Goal: Task Accomplishment & Management: Manage account settings

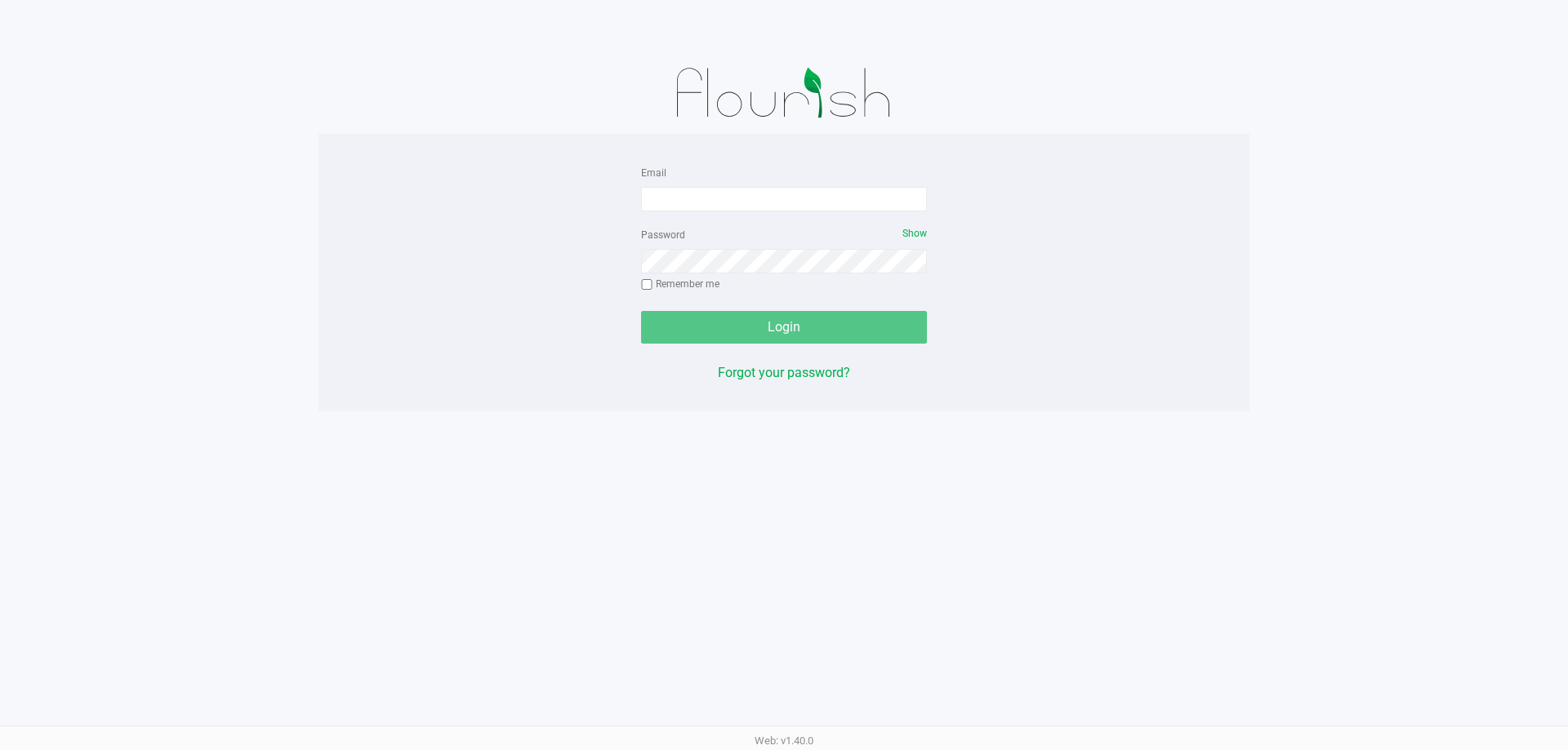
click at [768, 183] on div "Email" at bounding box center [784, 187] width 286 height 49
click at [776, 196] on input "Email" at bounding box center [784, 199] width 286 height 25
type input "[EMAIL_ADDRESS][DOMAIN_NAME]"
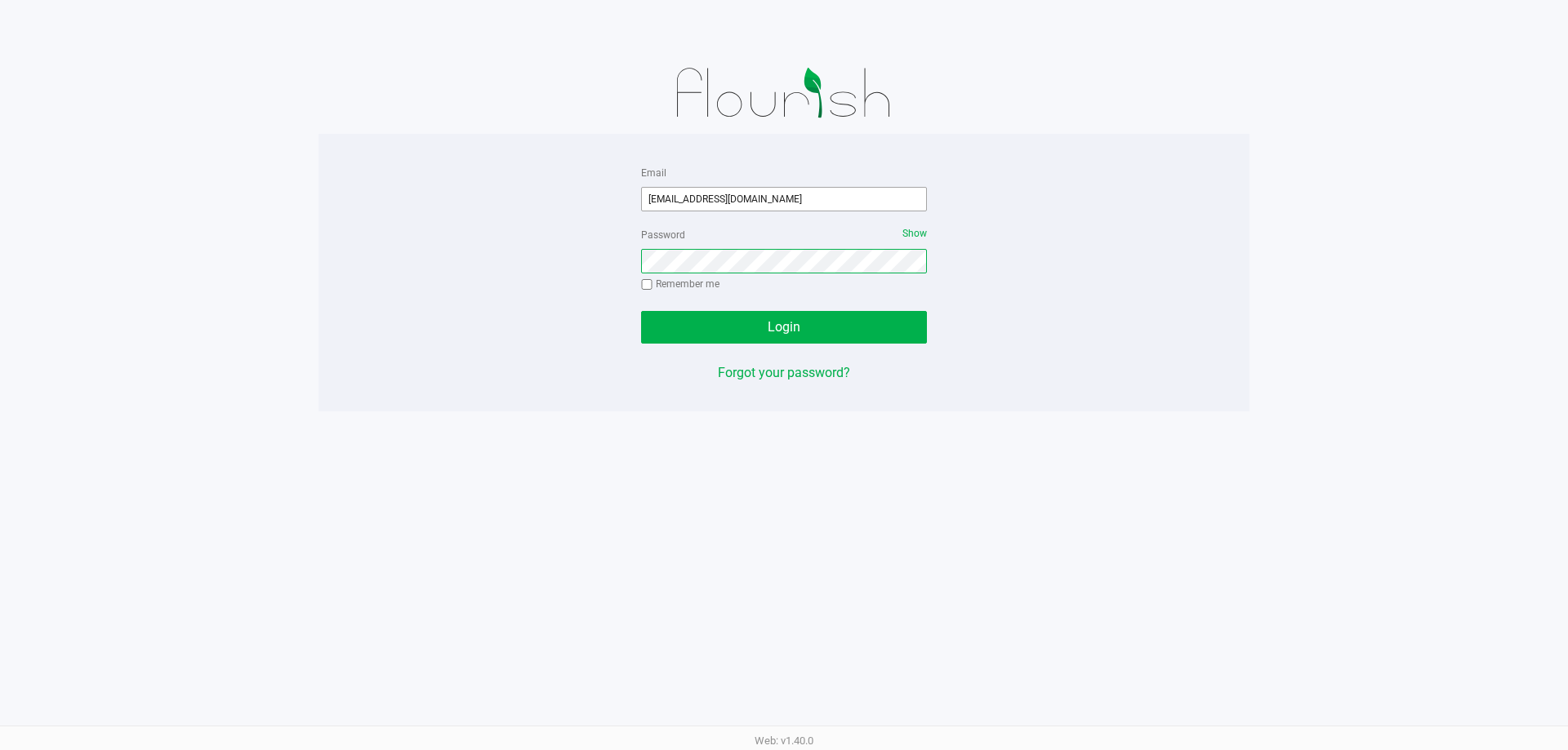
click at [641, 311] on button "Login" at bounding box center [784, 328] width 286 height 33
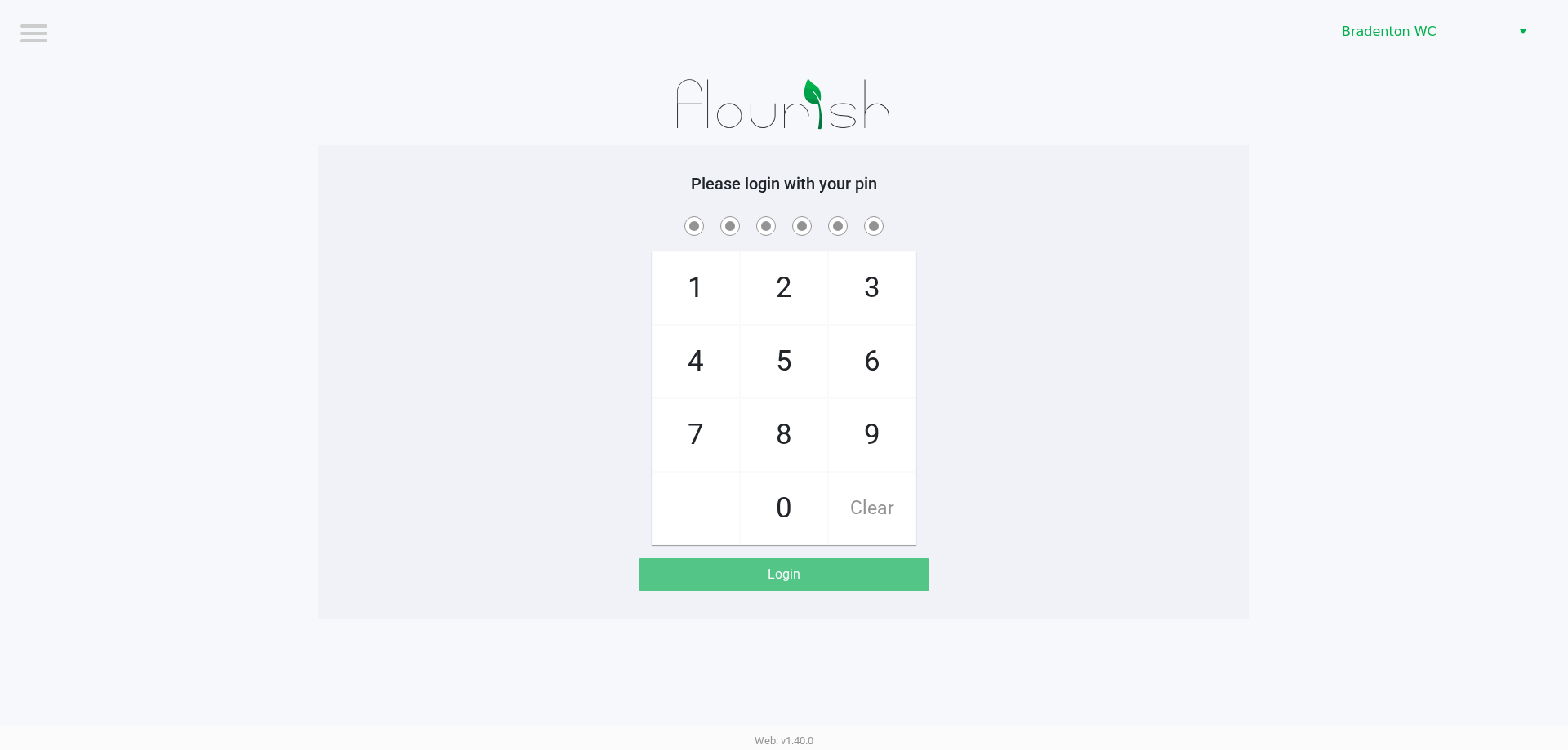
click at [1465, 52] on div "Bradenton WC" at bounding box center [1182, 32] width 772 height 64
click at [1451, 40] on span "Bradenton WC" at bounding box center [1421, 32] width 159 height 20
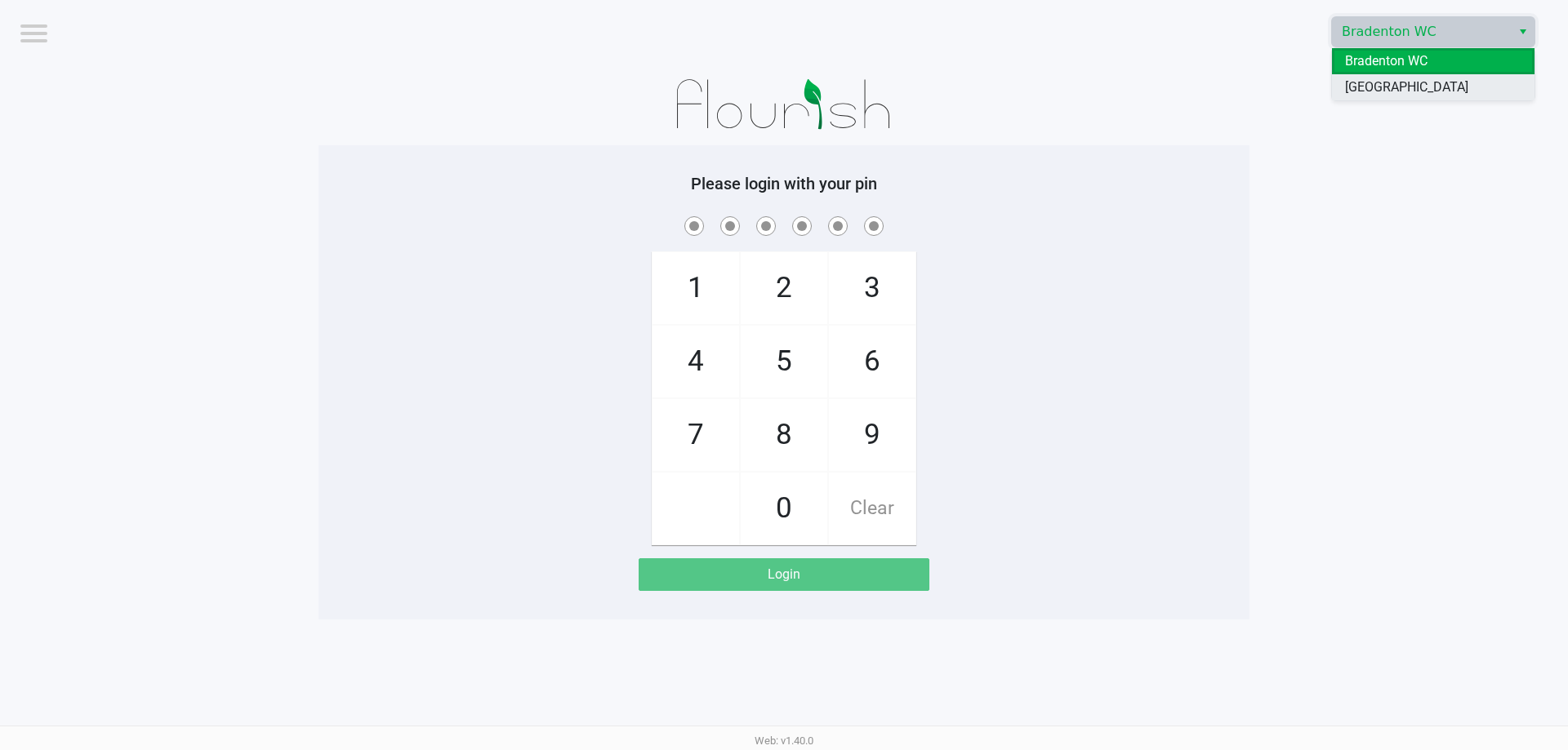
click at [1433, 83] on li "[GEOGRAPHIC_DATA]" at bounding box center [1433, 88] width 202 height 26
click at [1181, 265] on div "1 4 7 2 5 8 0 3 6 9 Clear" at bounding box center [784, 379] width 931 height 332
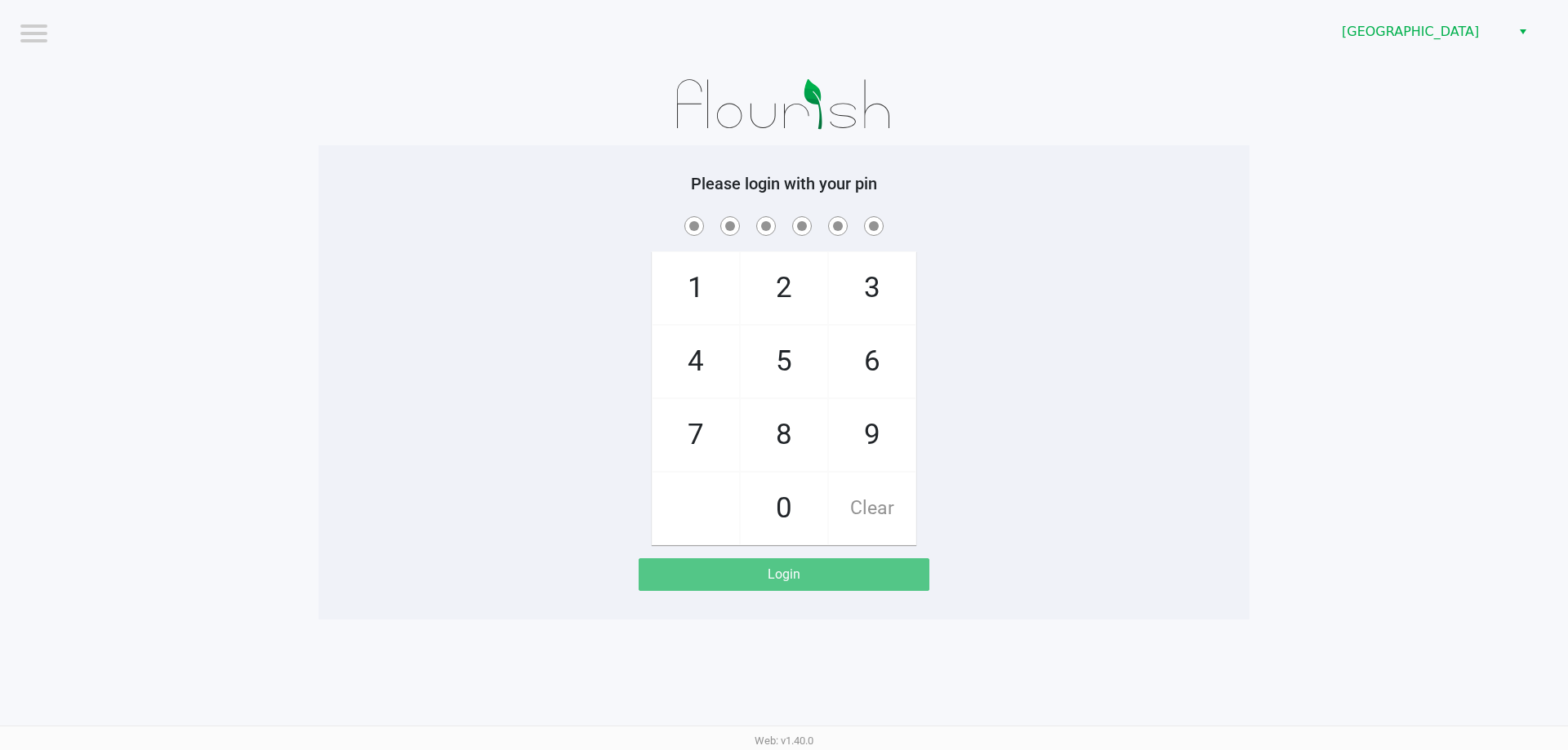
click at [531, 295] on div "1 4 7 2 5 8 0 3 6 9 Clear" at bounding box center [784, 379] width 931 height 332
click at [395, 248] on div "1 4 7 2 5 8 0 3 6 9 Clear" at bounding box center [784, 379] width 931 height 332
click at [201, 198] on app-pos-login-wrapper "Logout North Port WC Please login with your pin 1 4 7 2 5 8 0 3 6 9 Clear Login" at bounding box center [784, 309] width 1568 height 620
click at [391, 309] on div "1 4 7 2 5 8 0 3 6 9 Clear" at bounding box center [784, 379] width 931 height 332
checkbox input "true"
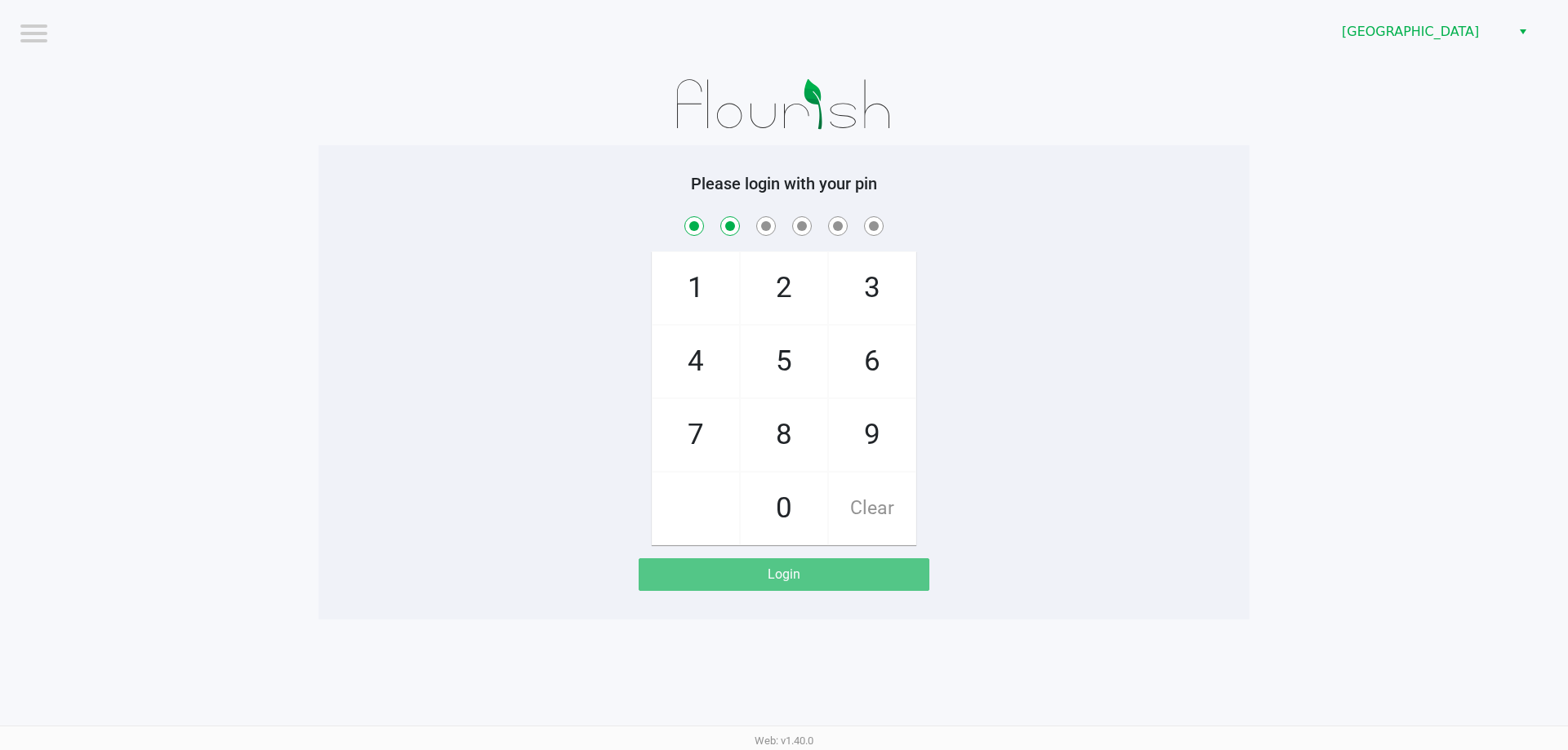
checkbox input "true"
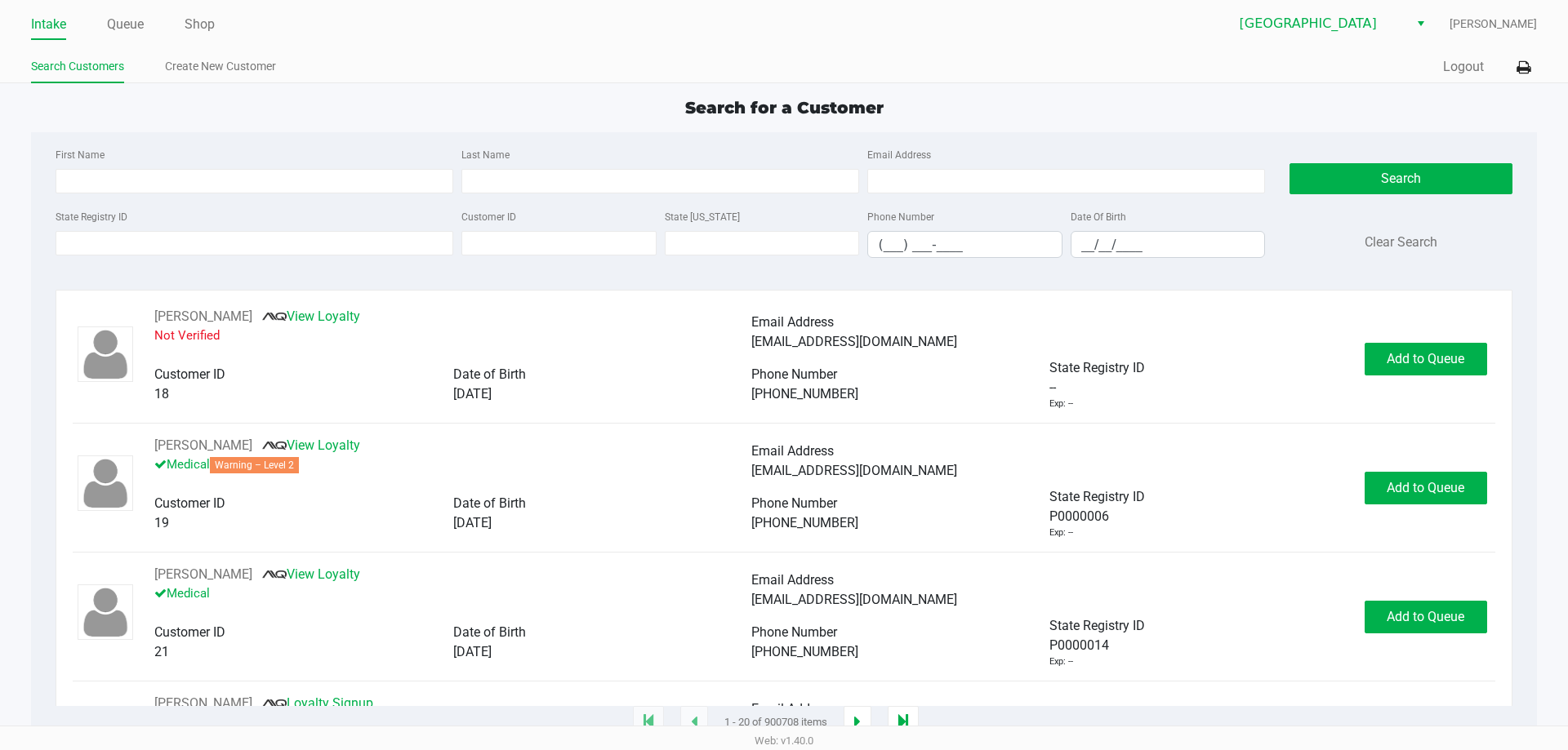
click at [433, 64] on ul "Search Customers Create New Customer" at bounding box center [407, 69] width 753 height 28
click at [506, 107] on div "Search for a Customer" at bounding box center [783, 108] width 1529 height 25
click at [406, 102] on div "Search for a Customer" at bounding box center [783, 108] width 1529 height 25
click at [562, 102] on div "Search for a Customer" at bounding box center [783, 108] width 1529 height 25
click at [614, 31] on ul "Intake Queue Shop" at bounding box center [407, 25] width 753 height 28
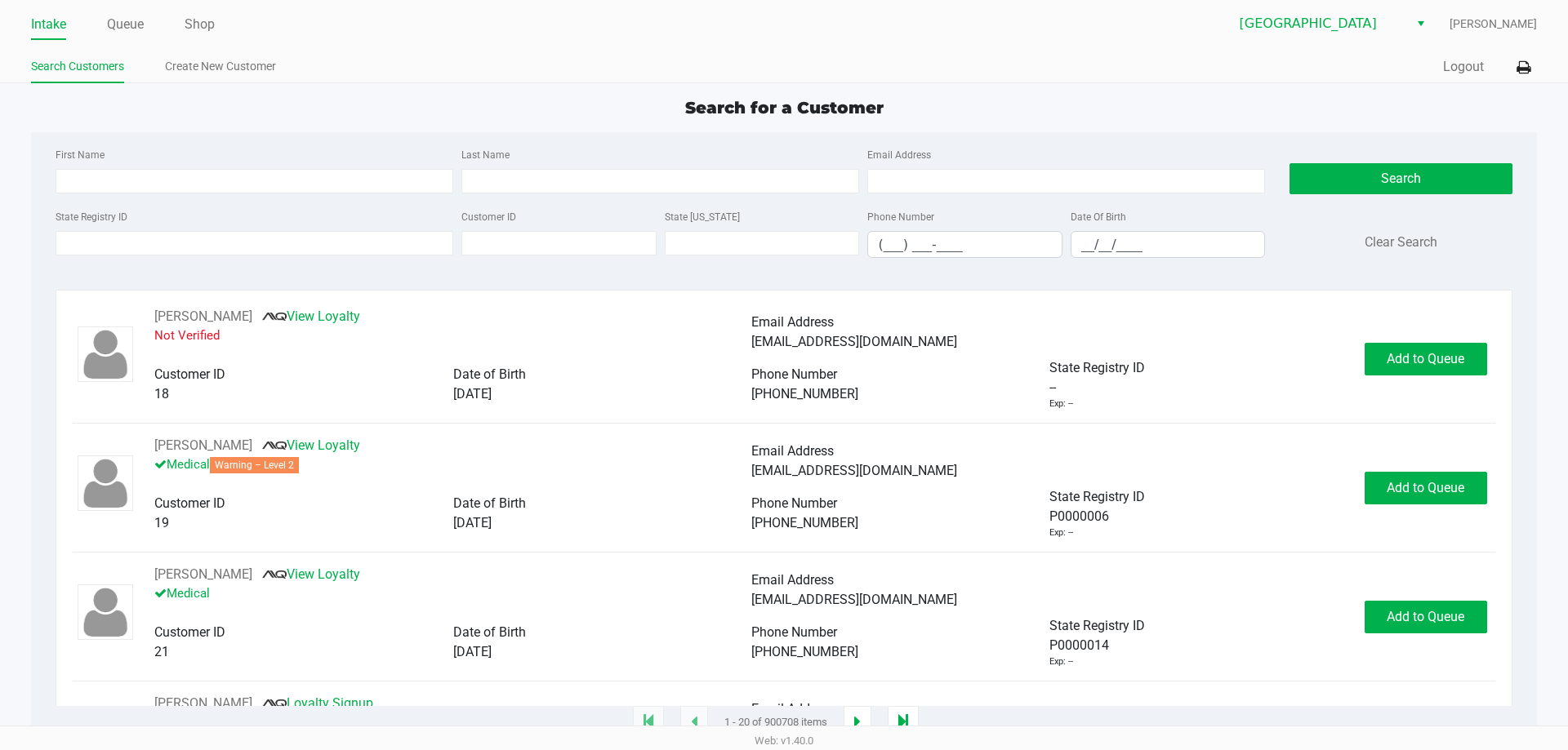
click at [314, 137] on div "First Name Last Name Email Address State Registry ID Customer ID State ID Phone…" at bounding box center [783, 207] width 1480 height 151
type input "KAYLIN"
type input "LANGEVIN-TIDWELL"
type input "11/11/1994"
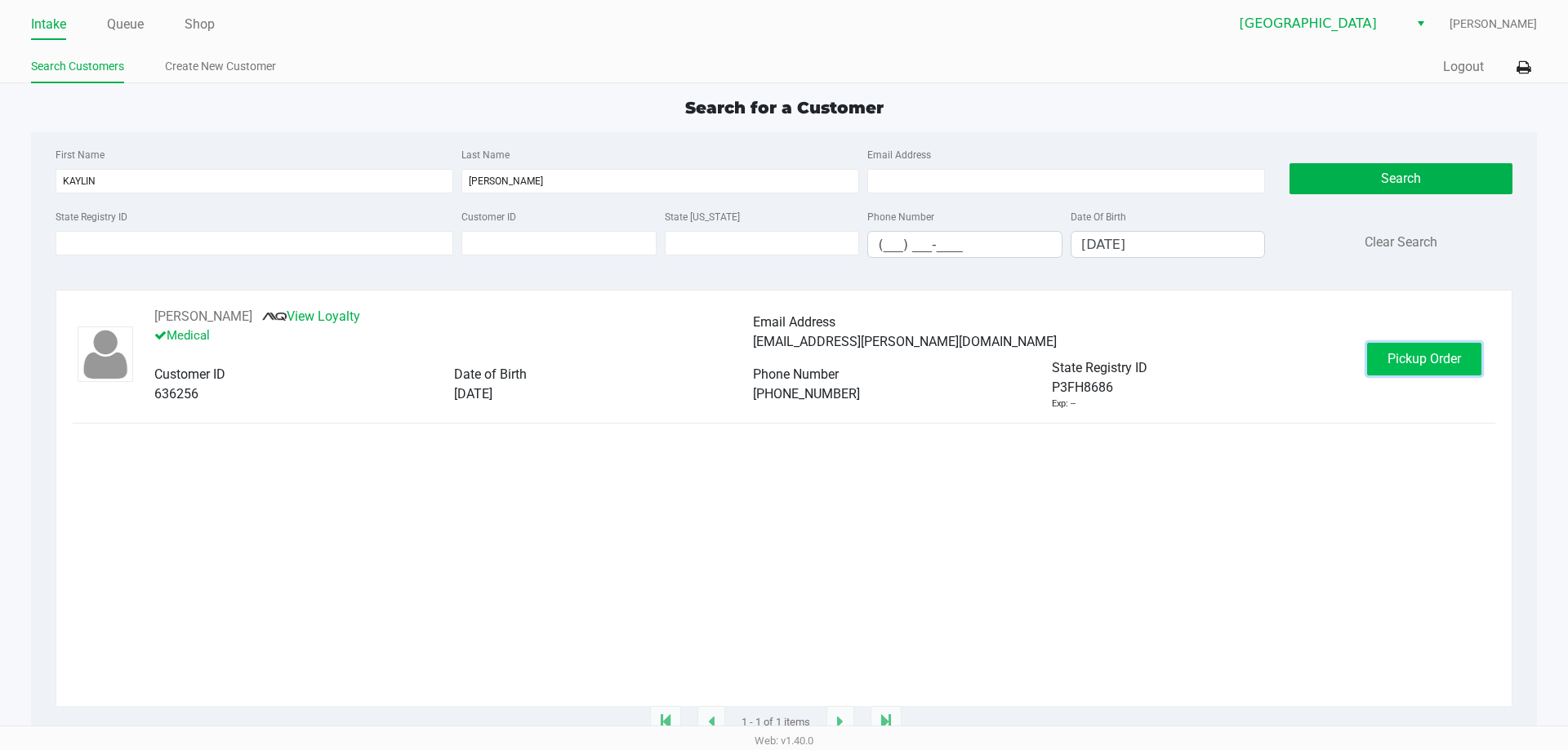
click at [1432, 359] on span "Pickup Order" at bounding box center [1425, 359] width 74 height 16
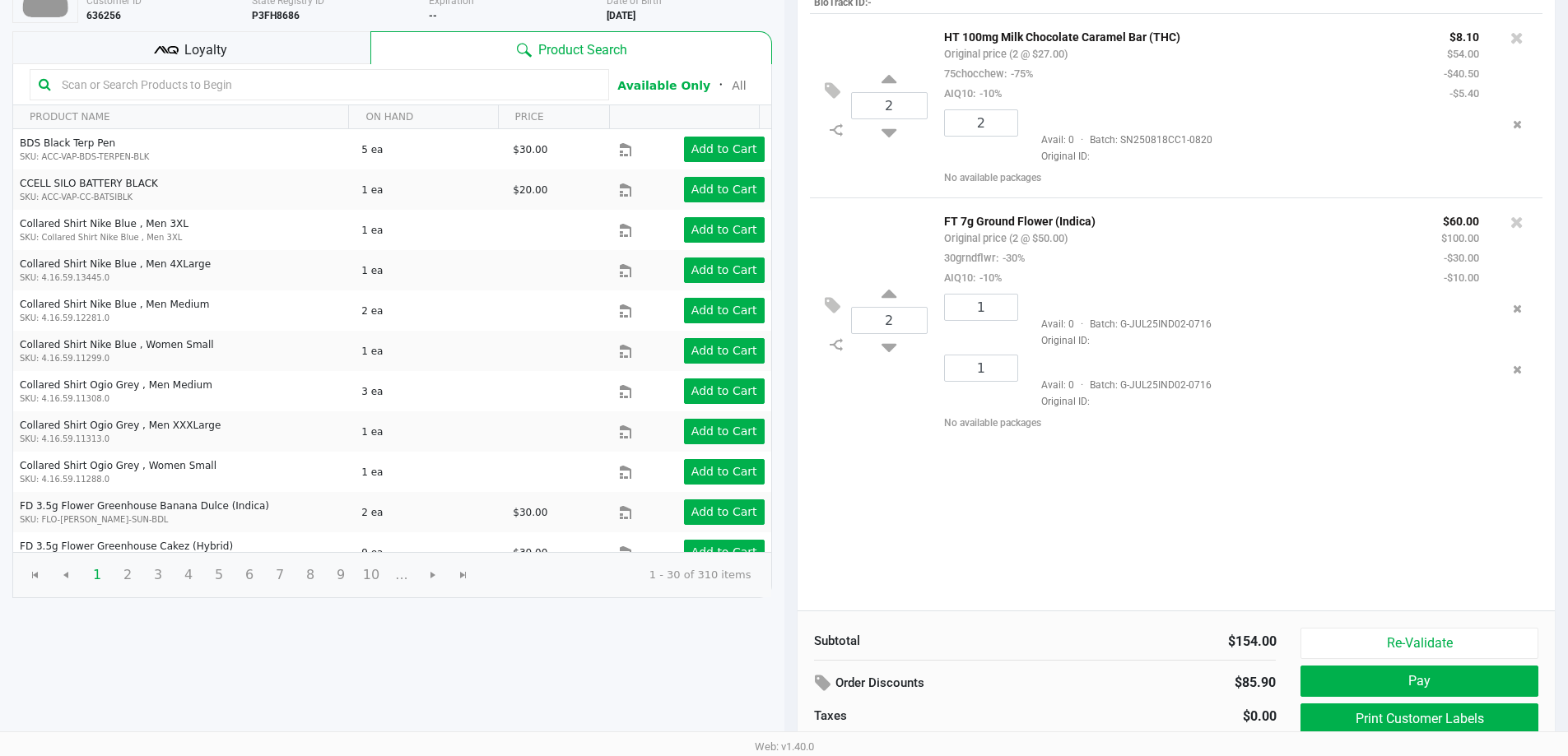
scroll to position [168, 0]
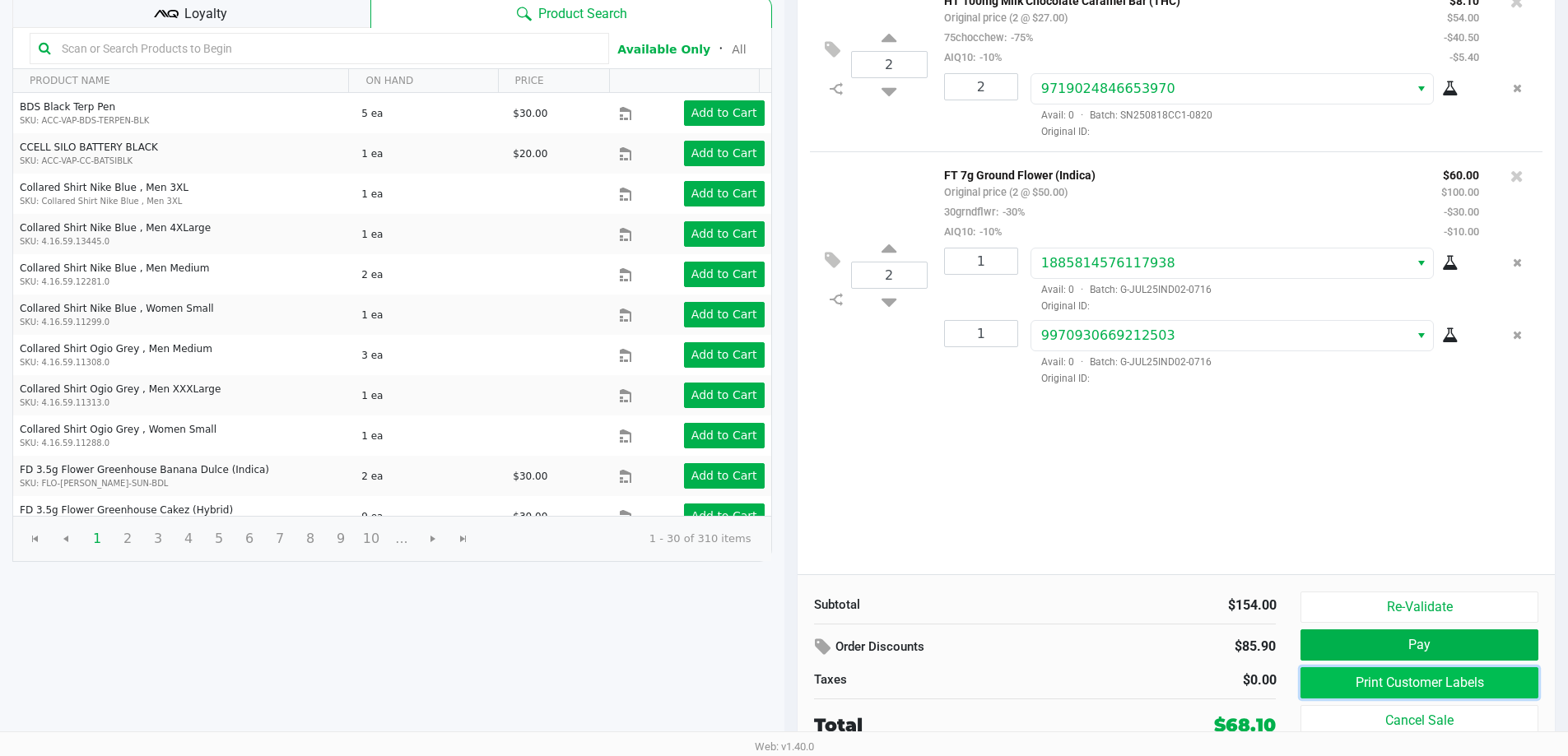
click at [1442, 678] on button "Print Customer Labels" at bounding box center [1419, 683] width 237 height 31
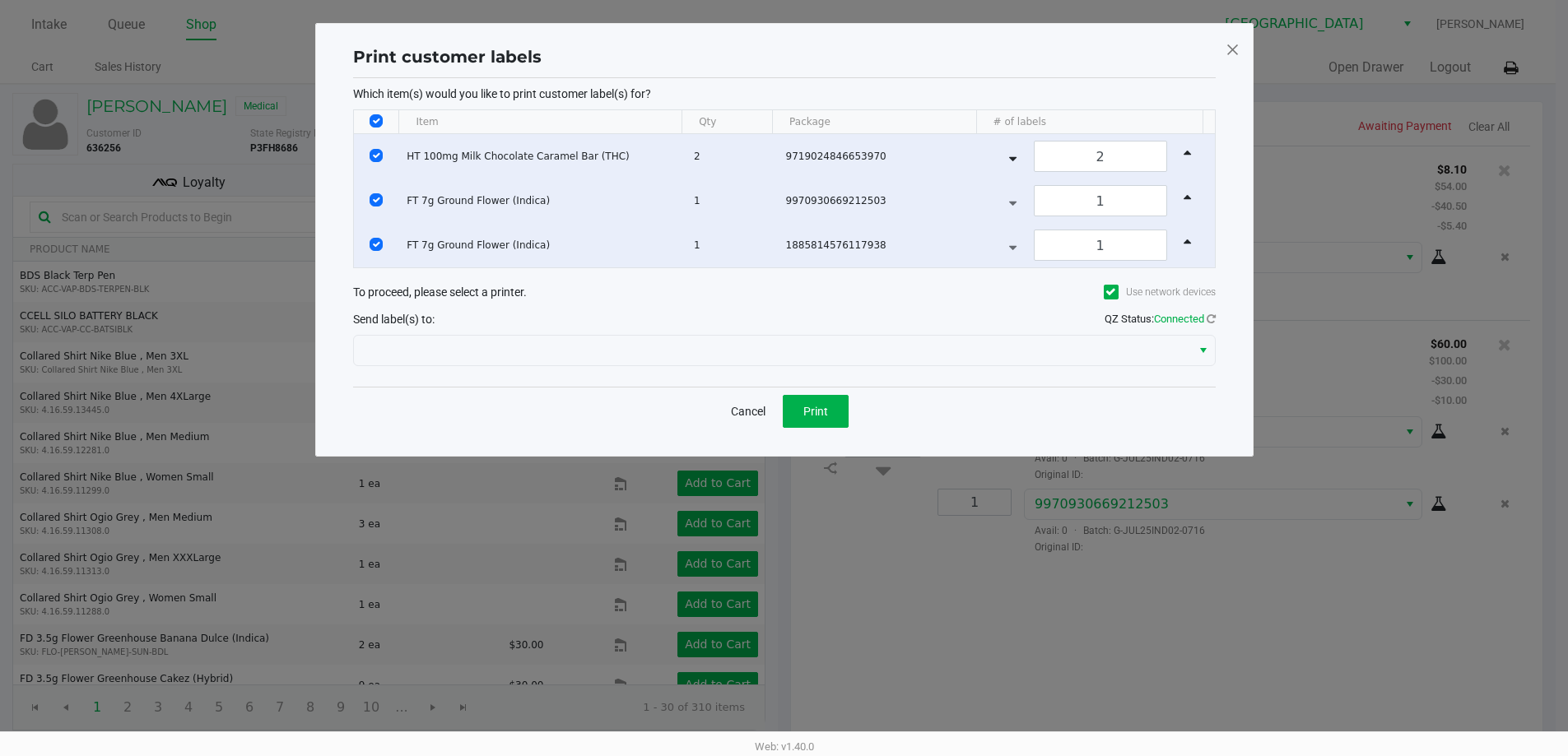
scroll to position [0, 0]
click at [819, 396] on button "Print" at bounding box center [822, 412] width 66 height 33
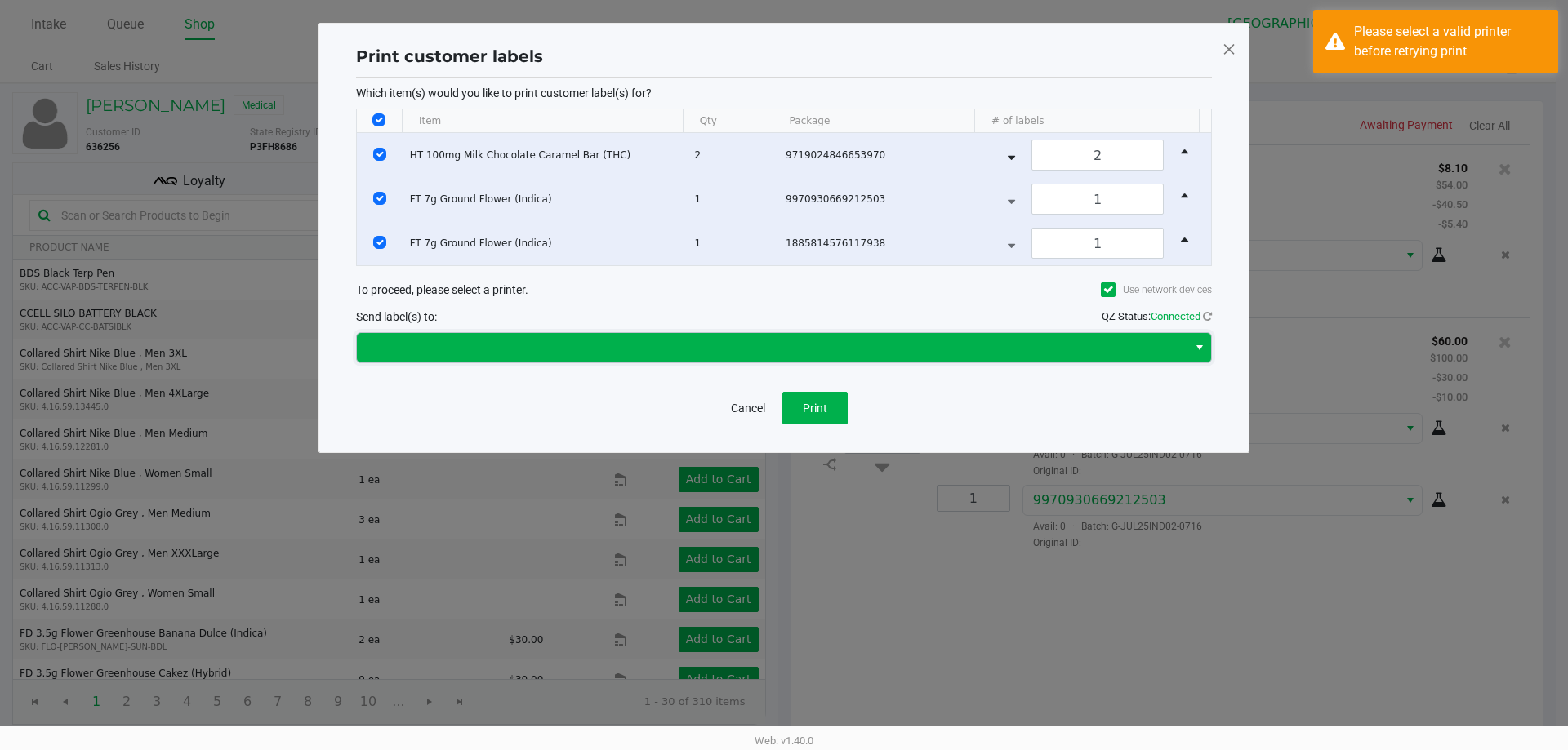
click at [979, 343] on span at bounding box center [773, 348] width 811 height 20
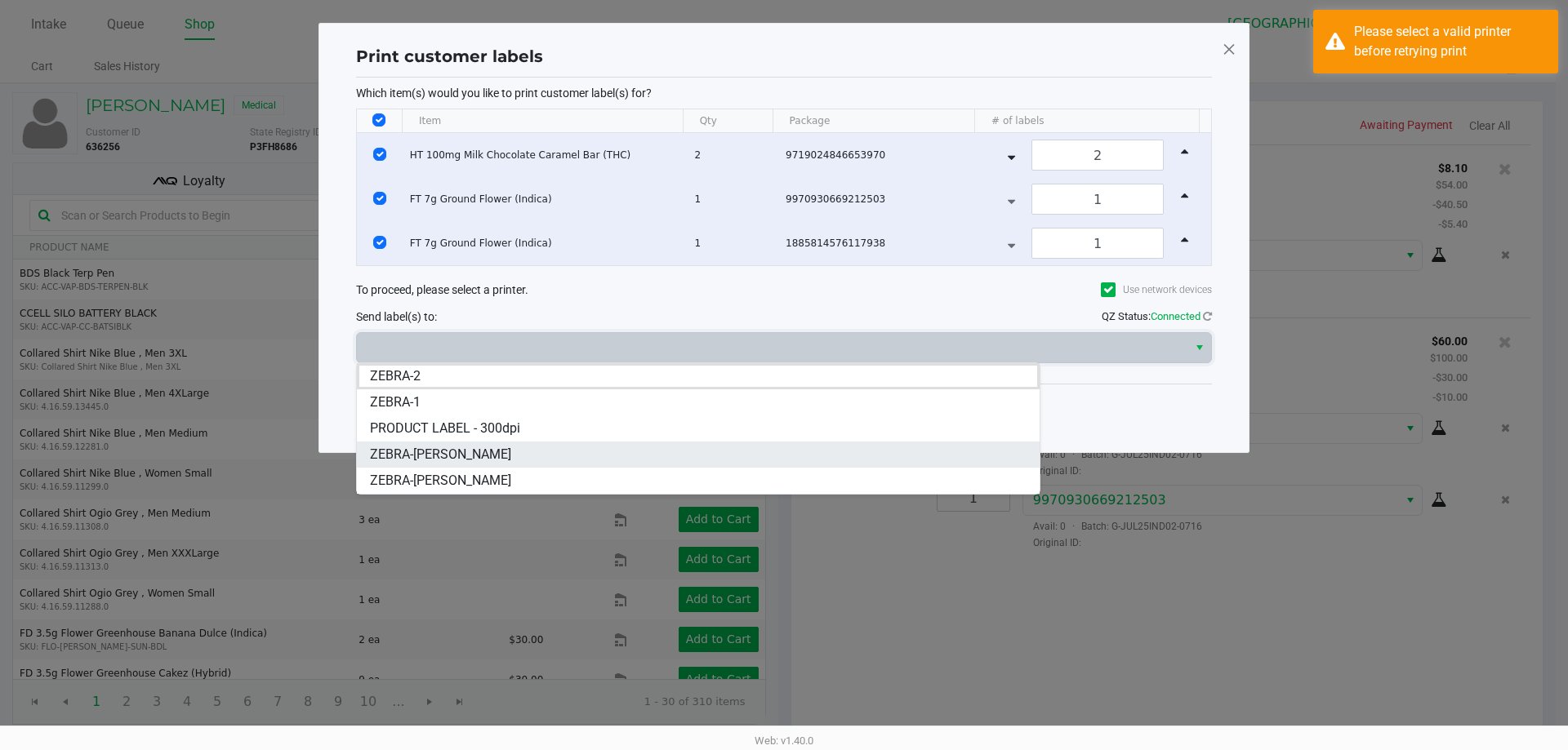
click at [522, 457] on li "ZEBRA-VANCE-JOY" at bounding box center [698, 454] width 682 height 26
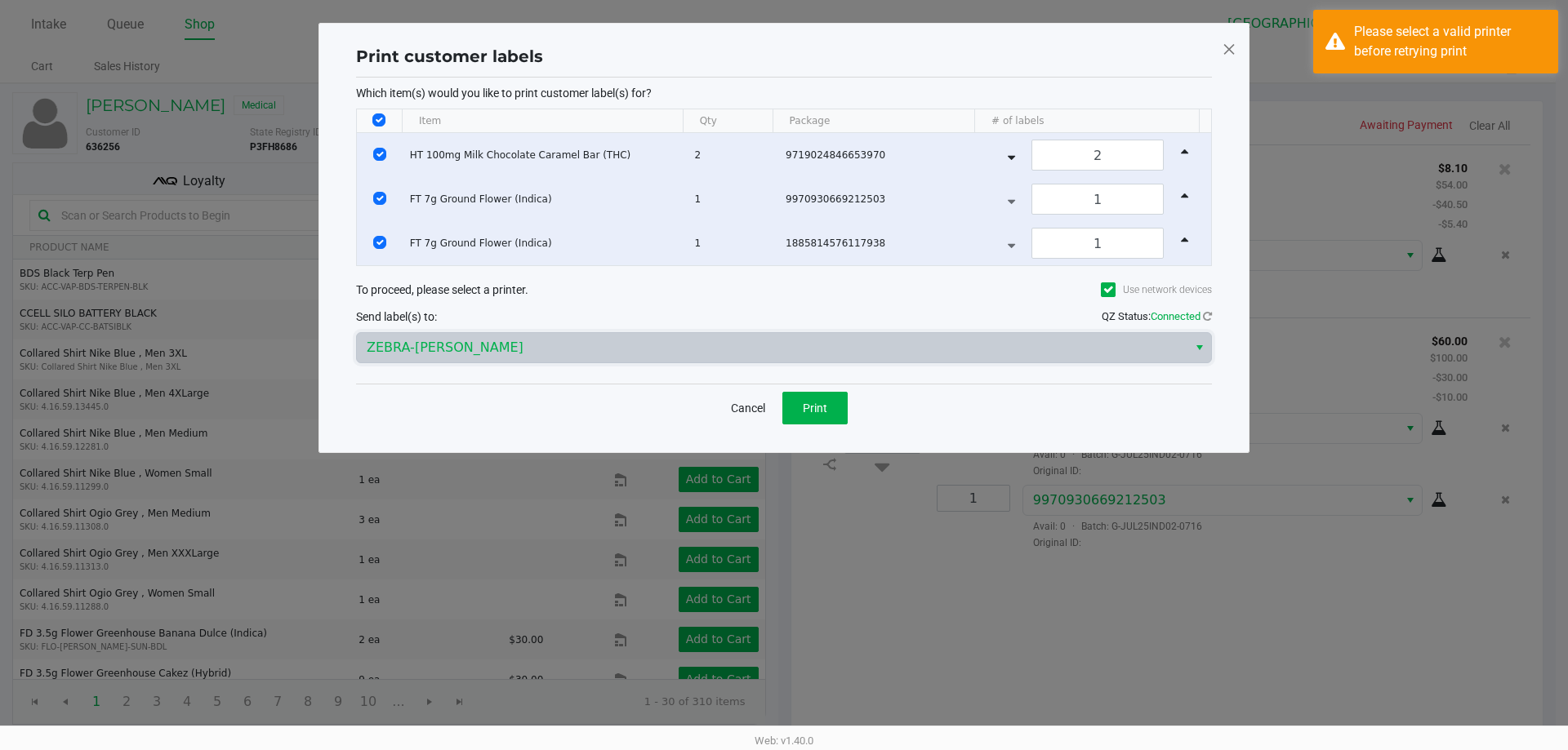
drag, startPoint x: 699, startPoint y: 366, endPoint x: 691, endPoint y: 358, distance: 11.3
click at [696, 363] on div "ZEBRA-VANCE-JOY" at bounding box center [784, 348] width 856 height 39
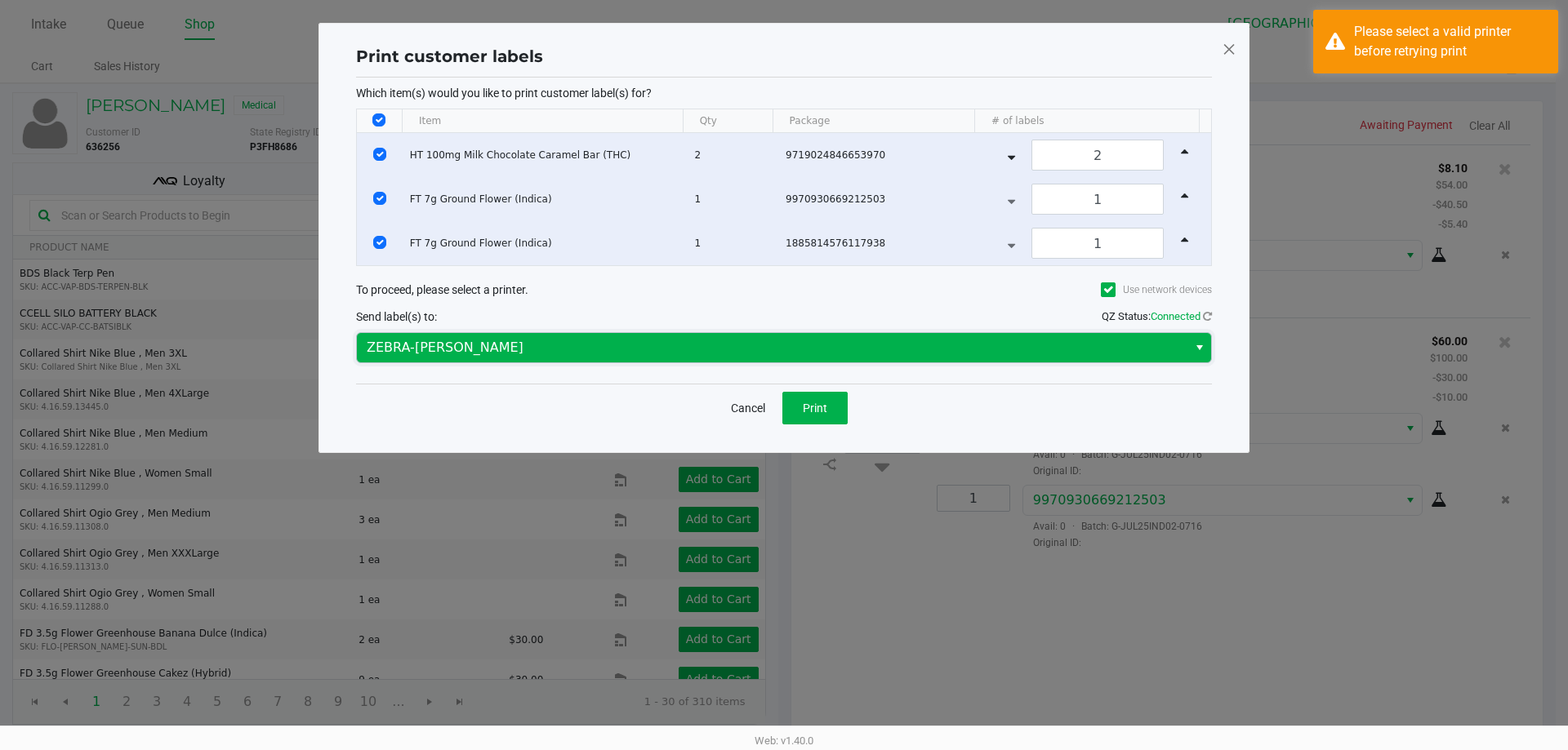
click at [691, 358] on span "ZEBRA-VANCE-JOY" at bounding box center [773, 348] width 831 height 29
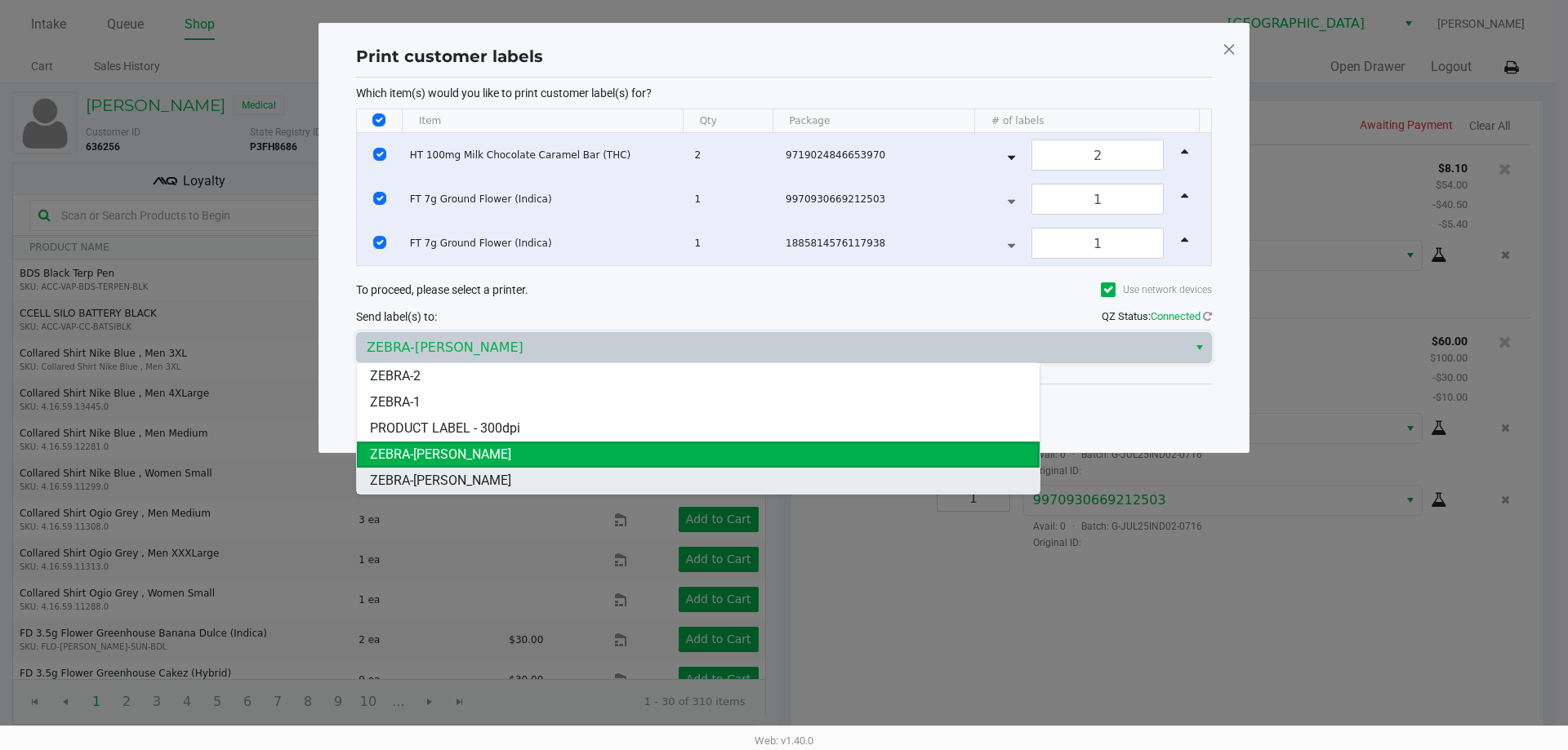
click at [619, 472] on li "ZEBRA-DAVID-COOK" at bounding box center [698, 481] width 682 height 26
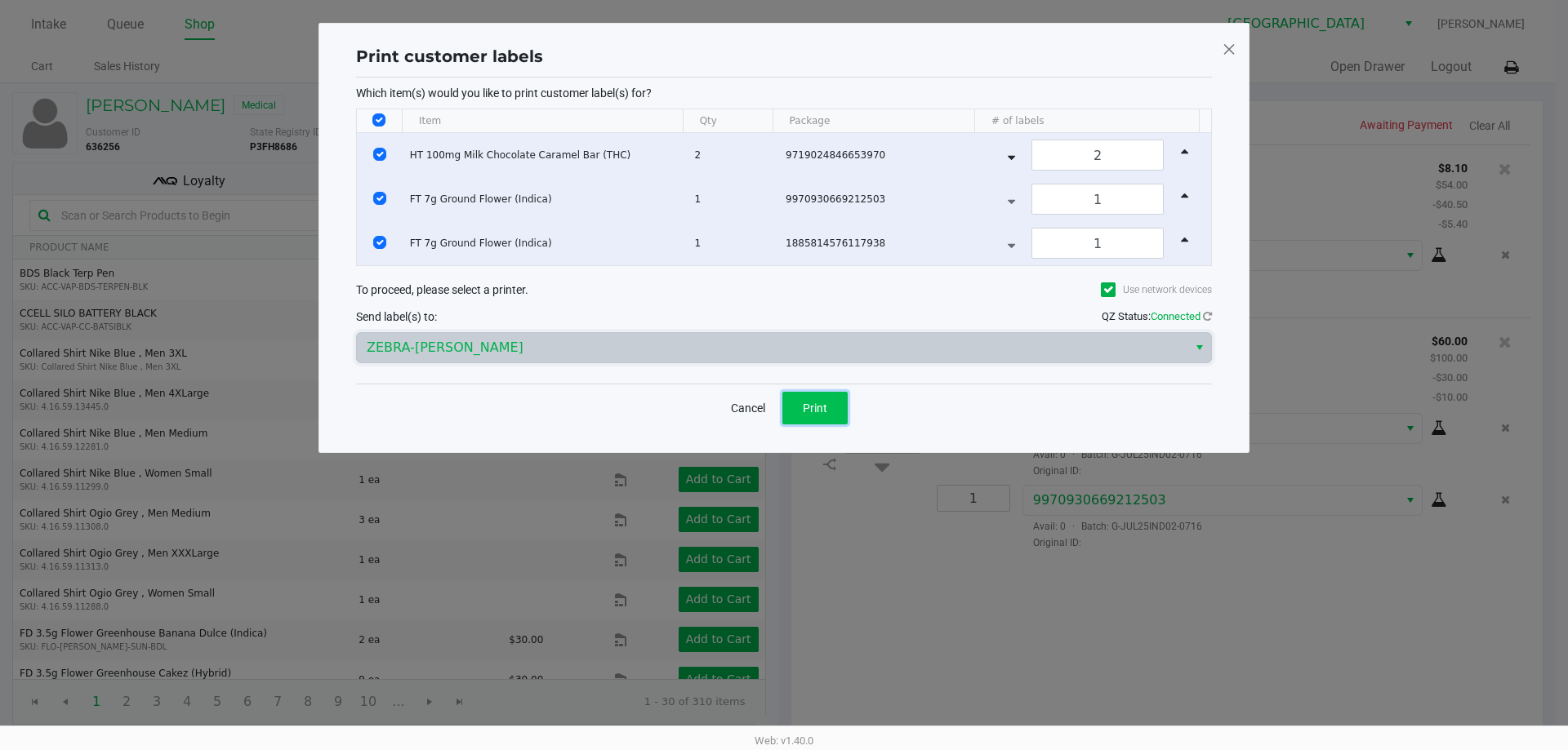
click at [818, 407] on span "Print" at bounding box center [815, 408] width 25 height 13
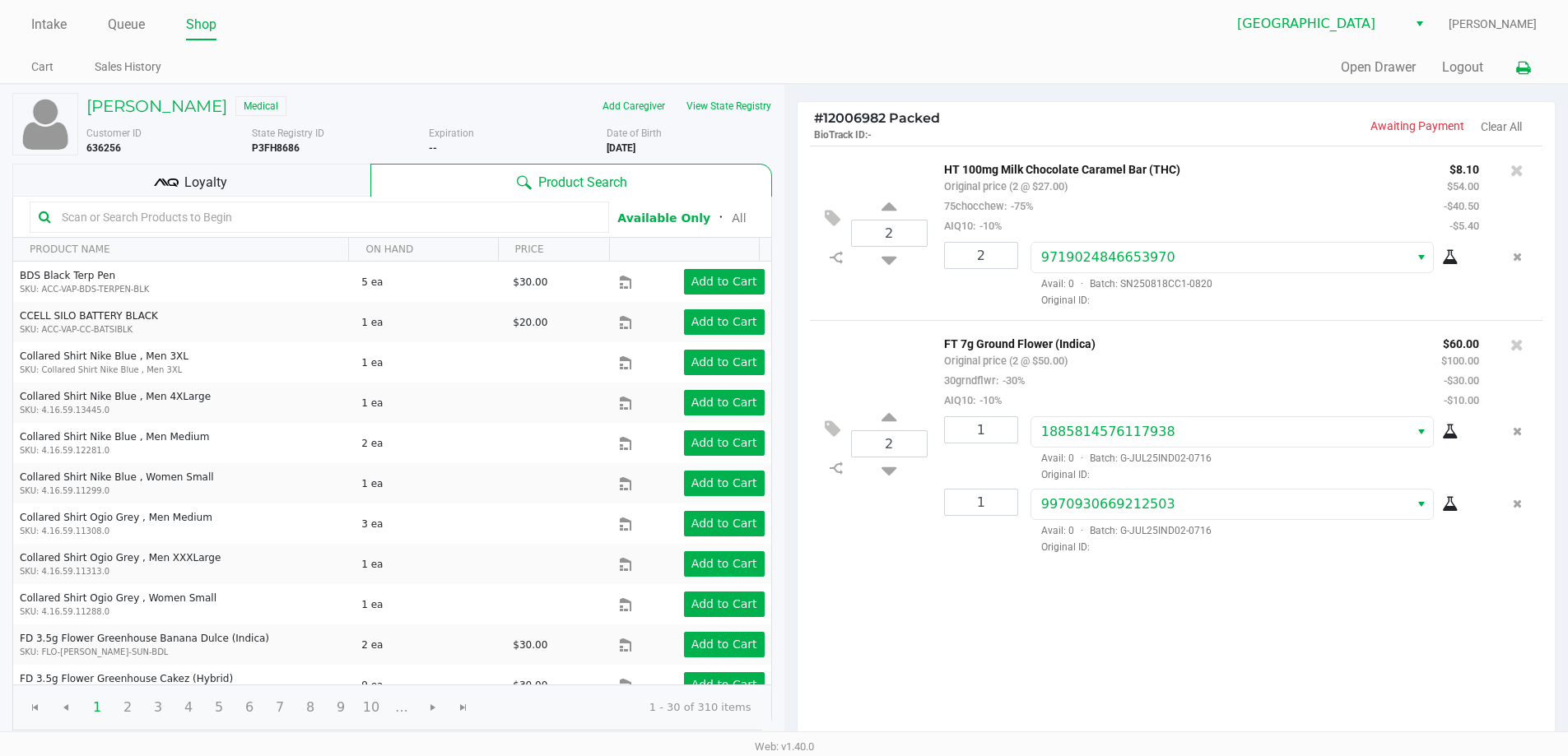
click at [1526, 63] on icon at bounding box center [1523, 69] width 14 height 12
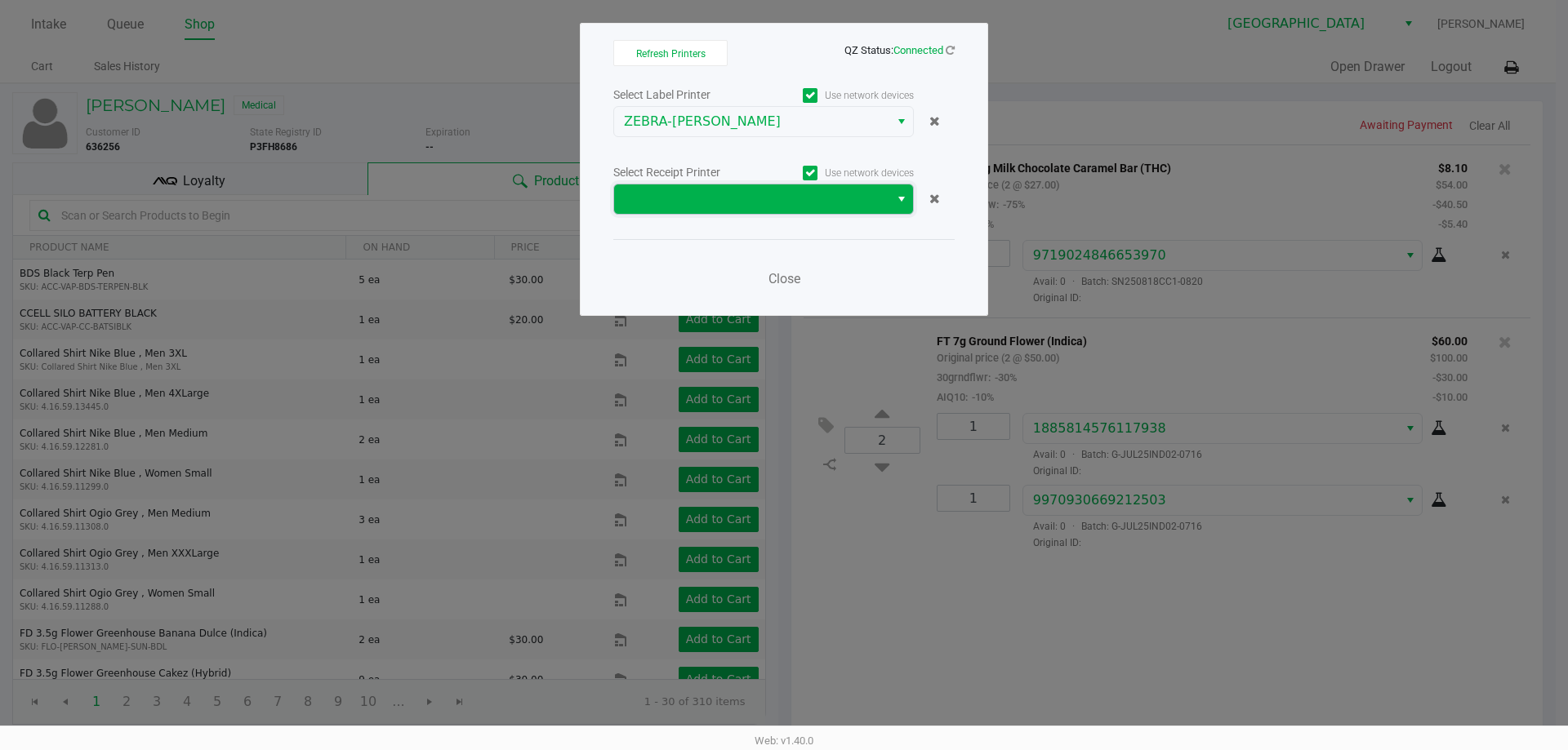
click at [826, 194] on span at bounding box center [752, 199] width 256 height 20
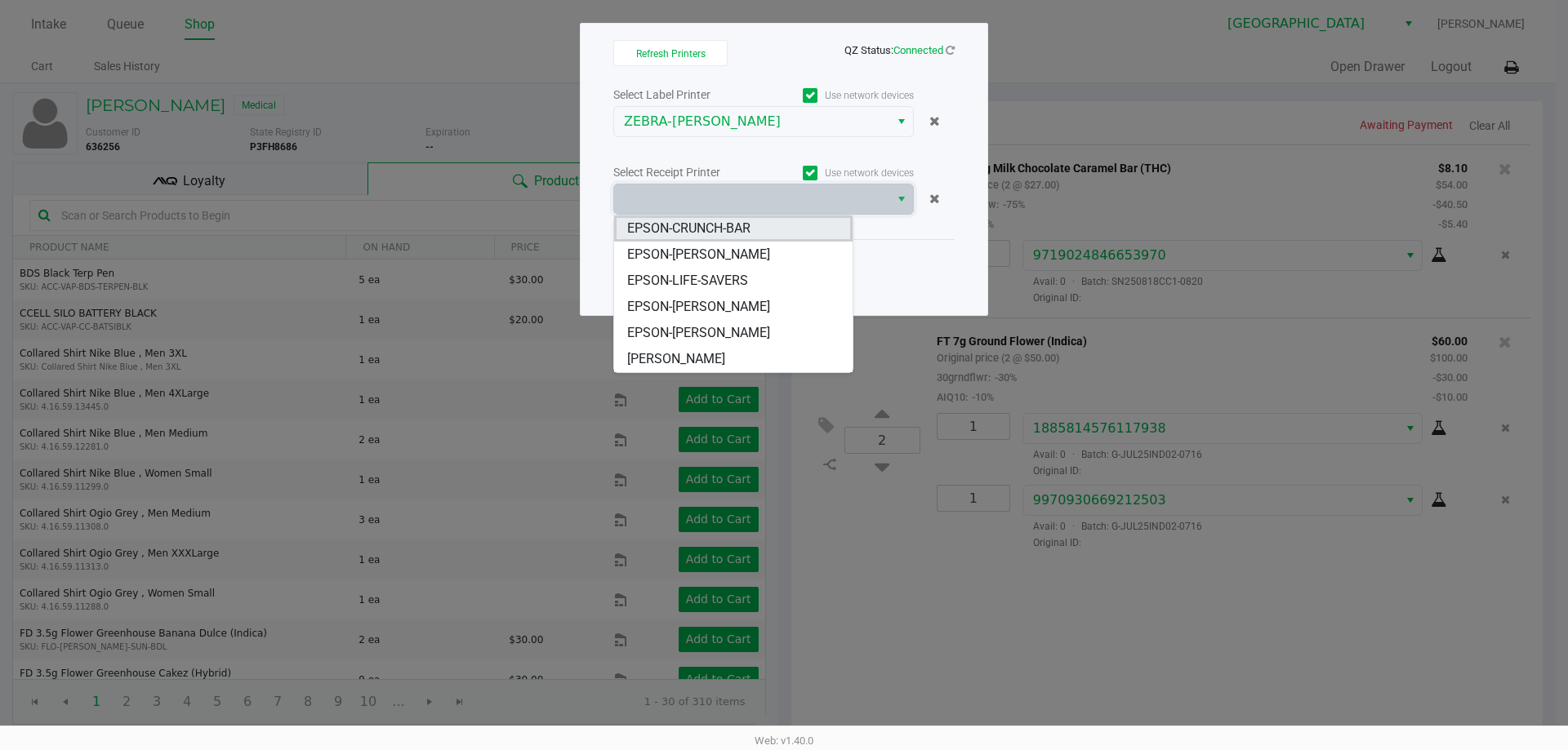
click at [774, 227] on li "EPSON-CRUNCH-BAR" at bounding box center [733, 228] width 238 height 26
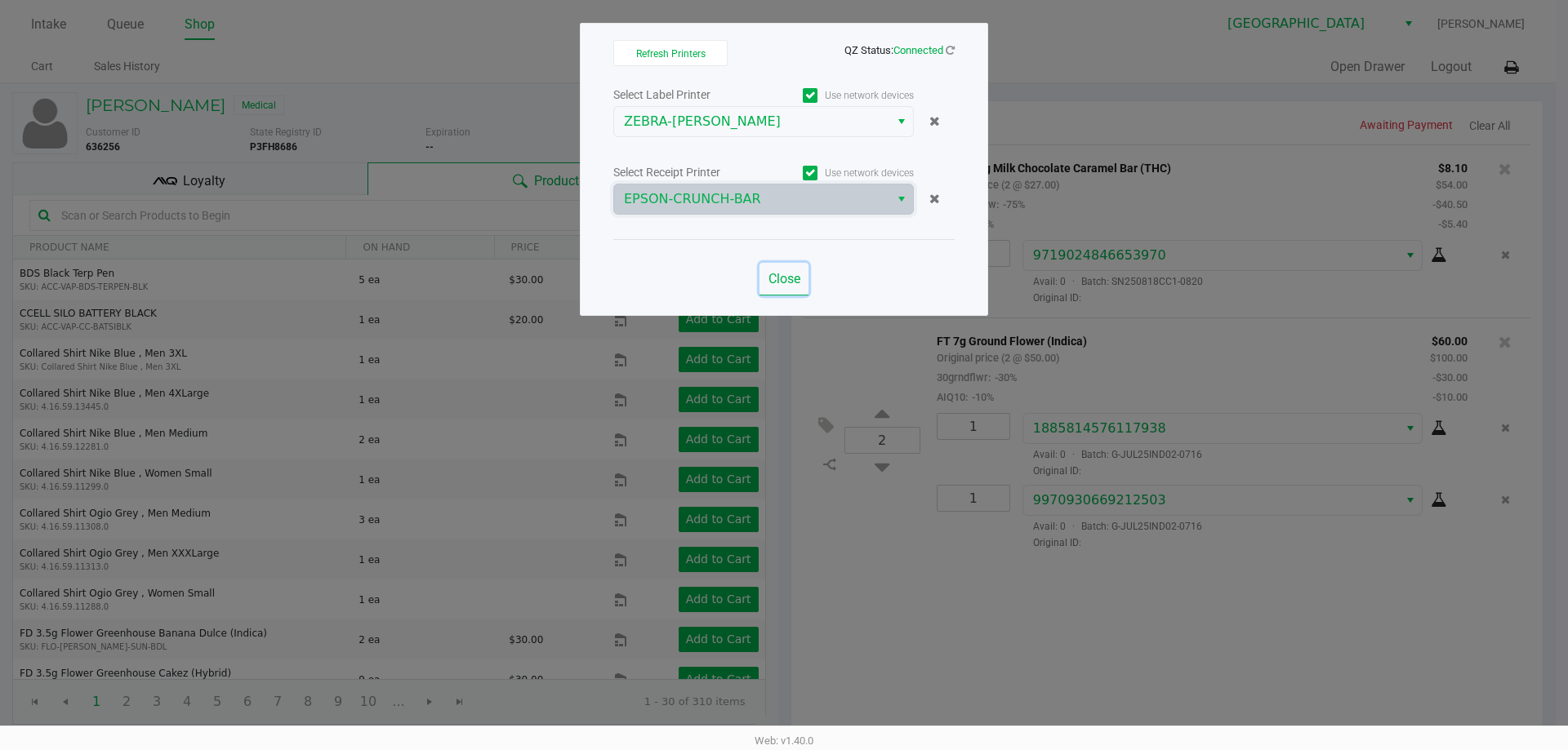
click at [800, 278] on span "Close" at bounding box center [784, 278] width 32 height 16
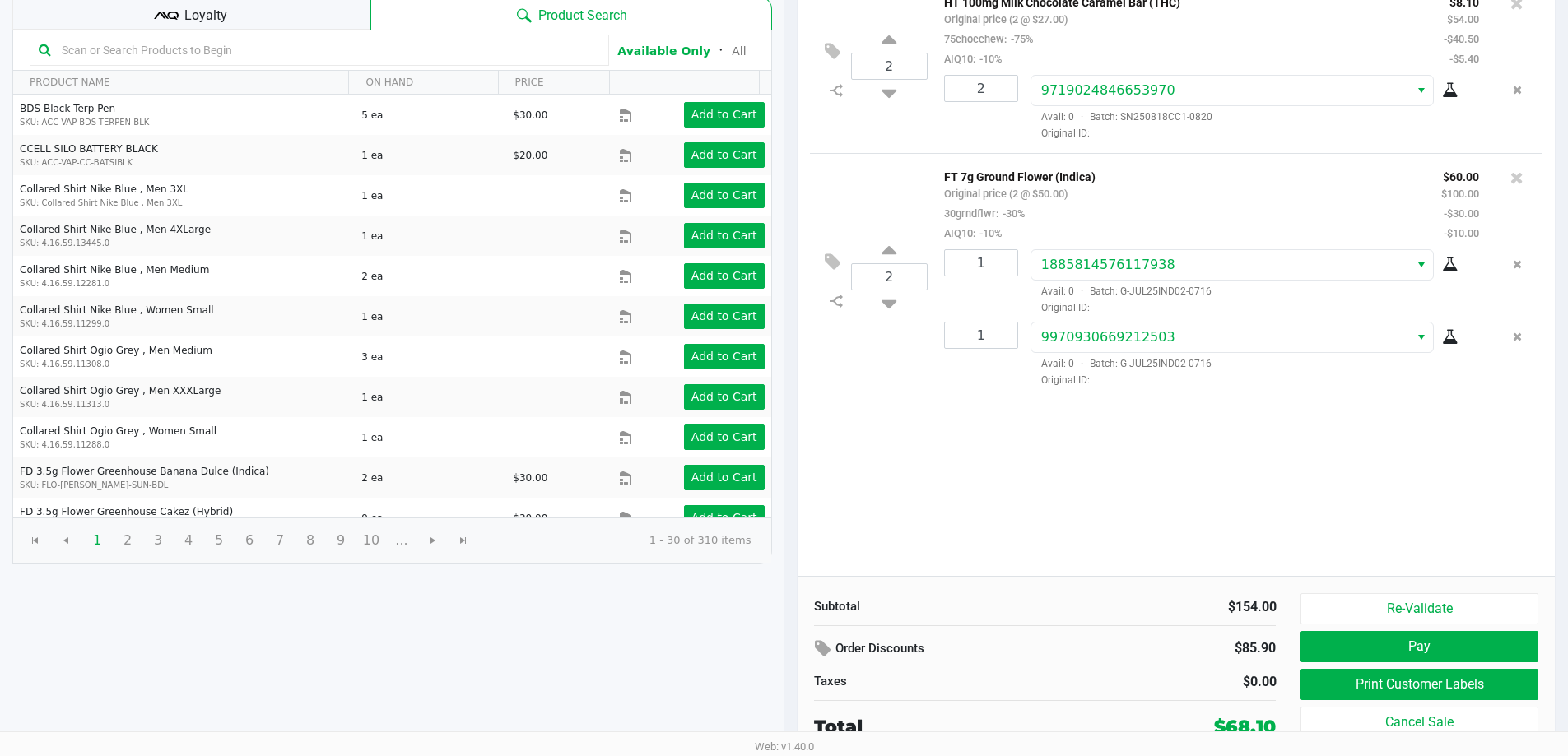
scroll to position [168, 0]
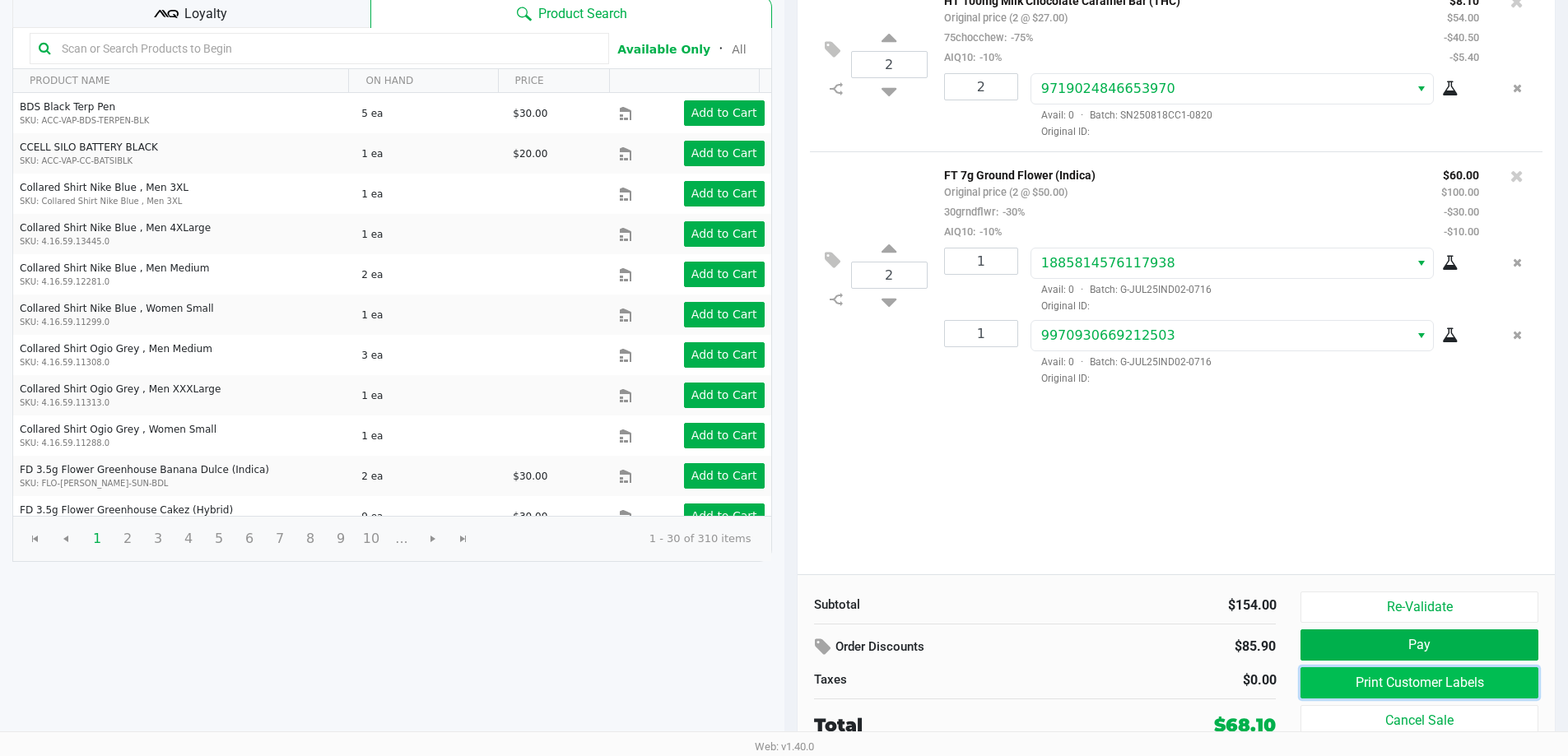
click at [1452, 679] on button "Print Customer Labels" at bounding box center [1419, 683] width 237 height 31
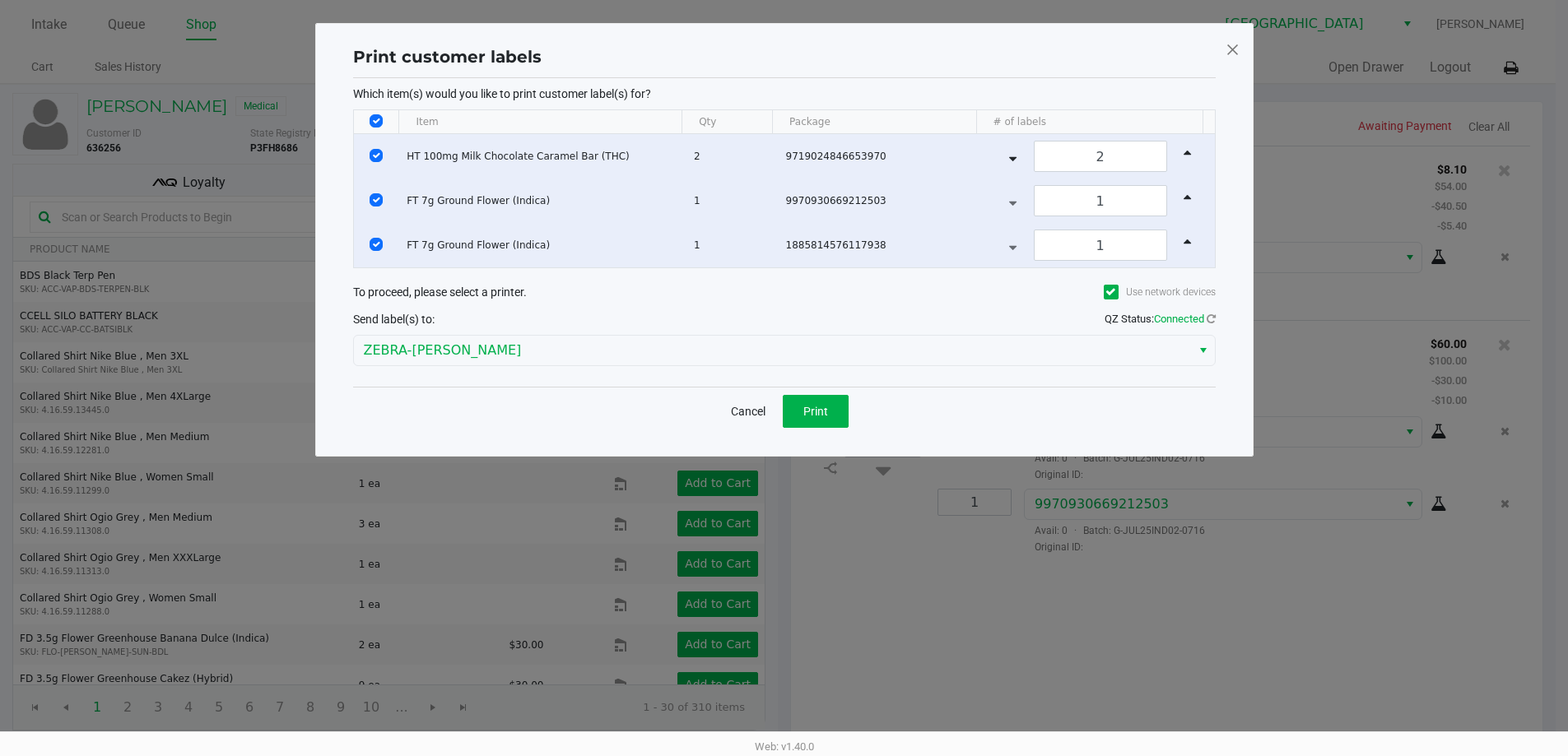
scroll to position [0, 0]
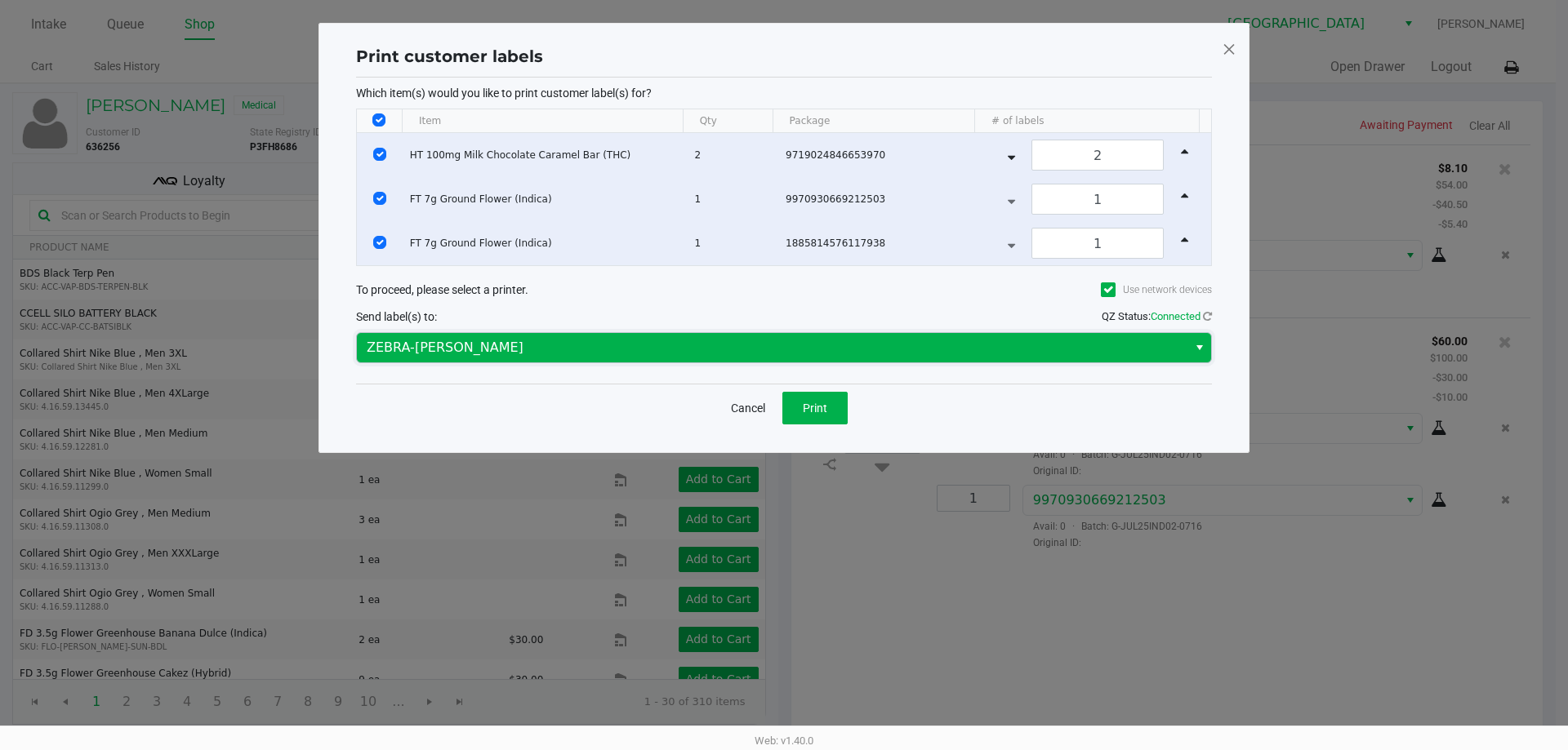
click at [719, 337] on span "ZEBRA-DAVID-COOK" at bounding box center [773, 348] width 831 height 29
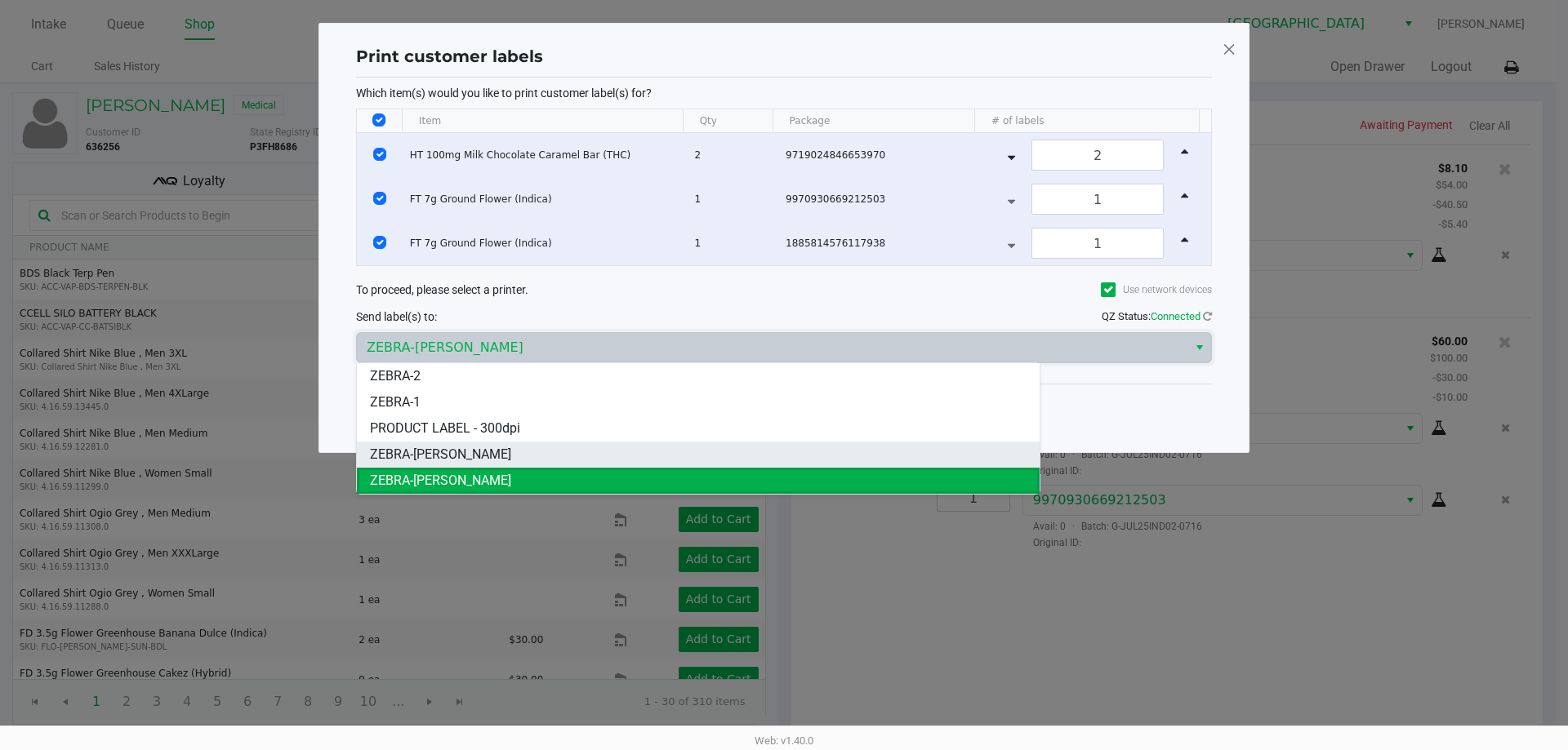
click at [564, 450] on li "ZEBRA-VANCE-JOY" at bounding box center [698, 454] width 682 height 26
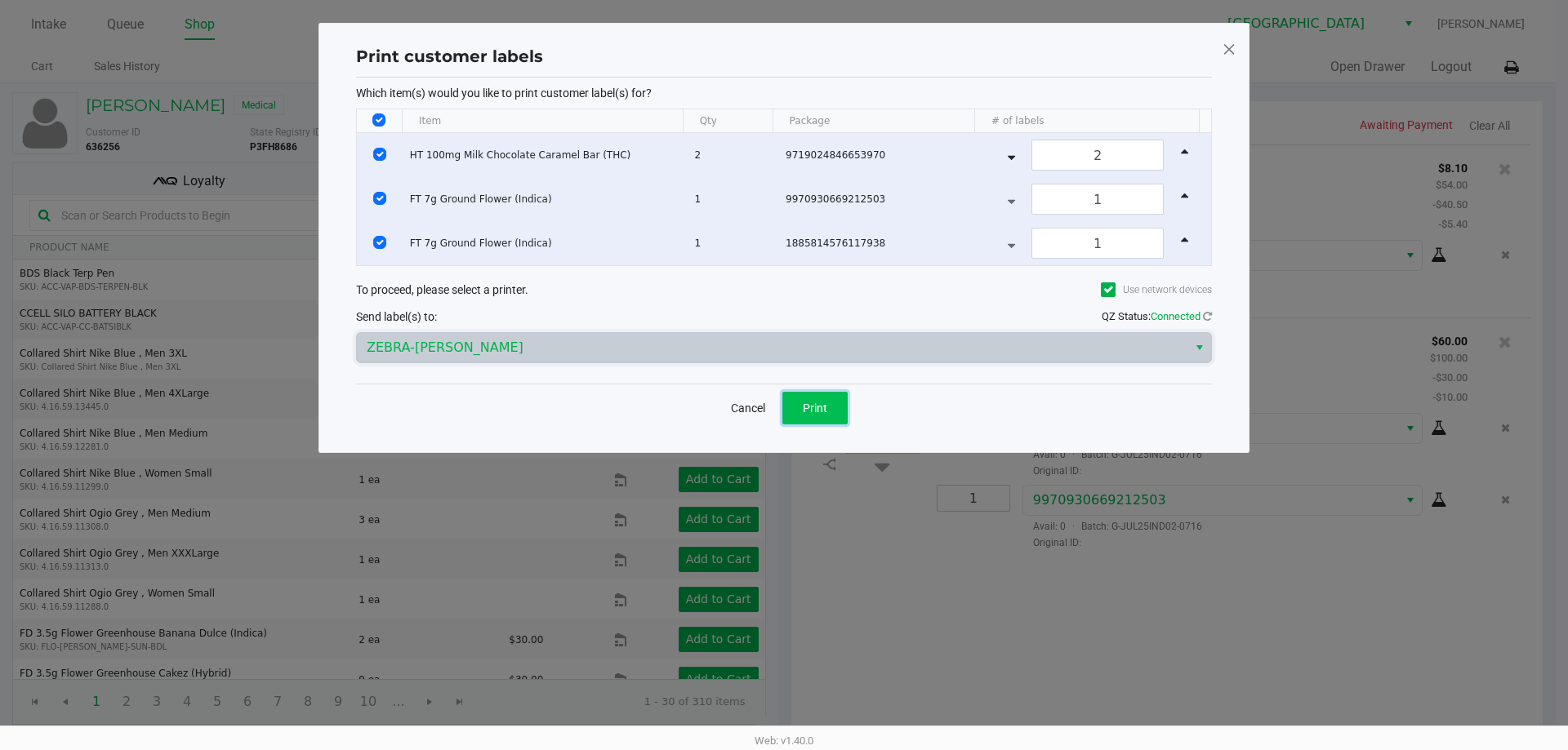
click at [821, 396] on button "Print" at bounding box center [815, 409] width 66 height 33
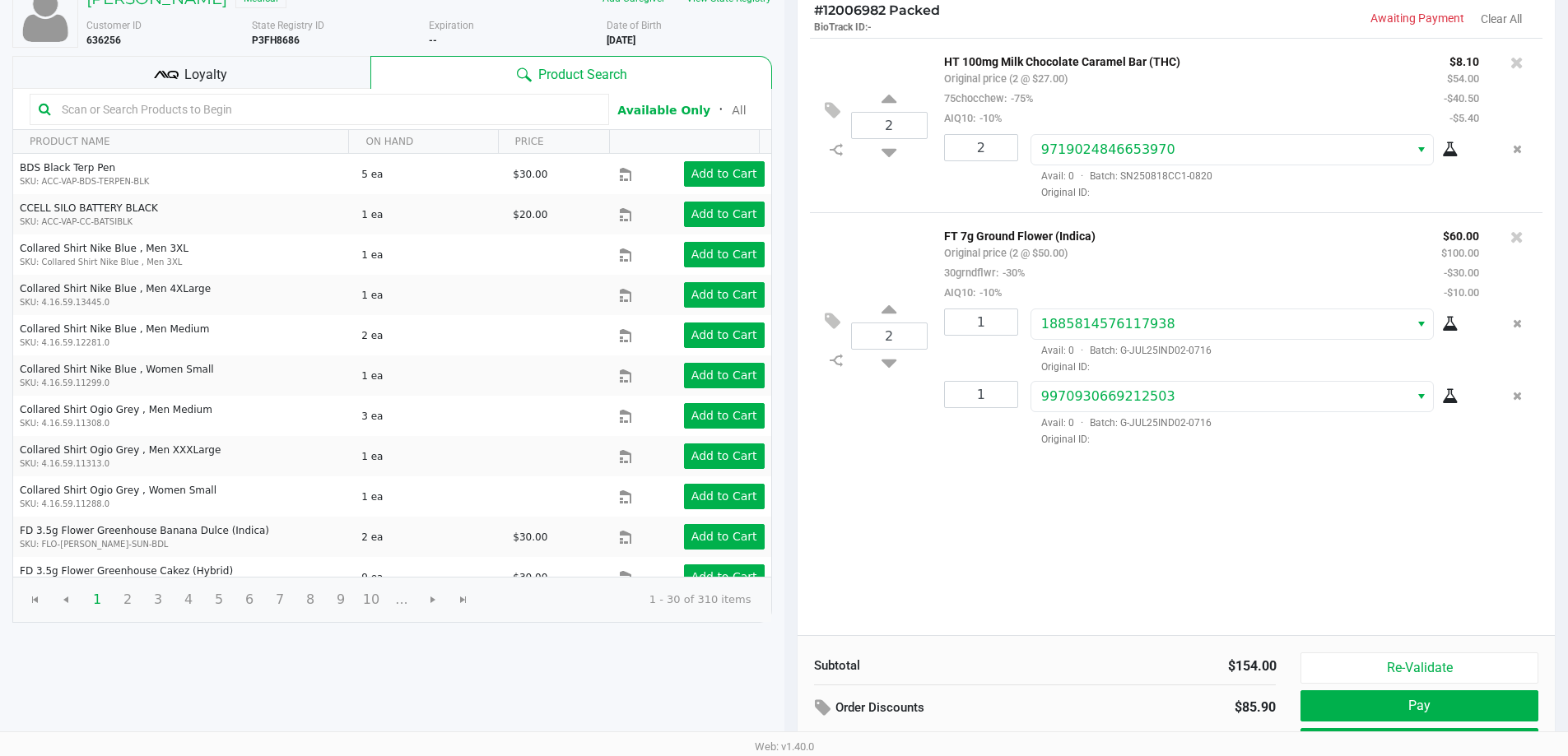
scroll to position [168, 0]
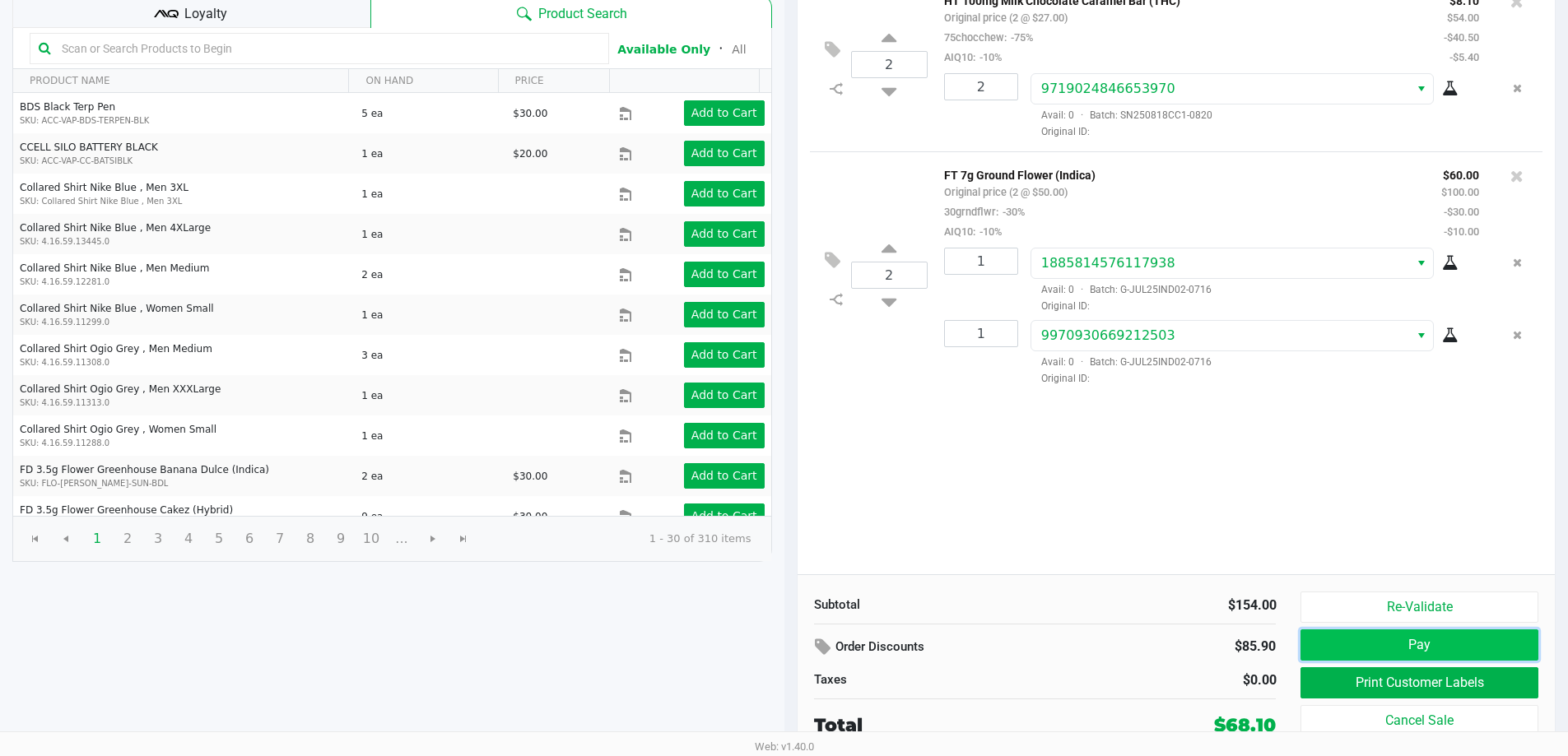
click at [1381, 651] on button "Pay" at bounding box center [1419, 645] width 237 height 31
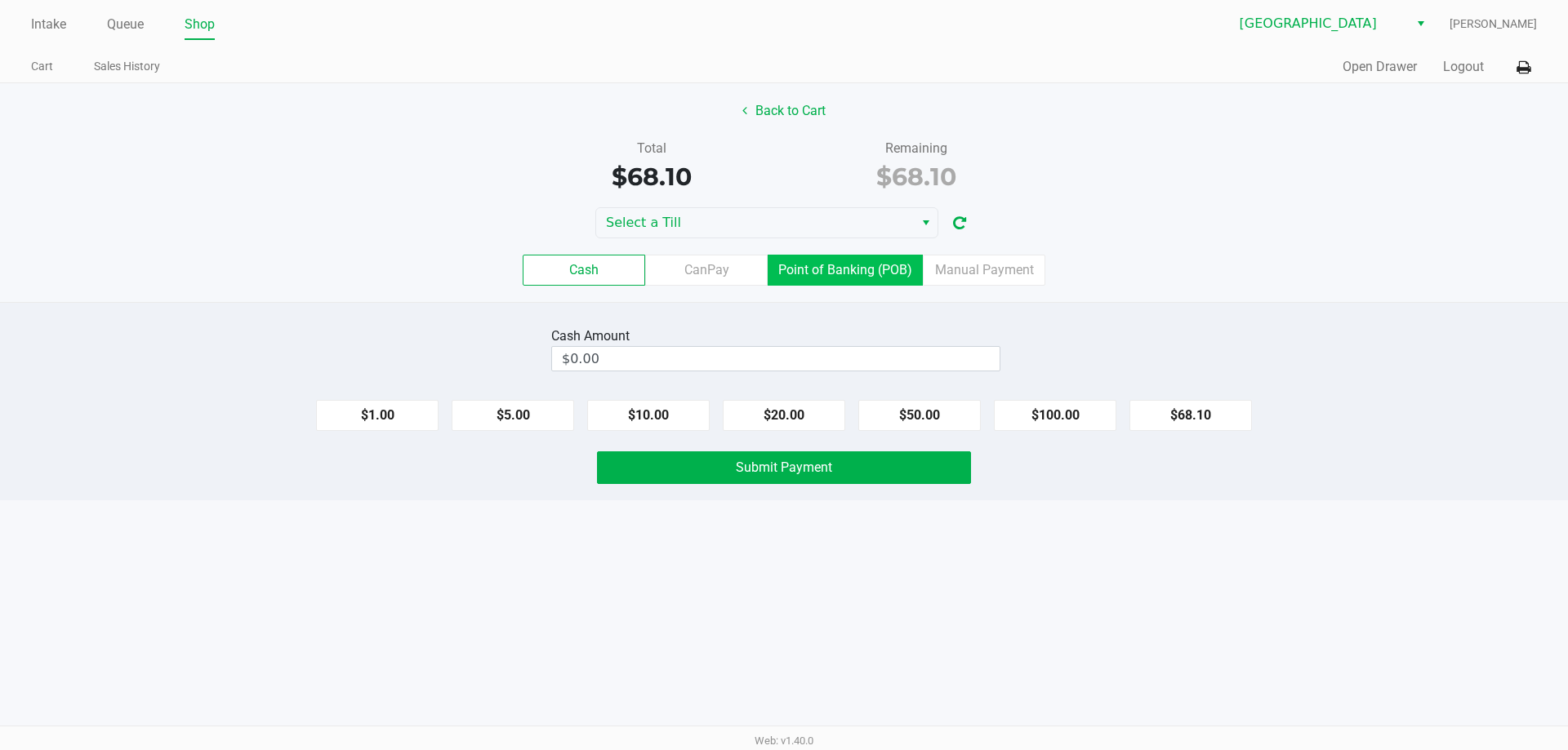
click at [880, 273] on label "Point of Banking (POB)" at bounding box center [845, 270] width 155 height 31
click at [0, 0] on 7 "Point of Banking (POB)" at bounding box center [0, 0] width 0 height 0
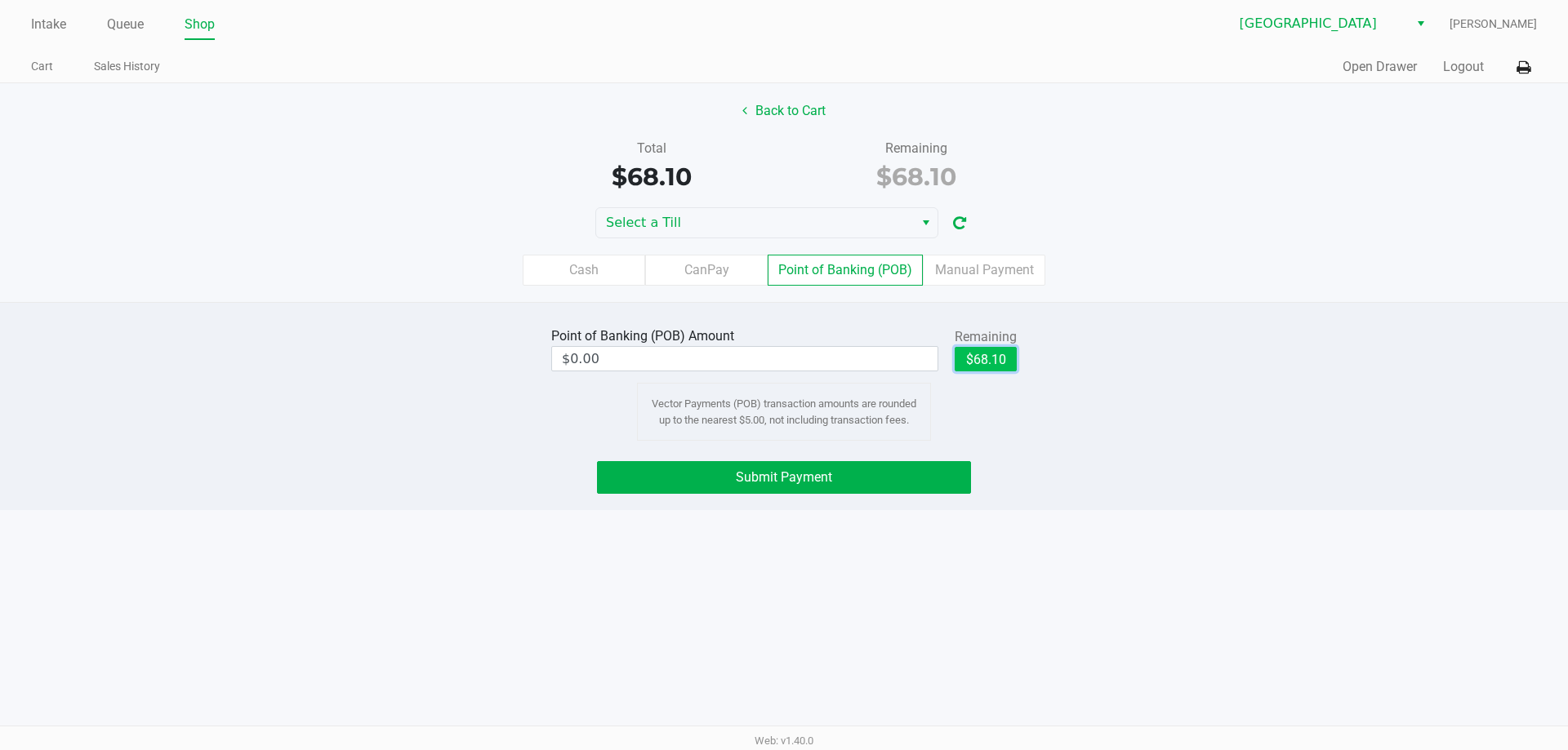
click at [973, 364] on button "$68.10" at bounding box center [986, 359] width 62 height 25
type input "$68.10"
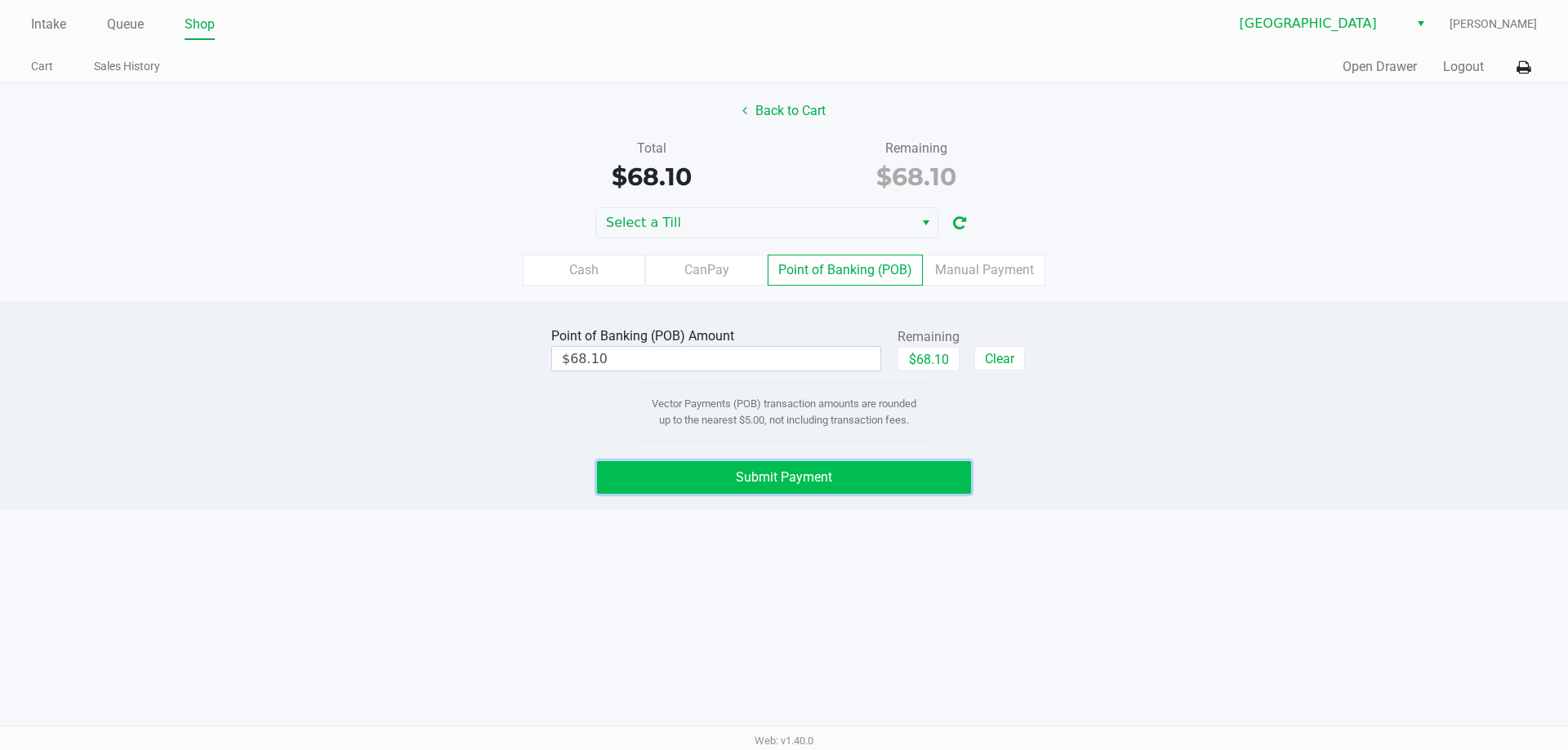
click at [872, 475] on button "Submit Payment" at bounding box center [784, 477] width 374 height 33
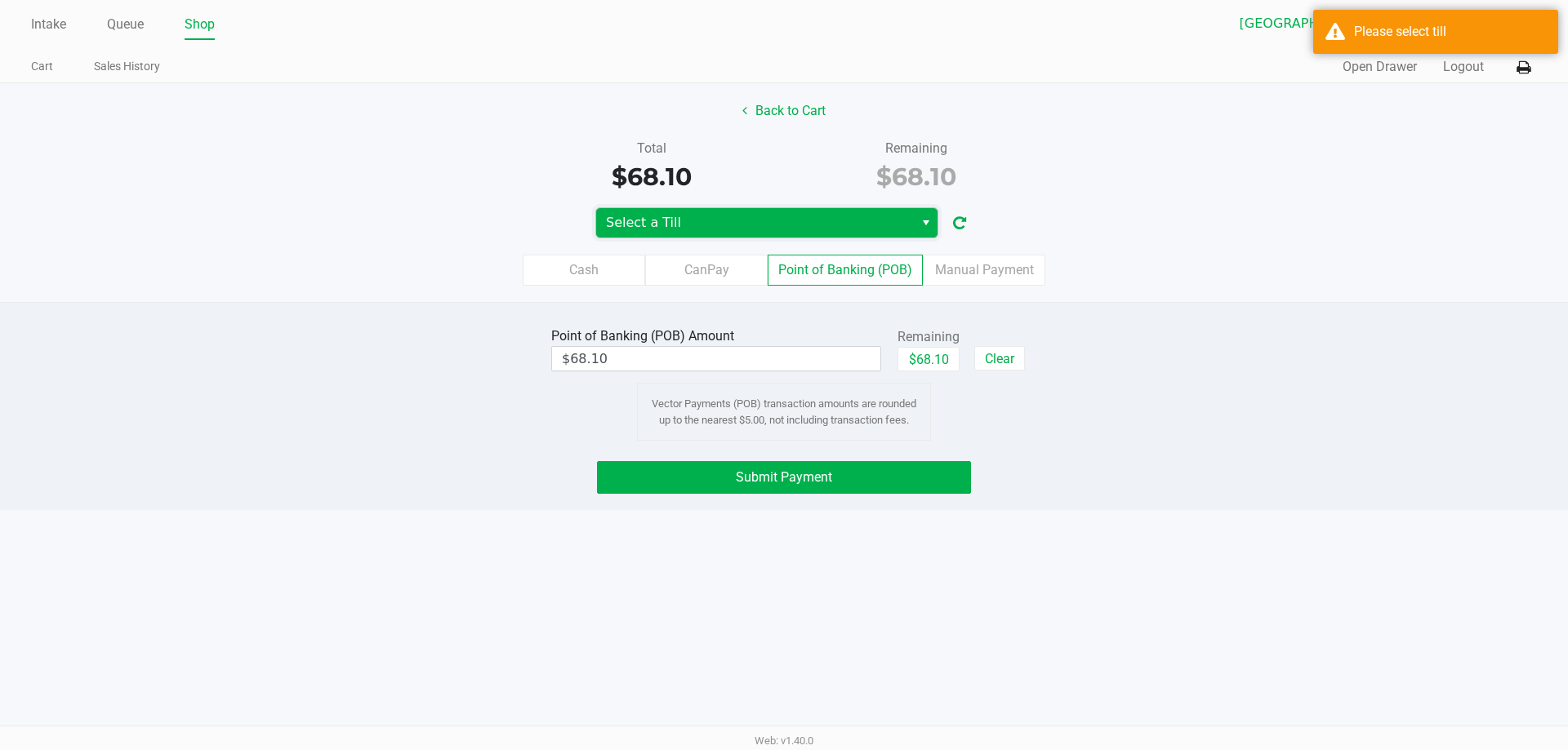
click at [737, 228] on span "Select a Till" at bounding box center [755, 223] width 298 height 20
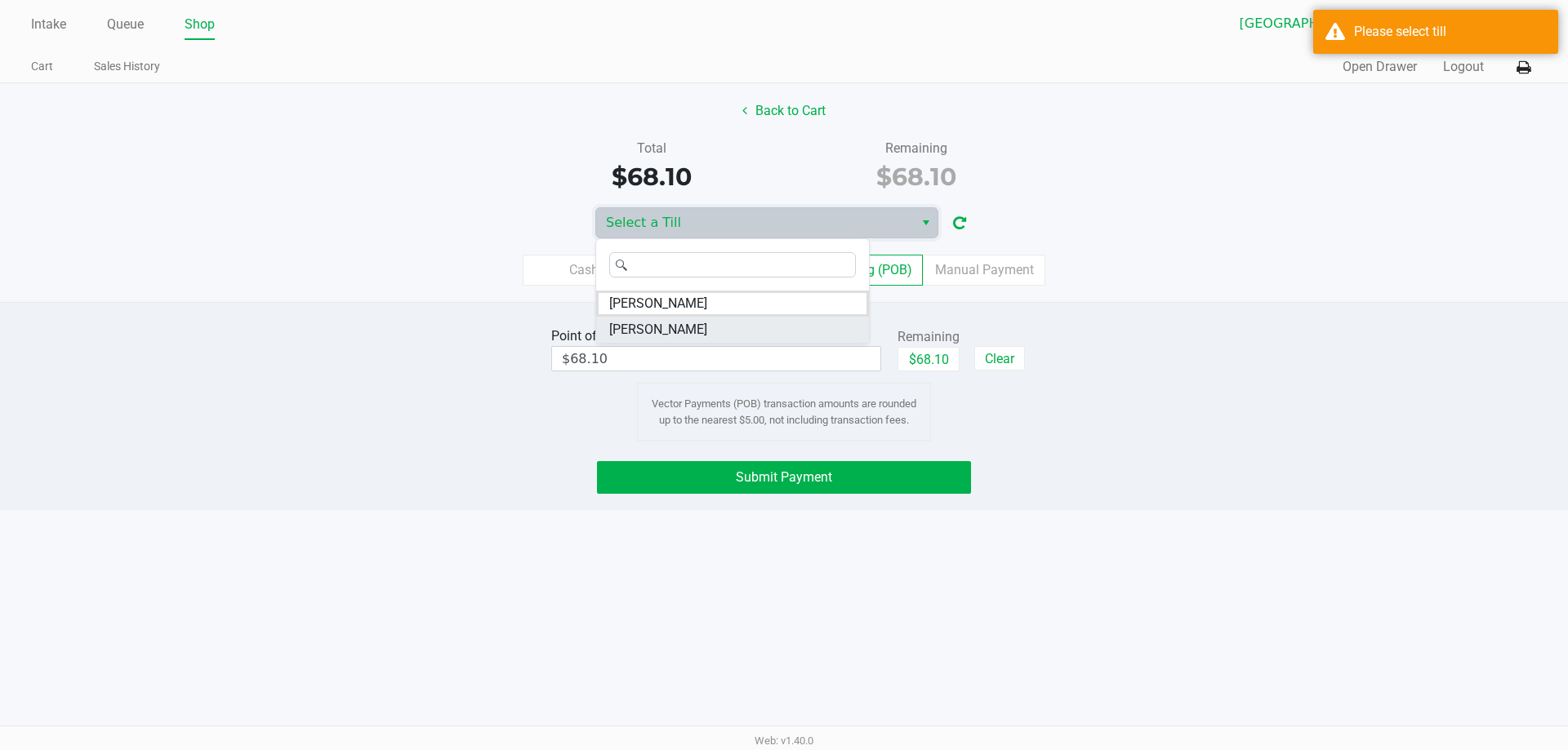
click at [701, 323] on span "VAN-MORRISON" at bounding box center [659, 330] width 98 height 20
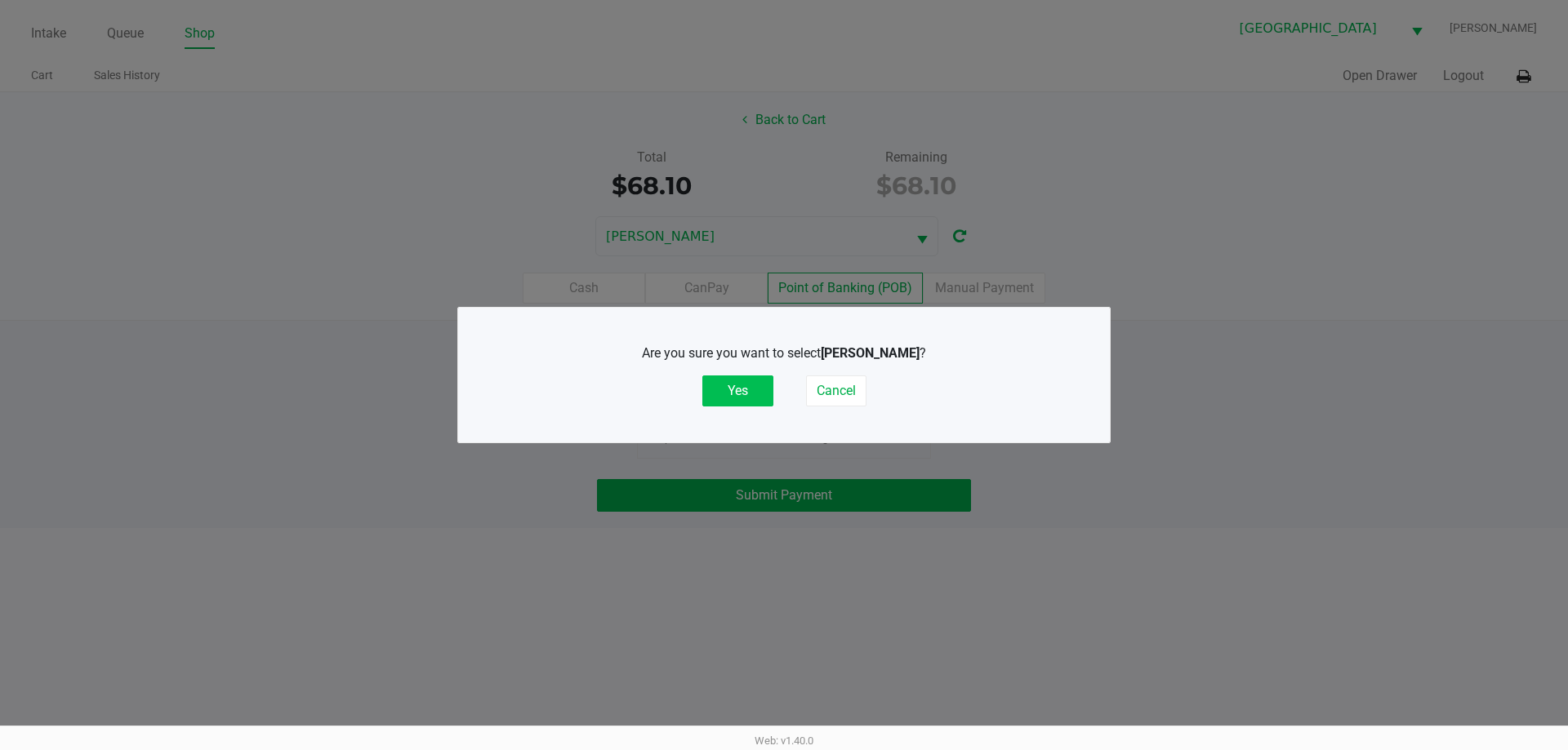
click at [749, 392] on button "Yes" at bounding box center [737, 391] width 71 height 31
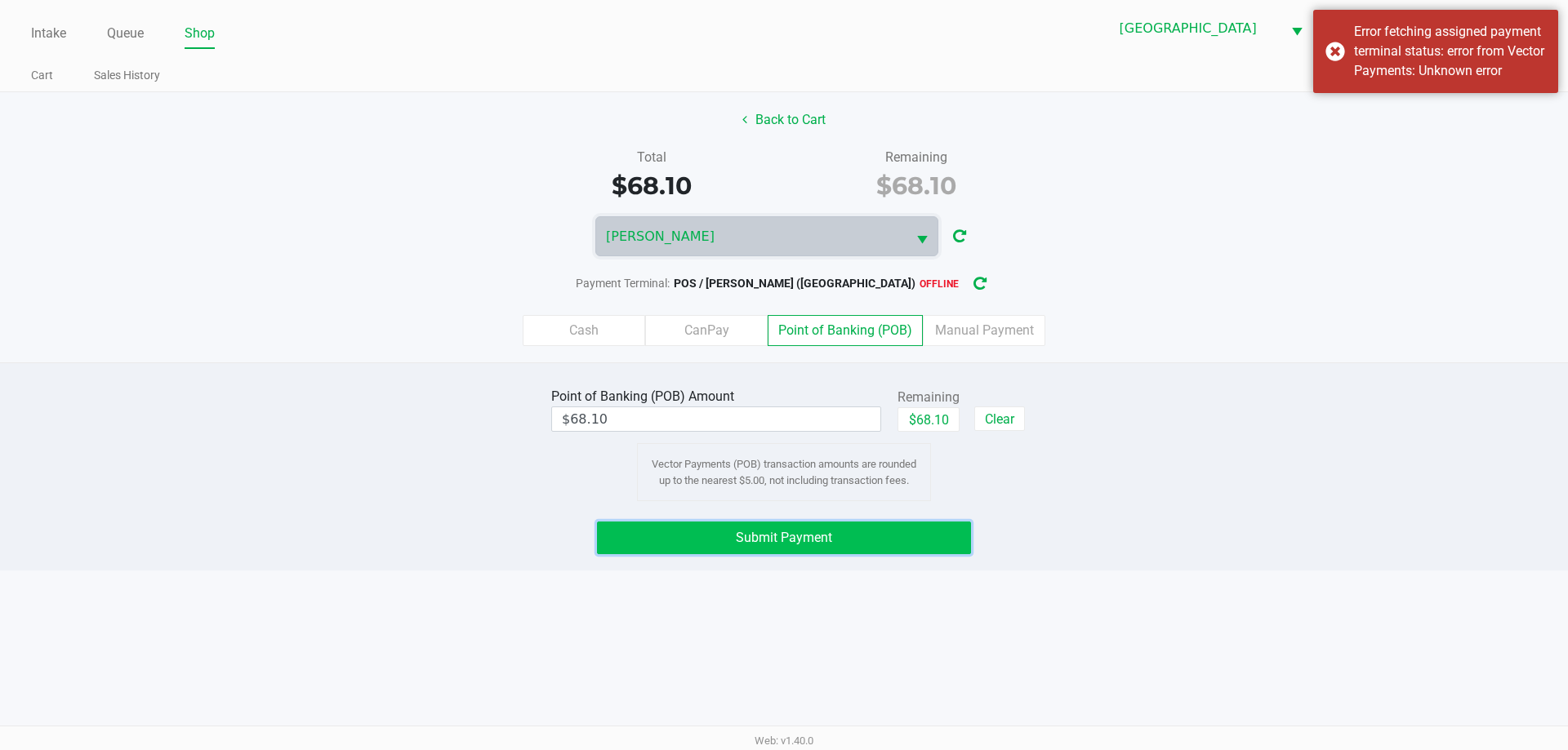
click at [849, 544] on button "Submit Payment" at bounding box center [784, 538] width 374 height 33
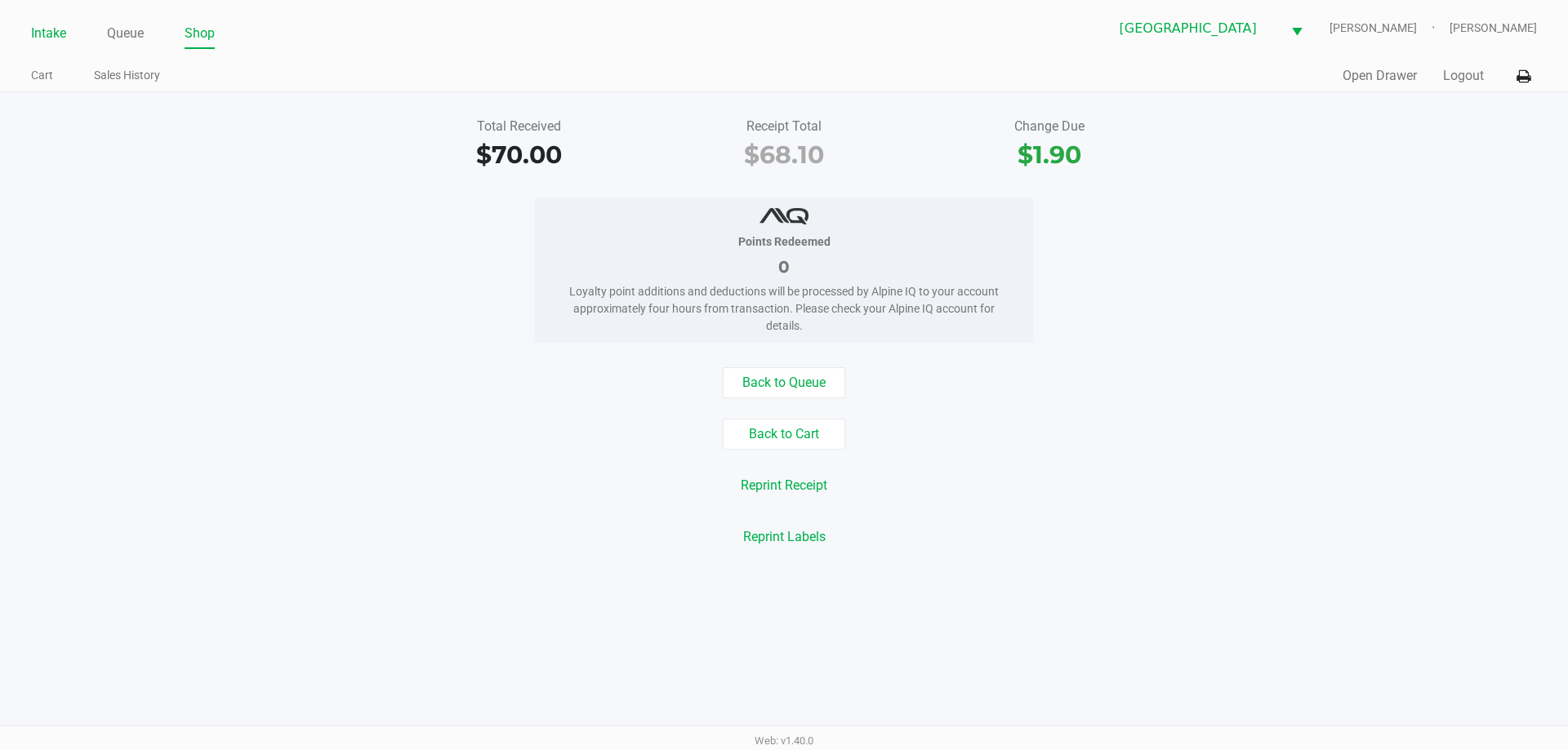
click at [41, 37] on link "Intake" at bounding box center [48, 34] width 35 height 23
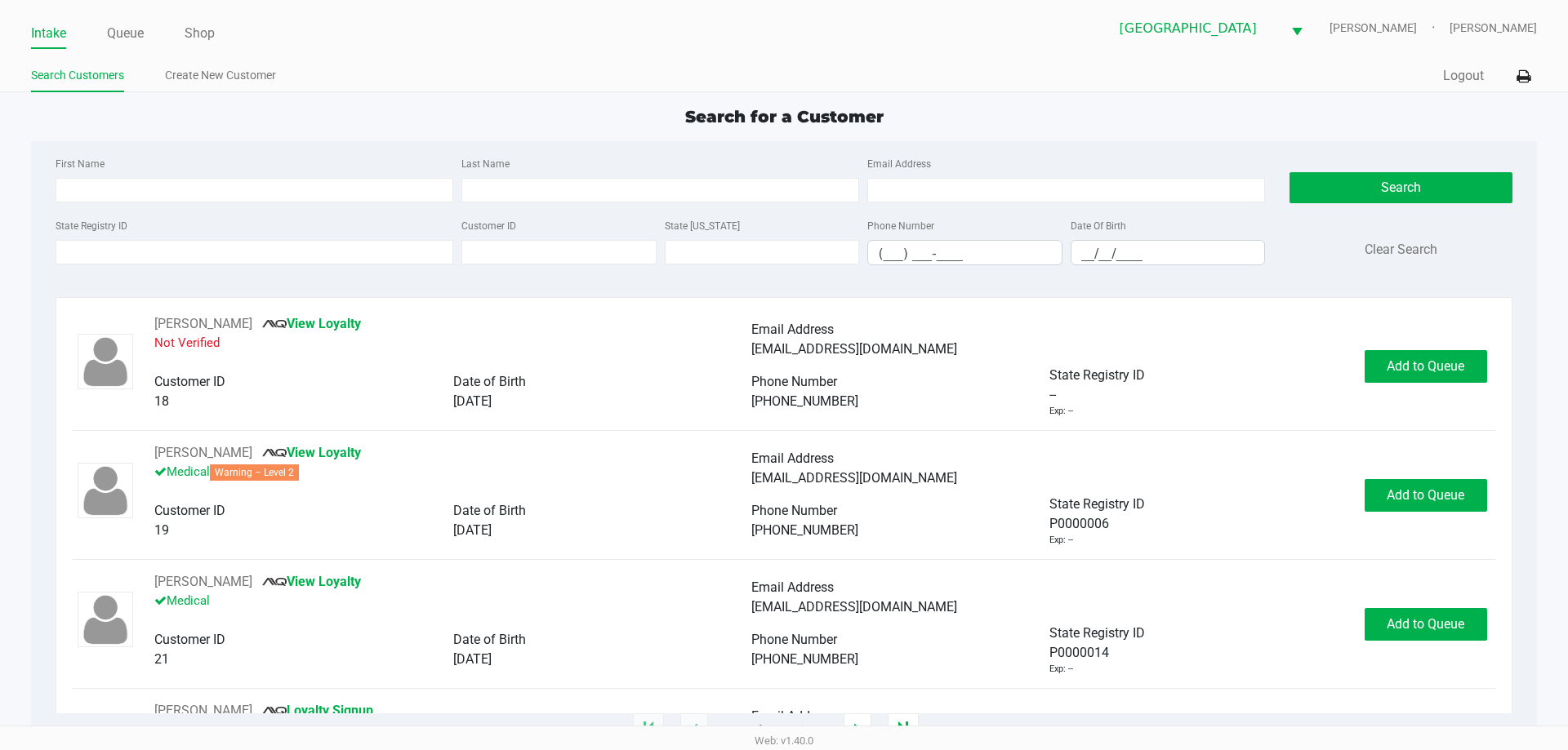
click at [357, 42] on ul "Intake Queue Shop" at bounding box center [407, 34] width 753 height 28
click at [546, 79] on ul "Search Customers Create New Customer" at bounding box center [407, 78] width 753 height 28
click at [377, 105] on div "Search for a Customer" at bounding box center [783, 117] width 1529 height 25
click at [523, 106] on div "Search for a Customer" at bounding box center [783, 117] width 1529 height 25
click at [158, 139] on div "Search for a Customer First Name Last Name Email Address State Registry ID Cust…" at bounding box center [783, 418] width 1505 height 626
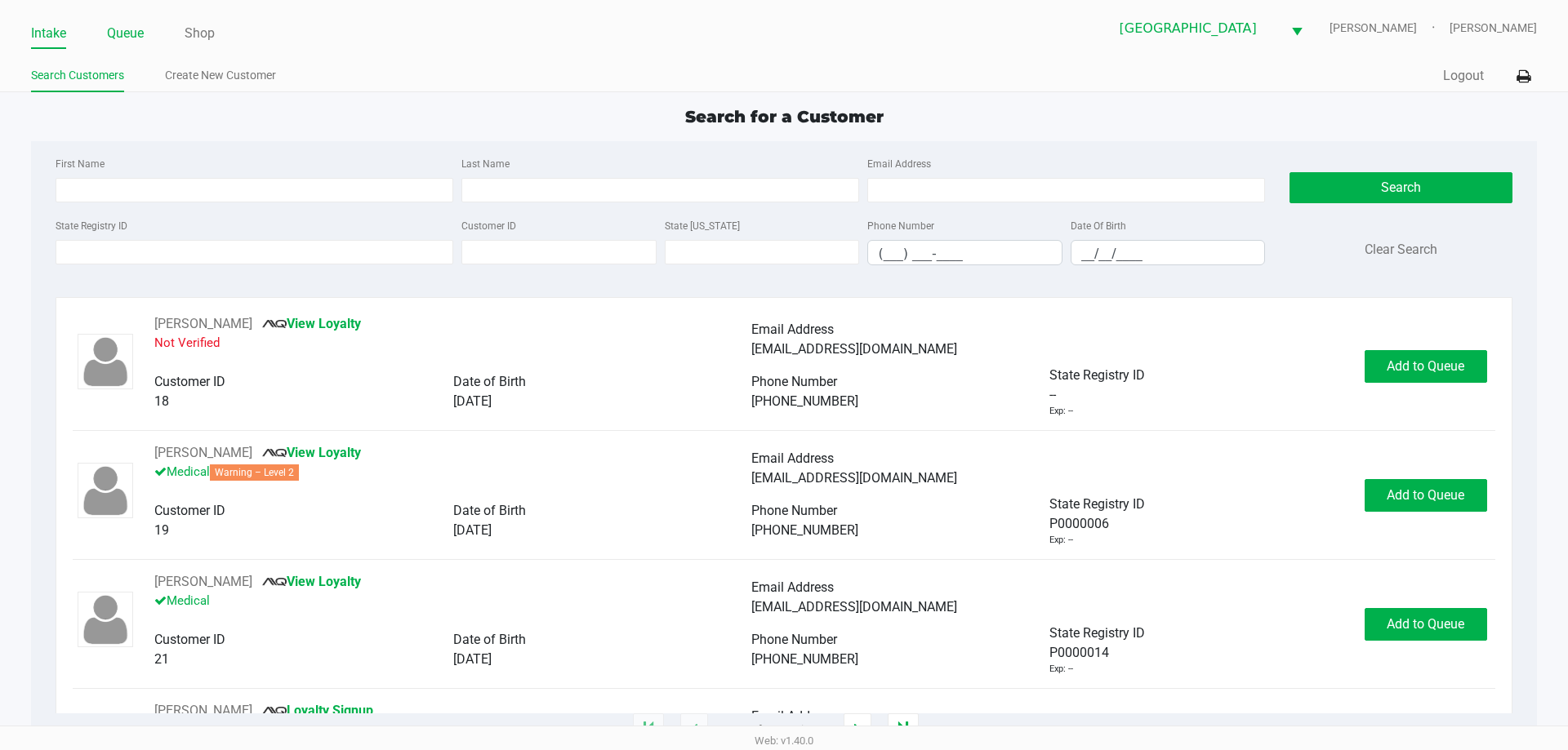
click at [127, 29] on link "Queue" at bounding box center [125, 34] width 37 height 23
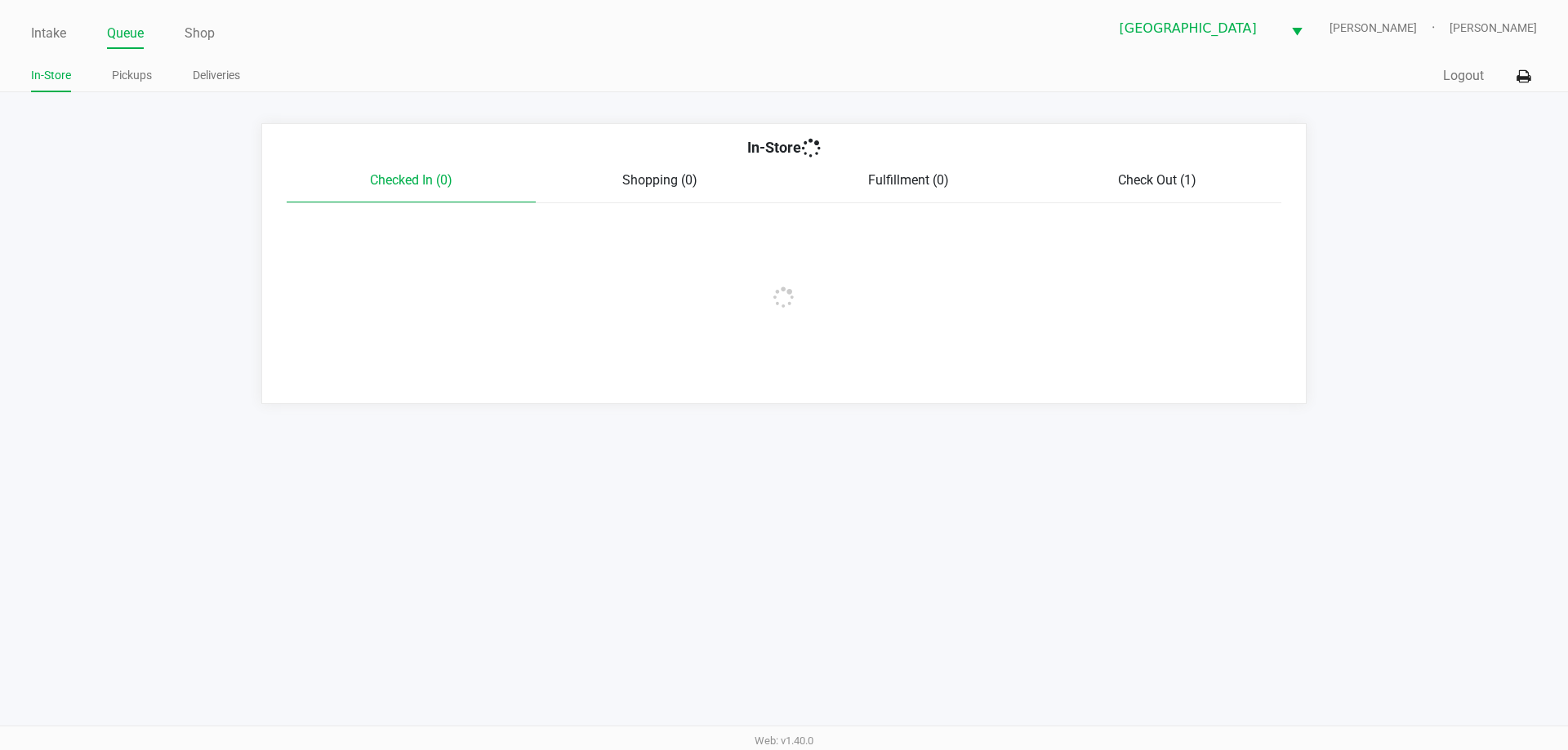
click at [70, 43] on ul "Intake Queue Shop" at bounding box center [407, 34] width 753 height 28
click at [66, 36] on link "Intake" at bounding box center [48, 34] width 35 height 23
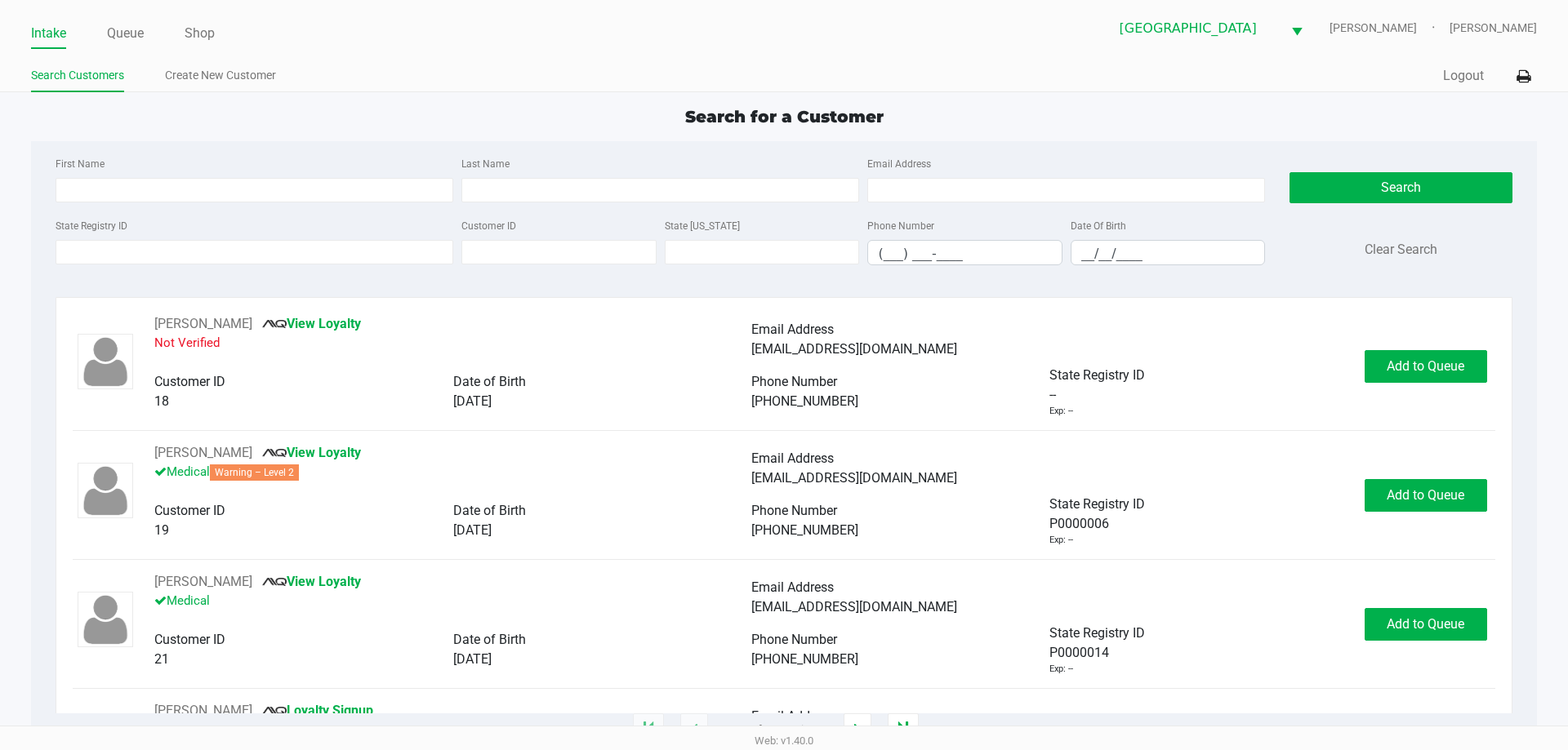
click at [374, 74] on ul "Search Customers Create New Customer" at bounding box center [407, 78] width 753 height 28
click at [389, 108] on div "Search for a Customer" at bounding box center [783, 117] width 1529 height 25
click at [389, 119] on div "Search for a Customer" at bounding box center [783, 117] width 1529 height 25
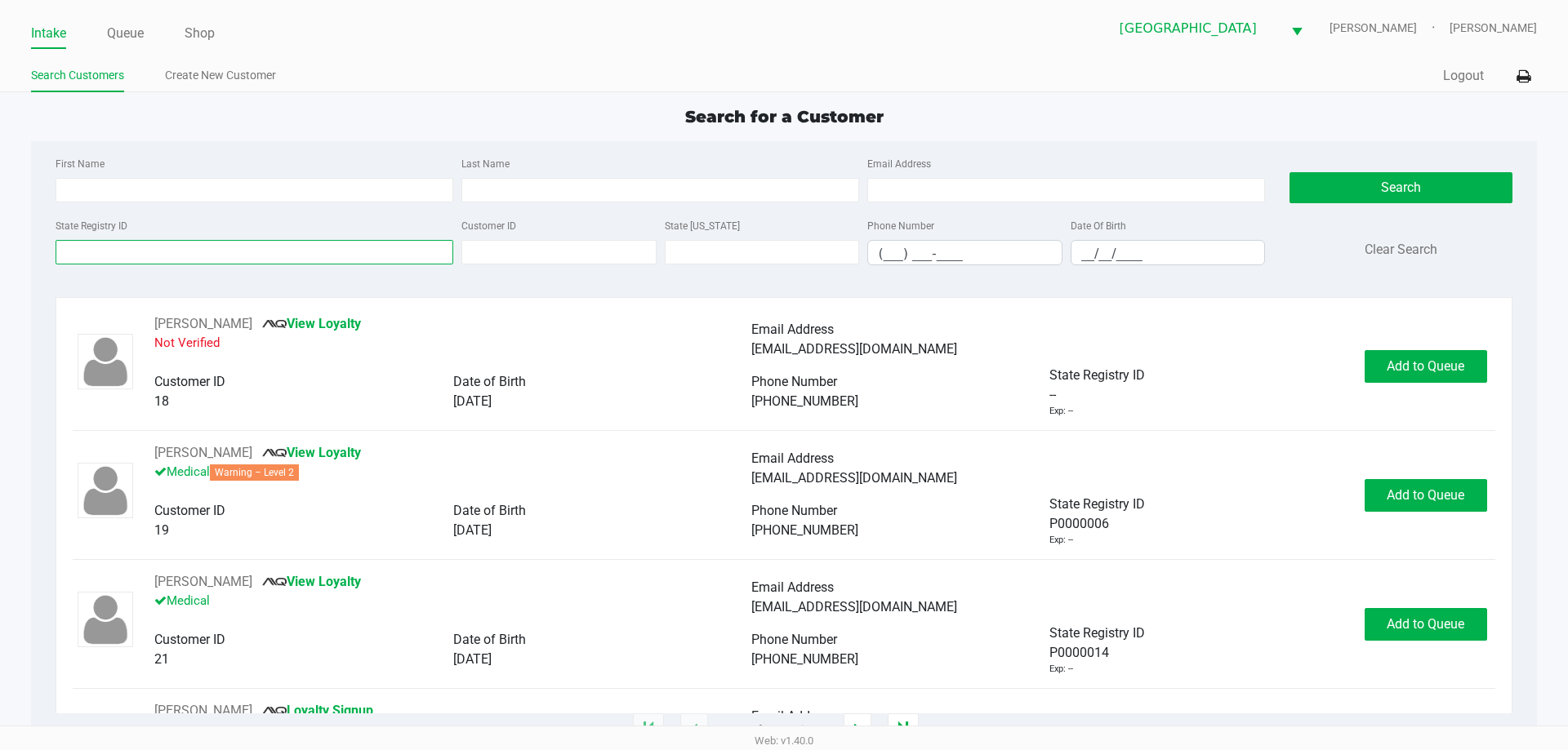
click at [349, 246] on input "State Registry ID" at bounding box center [254, 252] width 397 height 25
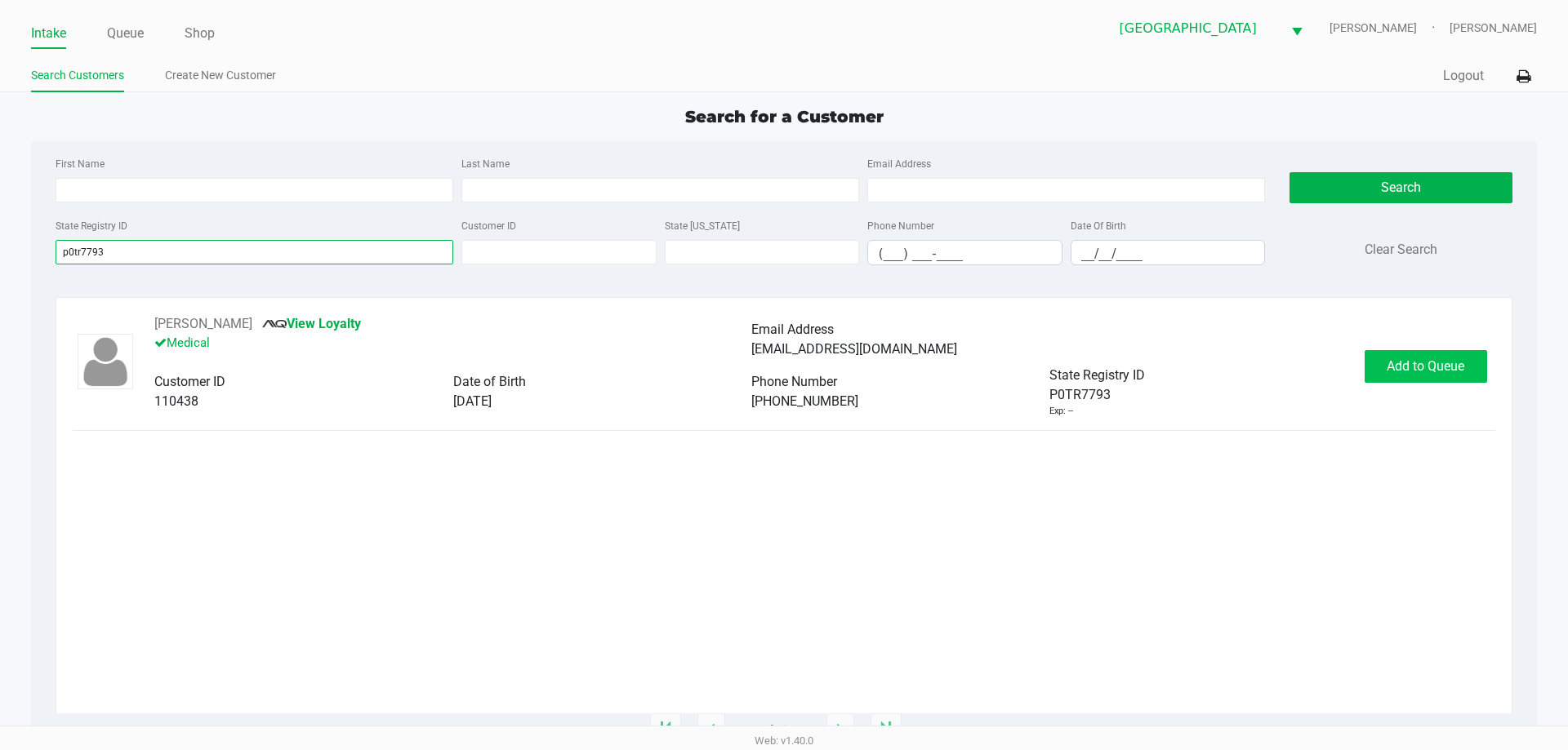
type input "p0tr7793"
click at [1436, 373] on span "Add to Queue" at bounding box center [1425, 366] width 78 height 16
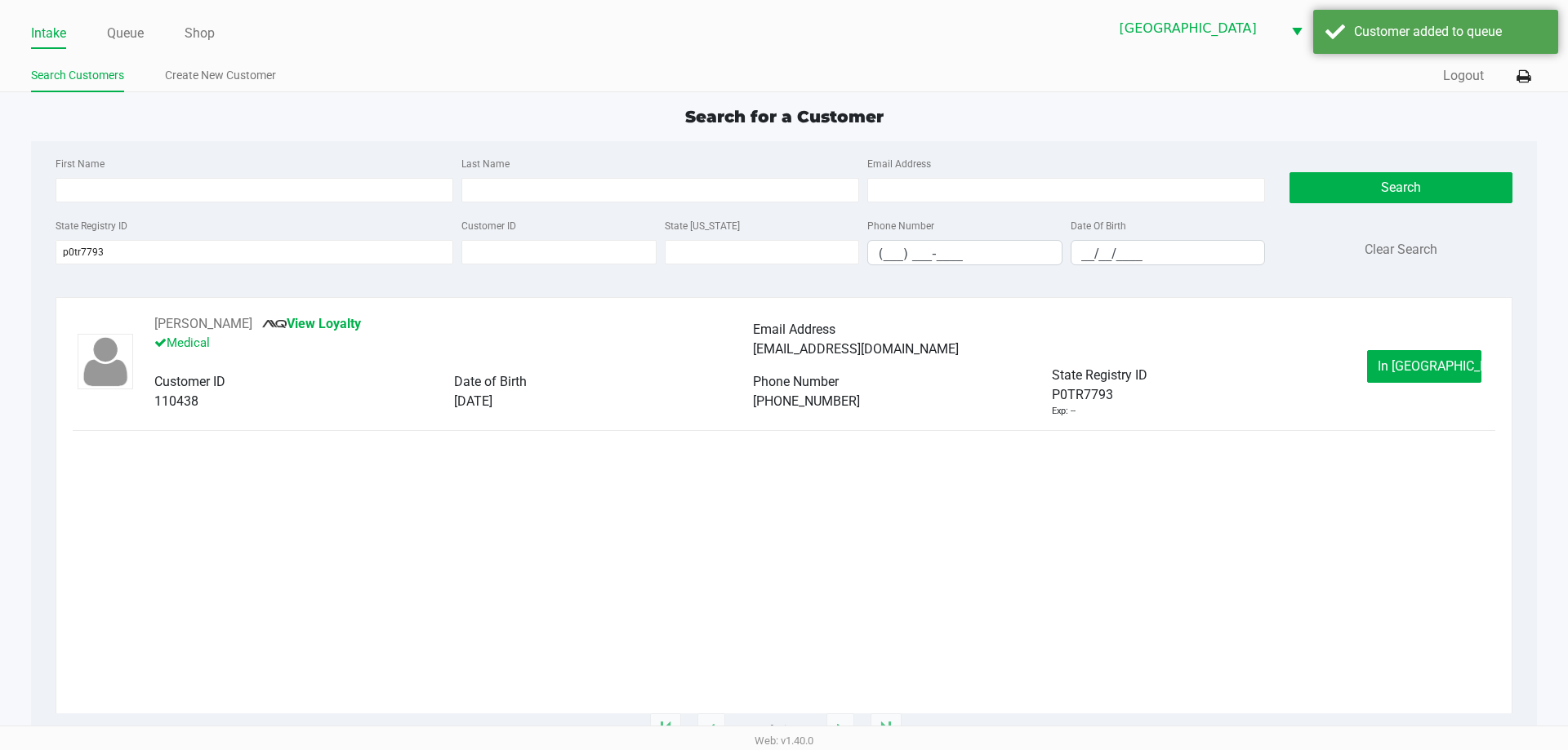
click at [1436, 373] on span "In Queue" at bounding box center [1446, 366] width 137 height 16
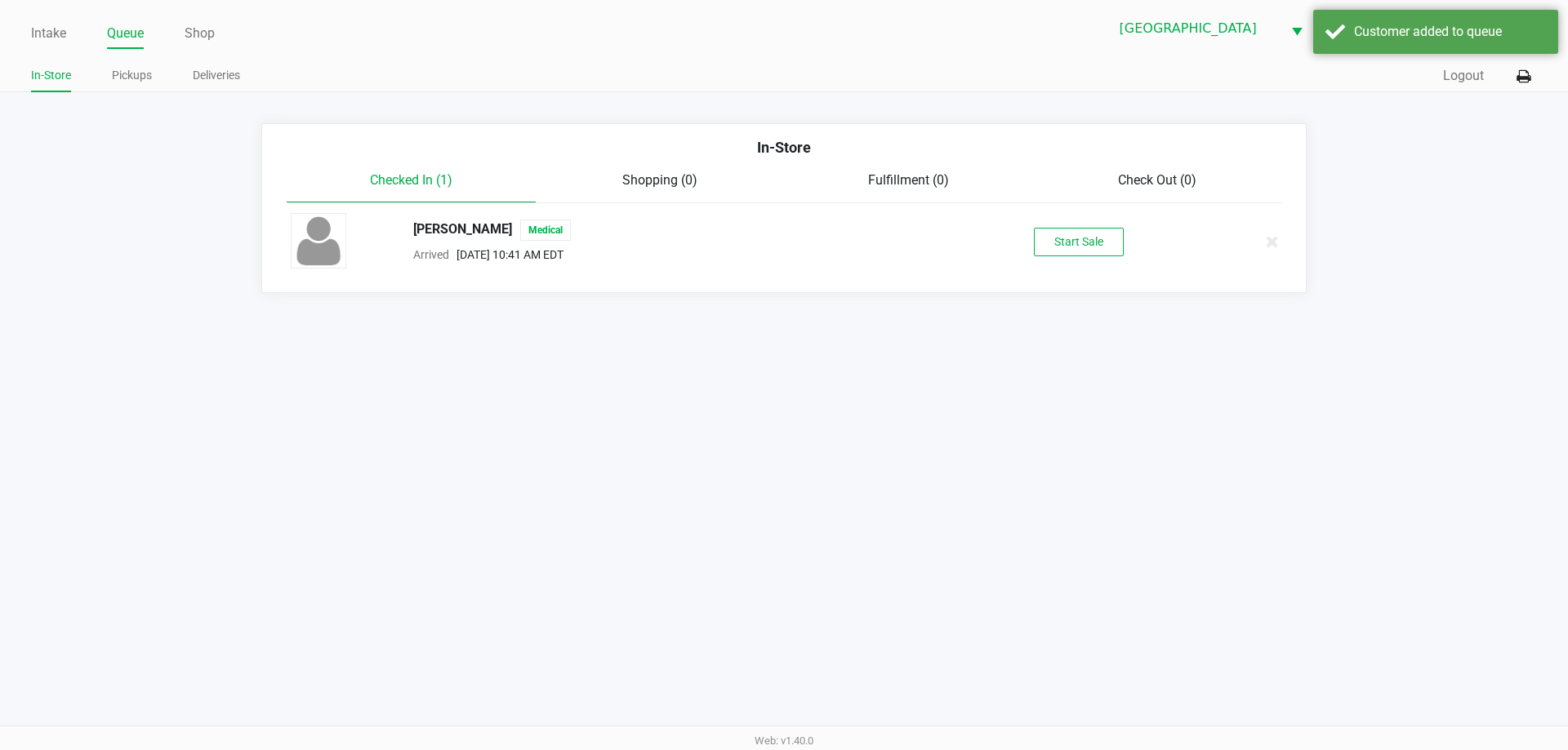
click at [1088, 260] on div "SHARON HODGES Medical Arrived Sep 26, 2025 10:41 AM EDT Start Sale" at bounding box center [784, 242] width 1011 height 57
click at [1081, 249] on button "Start Sale" at bounding box center [1079, 242] width 90 height 29
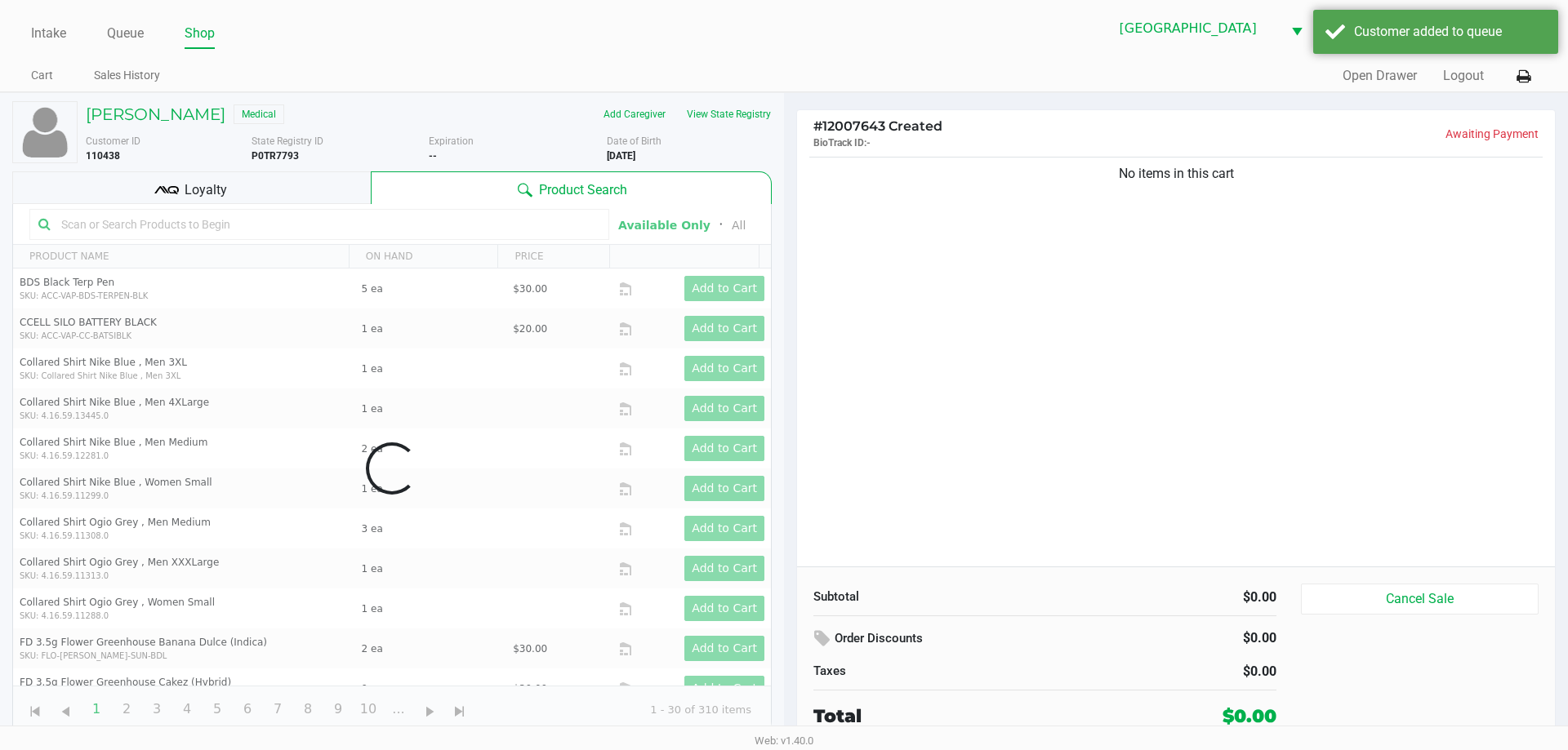
click at [722, 99] on div "SHARON HODGES Medical Add Caregiver View State Registry Customer ID 110438 Stat…" at bounding box center [392, 418] width 759 height 649
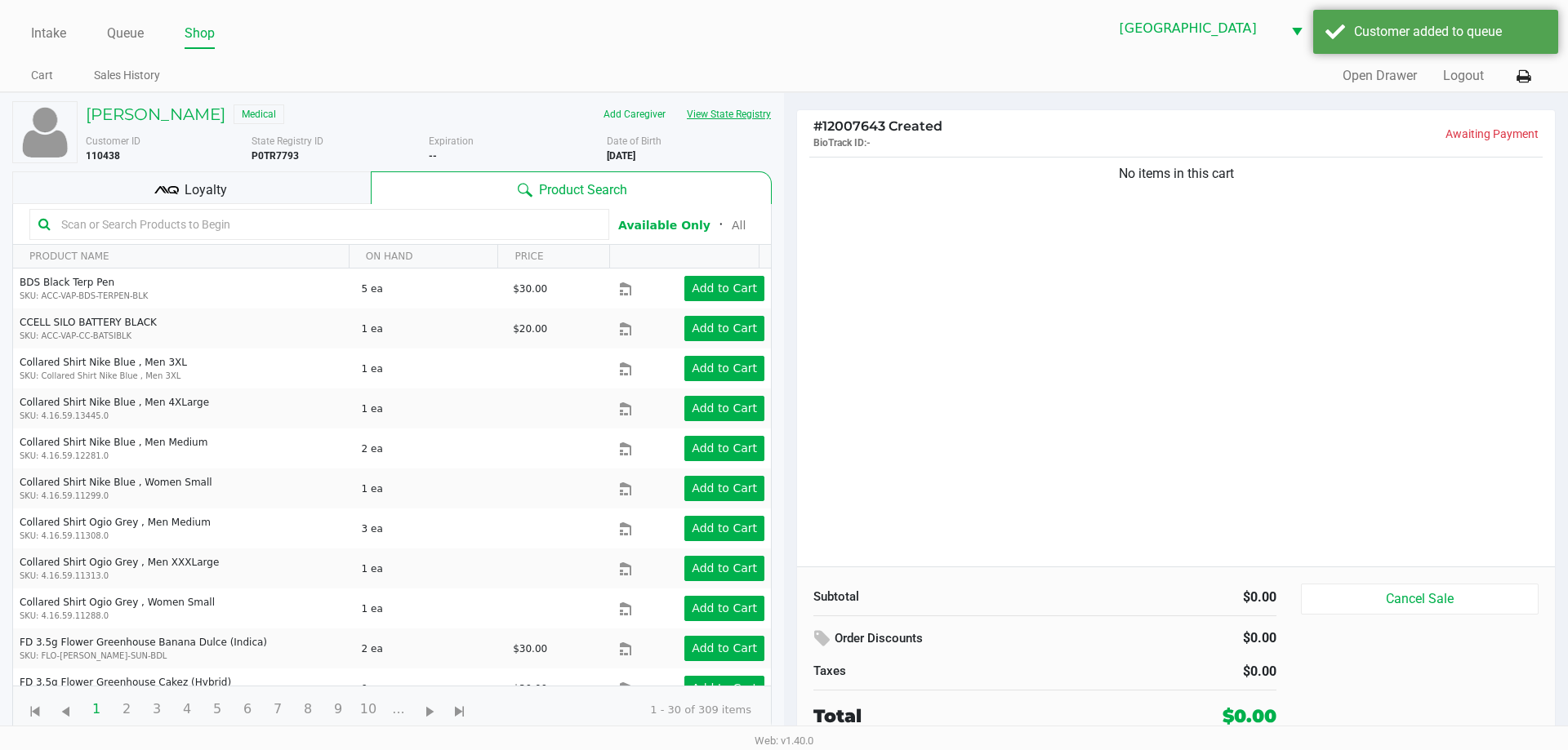
click at [725, 111] on button "View State Registry" at bounding box center [723, 115] width 96 height 26
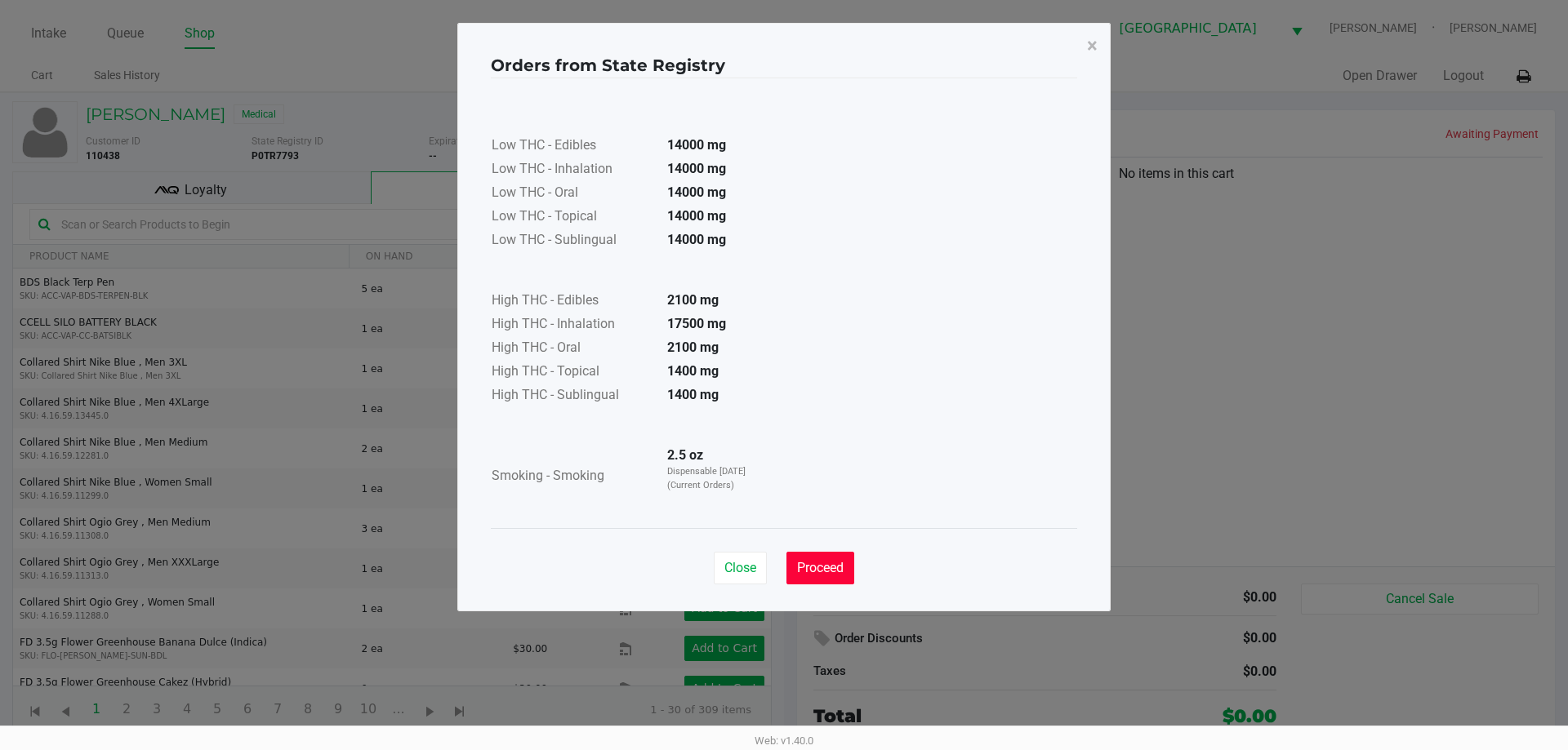
click at [833, 567] on span "Proceed" at bounding box center [820, 567] width 47 height 16
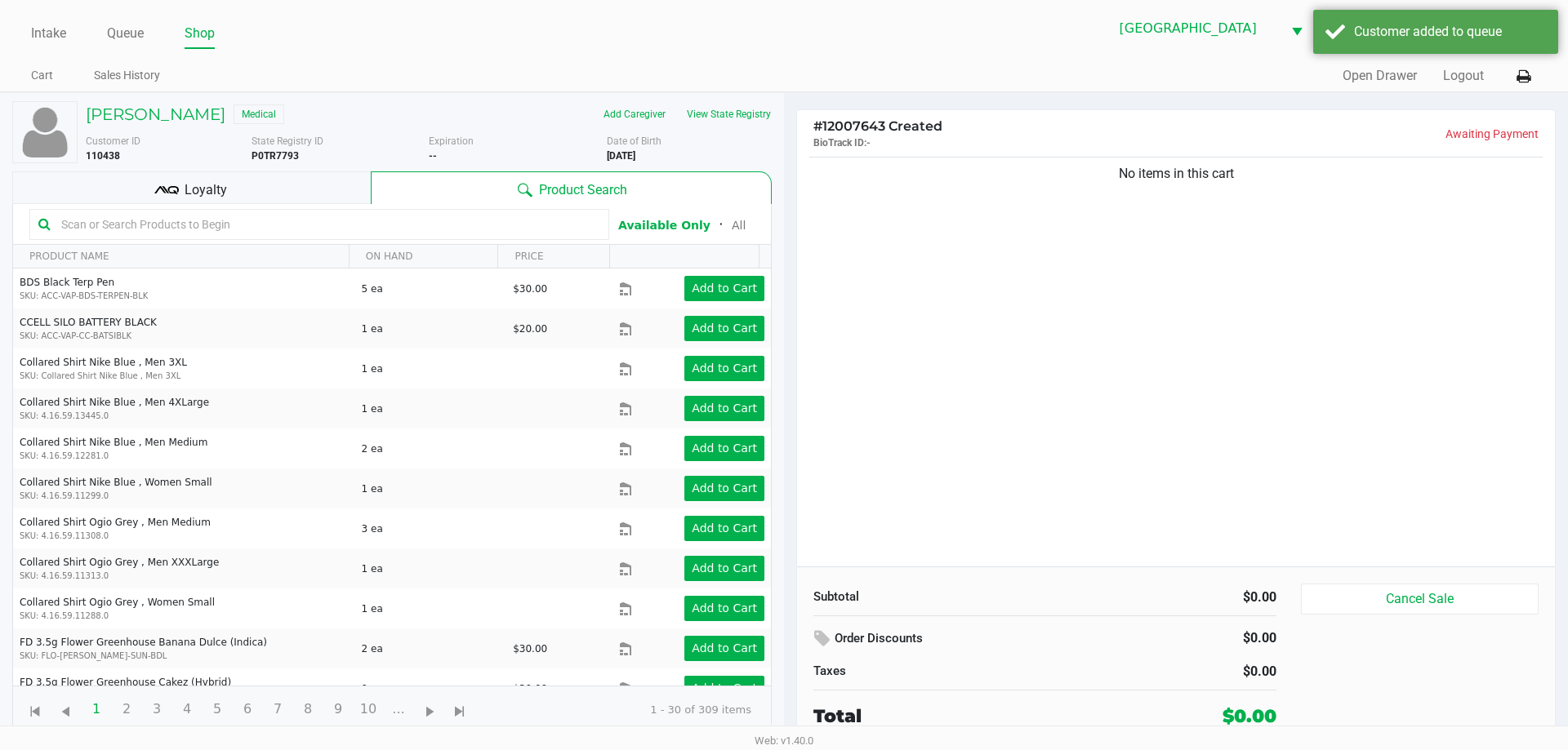
click at [912, 495] on div "No items in this cart" at bounding box center [1176, 359] width 758 height 413
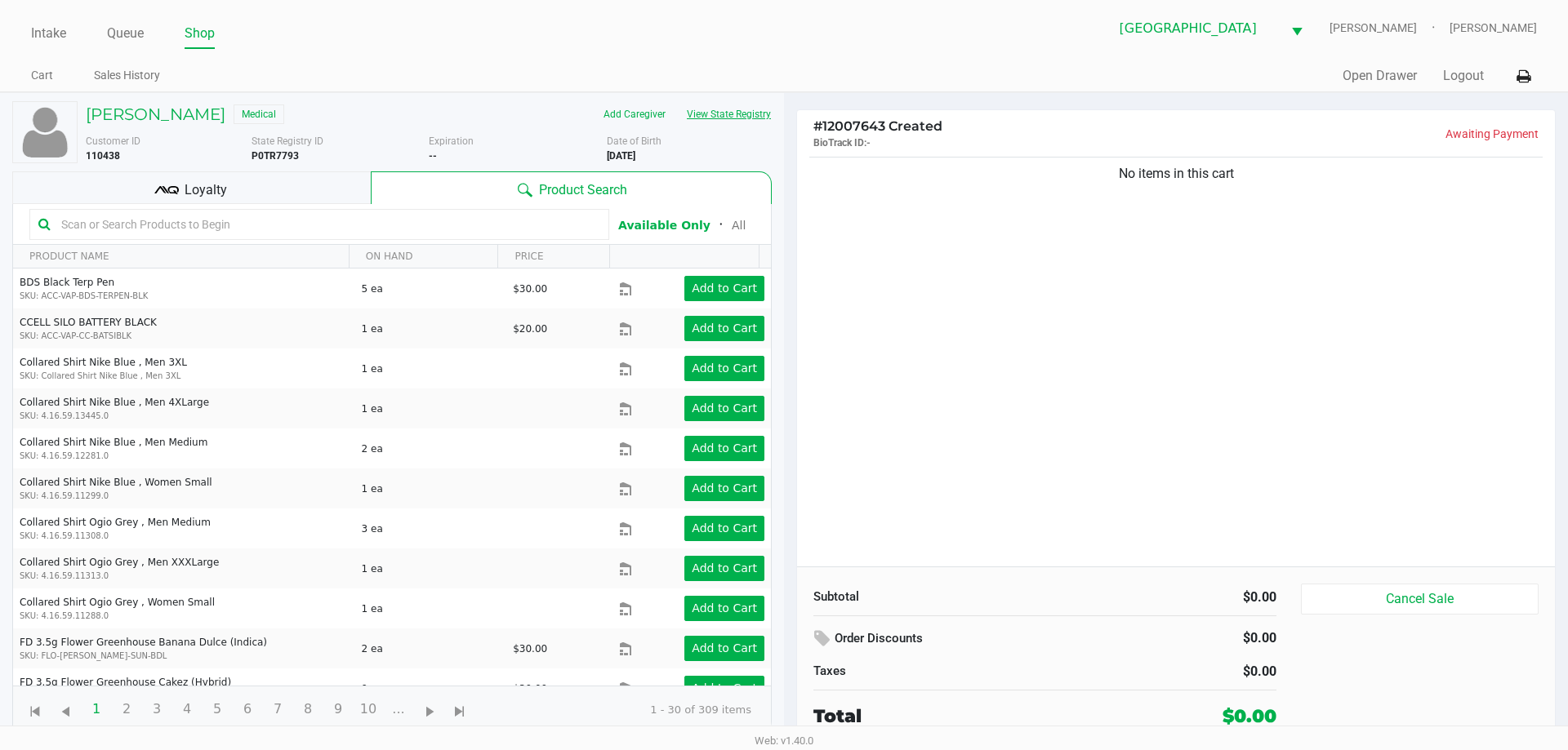
click at [744, 109] on button "View State Registry" at bounding box center [723, 115] width 96 height 26
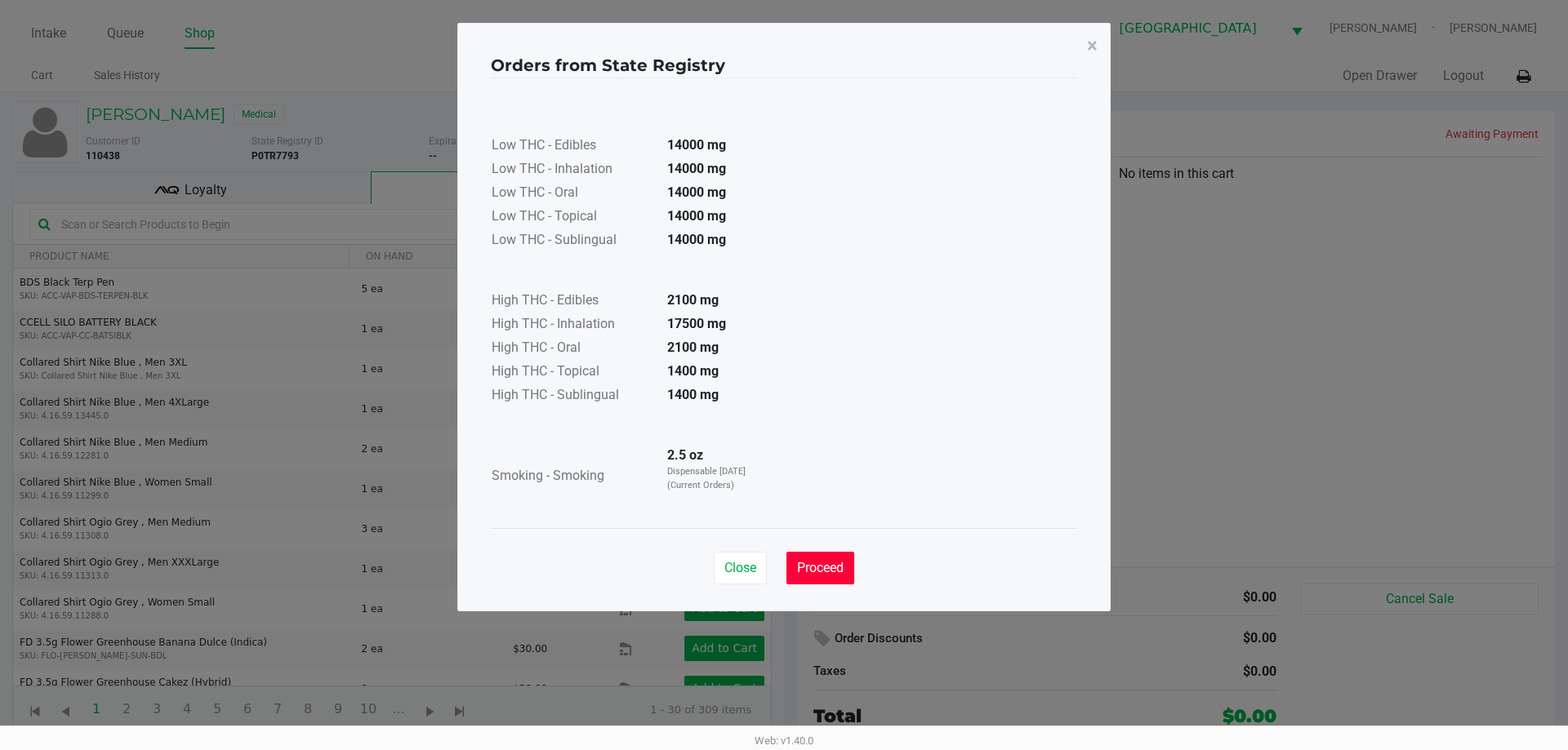
click at [829, 568] on span "Proceed" at bounding box center [820, 567] width 47 height 16
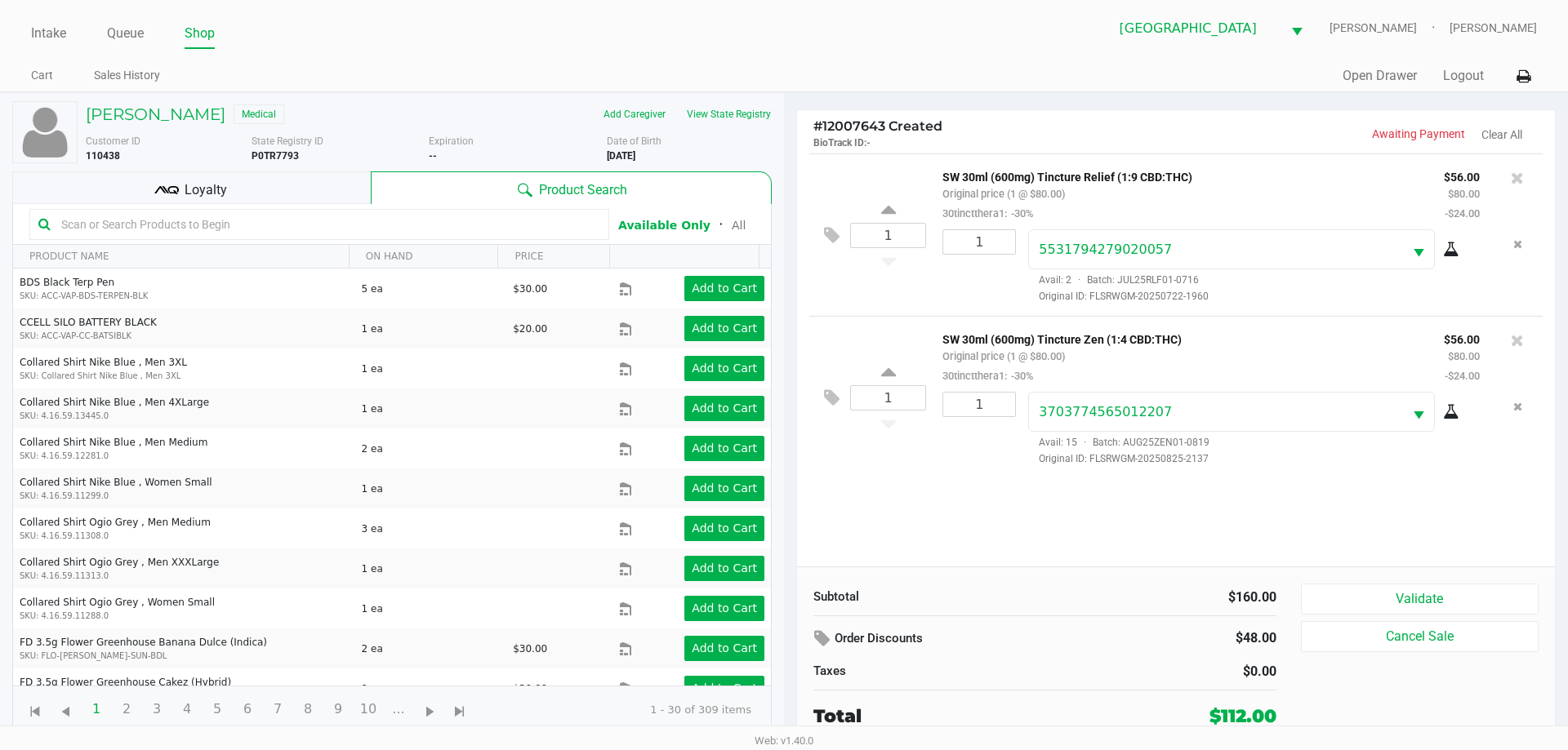
click at [150, 188] on div "Loyalty" at bounding box center [192, 188] width 359 height 33
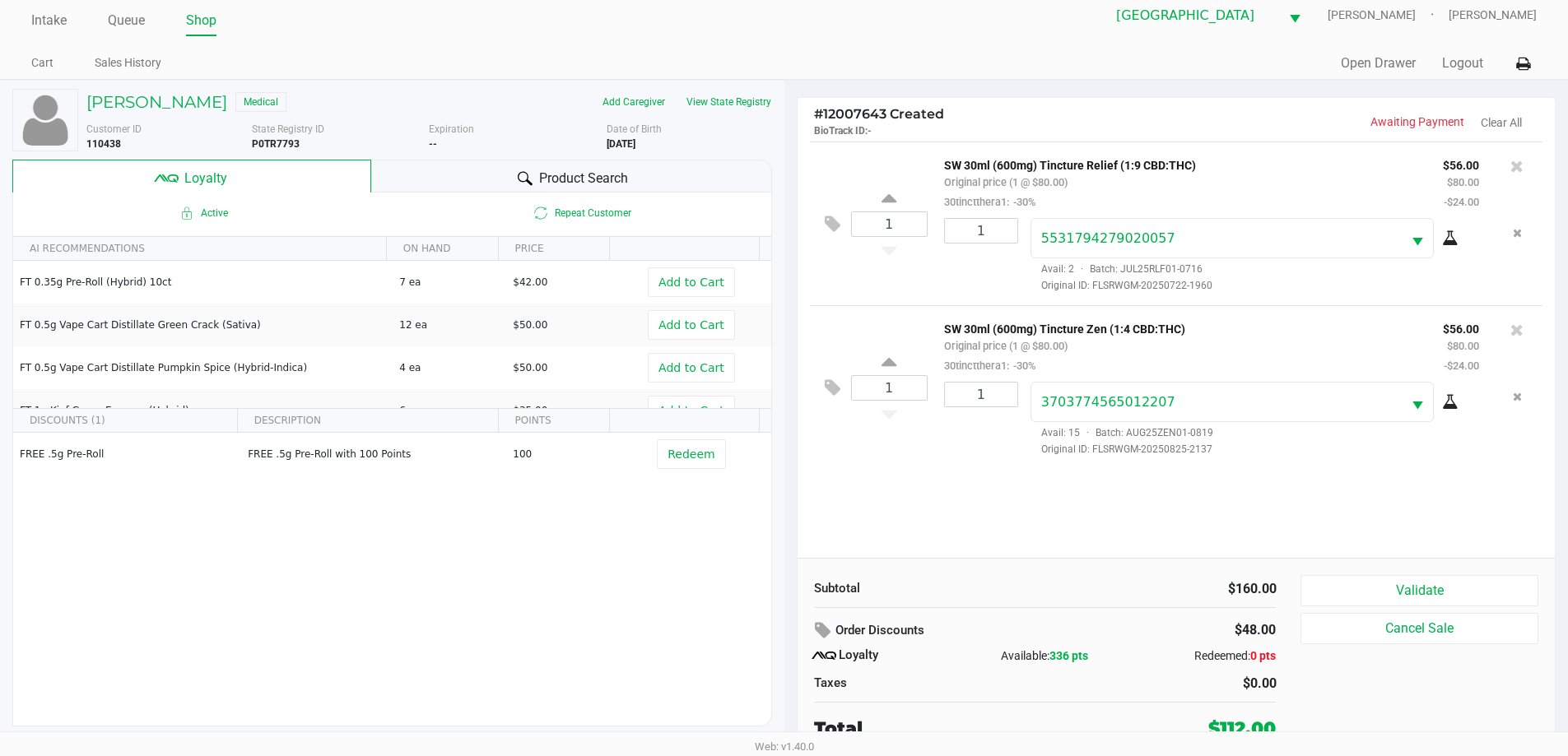
scroll to position [17, 0]
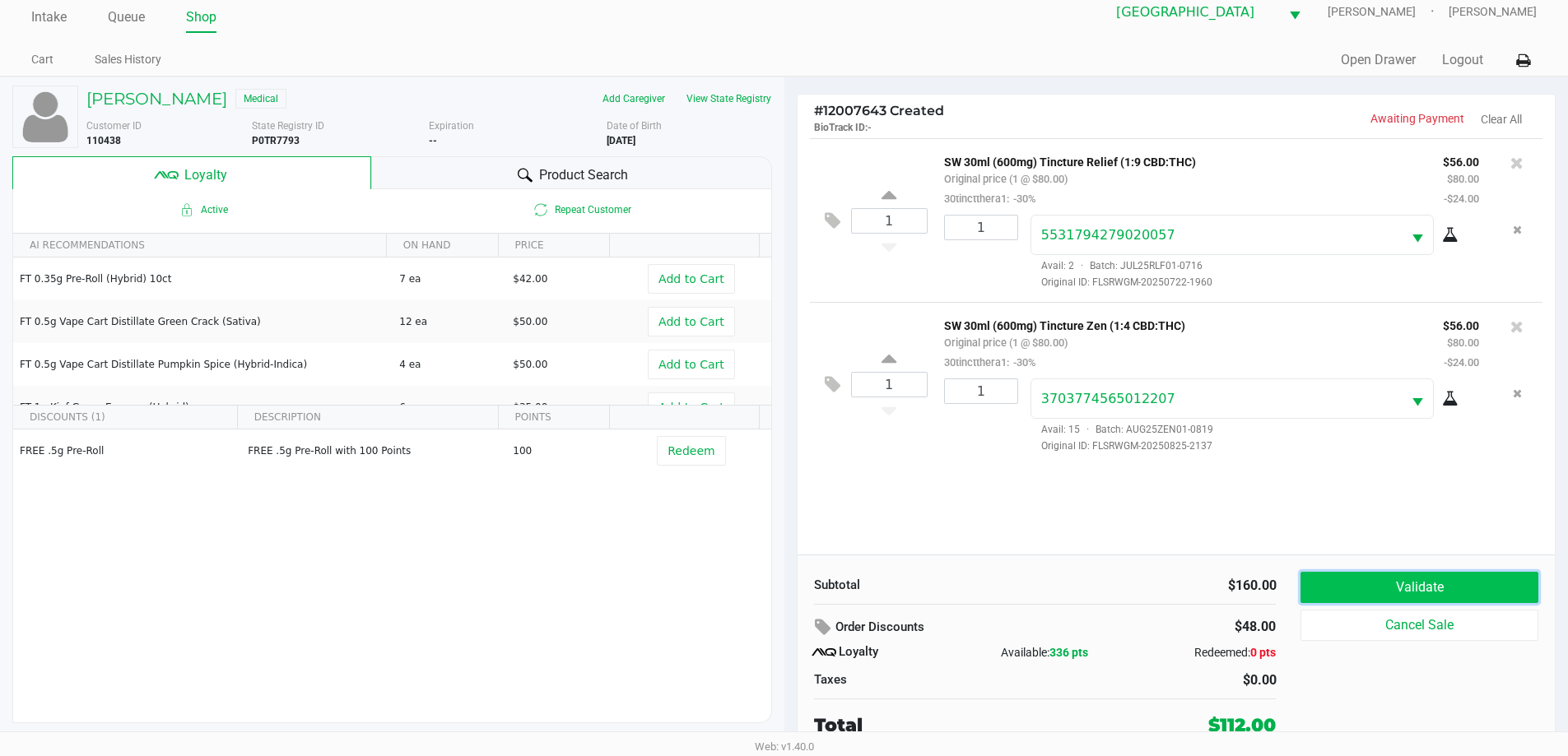
click at [1425, 579] on button "Validate" at bounding box center [1419, 588] width 237 height 31
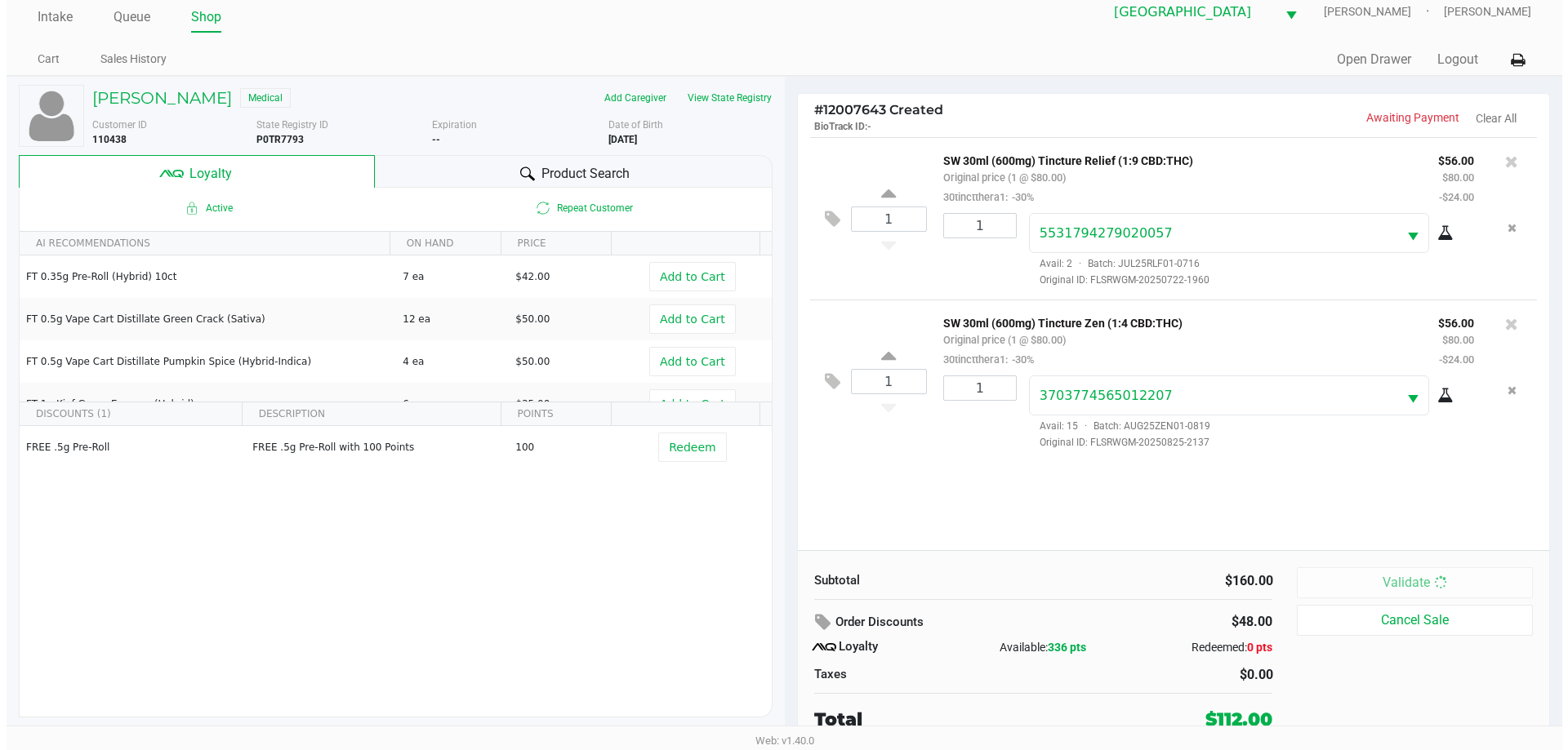
scroll to position [0, 0]
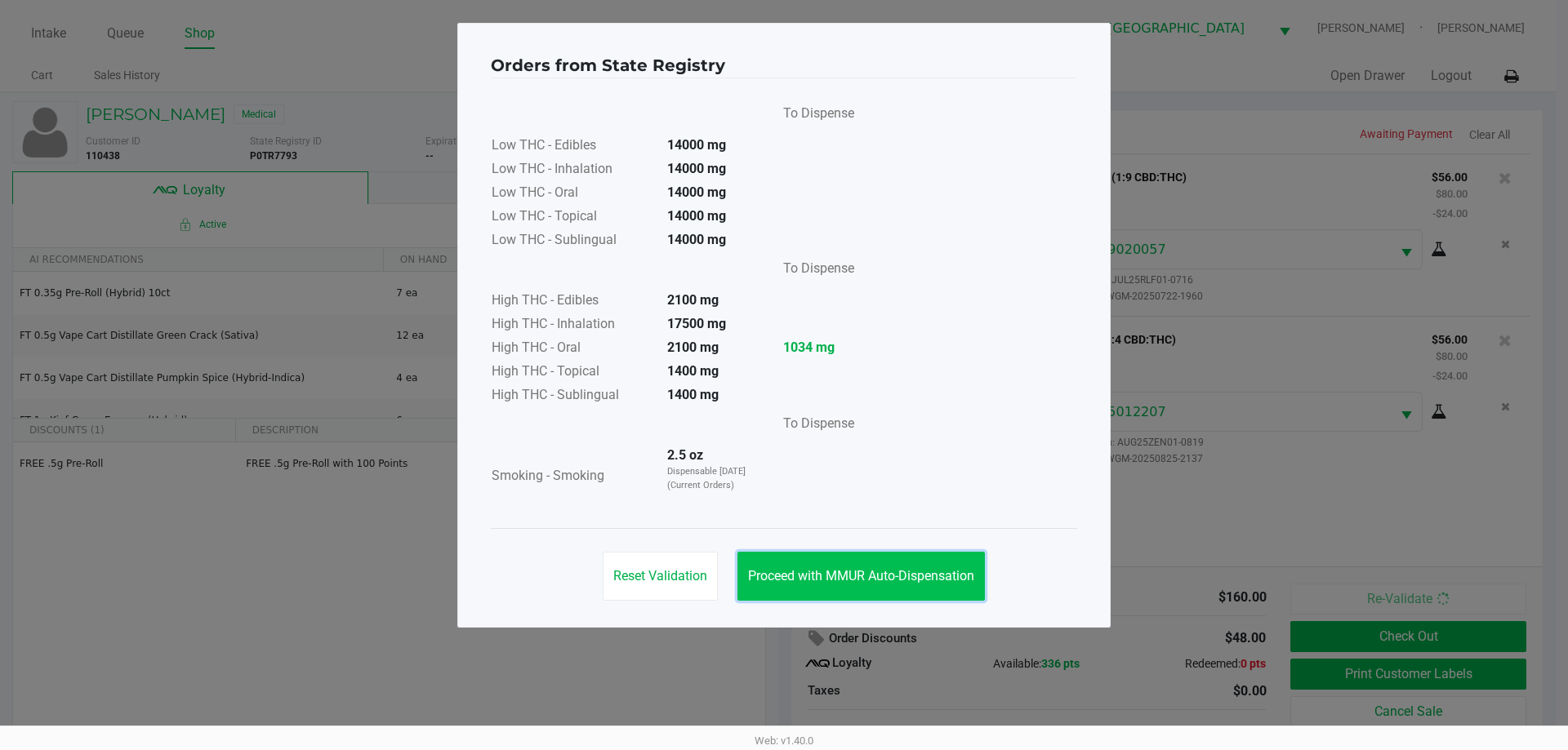
click at [881, 592] on button "Proceed with MMUR Auto-Dispensation" at bounding box center [861, 576] width 247 height 49
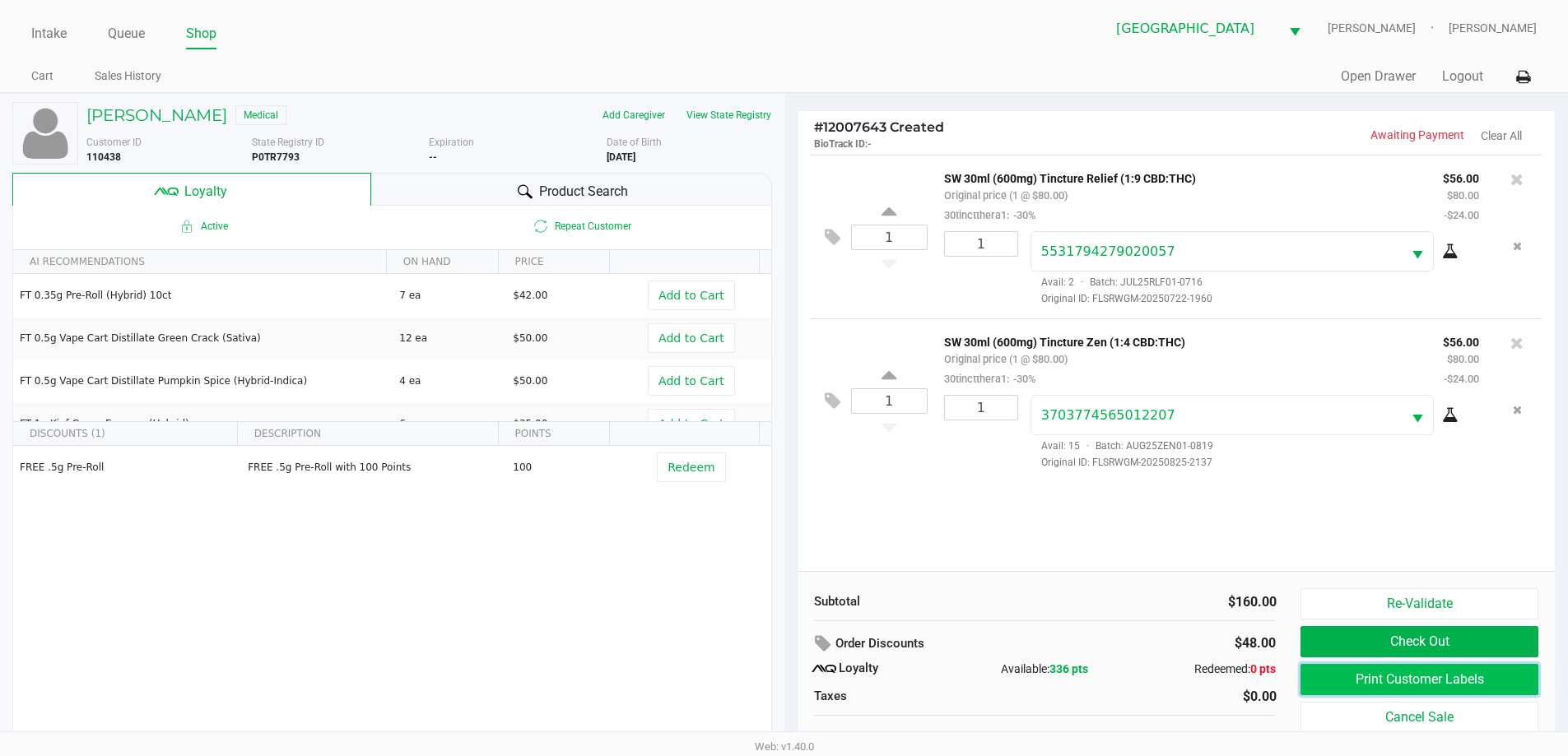
click at [1395, 669] on button "Print Customer Labels" at bounding box center [1419, 679] width 237 height 31
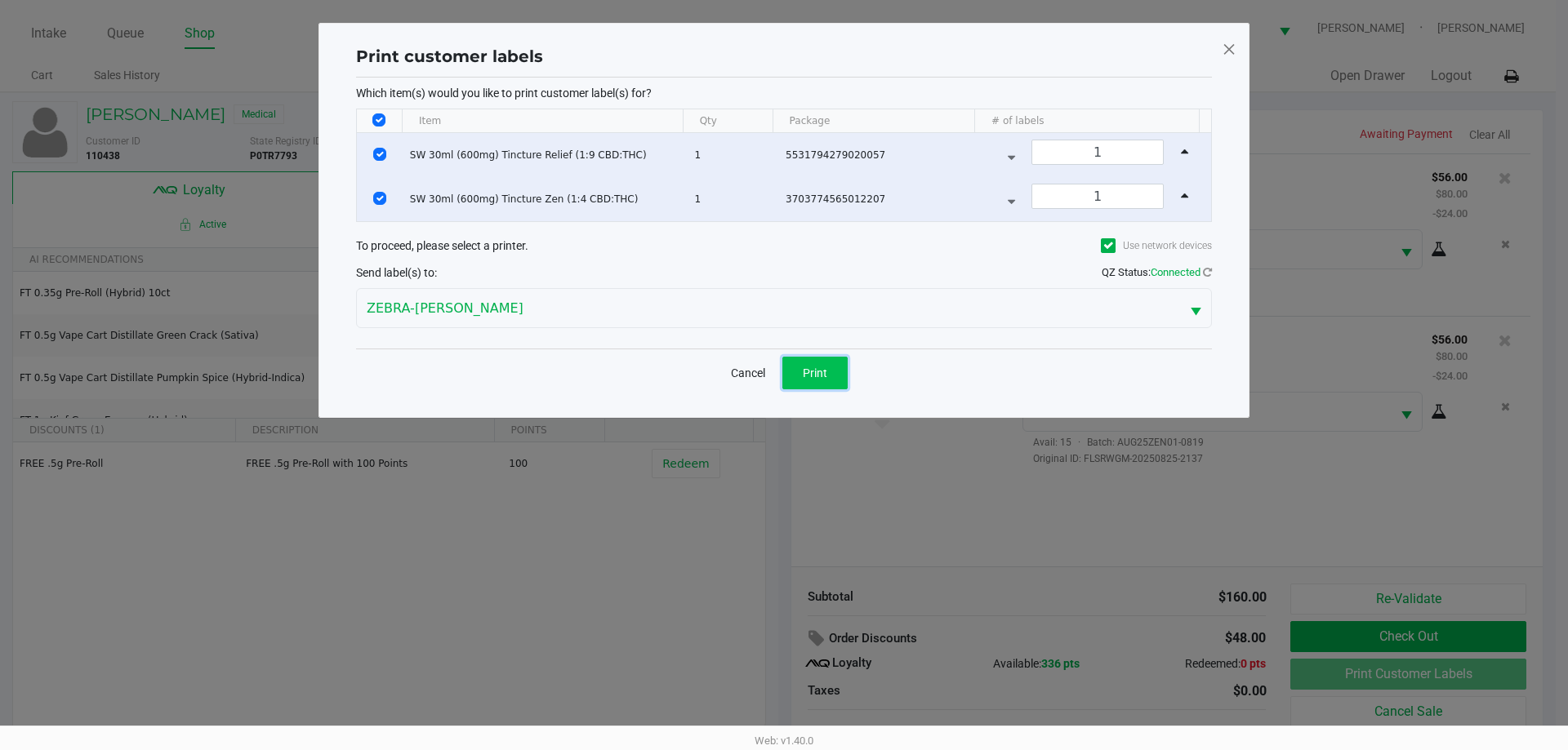
click at [819, 382] on button "Print" at bounding box center [815, 373] width 66 height 33
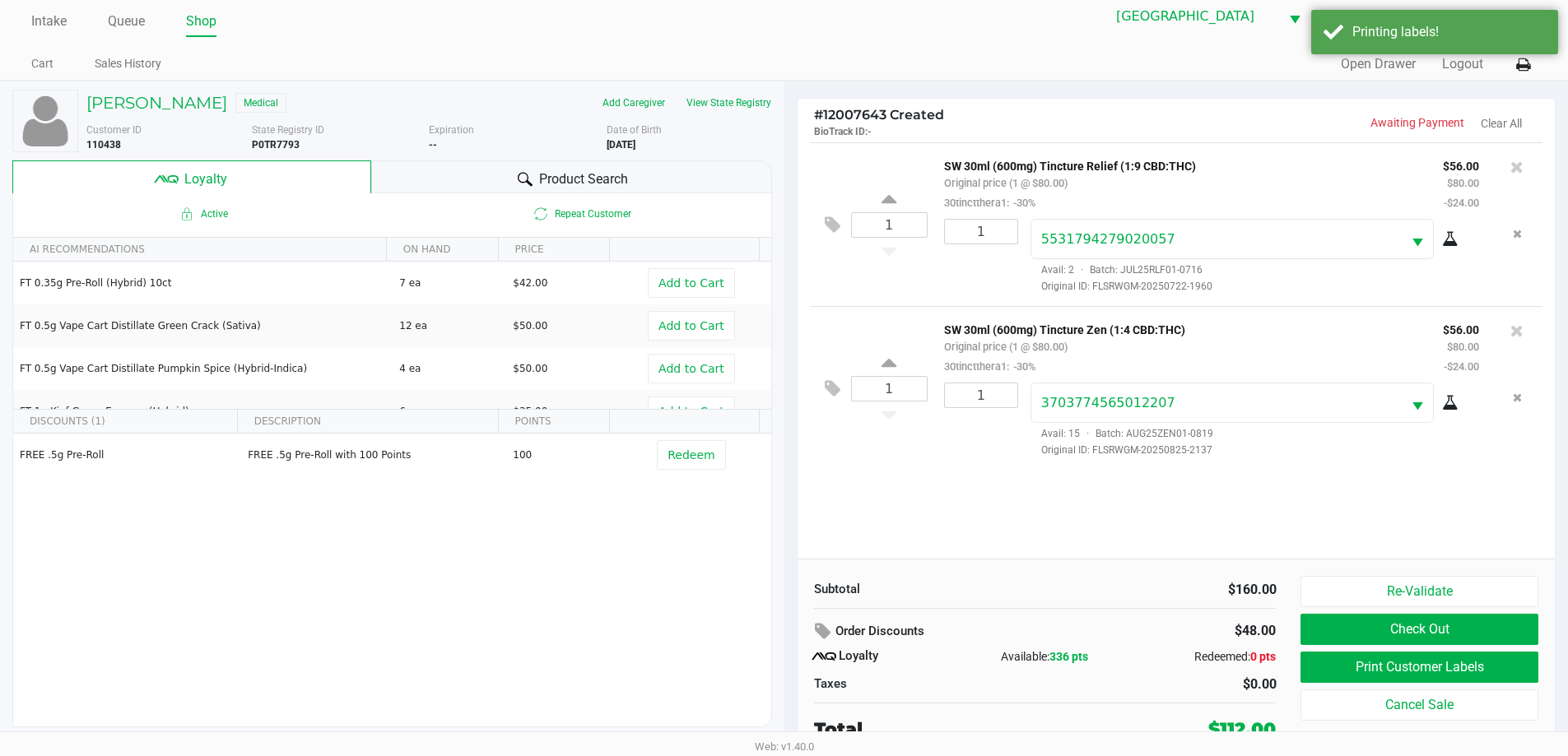
scroll to position [17, 0]
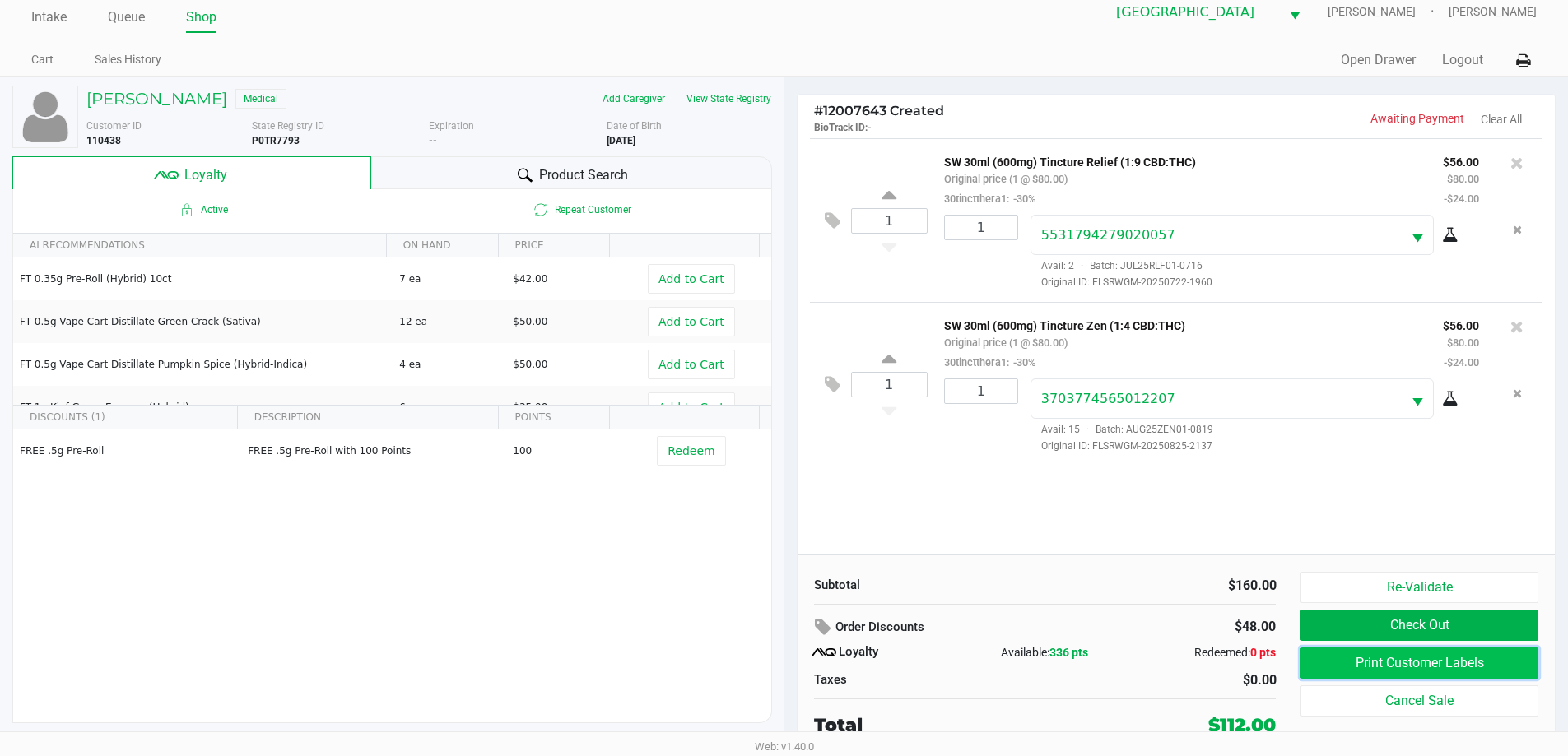
click at [1393, 658] on button "Print Customer Labels" at bounding box center [1419, 664] width 237 height 31
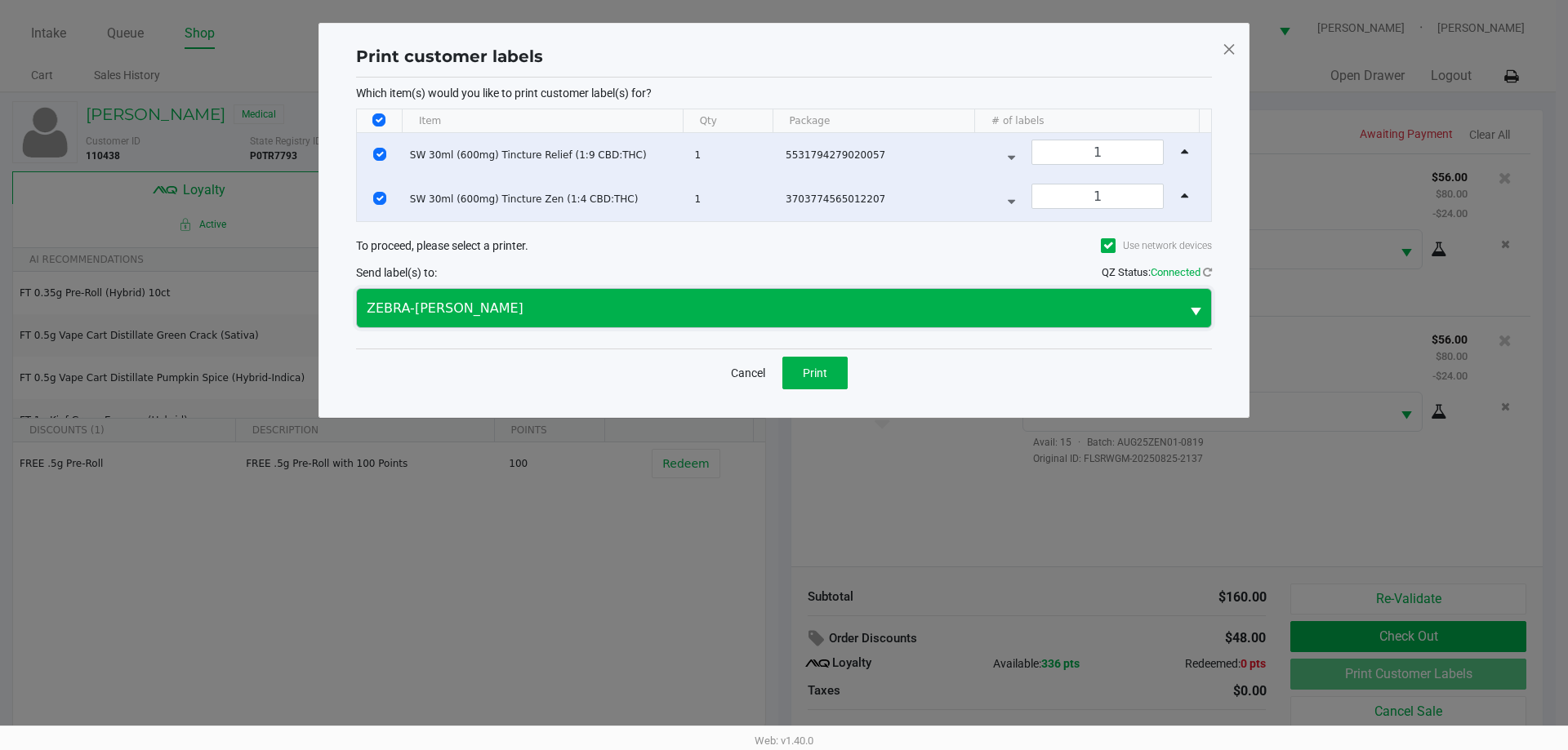
click at [749, 307] on span "ZEBRA-VANCE-JOY" at bounding box center [768, 309] width 804 height 20
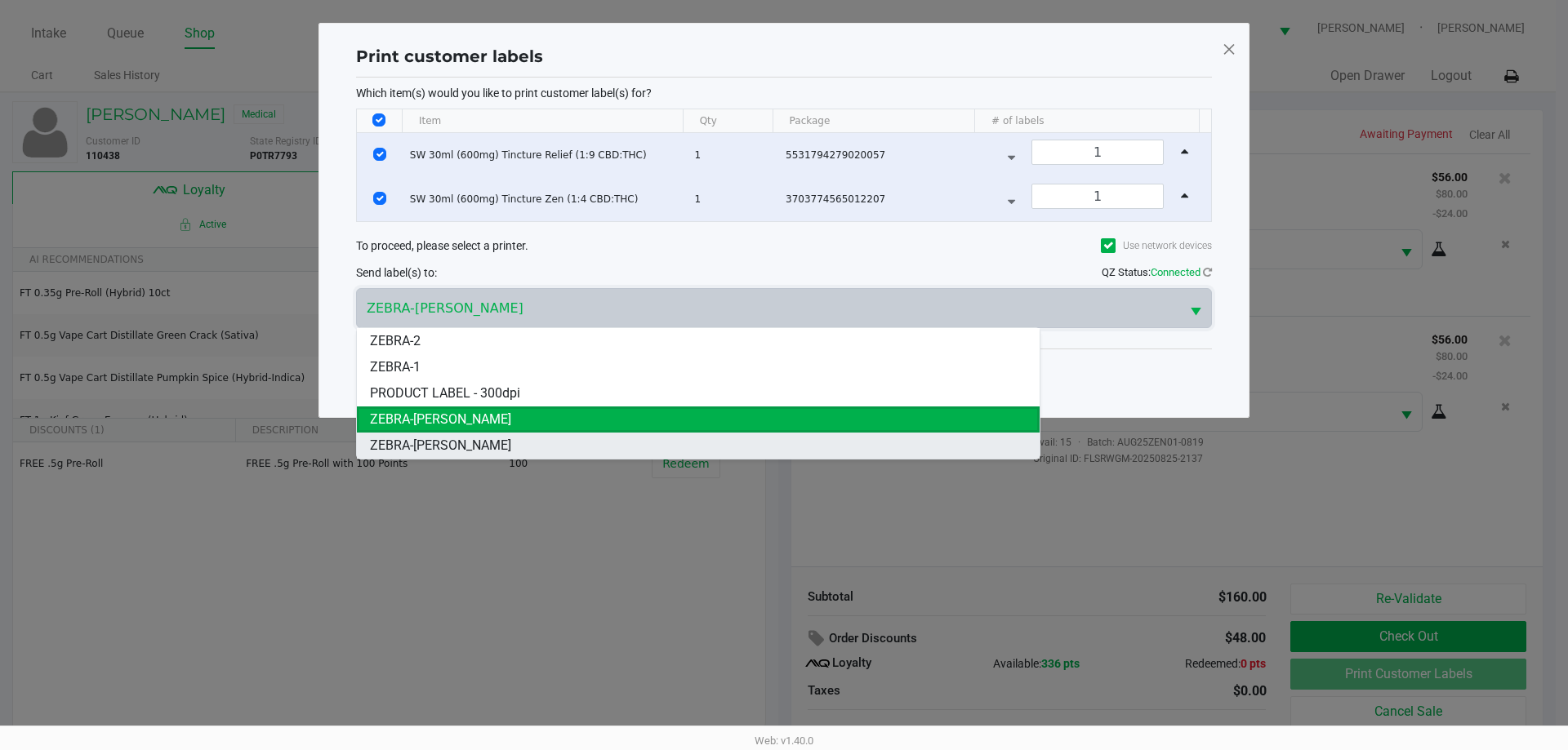
click at [566, 439] on li "ZEBRA-DAVID-COOK" at bounding box center [698, 445] width 682 height 26
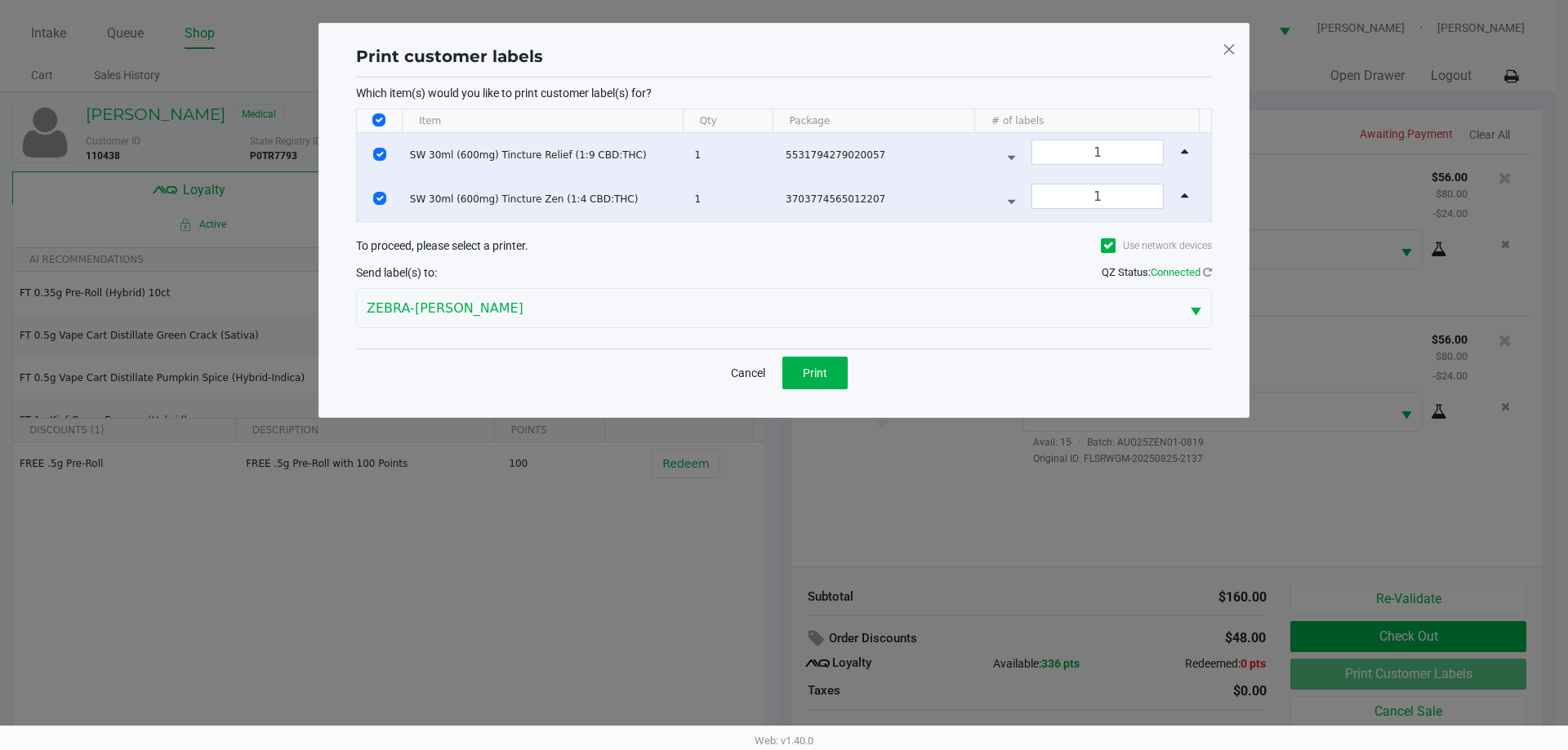
click at [1226, 52] on span at bounding box center [1229, 49] width 15 height 26
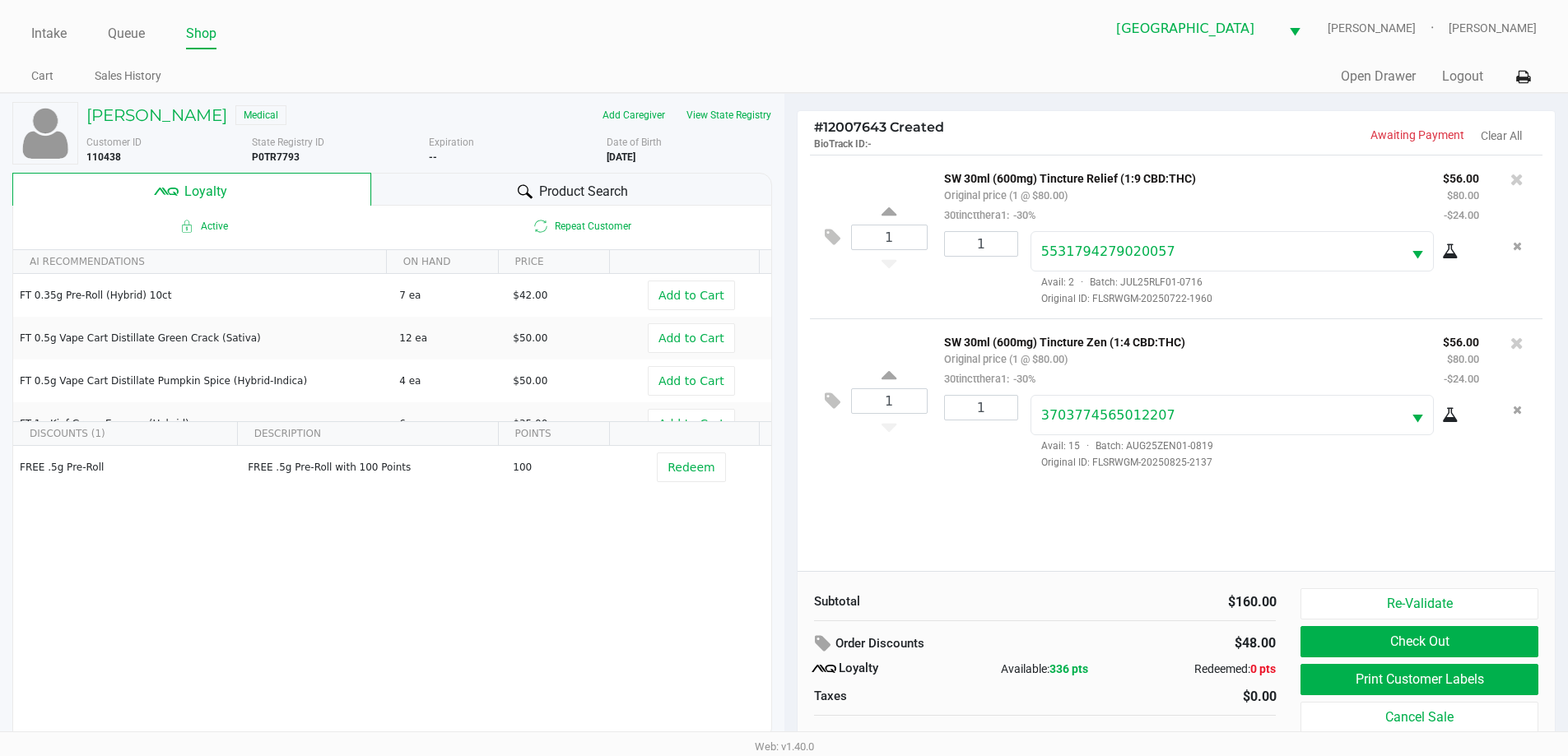
click at [1040, 519] on div "1 SW 30ml (600mg) Tincture Relief (1:9 CBD:THC) Original price (1 @ $80.00) 30t…" at bounding box center [1177, 362] width 758 height 416
click at [1030, 530] on div "1 SW 30ml (600mg) Tincture Relief (1:9 CBD:THC) Original price (1 @ $80.00) 30t…" at bounding box center [1177, 362] width 758 height 416
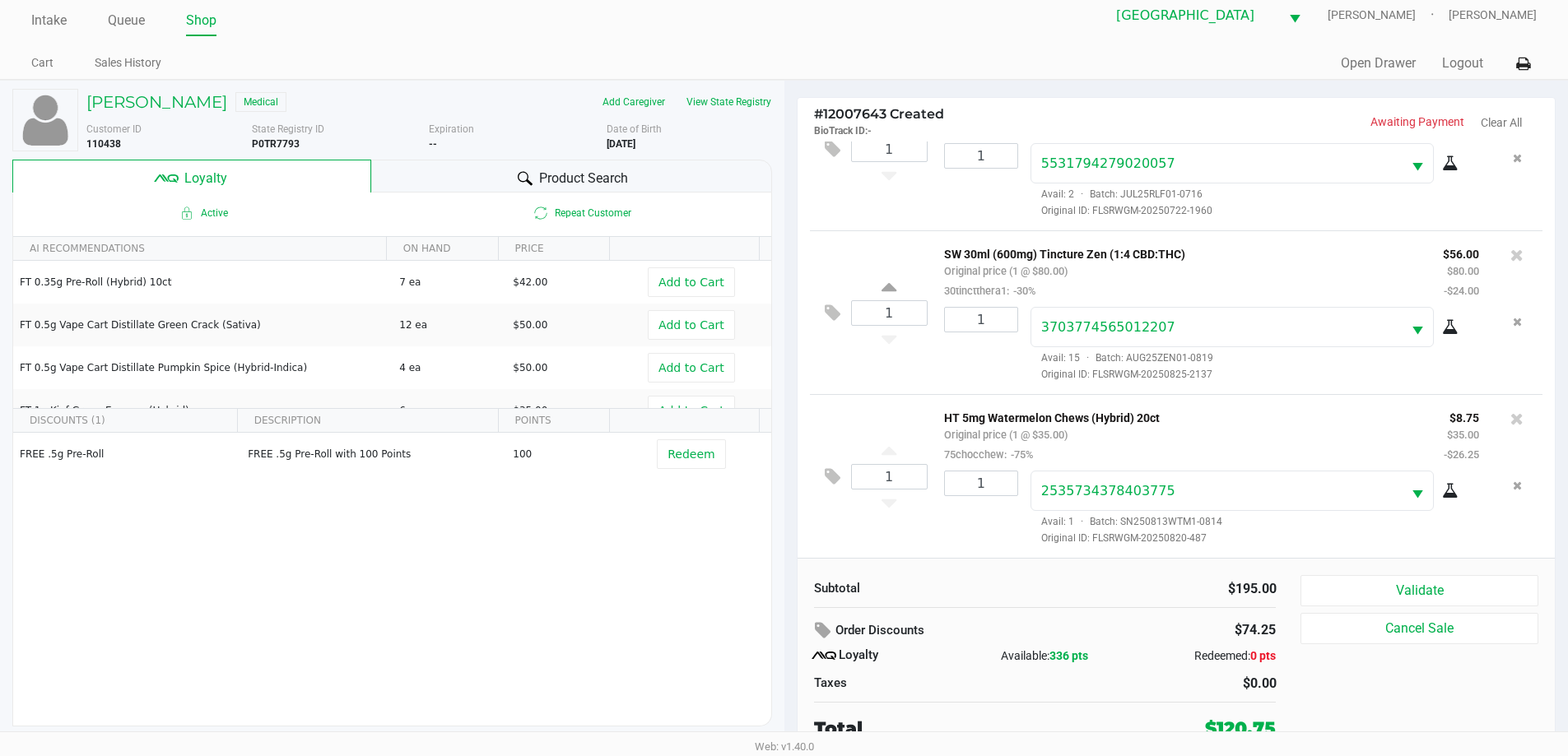
scroll to position [17, 0]
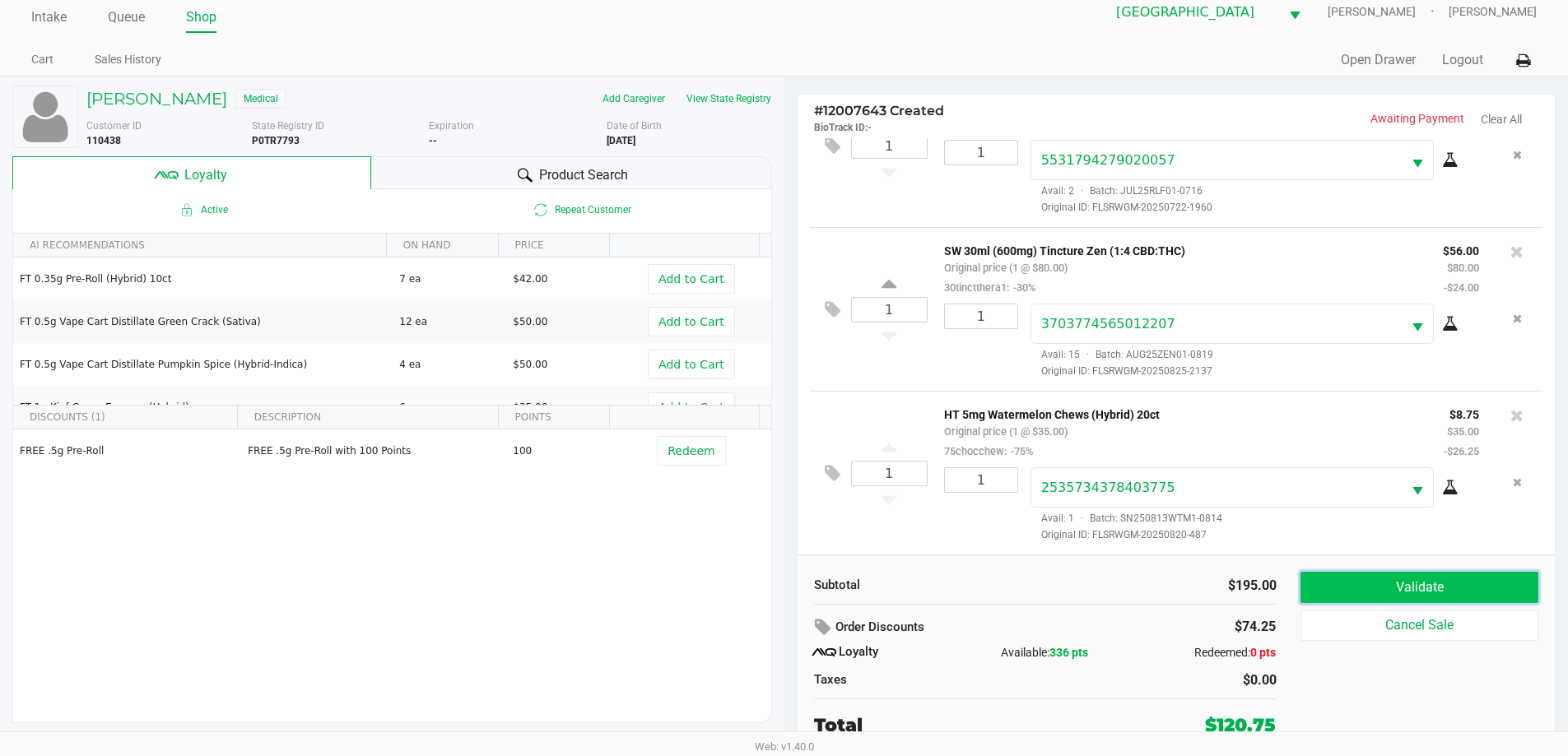
click at [1384, 596] on button "Validate" at bounding box center [1419, 588] width 237 height 31
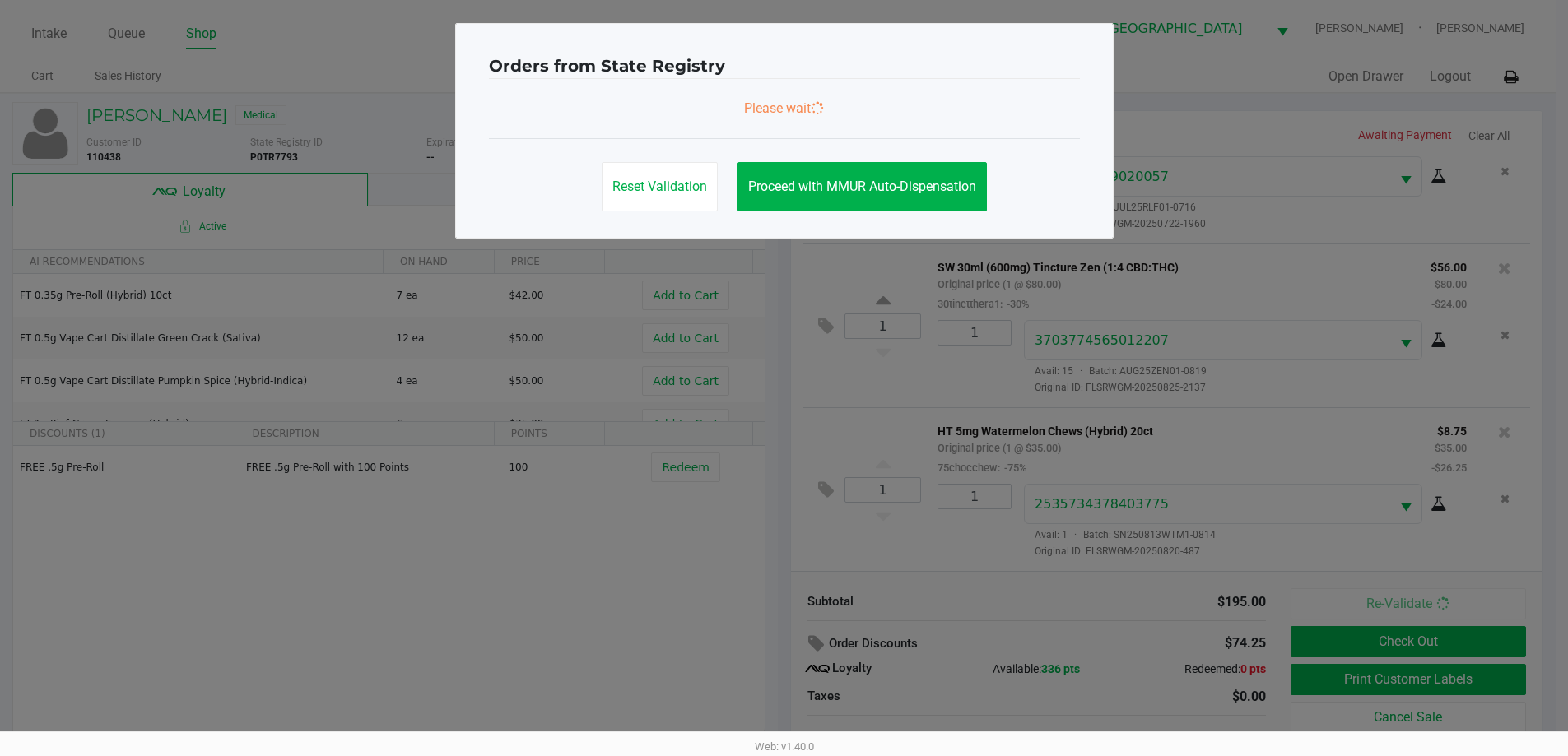
scroll to position [0, 0]
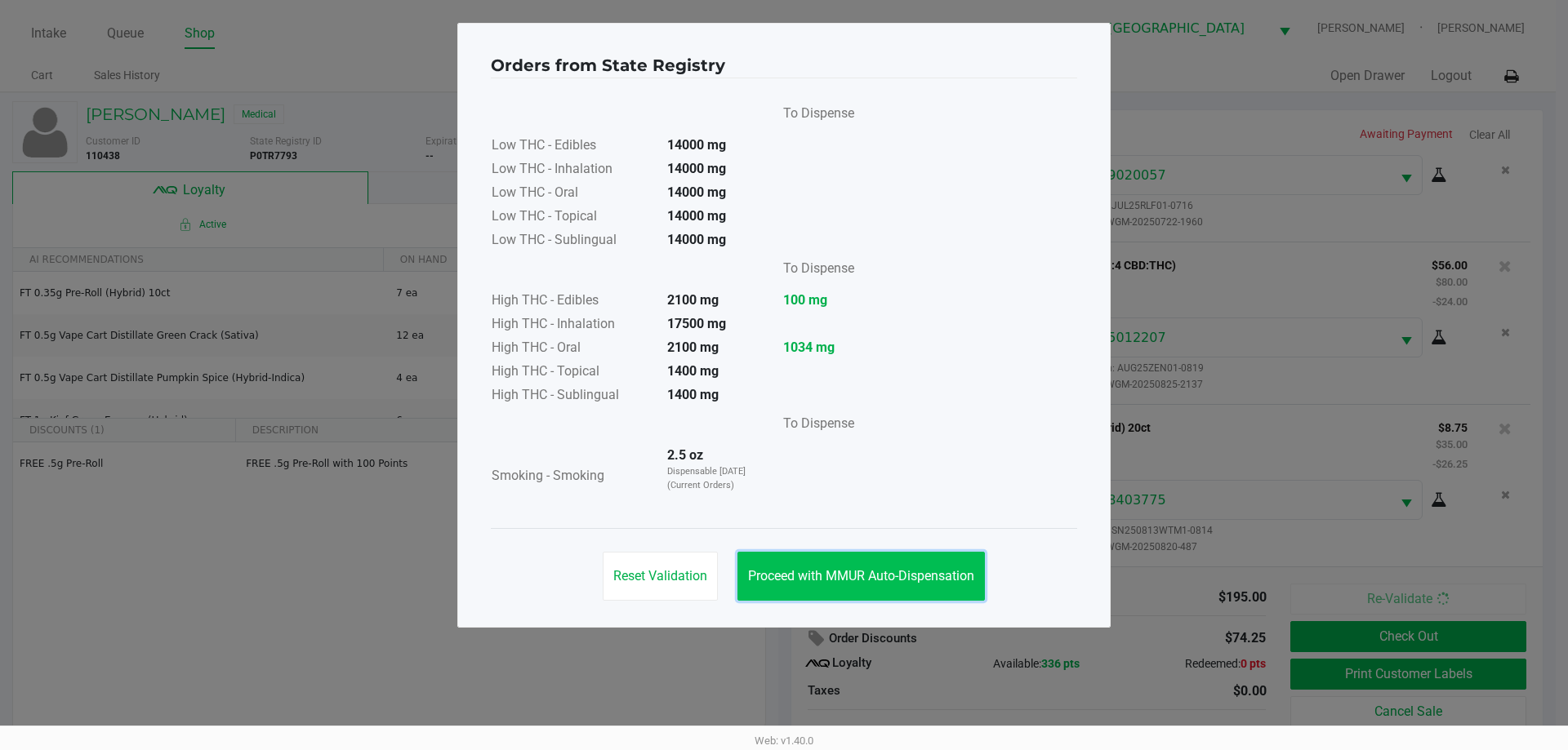
click at [901, 591] on button "Proceed with MMUR Auto-Dispensation" at bounding box center [861, 576] width 247 height 49
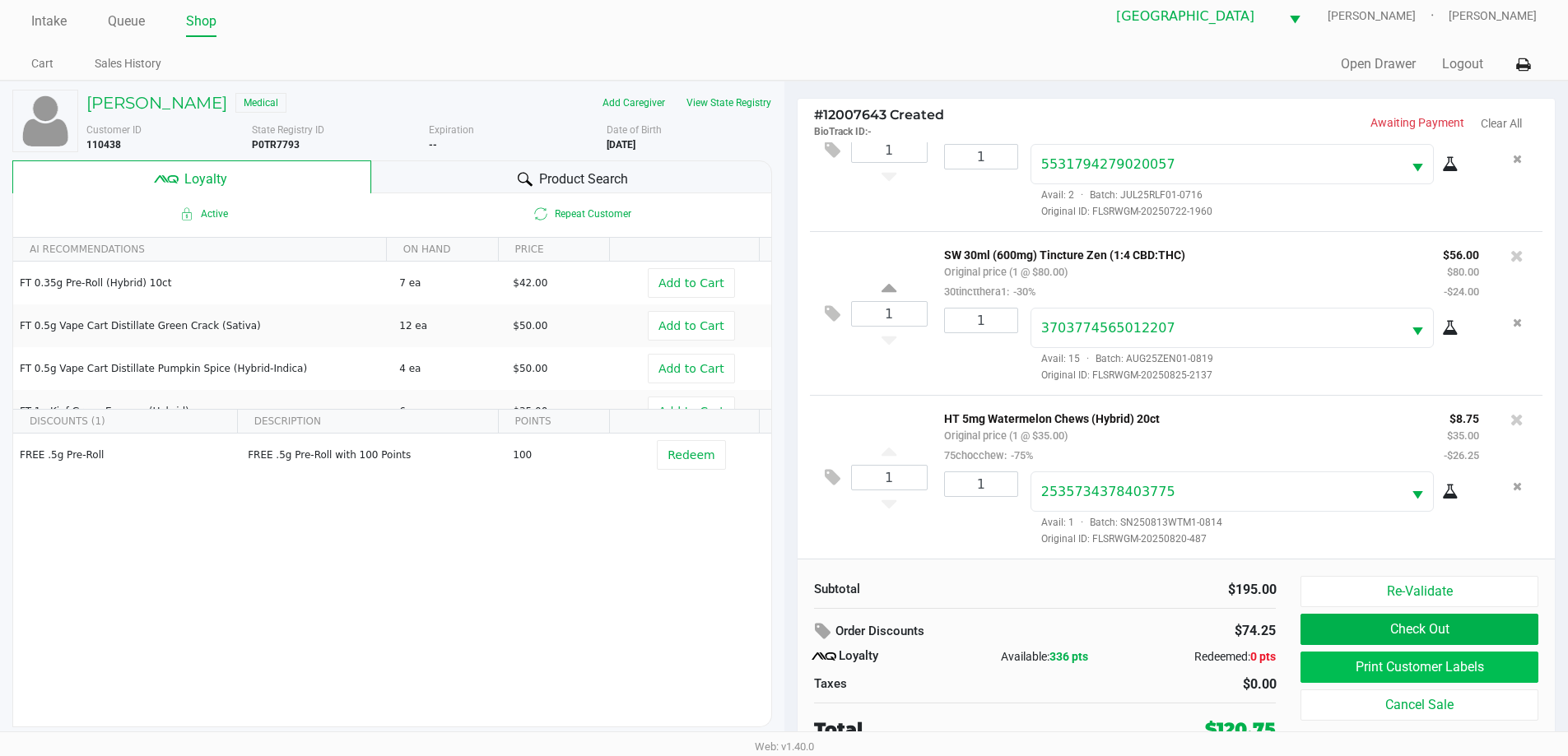
scroll to position [17, 0]
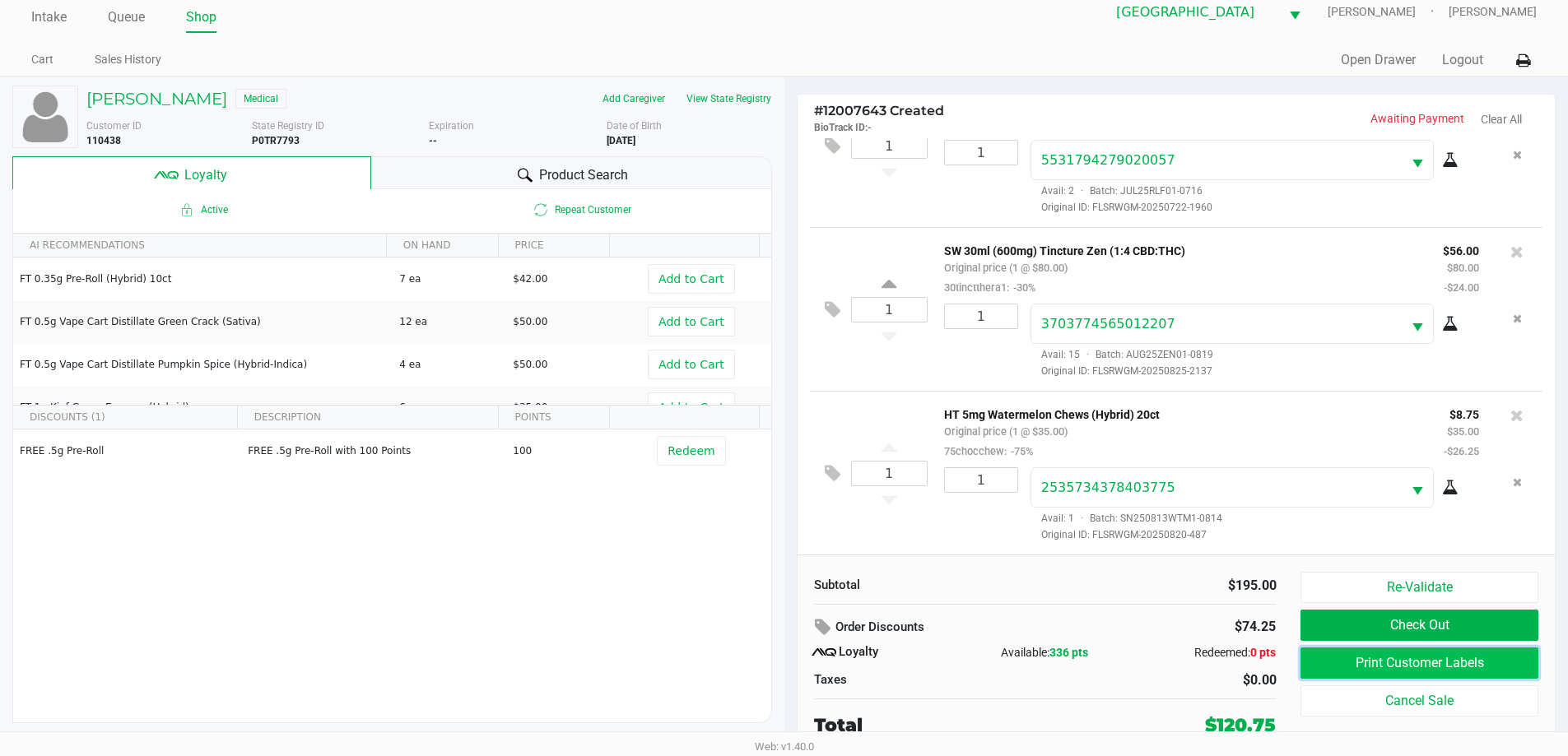
click at [1424, 662] on button "Print Customer Labels" at bounding box center [1419, 664] width 237 height 31
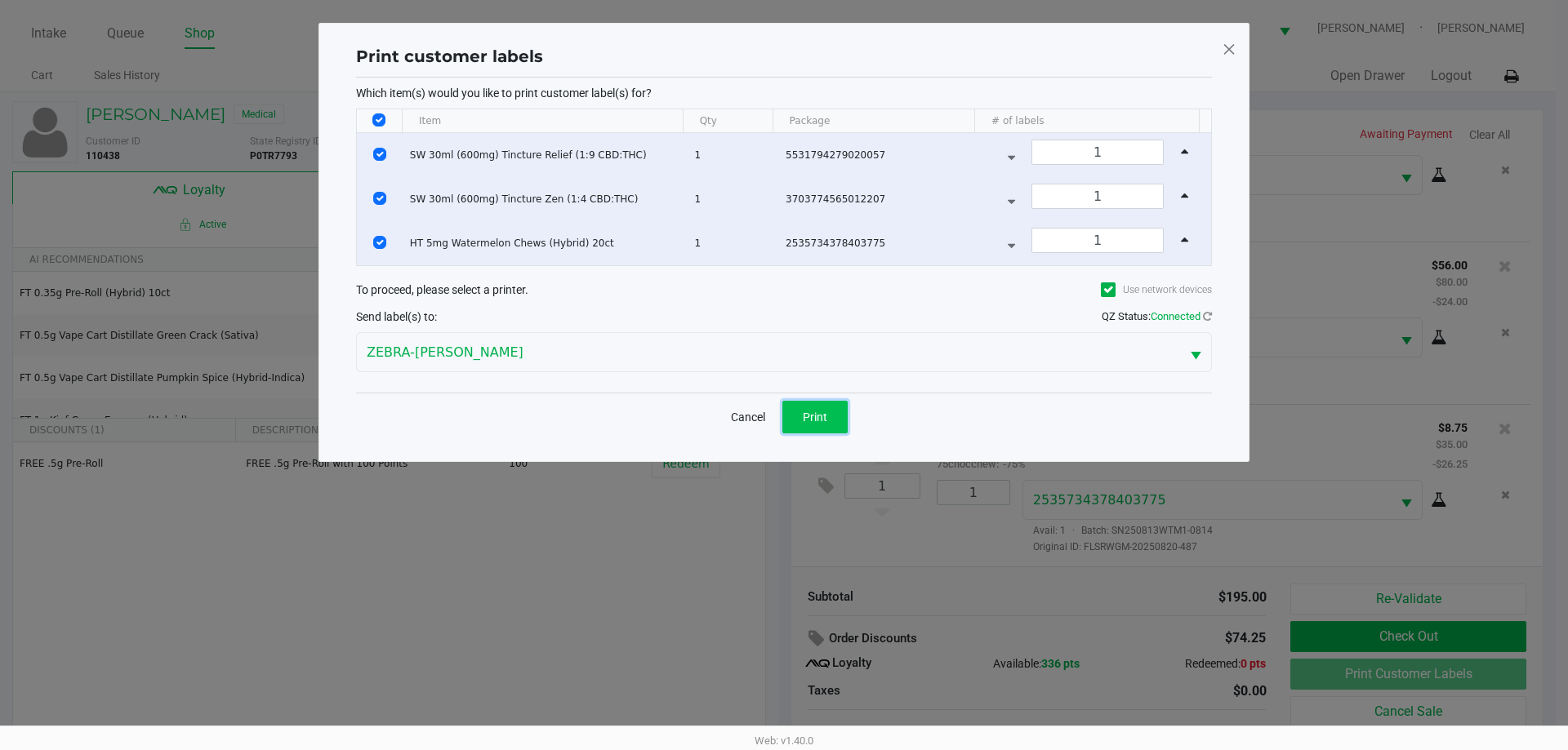
click at [822, 419] on span "Print" at bounding box center [815, 417] width 25 height 13
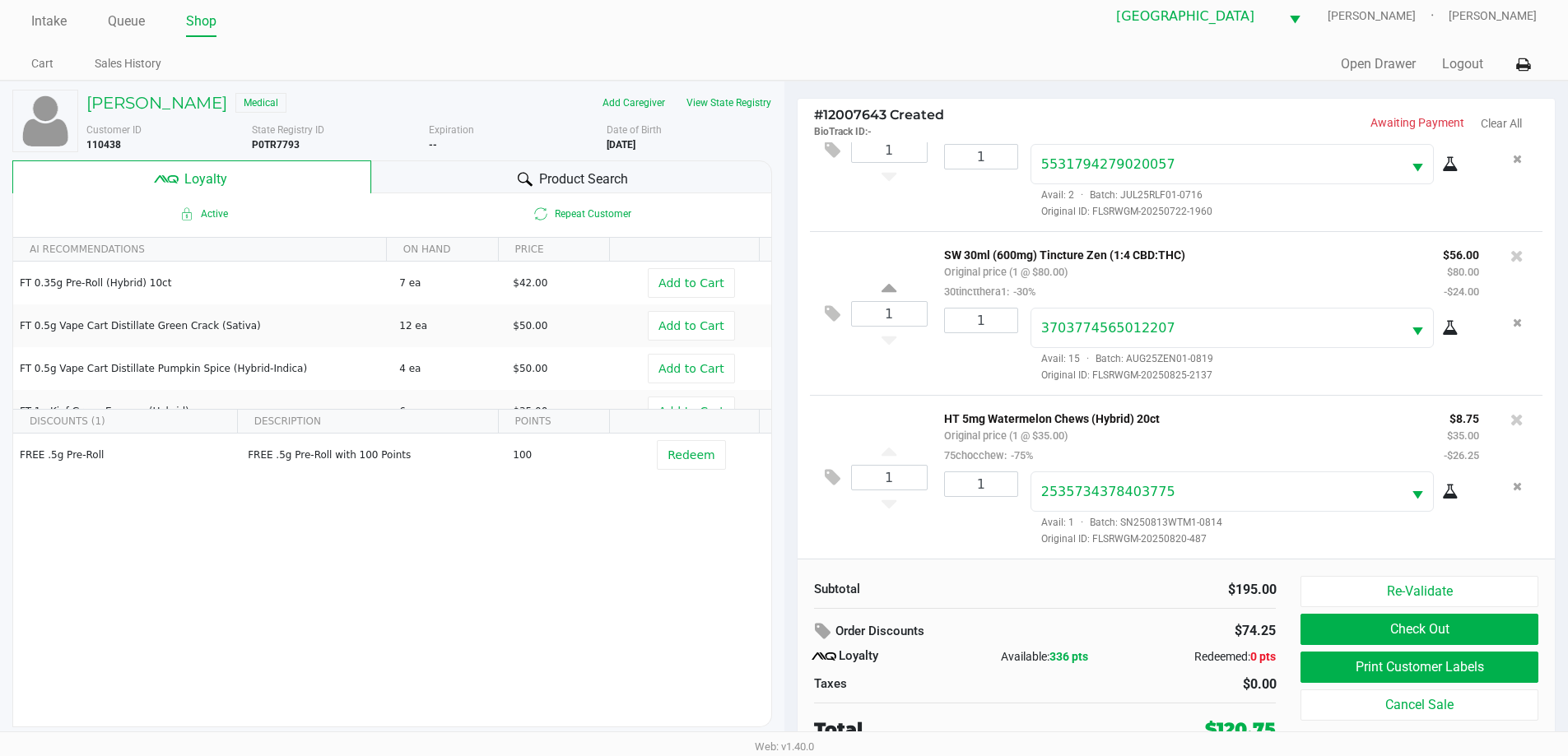
scroll to position [17, 0]
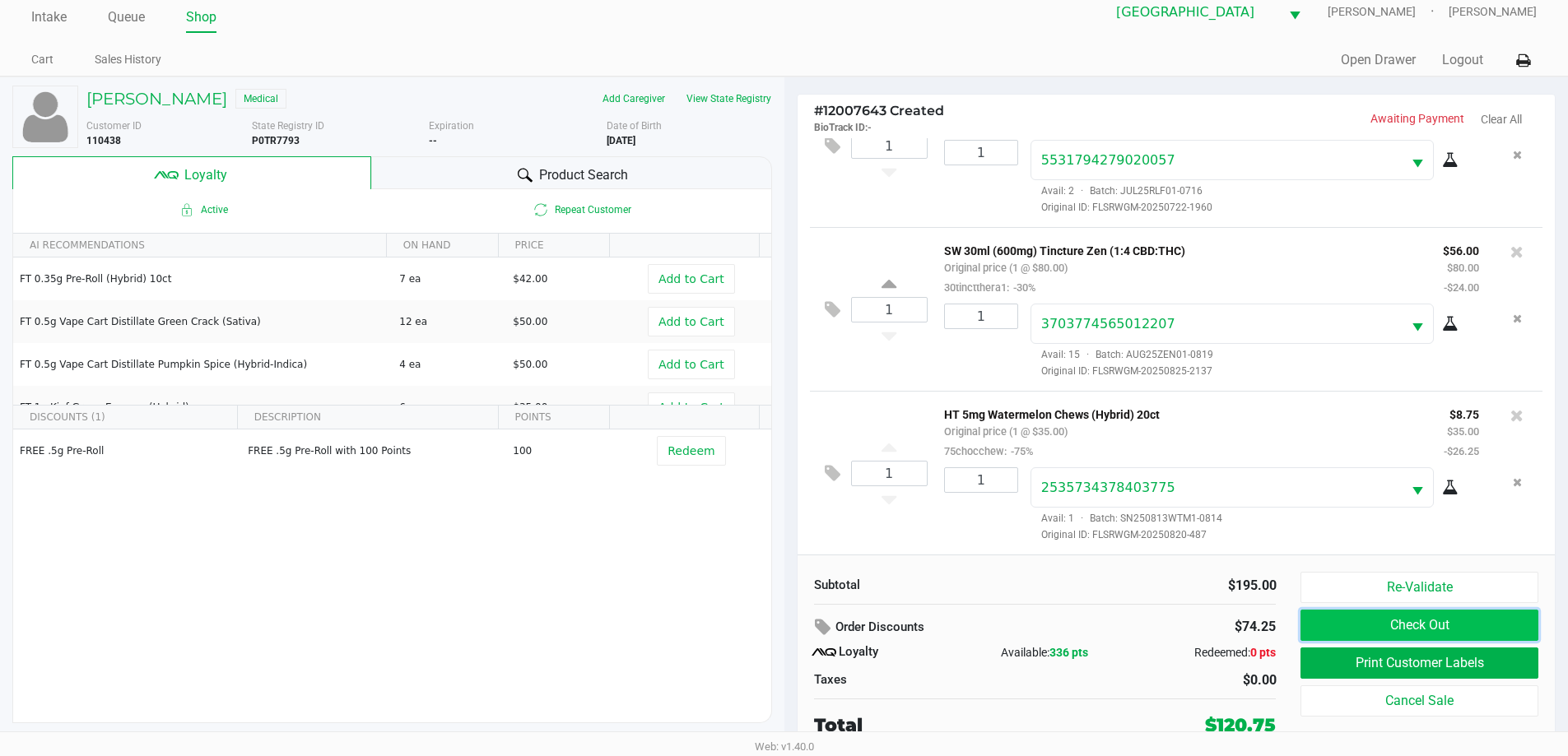
click at [1483, 624] on button "Check Out" at bounding box center [1419, 626] width 237 height 31
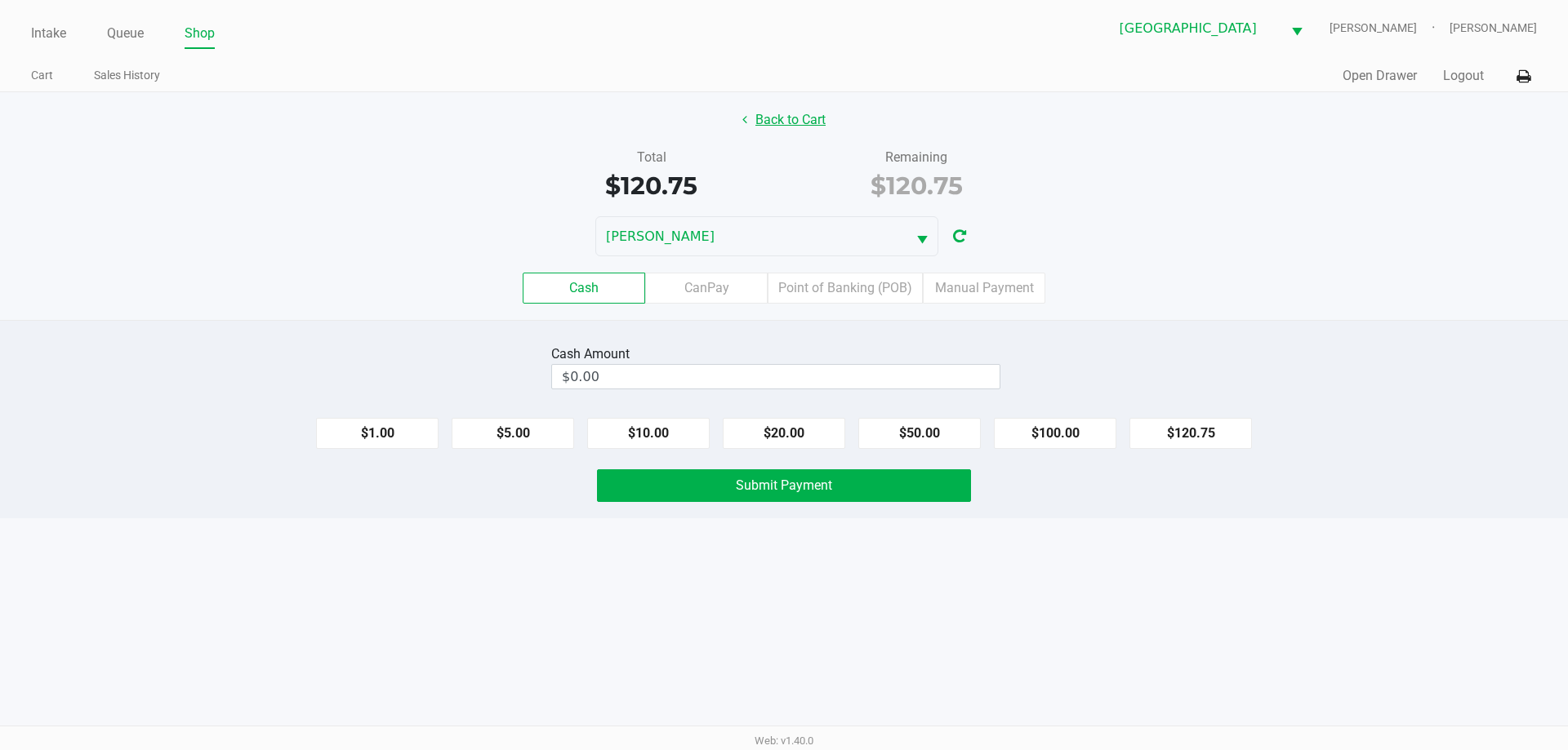
click at [780, 115] on button "Back to Cart" at bounding box center [784, 120] width 105 height 31
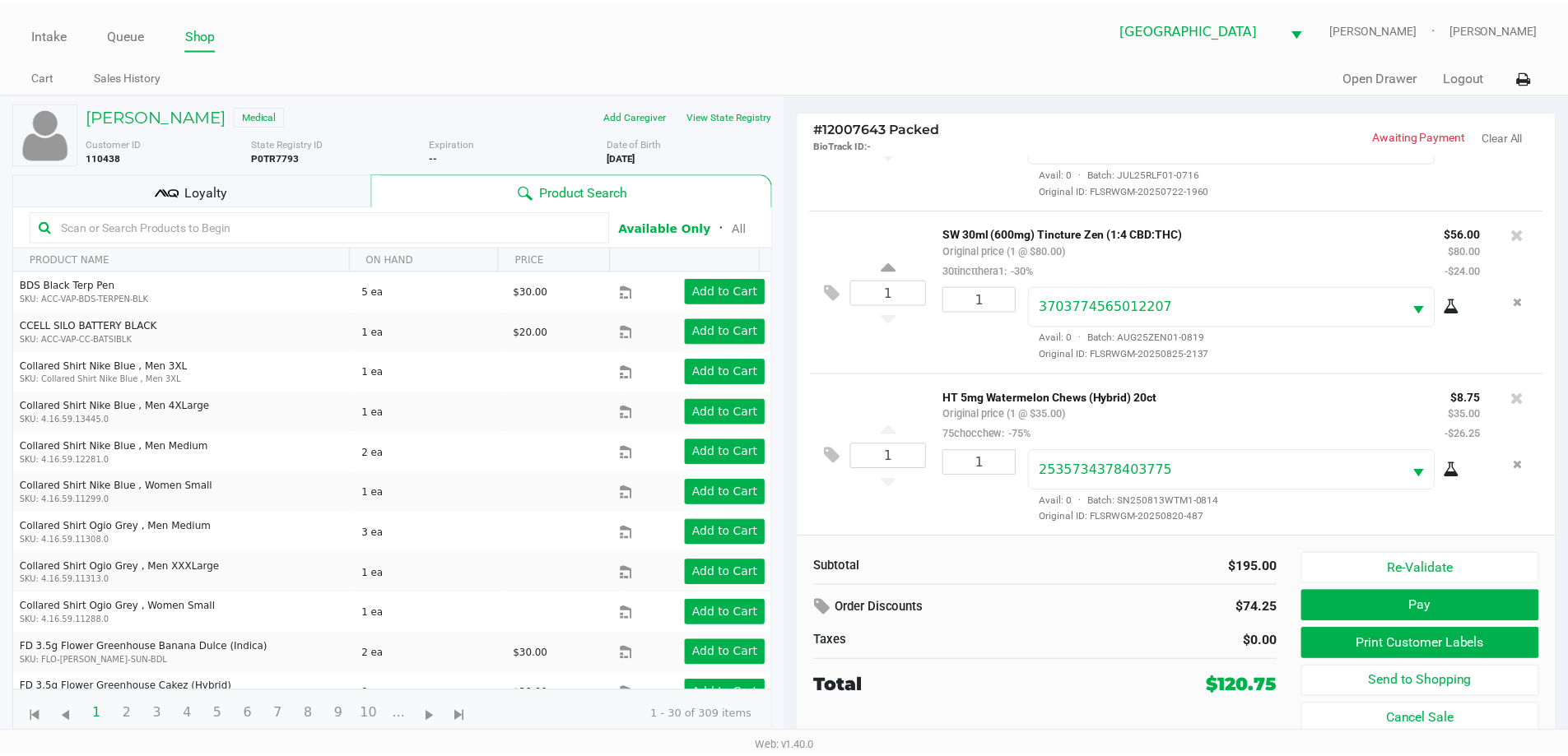
scroll to position [113, 0]
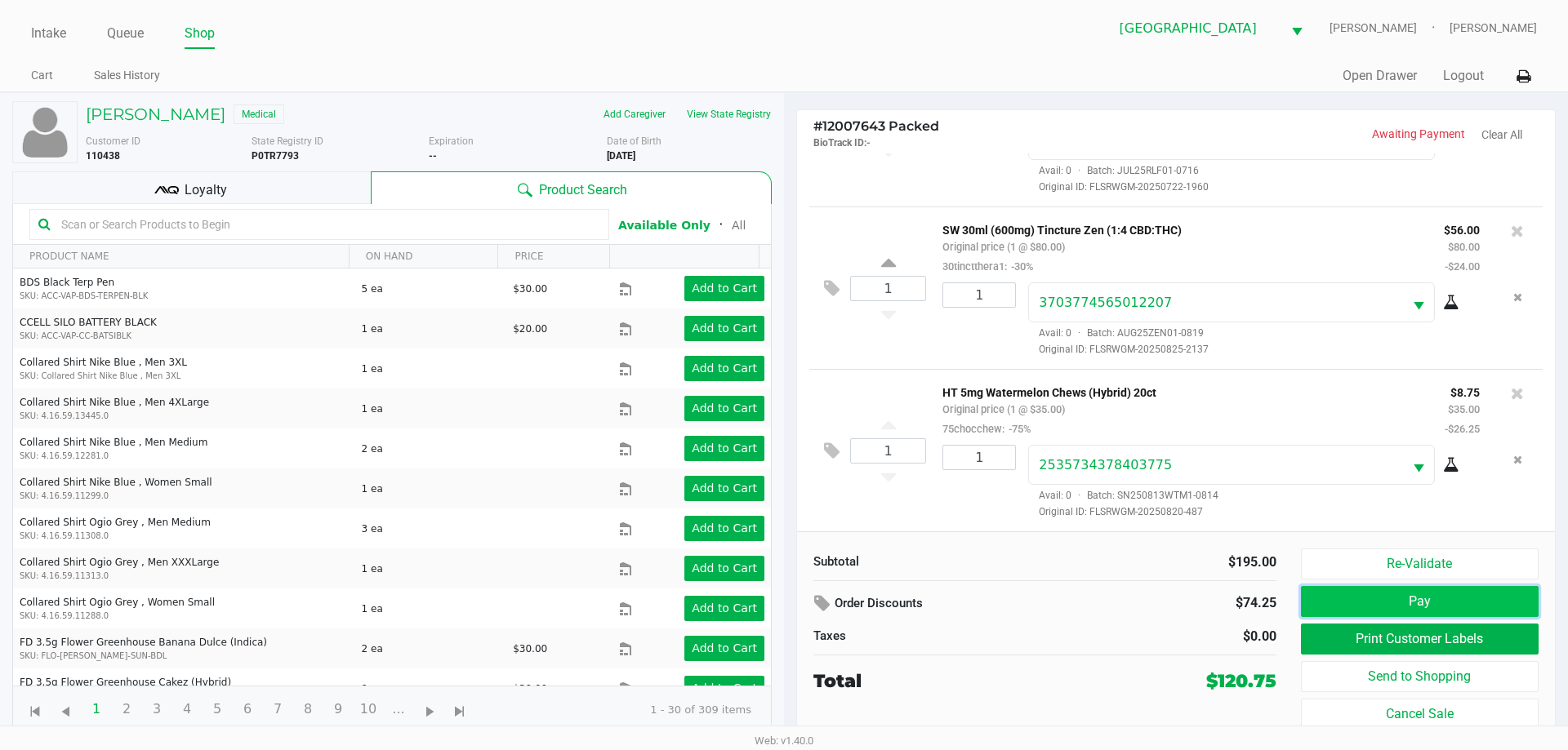
click at [1385, 605] on button "Pay" at bounding box center [1420, 602] width 238 height 31
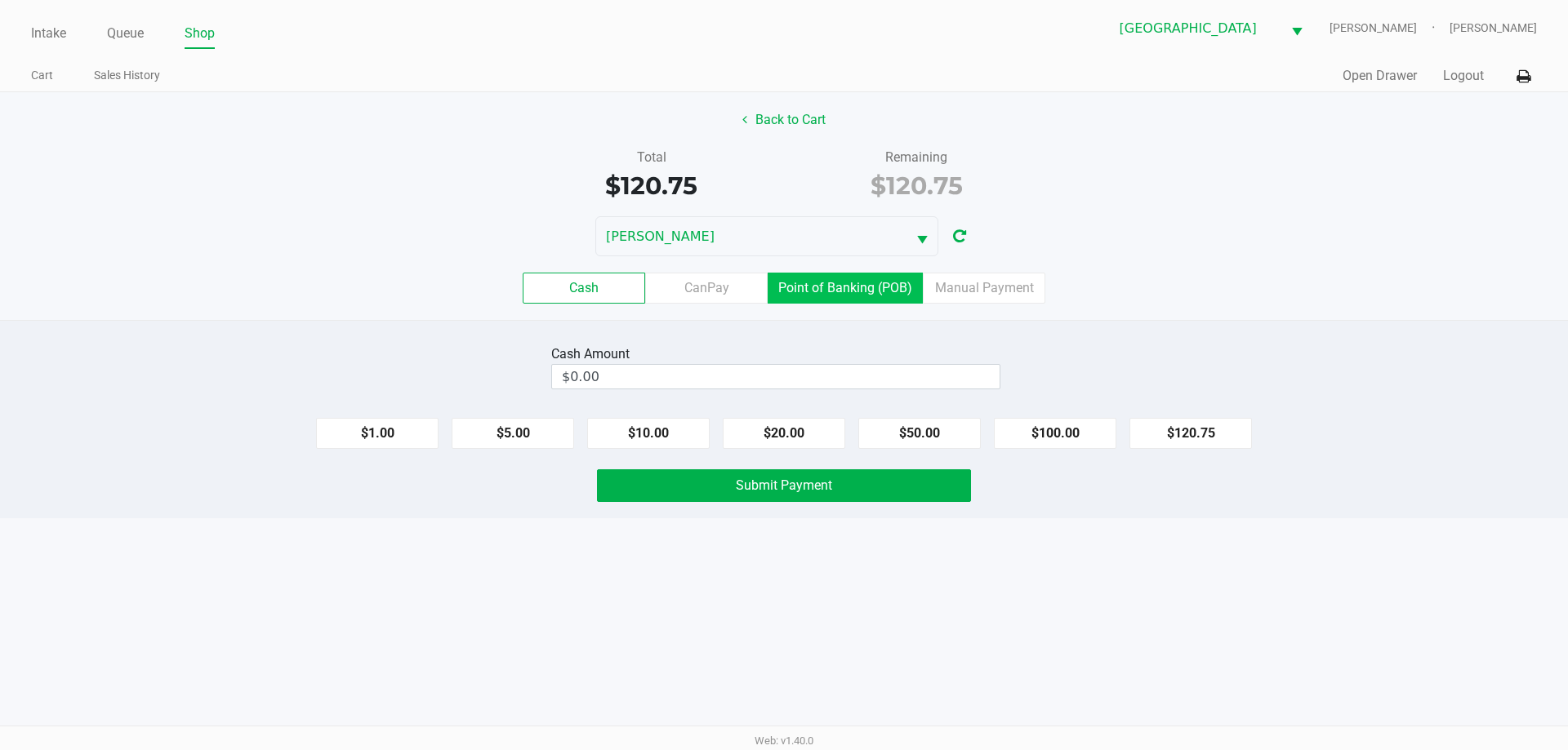
click at [827, 288] on label "Point of Banking (POB)" at bounding box center [845, 288] width 155 height 31
click at [0, 0] on 7 "Point of Banking (POB)" at bounding box center [0, 0] width 0 height 0
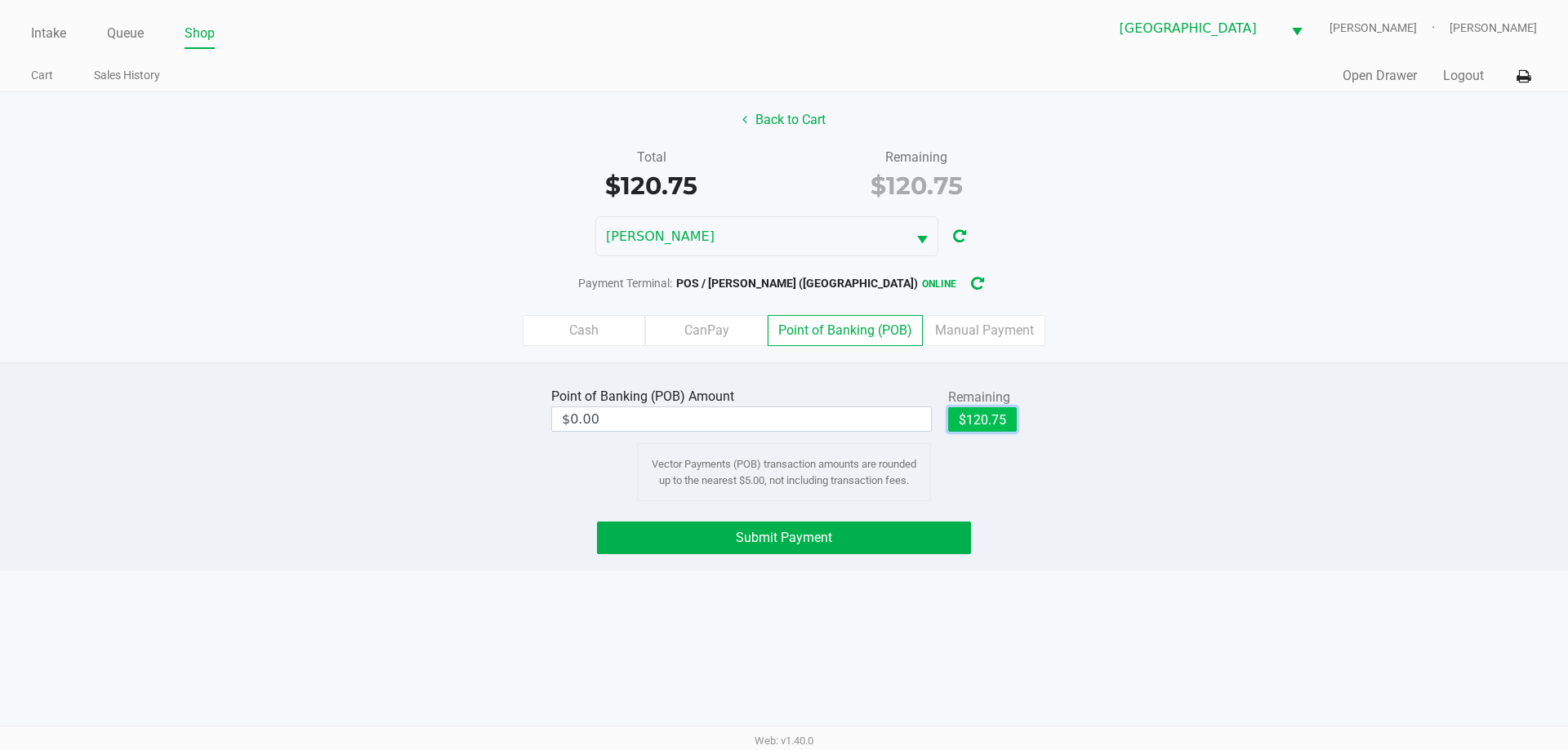
click at [978, 418] on button "$120.75" at bounding box center [982, 419] width 69 height 25
type input "$120.75"
click at [933, 538] on button "Submit Payment" at bounding box center [784, 538] width 374 height 33
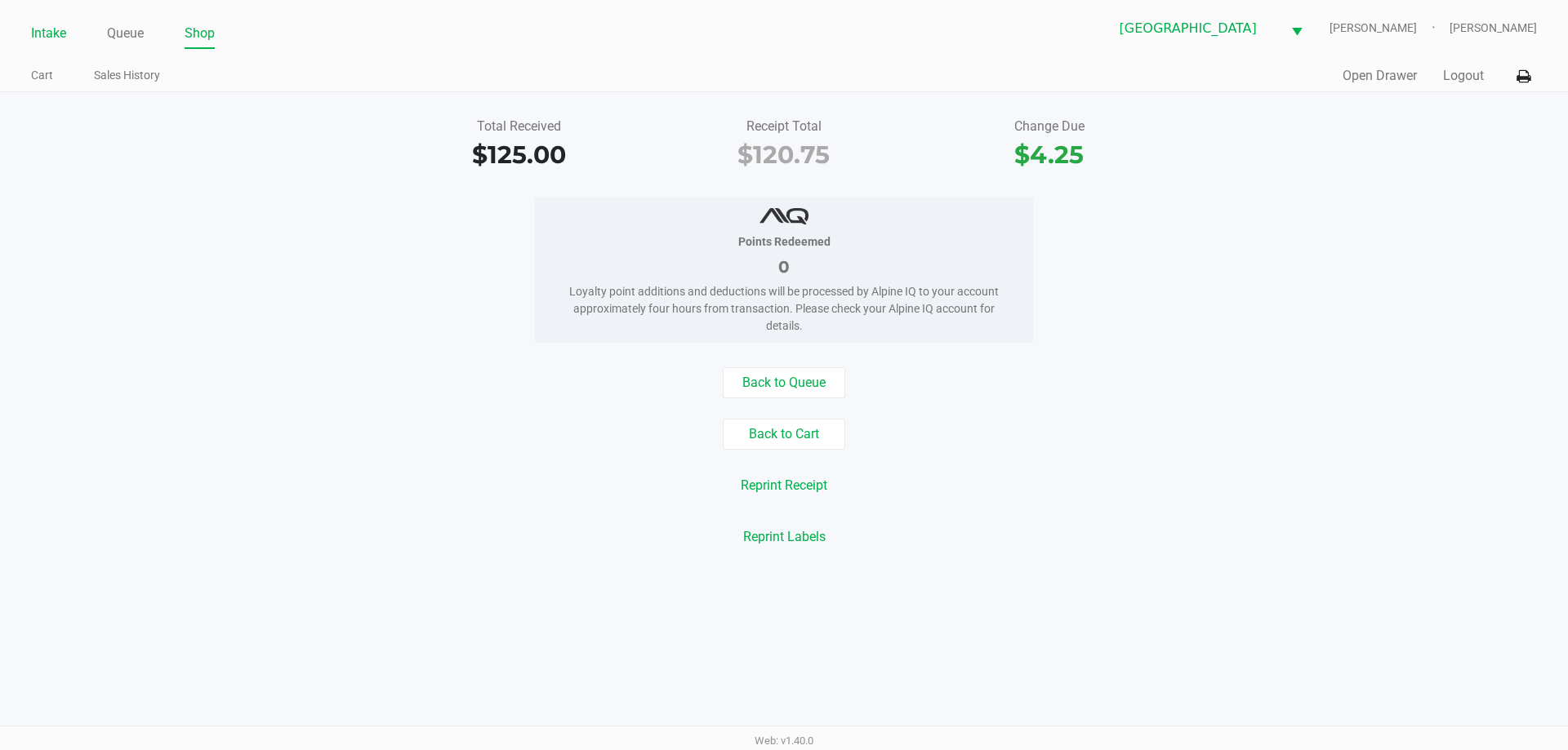
click at [48, 33] on link "Intake" at bounding box center [48, 34] width 35 height 23
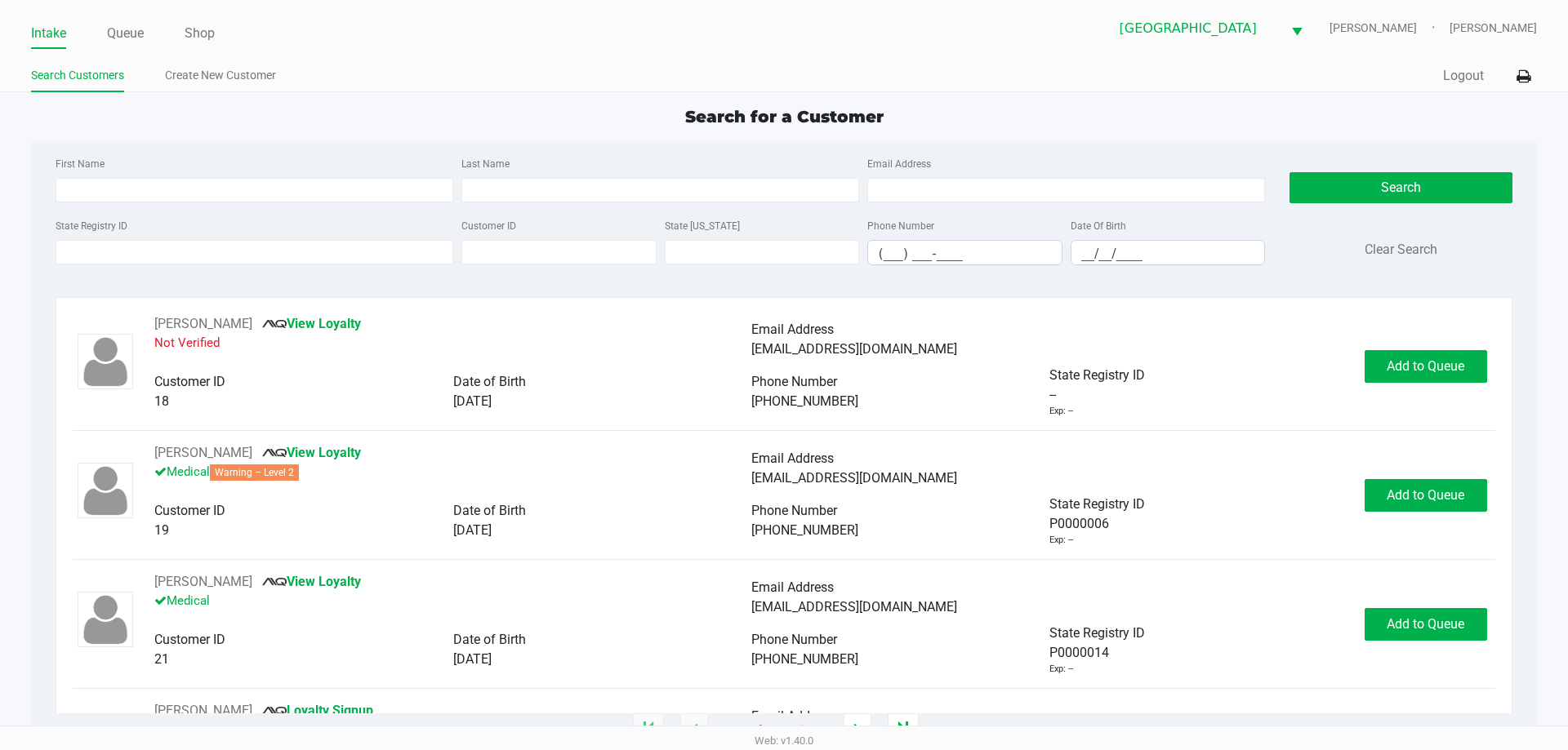
click at [497, 66] on ul "Search Customers Create New Customer" at bounding box center [407, 78] width 753 height 28
click at [495, 64] on ul "Search Customers Create New Customer" at bounding box center [407, 78] width 753 height 28
click at [541, 128] on div "Search for a Customer" at bounding box center [783, 117] width 1529 height 25
click at [483, 87] on ul "Search Customers Create New Customer" at bounding box center [407, 78] width 753 height 28
click at [470, 89] on ul "Search Customers Create New Customer" at bounding box center [407, 78] width 753 height 28
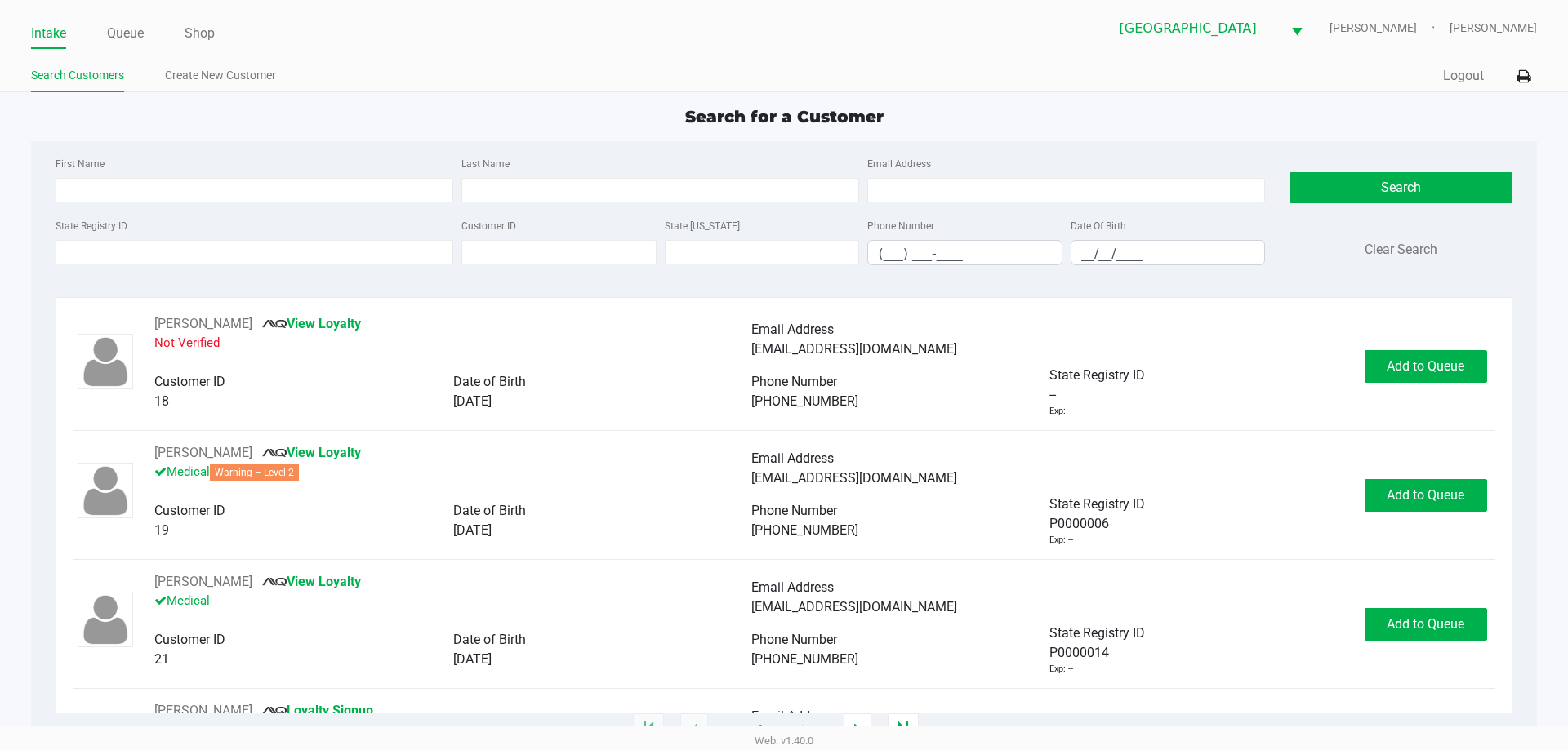
click at [296, 136] on div "Search for a Customer First Name Last Name Email Address State Registry ID Cust…" at bounding box center [783, 418] width 1505 height 626
click at [140, 35] on link "Queue" at bounding box center [125, 34] width 37 height 23
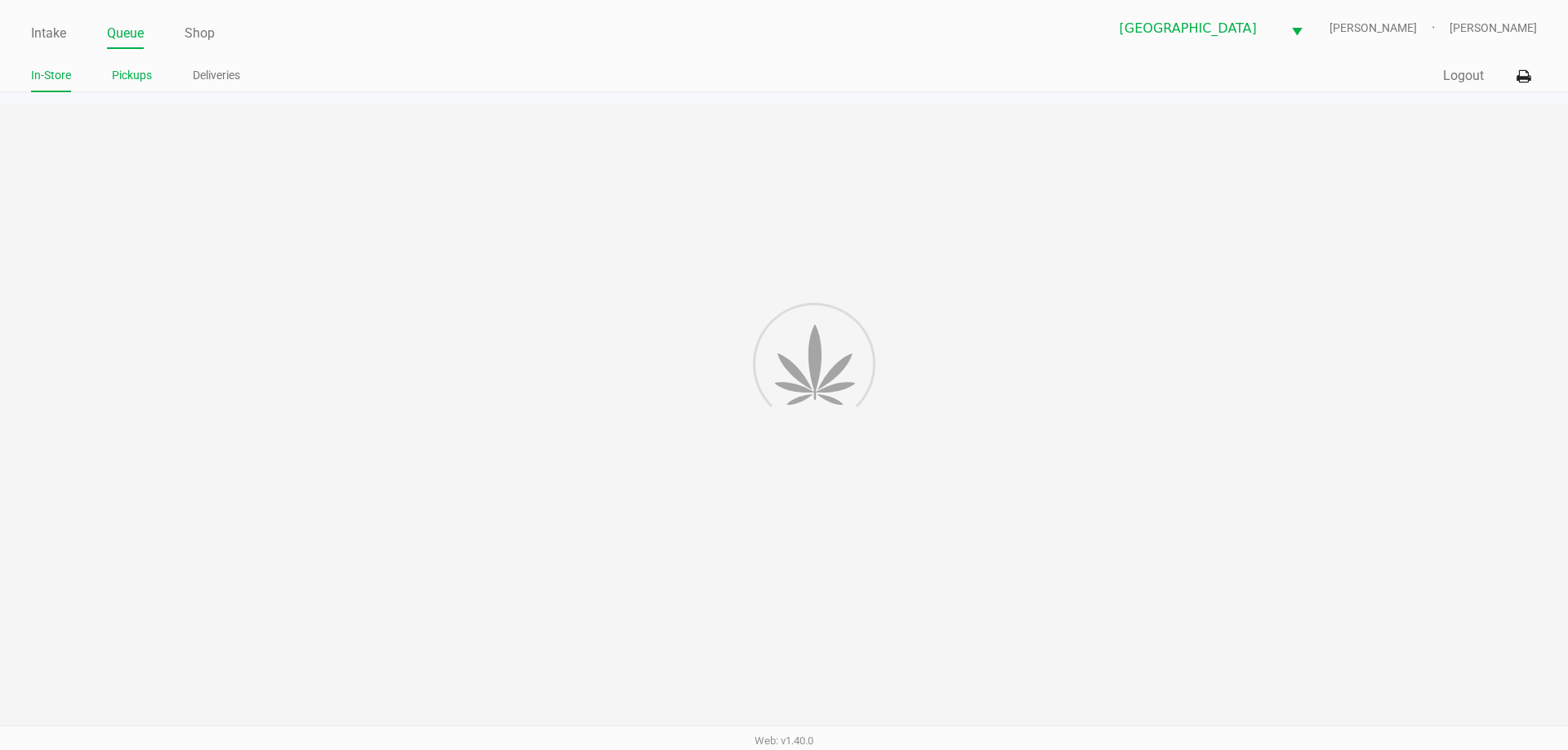
click at [144, 84] on li "Pickups" at bounding box center [132, 78] width 40 height 29
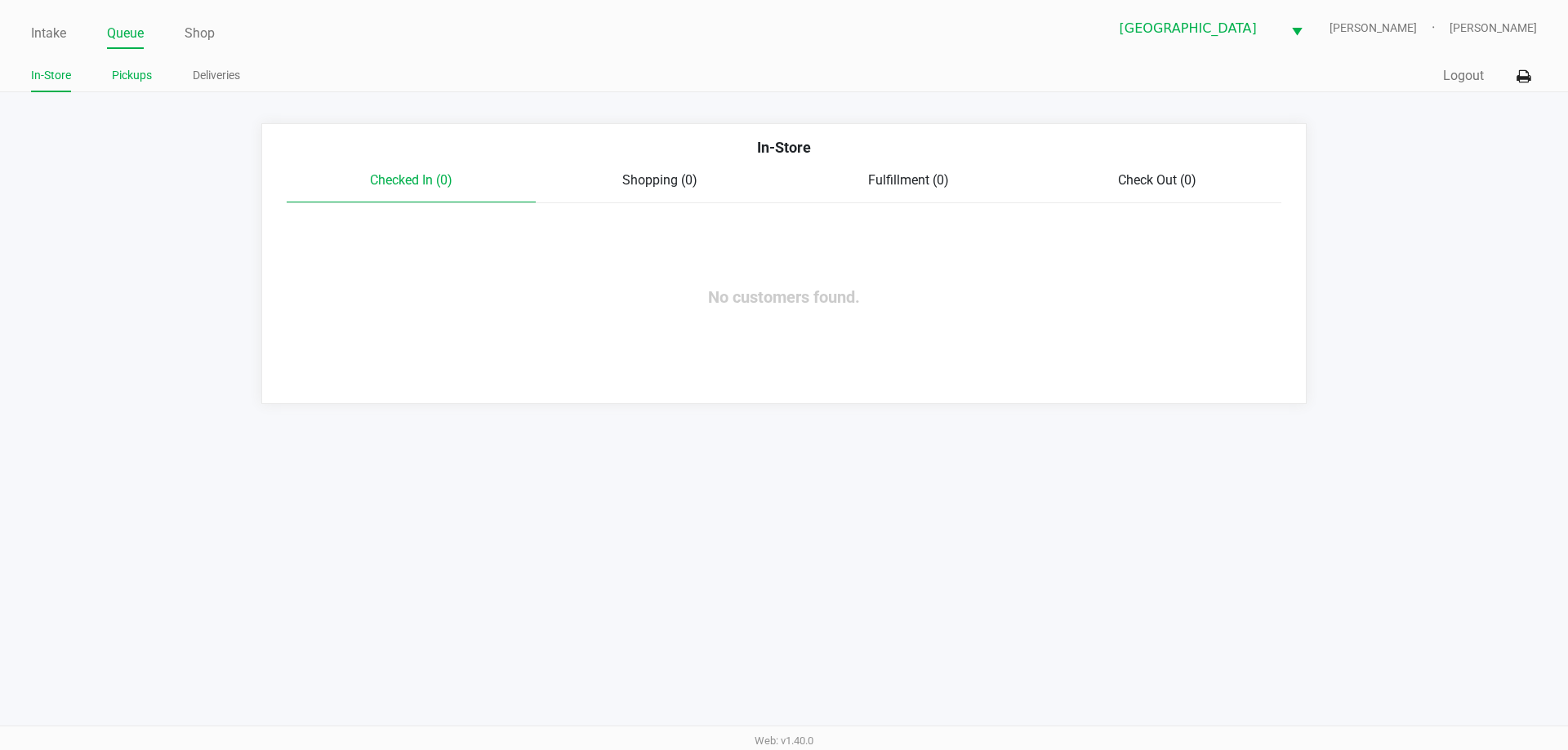
click at [144, 80] on link "Pickups" at bounding box center [132, 75] width 40 height 20
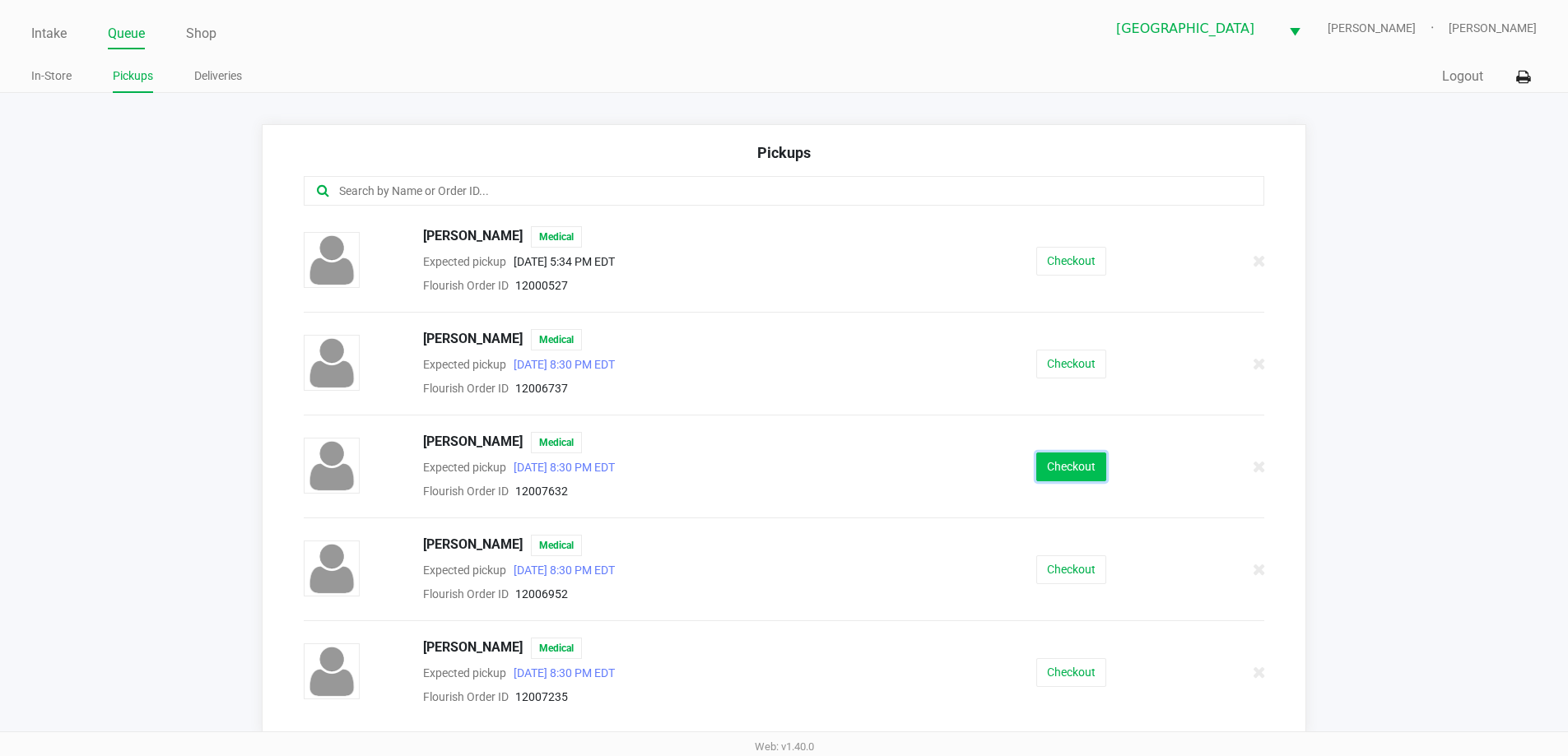
click at [1040, 461] on button "Checkout" at bounding box center [1071, 466] width 70 height 29
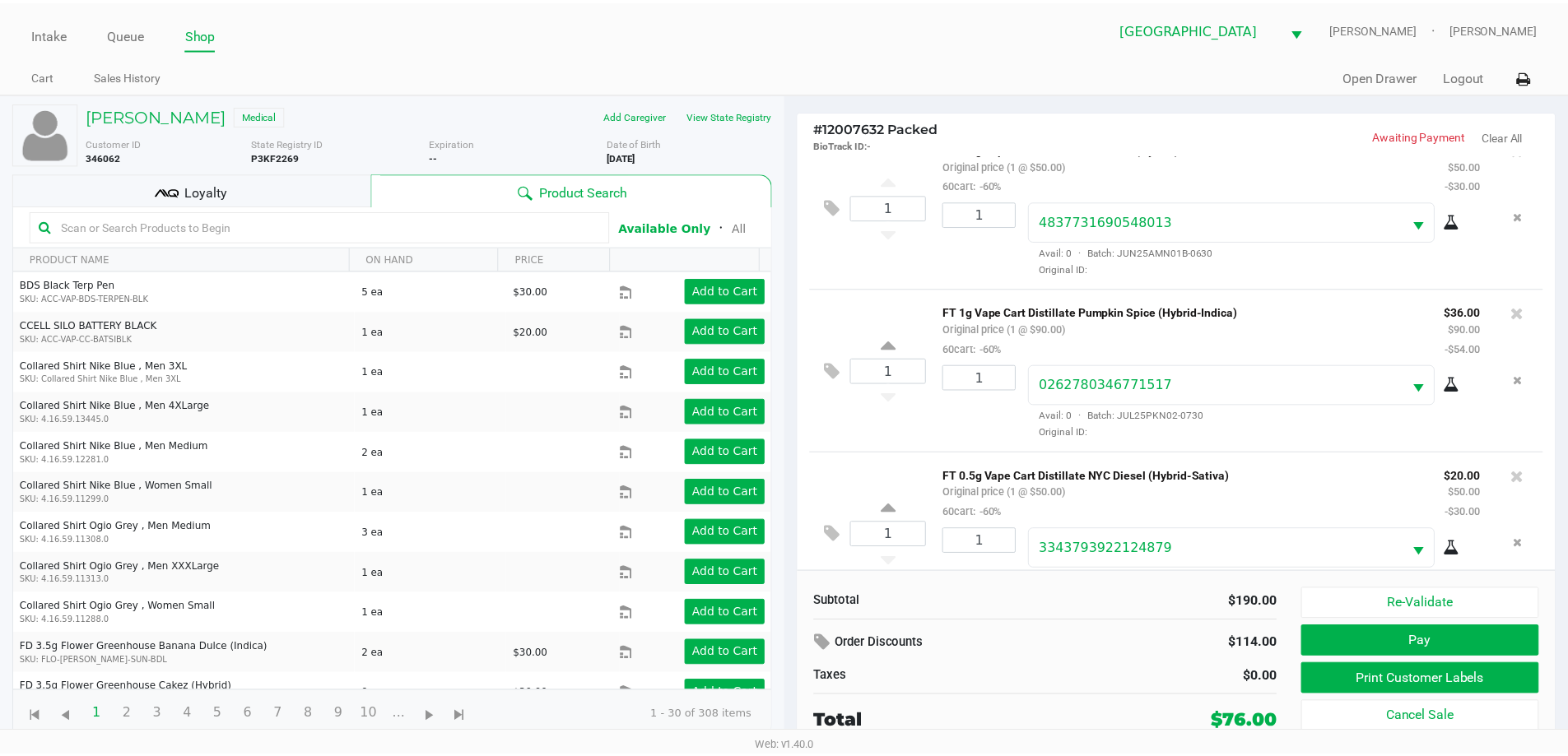
scroll to position [78, 0]
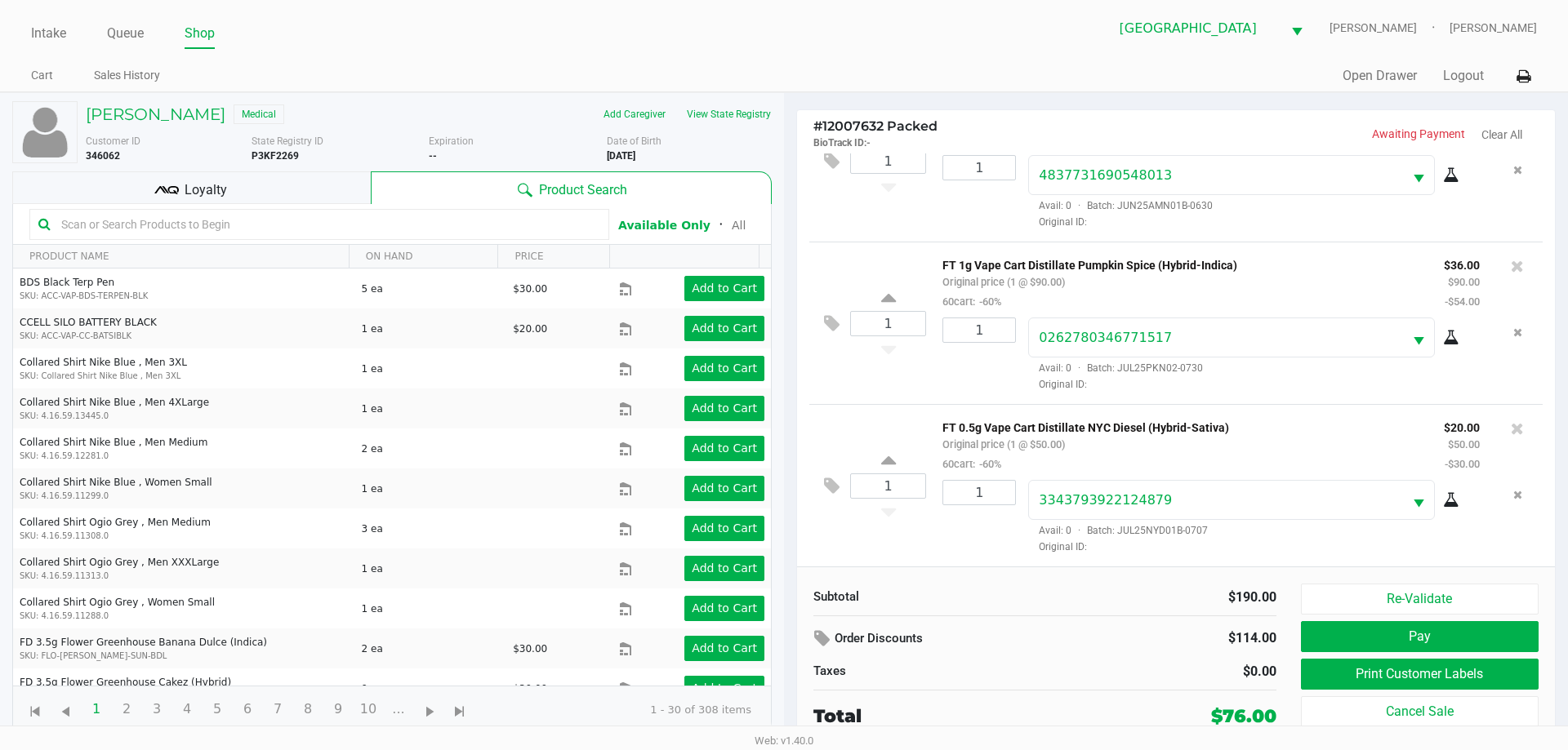
click at [278, 196] on div "Loyalty" at bounding box center [192, 188] width 359 height 33
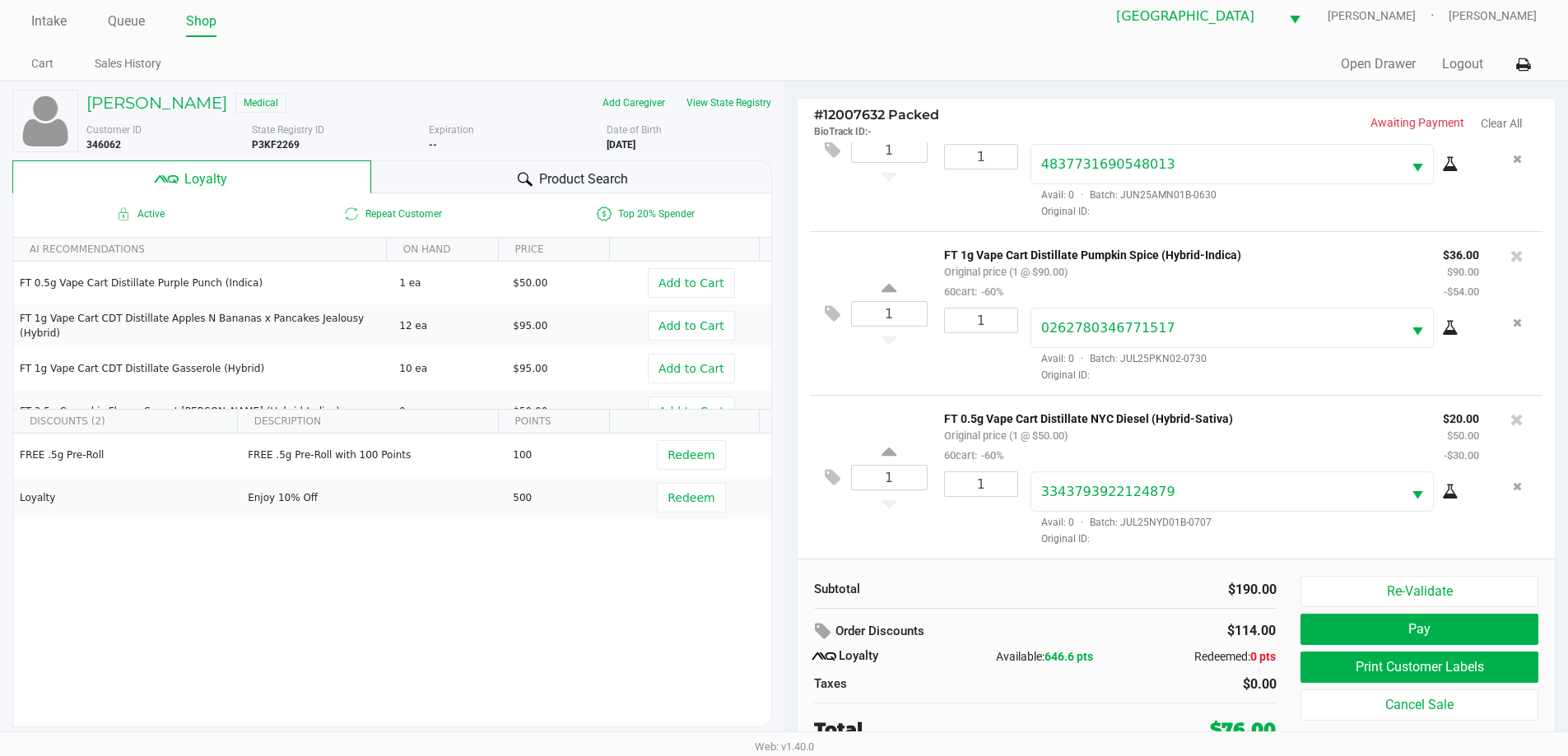
scroll to position [17, 0]
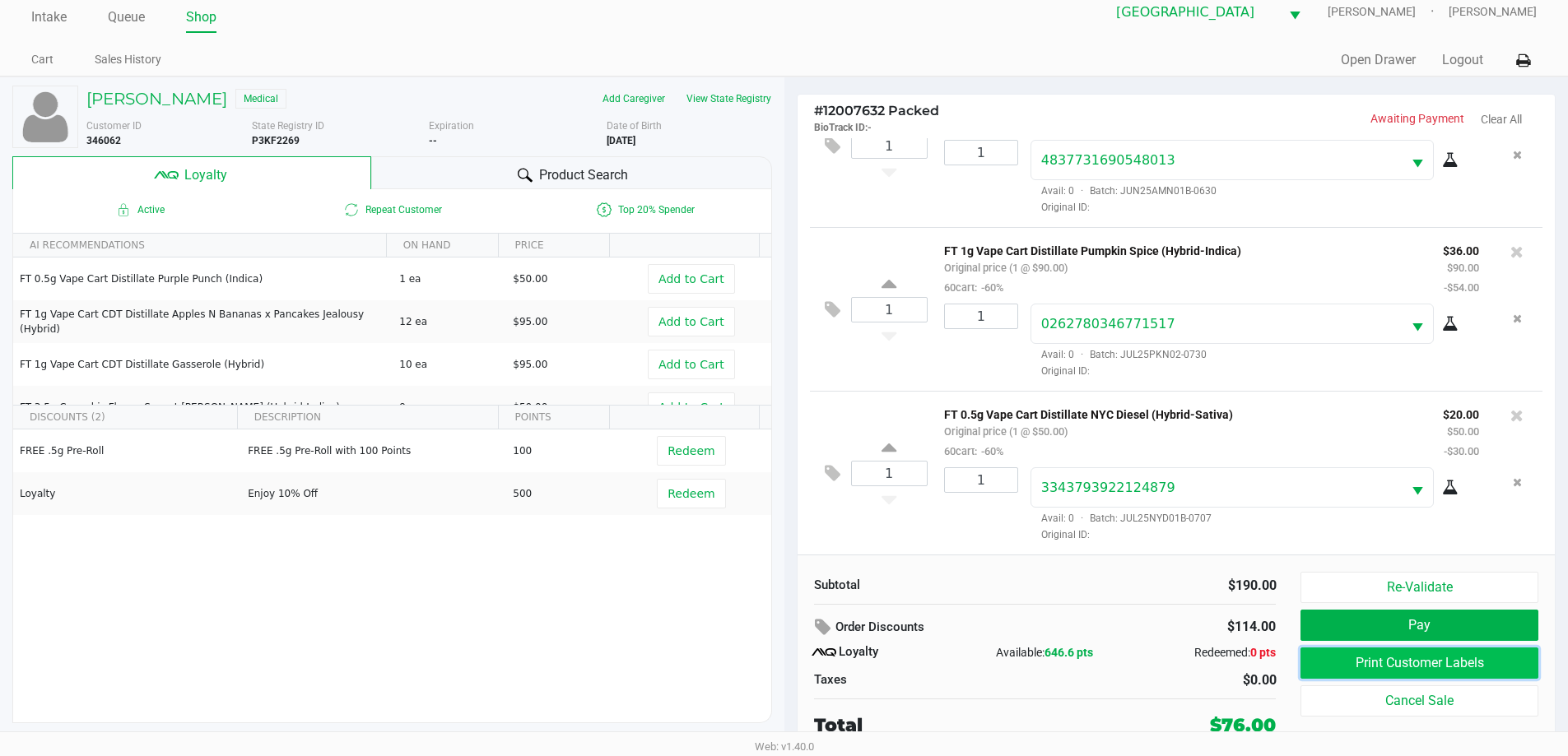
click at [1388, 665] on button "Print Customer Labels" at bounding box center [1419, 664] width 237 height 31
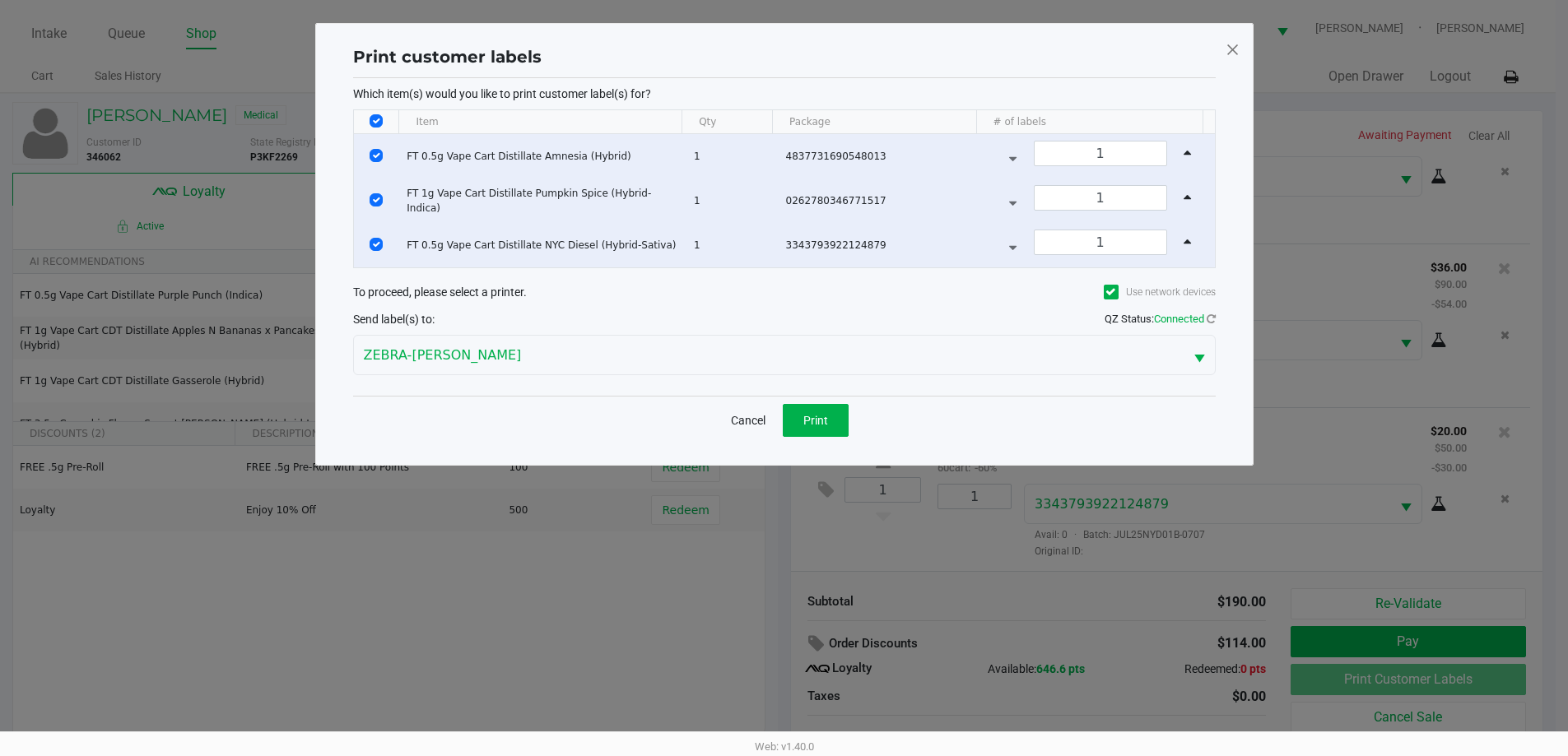
scroll to position [0, 0]
click at [1244, 45] on span at bounding box center [1239, 50] width 15 height 26
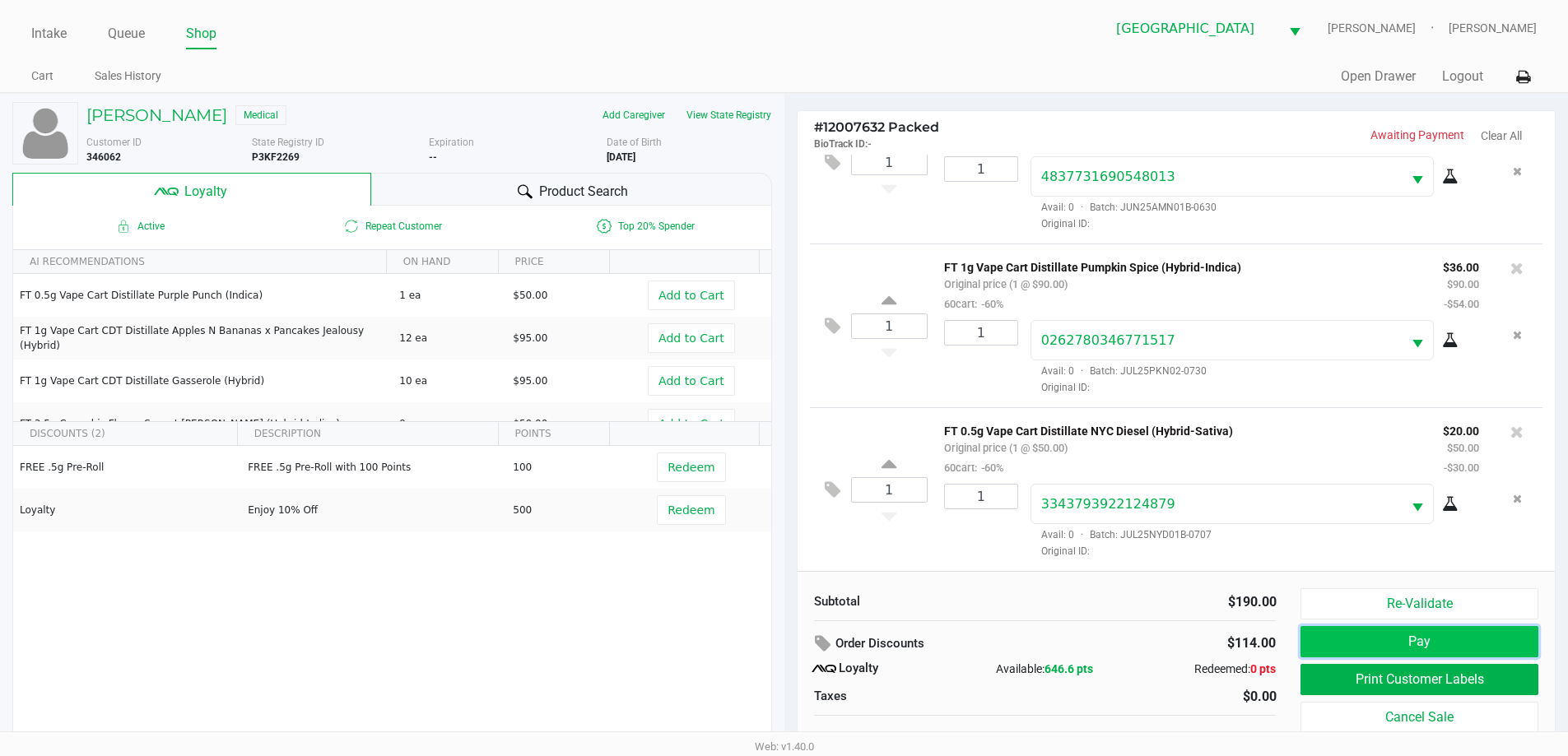
click at [1369, 645] on button "Pay" at bounding box center [1419, 642] width 237 height 31
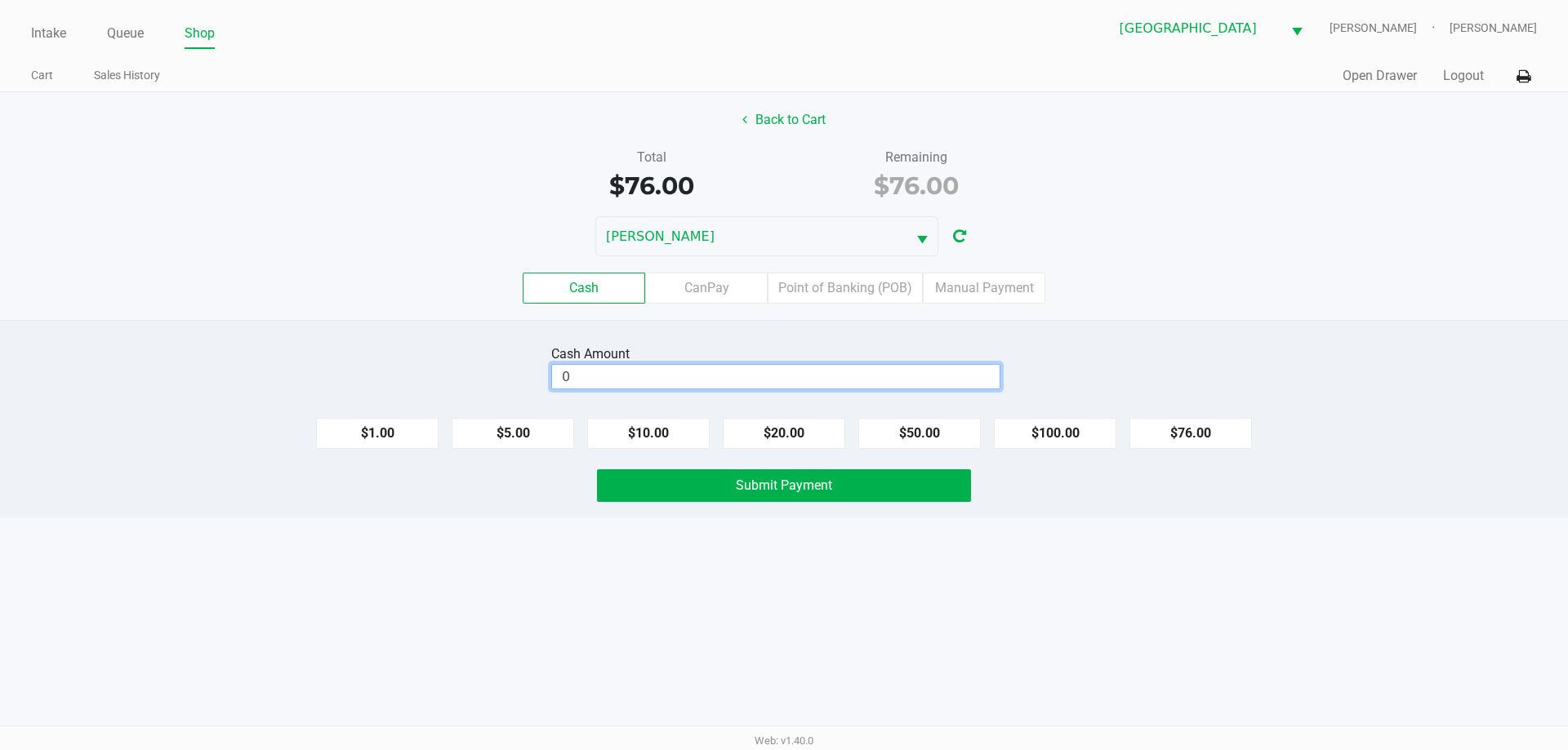
click at [974, 383] on input "0" at bounding box center [776, 377] width 447 height 24
type input "$80.00"
click at [939, 541] on div "Intake Queue Shop North Port WC VAN-MORRISON Spencer Matosky Cart Sales History…" at bounding box center [784, 375] width 1568 height 750
drag, startPoint x: 888, startPoint y: 505, endPoint x: 879, endPoint y: 486, distance: 21.0
click at [888, 503] on div "Cash Amount $80.00 Clear $1.00 $5.00 $10.00 $20.00 $50.00 $100.00 $76.00 Submit…" at bounding box center [784, 419] width 1568 height 198
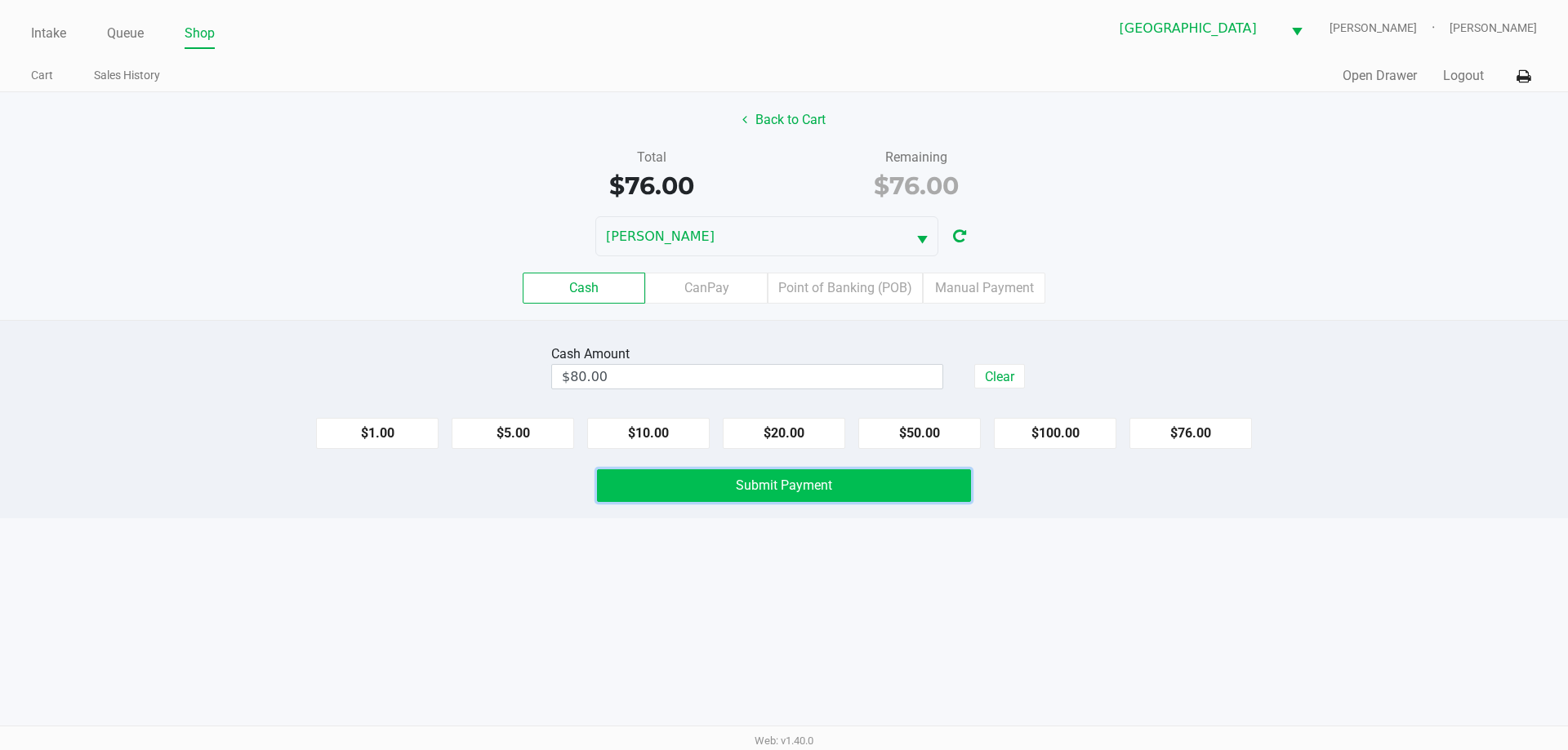
click at [879, 486] on button "Submit Payment" at bounding box center [784, 486] width 374 height 33
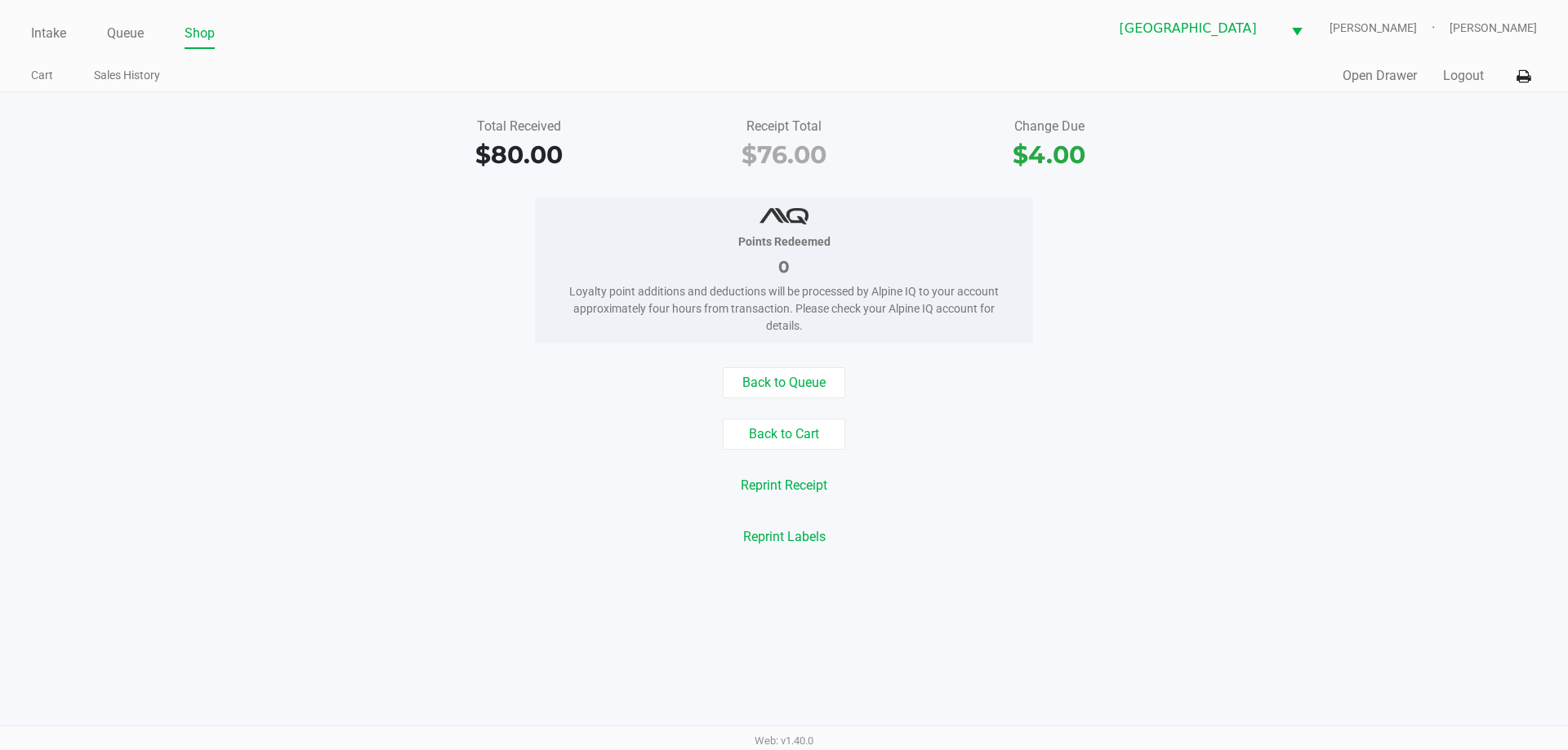
drag, startPoint x: 478, startPoint y: 70, endPoint x: 278, endPoint y: 79, distance: 200.2
click at [474, 70] on ul "Cart Sales History" at bounding box center [407, 78] width 753 height 28
click at [65, 37] on link "Intake" at bounding box center [48, 34] width 35 height 23
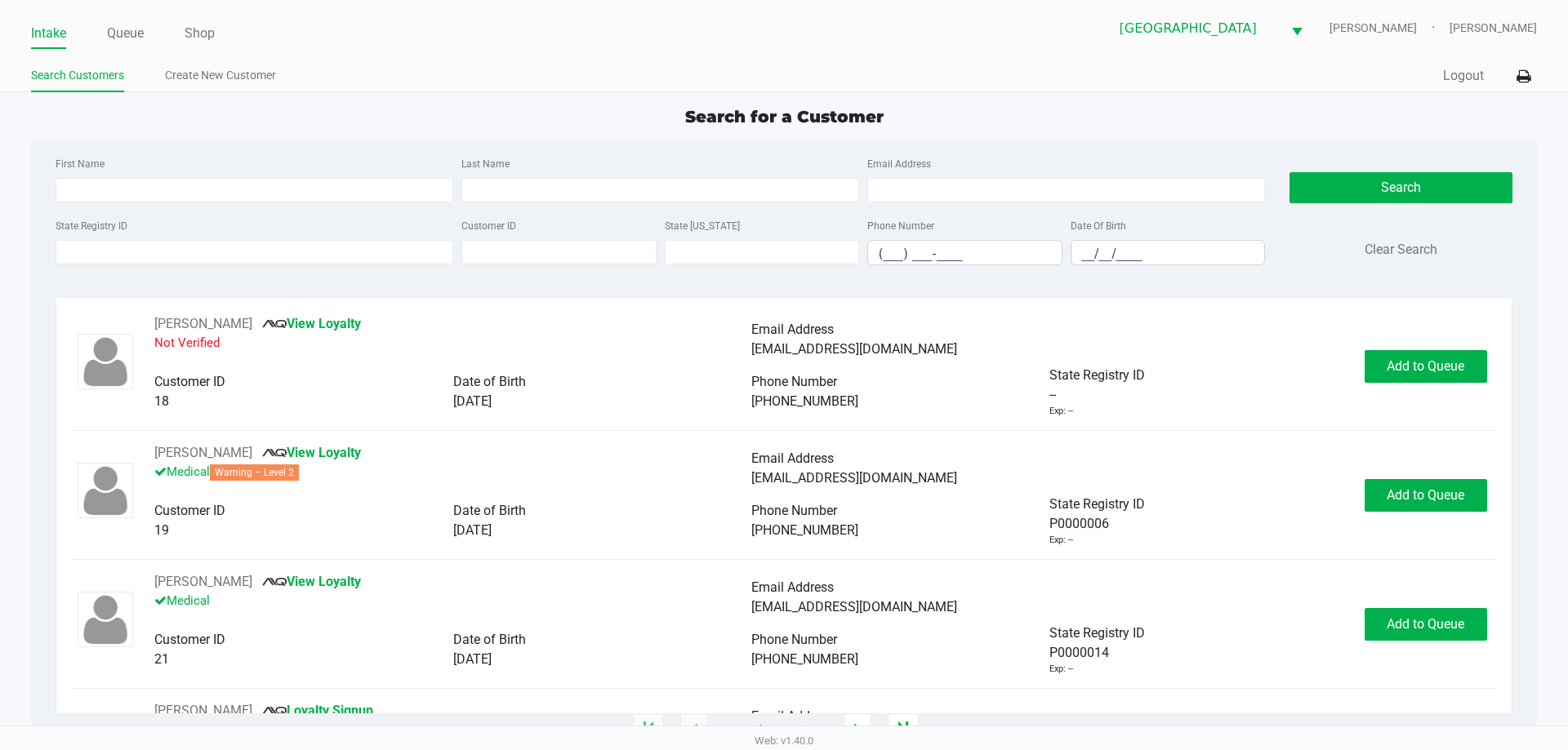
click at [461, 111] on div "Search for a Customer" at bounding box center [783, 117] width 1529 height 25
click at [386, 99] on app-point-of-sale "Intake Queue Shop North Port WC VAN-MORRISON Spencer Matosky Search Customers C…" at bounding box center [784, 365] width 1568 height 730
click at [367, 107] on div "Search for a Customer" at bounding box center [783, 117] width 1529 height 25
click at [492, 87] on ul "Search Customers Create New Customer" at bounding box center [407, 78] width 753 height 28
click at [464, 82] on ul "Search Customers Create New Customer" at bounding box center [407, 78] width 753 height 28
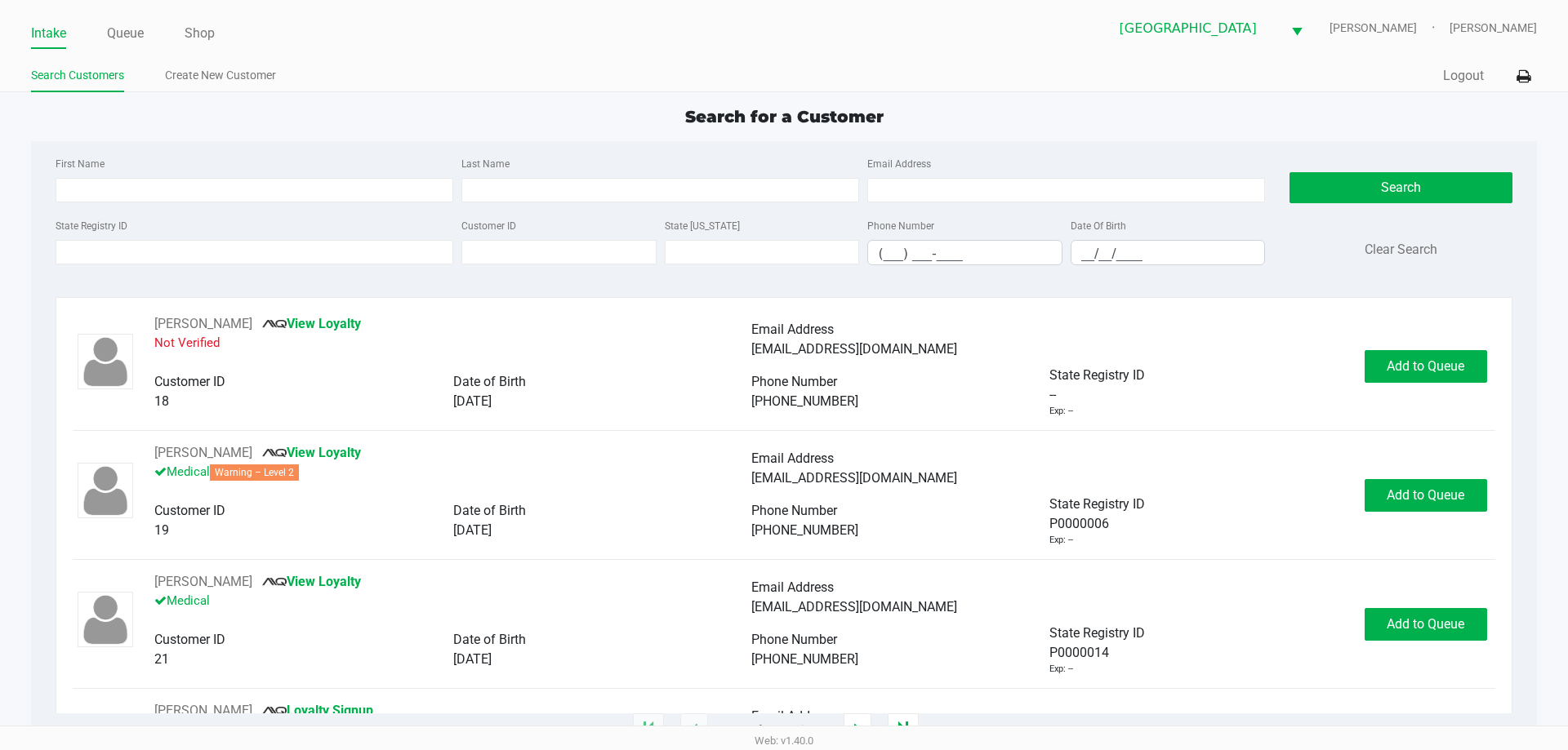
click at [465, 127] on div "Search for a Customer" at bounding box center [783, 117] width 1529 height 25
click at [465, 123] on div "Search for a Customer" at bounding box center [783, 117] width 1529 height 25
click at [466, 120] on div "Search for a Customer" at bounding box center [783, 117] width 1529 height 25
click at [473, 119] on div "Search for a Customer" at bounding box center [783, 117] width 1529 height 25
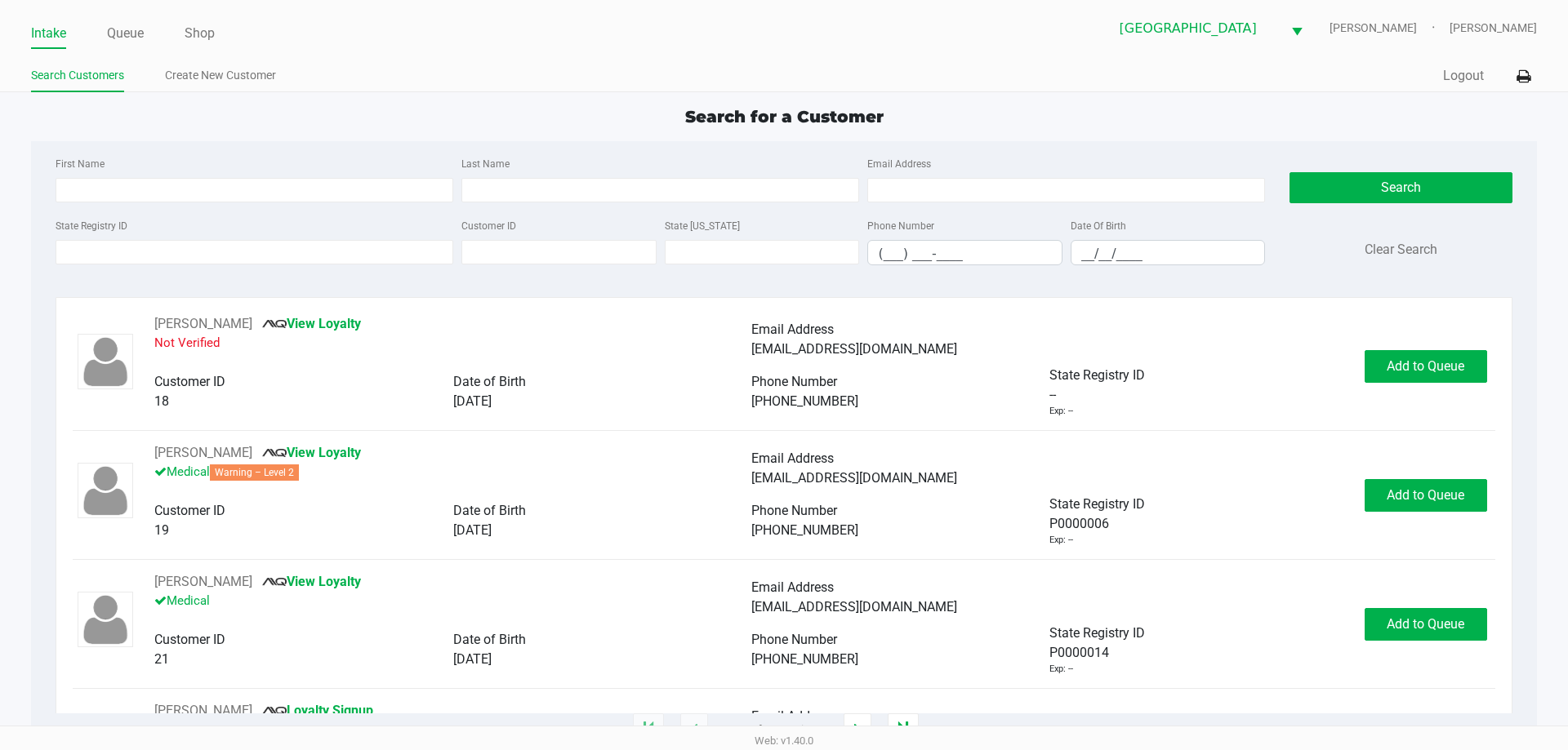
click at [494, 130] on div "Search for a Customer First Name Last Name Email Address State Registry ID Cust…" at bounding box center [783, 418] width 1505 height 626
type input "DONALD"
type input "BAILEY"
type input "01/23/1960"
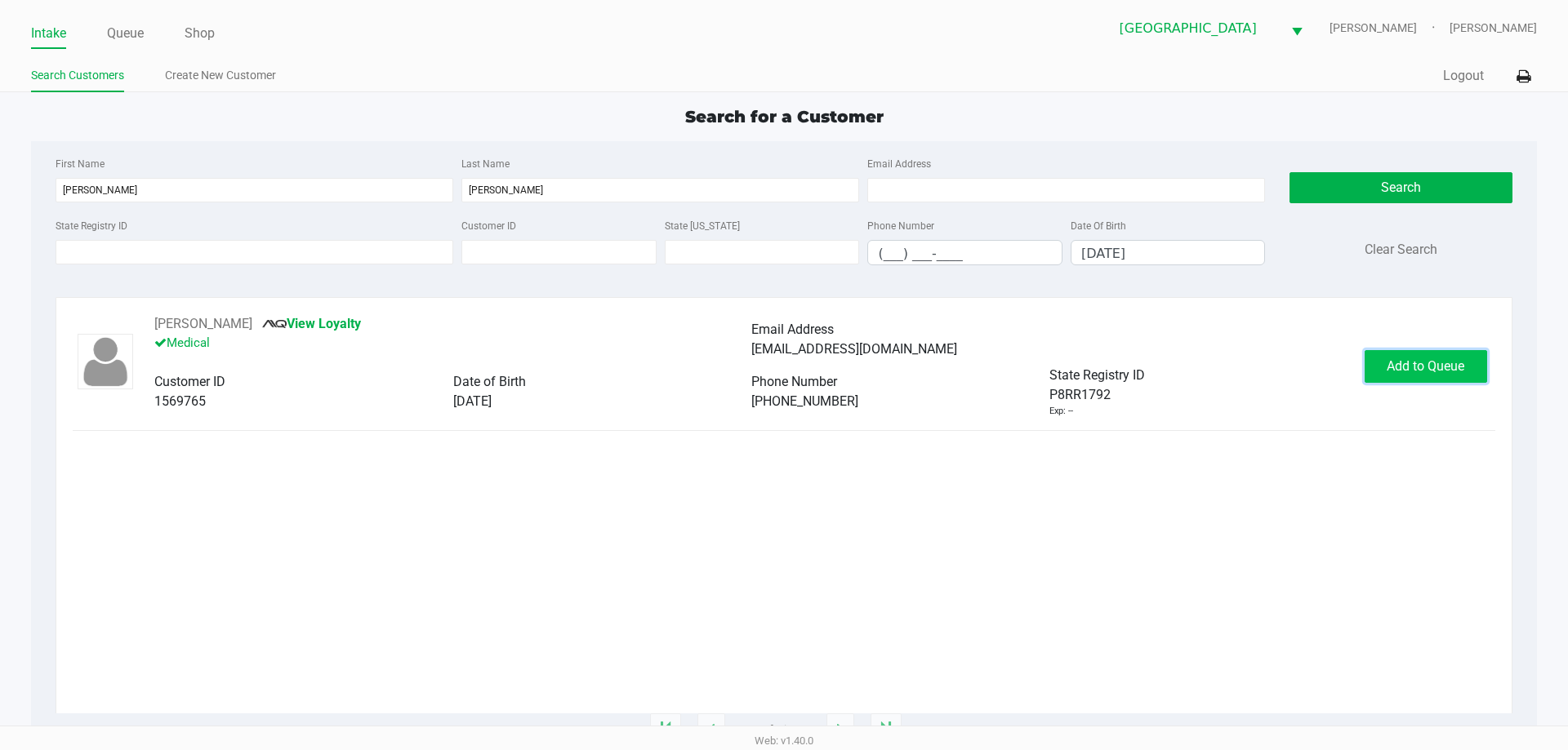
click at [1412, 354] on button "Add to Queue" at bounding box center [1426, 367] width 123 height 33
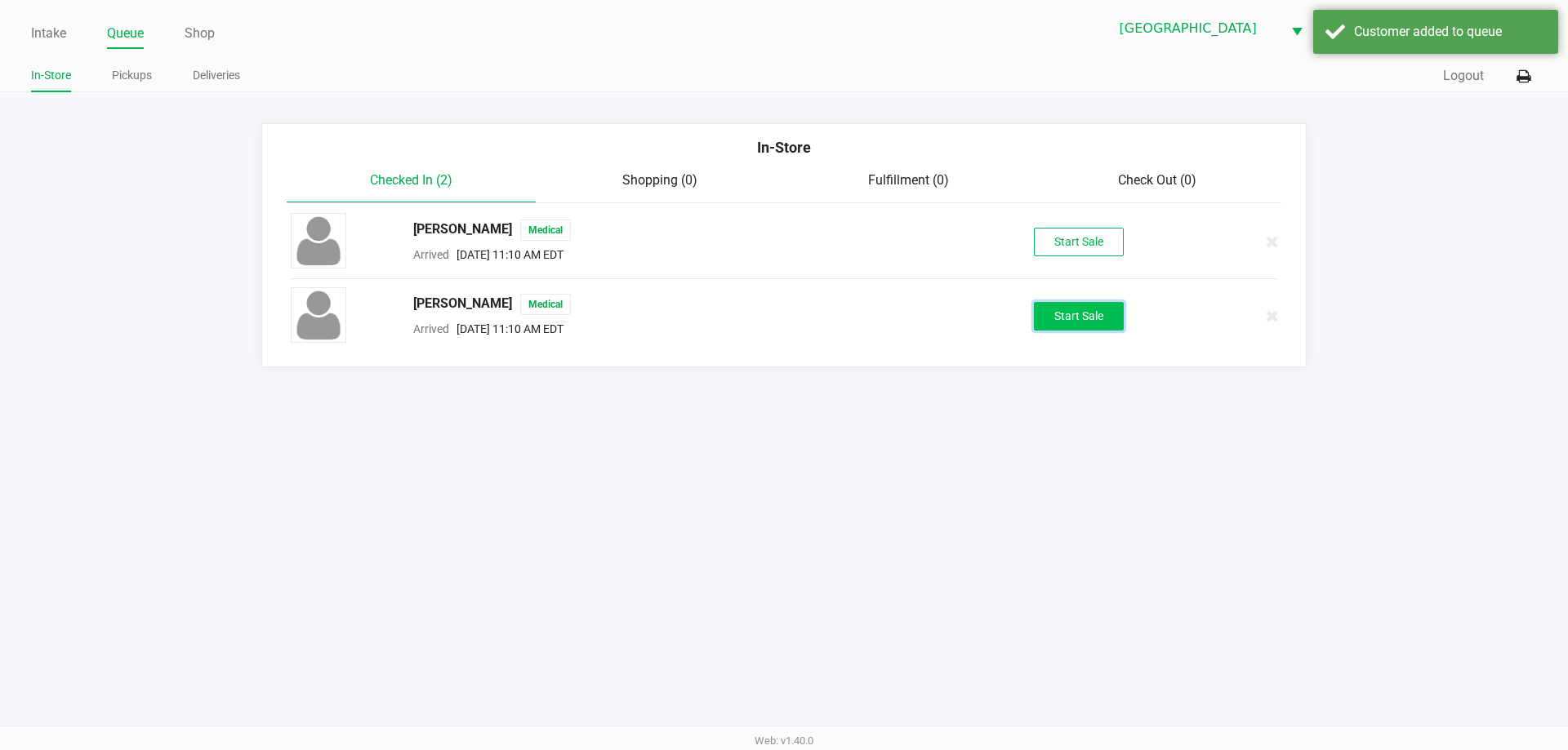
click at [1075, 327] on button "Start Sale" at bounding box center [1079, 316] width 90 height 29
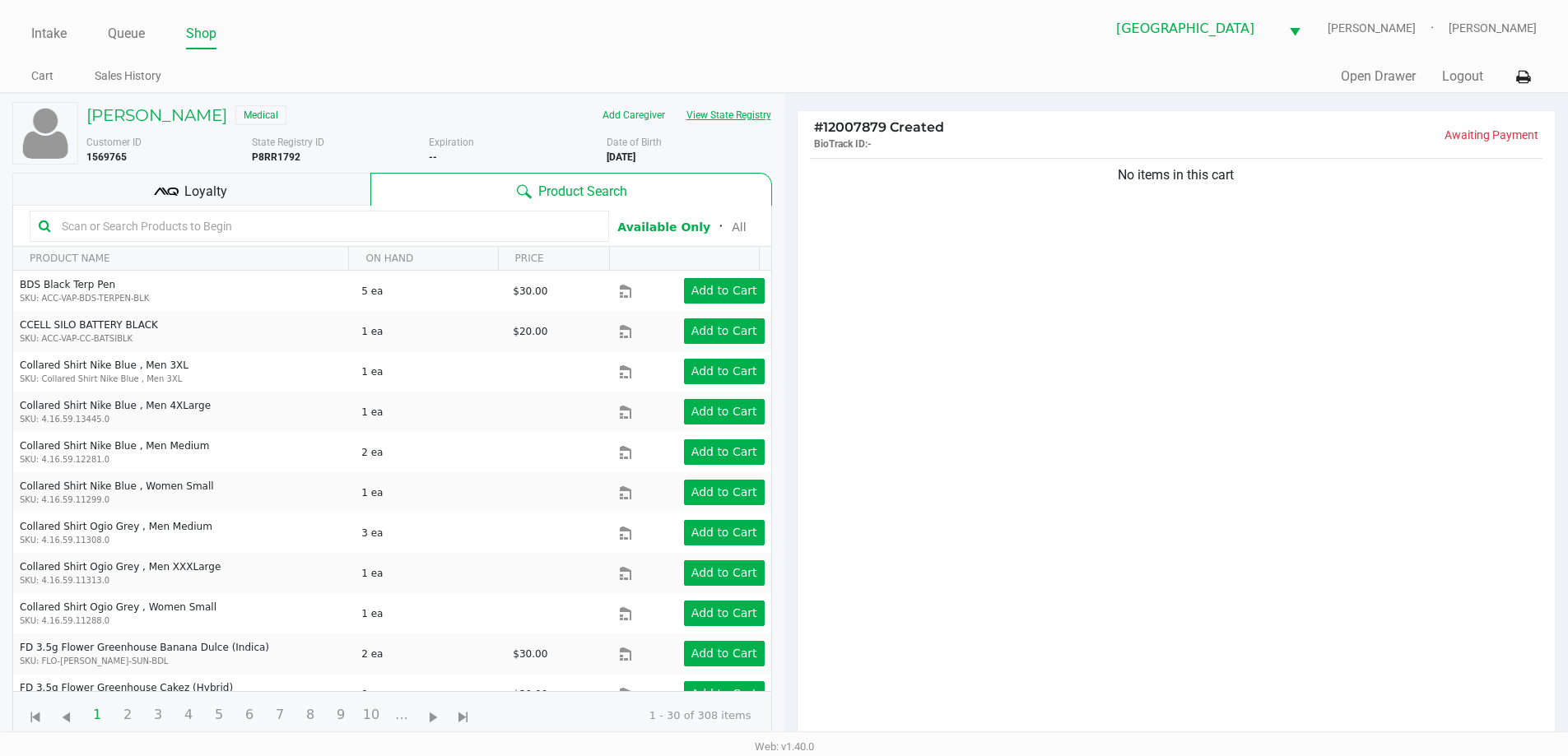
click at [677, 120] on button "View State Registry" at bounding box center [723, 116] width 97 height 26
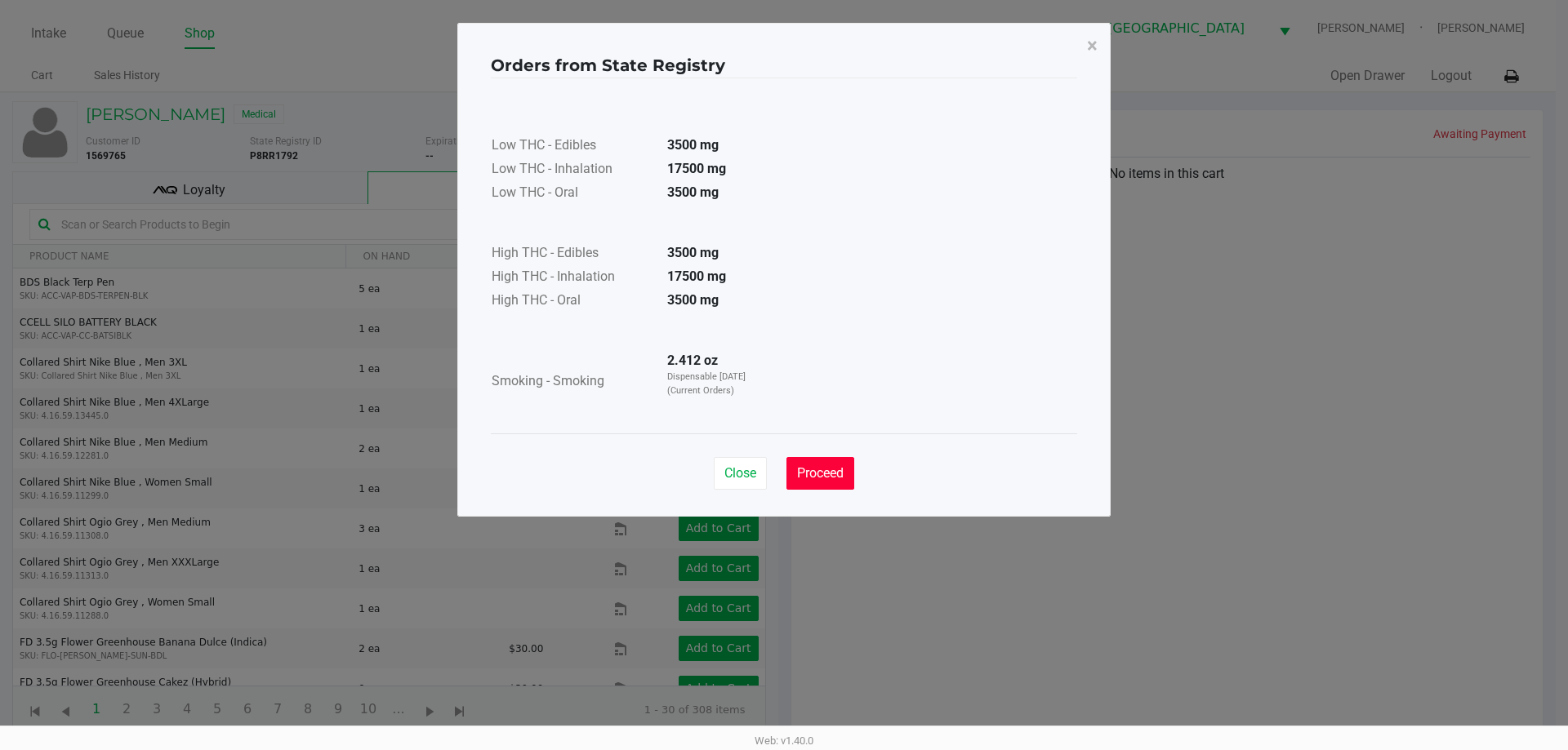
click at [845, 461] on button "Proceed" at bounding box center [820, 473] width 68 height 33
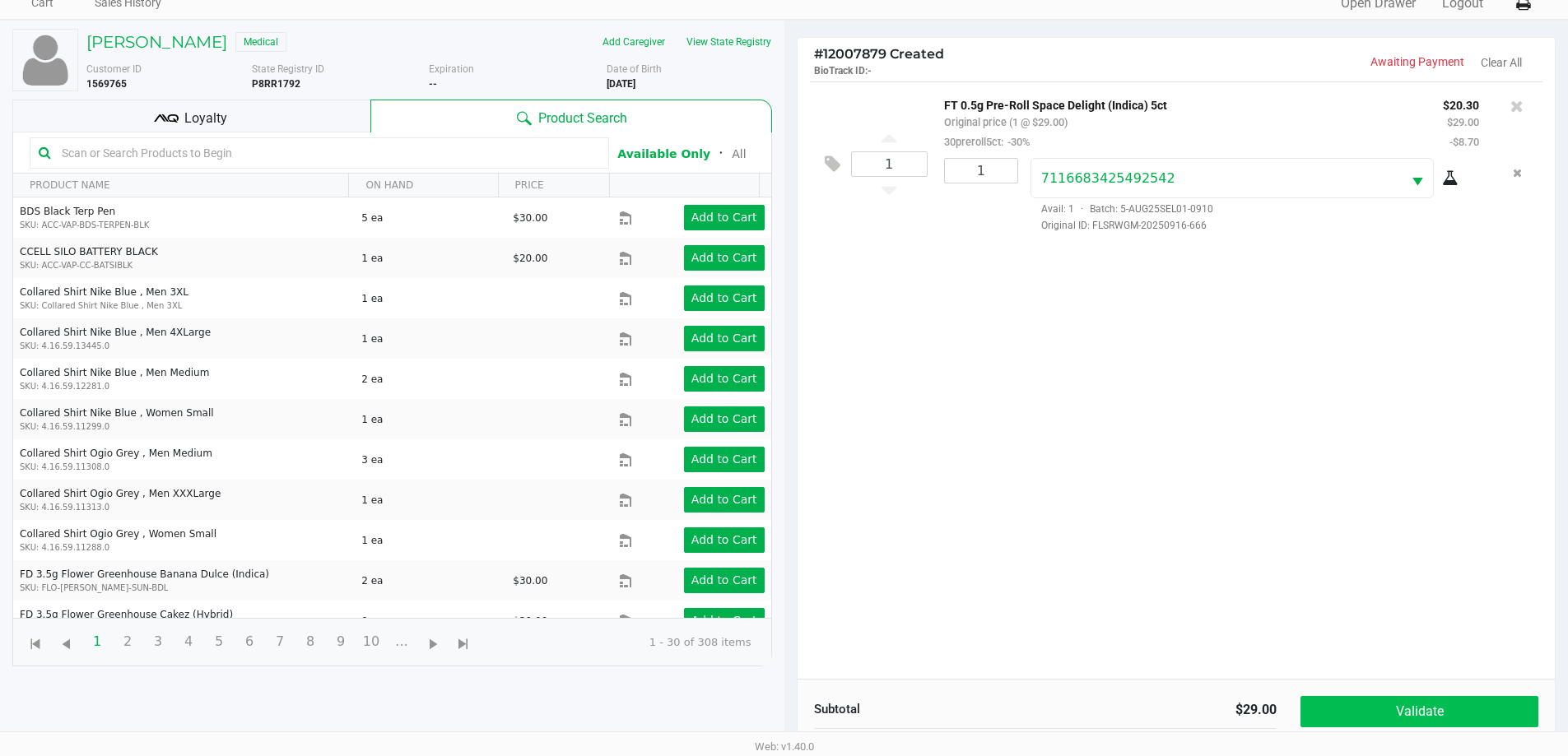
scroll to position [177, 0]
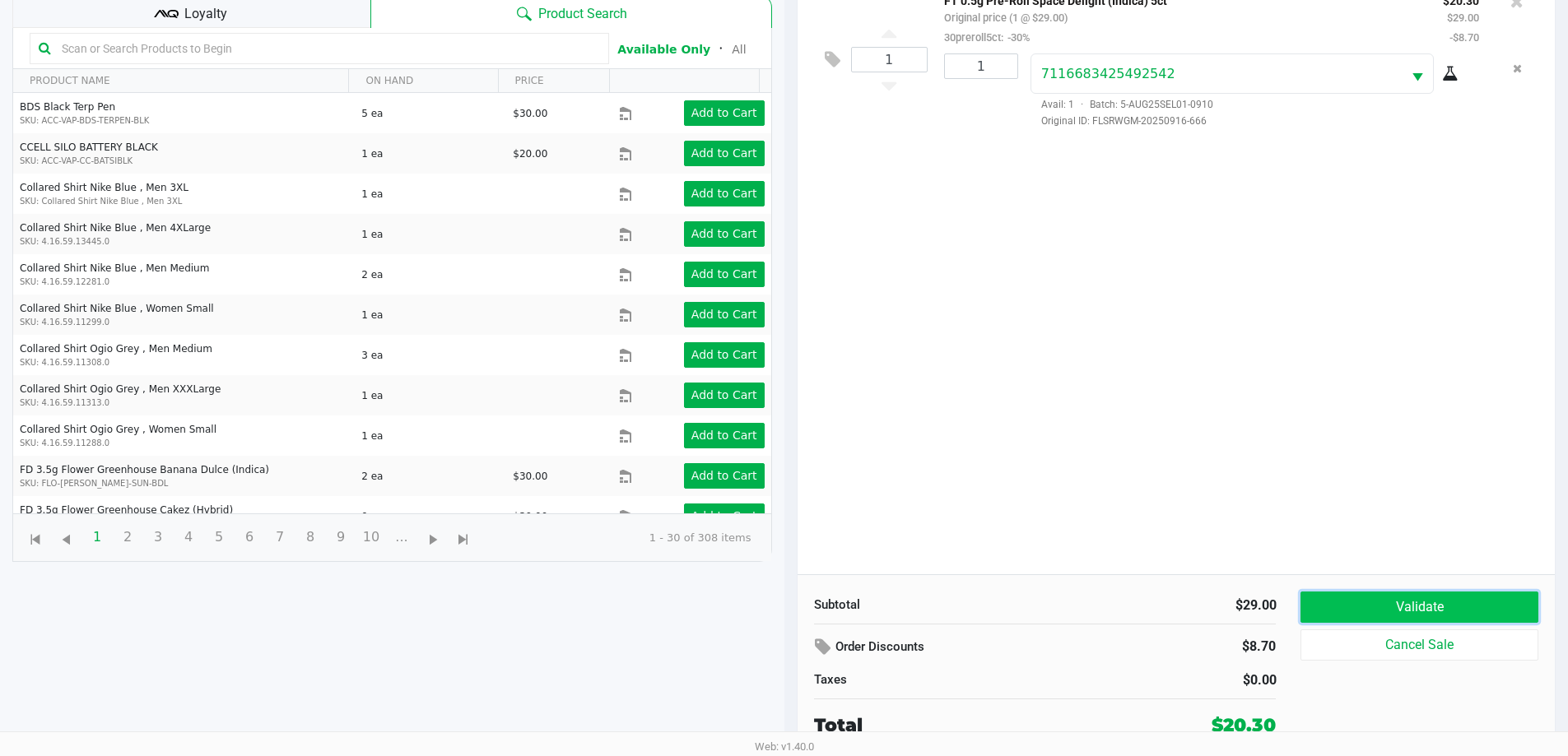
click at [1410, 612] on button "Validate" at bounding box center [1419, 607] width 237 height 31
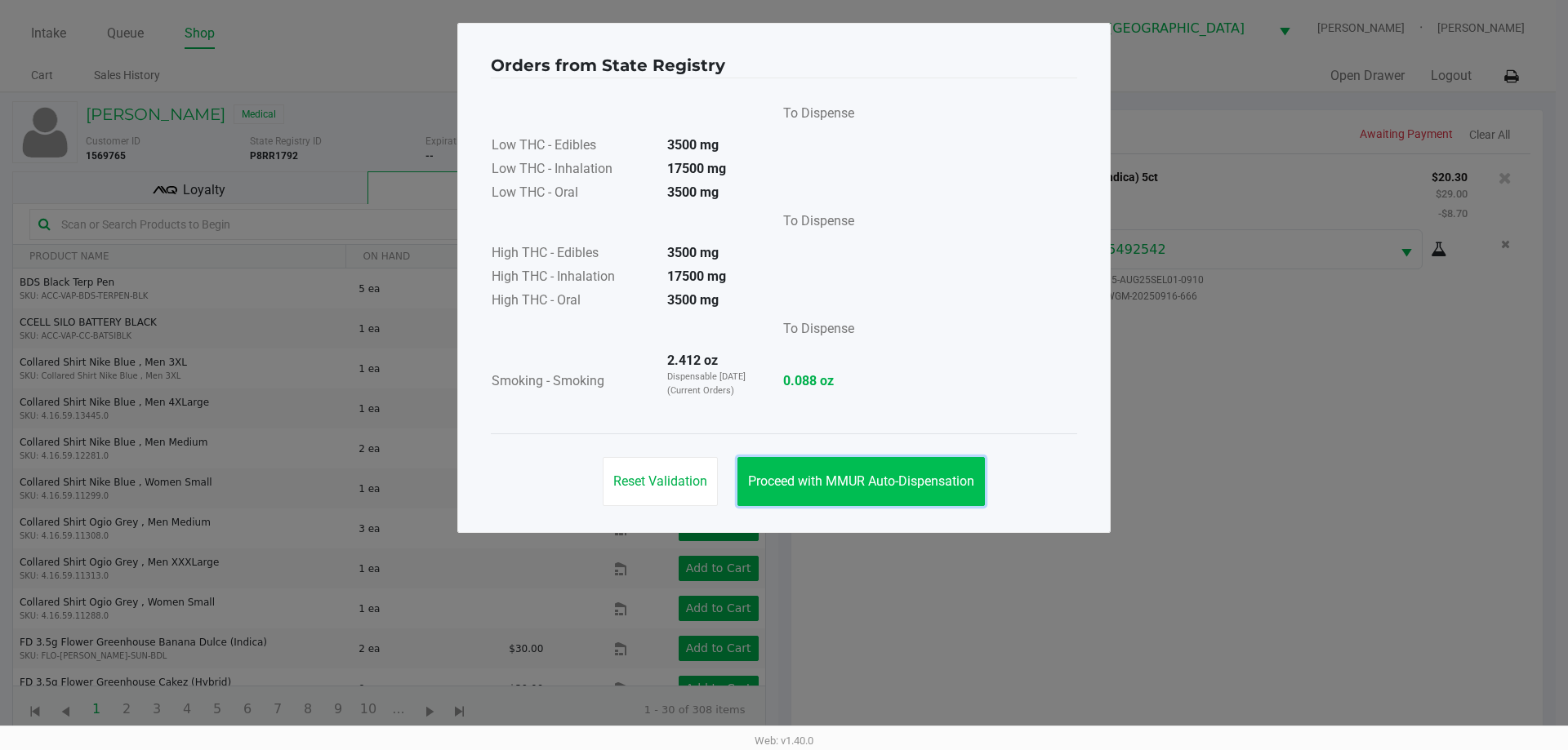
click at [842, 495] on button "Proceed with MMUR Auto-Dispensation" at bounding box center [861, 481] width 247 height 49
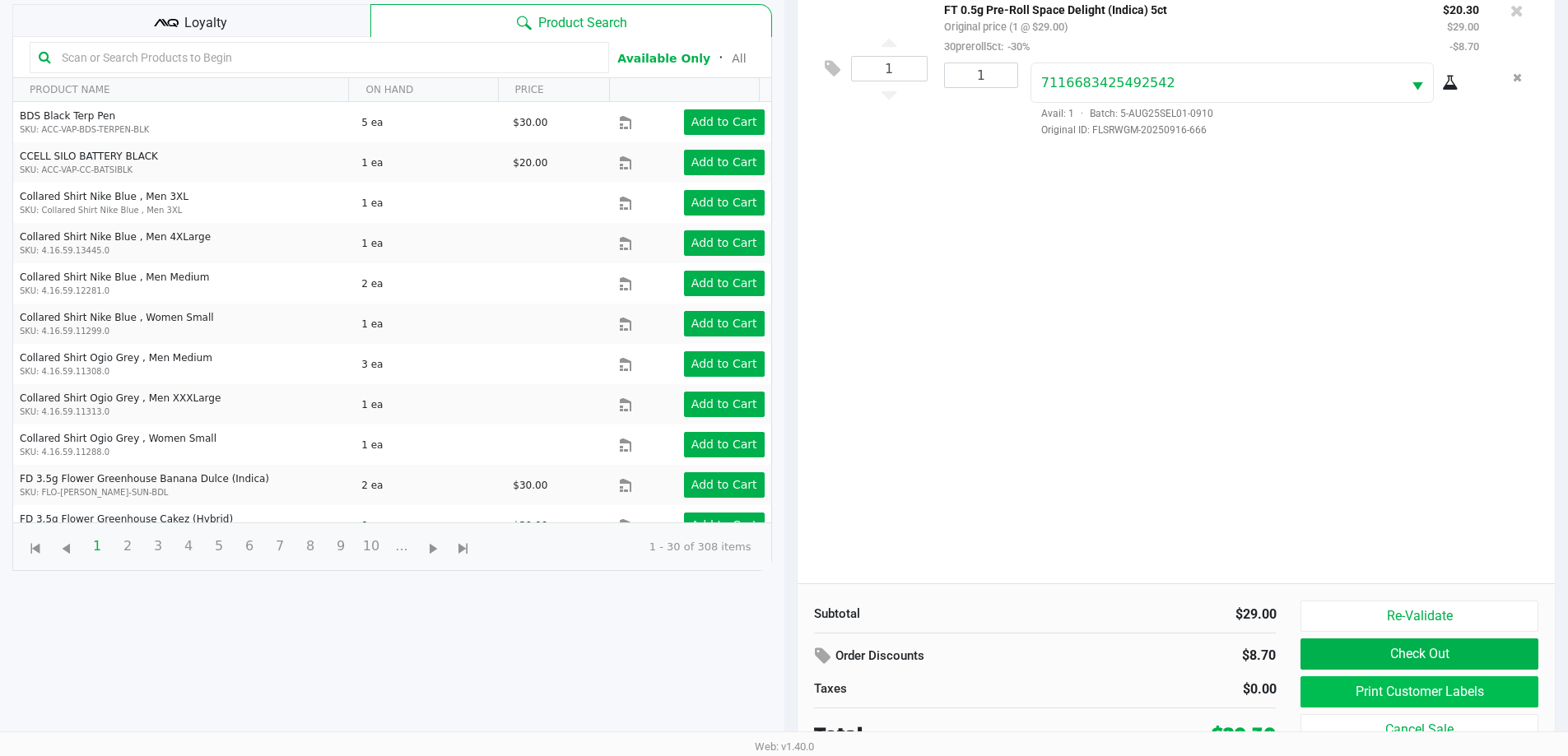
scroll to position [177, 0]
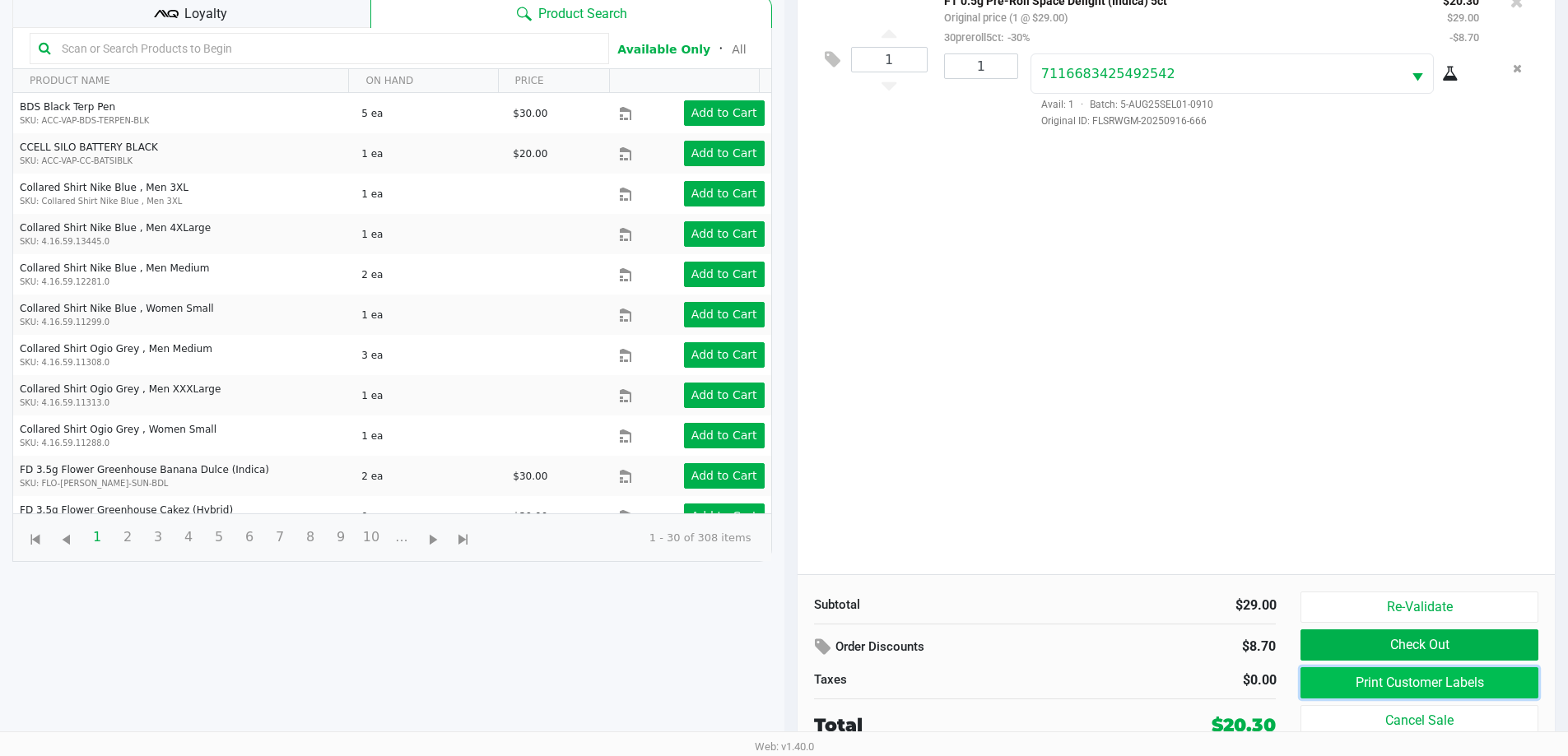
click at [1403, 683] on button "Print Customer Labels" at bounding box center [1419, 683] width 237 height 31
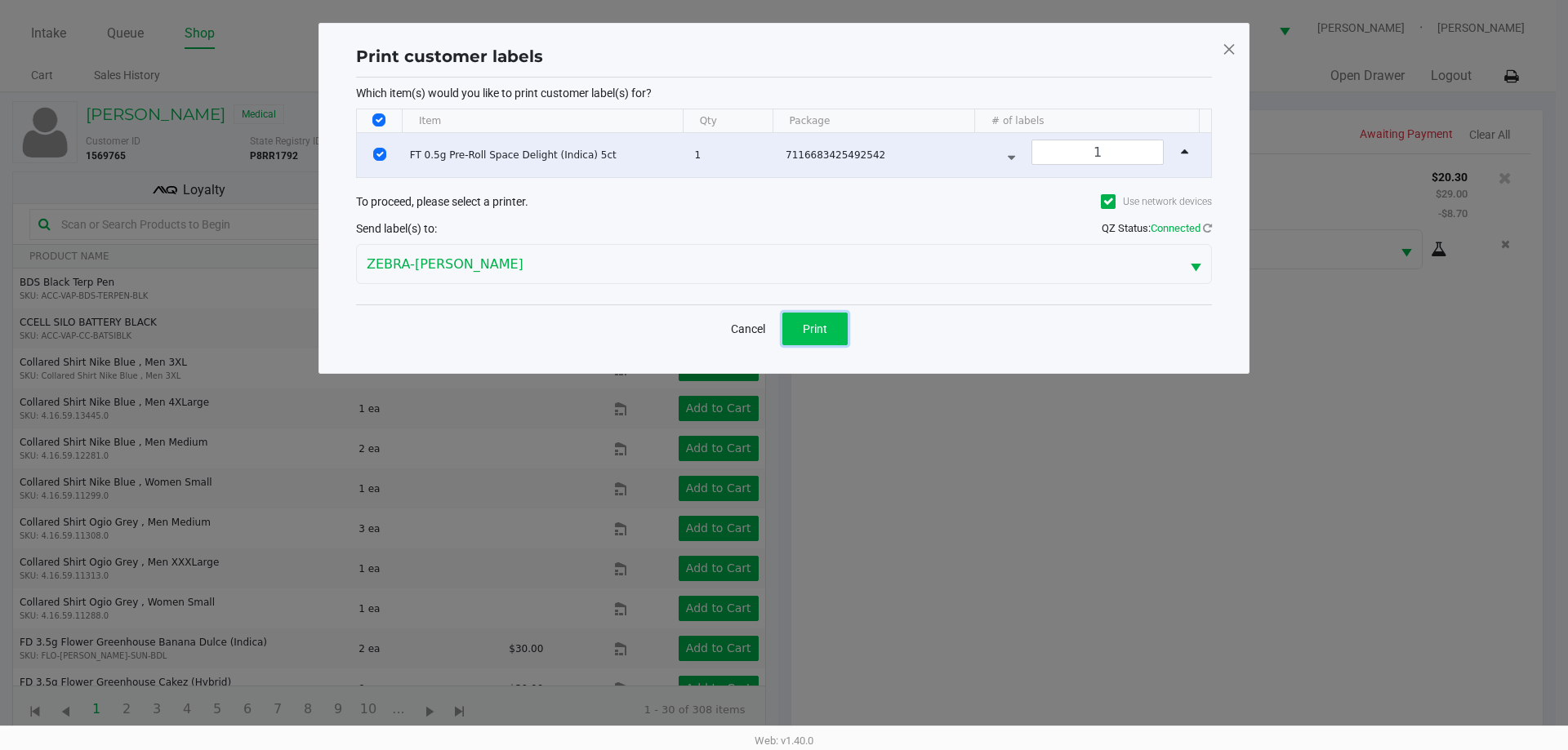
click at [827, 332] on span "Print" at bounding box center [815, 329] width 25 height 13
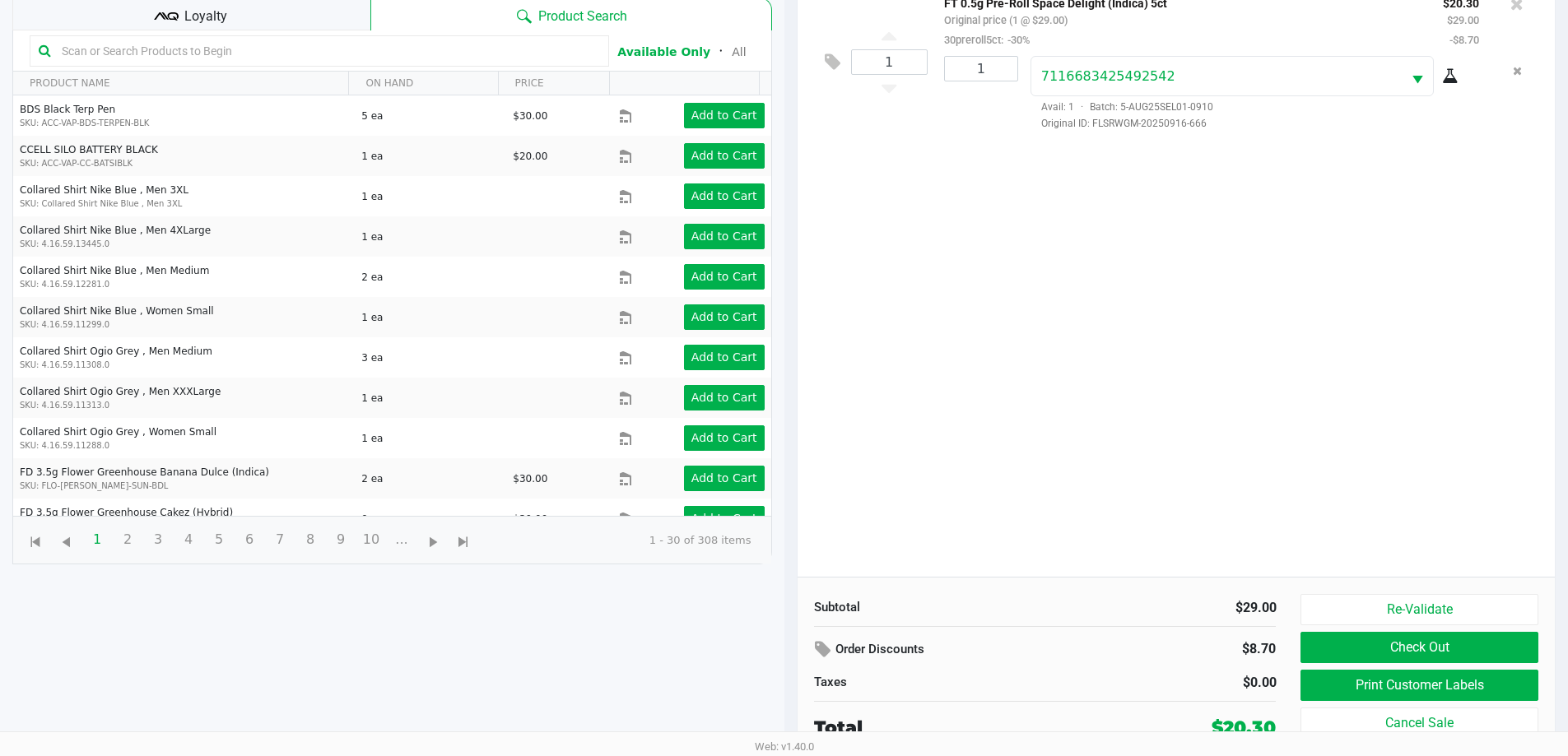
scroll to position [177, 0]
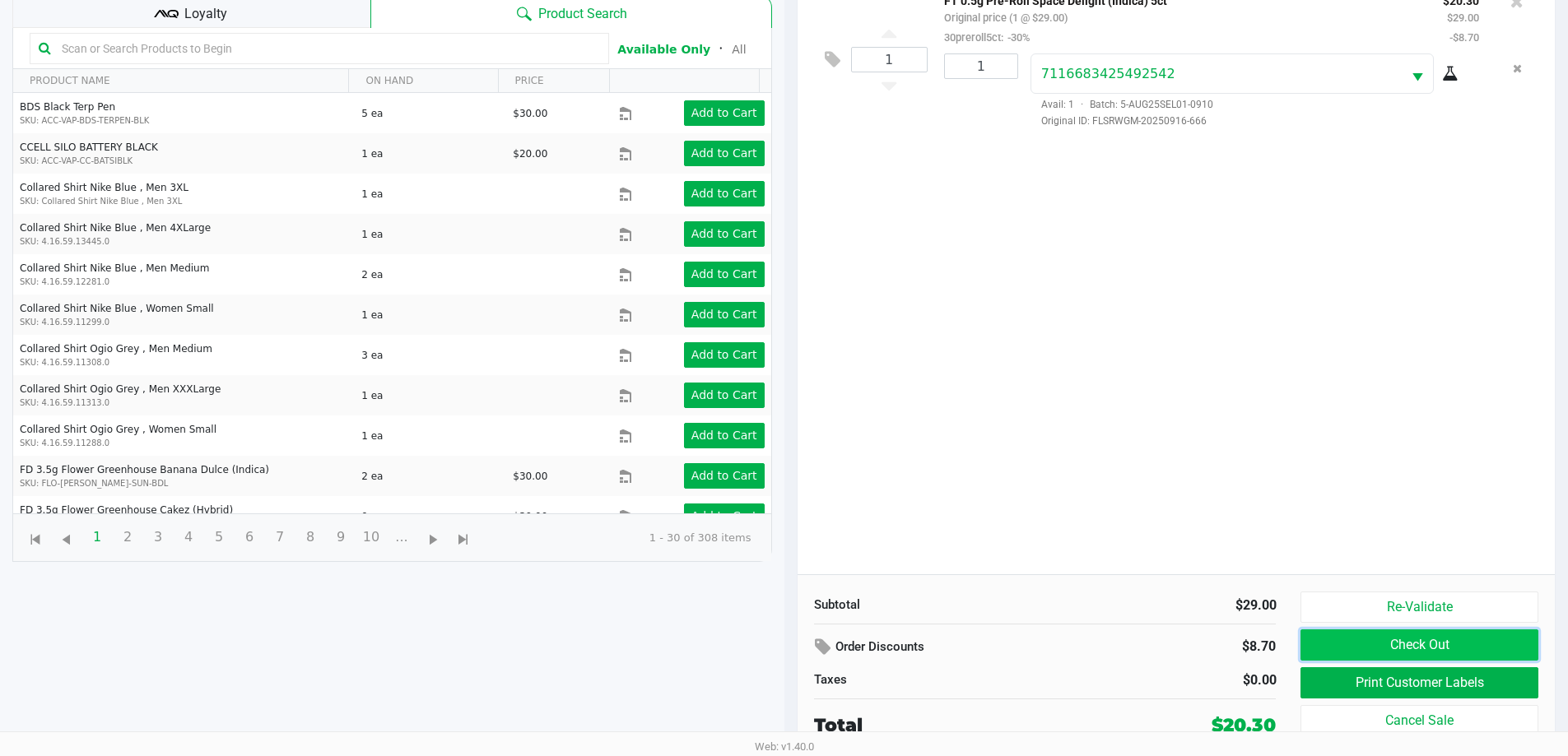
click at [1423, 640] on button "Check Out" at bounding box center [1419, 645] width 237 height 31
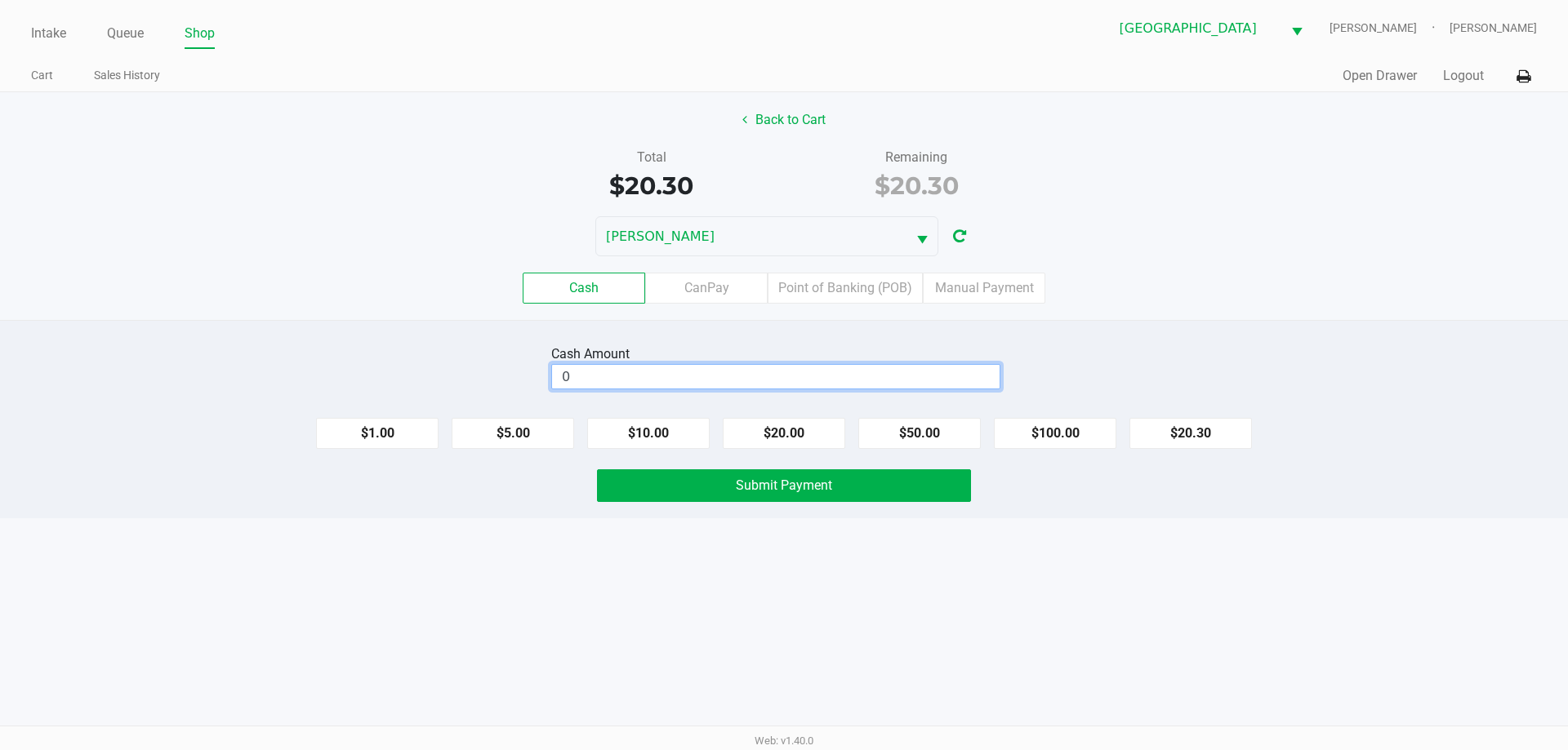
click at [756, 373] on input "0" at bounding box center [776, 377] width 447 height 24
type input "$21.00"
drag, startPoint x: 756, startPoint y: 553, endPoint x: 752, endPoint y: 486, distance: 67.1
click at [756, 553] on div "Intake Queue Shop North Port WC VAN-MORRISON Spencer Matosky Cart Sales History…" at bounding box center [784, 375] width 1568 height 750
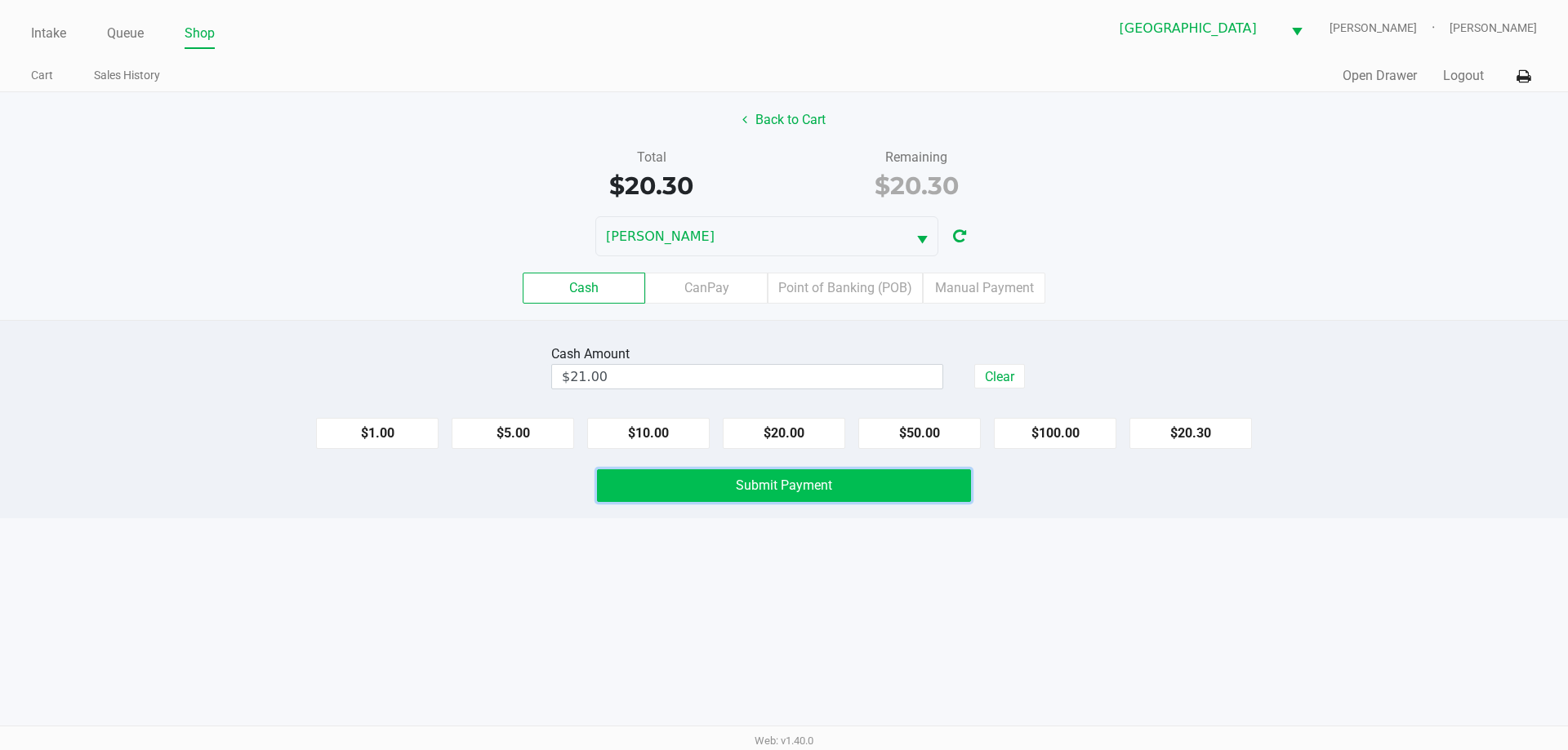
click at [752, 486] on span "Submit Payment" at bounding box center [784, 485] width 97 height 16
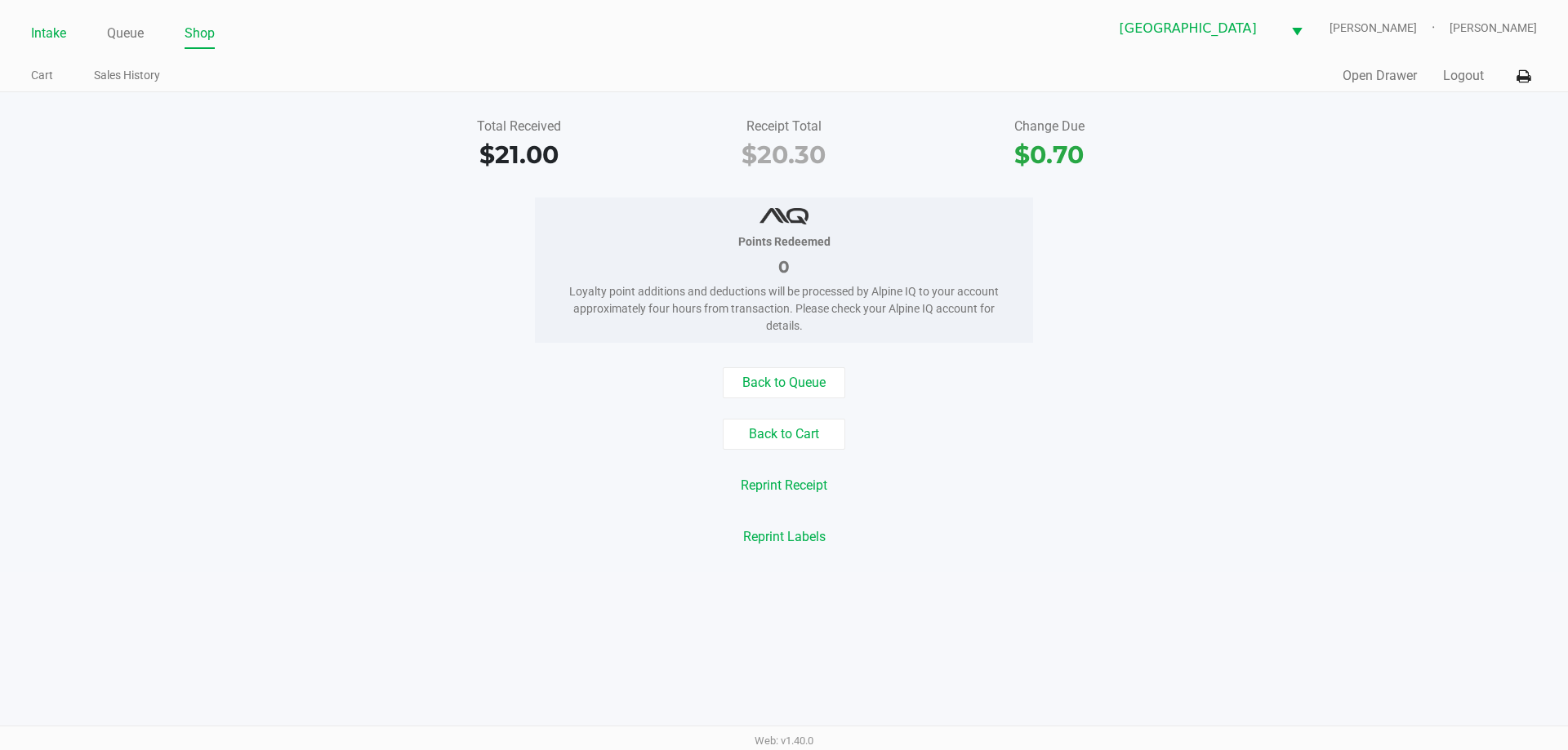
click at [40, 38] on link "Intake" at bounding box center [48, 34] width 35 height 23
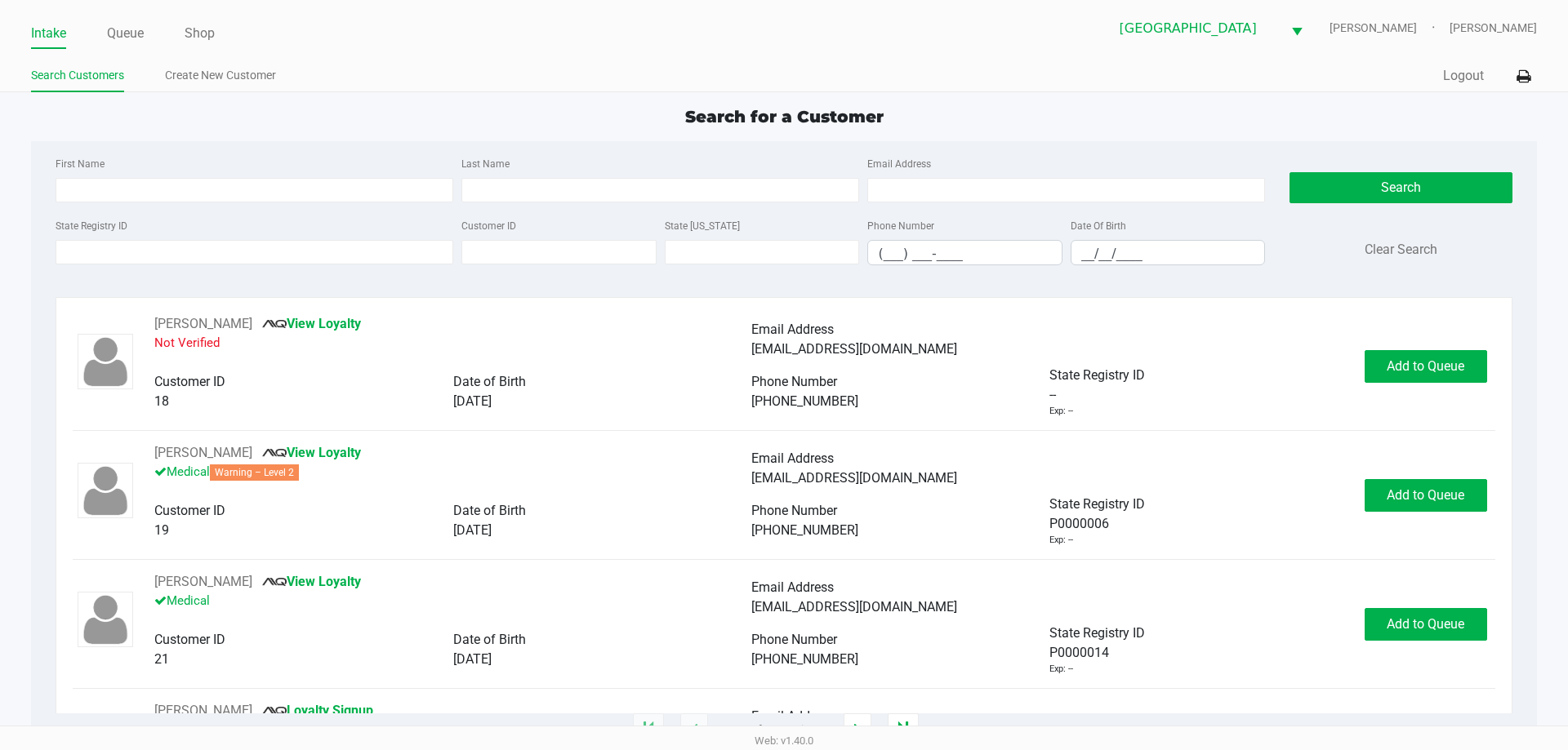
click at [396, 125] on div "Search for a Customer" at bounding box center [783, 117] width 1529 height 25
click at [331, 133] on div "Search for a Customer First Name Last Name Email Address State Registry ID Cust…" at bounding box center [783, 418] width 1505 height 626
click at [330, 133] on div "Search for a Customer First Name Last Name Email Address State Registry ID Cust…" at bounding box center [783, 418] width 1505 height 626
click at [333, 133] on div "Search for a Customer First Name Last Name Email Address State Registry ID Cust…" at bounding box center [783, 418] width 1505 height 626
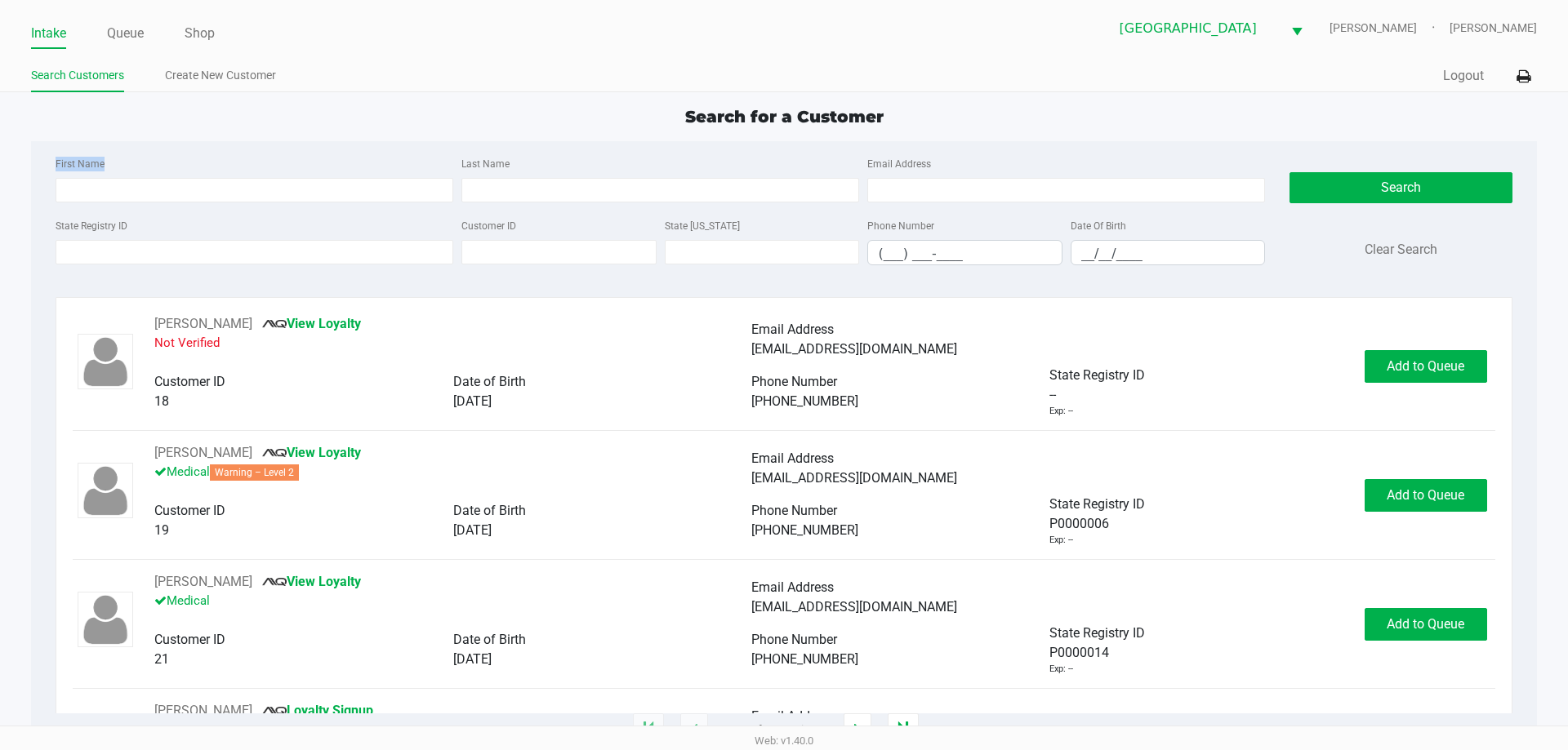
click at [333, 133] on div "Search for a Customer First Name Last Name Email Address State Registry ID Cust…" at bounding box center [783, 418] width 1505 height 626
click at [333, 148] on div "First Name Last Name Email Address State Registry ID Customer ID State ID Phone…" at bounding box center [783, 215] width 1480 height 149
click at [133, 37] on link "Queue" at bounding box center [125, 34] width 37 height 23
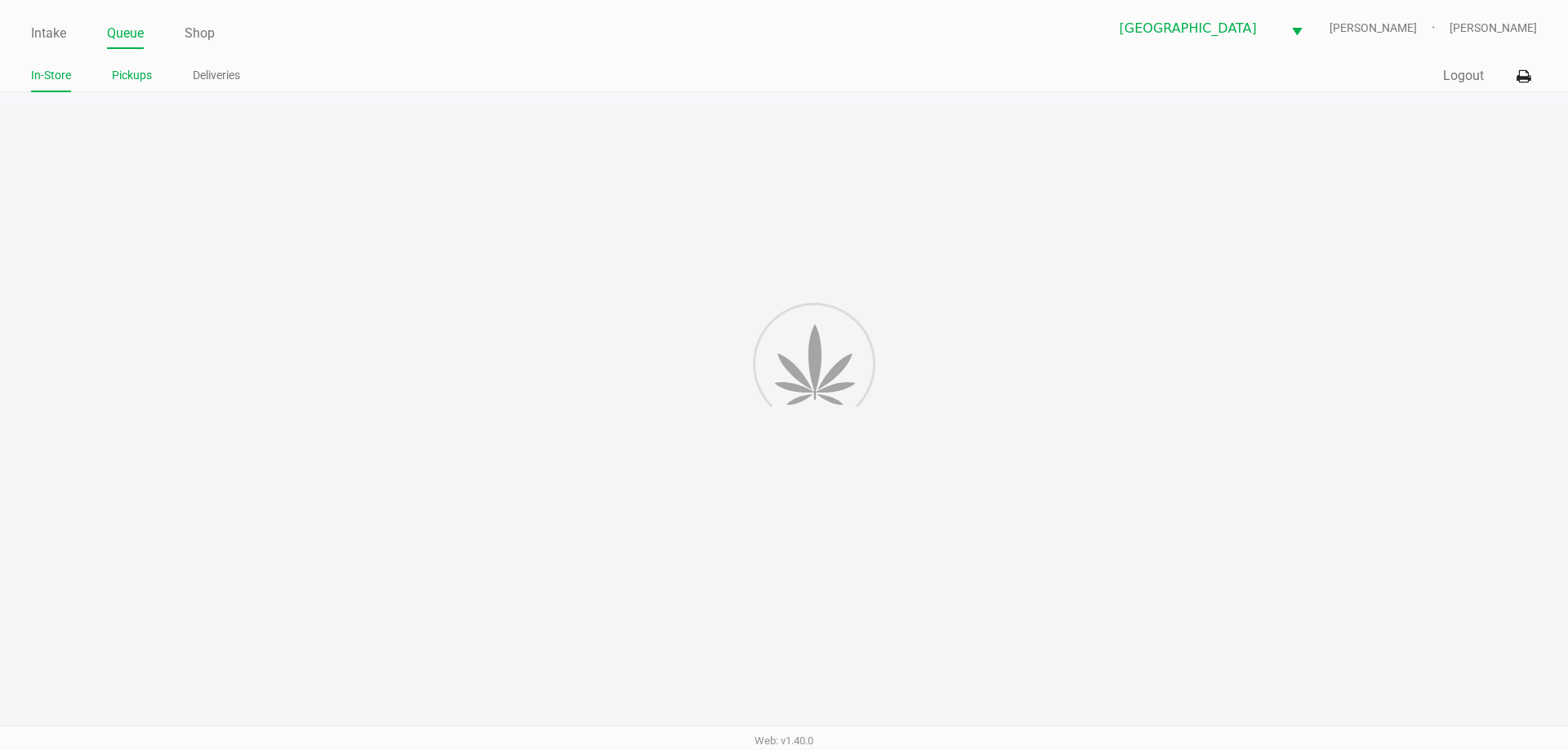
click at [136, 79] on link "Pickups" at bounding box center [132, 75] width 40 height 20
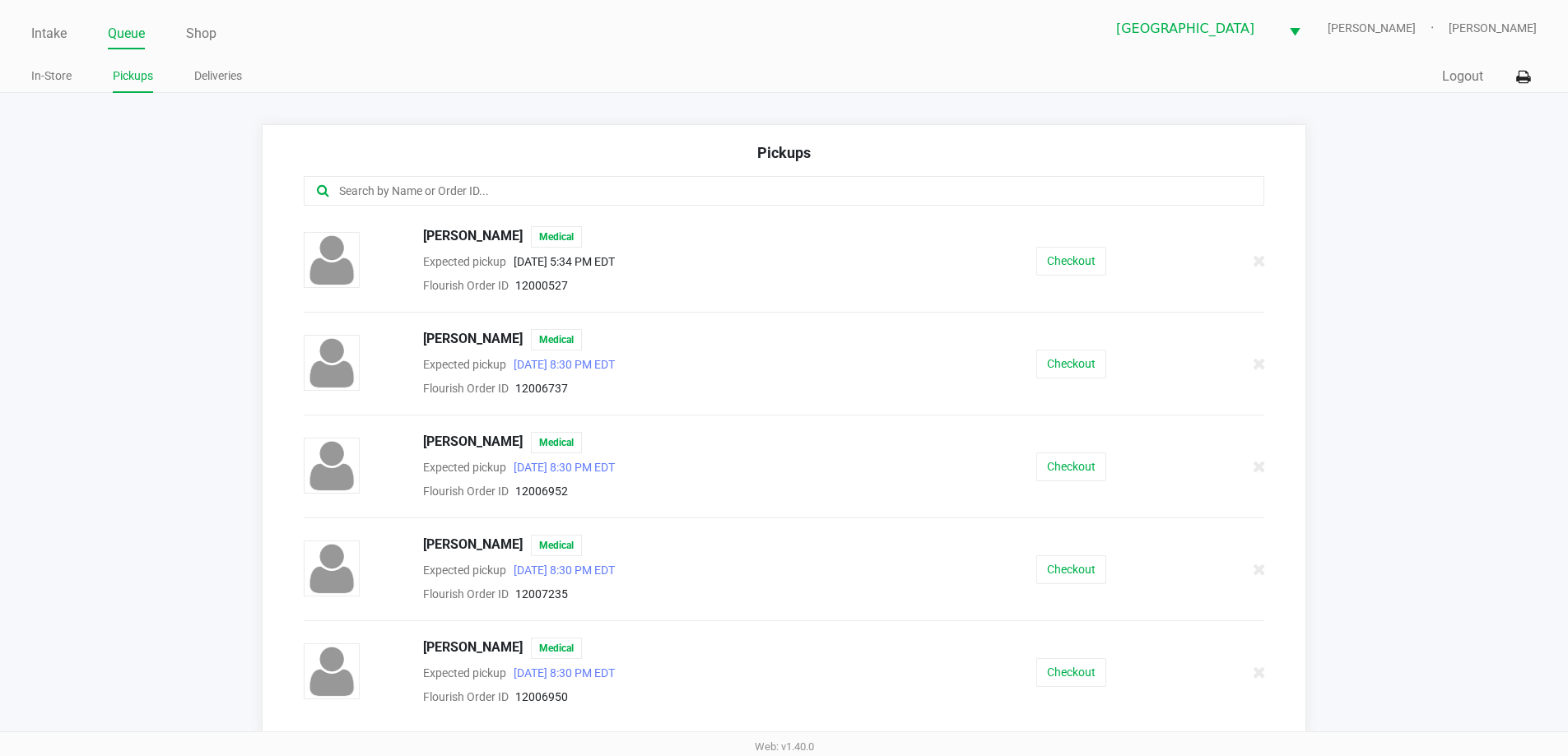
click at [477, 183] on input "text" at bounding box center [758, 191] width 841 height 19
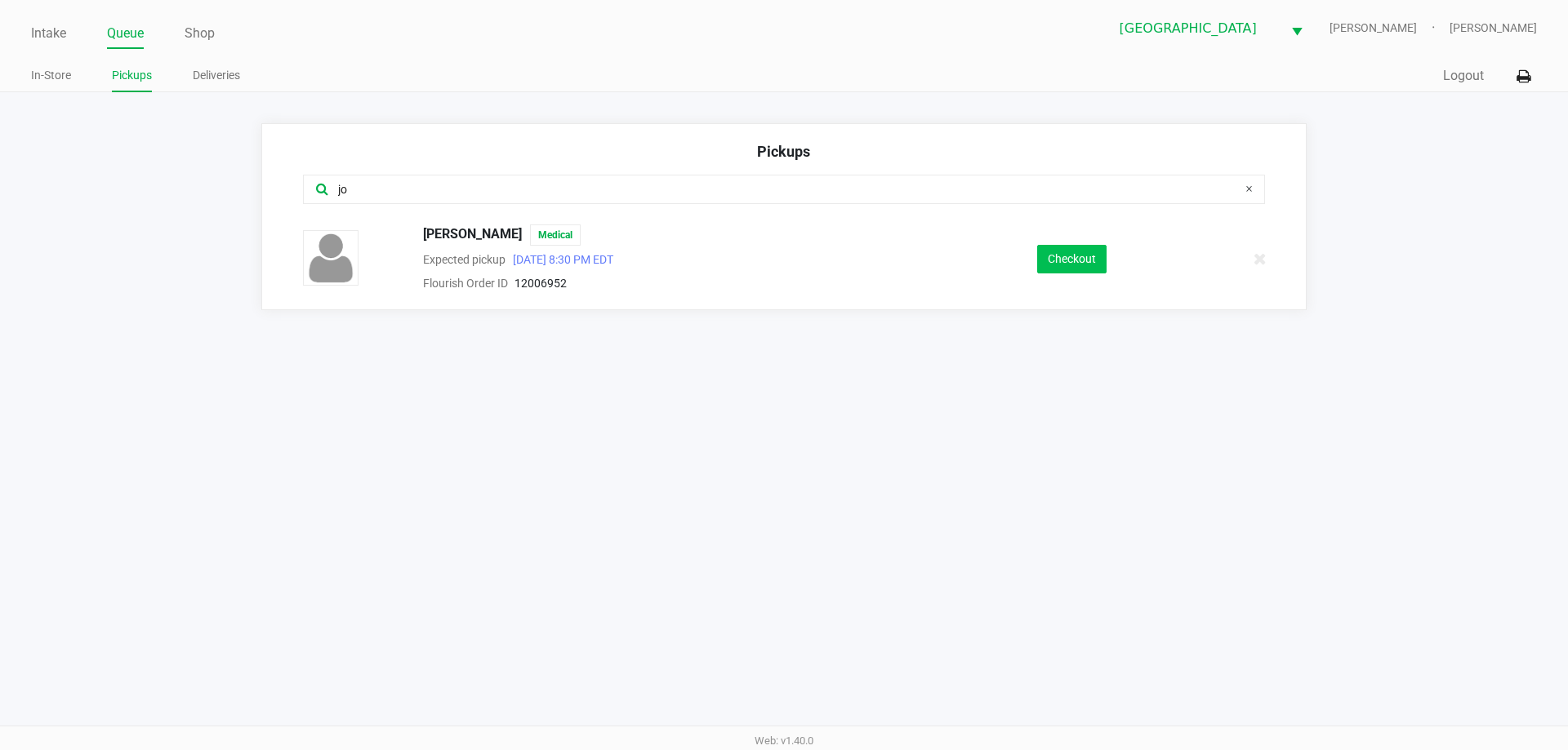
type input "jo"
click at [1085, 261] on button "Checkout" at bounding box center [1072, 259] width 70 height 29
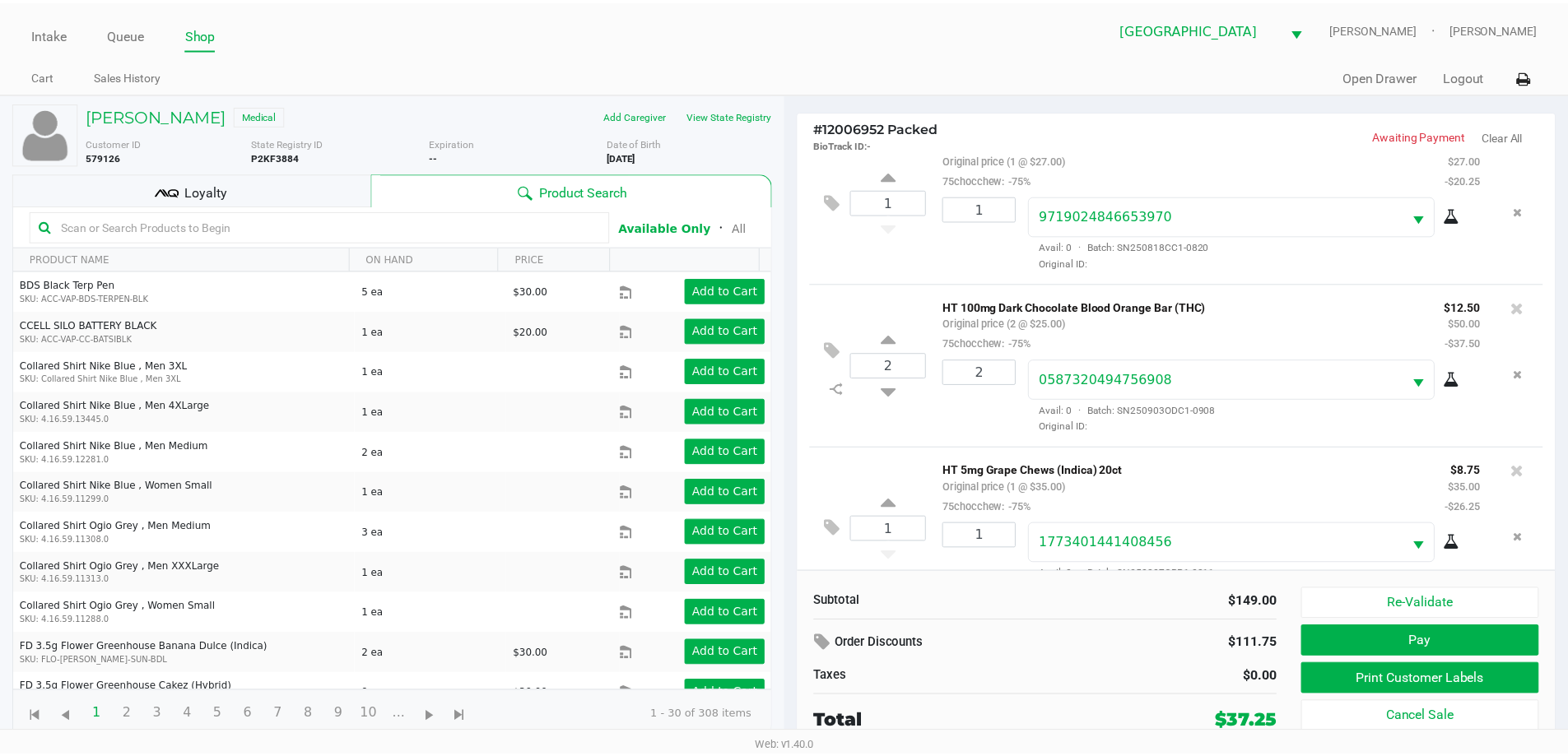
scroll to position [242, 0]
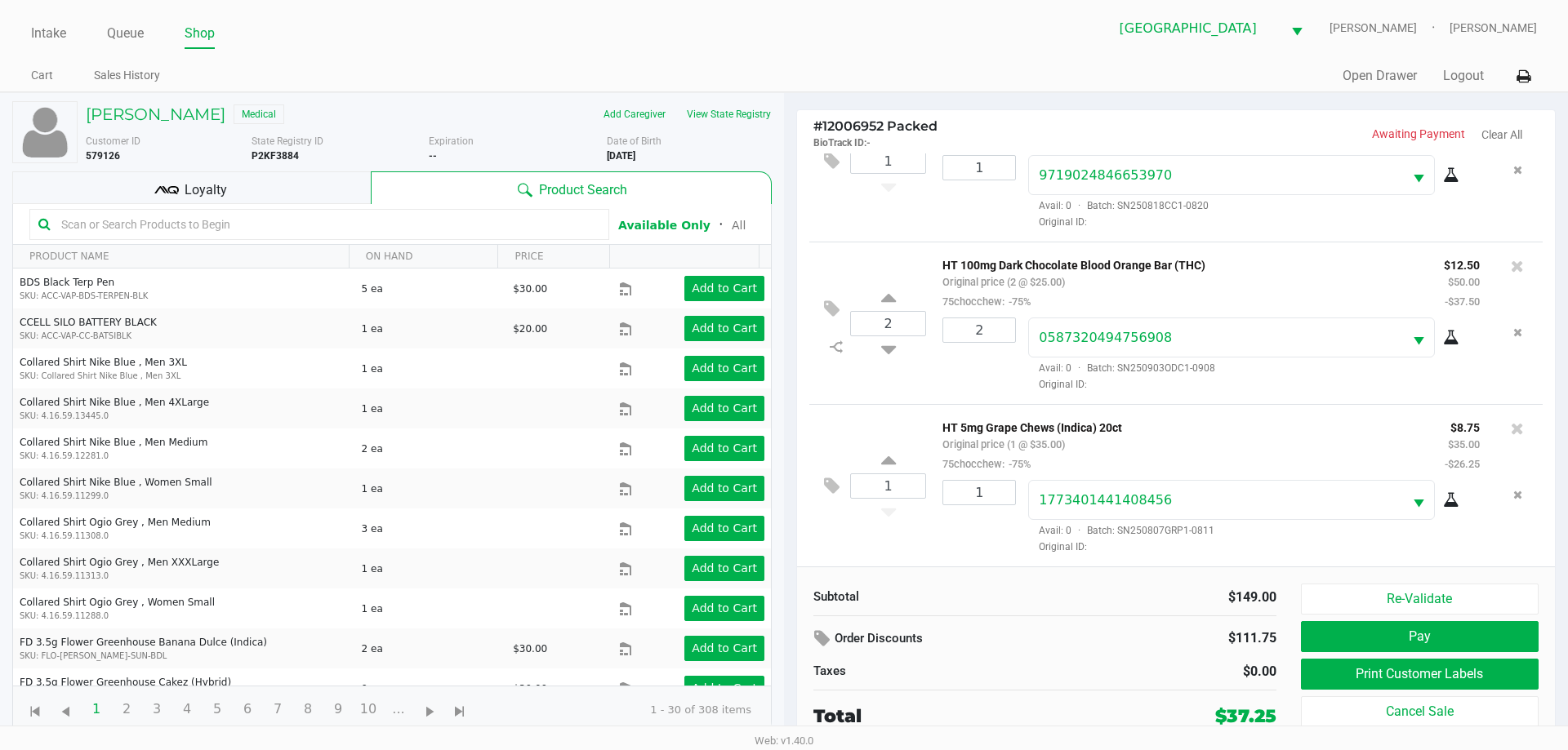
click at [315, 188] on div "Loyalty" at bounding box center [192, 188] width 359 height 33
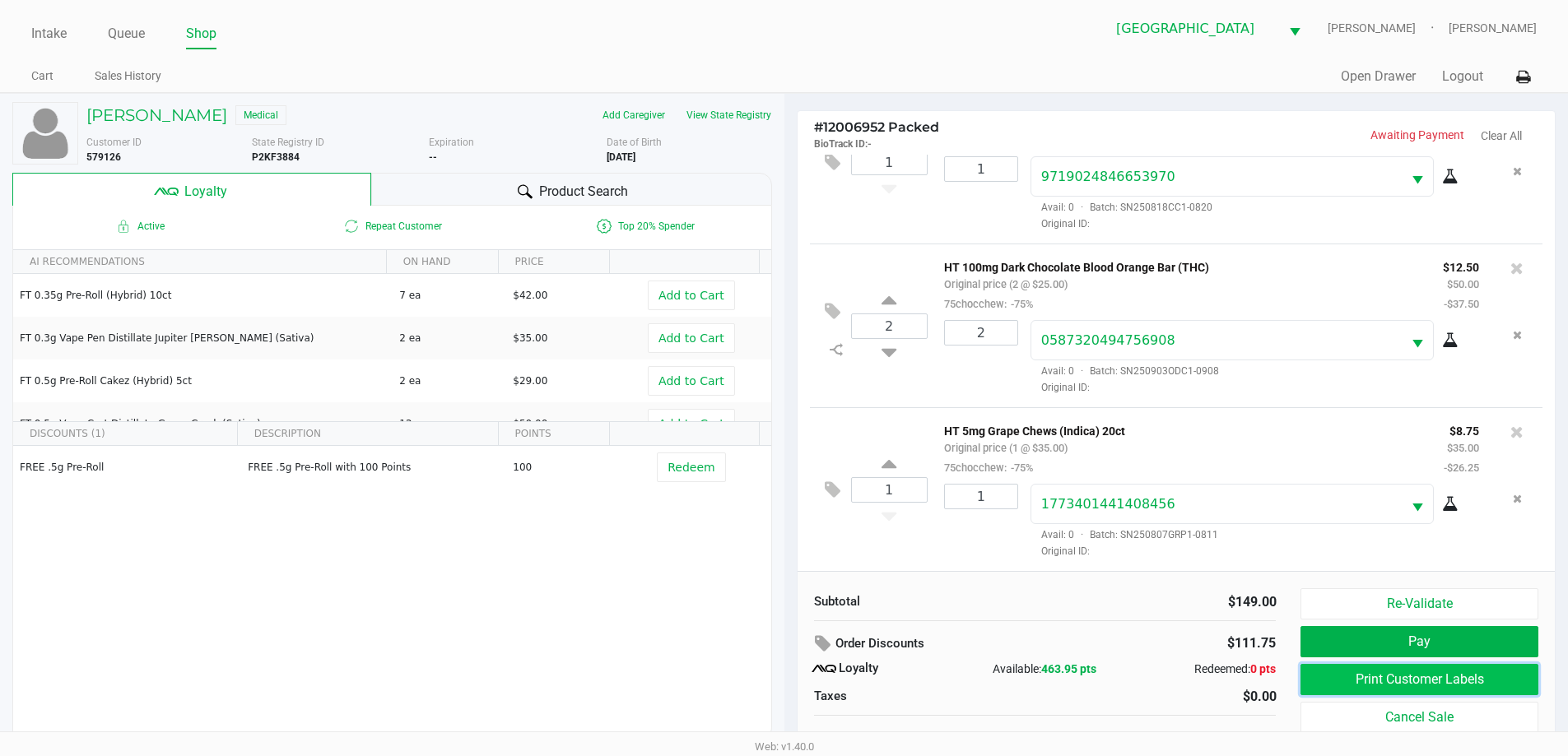
click at [1450, 682] on button "Print Customer Labels" at bounding box center [1419, 679] width 237 height 31
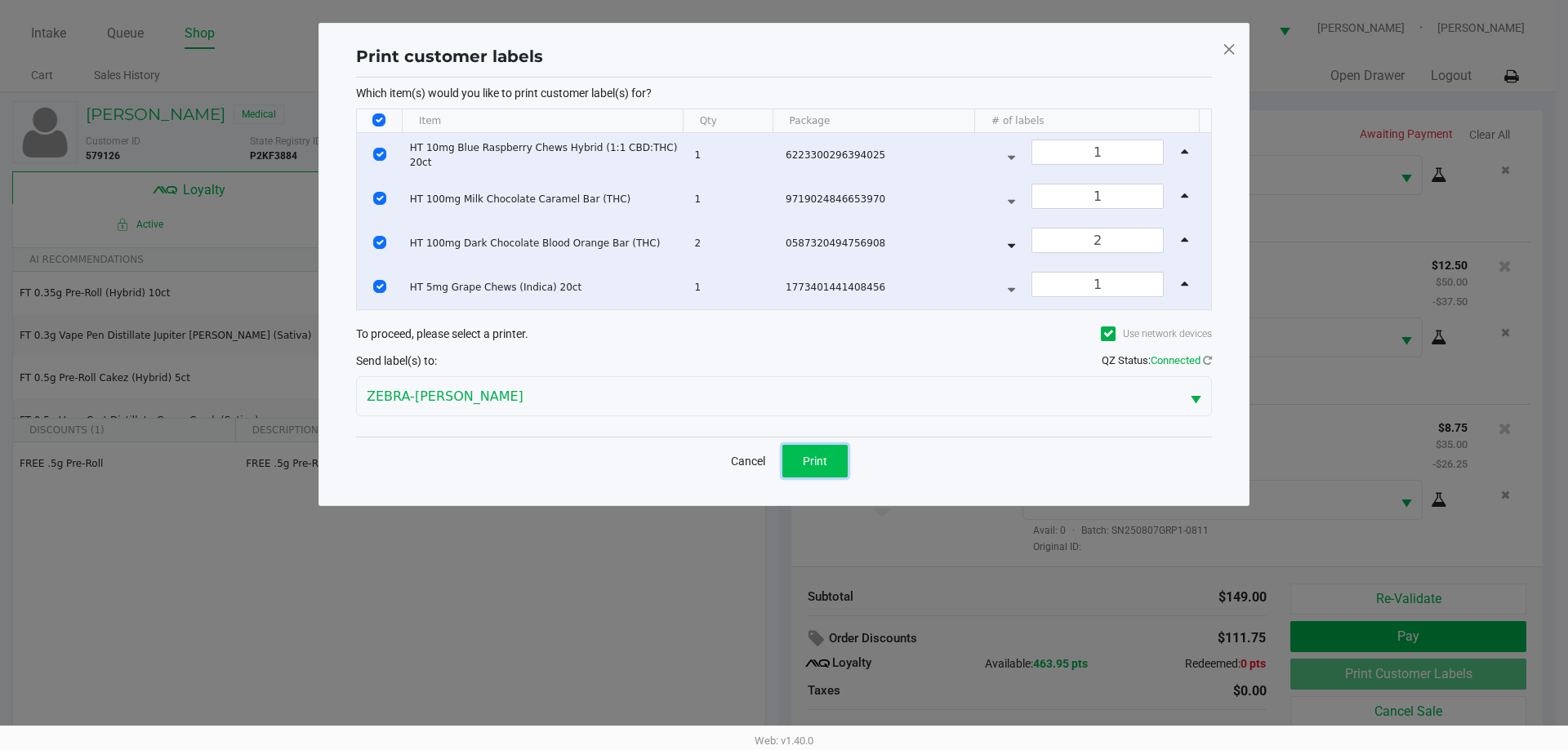
click at [818, 460] on span "Print" at bounding box center [815, 461] width 25 height 13
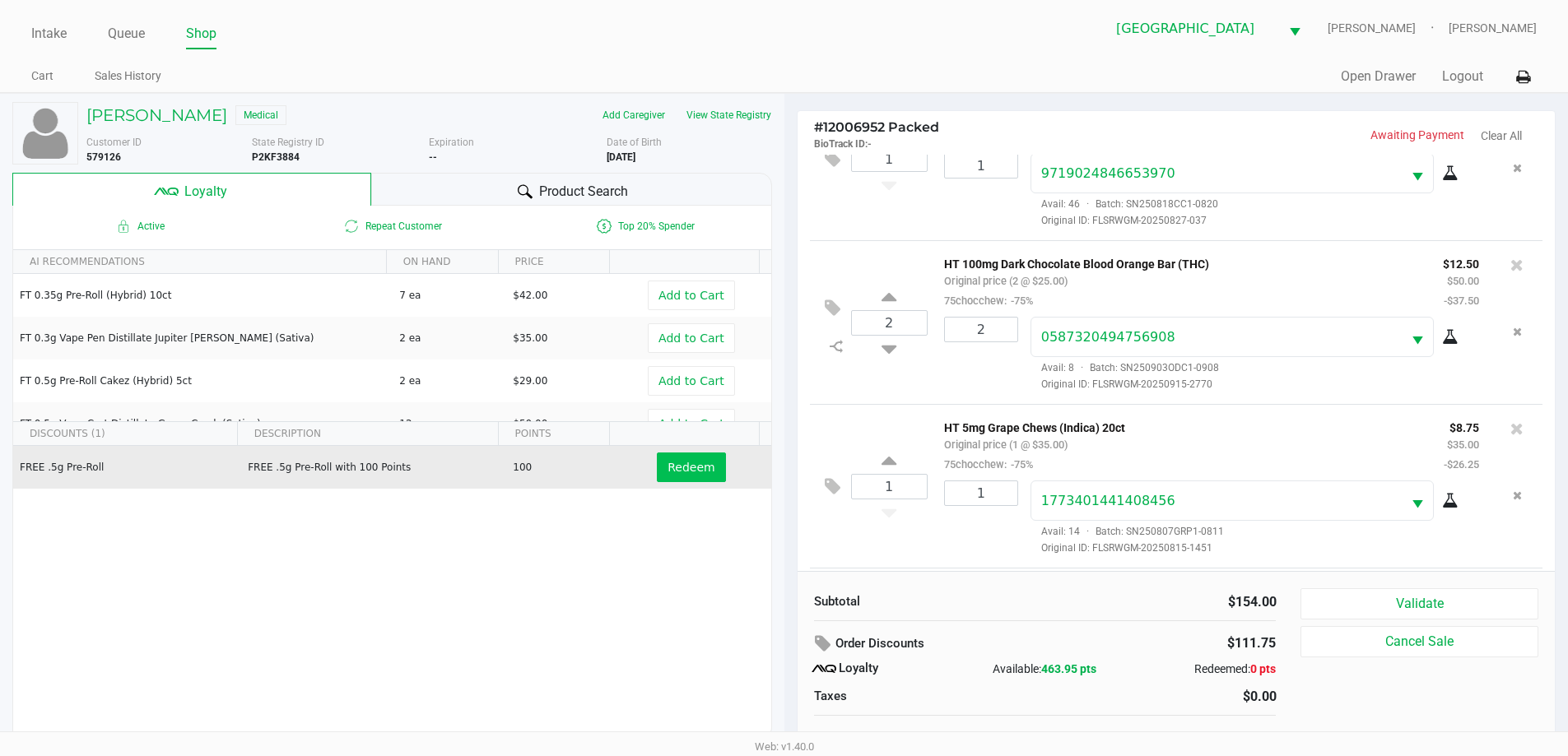
scroll to position [387, 0]
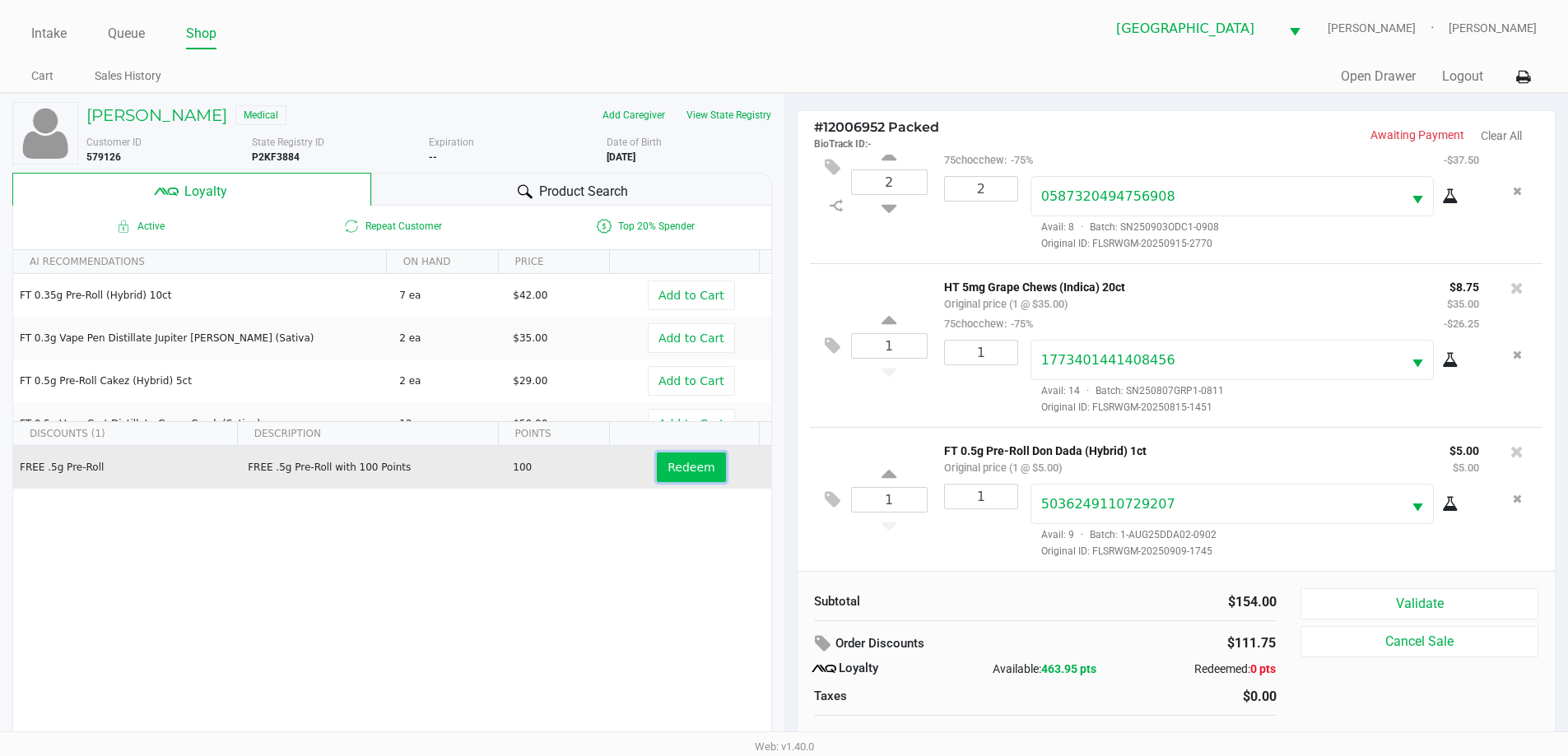
click at [683, 467] on span "Redeem" at bounding box center [690, 467] width 47 height 13
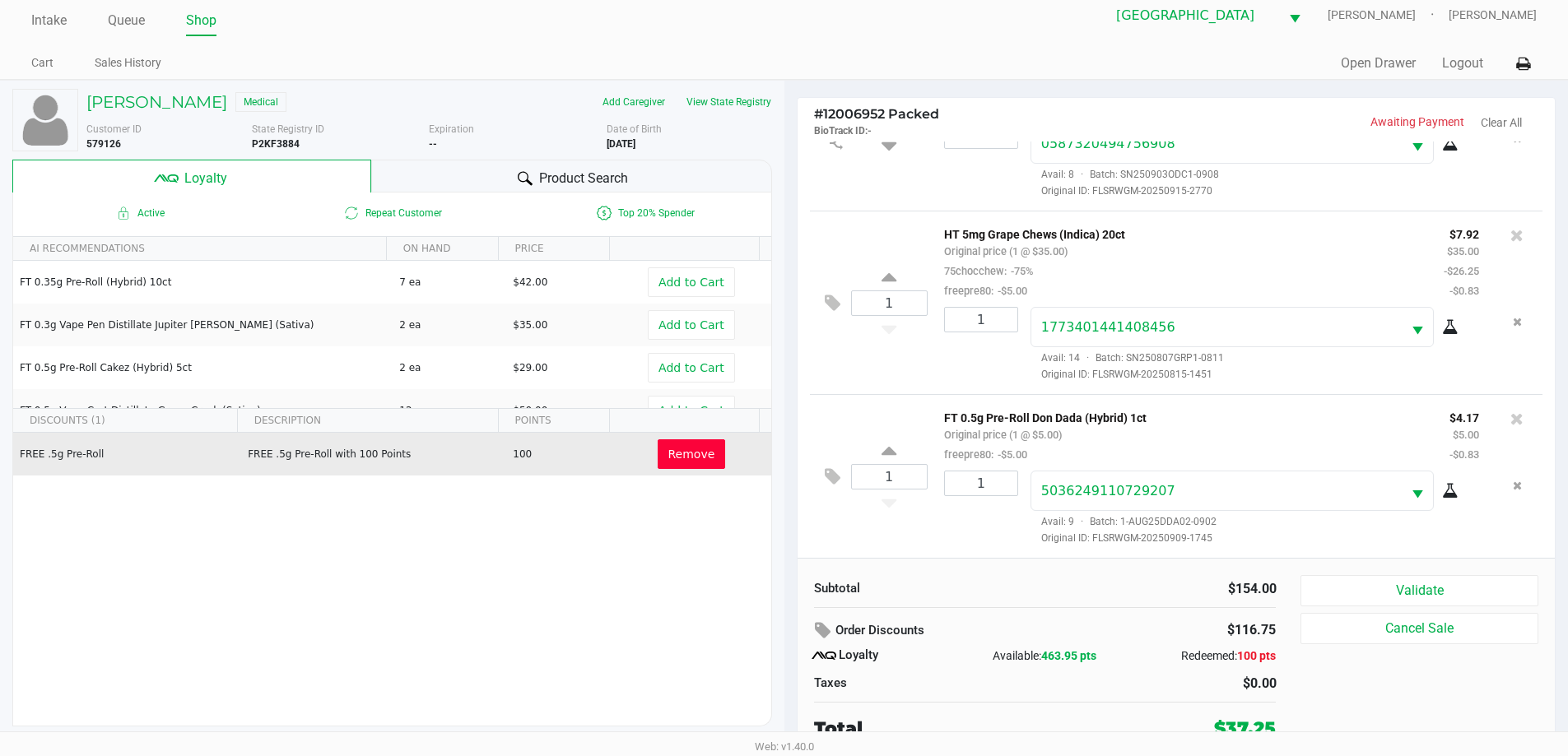
scroll to position [17, 0]
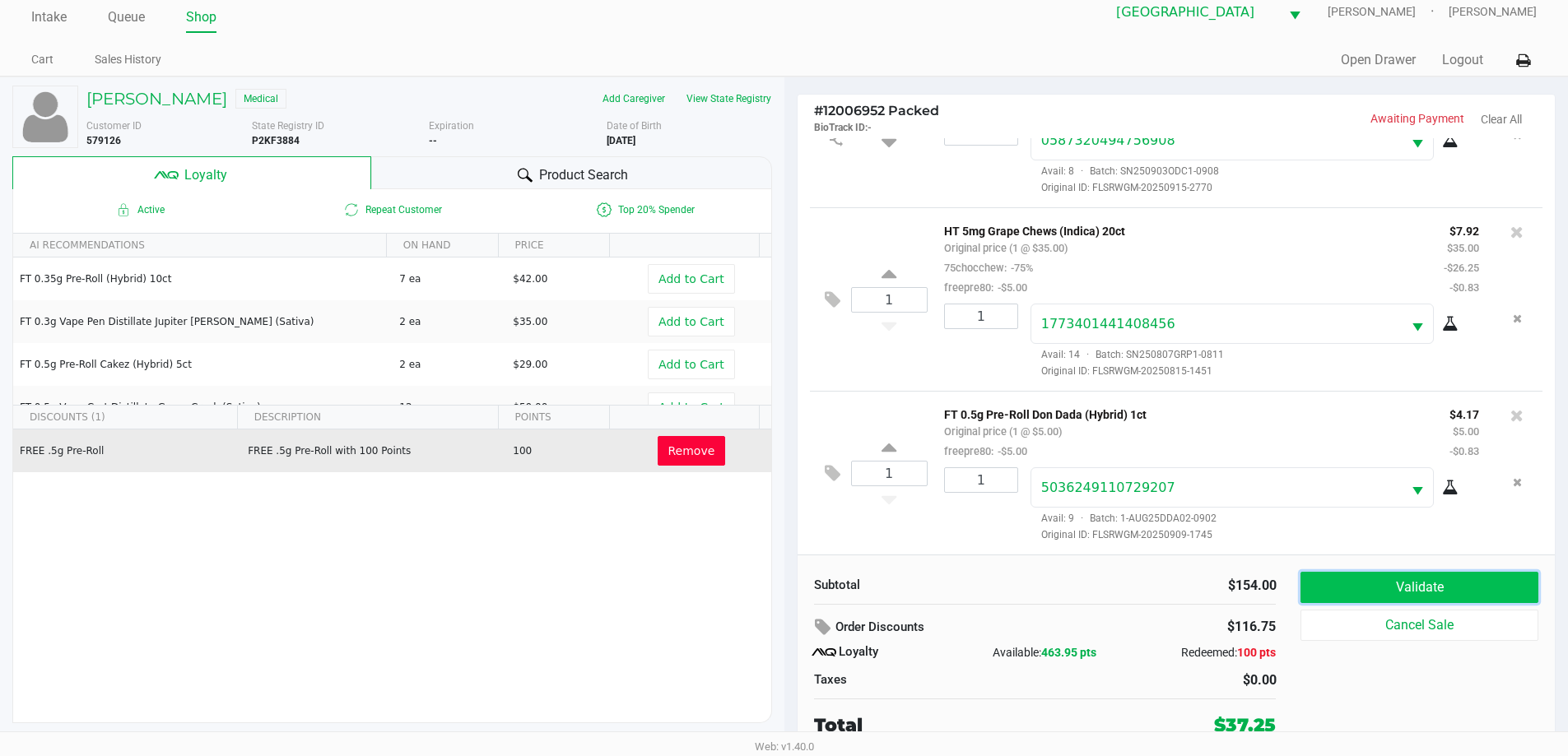
click at [1495, 578] on button "Validate" at bounding box center [1419, 588] width 237 height 31
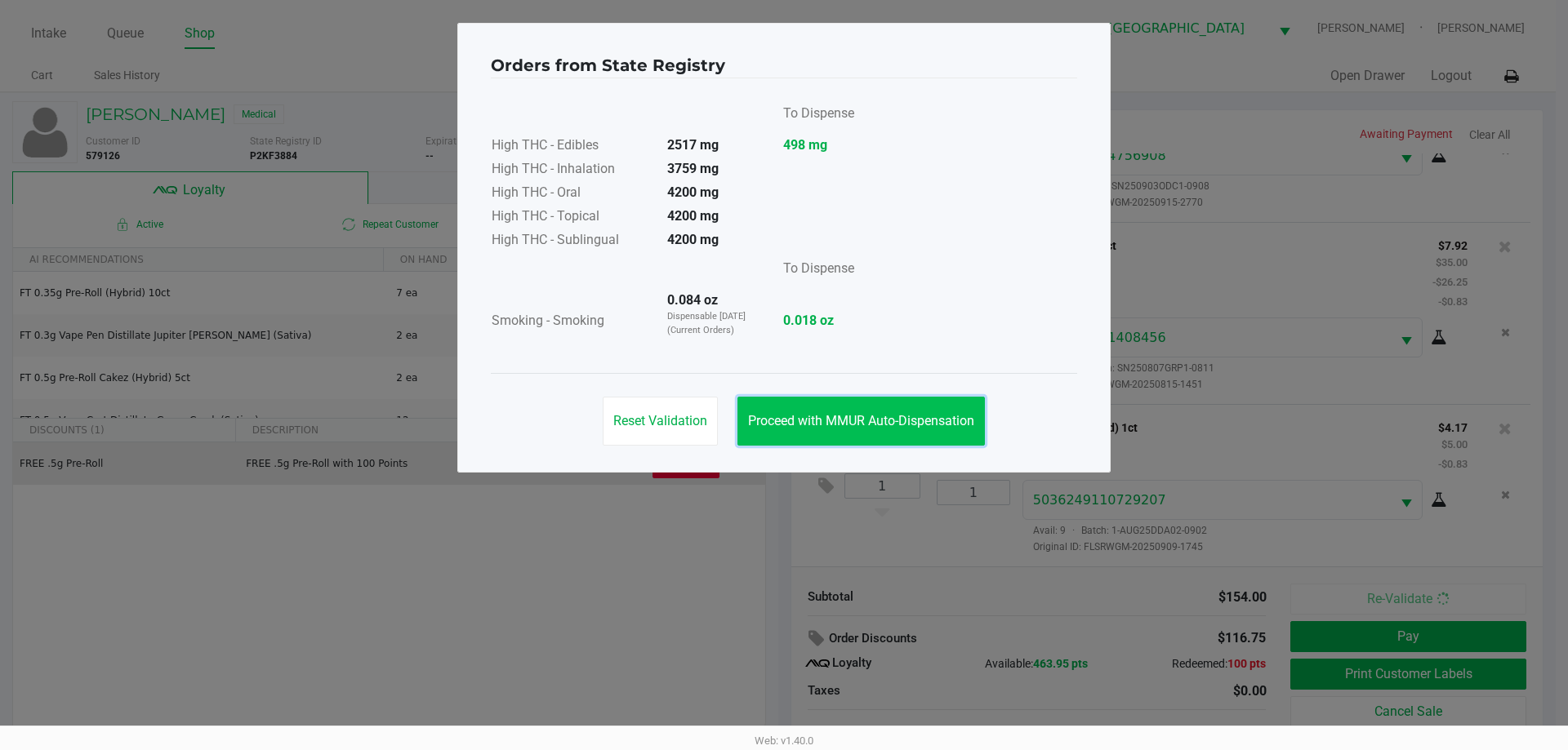
drag, startPoint x: 844, startPoint y: 409, endPoint x: 1473, endPoint y: 595, distance: 655.9
click at [845, 409] on button "Proceed with MMUR Auto-Dispensation" at bounding box center [861, 421] width 247 height 49
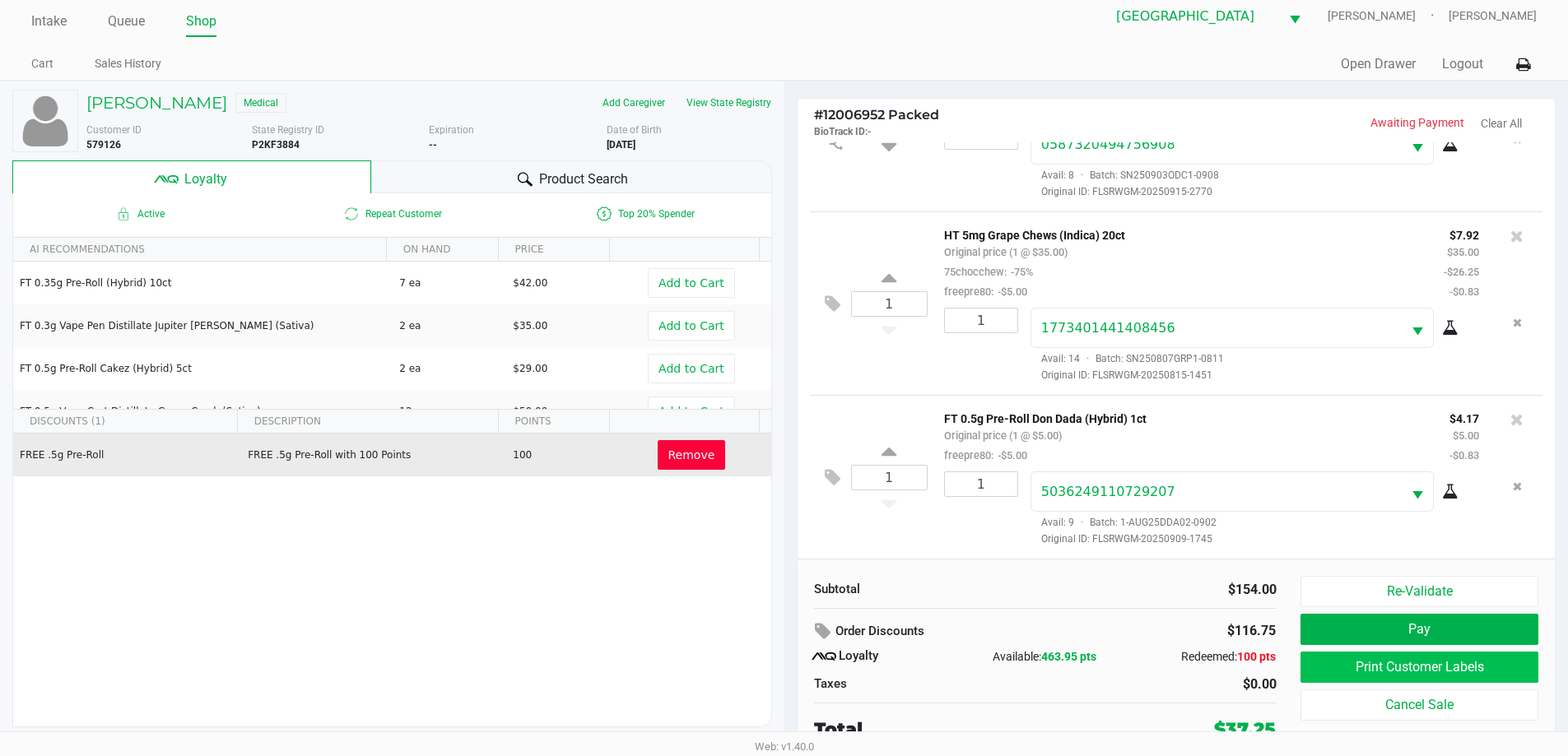
scroll to position [17, 0]
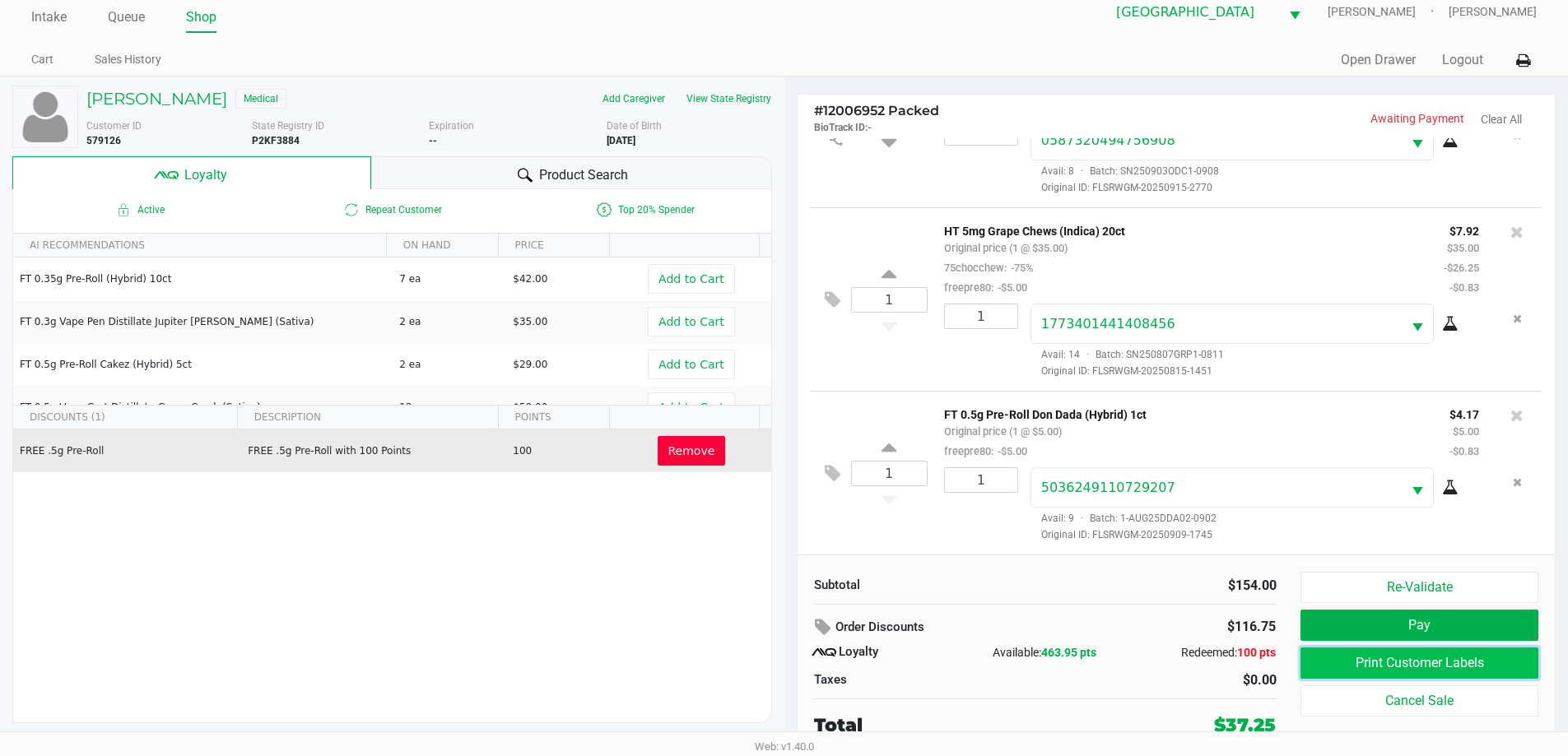
click at [1499, 665] on button "Print Customer Labels" at bounding box center [1419, 664] width 237 height 31
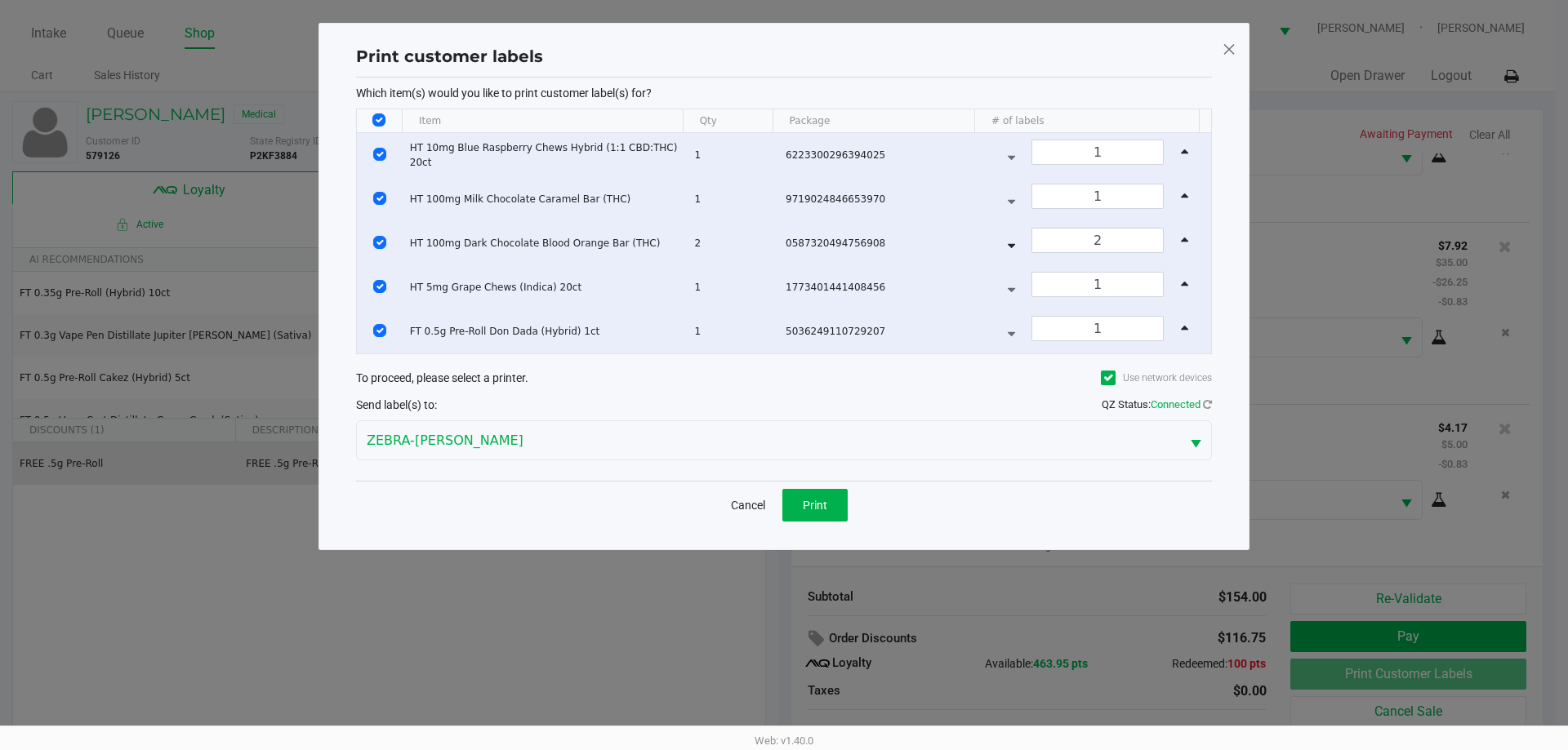
click at [376, 125] on input "Select All Rows" at bounding box center [379, 120] width 13 height 13
checkbox input "false"
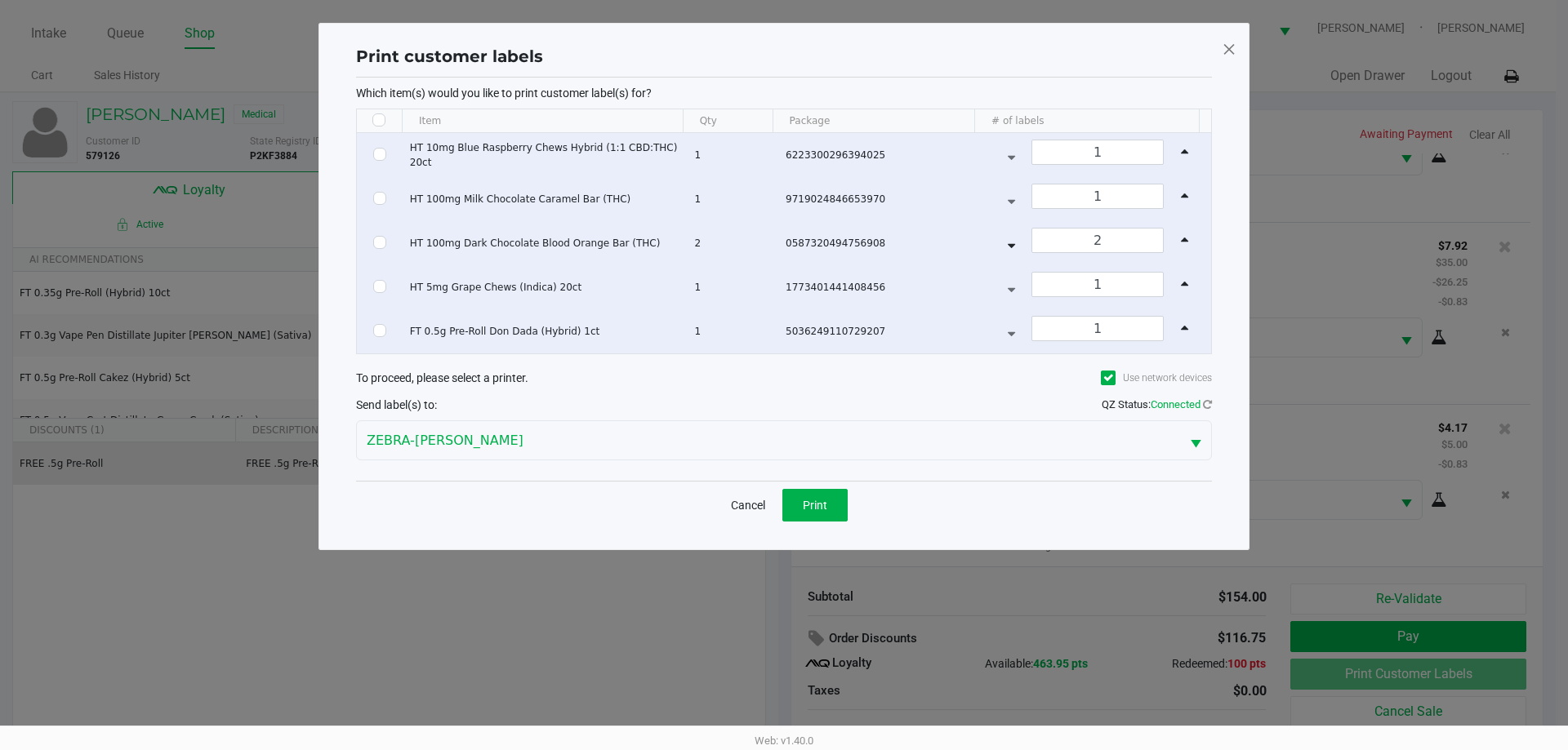
checkbox input "false"
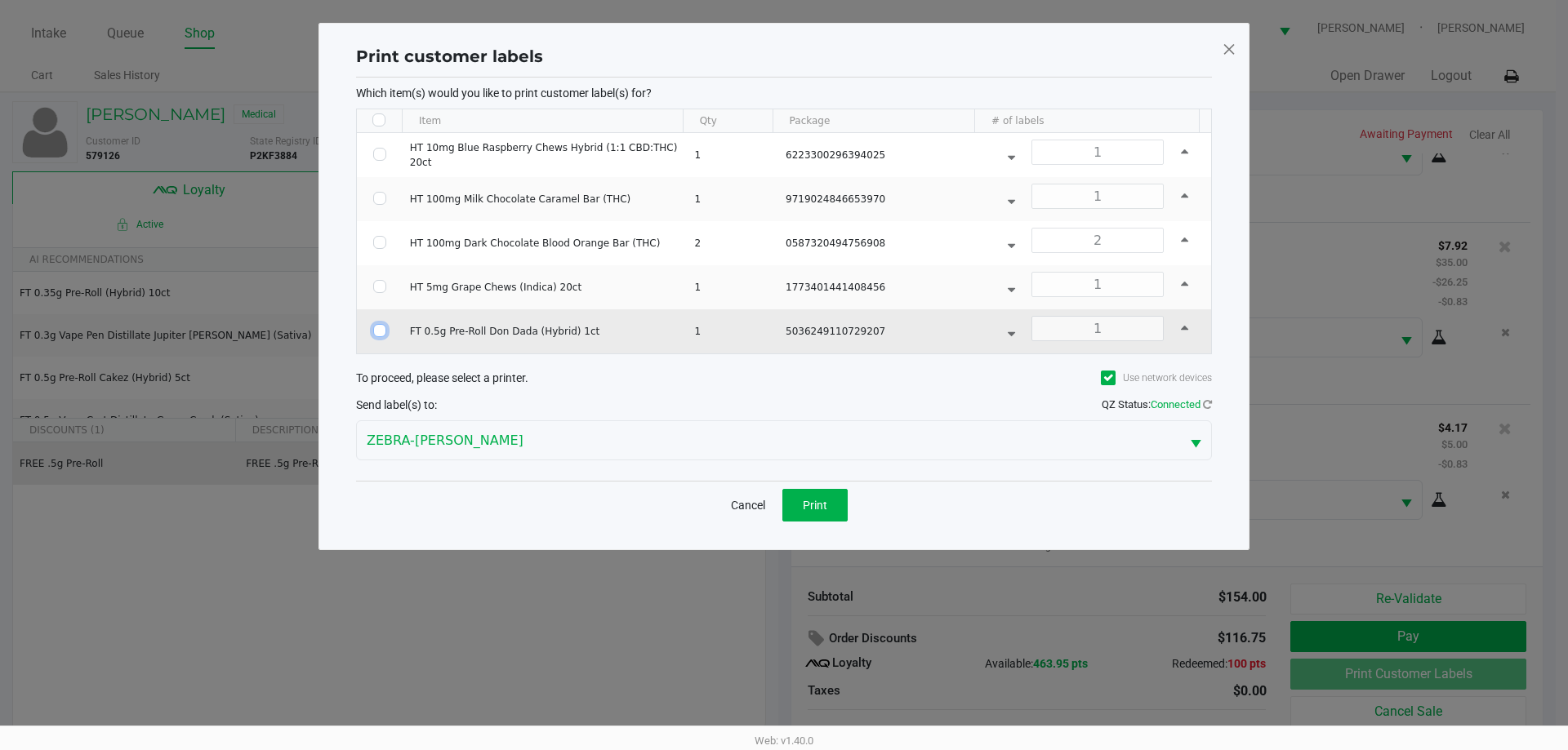
click at [378, 326] on input "Select Row" at bounding box center [380, 331] width 13 height 13
checkbox input "true"
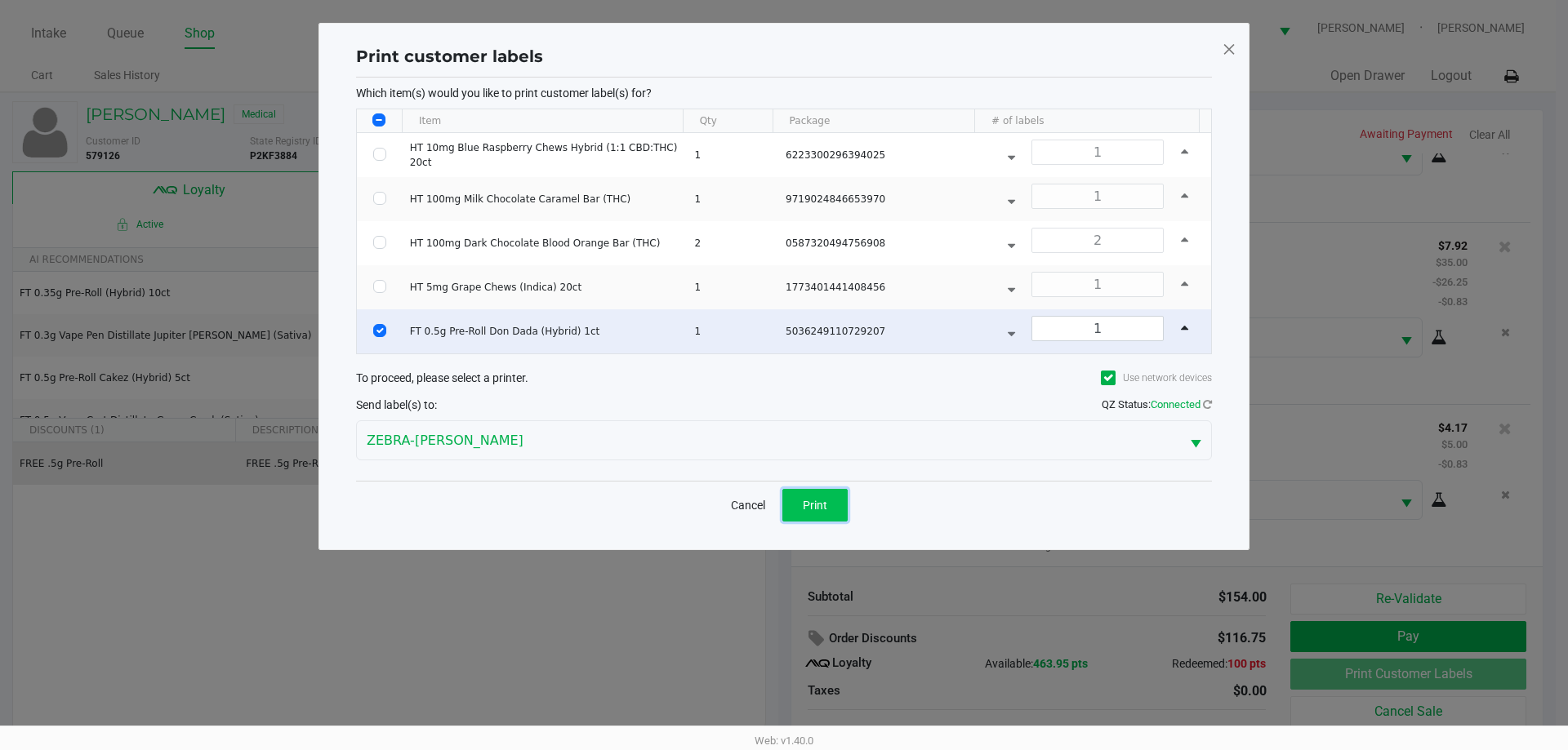
click at [838, 508] on button "Print" at bounding box center [815, 505] width 66 height 33
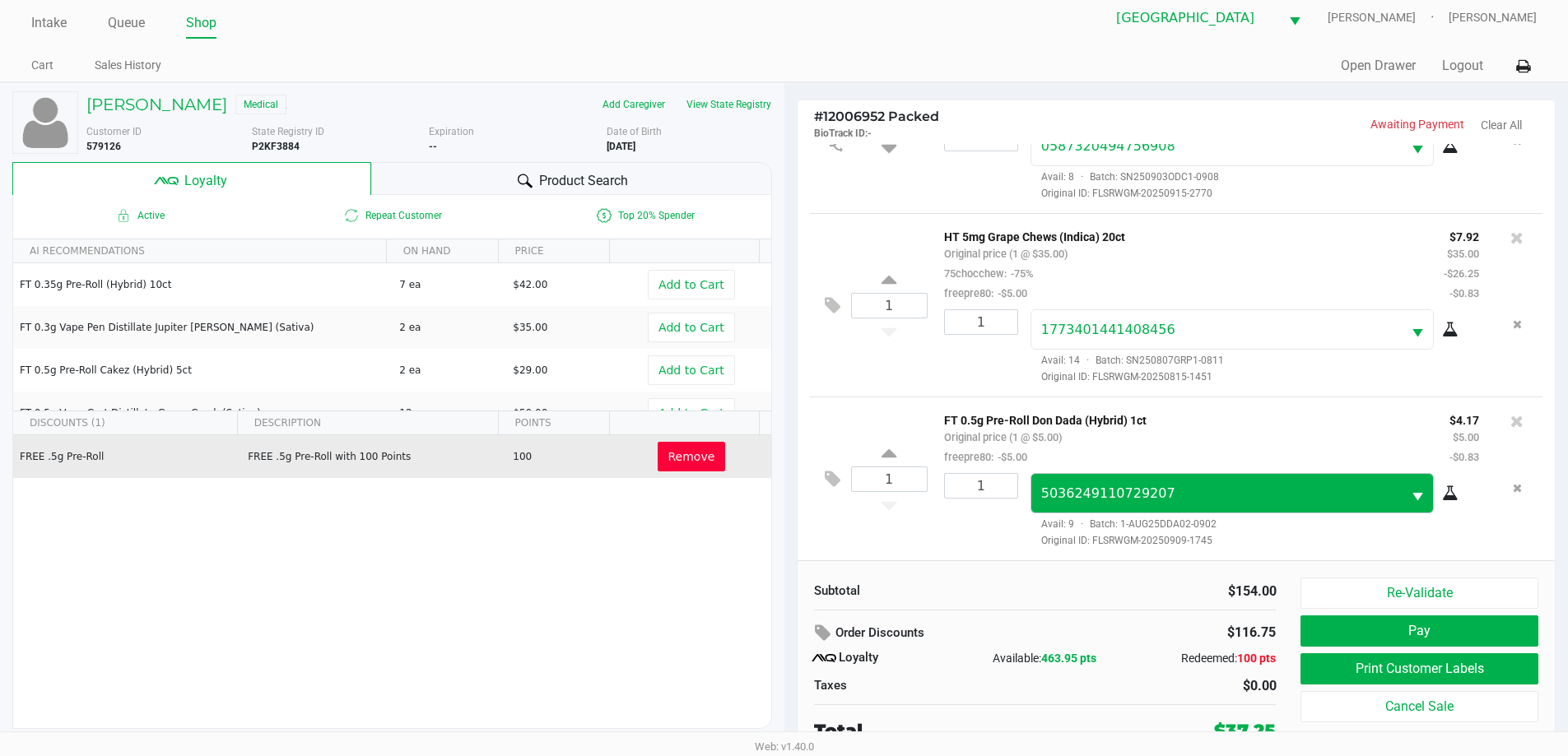
scroll to position [17, 0]
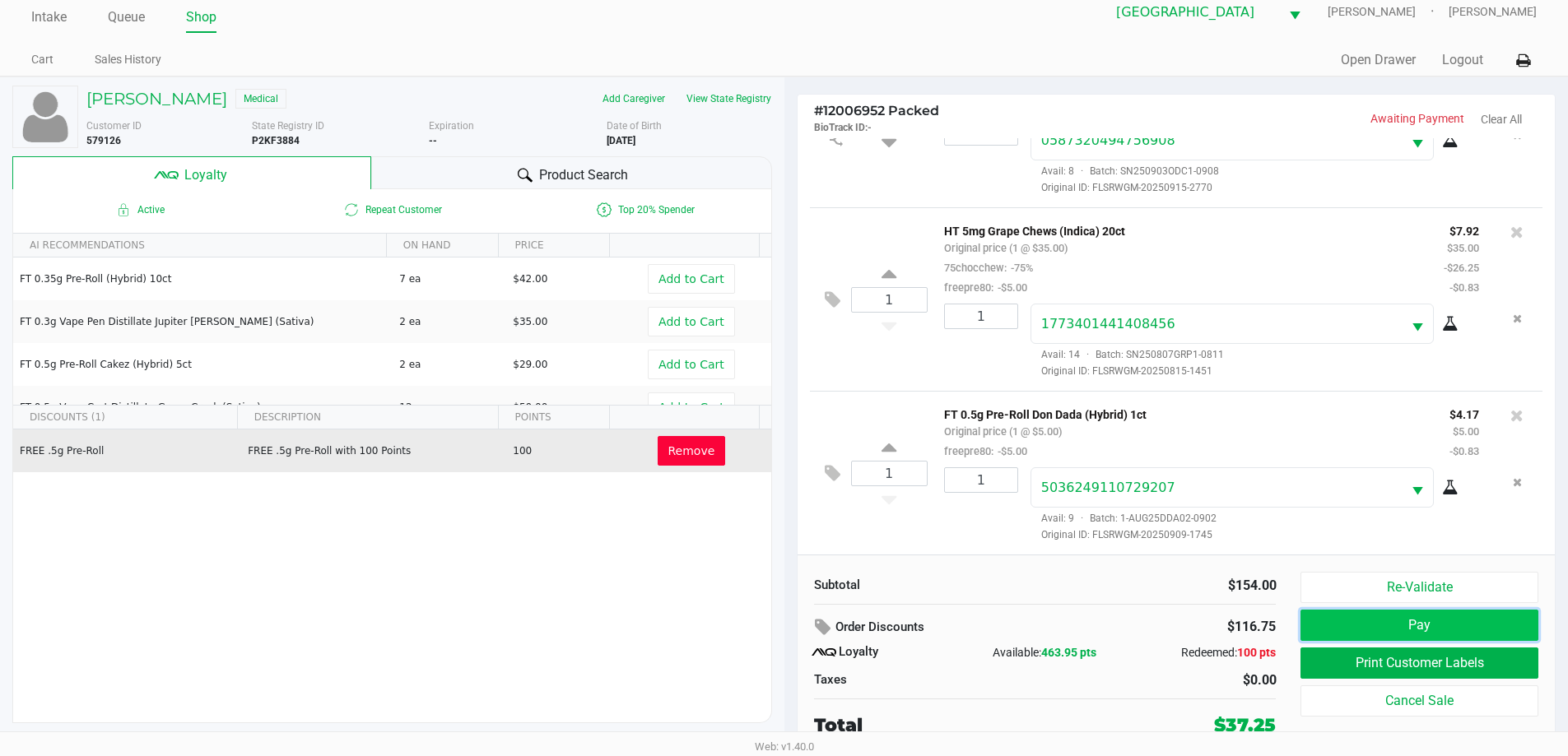
click at [1370, 626] on button "Pay" at bounding box center [1419, 626] width 237 height 31
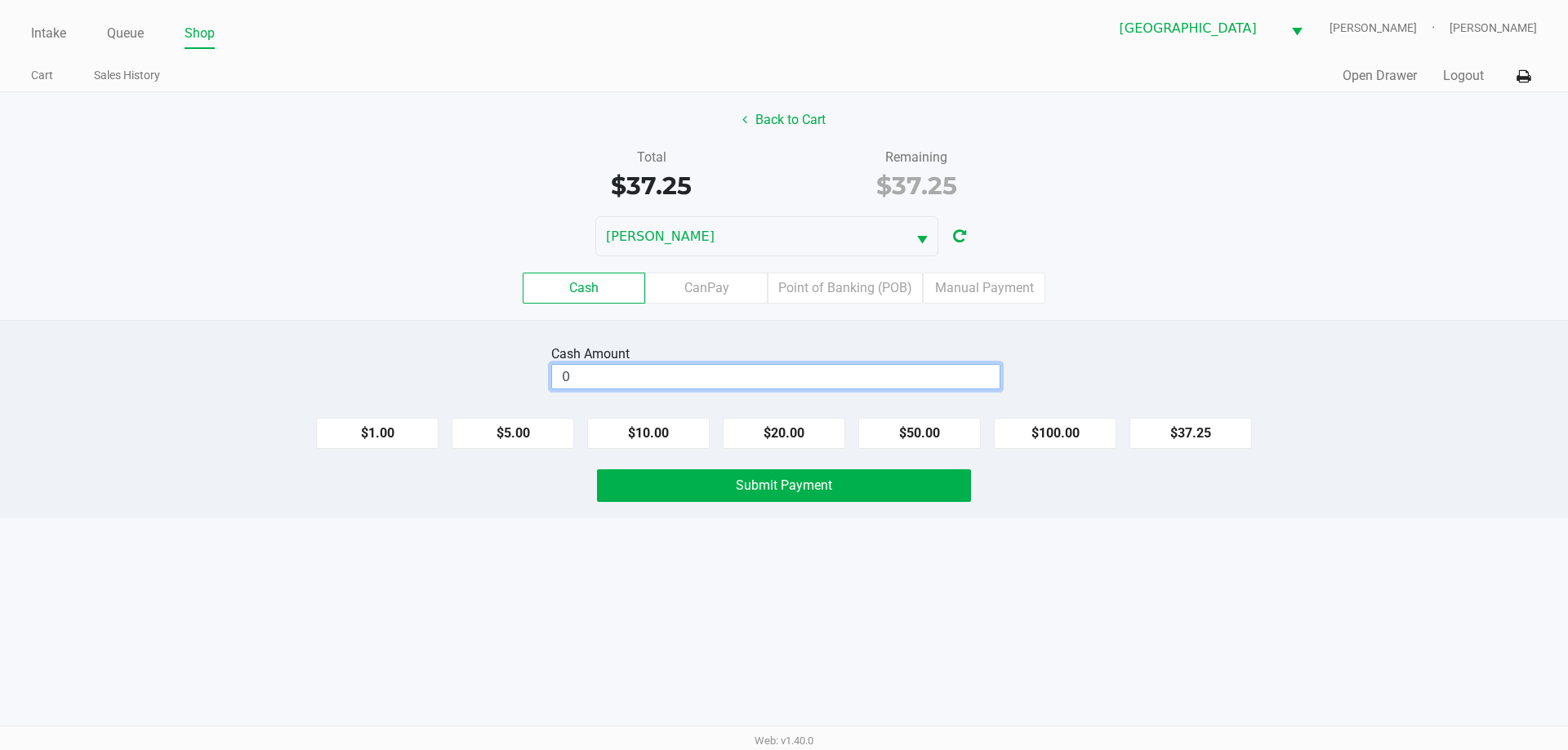
click at [873, 379] on input "0" at bounding box center [776, 377] width 447 height 24
type input "$40.00"
drag, startPoint x: 825, startPoint y: 535, endPoint x: 831, endPoint y: 491, distance: 44.4
click at [826, 531] on div "Intake Queue Shop North Port WC VAN-MORRISON Spencer Matosky Cart Sales History…" at bounding box center [784, 375] width 1568 height 750
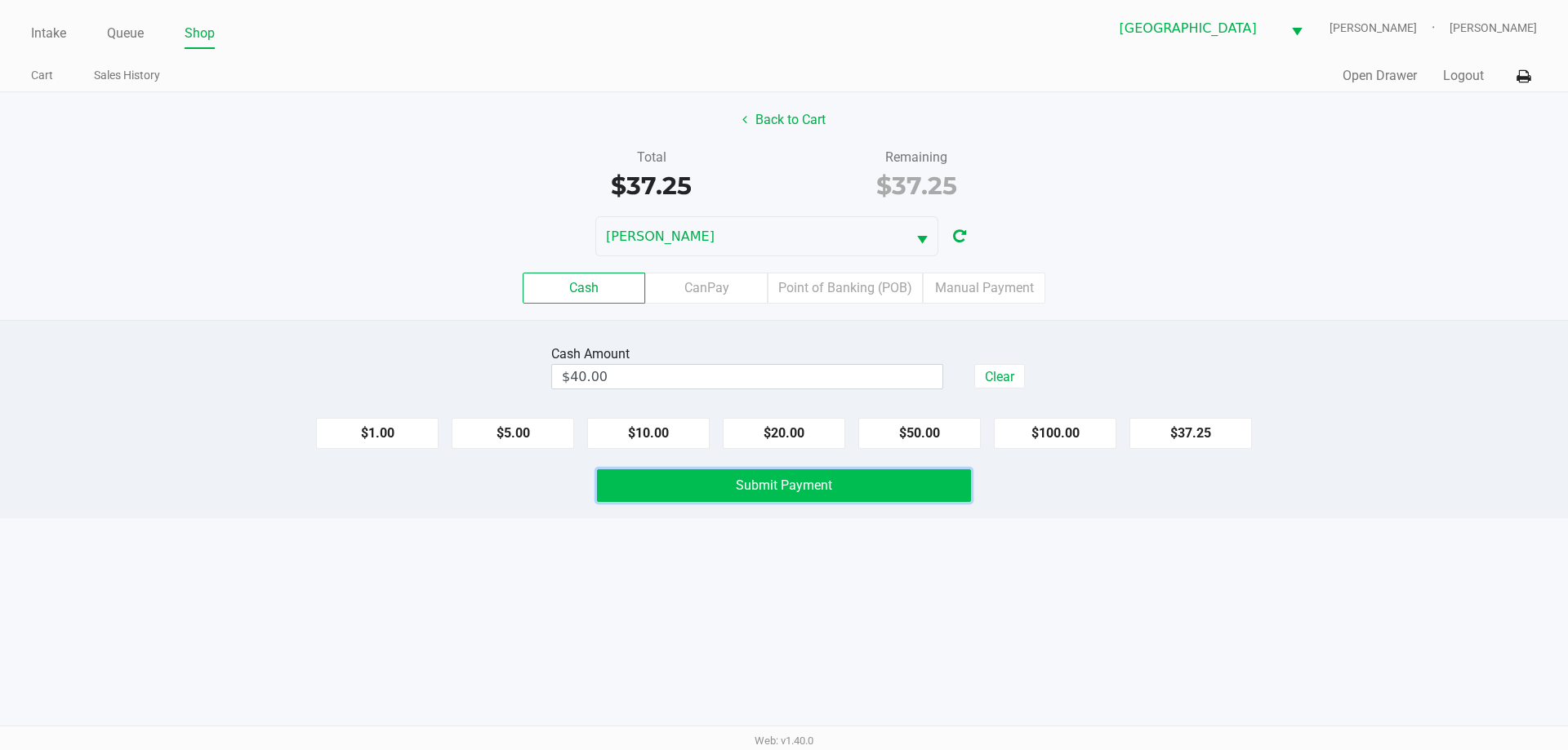
click at [831, 489] on span "Submit Payment" at bounding box center [784, 485] width 97 height 16
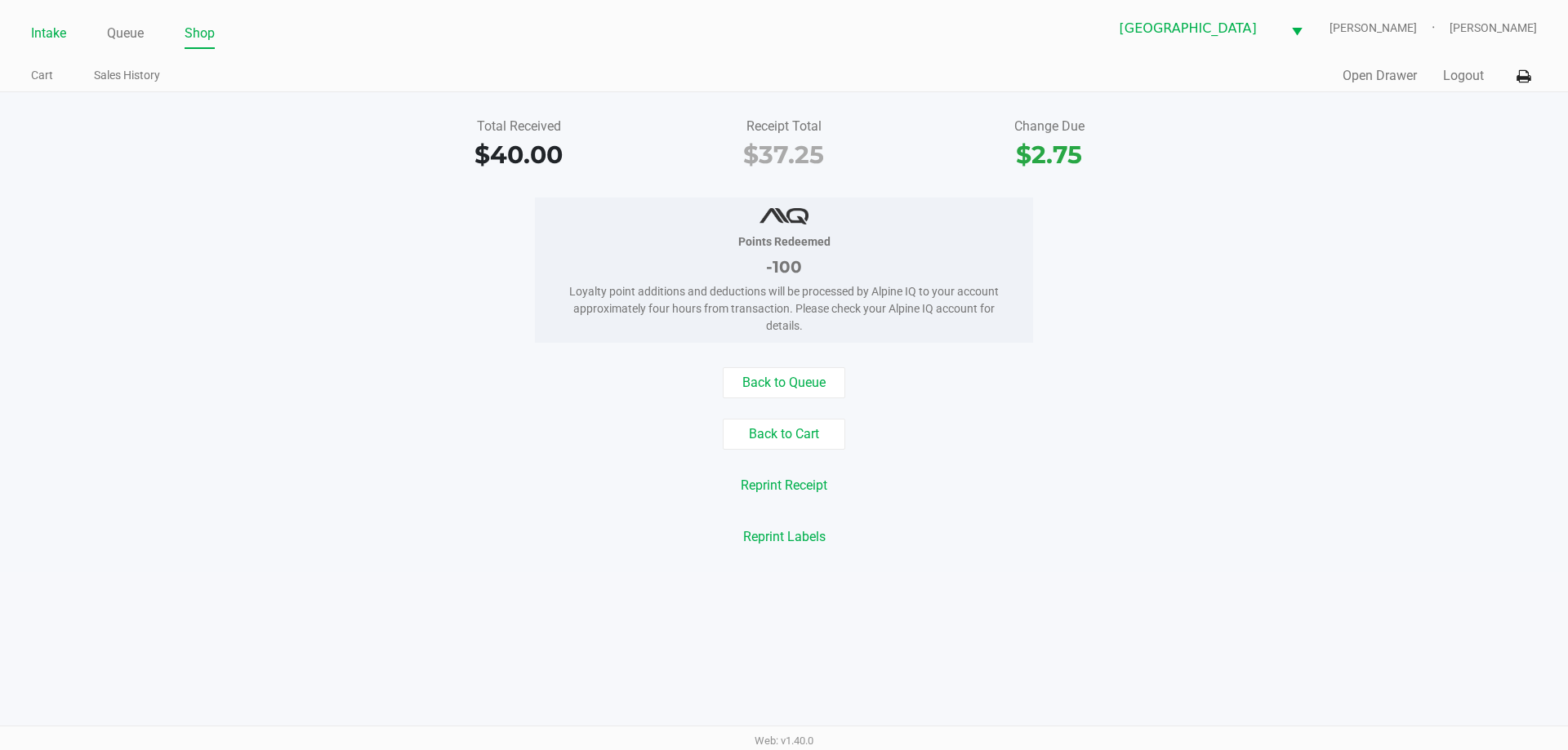
click at [52, 43] on link "Intake" at bounding box center [48, 34] width 35 height 23
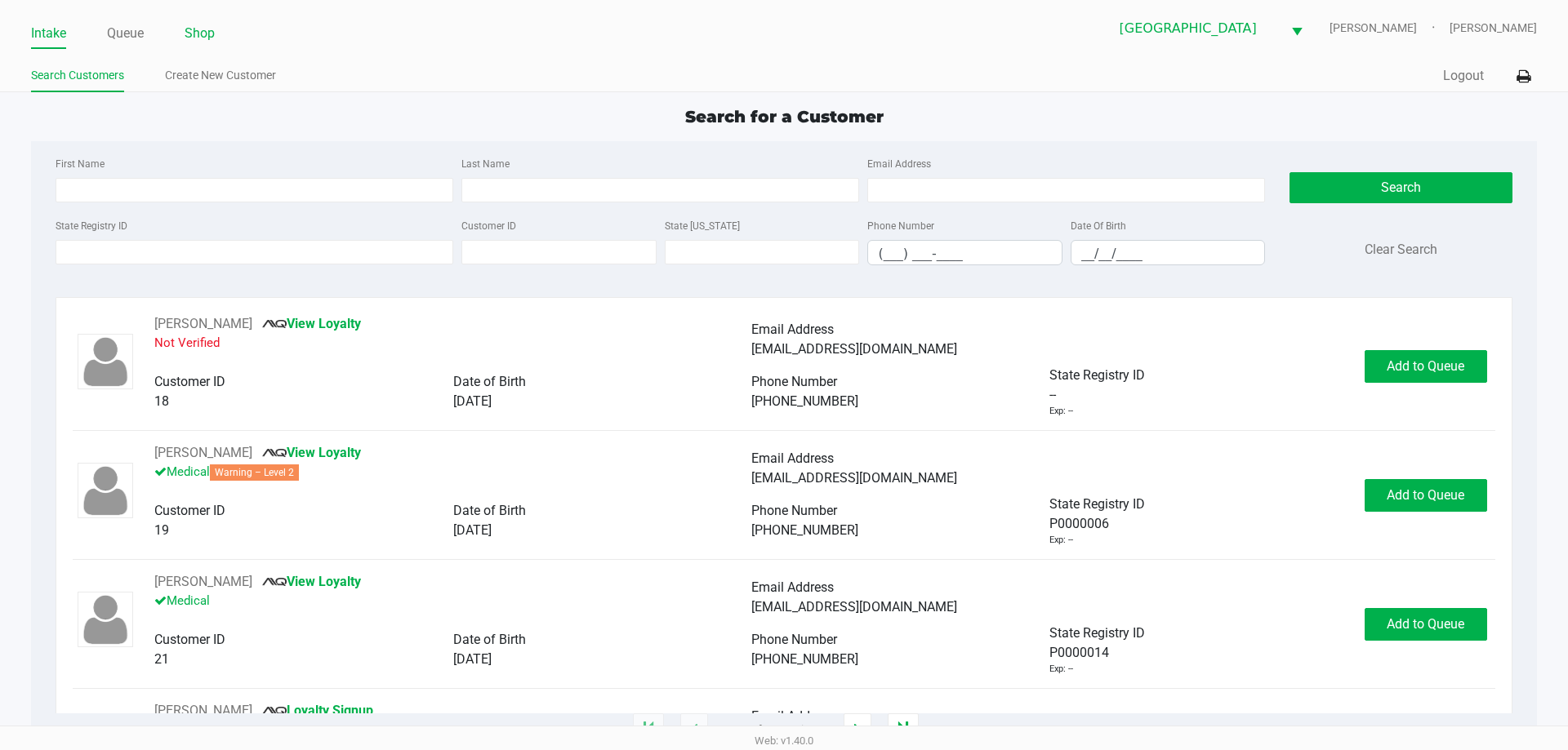
click at [190, 42] on link "Shop" at bounding box center [199, 34] width 30 height 23
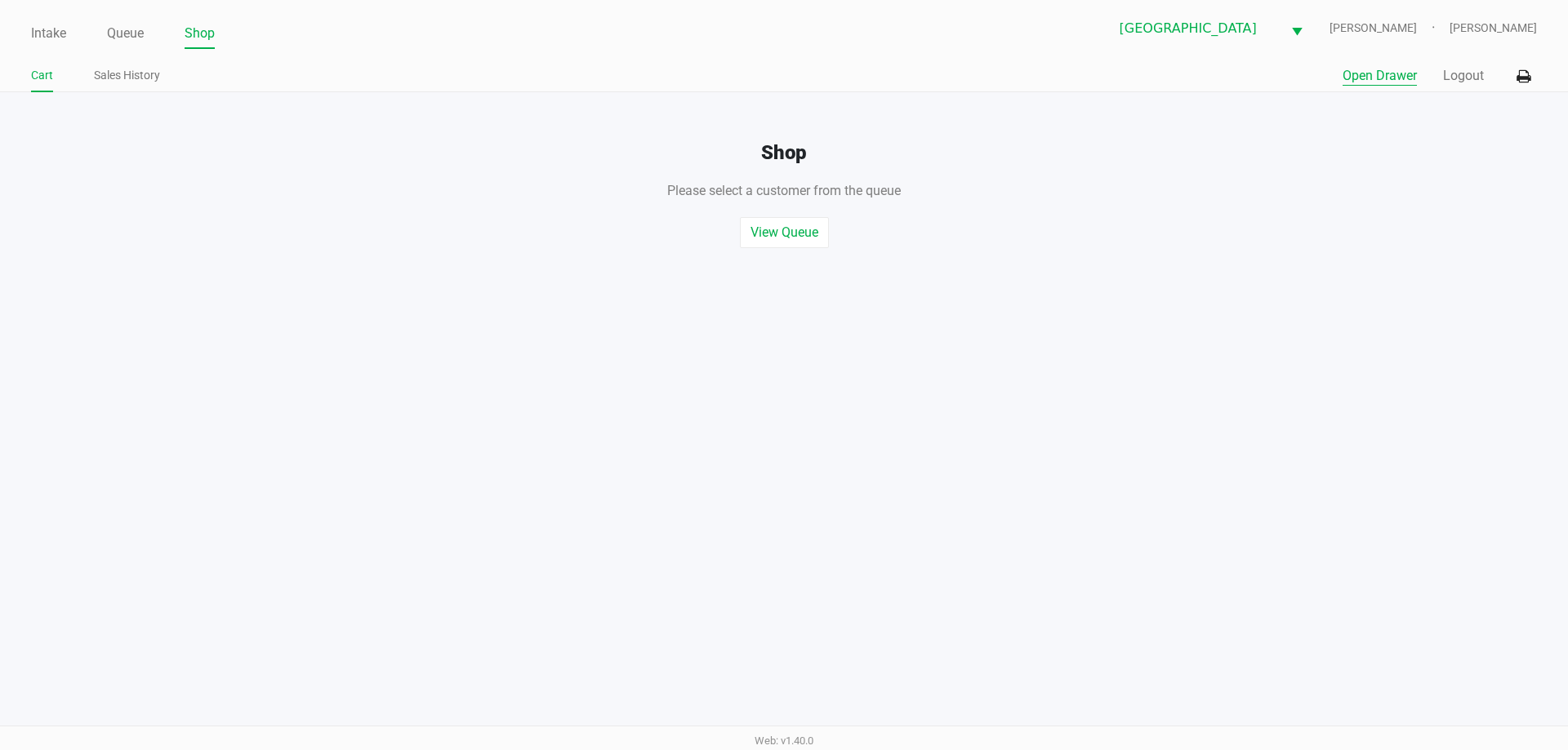
click at [1351, 74] on button "Open Drawer" at bounding box center [1380, 76] width 75 height 20
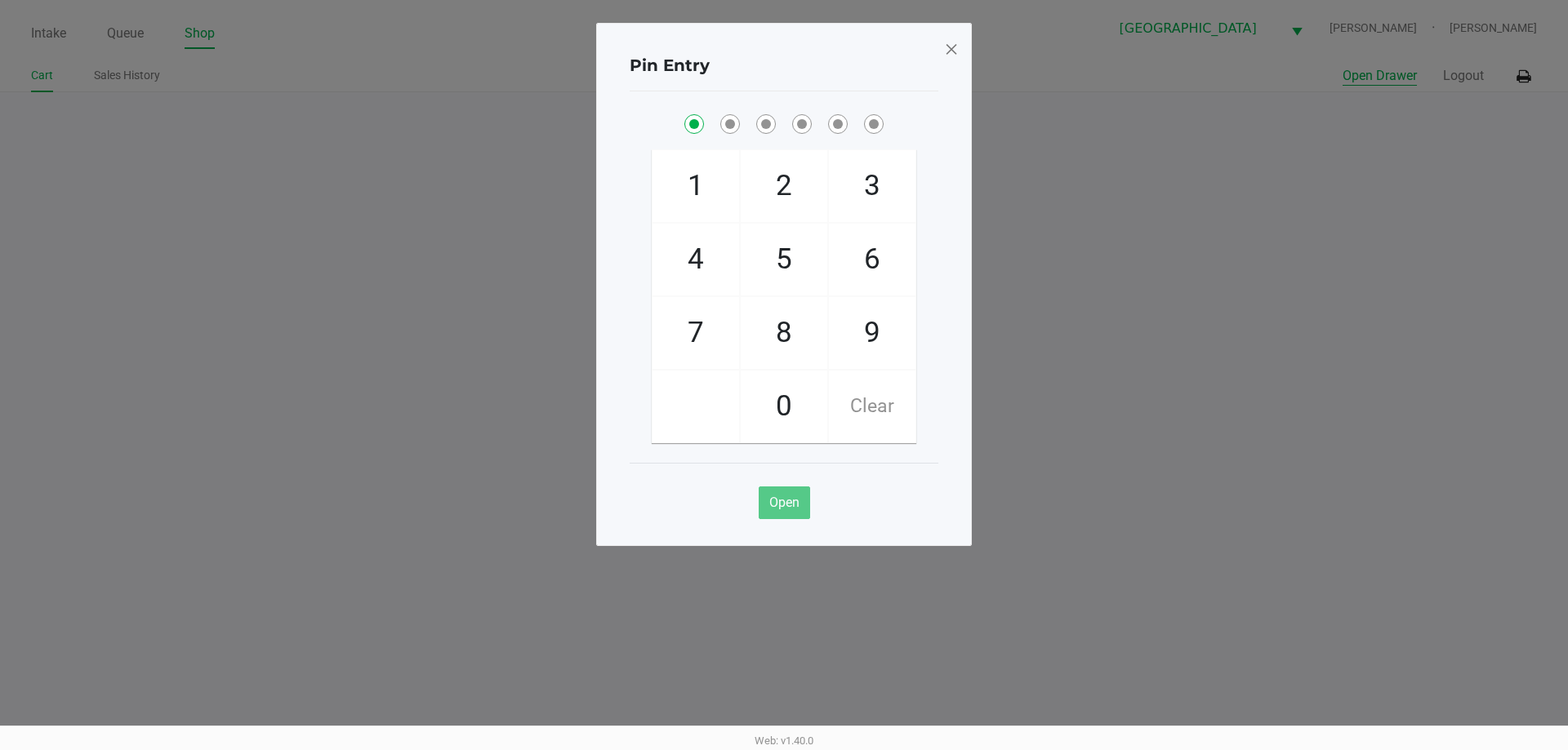
checkbox input "true"
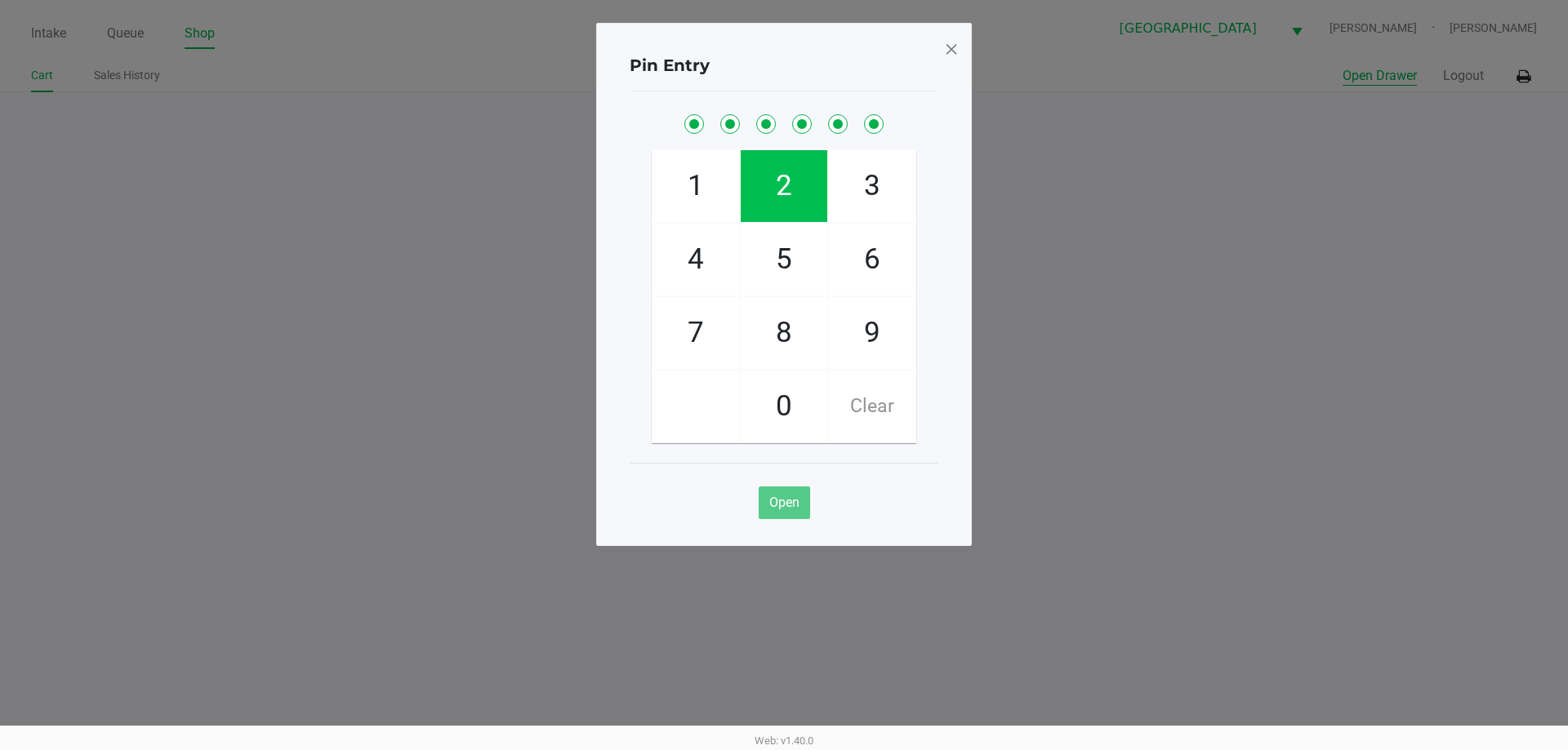
checkbox input "true"
click at [1343, 66] on button "Open Drawer" at bounding box center [1380, 76] width 75 height 20
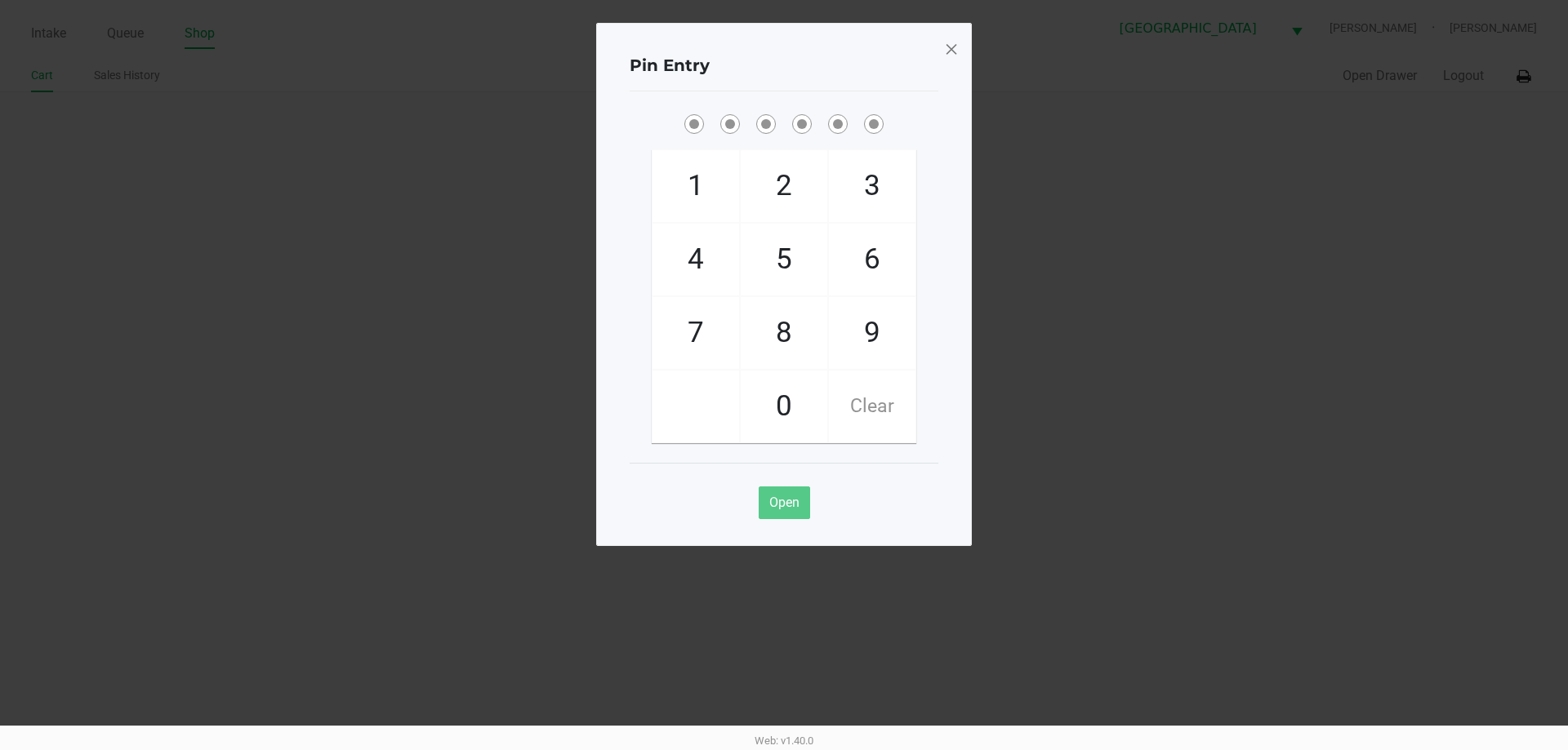
click at [951, 52] on span at bounding box center [951, 49] width 15 height 26
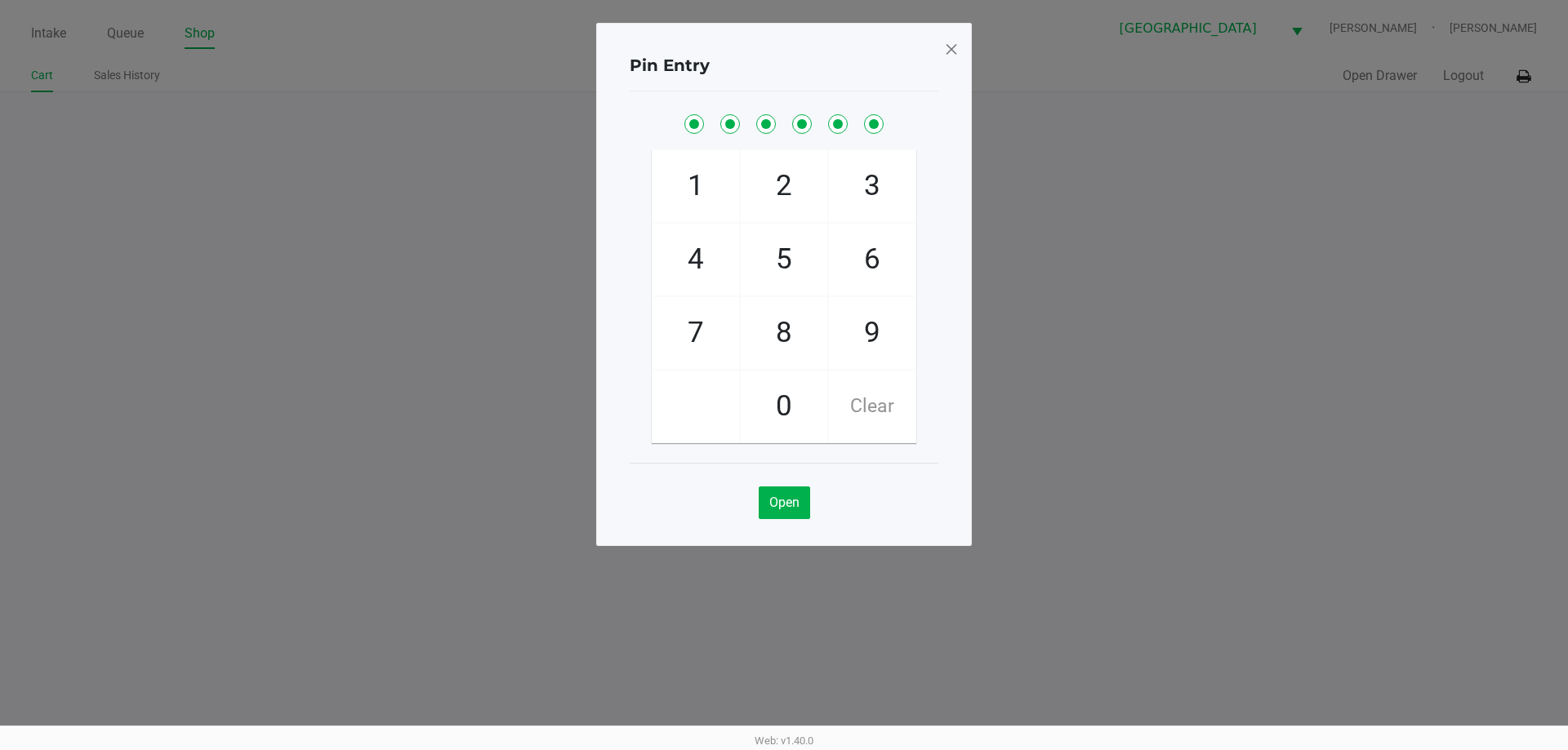
click at [951, 52] on span at bounding box center [951, 49] width 15 height 26
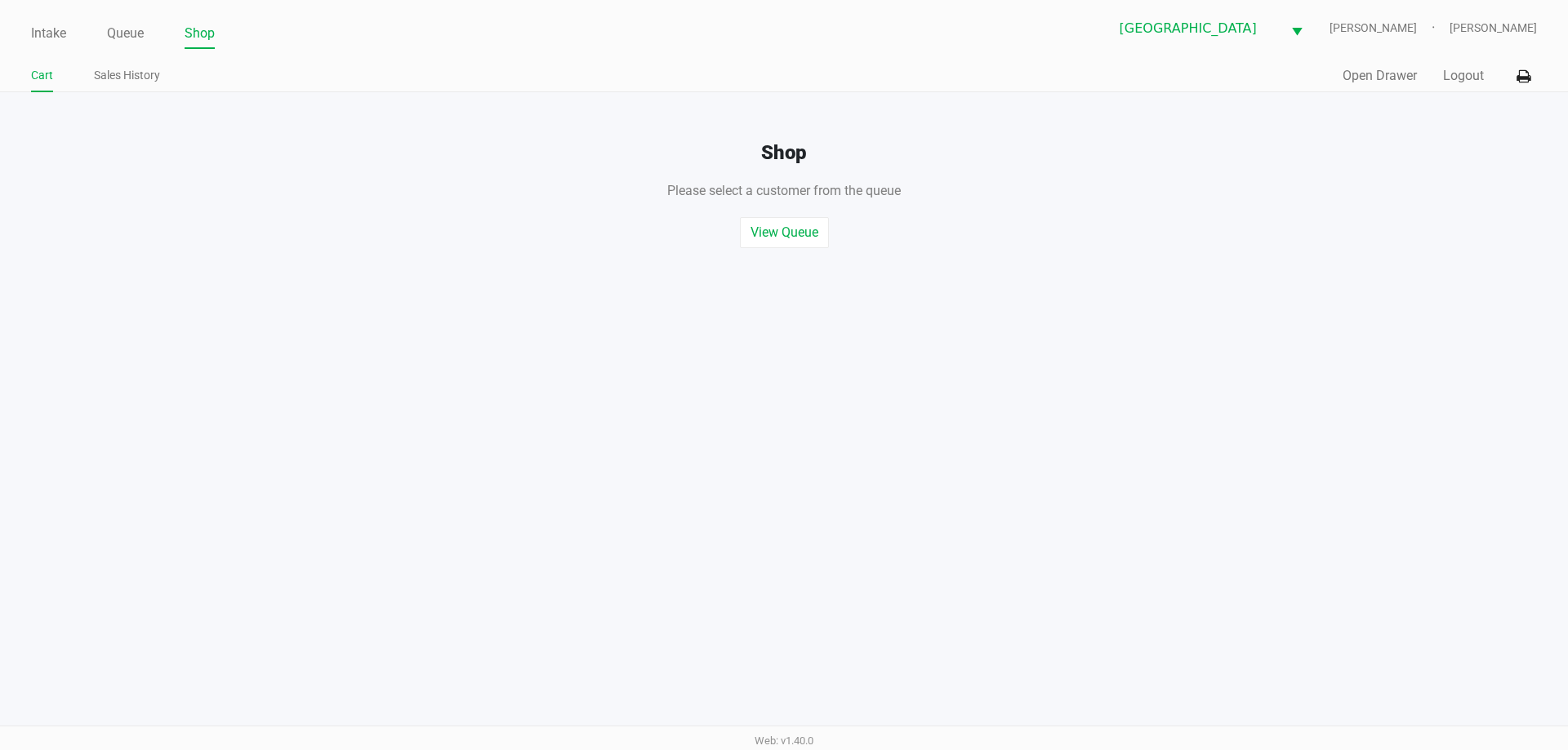
click at [862, 46] on div "North Port WC VAN-MORRISON Spencer Matosky" at bounding box center [1160, 28] width 753 height 40
click at [496, 58] on div "Intake Queue Shop North Port WC VAN-MORRISON Spencer Matosky Cart Sales History…" at bounding box center [784, 46] width 1568 height 93
click at [40, 35] on link "Intake" at bounding box center [48, 34] width 35 height 23
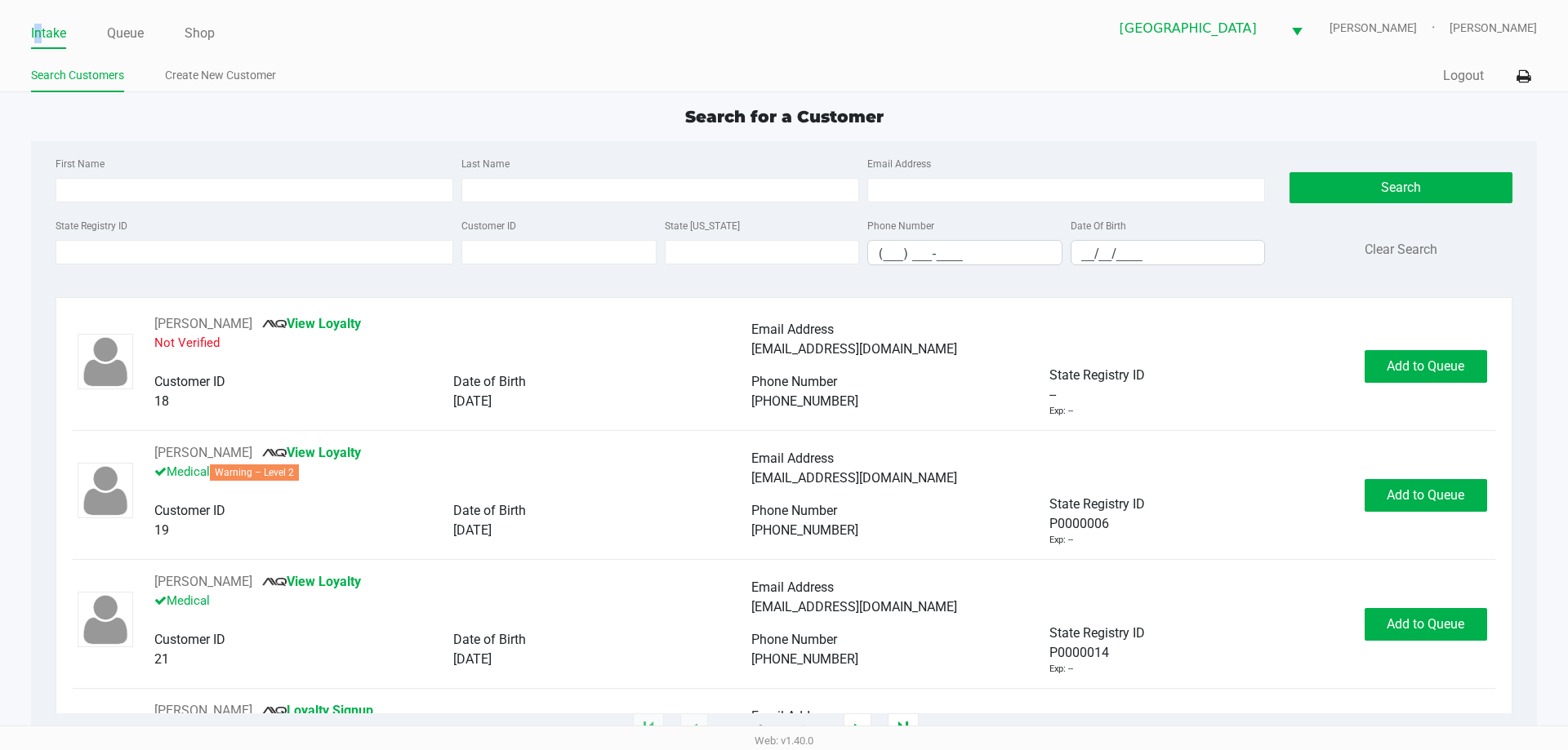
click at [513, 70] on ul "Search Customers Create New Customer" at bounding box center [407, 78] width 753 height 28
click at [500, 79] on ul "Search Customers Create New Customer" at bounding box center [407, 78] width 753 height 28
click at [219, 253] on input "State Registry ID" at bounding box center [254, 252] width 397 height 25
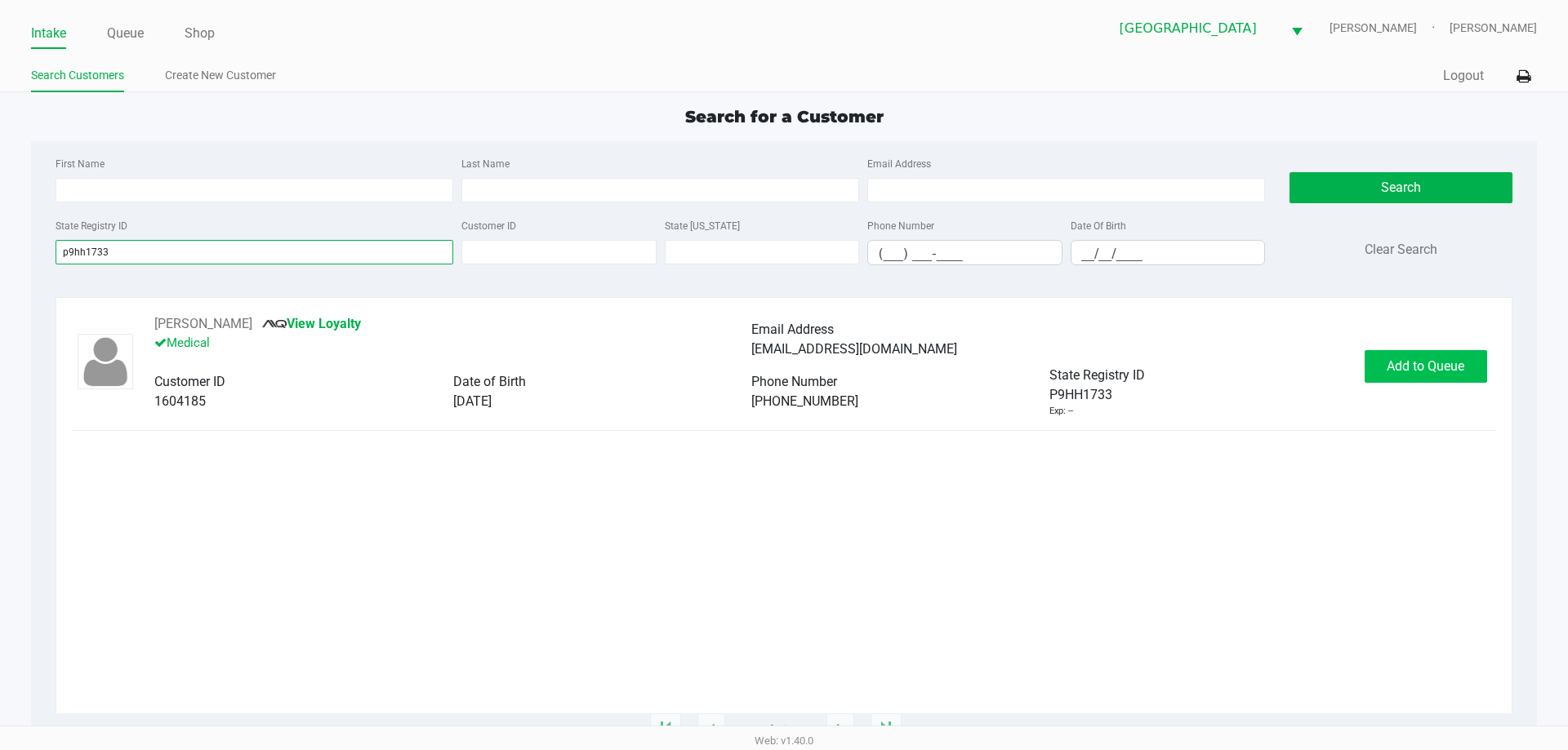
type input "p9hh1733"
click at [1480, 358] on button "Add to Queue" at bounding box center [1426, 367] width 123 height 33
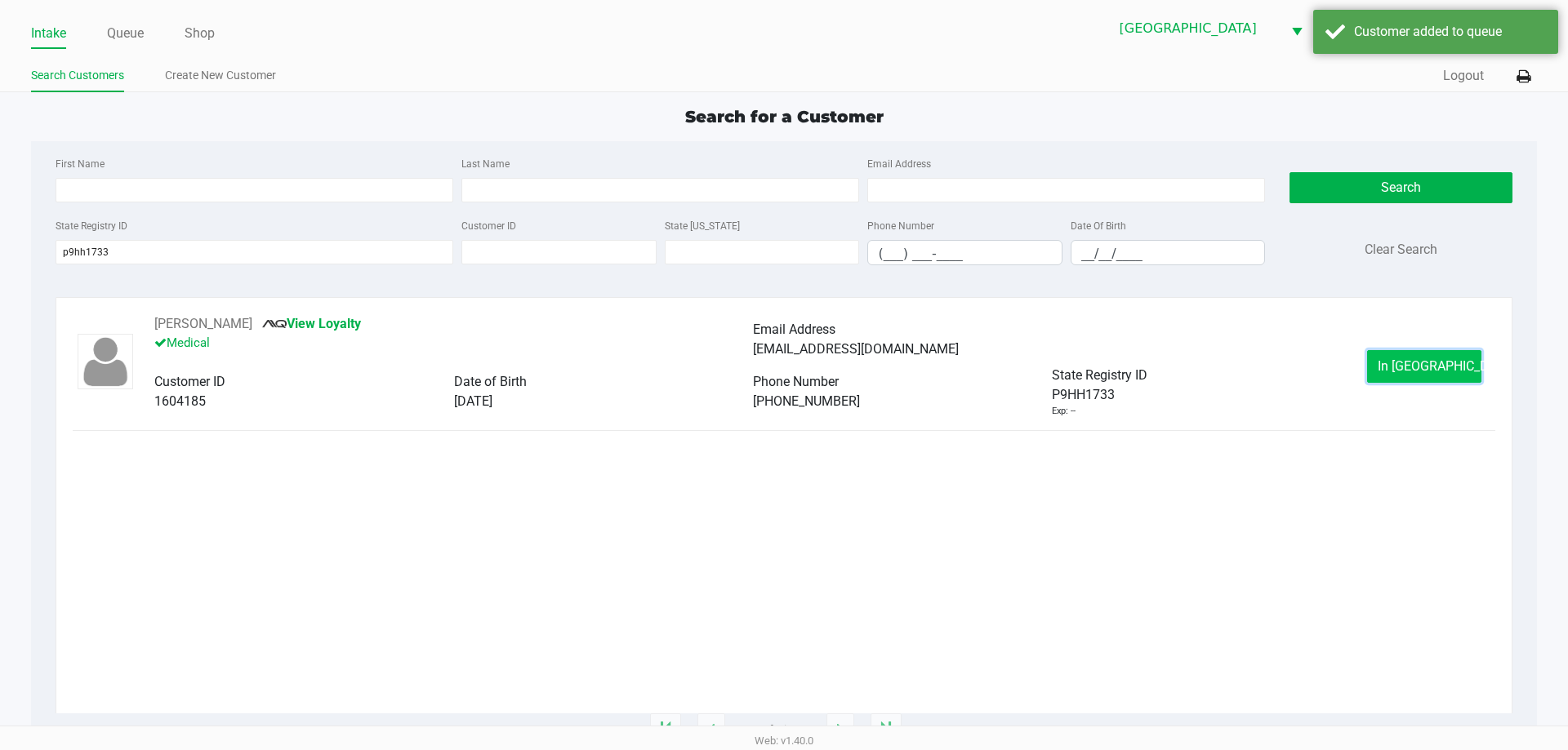
click at [1376, 367] on button "In Queue" at bounding box center [1425, 367] width 115 height 33
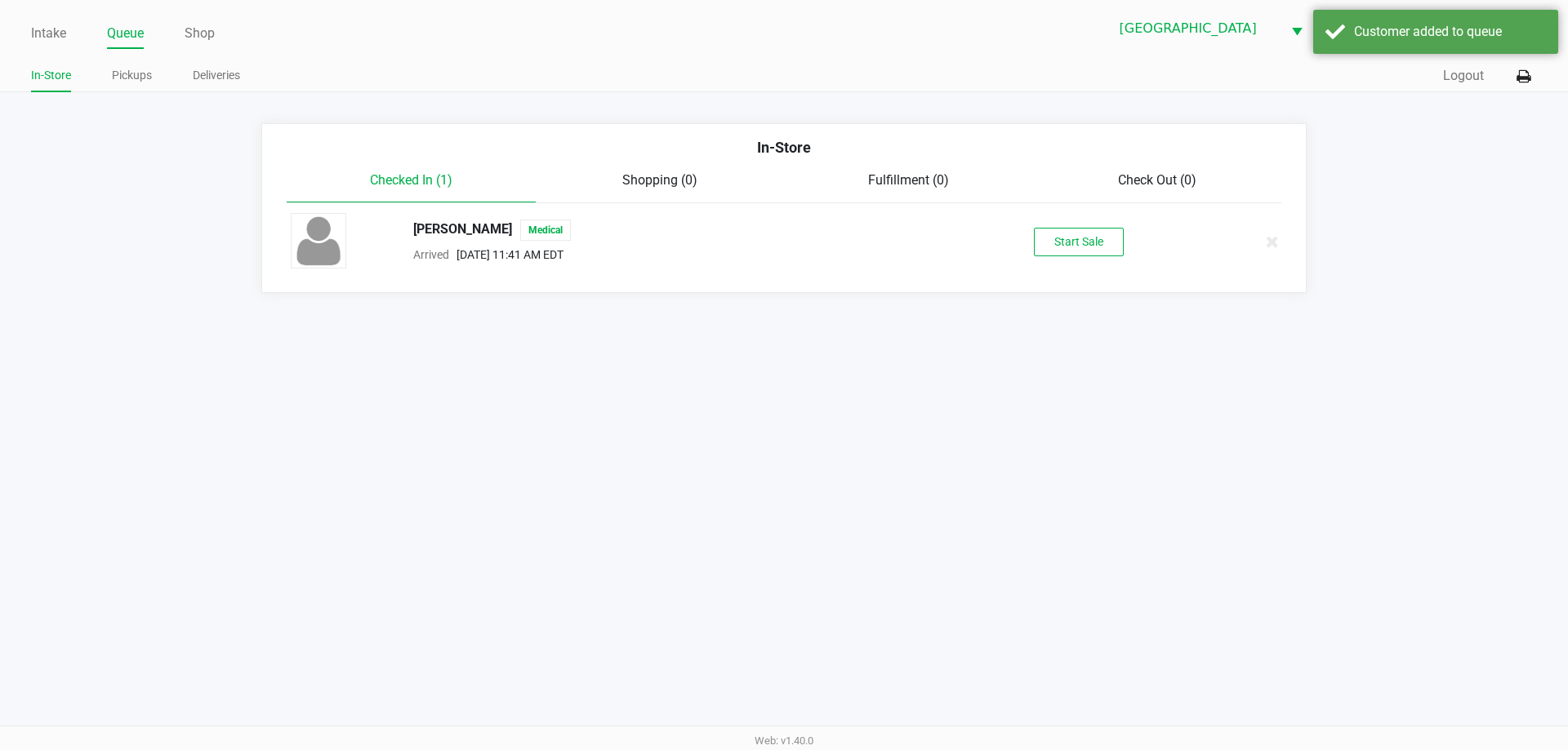
click at [1062, 261] on div "Angela Stinnett Medical Arrived Sep 26, 2025 11:41 AM EDT Start Sale" at bounding box center [784, 242] width 1011 height 57
click at [1065, 253] on button "Start Sale" at bounding box center [1079, 242] width 90 height 29
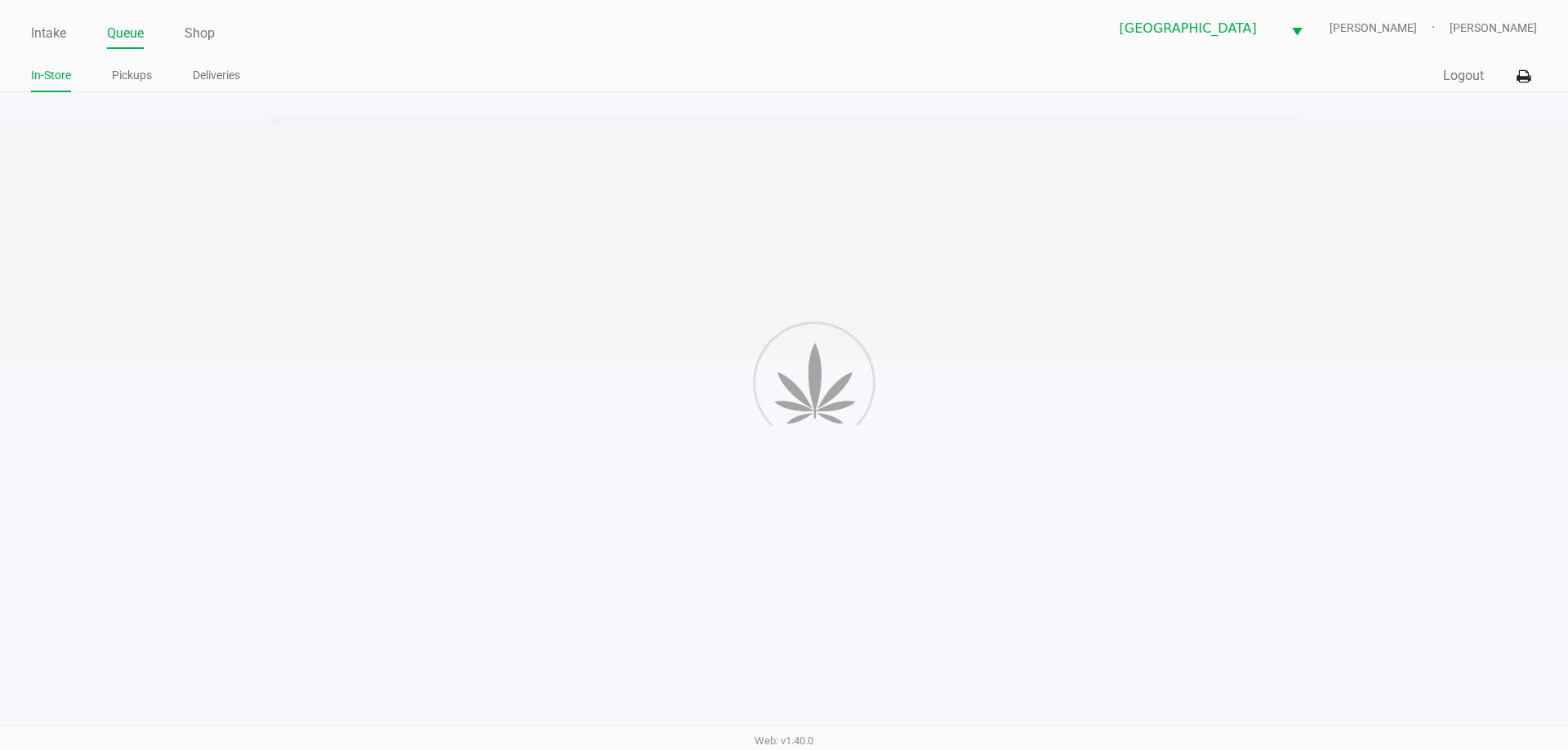
click at [671, 63] on div "In-Store Pickups Deliveries" at bounding box center [407, 76] width 753 height 30
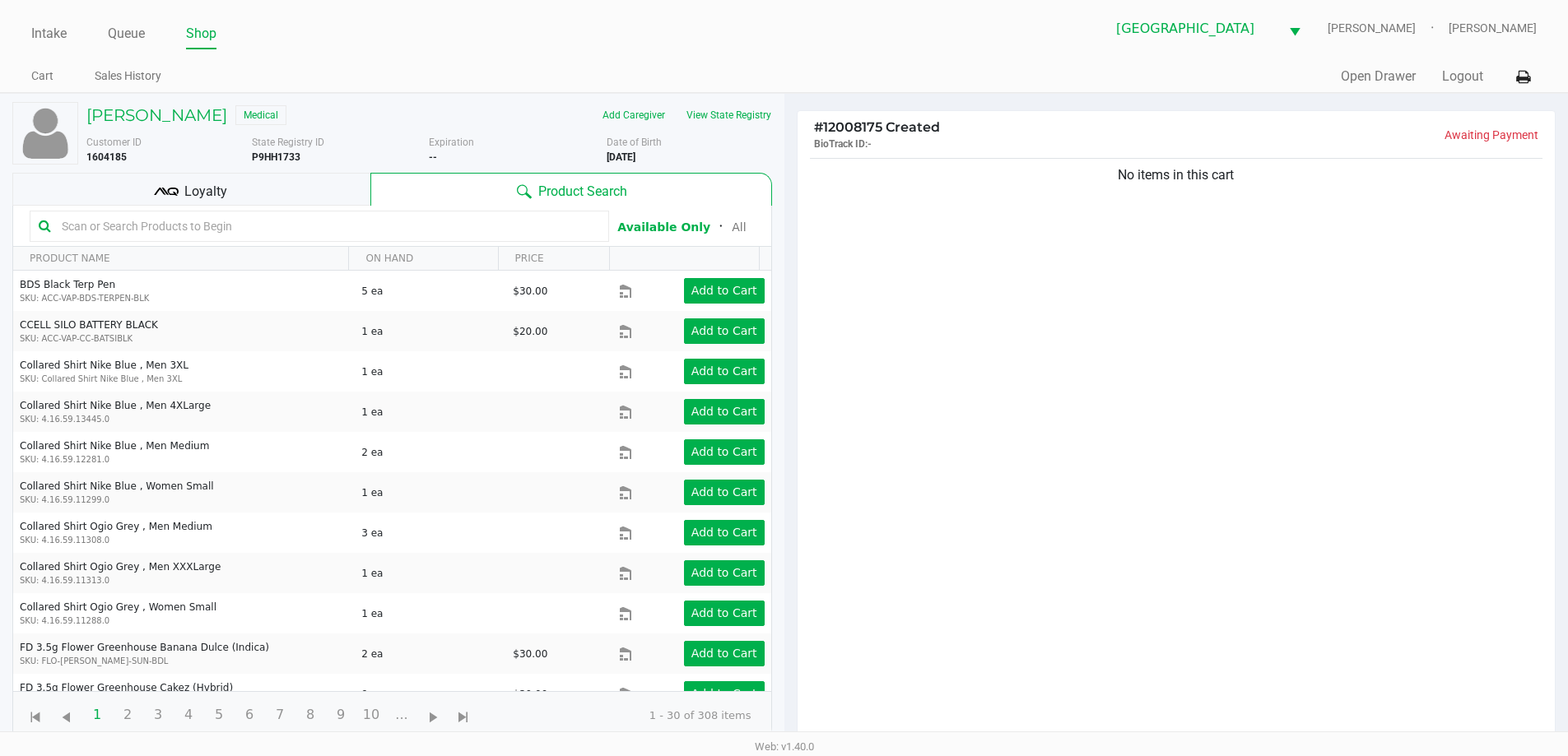
click at [676, 64] on div "Cart Sales History" at bounding box center [407, 77] width 752 height 31
click at [716, 110] on button "View State Registry" at bounding box center [723, 116] width 97 height 26
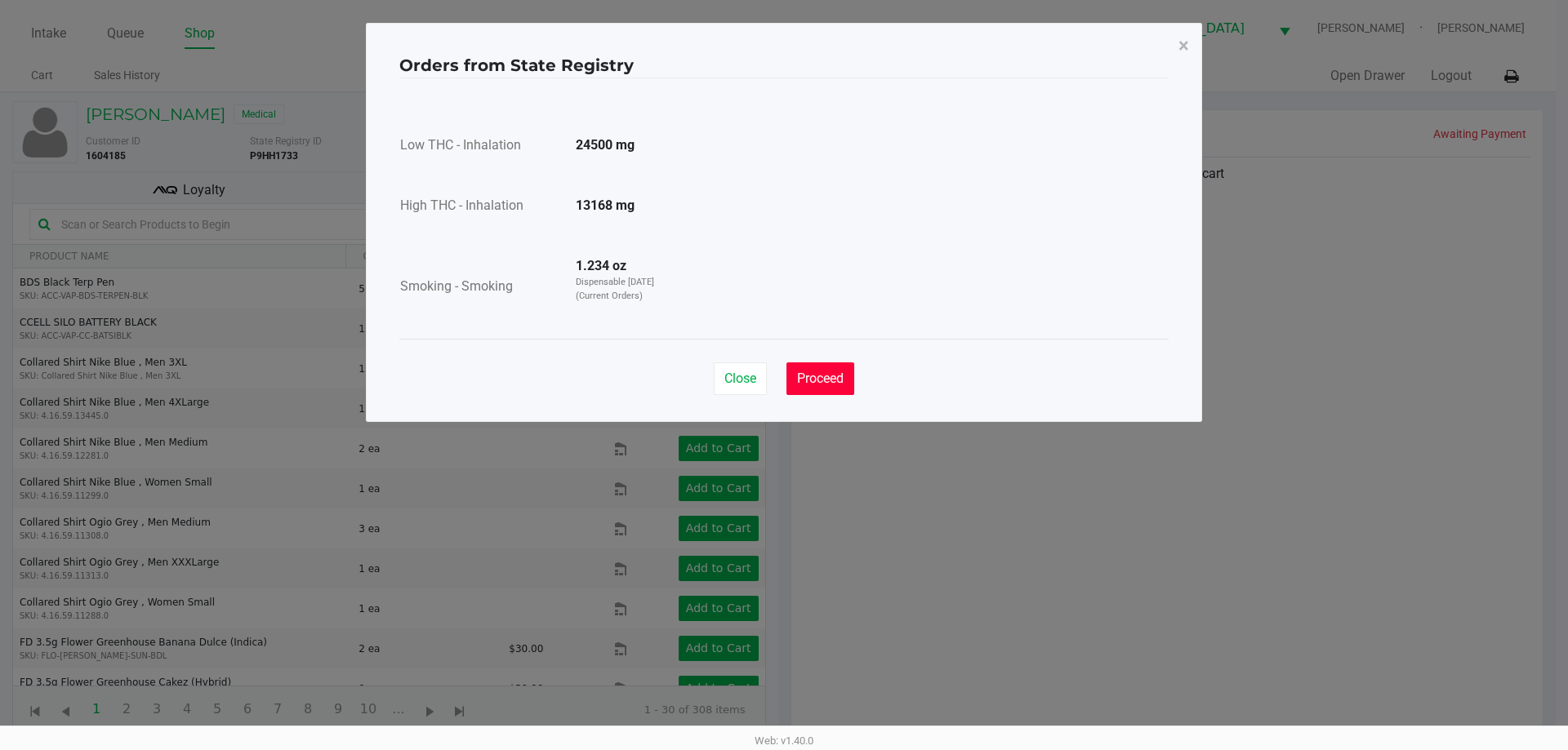
click at [831, 386] on span "Proceed" at bounding box center [820, 378] width 47 height 16
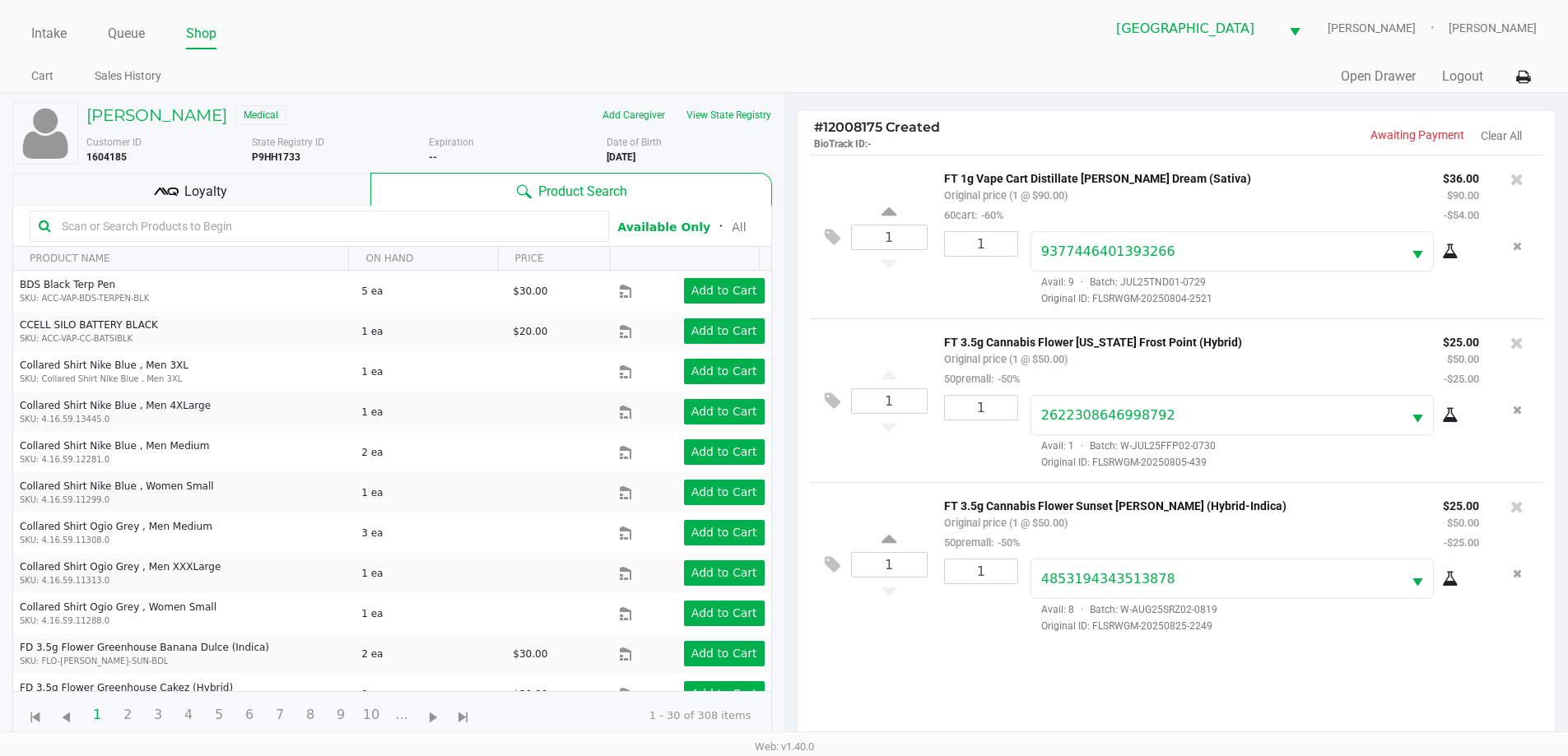
click at [246, 193] on div "Loyalty" at bounding box center [192, 189] width 358 height 33
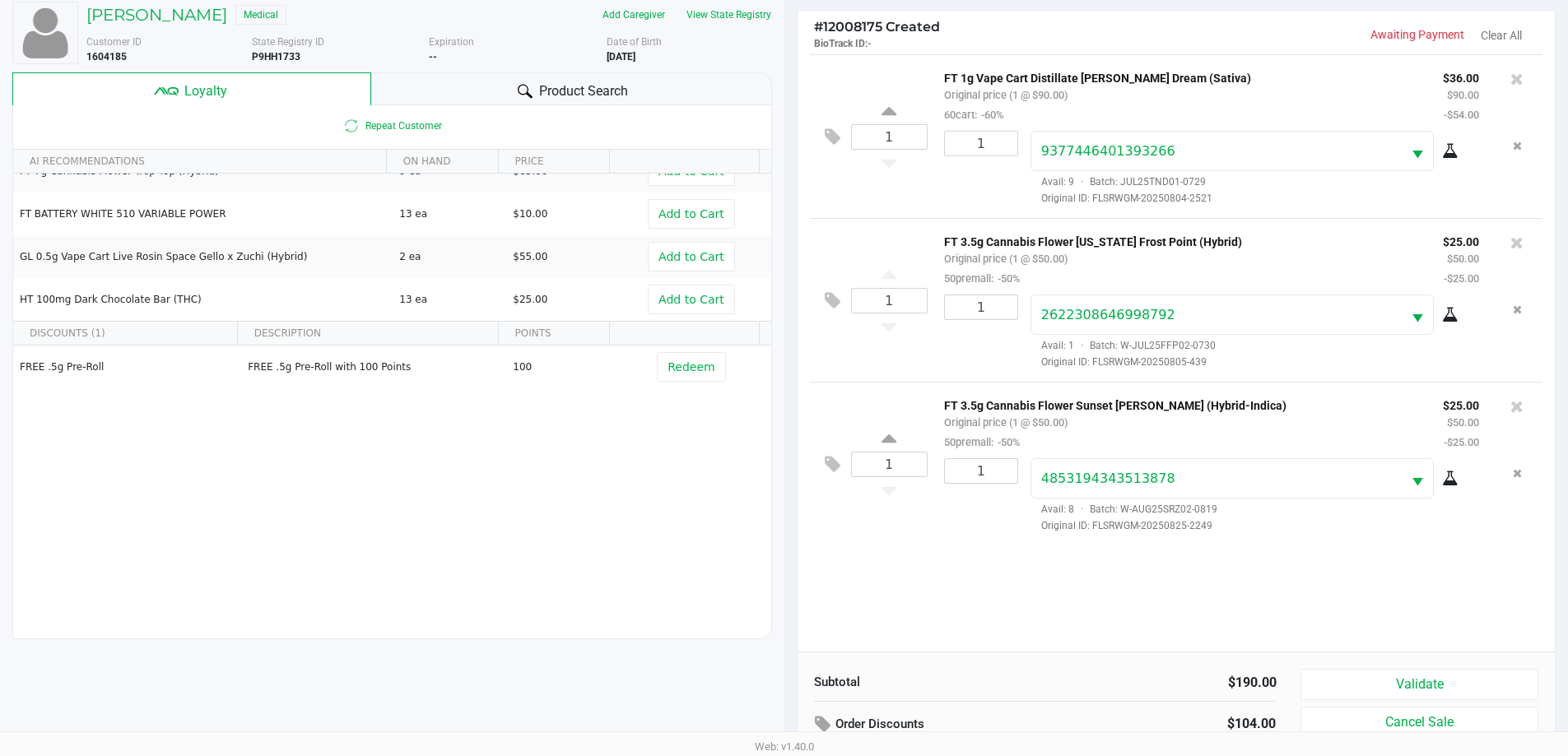
scroll to position [197, 0]
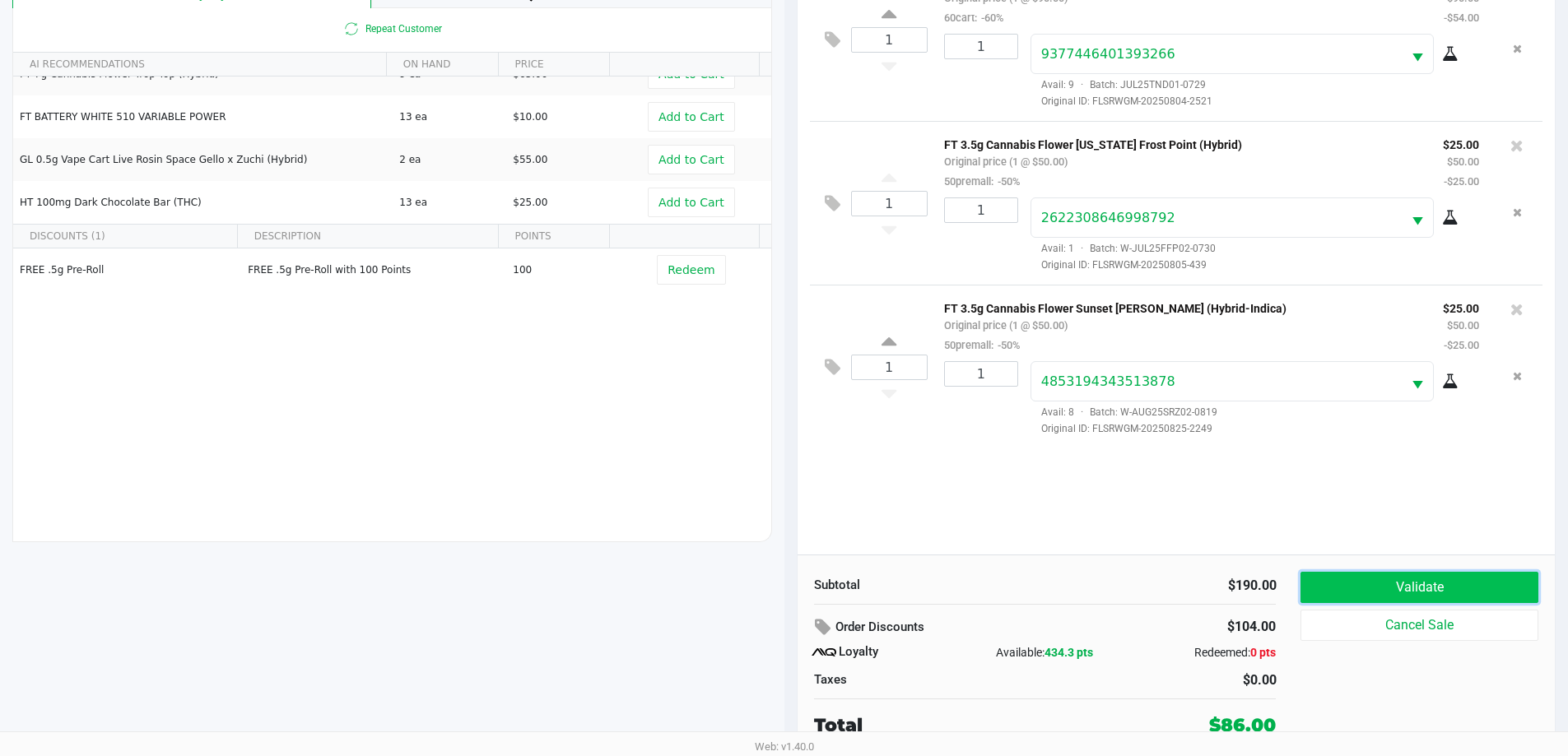
click at [1403, 581] on button "Validate" at bounding box center [1419, 588] width 237 height 31
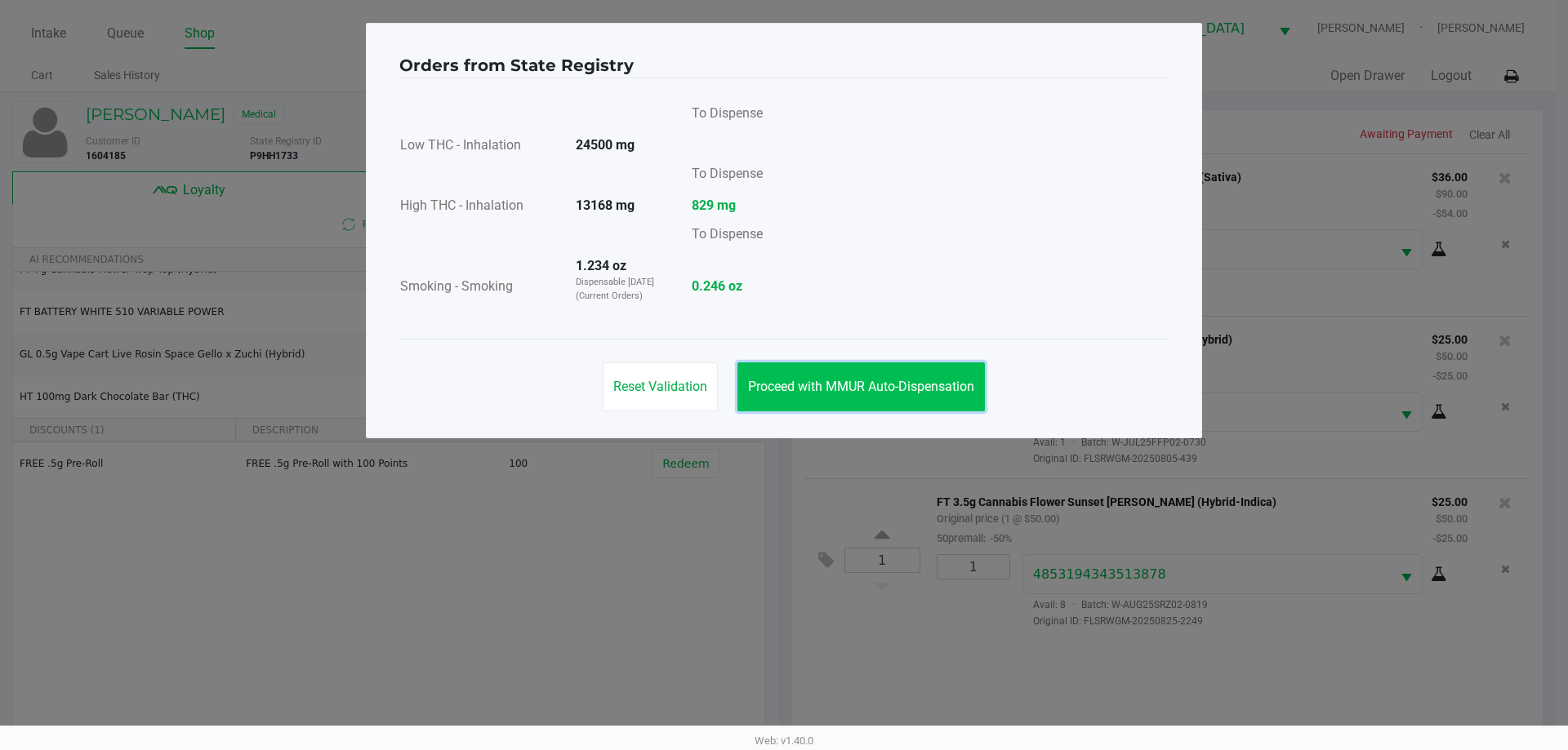
click at [872, 400] on button "Proceed with MMUR Auto-Dispensation" at bounding box center [861, 387] width 247 height 49
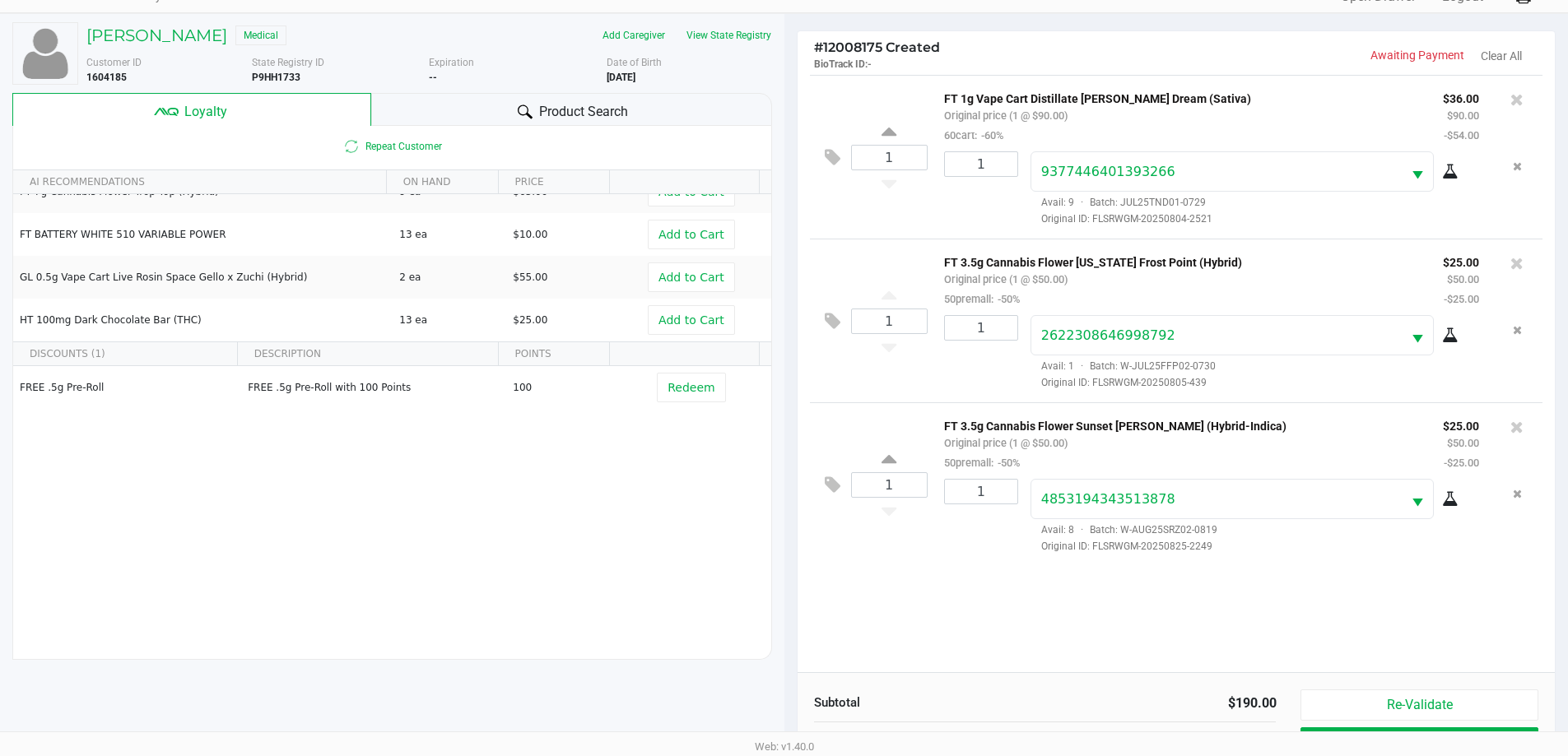
scroll to position [197, 0]
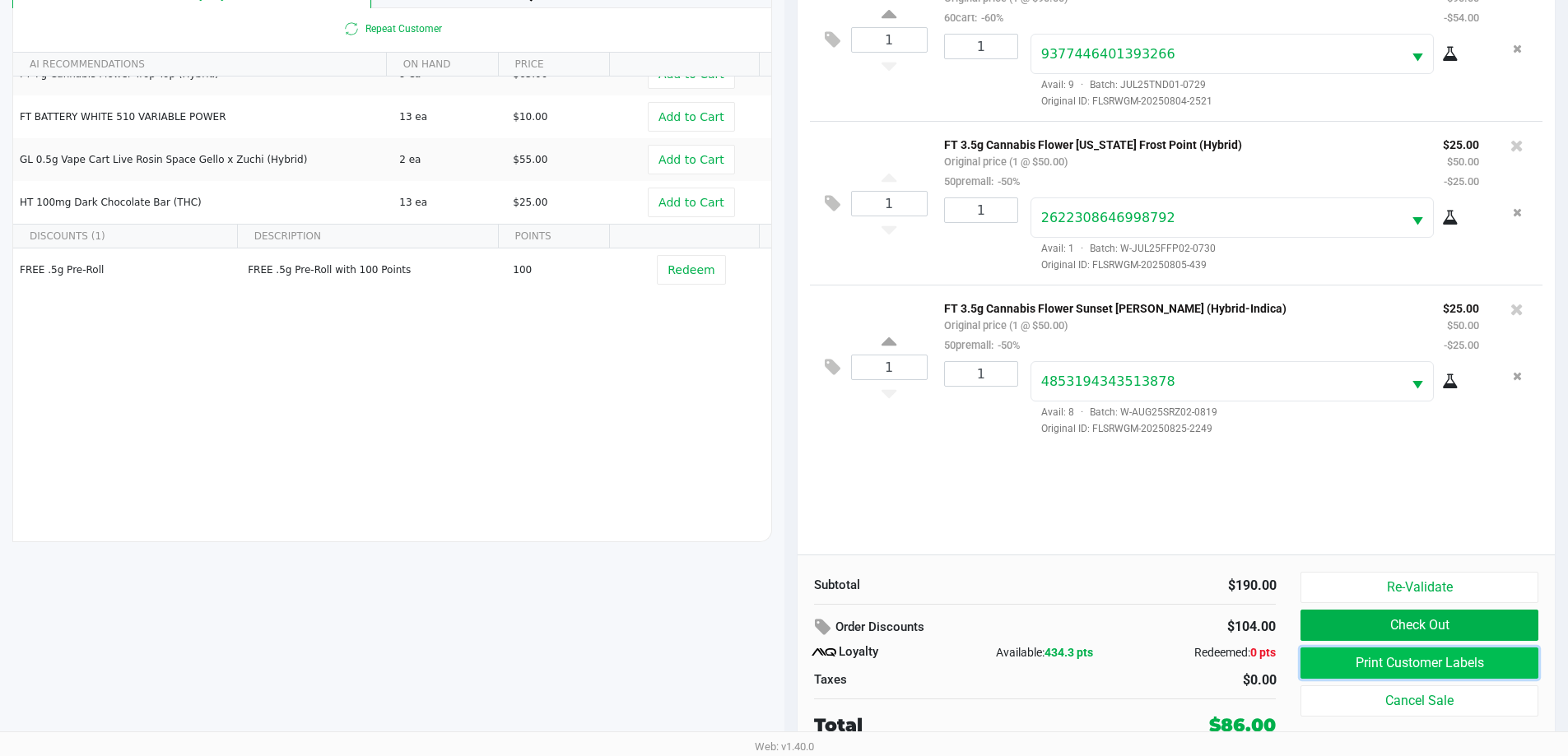
click at [1419, 655] on button "Print Customer Labels" at bounding box center [1419, 664] width 237 height 31
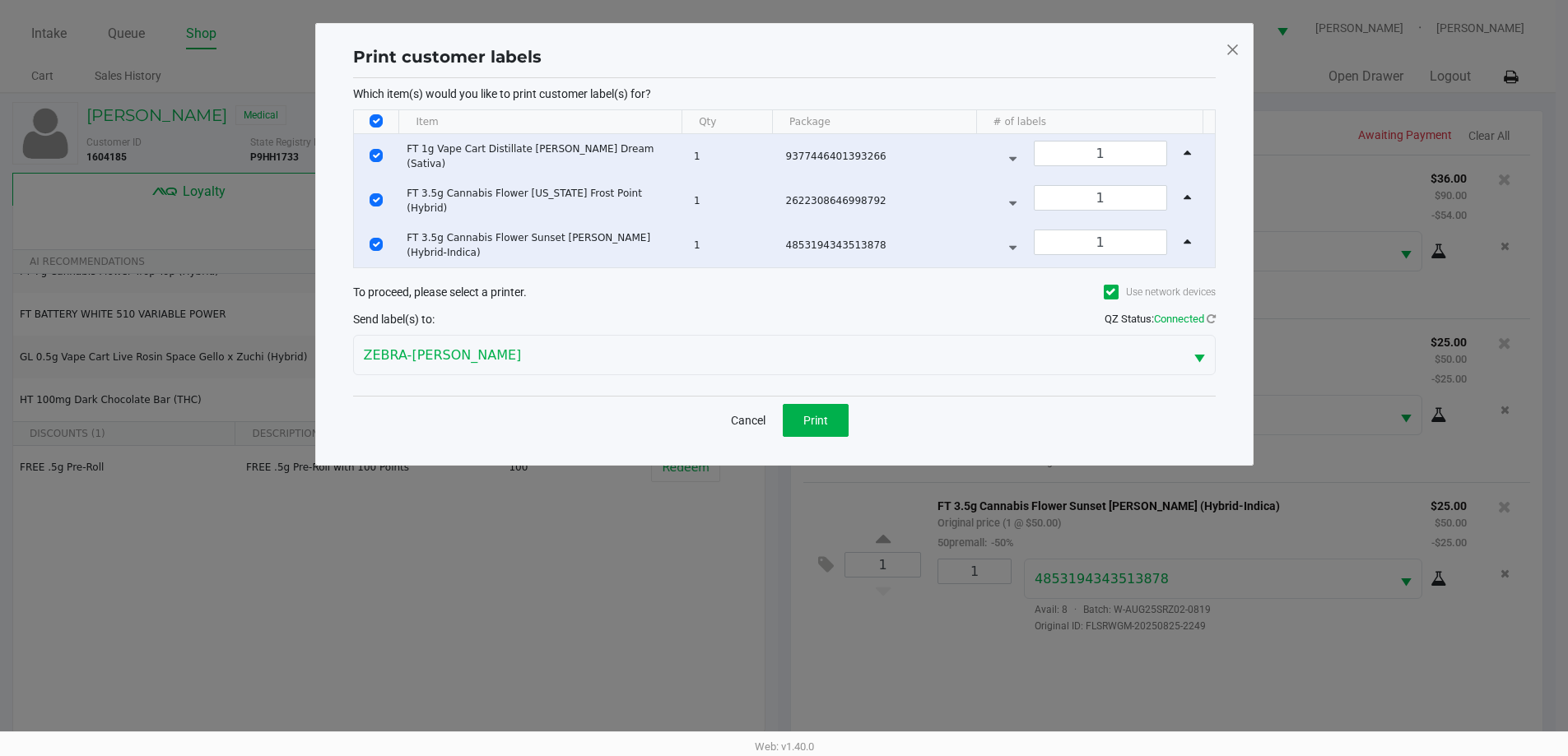
scroll to position [0, 0]
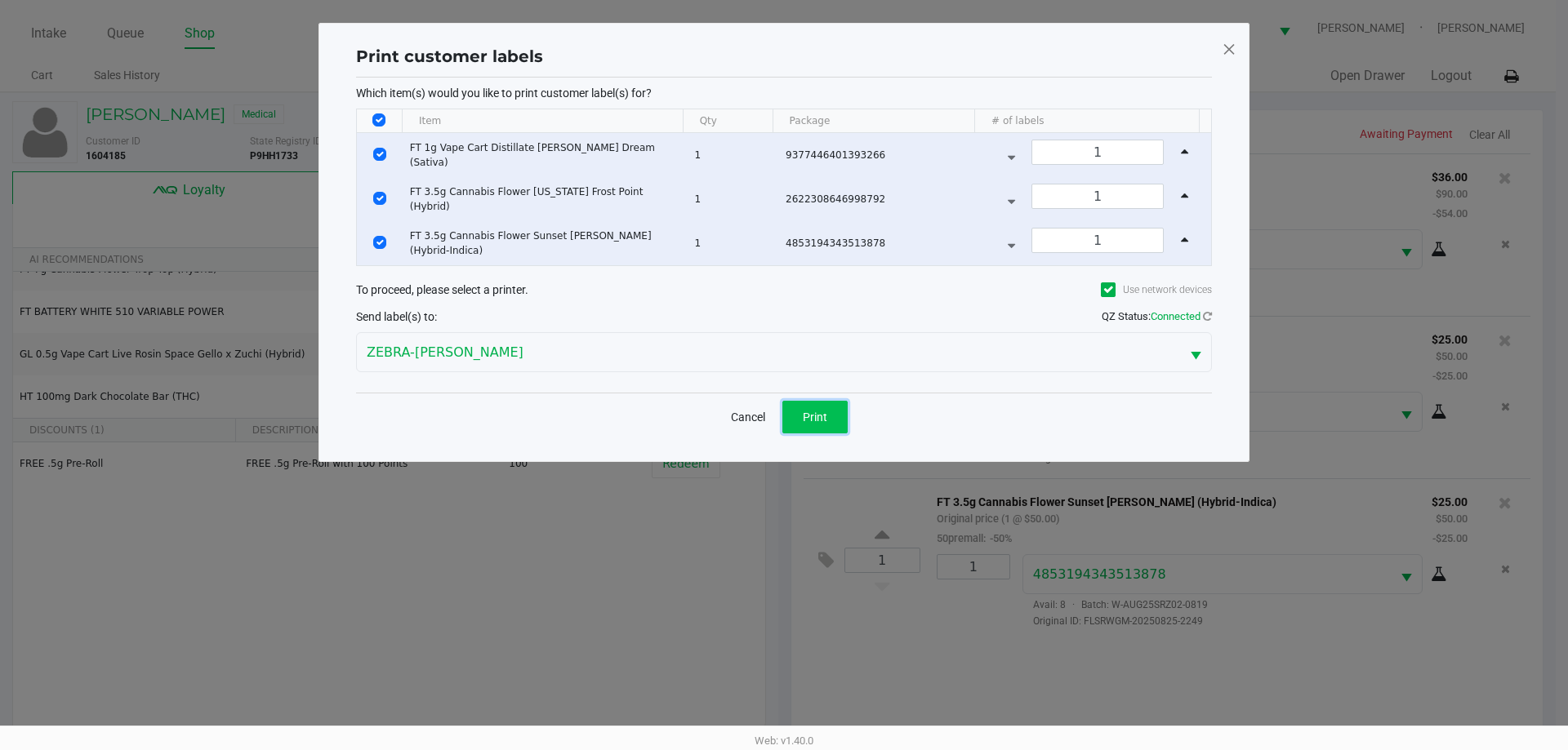
click at [818, 415] on span "Print" at bounding box center [815, 417] width 25 height 13
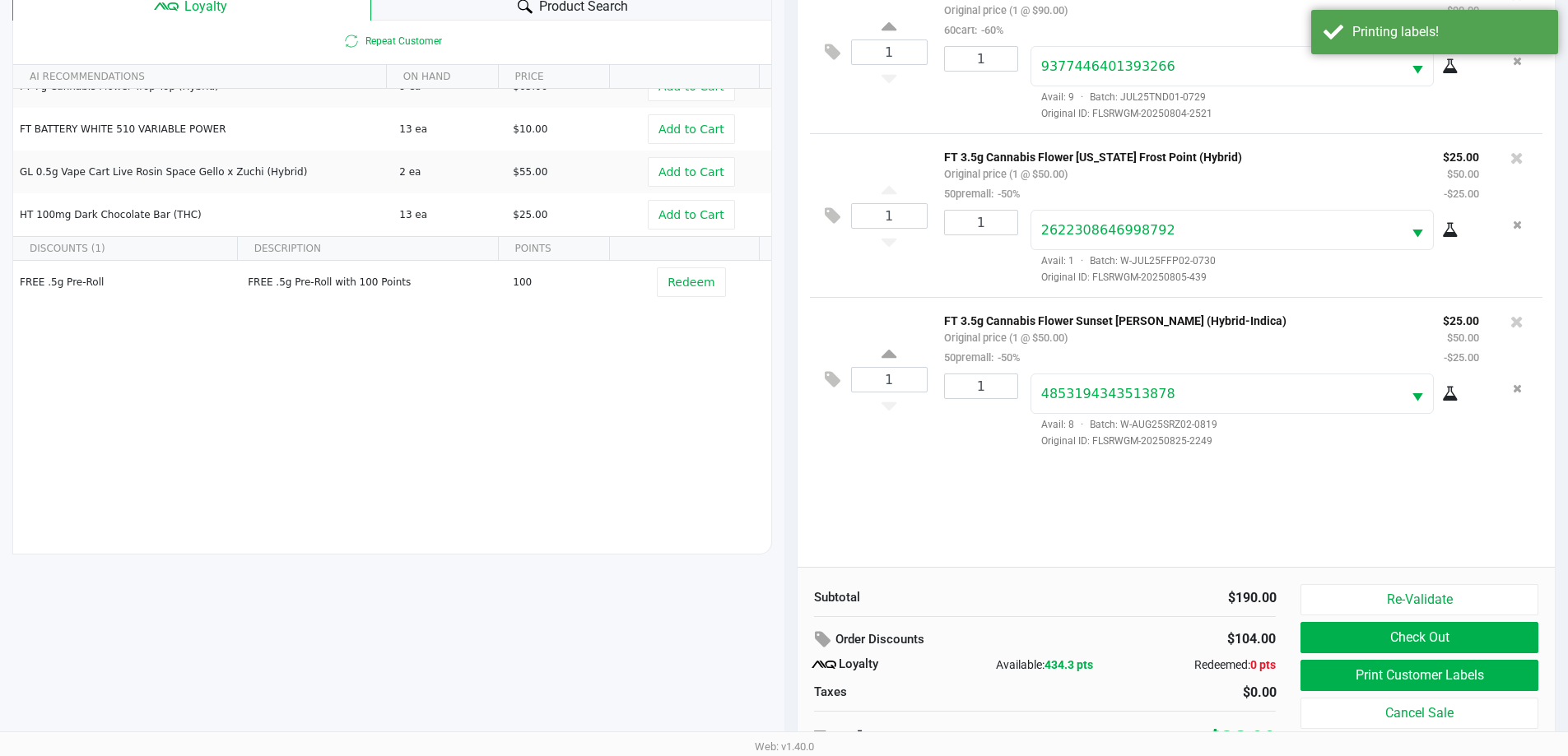
scroll to position [197, 0]
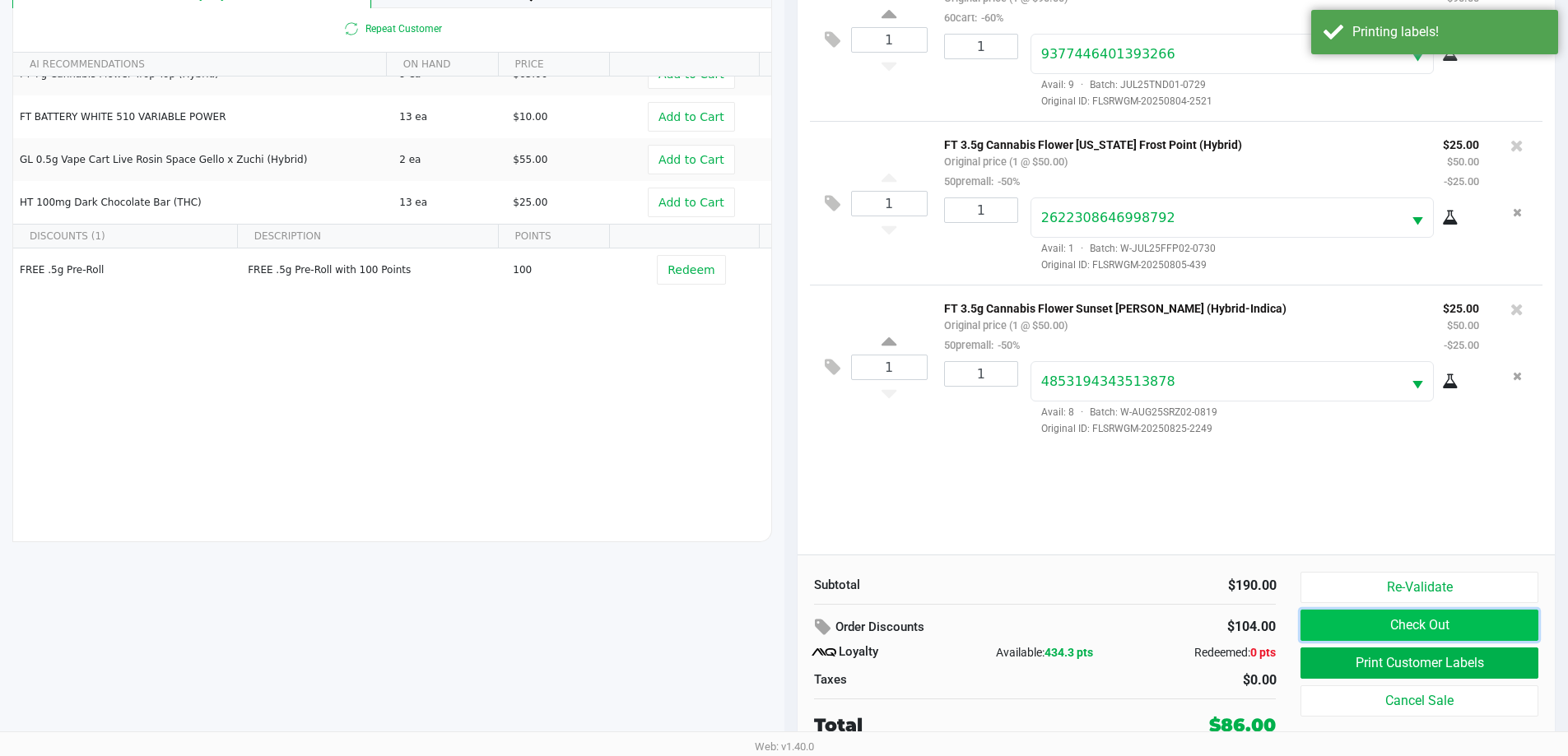
click at [1471, 636] on button "Check Out" at bounding box center [1419, 626] width 237 height 31
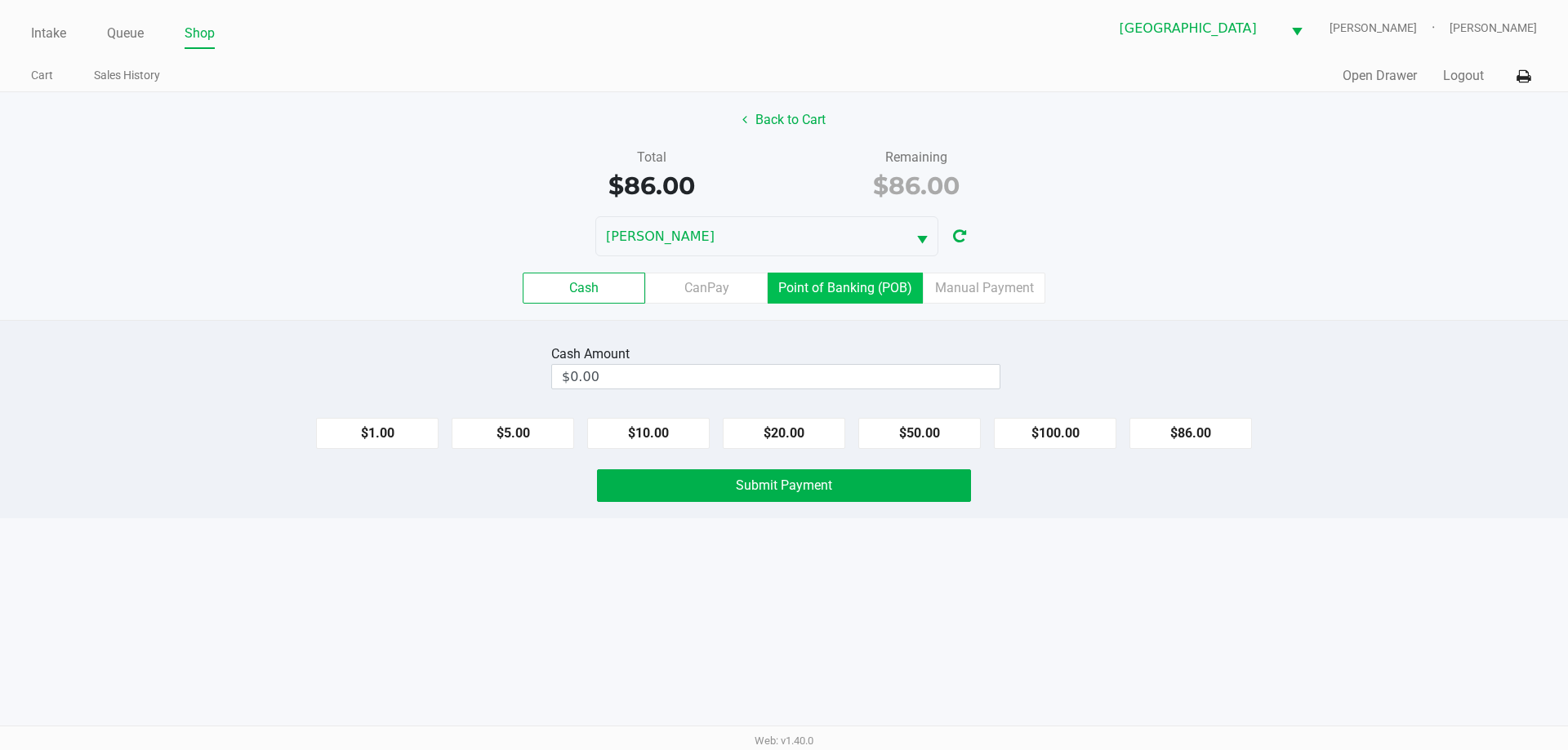
click at [842, 296] on label "Point of Banking (POB)" at bounding box center [845, 288] width 155 height 31
click at [0, 0] on 7 "Point of Banking (POB)" at bounding box center [0, 0] width 0 height 0
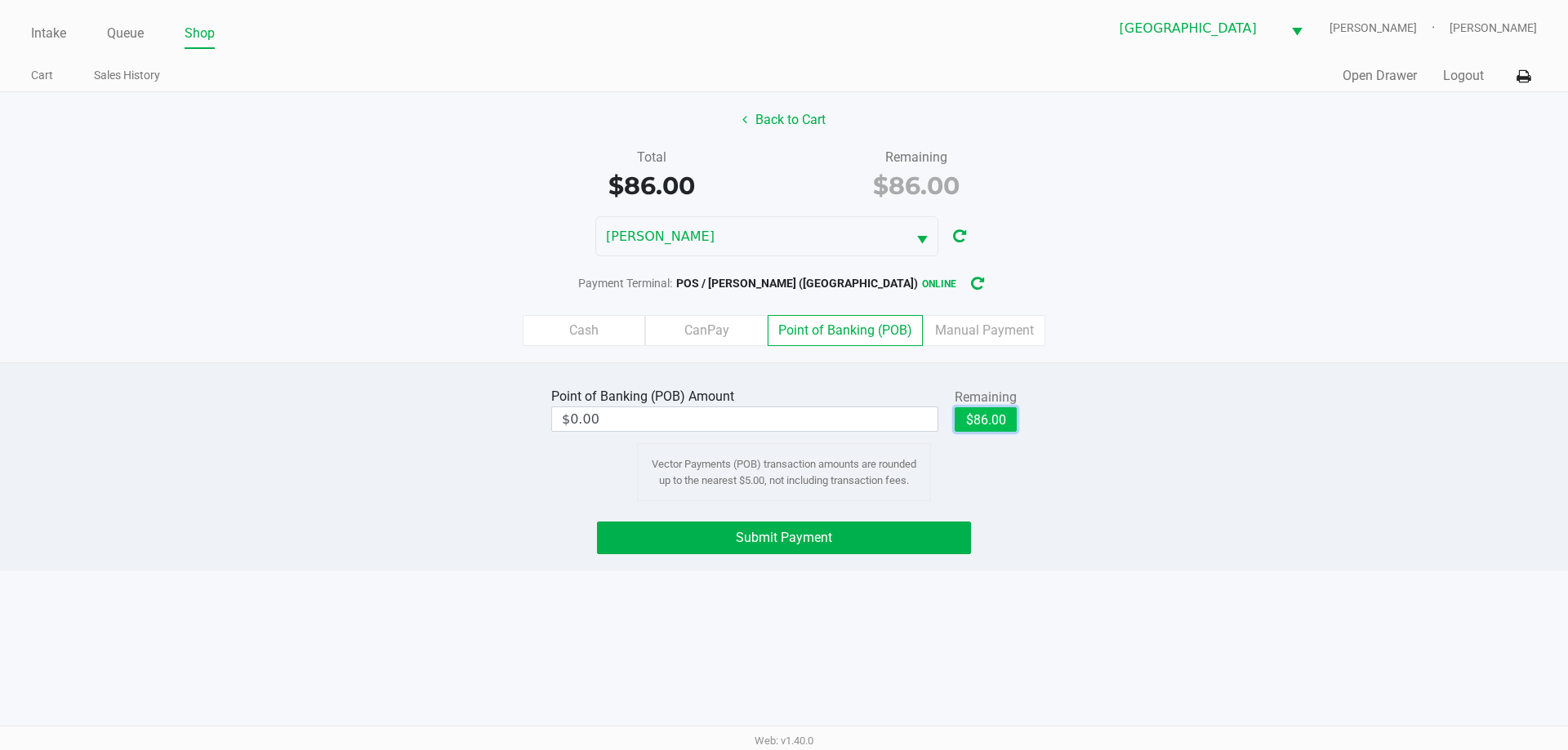
click at [997, 419] on button "$86.00" at bounding box center [986, 419] width 62 height 25
type input "$86.00"
click at [916, 553] on button "Submit Payment" at bounding box center [784, 538] width 374 height 33
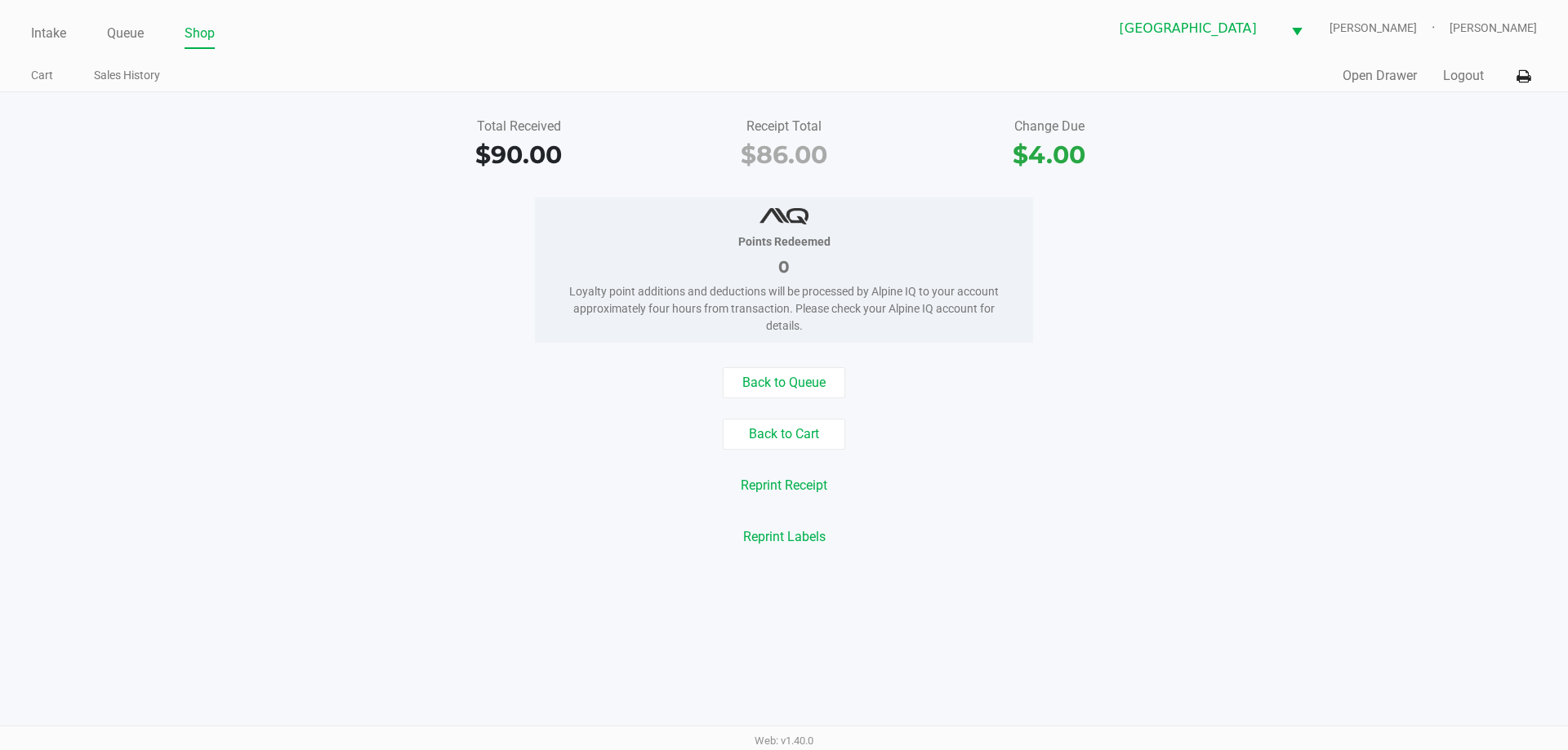
click at [422, 52] on div "Intake Queue Shop North Port WC VAN-MORRISON Spencer Matosky Cart Sales History…" at bounding box center [784, 46] width 1568 height 93
click at [1464, 85] on button "Logout" at bounding box center [1463, 76] width 41 height 20
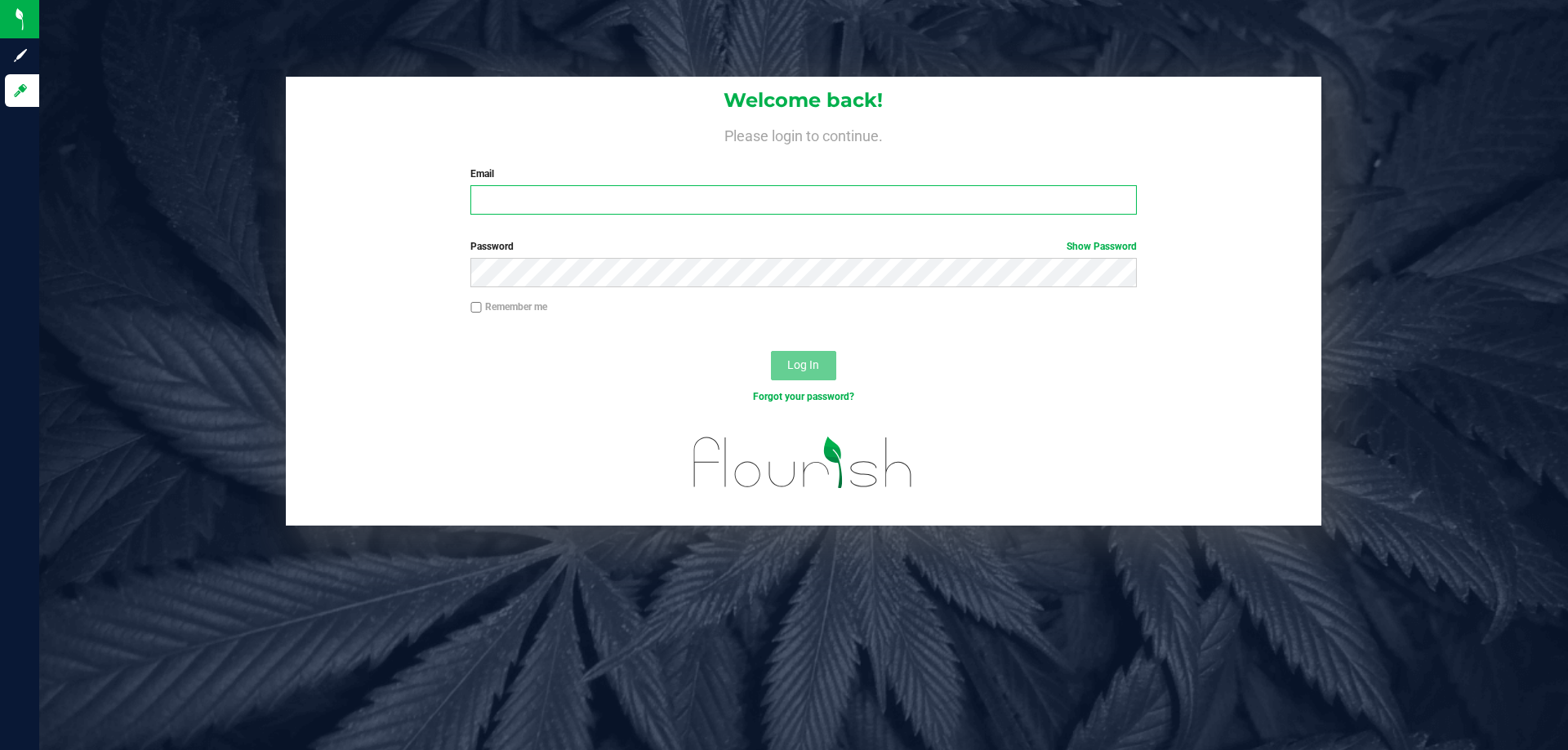
click at [810, 213] on input "Email" at bounding box center [803, 200] width 665 height 29
type input "[EMAIL_ADDRESS][DOMAIN_NAME]"
click at [771, 351] on button "Log In" at bounding box center [804, 366] width 66 height 29
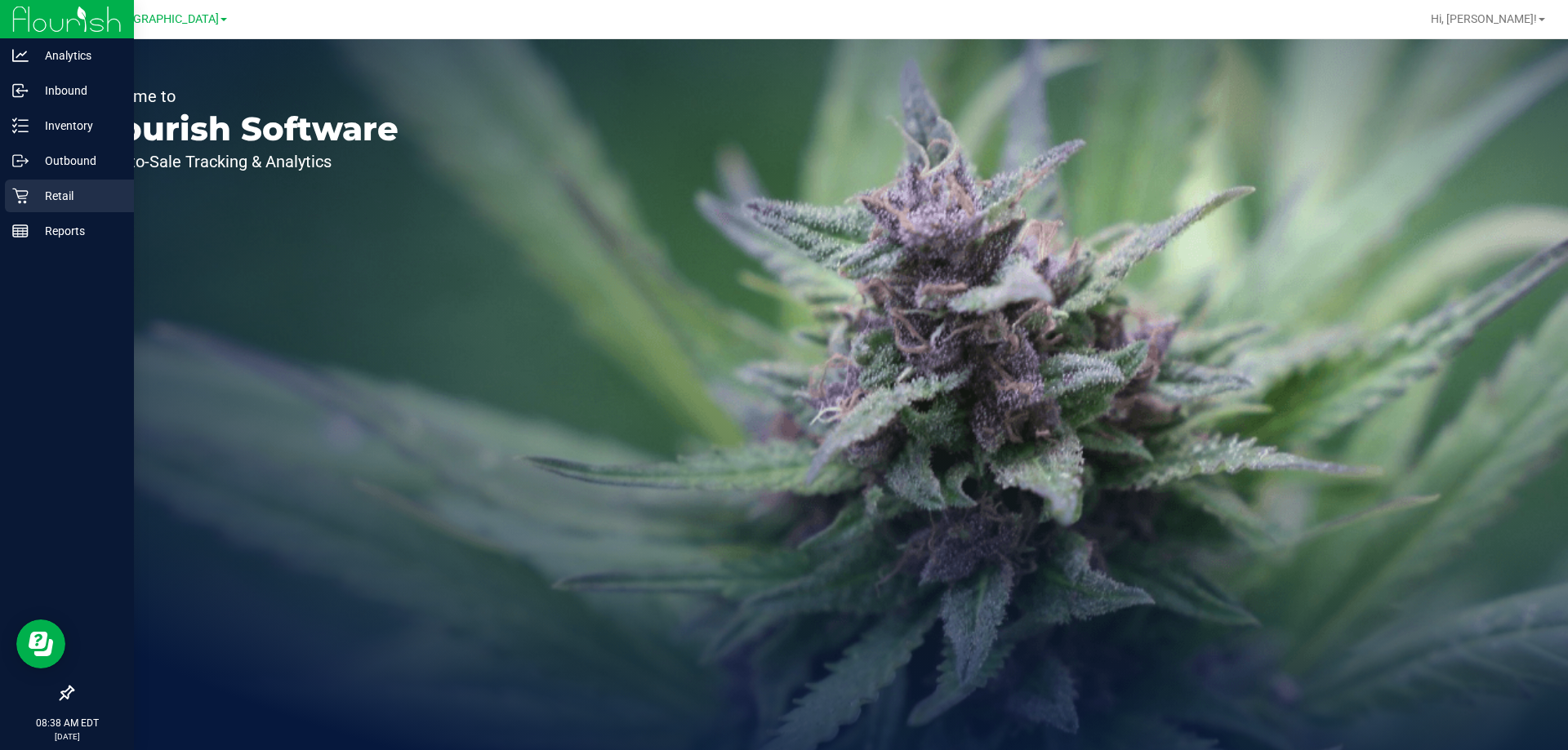
click at [39, 199] on p "Retail" at bounding box center [78, 196] width 98 height 20
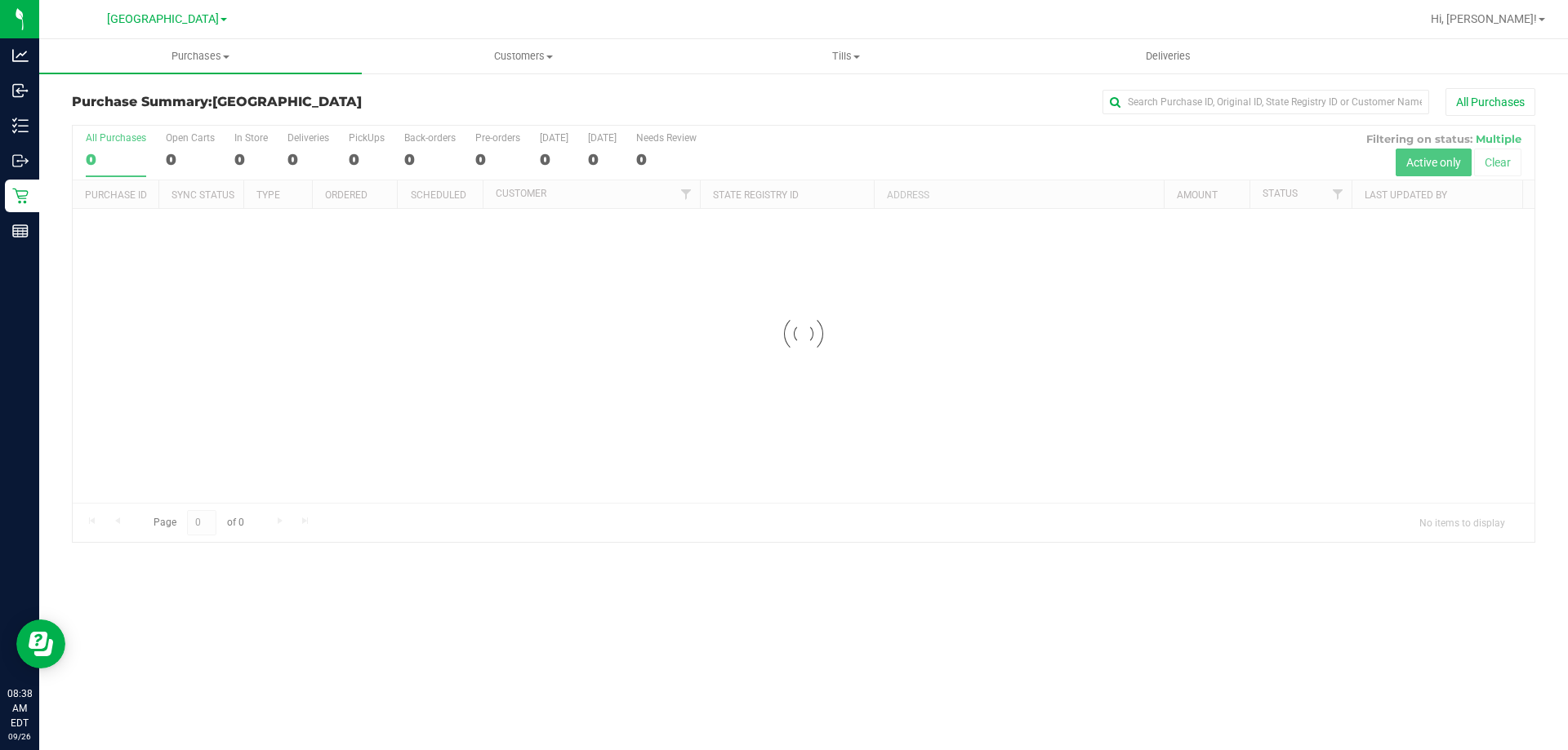
click at [410, 102] on h3 "Purchase Summary: North Port WC" at bounding box center [315, 102] width 487 height 15
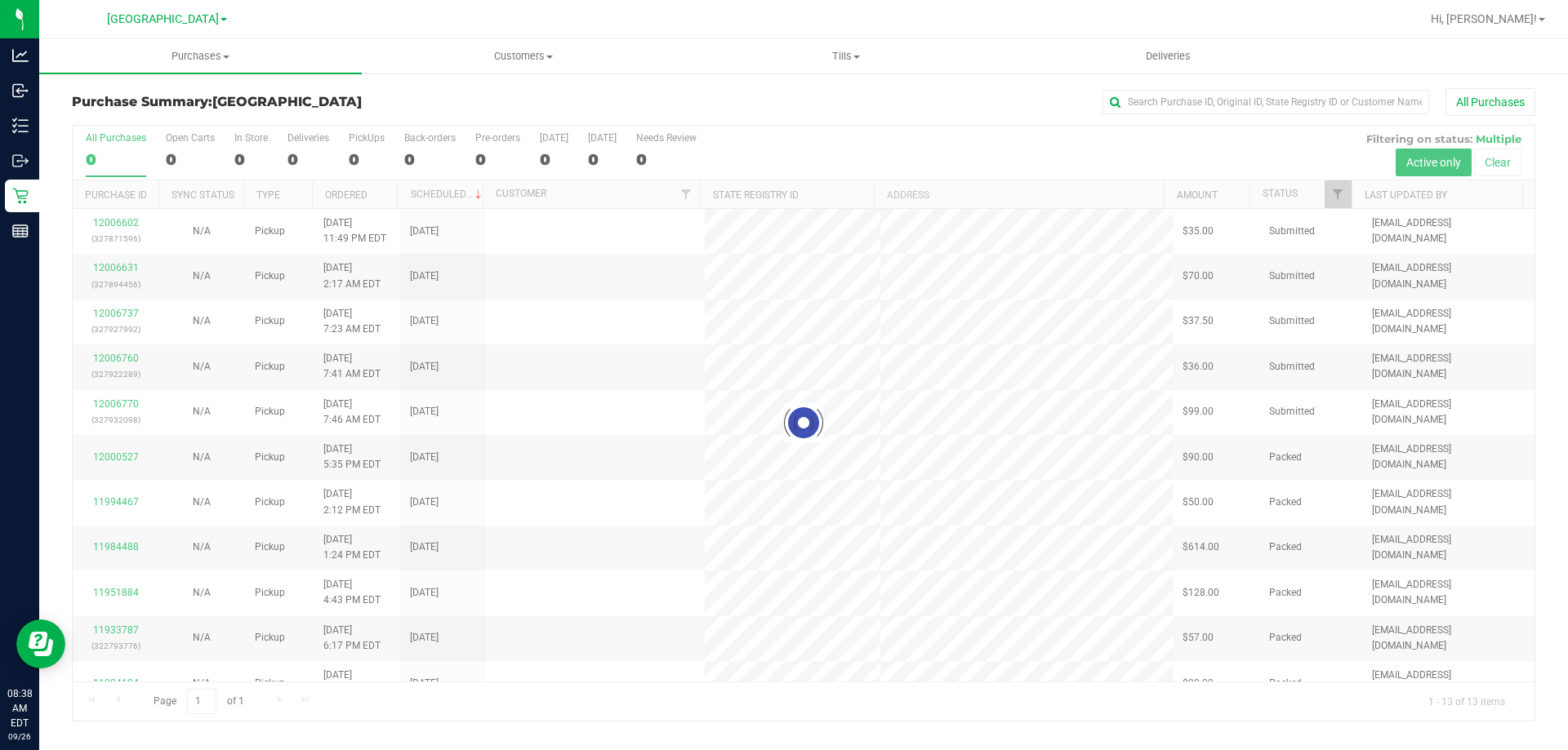
click at [410, 102] on h3 "Purchase Summary: North Port WC" at bounding box center [315, 102] width 487 height 15
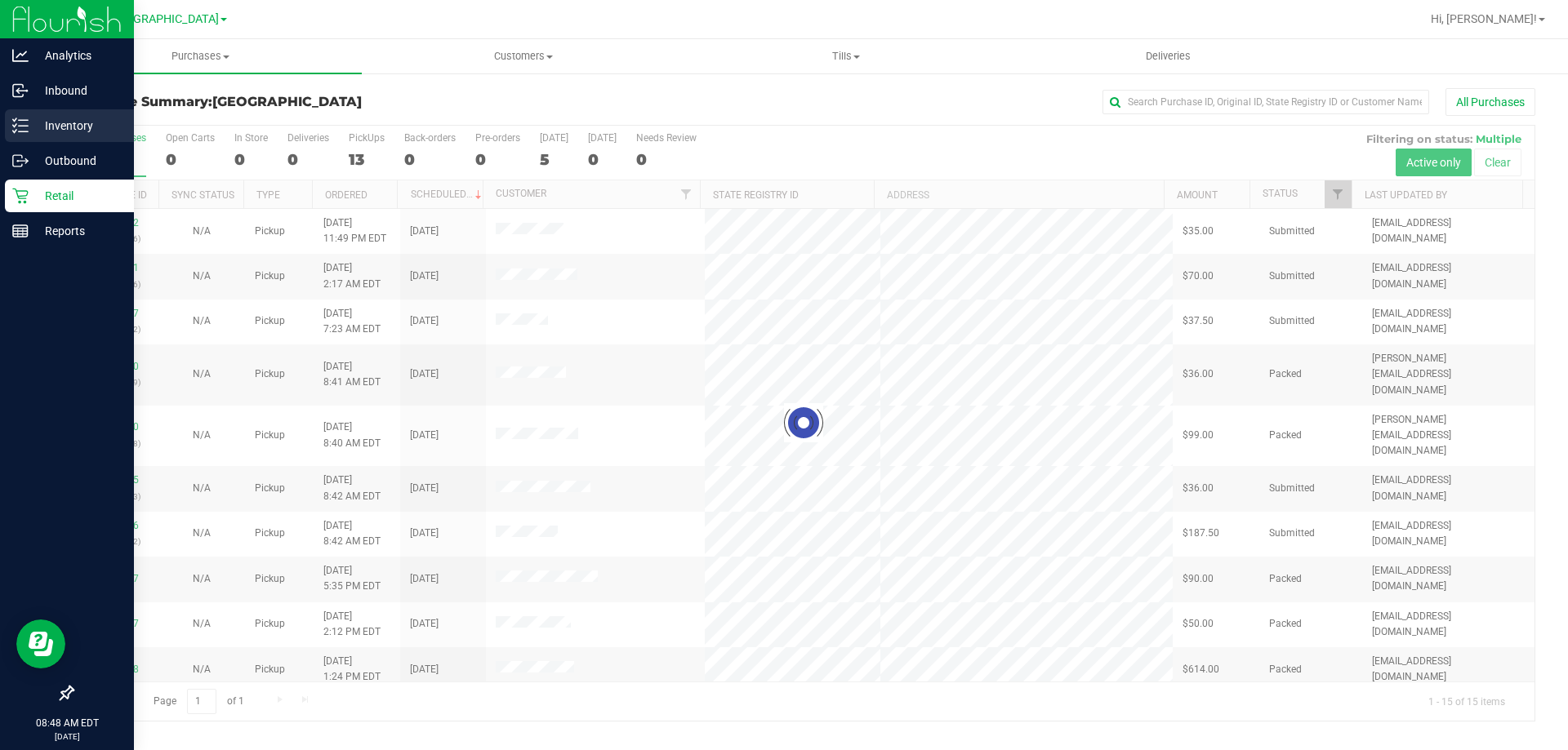
click at [15, 120] on icon at bounding box center [15, 120] width 3 height 2
click at [94, 129] on p "Inventory" at bounding box center [78, 126] width 98 height 20
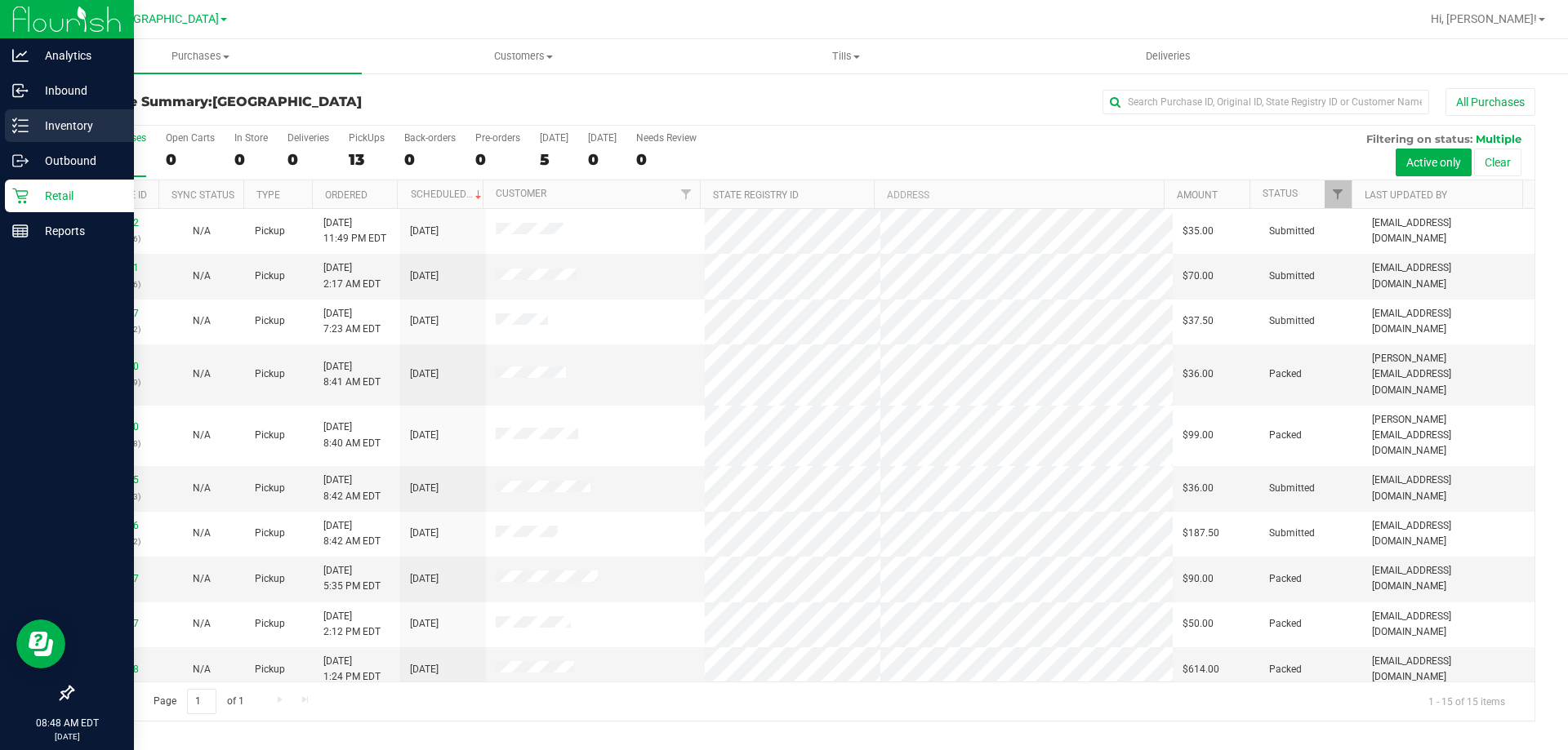
click at [40, 123] on p "Inventory" at bounding box center [78, 126] width 98 height 20
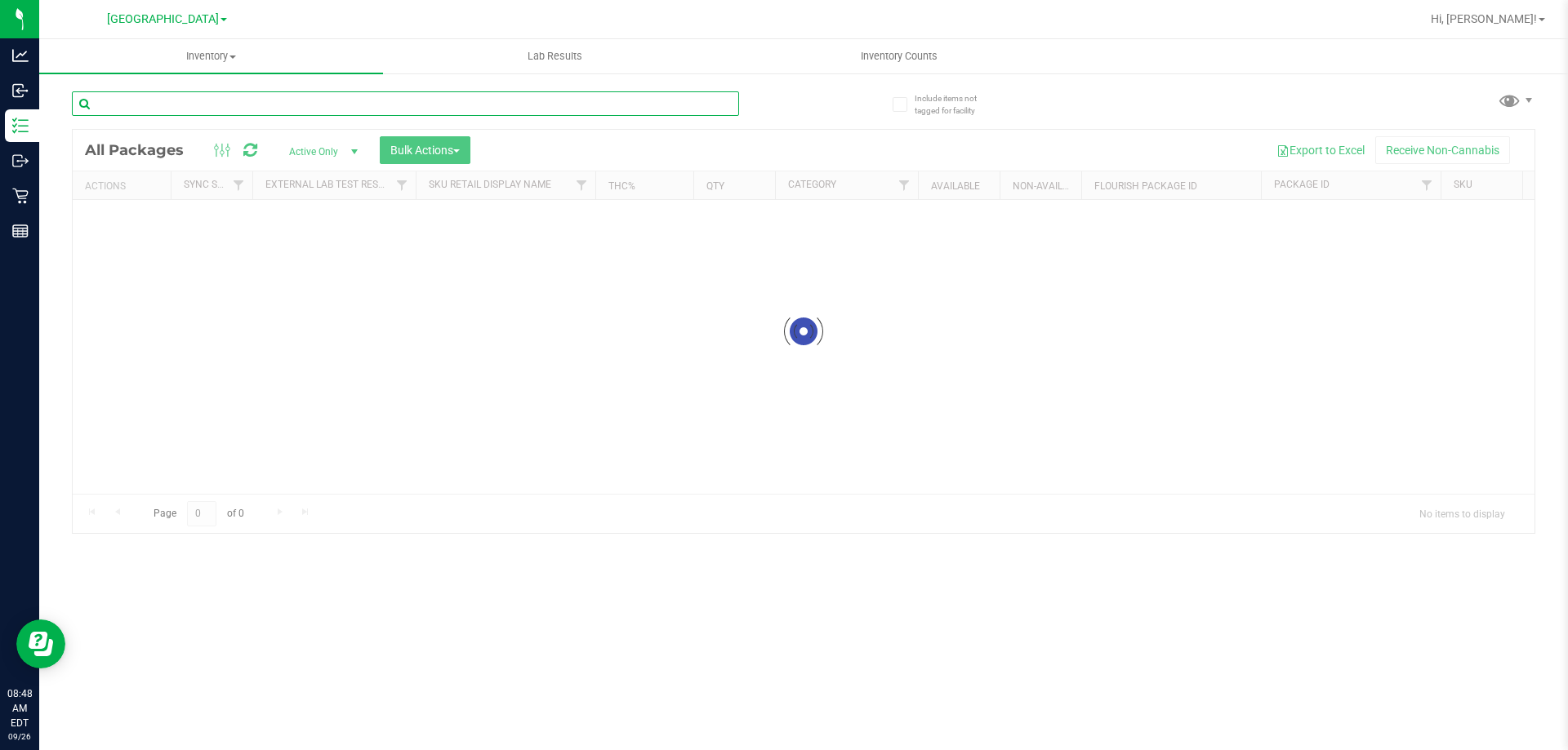
click at [296, 114] on input "text" at bounding box center [406, 104] width 667 height 25
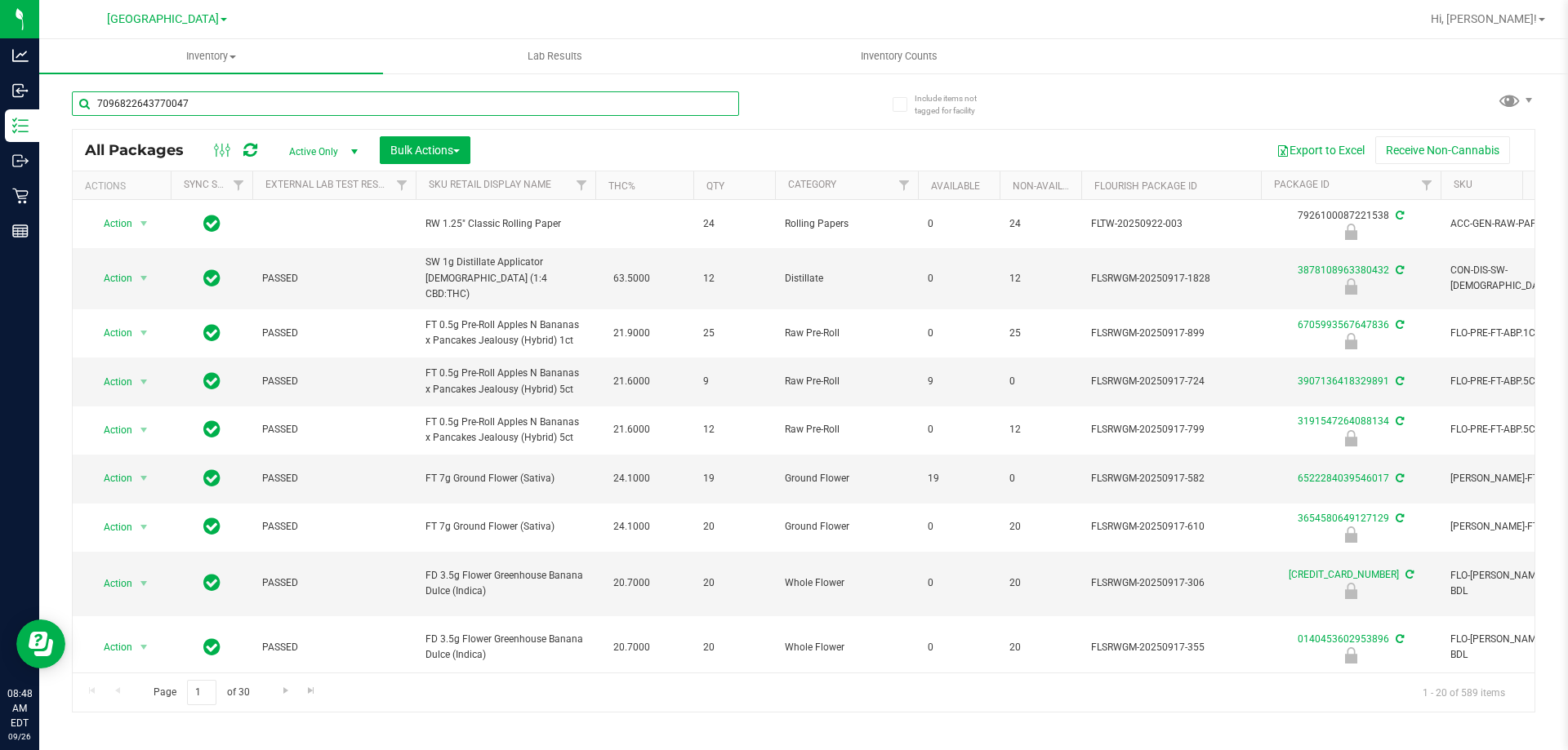
type input "7096822643770047"
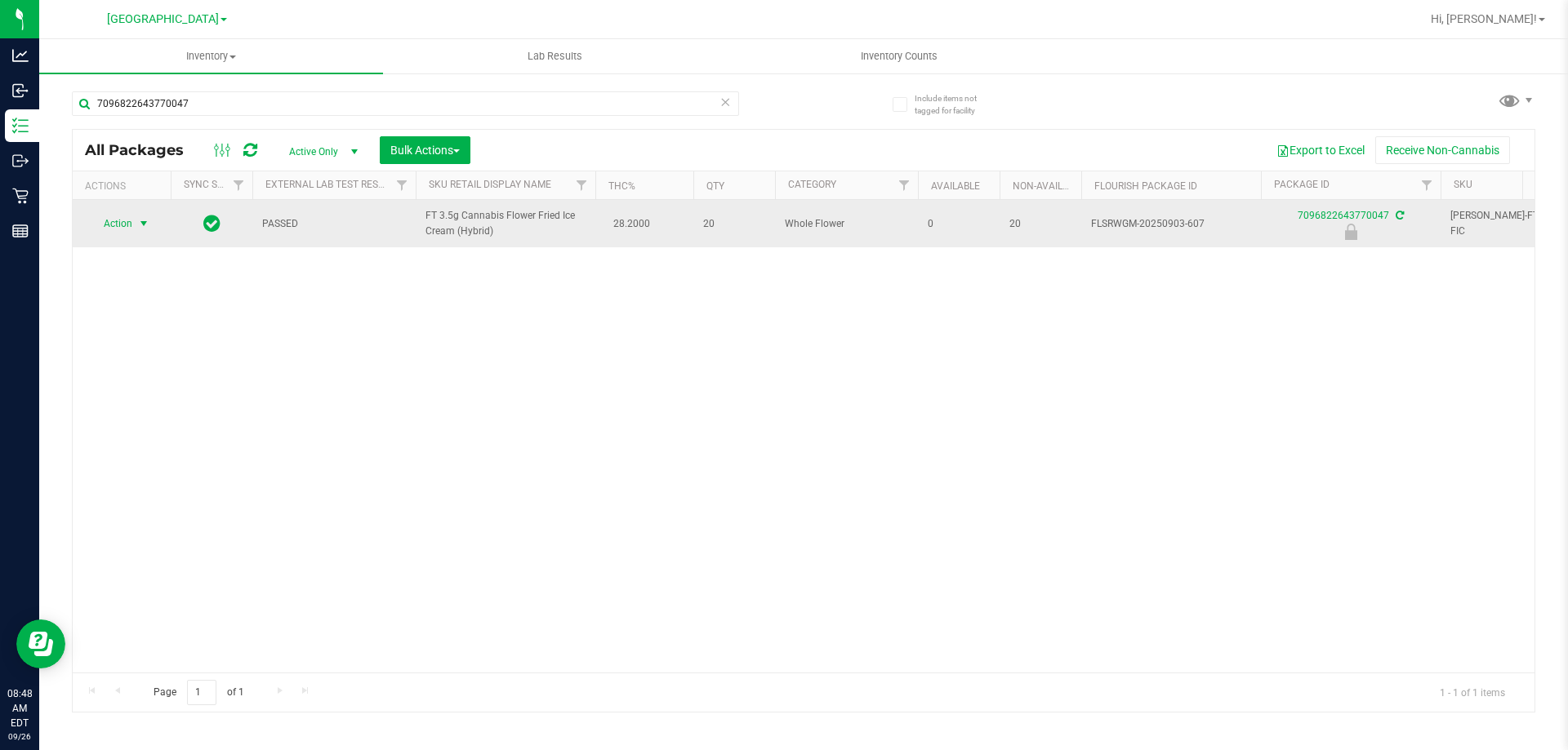
click at [125, 228] on span "Action" at bounding box center [111, 224] width 44 height 23
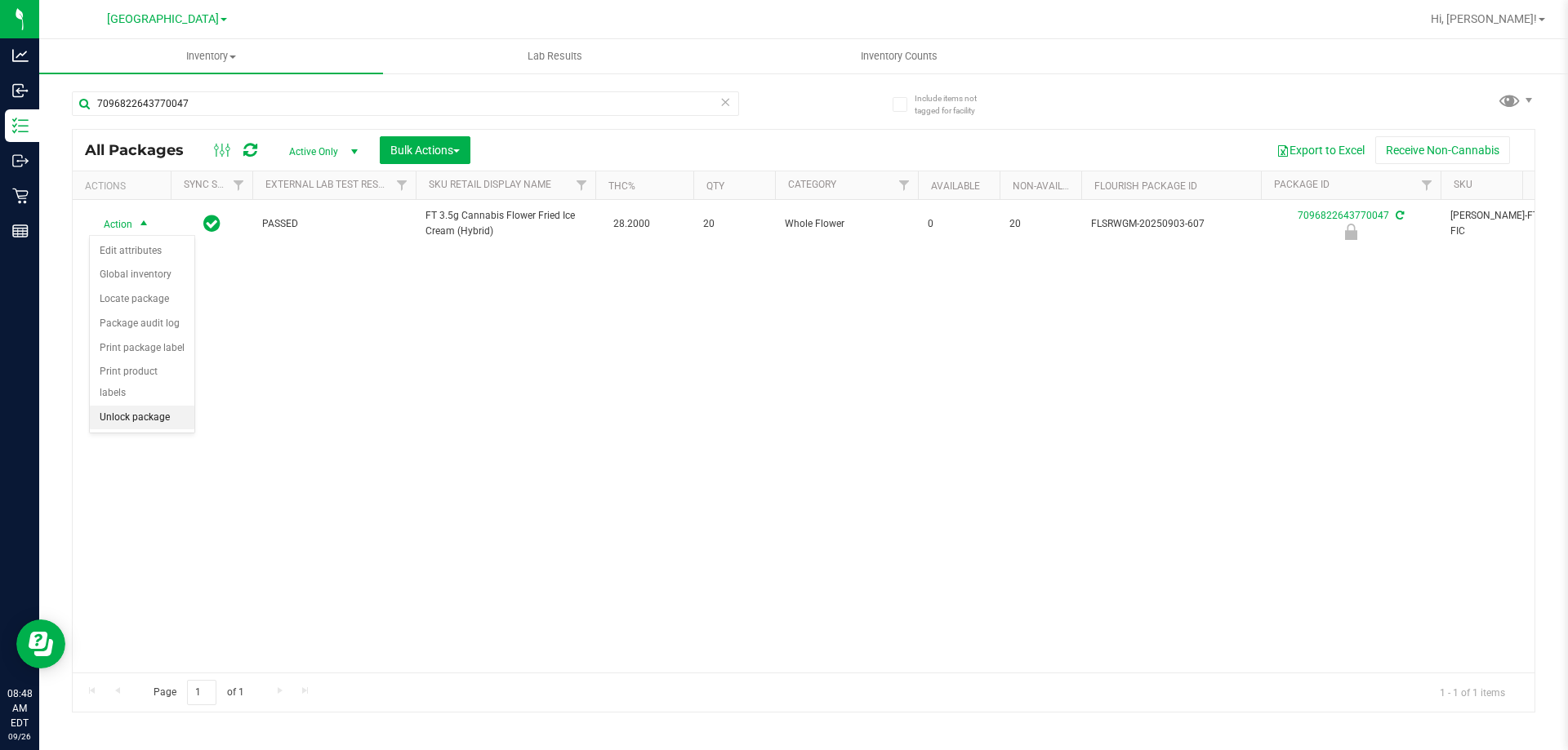
click at [135, 405] on li "Unlock package" at bounding box center [143, 418] width 105 height 25
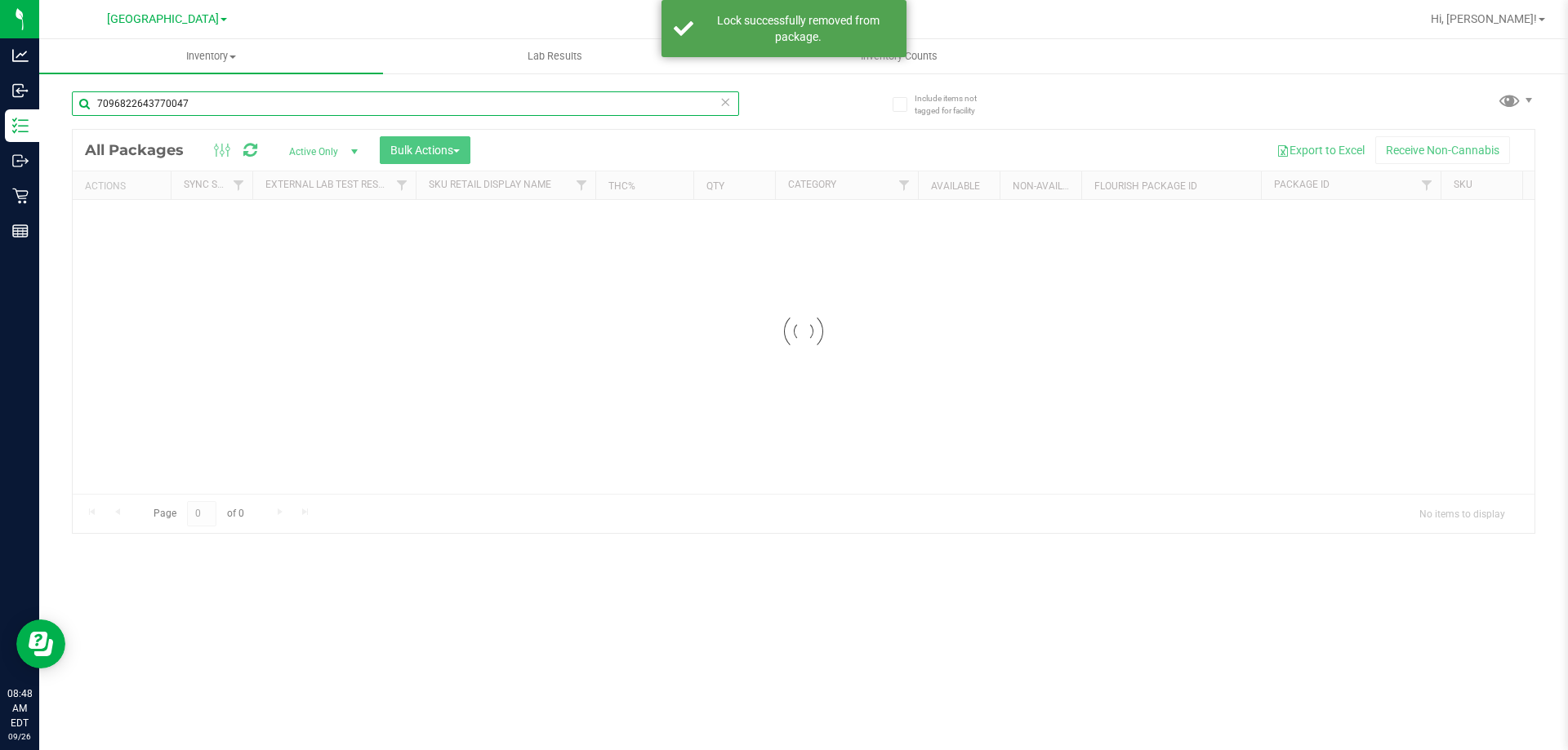
click at [238, 111] on input "7096822643770047" at bounding box center [406, 104] width 667 height 25
type input "6357312884248236"
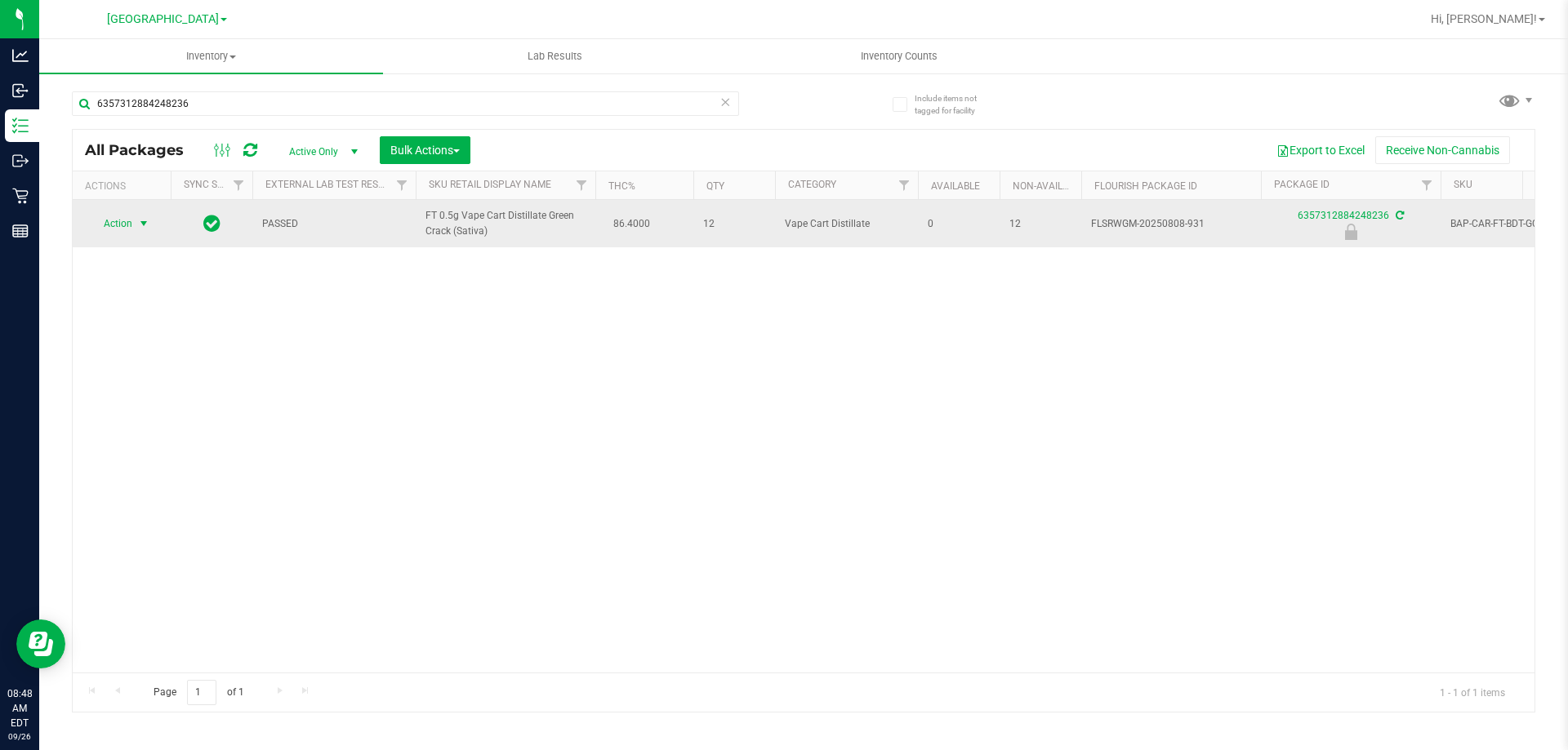
click at [126, 224] on span "Action" at bounding box center [111, 224] width 44 height 23
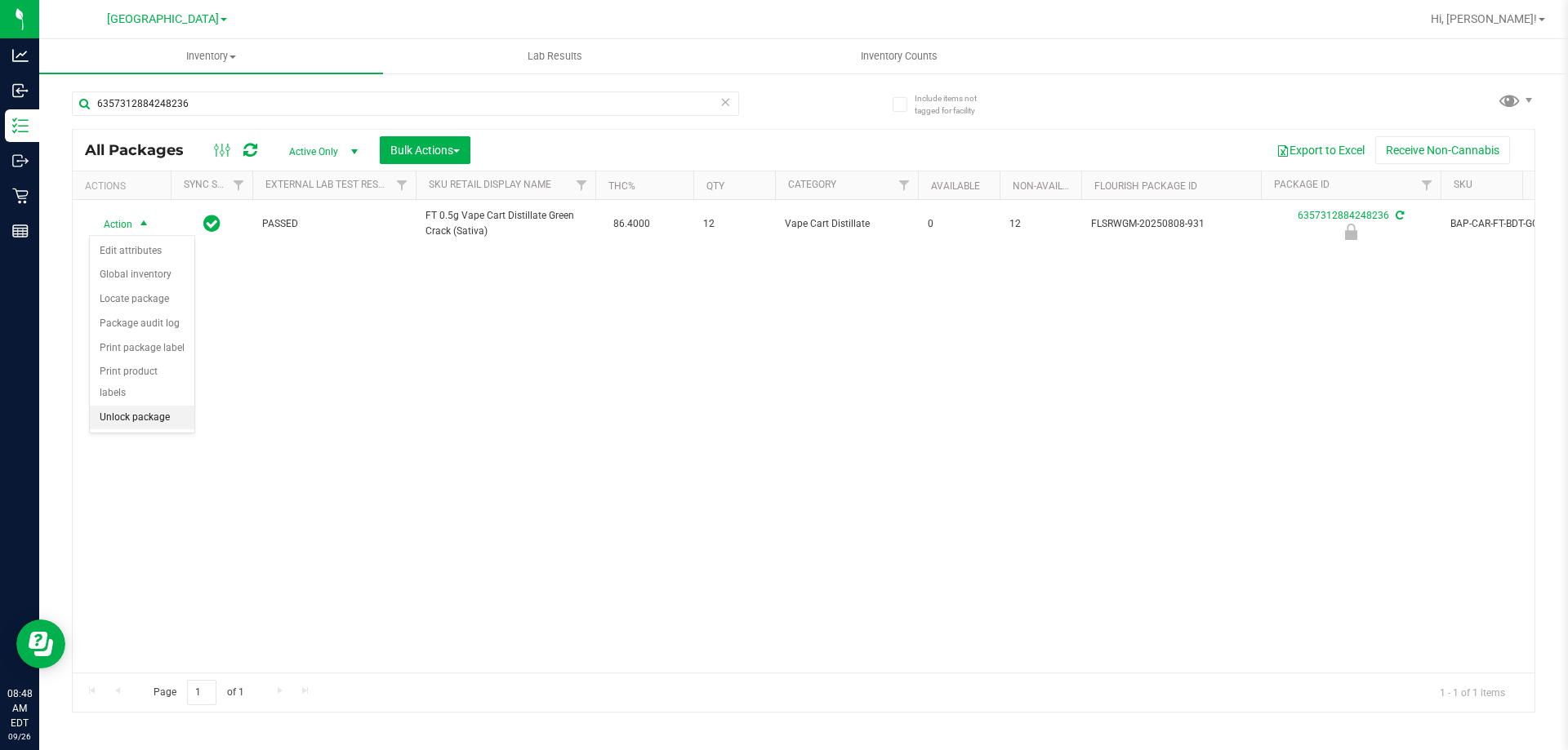
click at [131, 405] on li "Unlock package" at bounding box center [143, 418] width 105 height 25
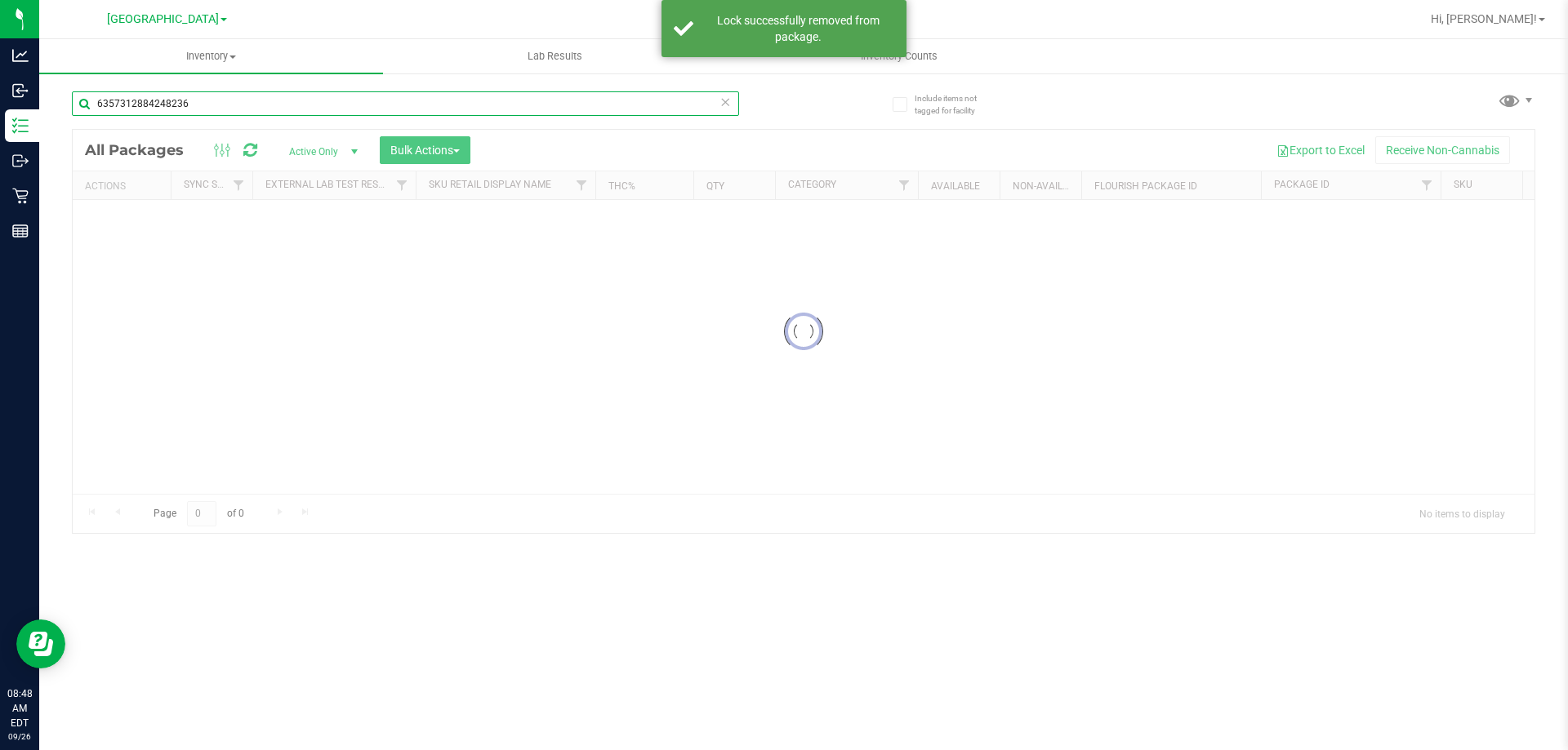
click at [248, 107] on input "6357312884248236" at bounding box center [406, 104] width 667 height 25
type input "8904397435323896"
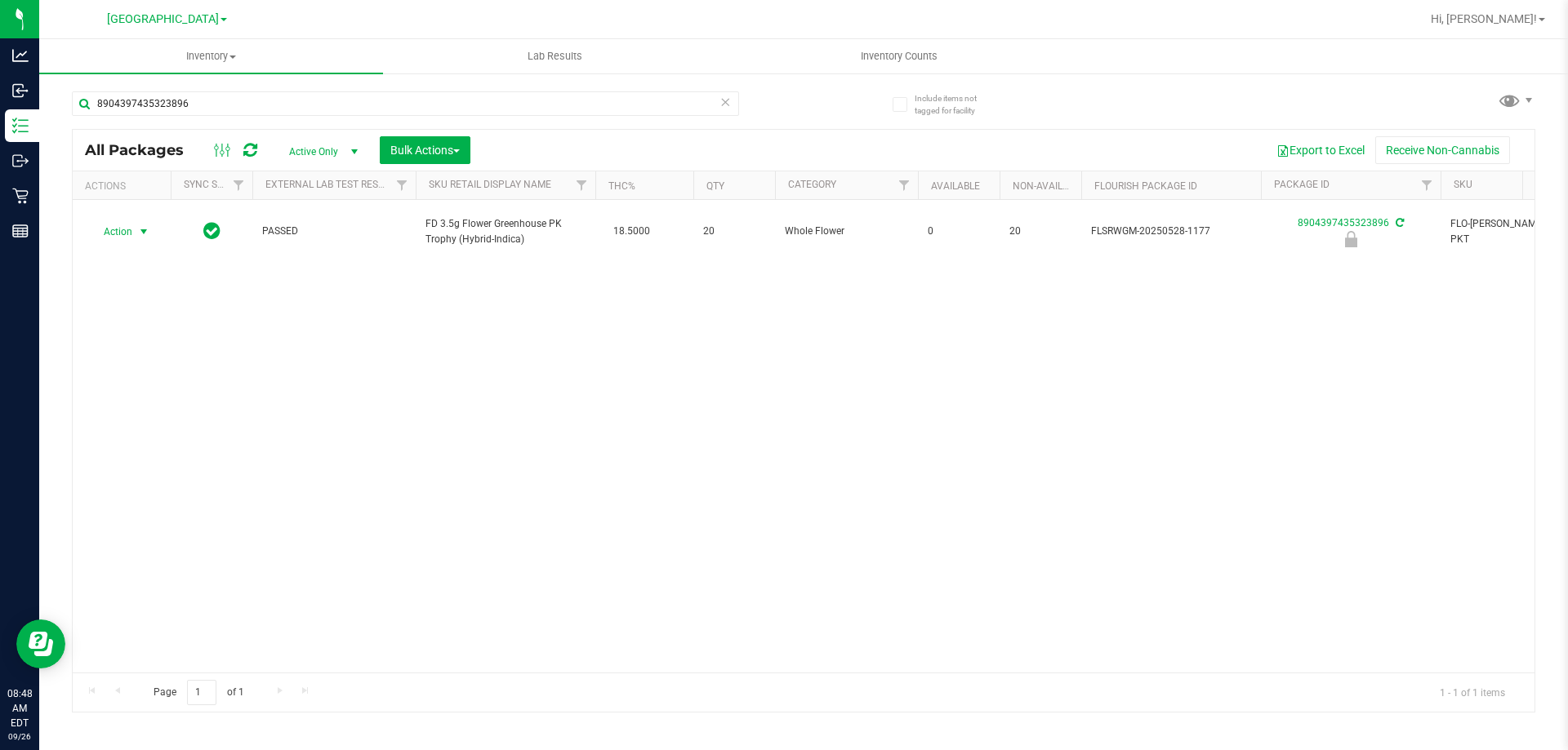
click at [123, 224] on span "Action" at bounding box center [111, 232] width 44 height 23
click at [120, 405] on li "Unlock package" at bounding box center [143, 418] width 105 height 25
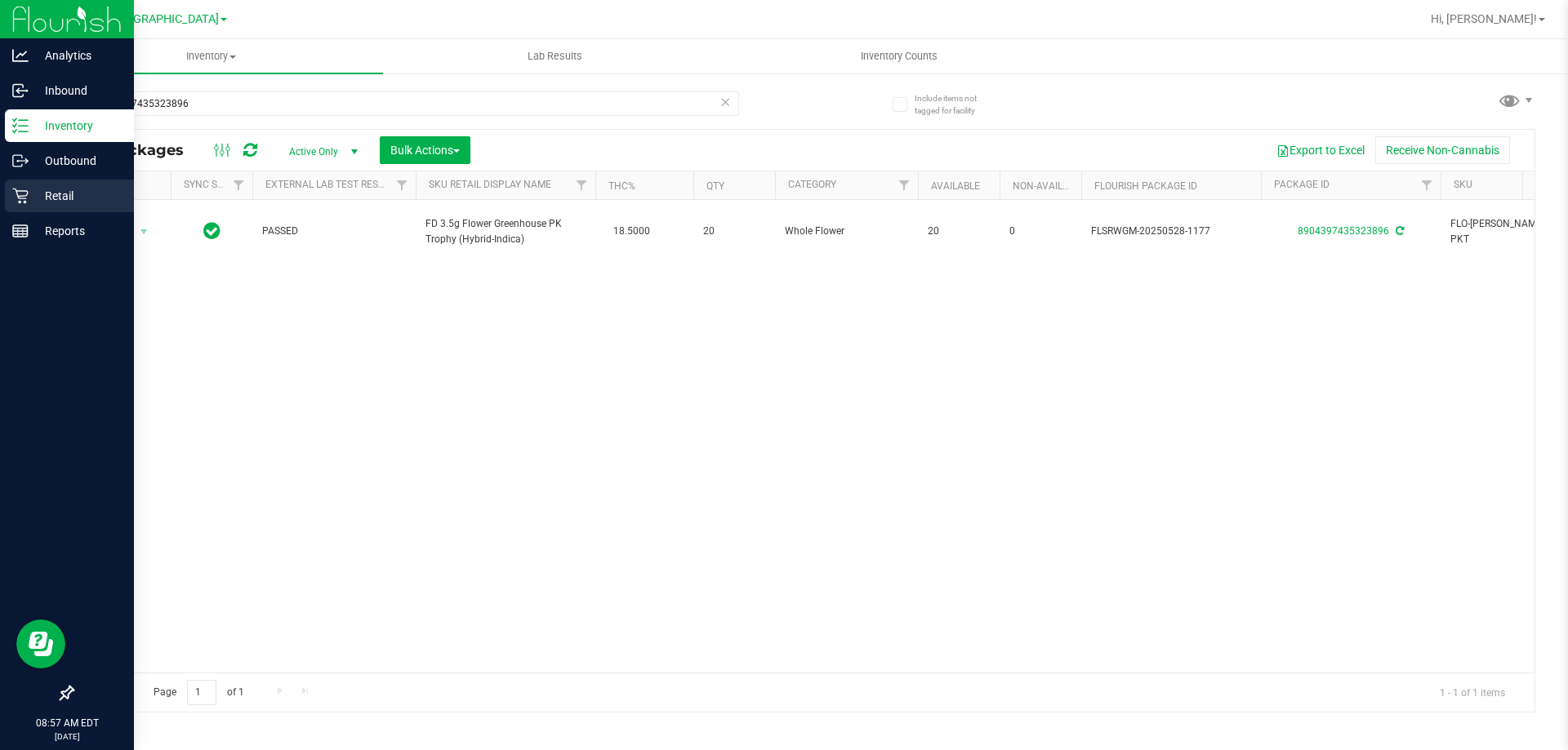
click at [13, 206] on div "Retail" at bounding box center [70, 196] width 129 height 33
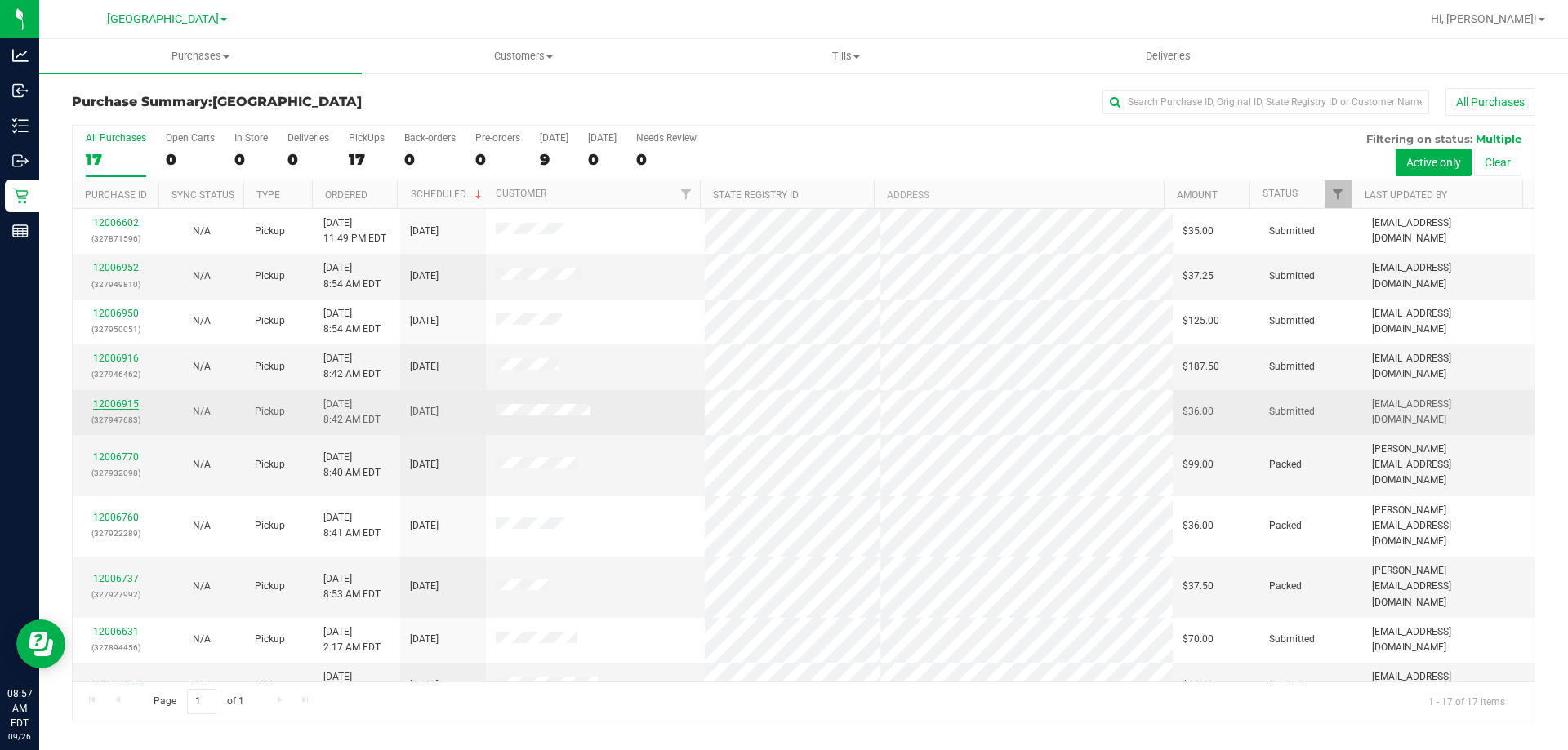
click at [117, 404] on link "12006915" at bounding box center [116, 404] width 46 height 11
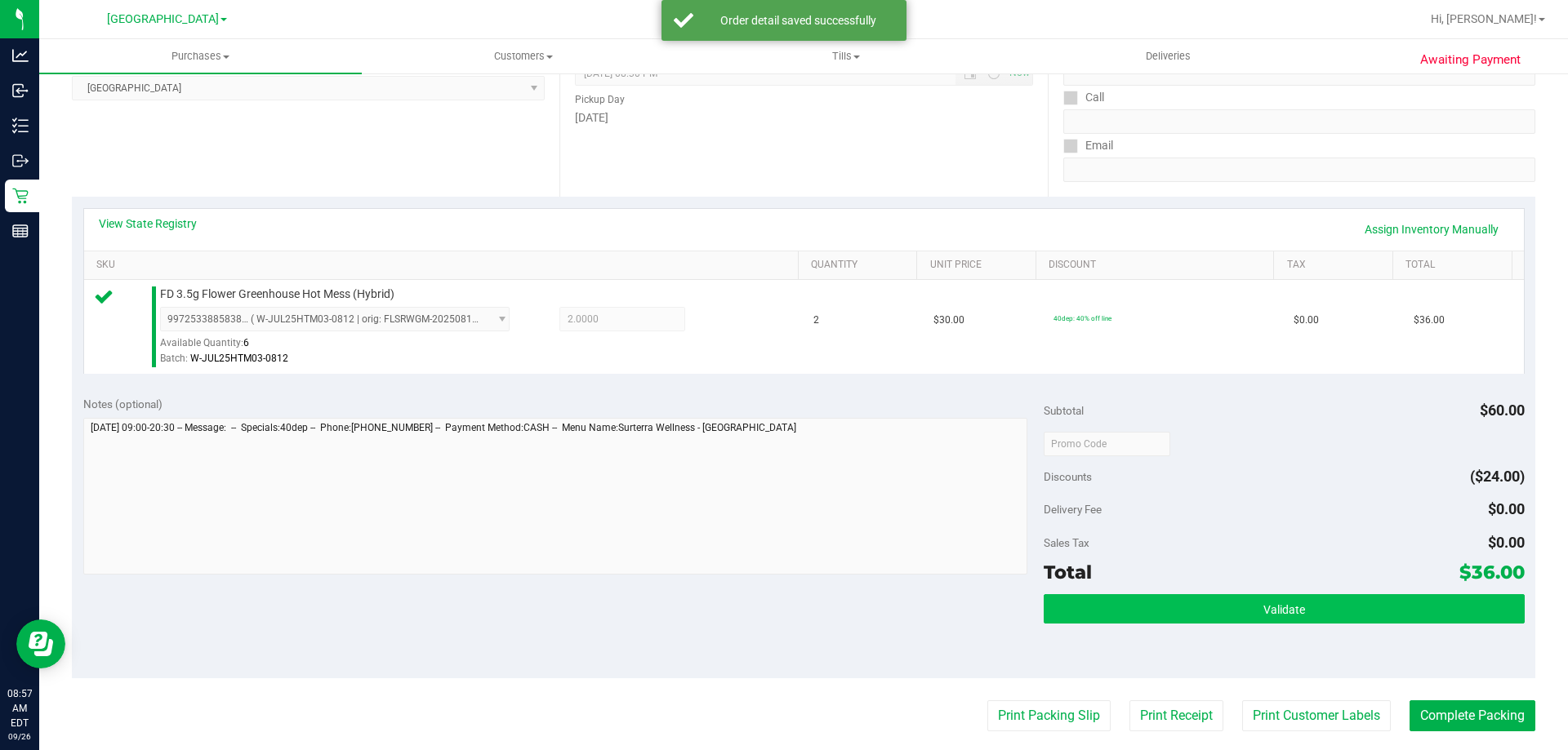
scroll to position [245, 0]
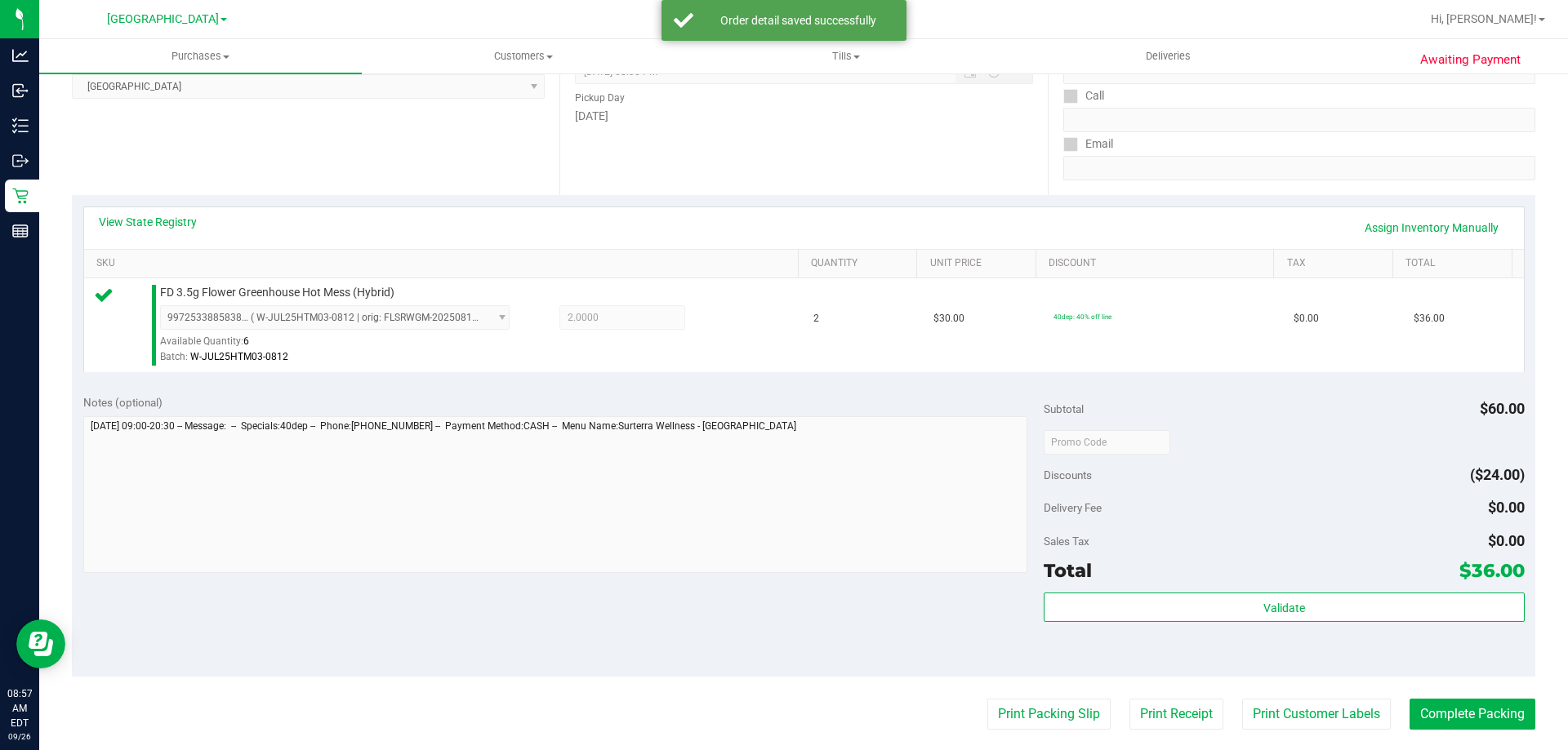
click at [1336, 589] on div "Subtotal $60.00 Discounts ($24.00) Delivery Fee $0.00 Sales Tax $0.00 Total $36…" at bounding box center [1284, 530] width 480 height 272
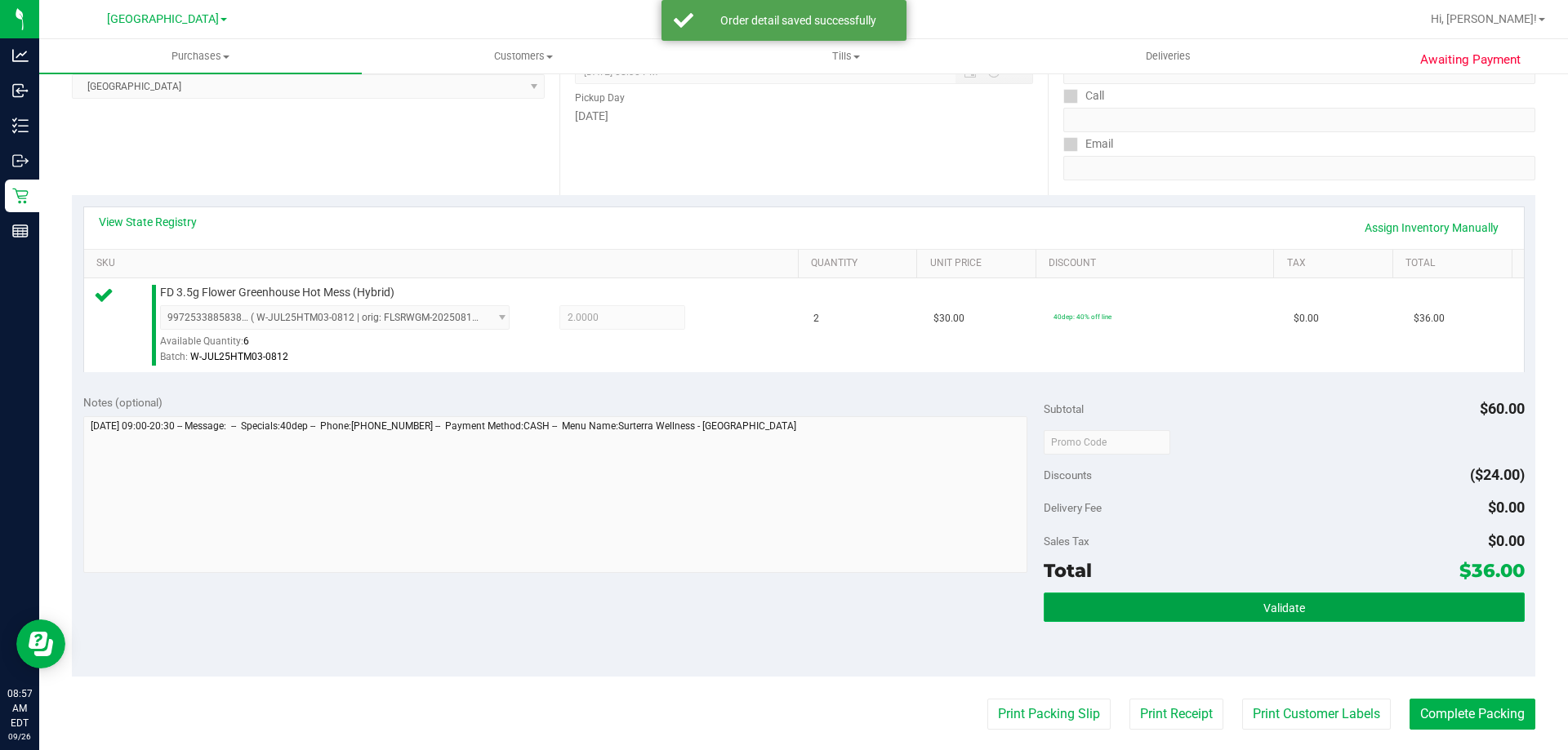
click at [1337, 601] on button "Validate" at bounding box center [1284, 608] width 480 height 29
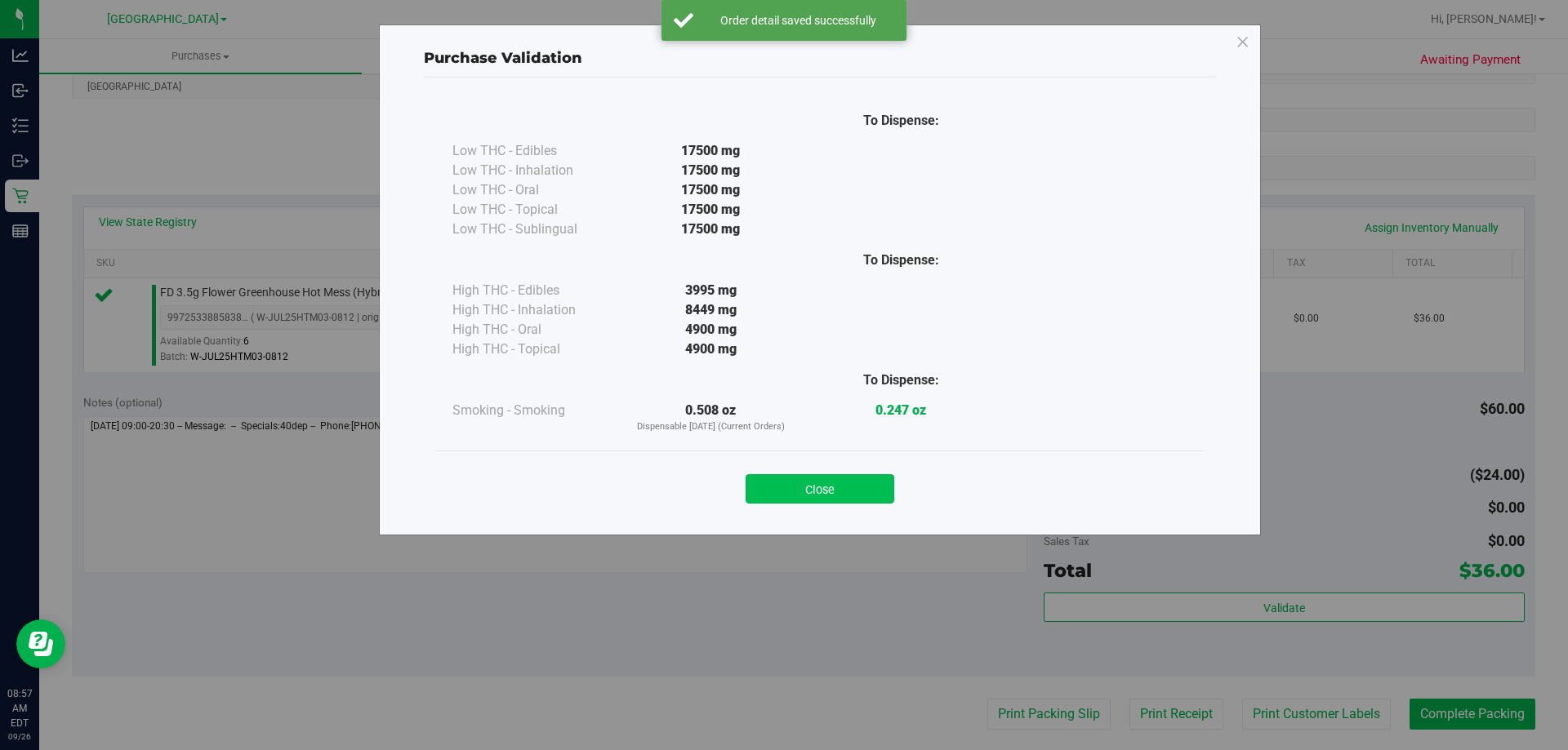
click at [837, 493] on button "Close" at bounding box center [819, 489] width 148 height 29
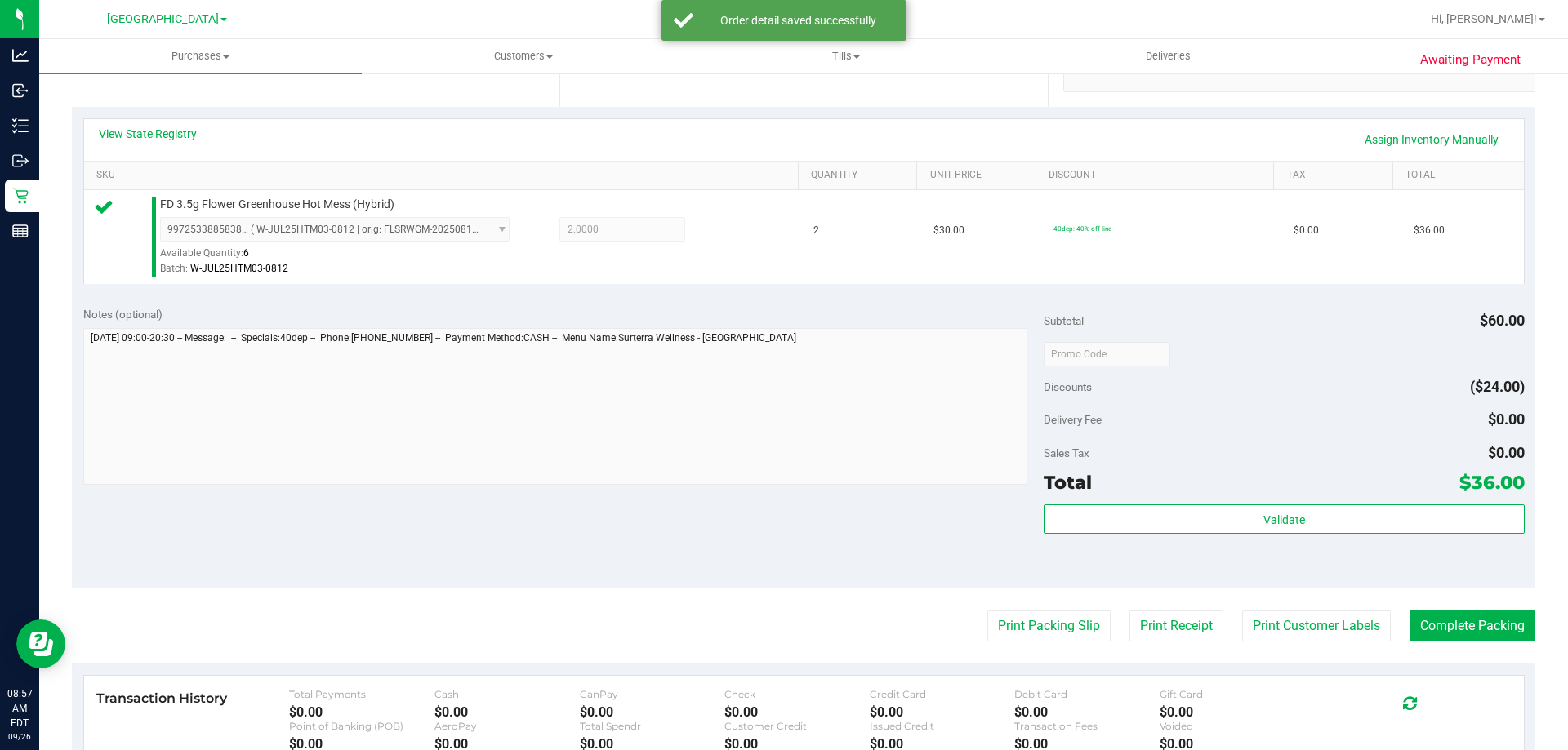
scroll to position [490, 0]
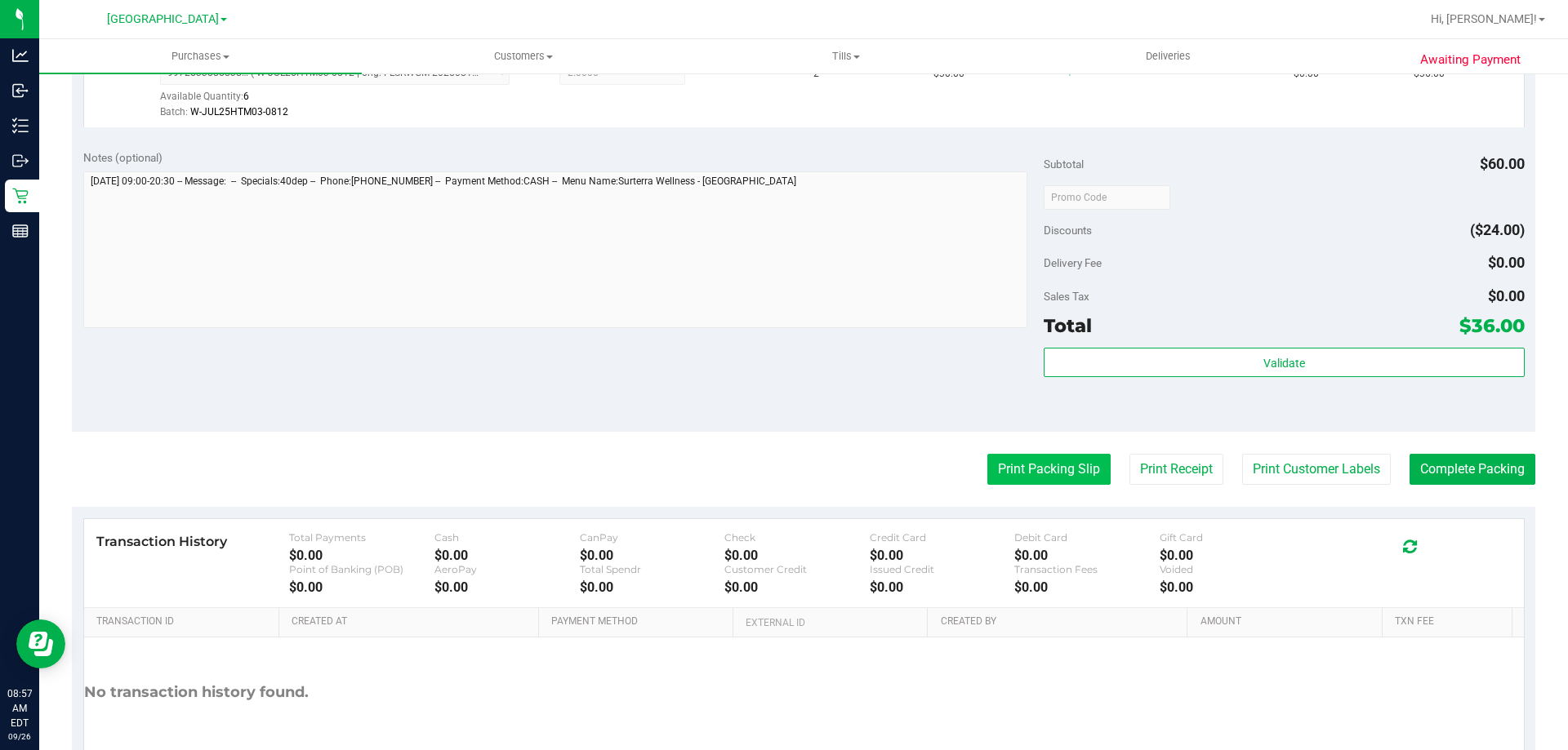
click at [1055, 459] on button "Print Packing Slip" at bounding box center [1049, 469] width 124 height 31
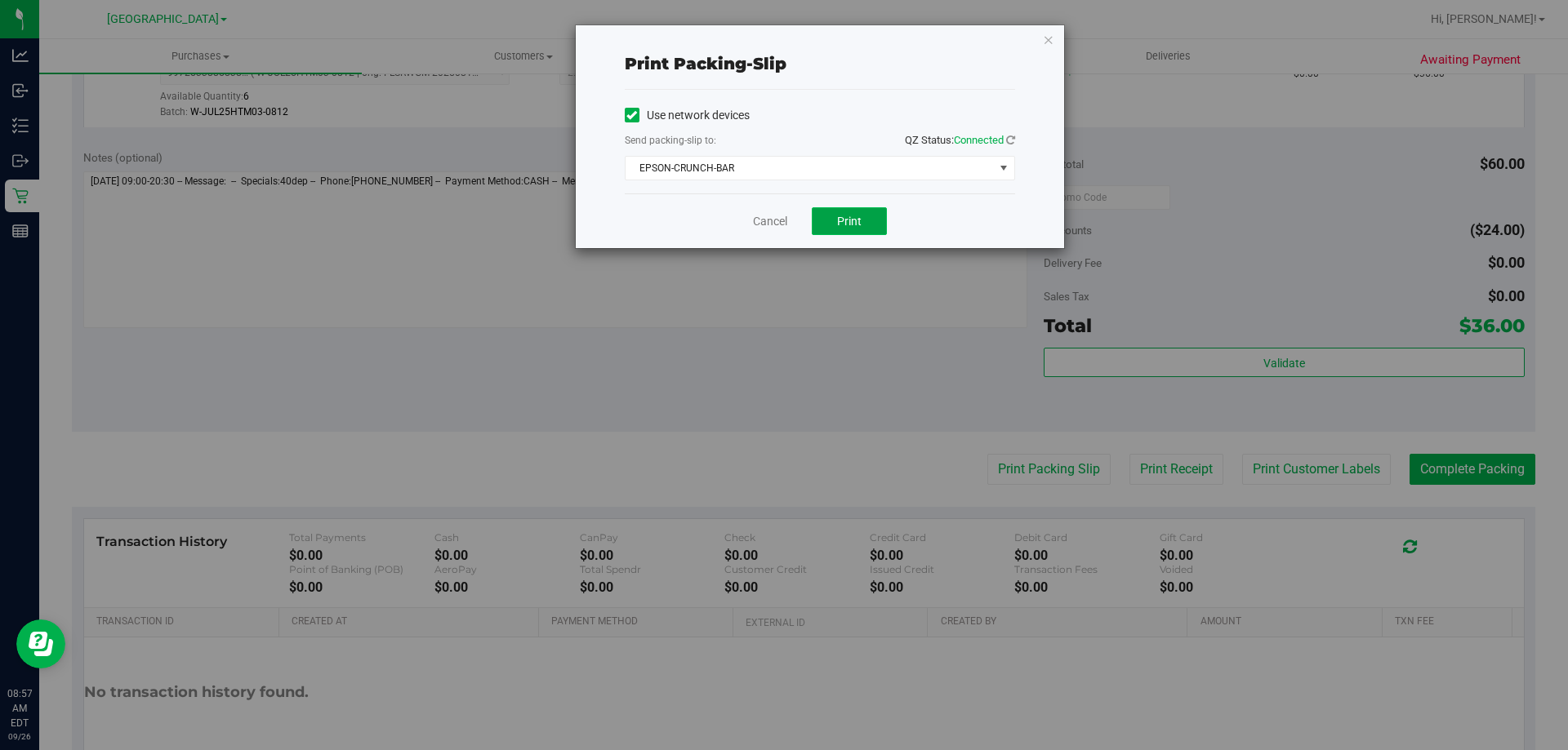
click at [858, 224] on span "Print" at bounding box center [850, 221] width 25 height 13
click at [1049, 41] on icon "button" at bounding box center [1049, 39] width 11 height 20
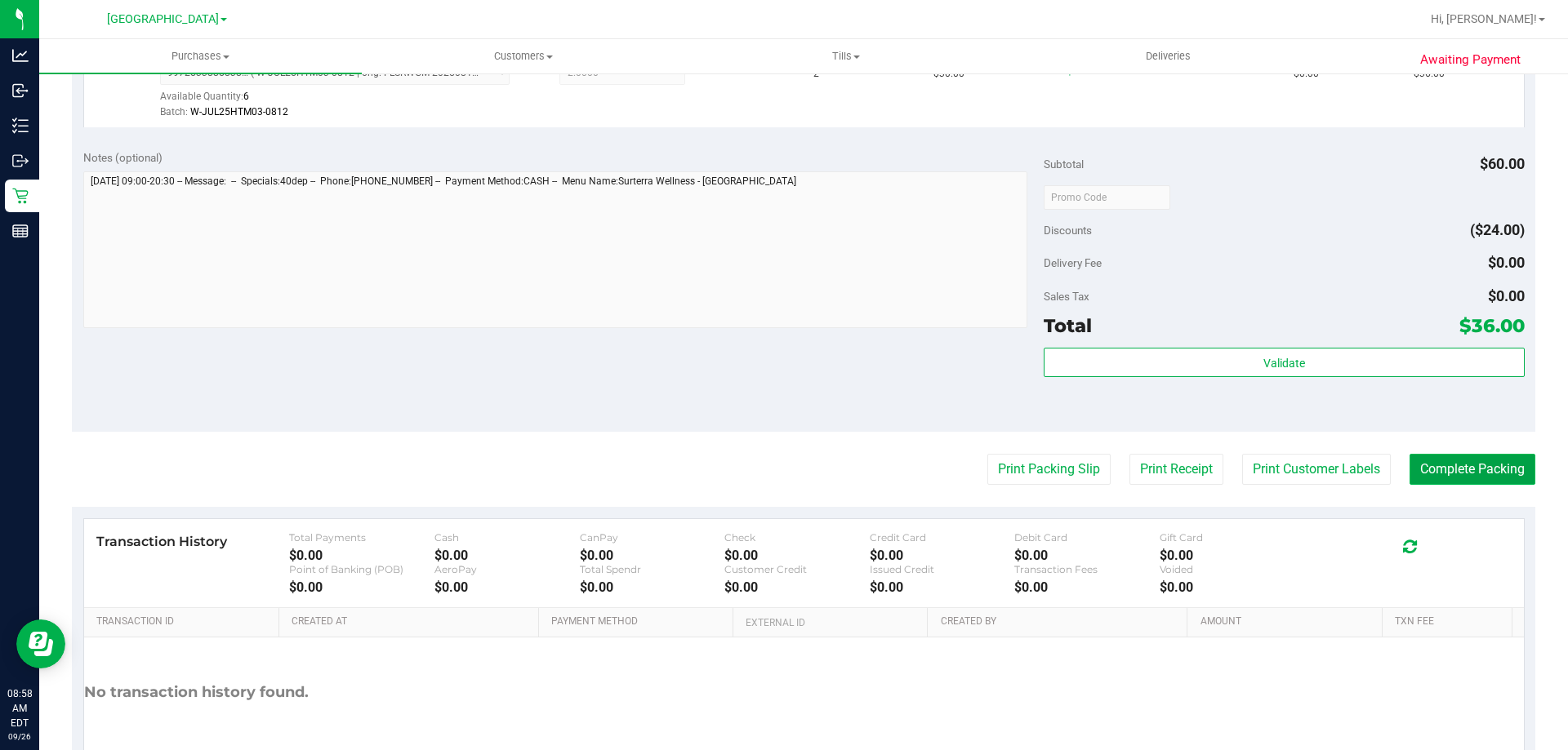
click at [1437, 469] on button "Complete Packing" at bounding box center [1473, 469] width 126 height 31
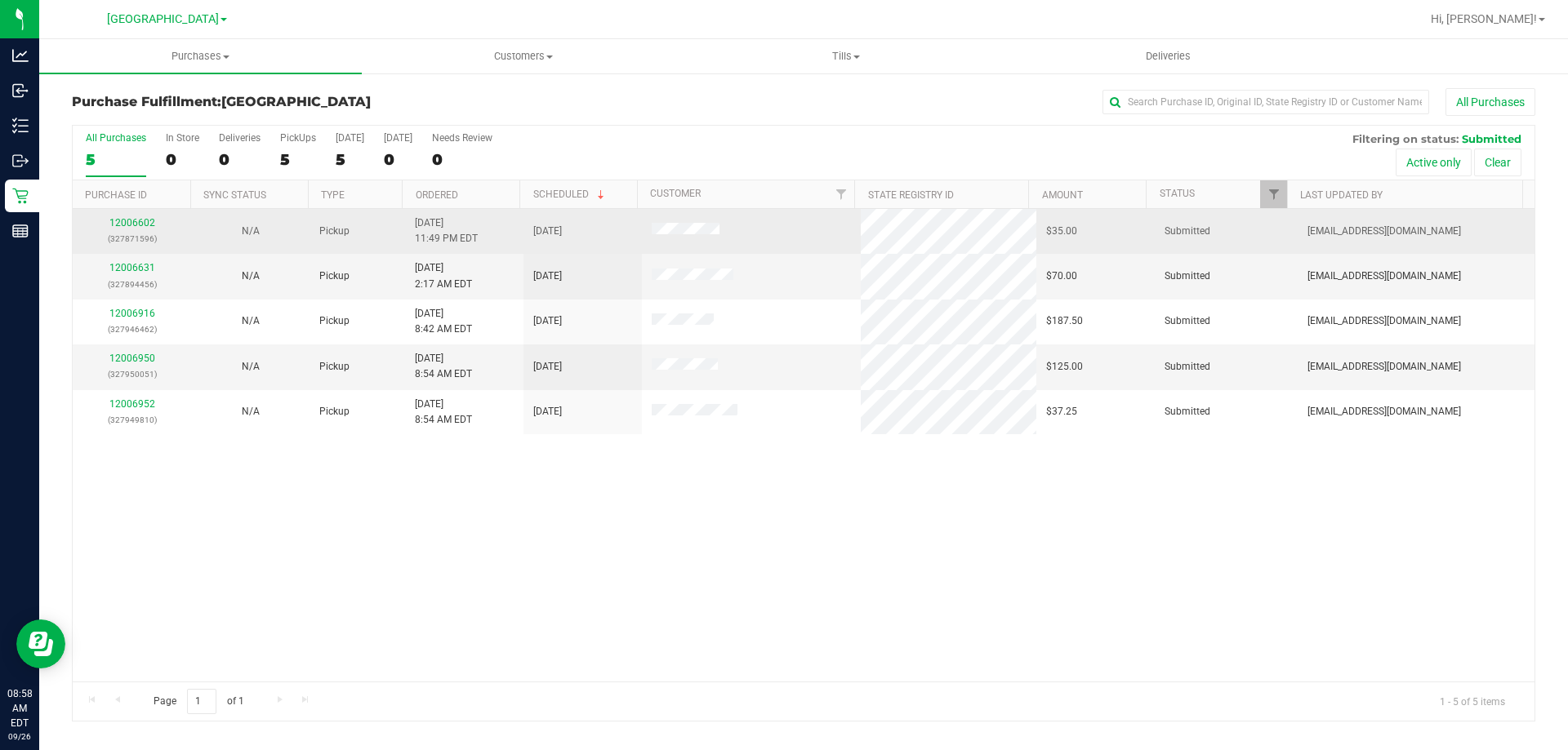
click at [154, 227] on div "12006602 (327871596)" at bounding box center [132, 231] width 99 height 31
click at [138, 224] on link "12006602" at bounding box center [133, 223] width 46 height 11
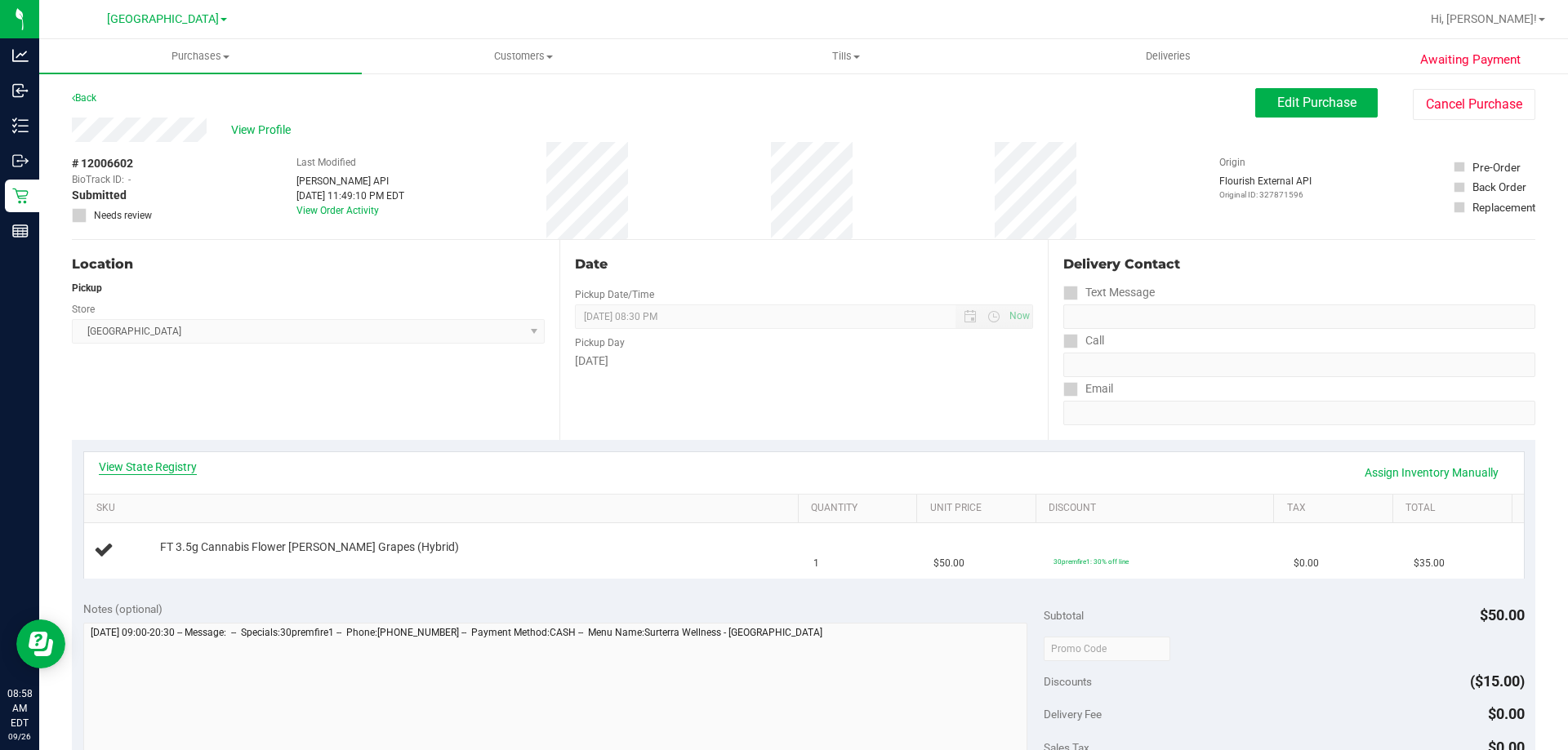
click at [148, 471] on link "View State Registry" at bounding box center [148, 467] width 98 height 16
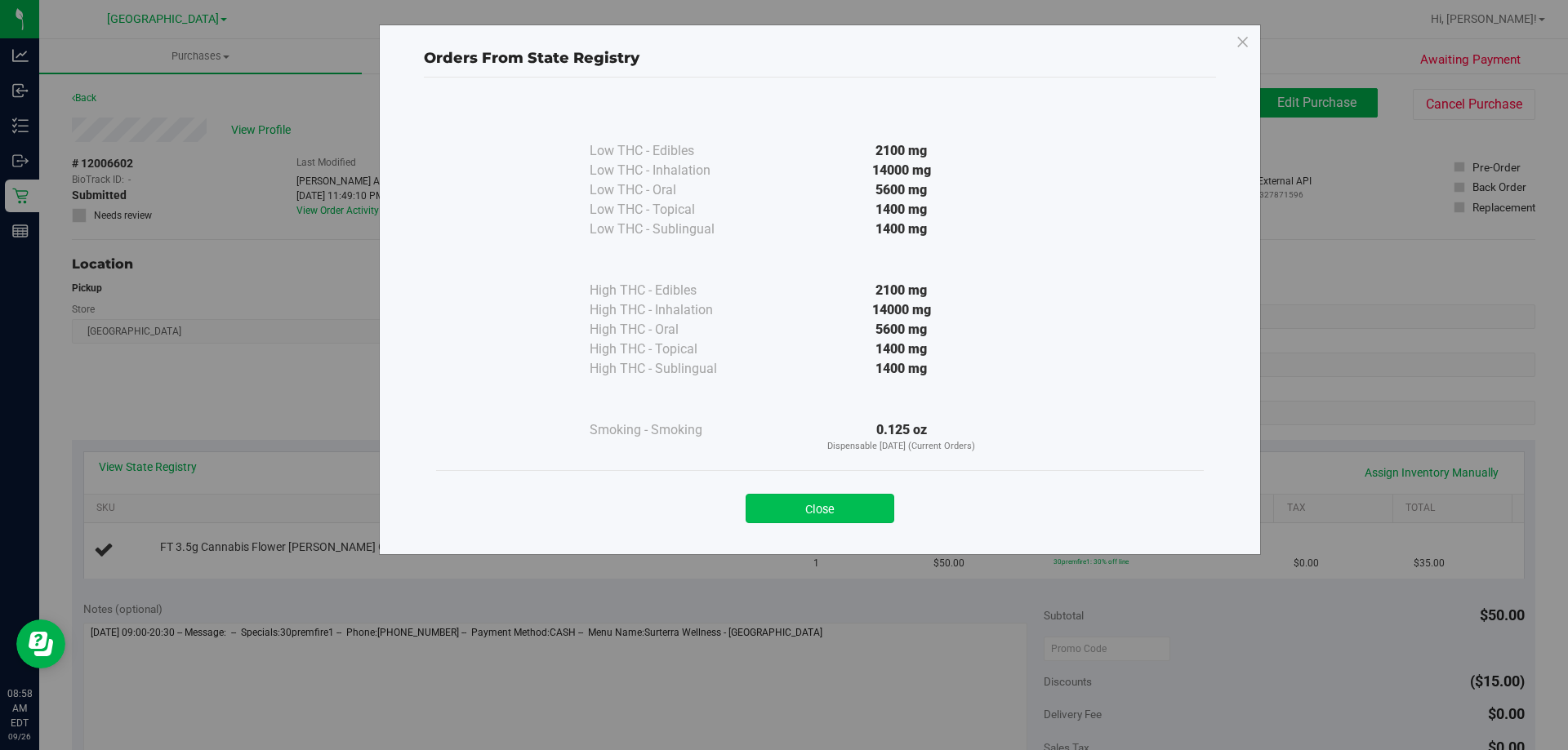
click at [851, 499] on button "Close" at bounding box center [819, 508] width 148 height 29
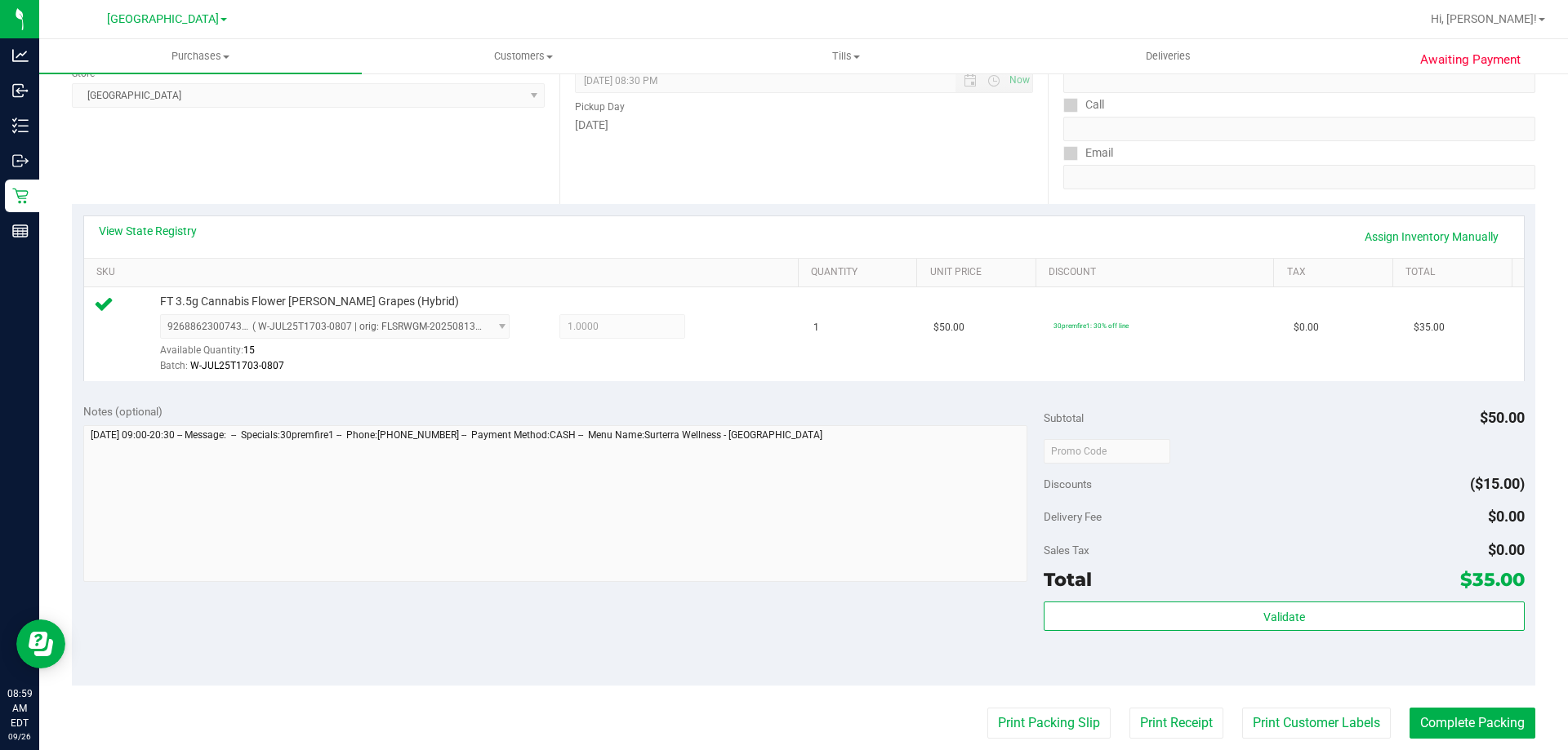
scroll to position [245, 0]
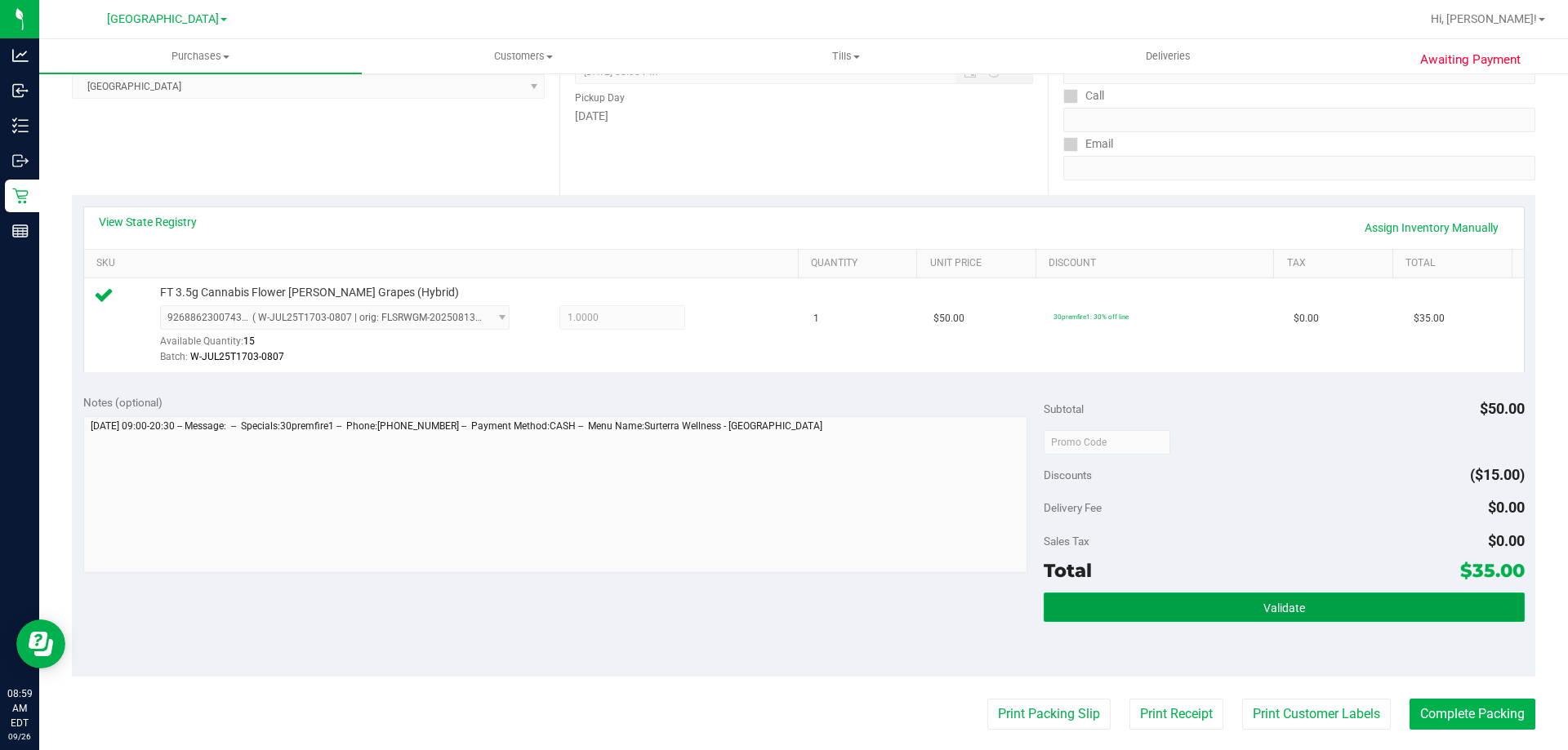
click at [1412, 594] on button "Validate" at bounding box center [1284, 608] width 480 height 29
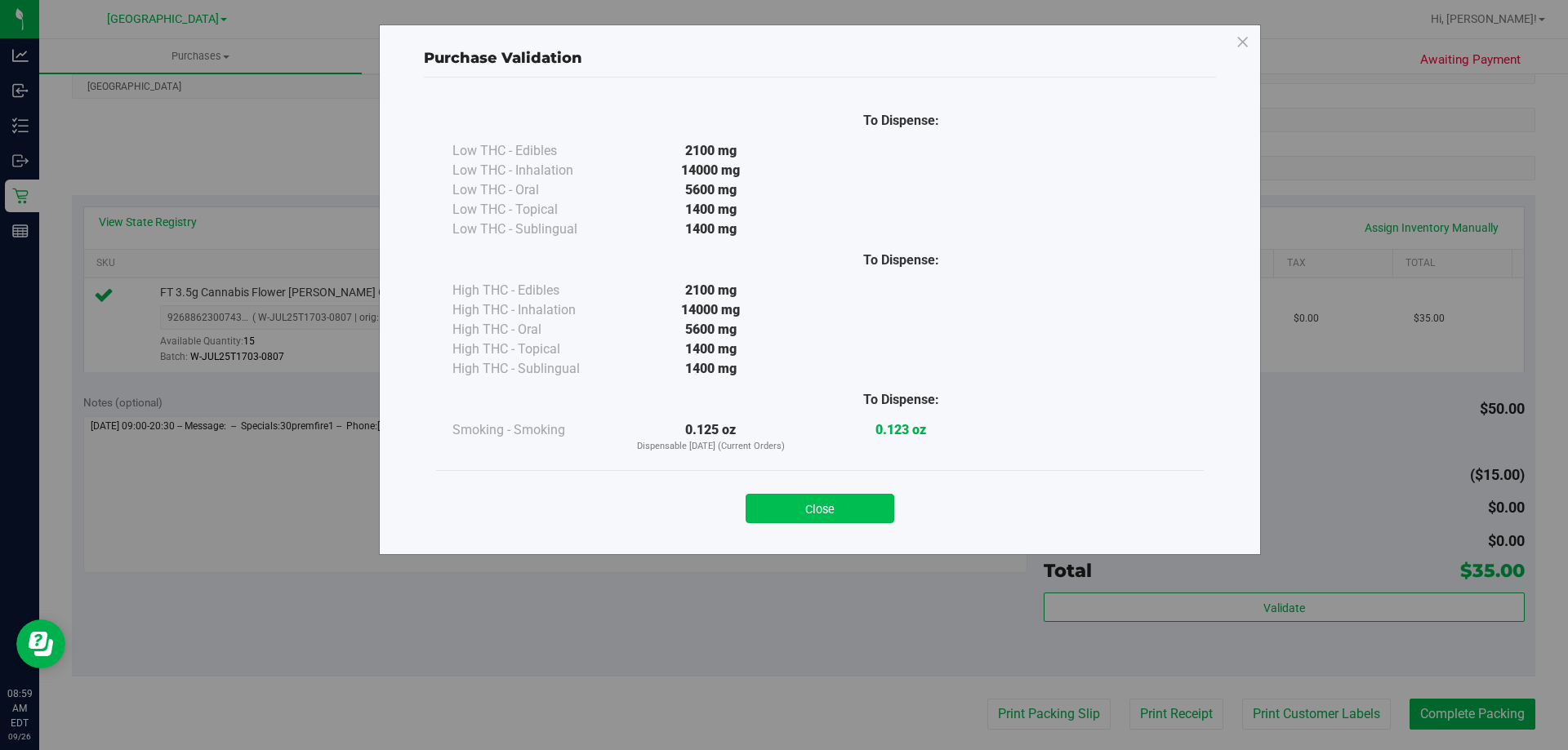
click at [832, 502] on button "Close" at bounding box center [819, 508] width 148 height 29
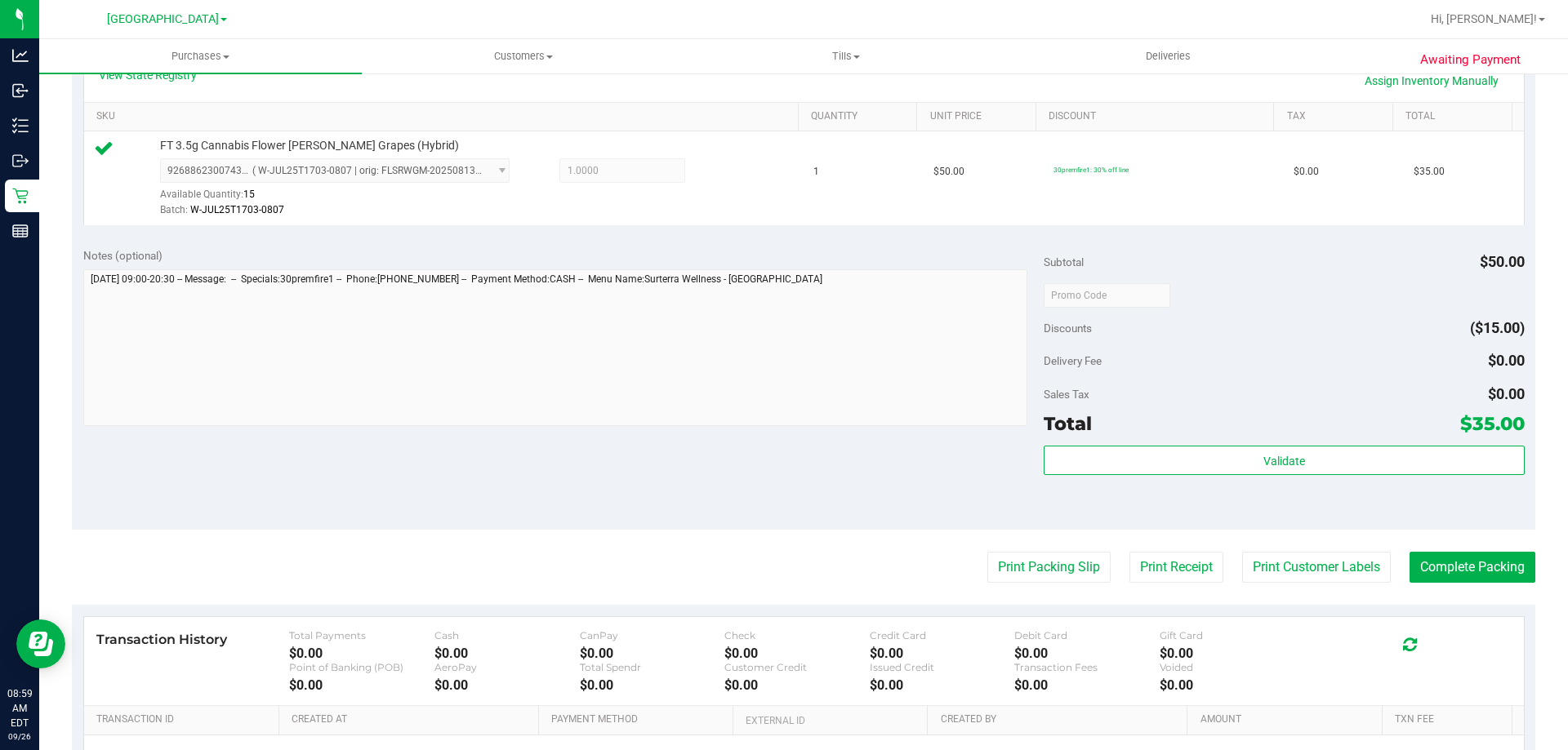
scroll to position [408, 0]
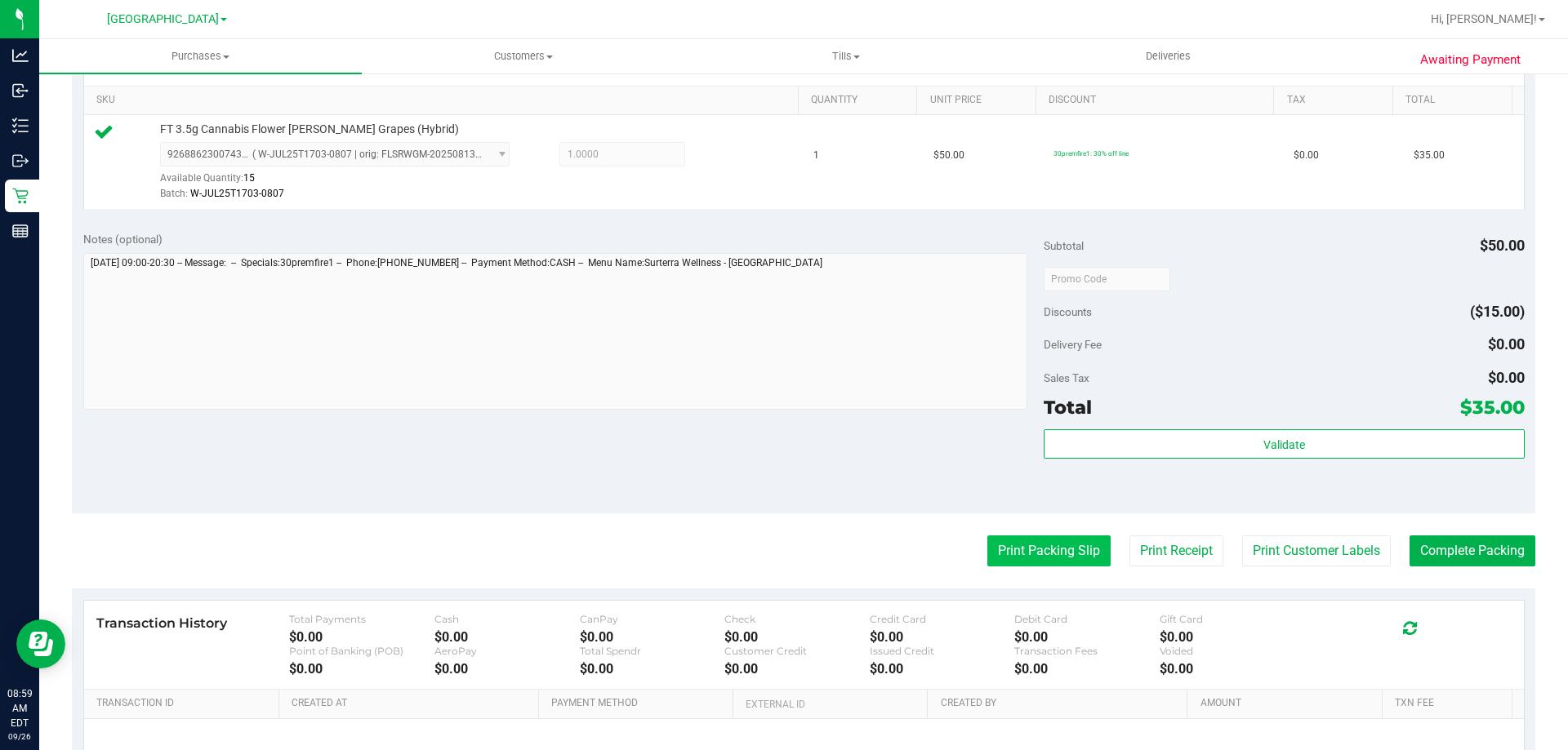
click at [1058, 554] on button "Print Packing Slip" at bounding box center [1049, 551] width 124 height 31
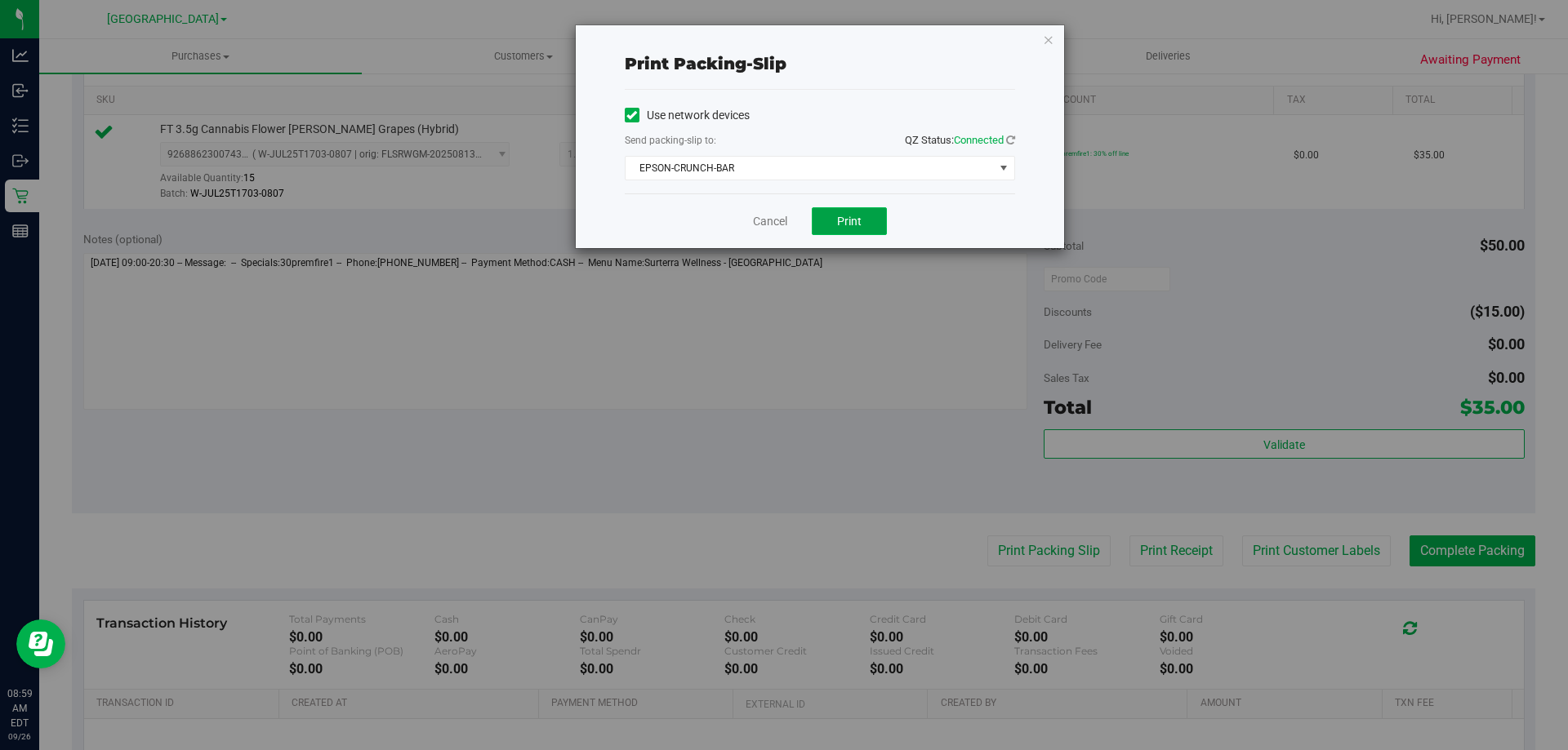
click at [872, 228] on button "Print" at bounding box center [850, 221] width 75 height 28
click at [1051, 37] on icon "button" at bounding box center [1049, 39] width 11 height 20
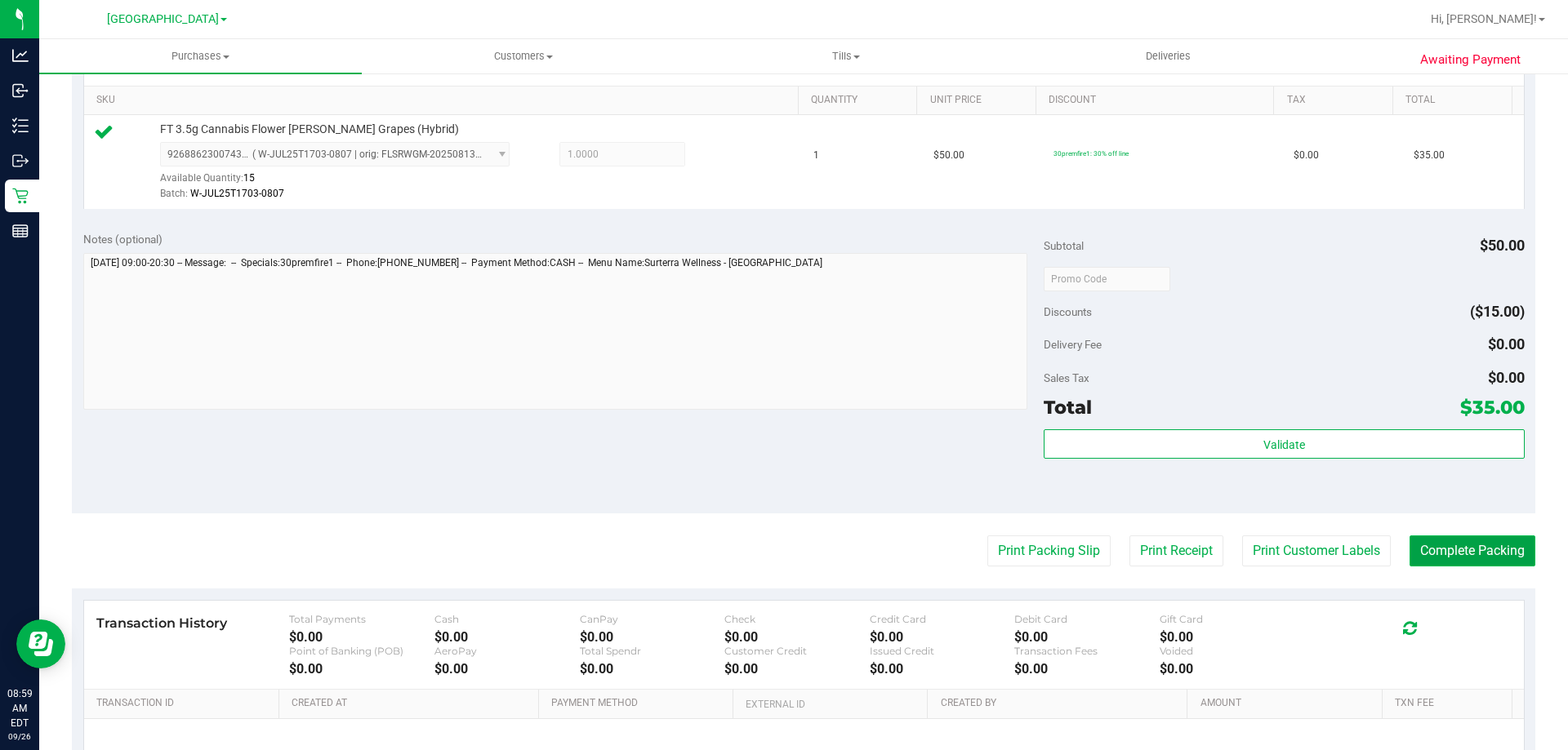
click at [1459, 558] on button "Complete Packing" at bounding box center [1473, 551] width 126 height 31
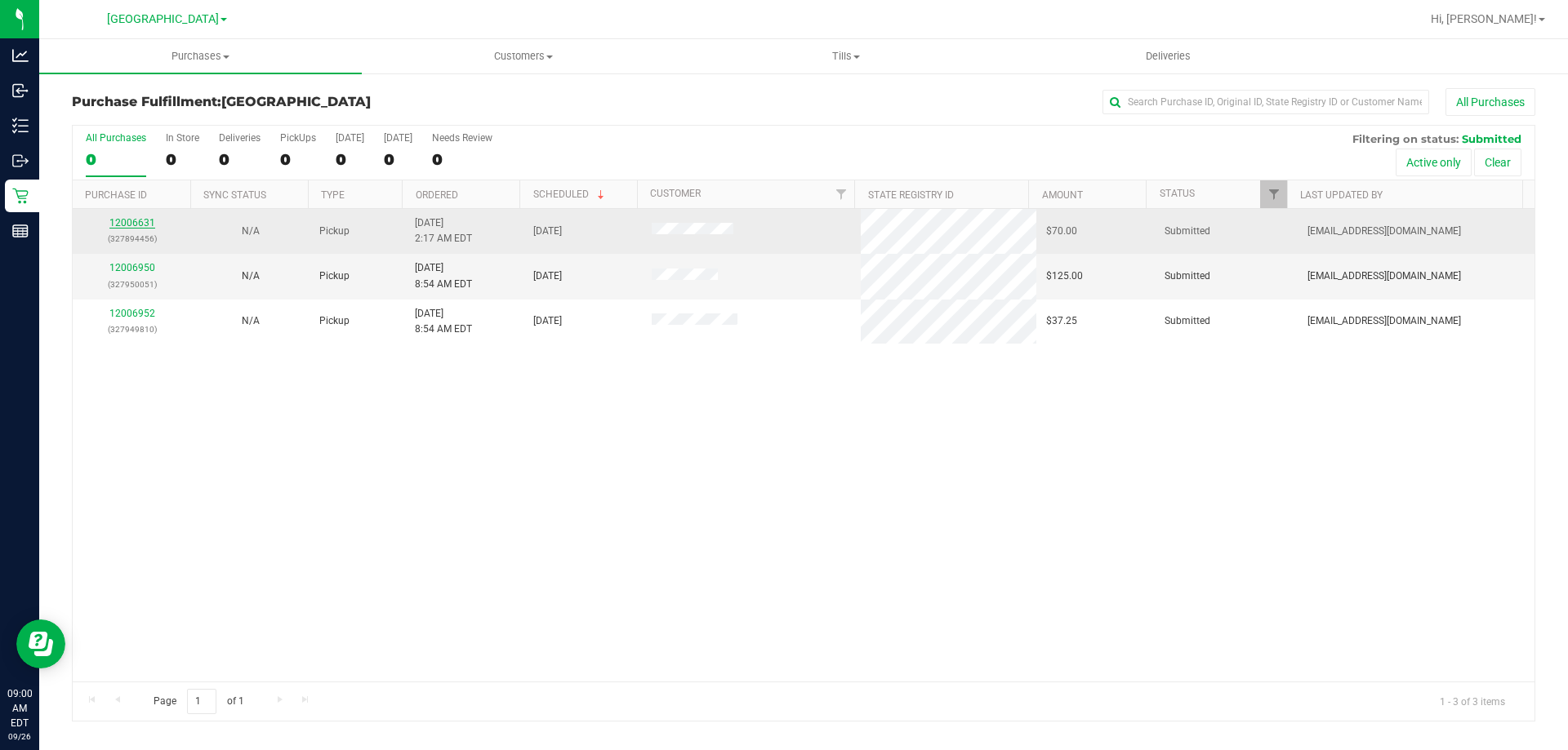
click at [136, 223] on link "12006631" at bounding box center [133, 223] width 46 height 11
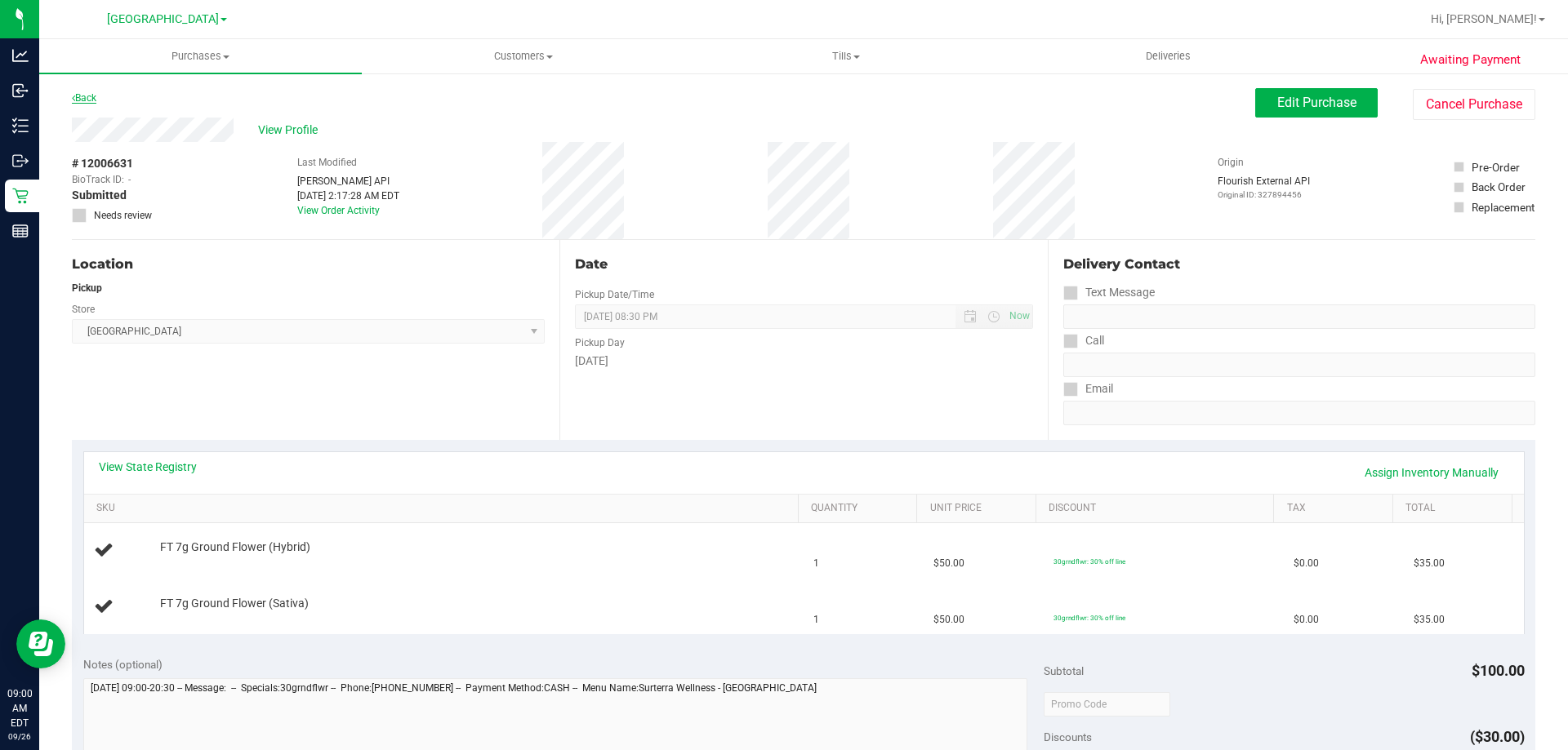
click at [85, 97] on link "Back" at bounding box center [84, 98] width 25 height 11
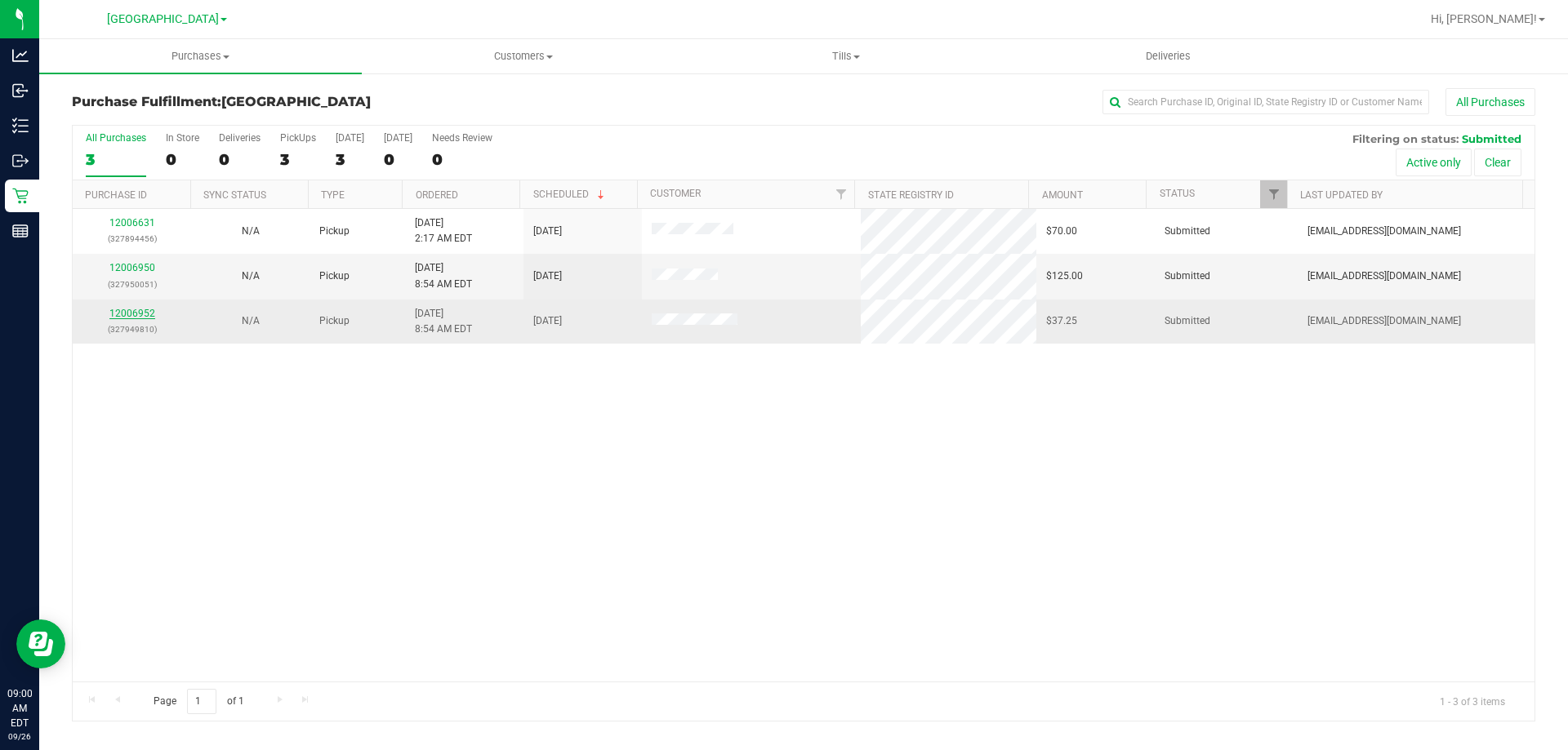
click at [142, 314] on link "12006952" at bounding box center [133, 314] width 46 height 11
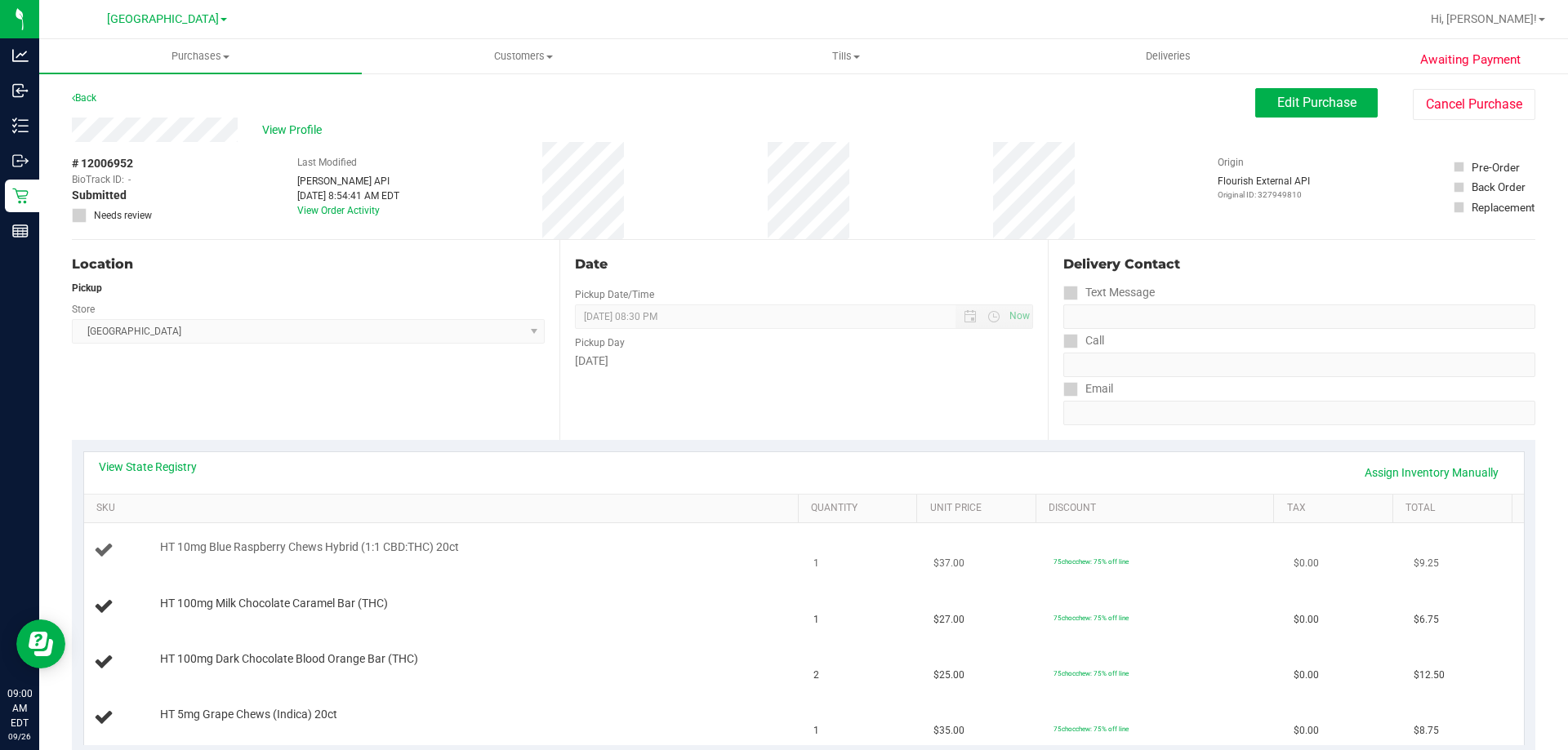
scroll to position [327, 0]
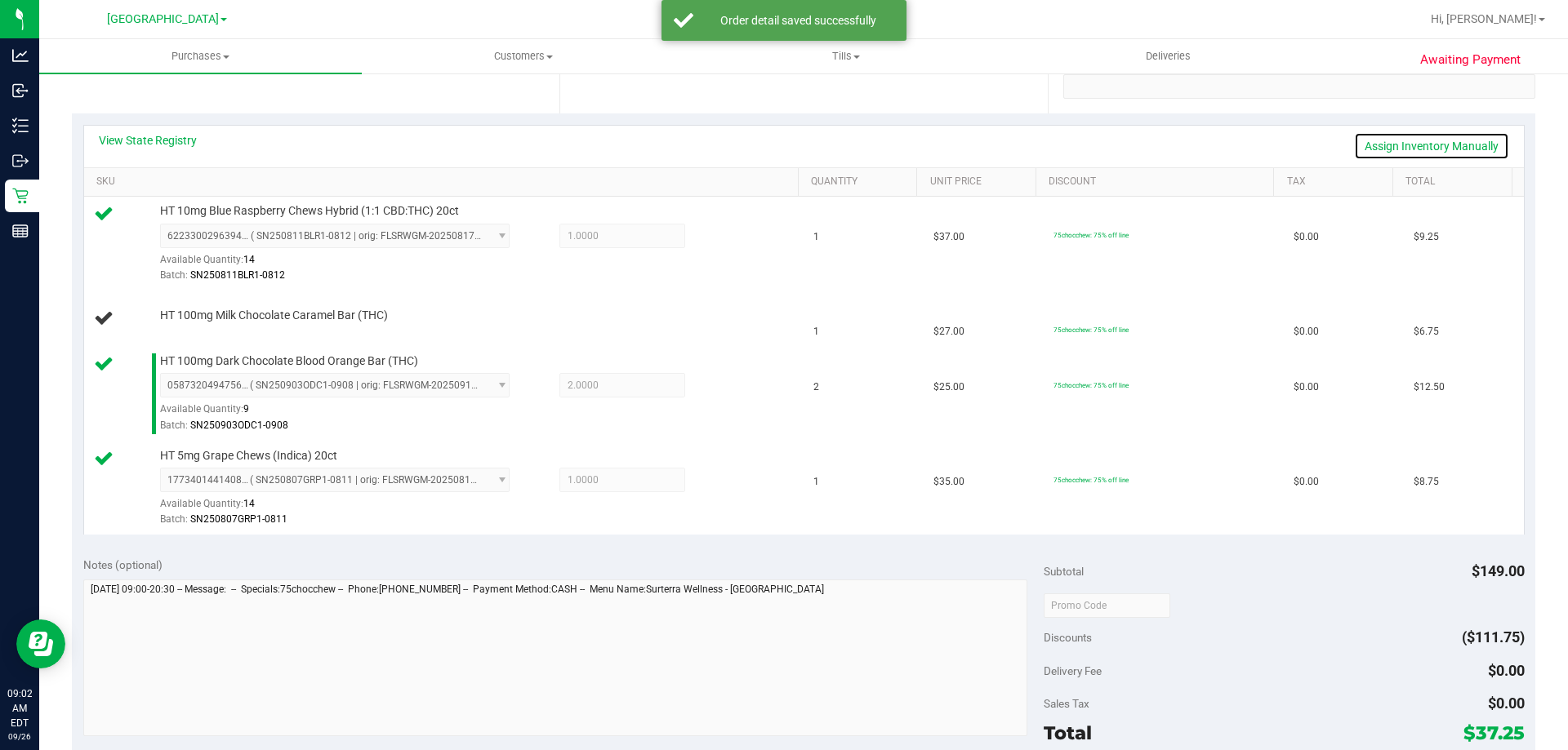
click at [1433, 139] on link "Assign Inventory Manually" at bounding box center [1431, 146] width 155 height 28
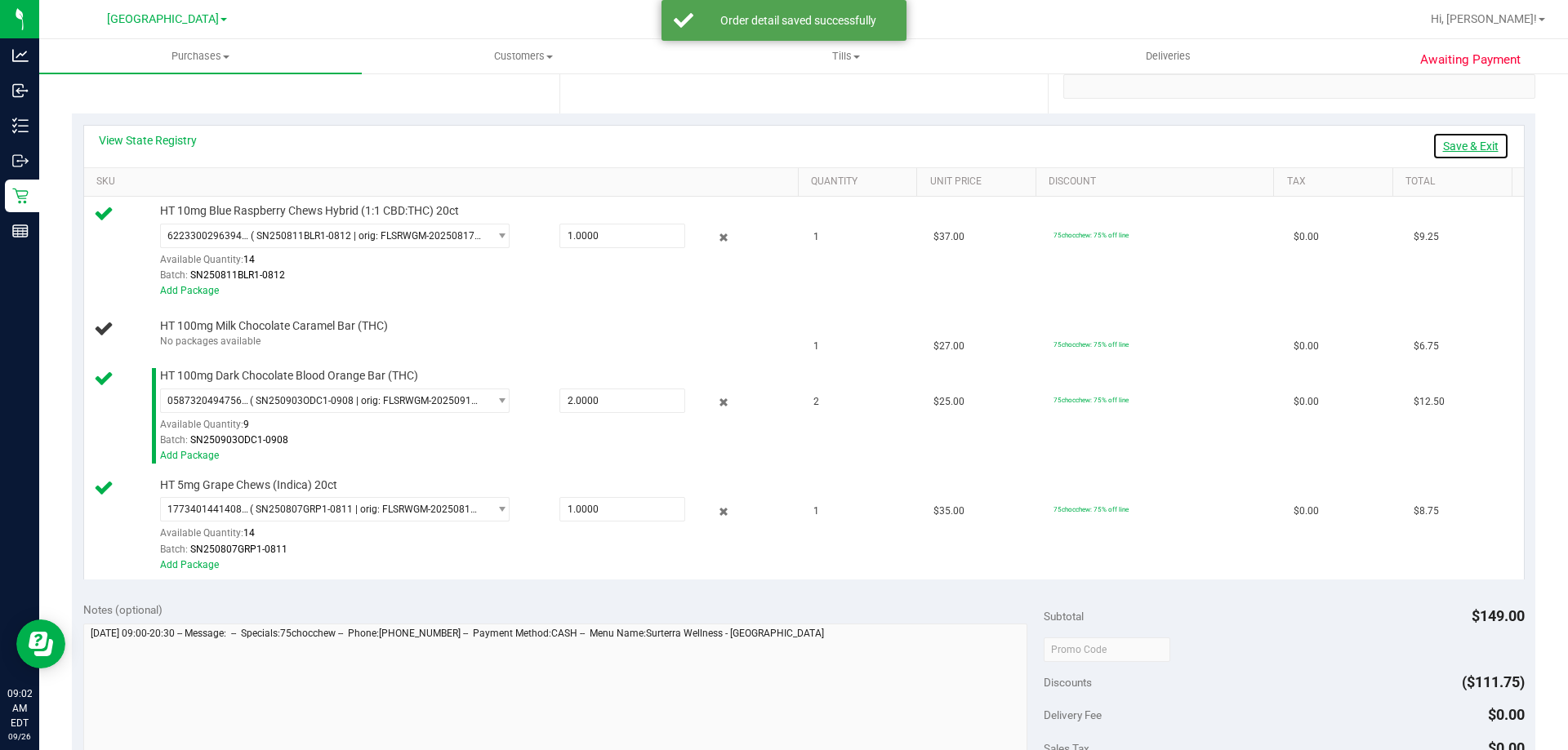
click at [1433, 139] on link "Save & Exit" at bounding box center [1471, 146] width 77 height 28
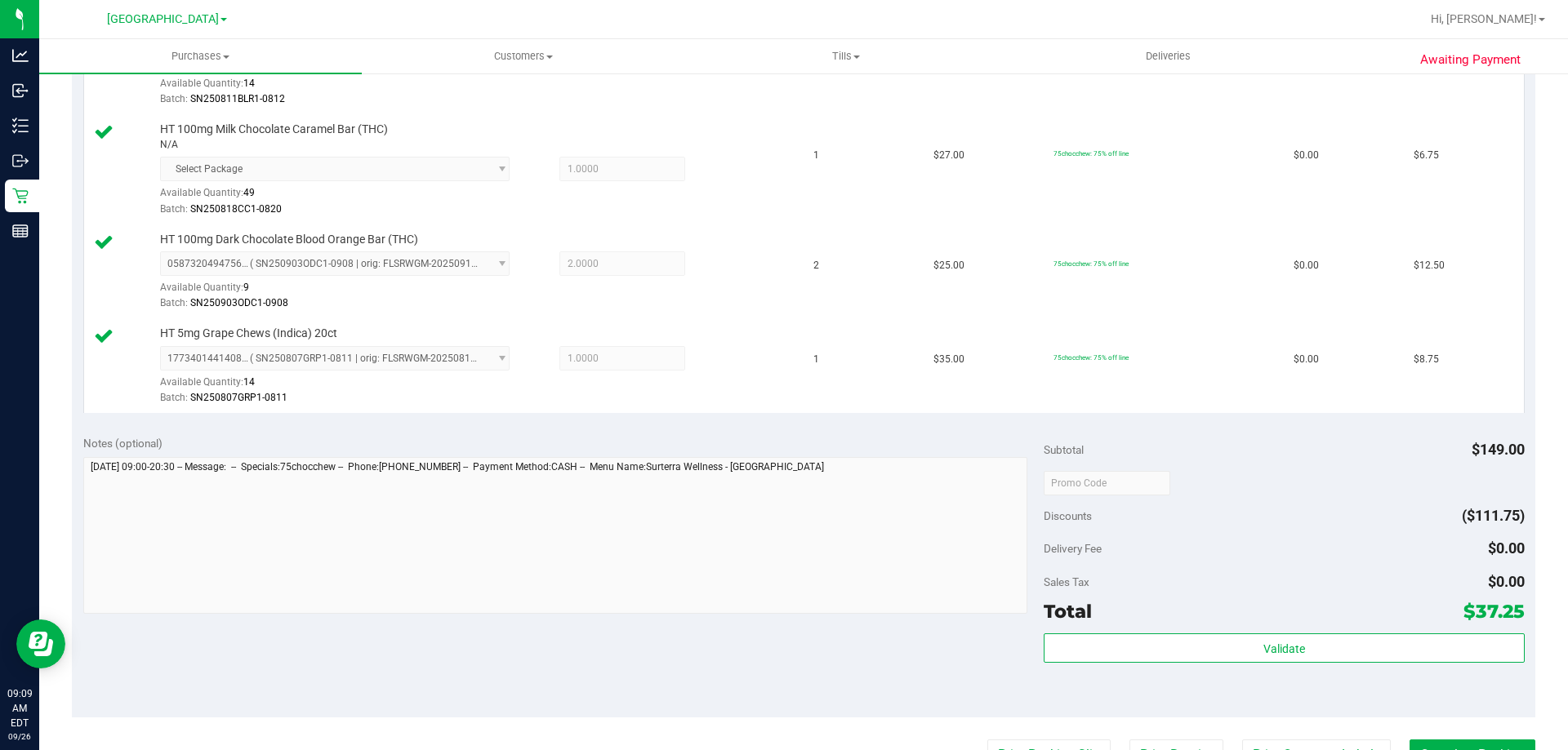
scroll to position [653, 0]
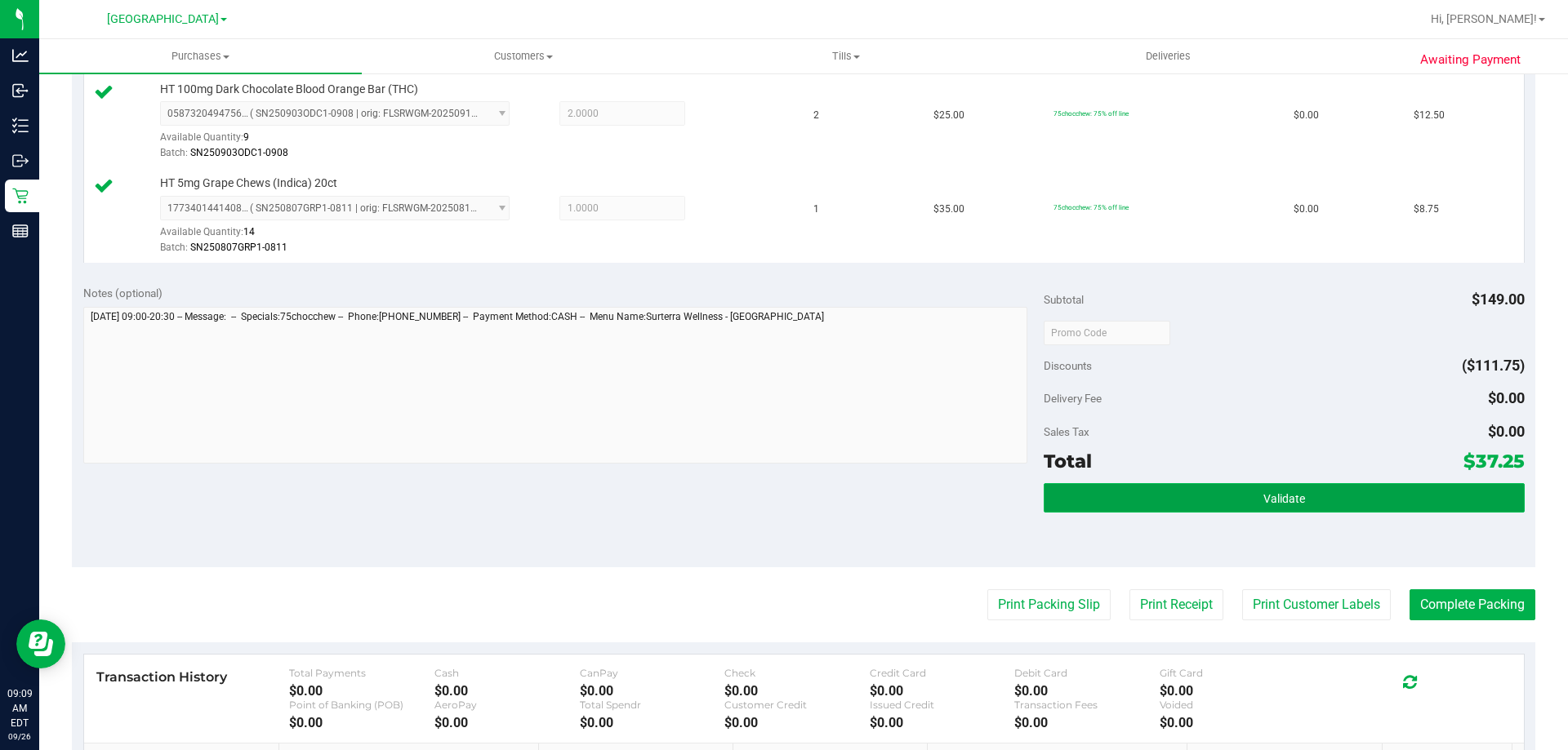
click at [1187, 503] on button "Validate" at bounding box center [1284, 498] width 480 height 29
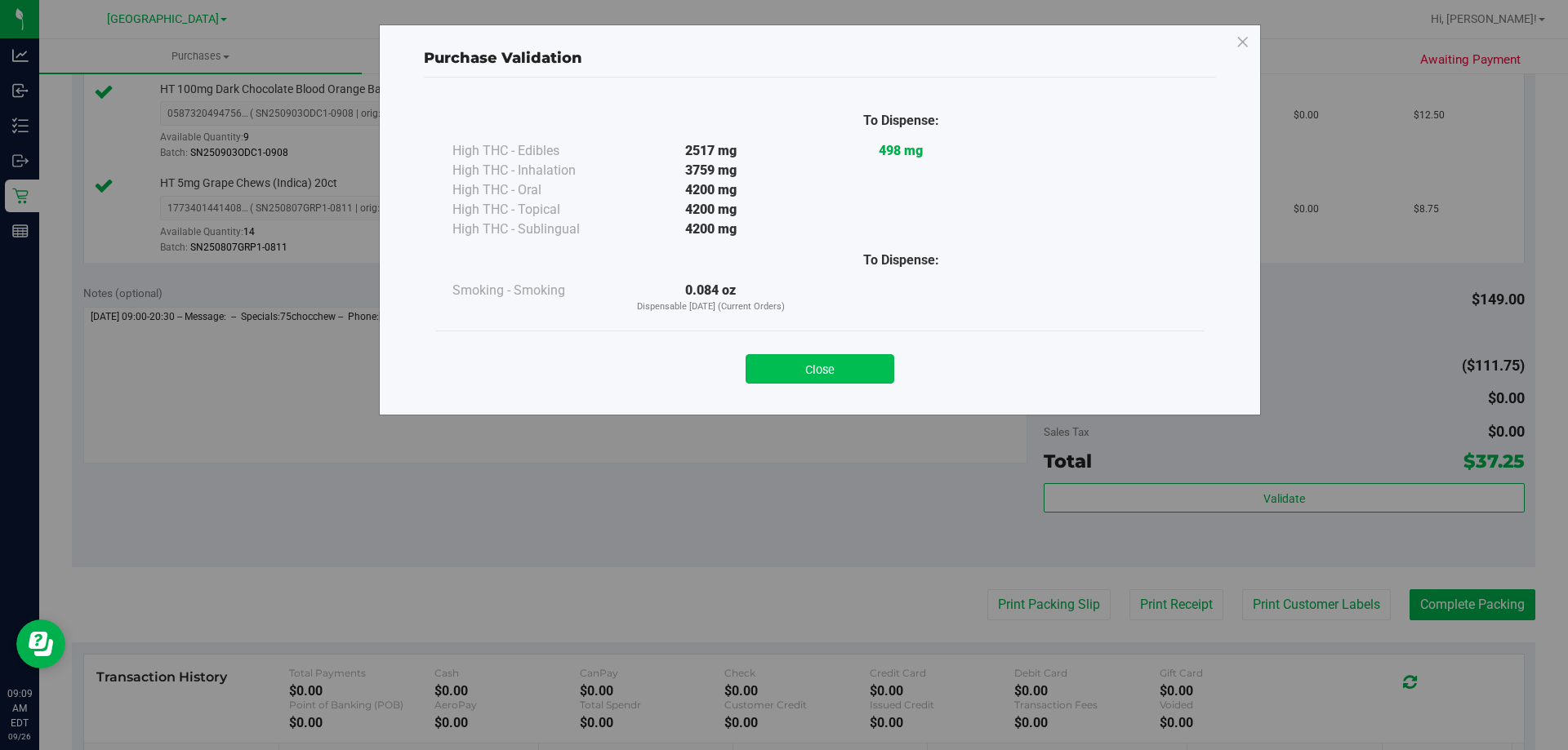
click at [864, 373] on button "Close" at bounding box center [819, 369] width 148 height 29
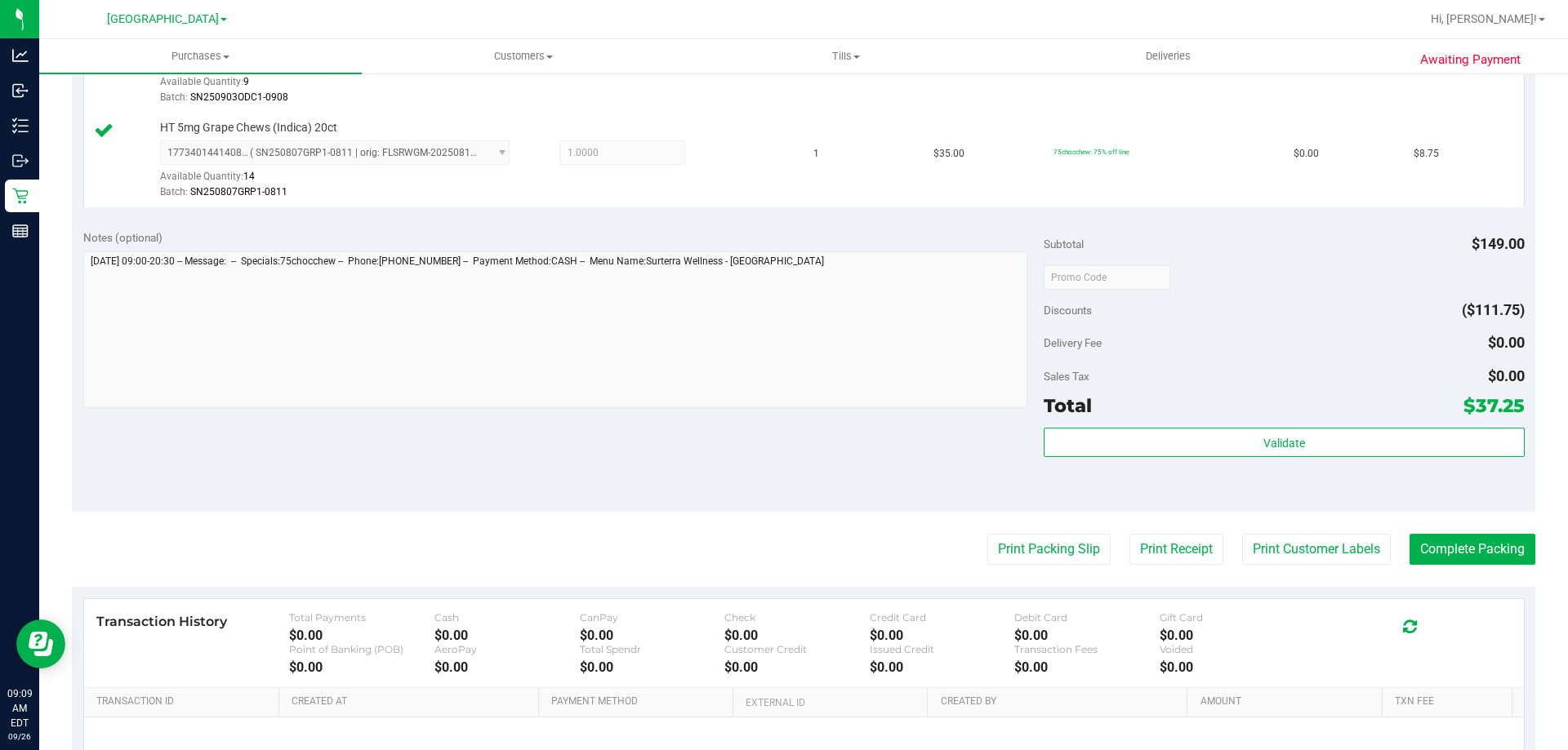
scroll to position [734, 0]
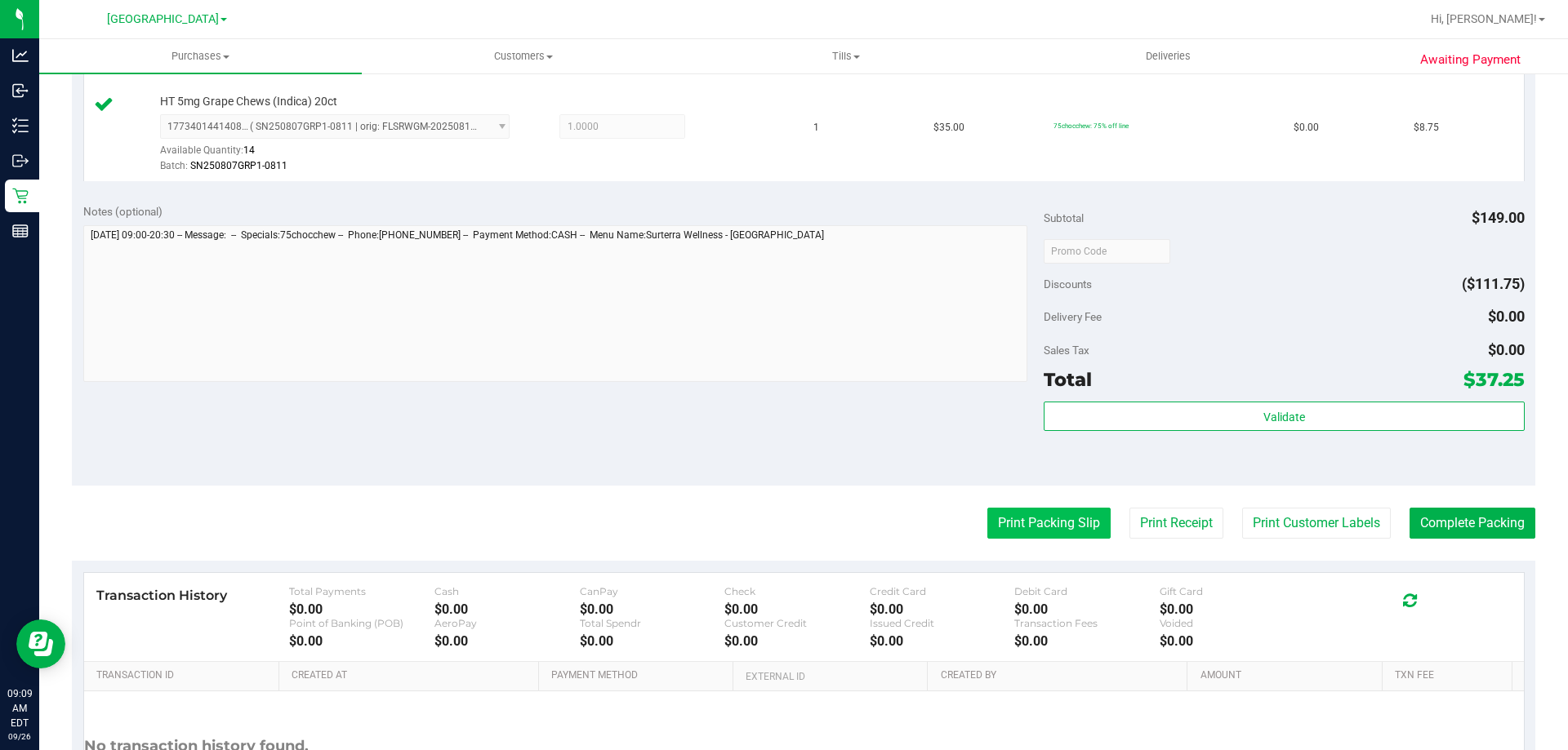
click at [1055, 527] on button "Print Packing Slip" at bounding box center [1049, 523] width 124 height 31
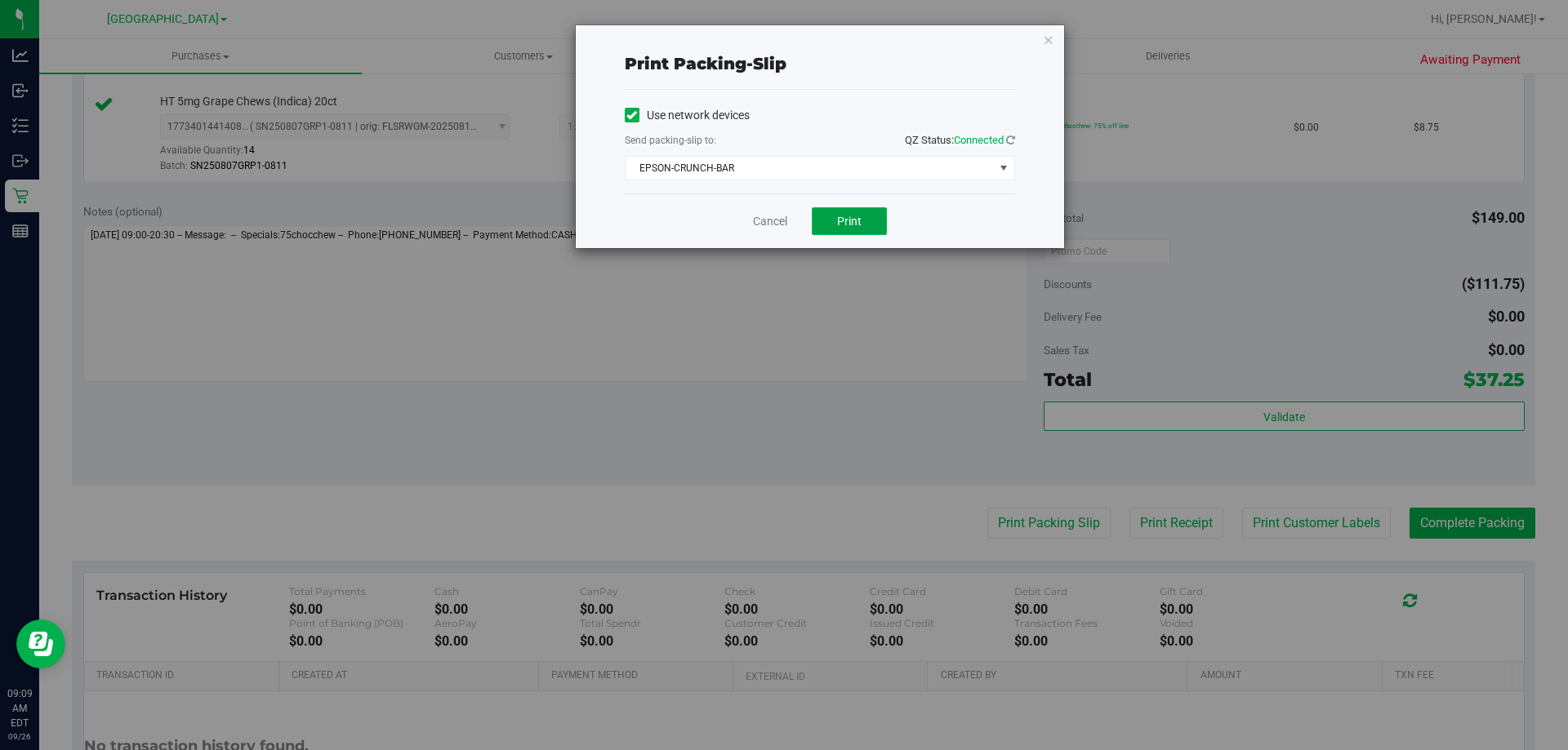
click at [873, 214] on button "Print" at bounding box center [850, 221] width 75 height 28
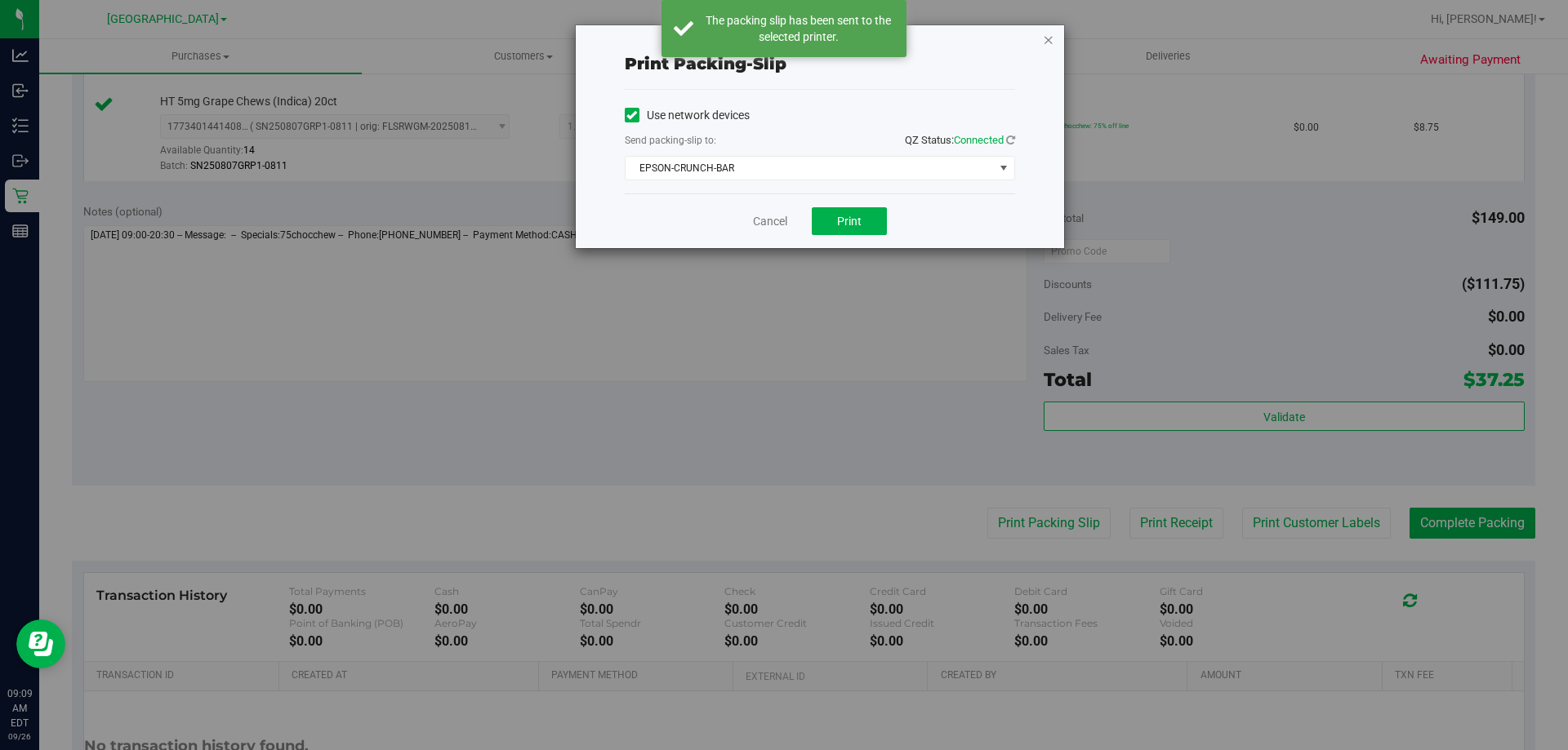
click at [1049, 41] on icon "button" at bounding box center [1049, 39] width 11 height 20
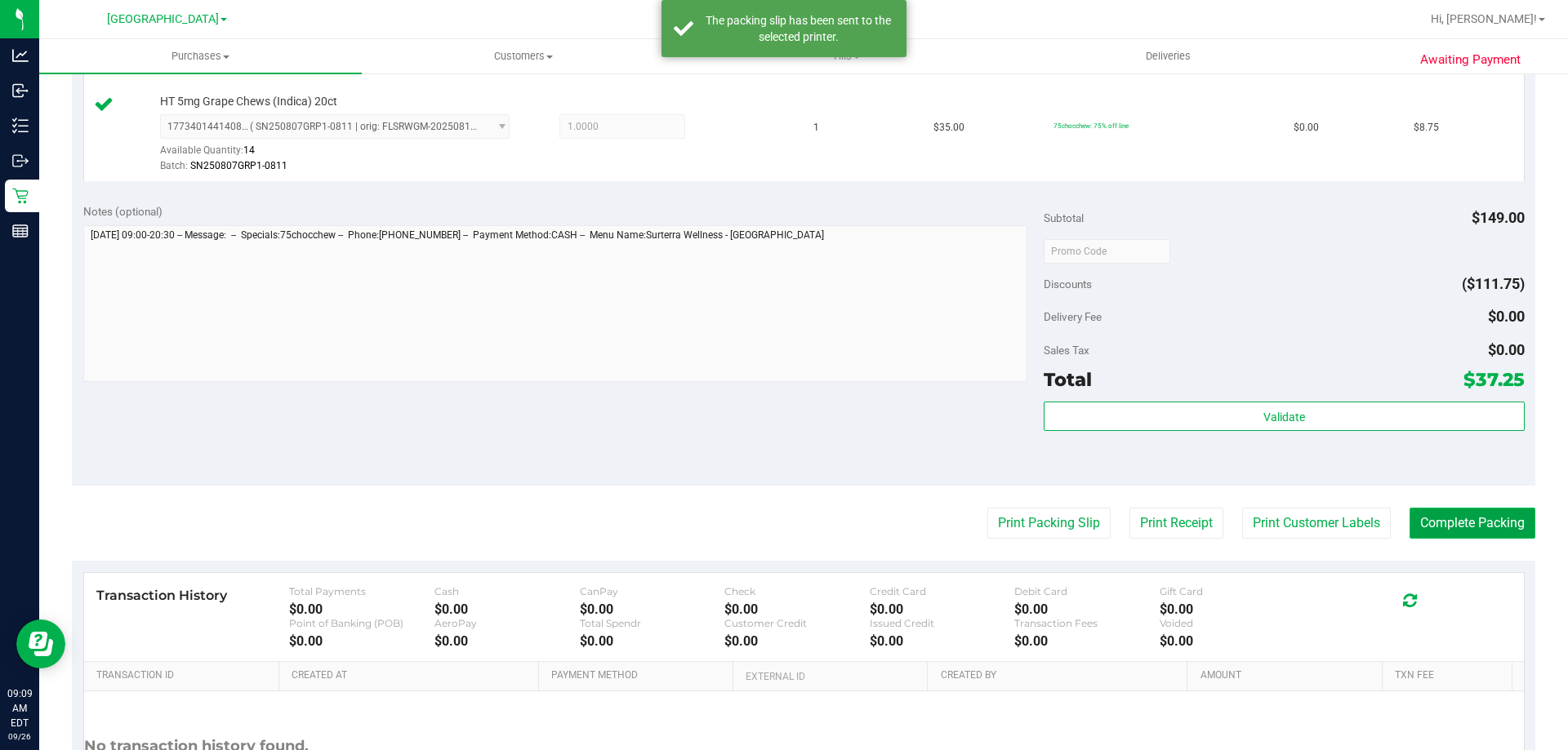
click at [1500, 526] on button "Complete Packing" at bounding box center [1473, 523] width 126 height 31
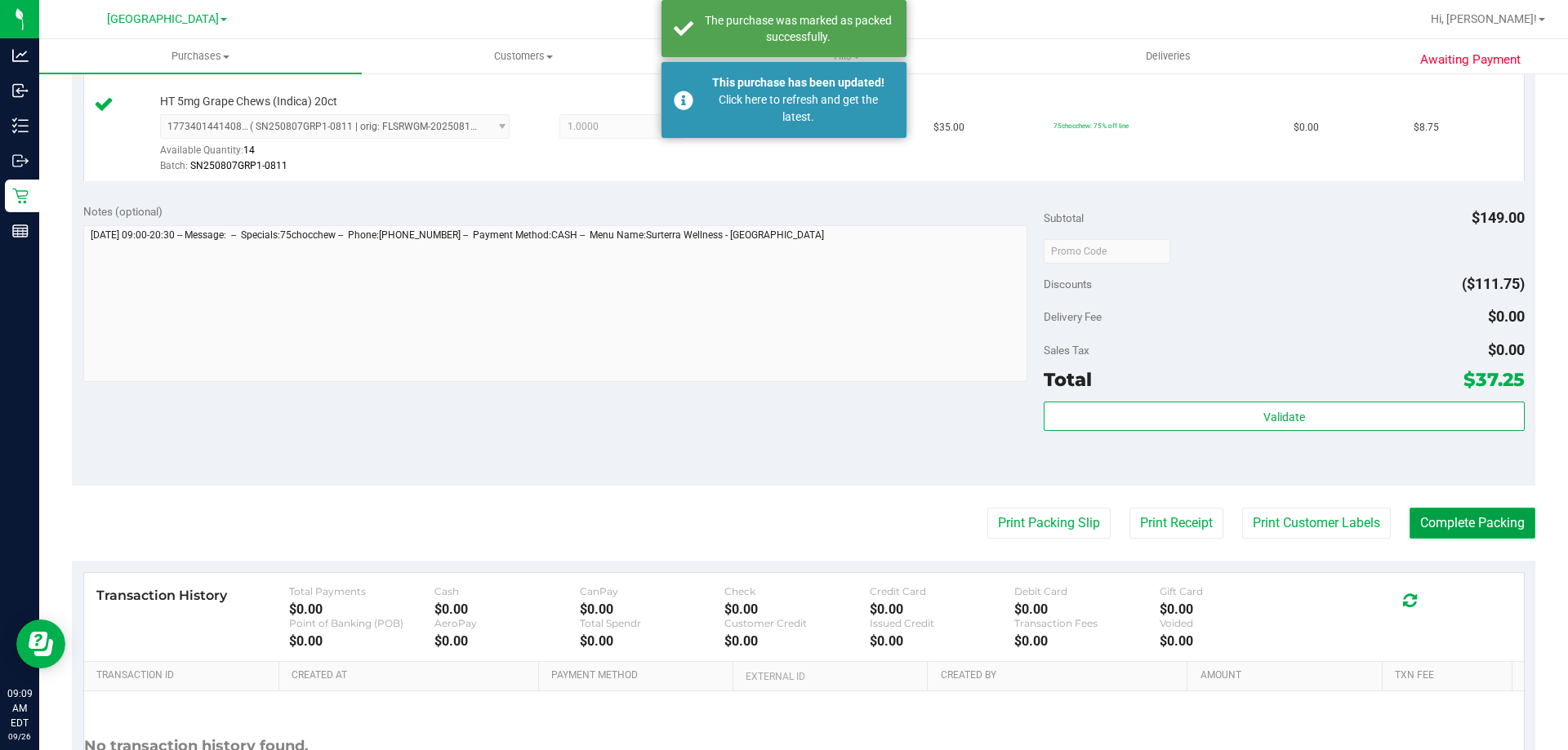
click at [1500, 526] on button "Complete Packing" at bounding box center [1473, 523] width 126 height 31
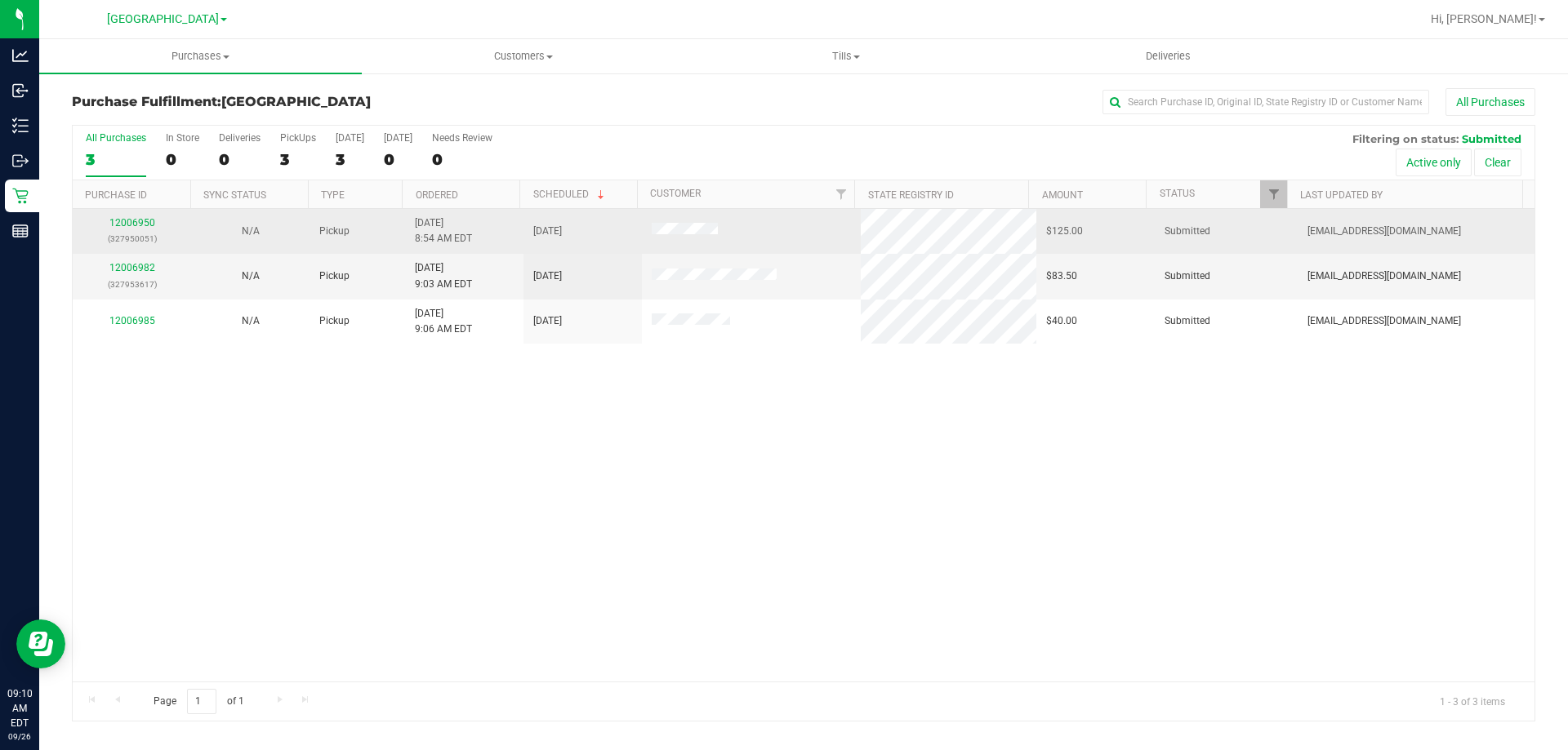
click at [140, 228] on div "12006950 (327950051)" at bounding box center [132, 231] width 99 height 31
click at [140, 228] on link "12006950" at bounding box center [133, 223] width 46 height 11
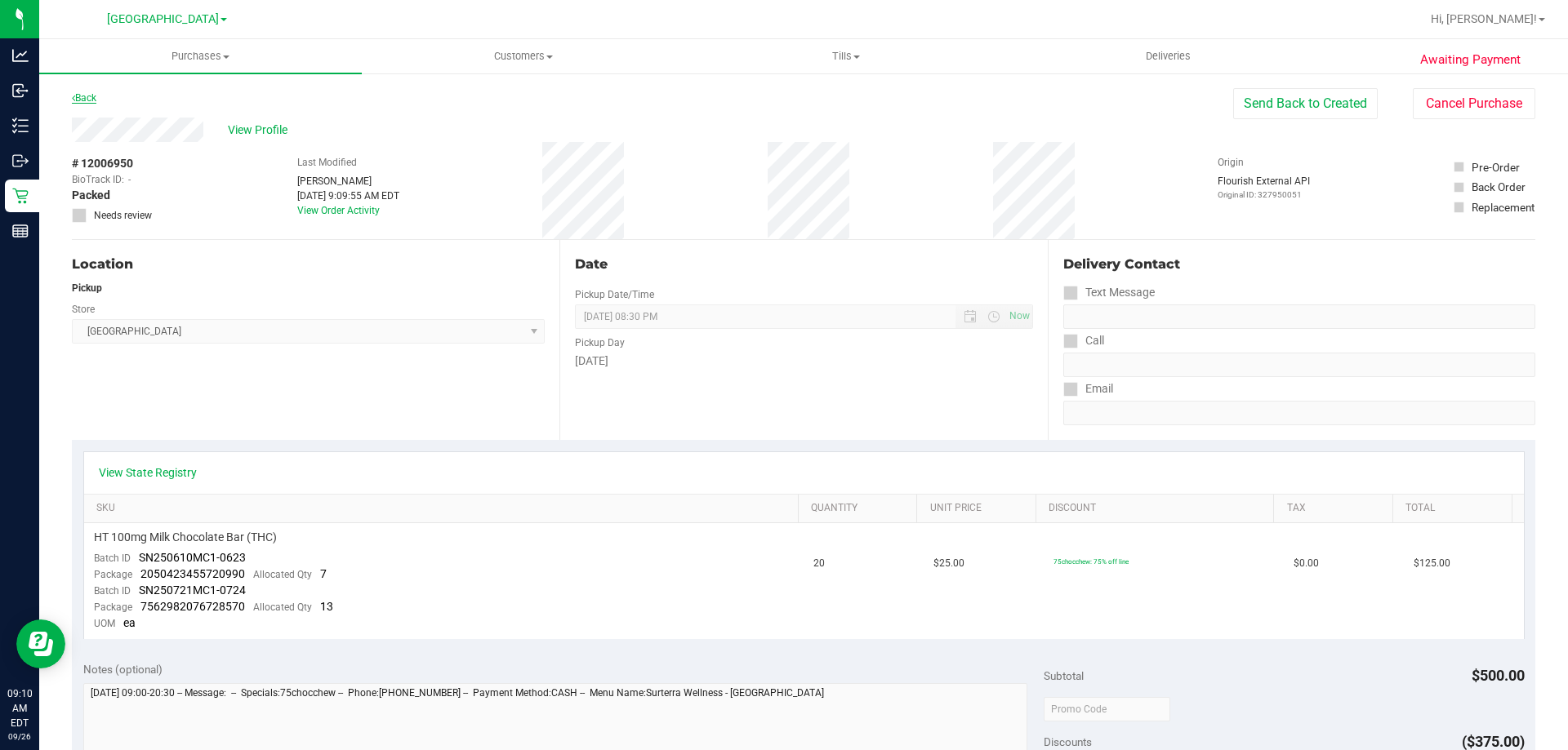
click at [80, 101] on link "Back" at bounding box center [84, 98] width 25 height 11
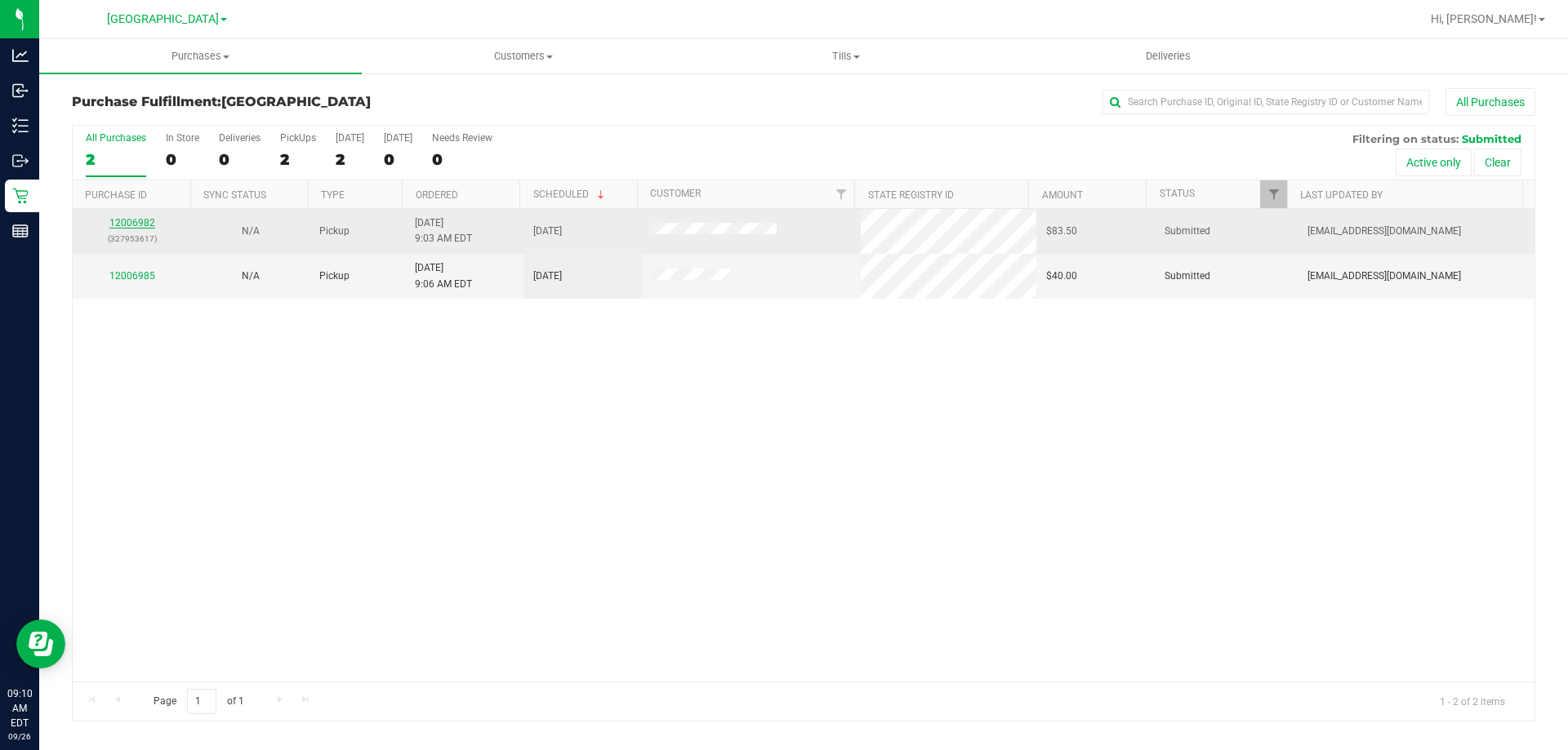
click at [134, 219] on link "12006982" at bounding box center [133, 223] width 46 height 11
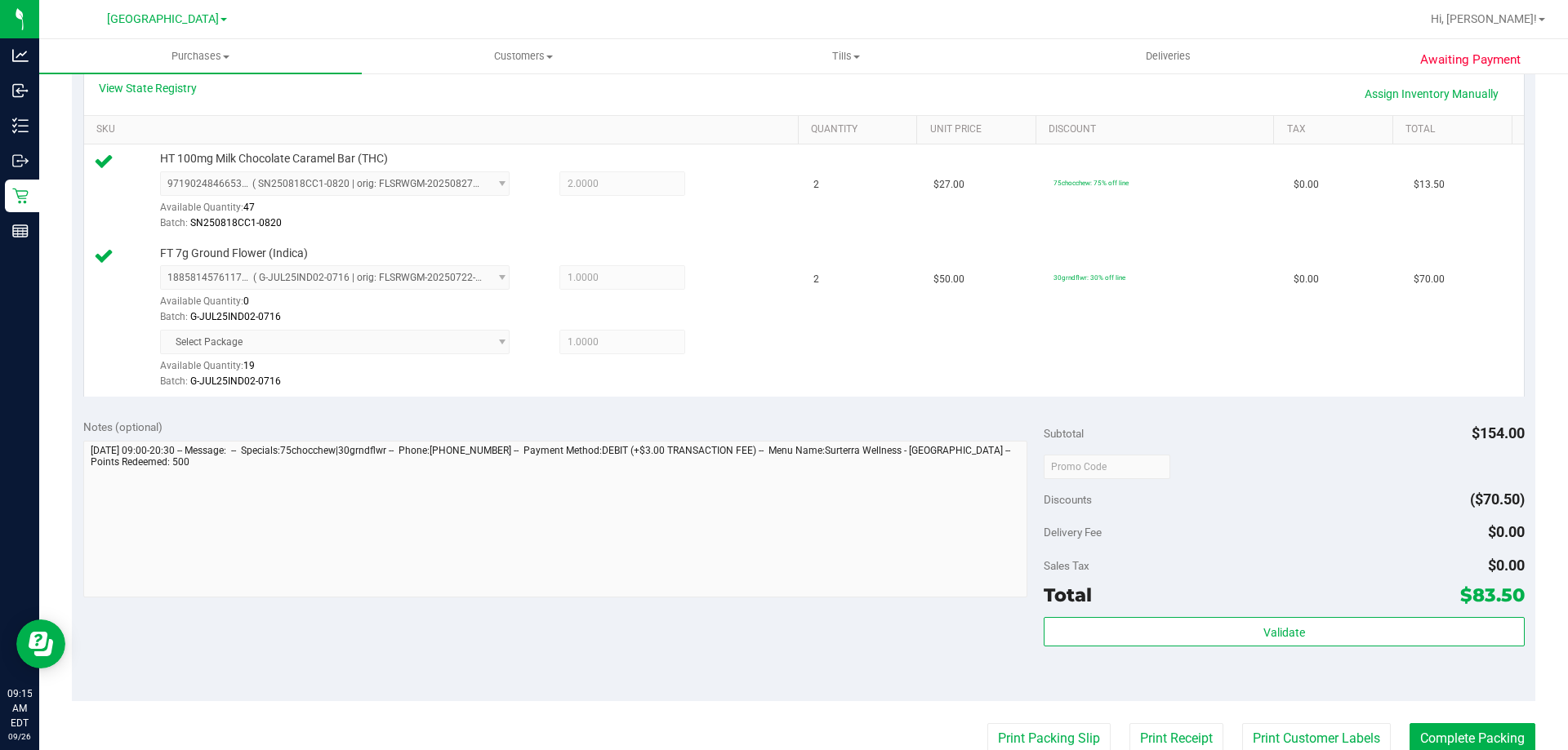
scroll to position [408, 0]
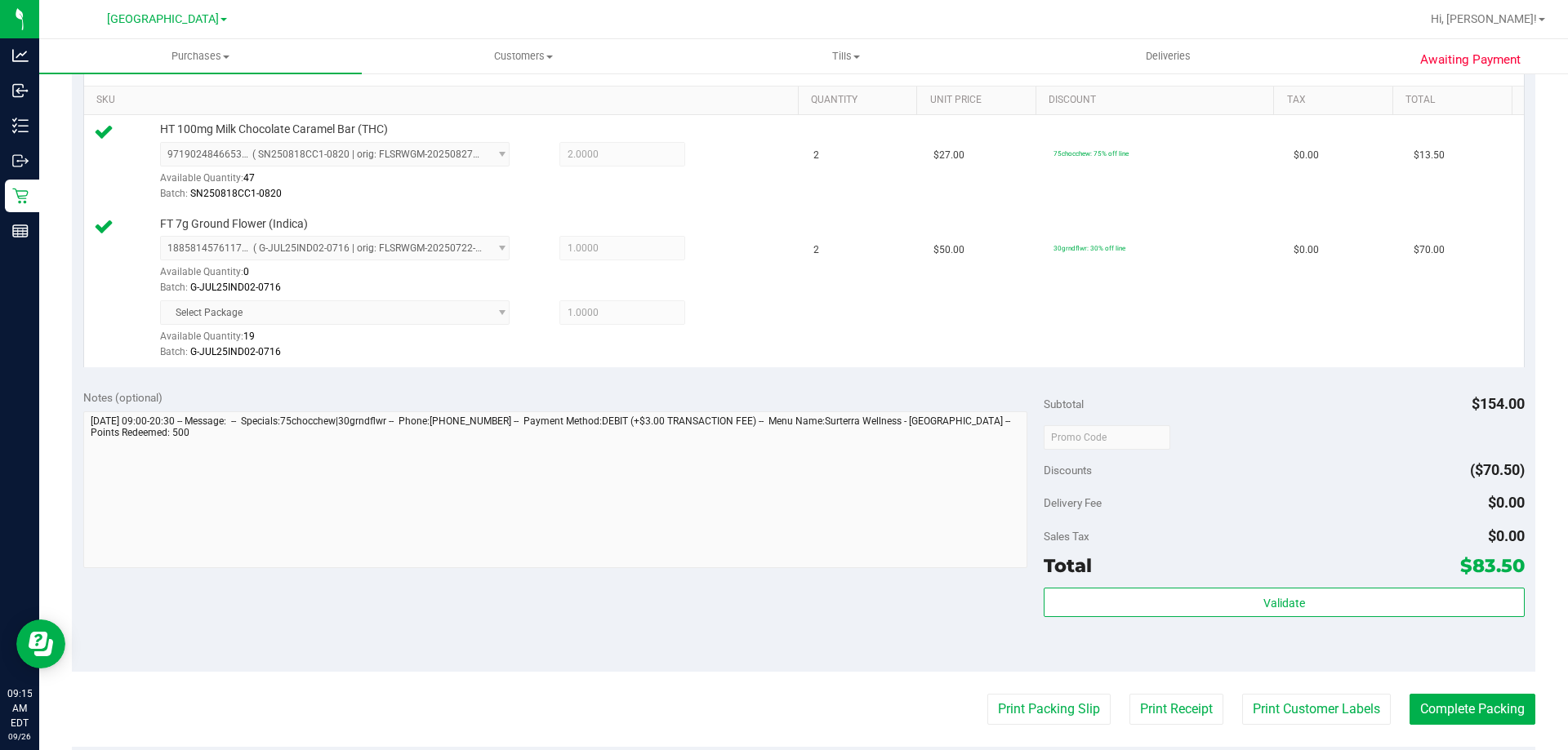
click at [1438, 621] on div "Validate" at bounding box center [1284, 625] width 480 height 74
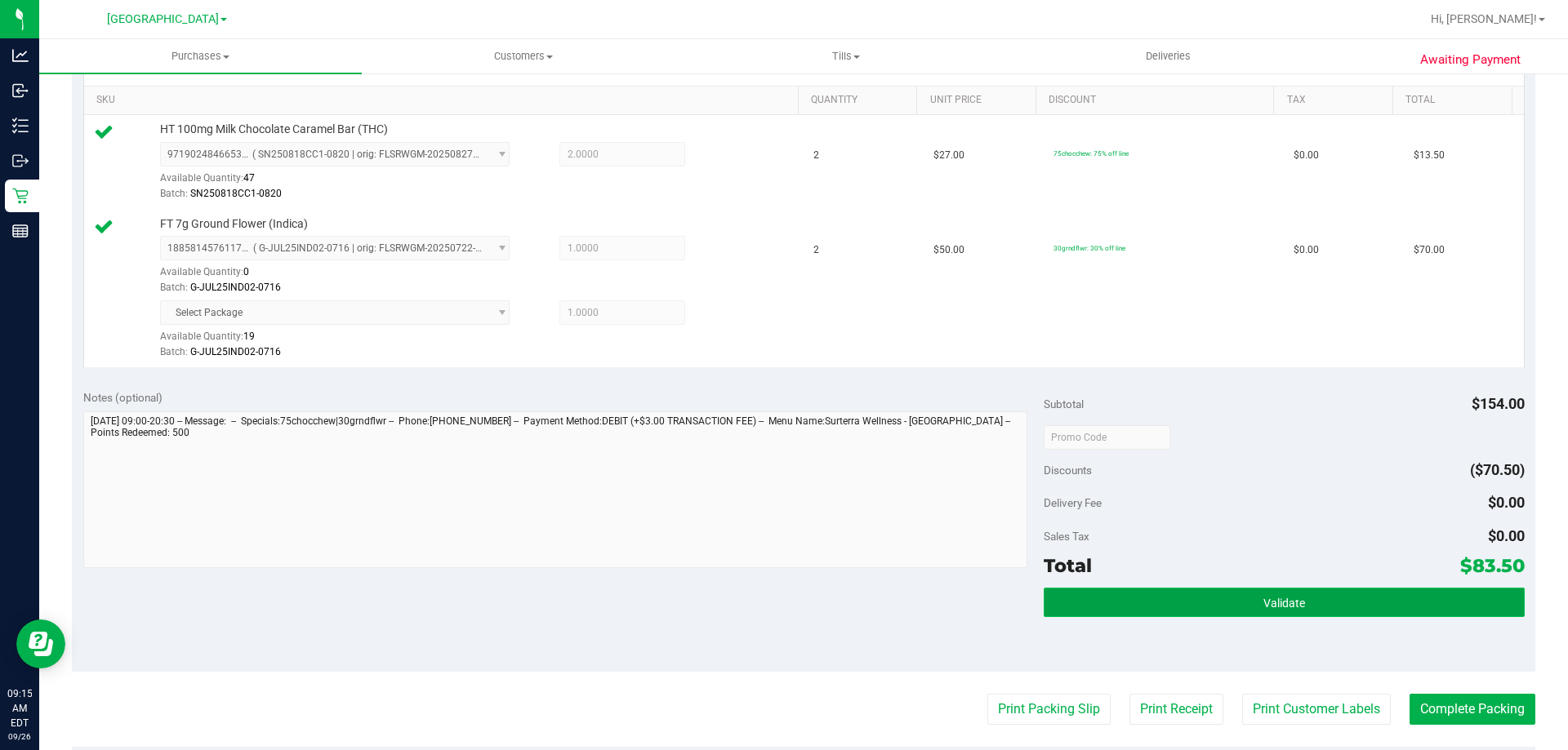
click at [1421, 603] on button "Validate" at bounding box center [1284, 603] width 480 height 29
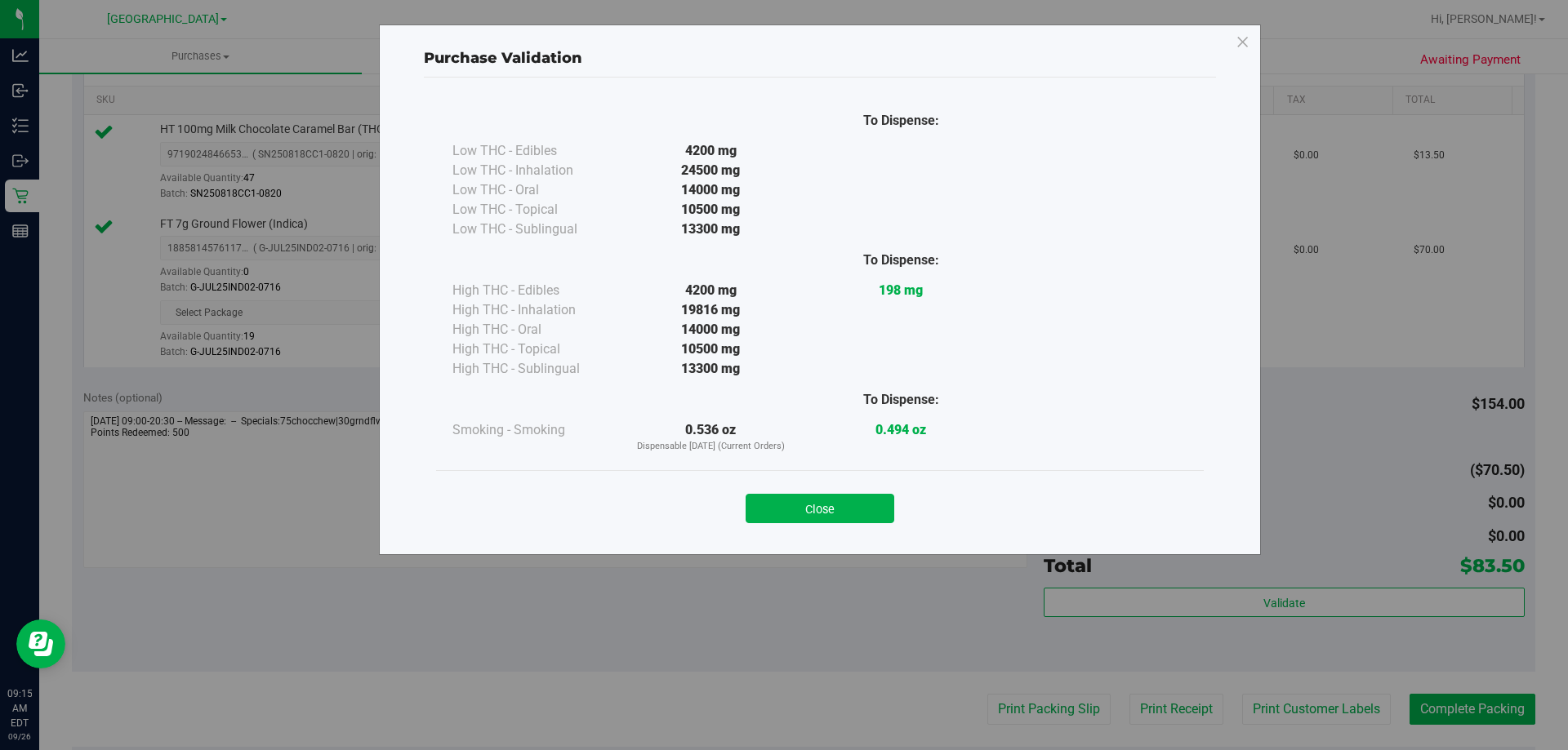
drag, startPoint x: 829, startPoint y: 530, endPoint x: 816, endPoint y: 513, distance: 21.4
click at [827, 530] on div "Close" at bounding box center [819, 503] width 768 height 66
click at [816, 513] on button "Close" at bounding box center [819, 508] width 148 height 29
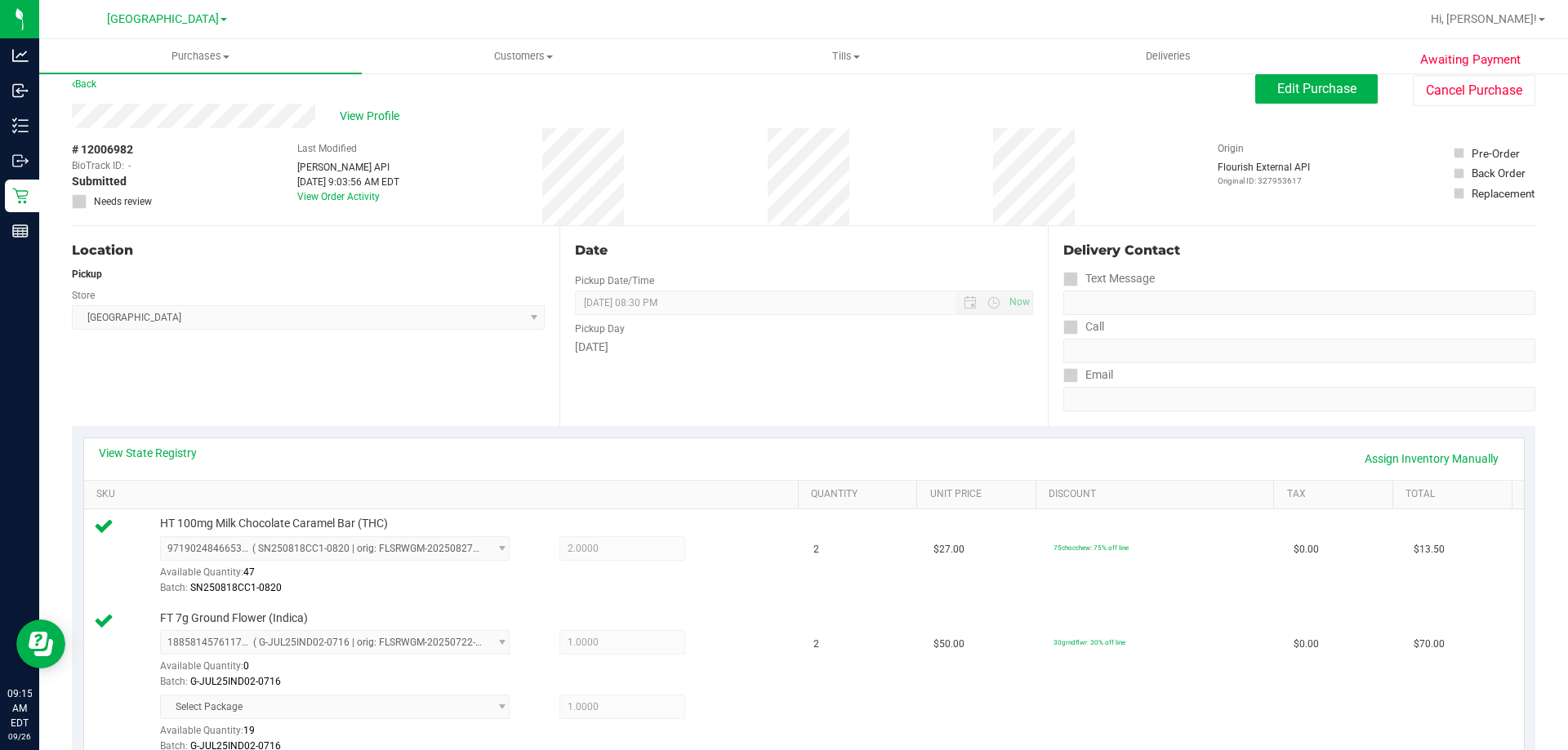
scroll to position [0, 0]
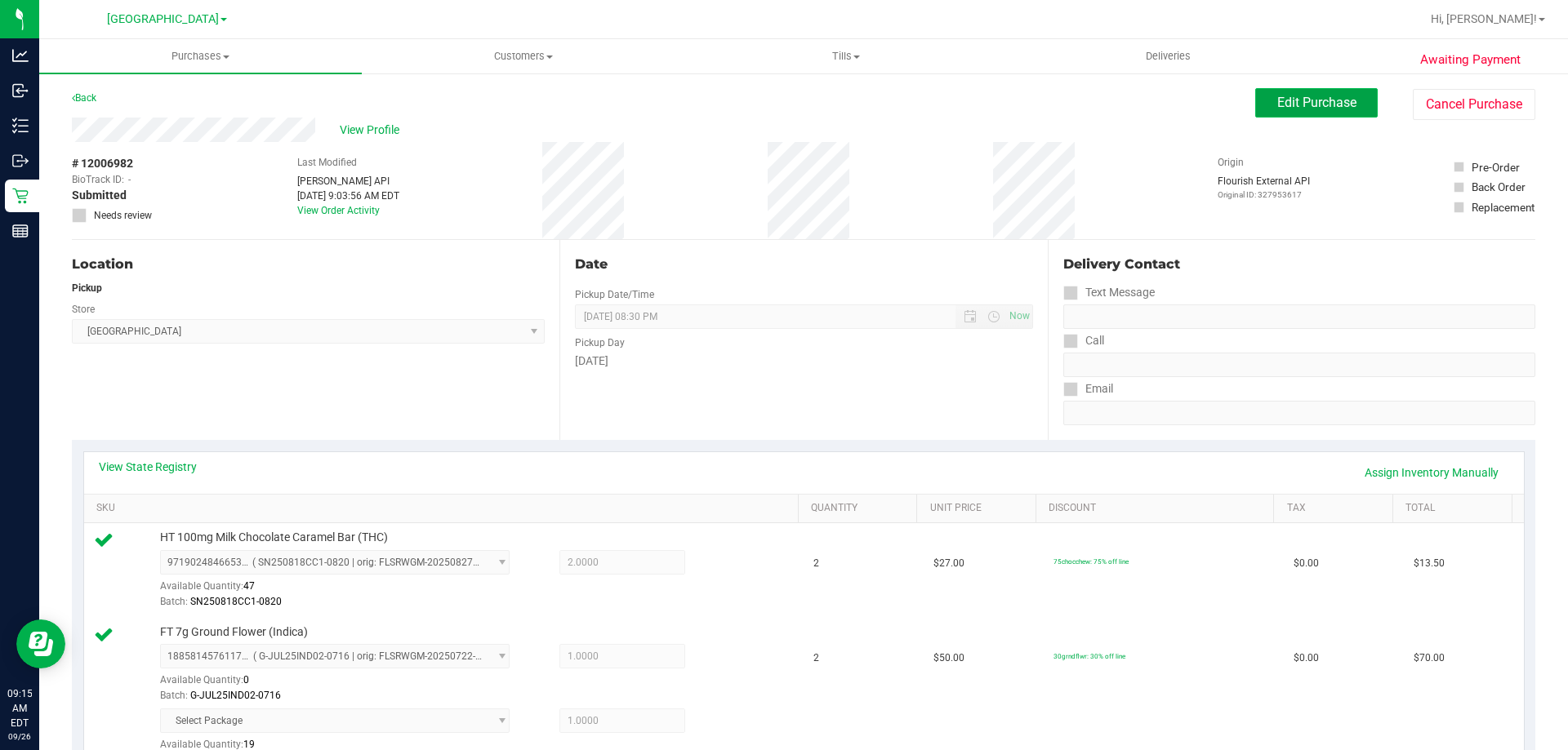
click at [1313, 106] on span "Edit Purchase" at bounding box center [1316, 102] width 79 height 16
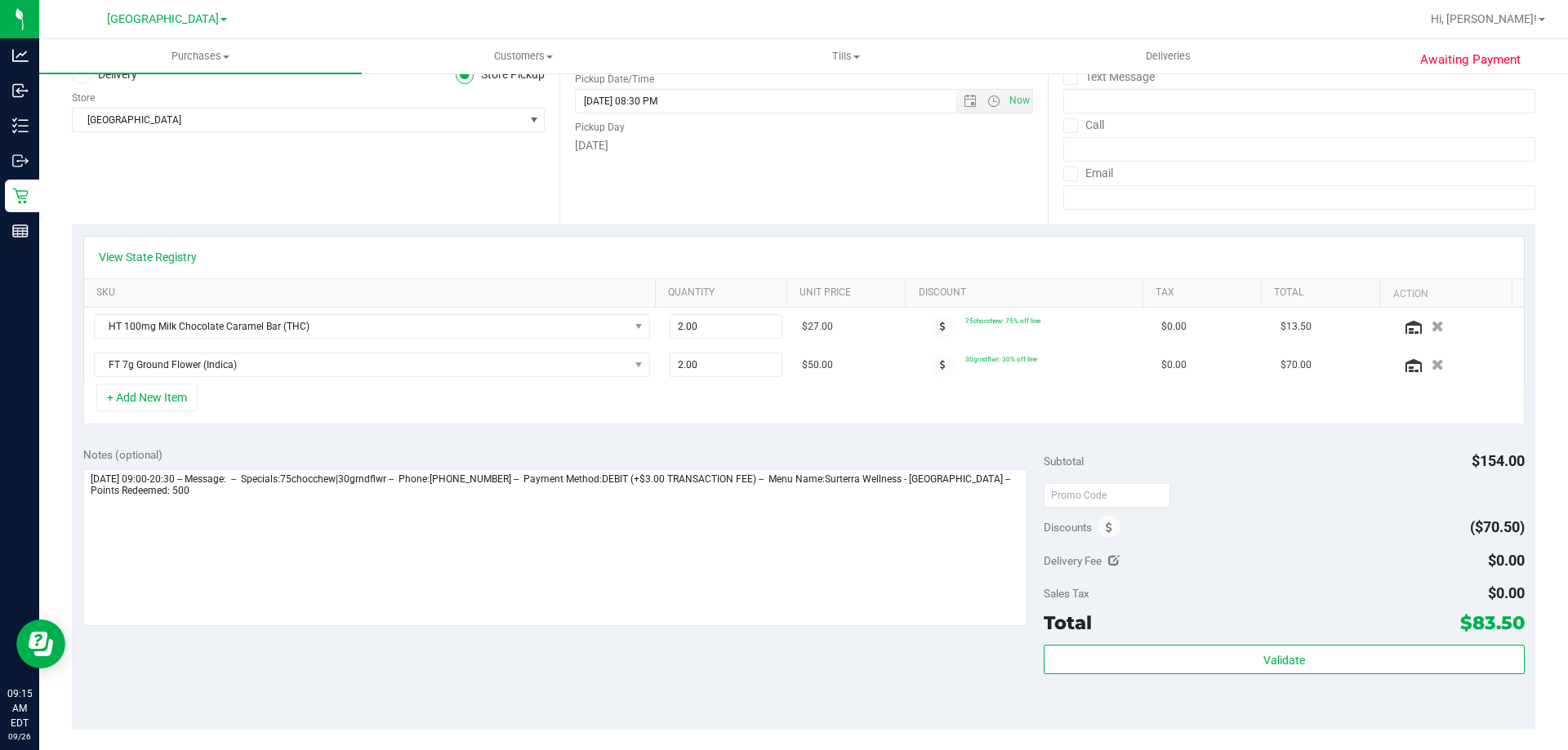
scroll to position [245, 0]
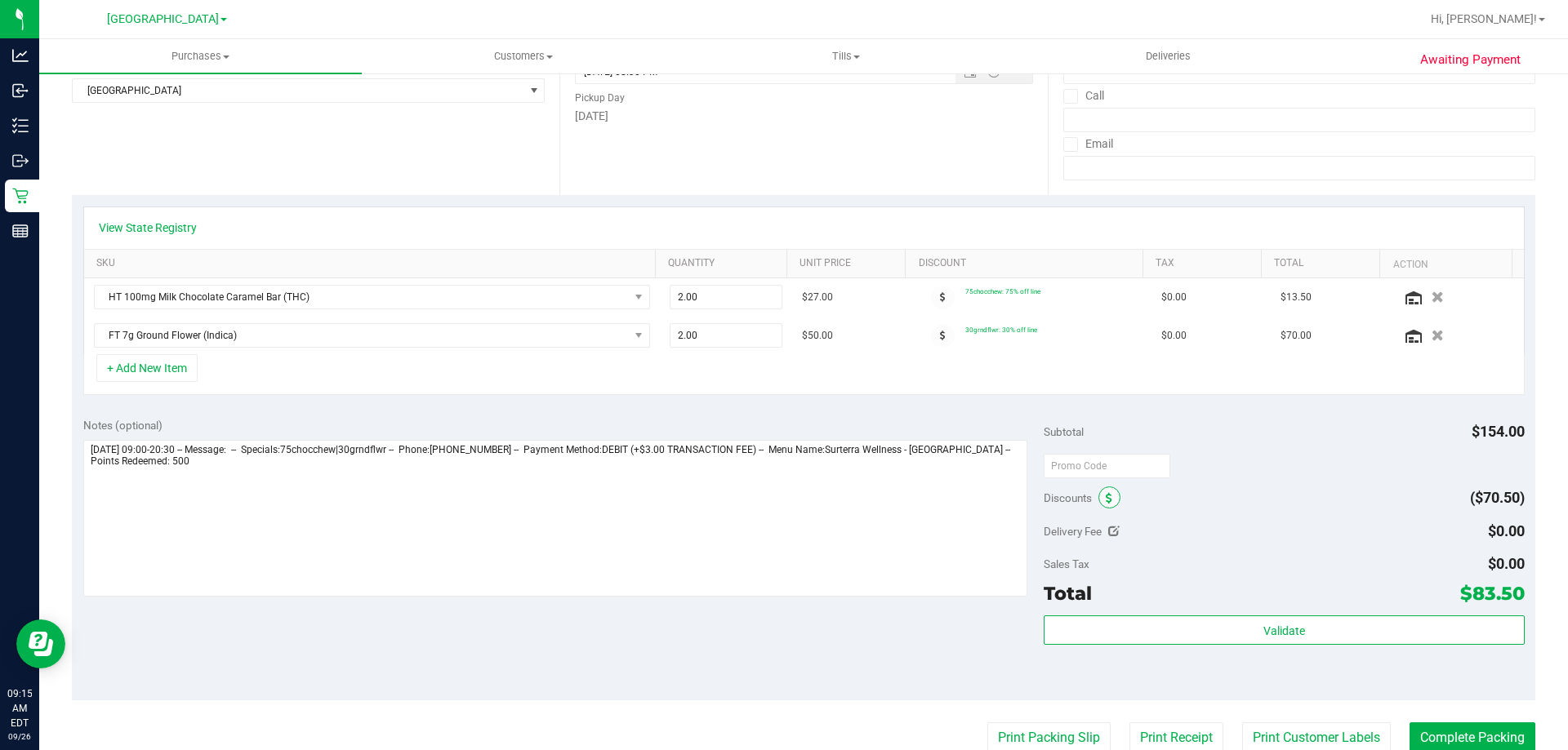
click at [1106, 498] on icon at bounding box center [1109, 499] width 7 height 11
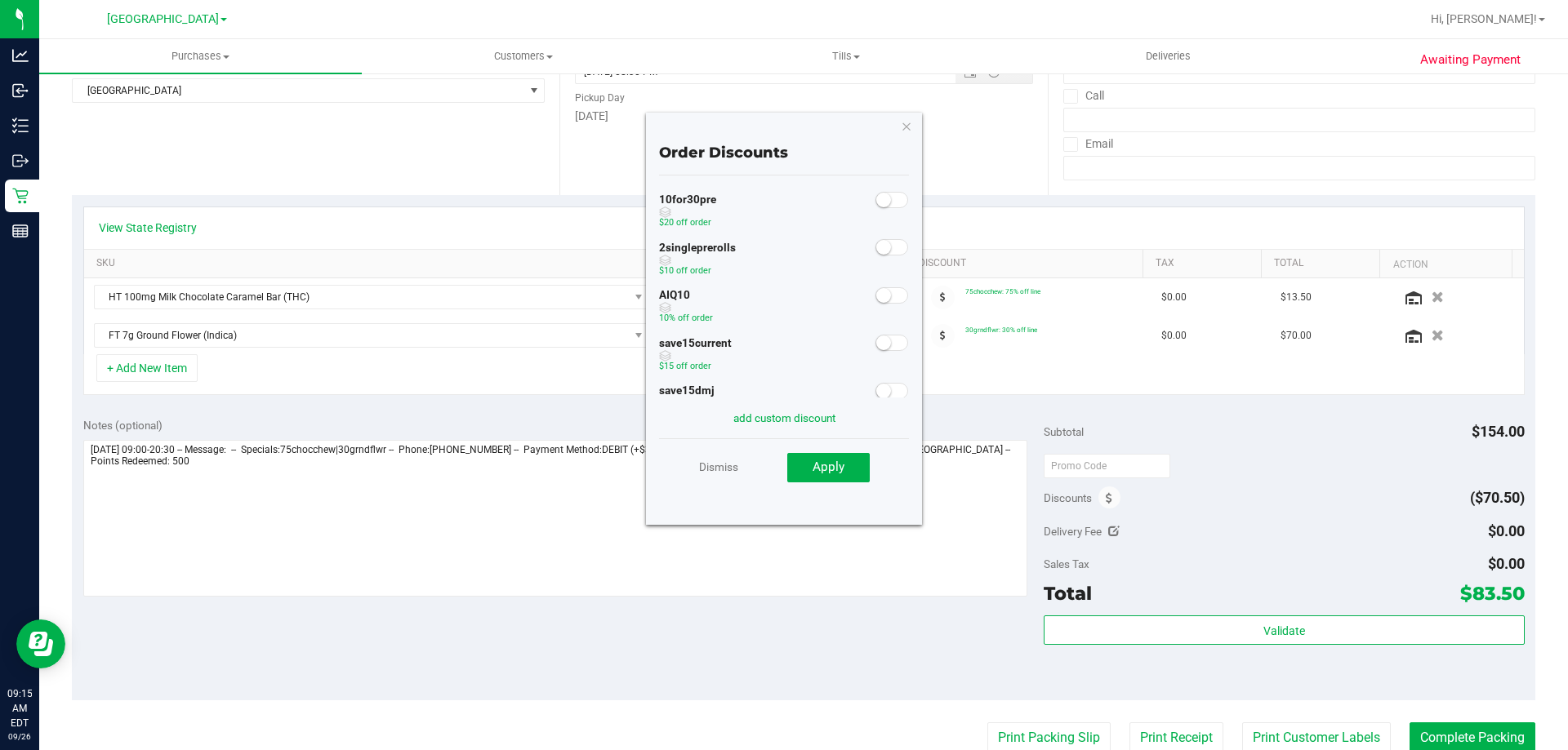
click at [871, 305] on div "AIQ10 10% off order" at bounding box center [783, 308] width 250 height 48
click at [877, 302] on small at bounding box center [884, 296] width 15 height 15
click at [826, 477] on button "Apply" at bounding box center [828, 468] width 83 height 29
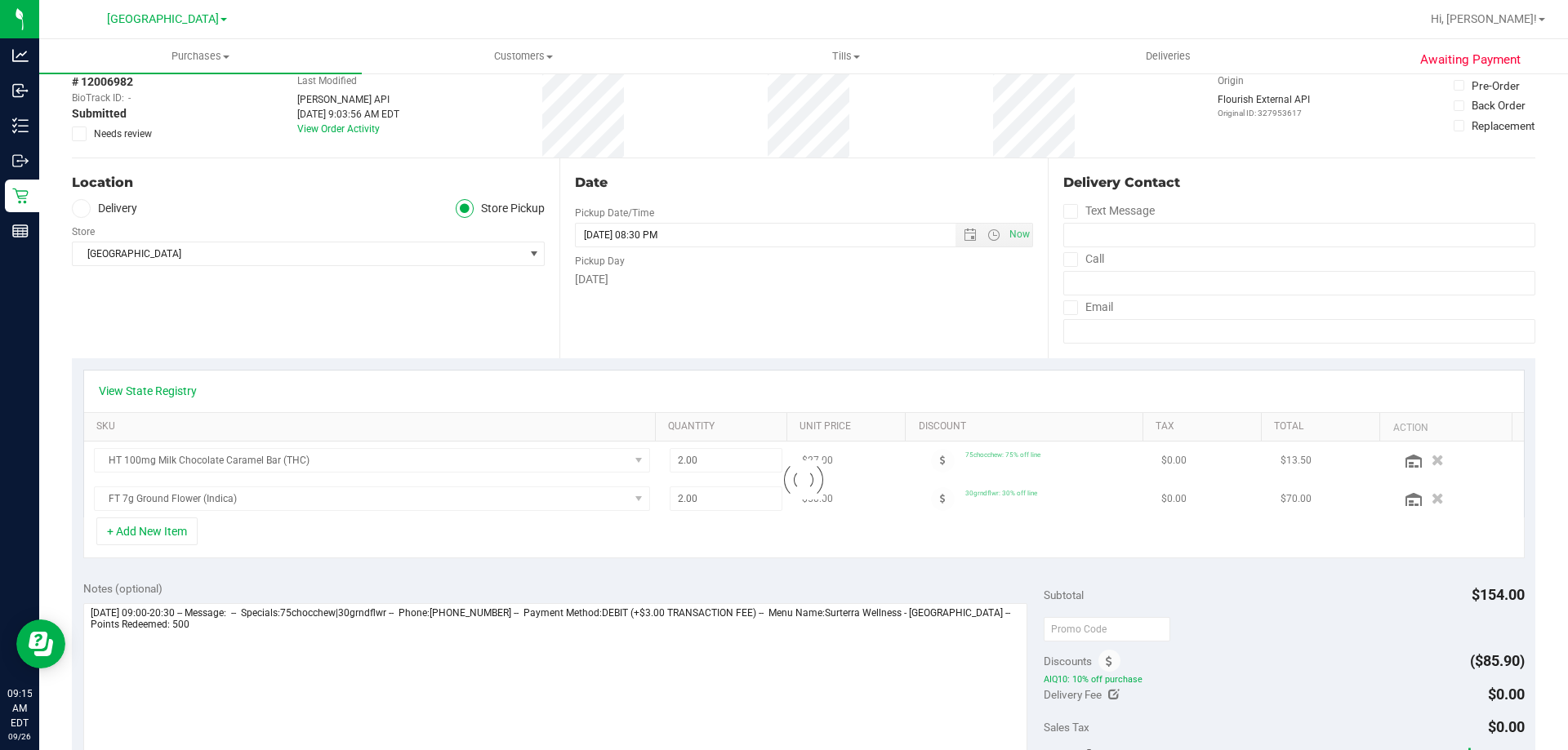
scroll to position [0, 0]
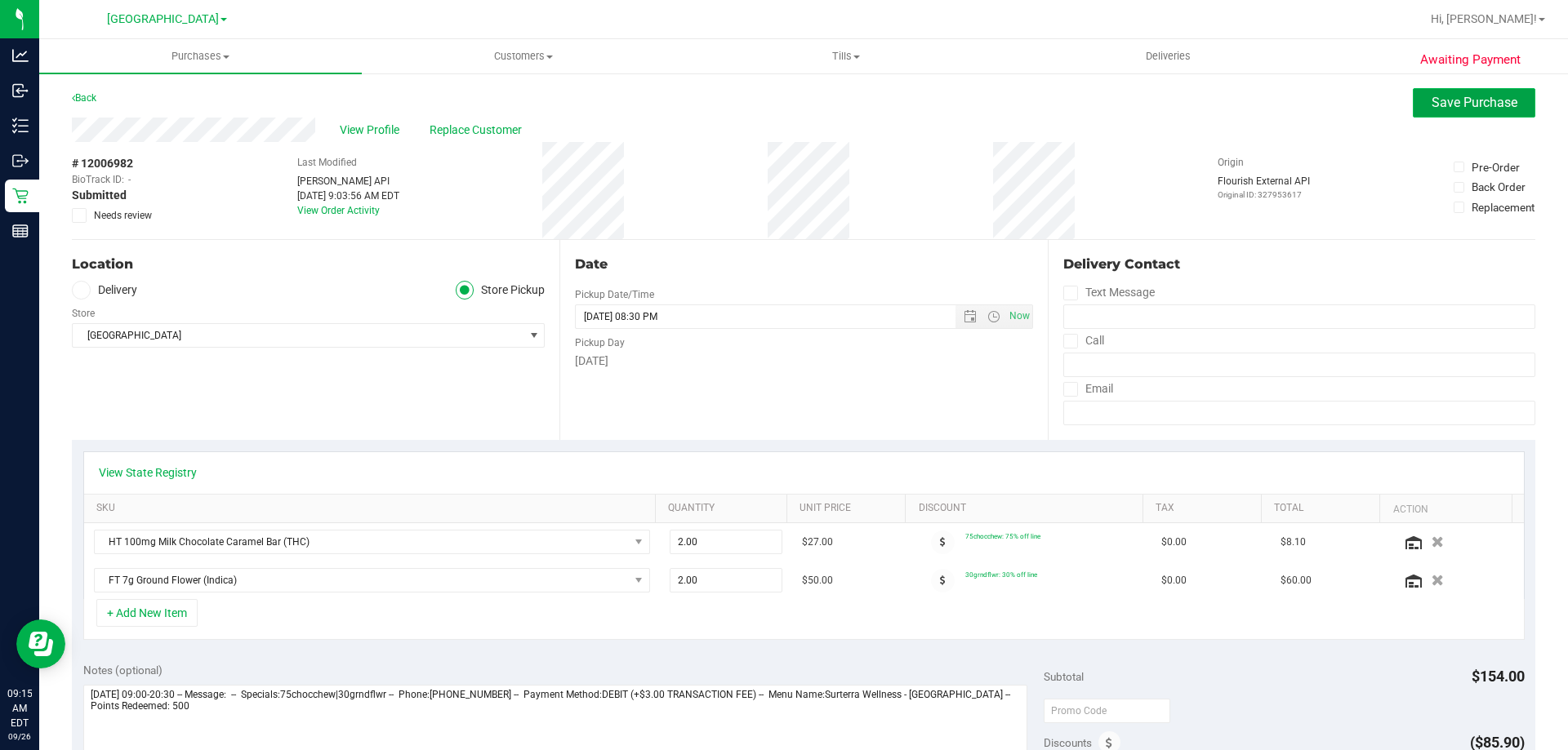
click at [1472, 108] on span "Save Purchase" at bounding box center [1475, 102] width 86 height 16
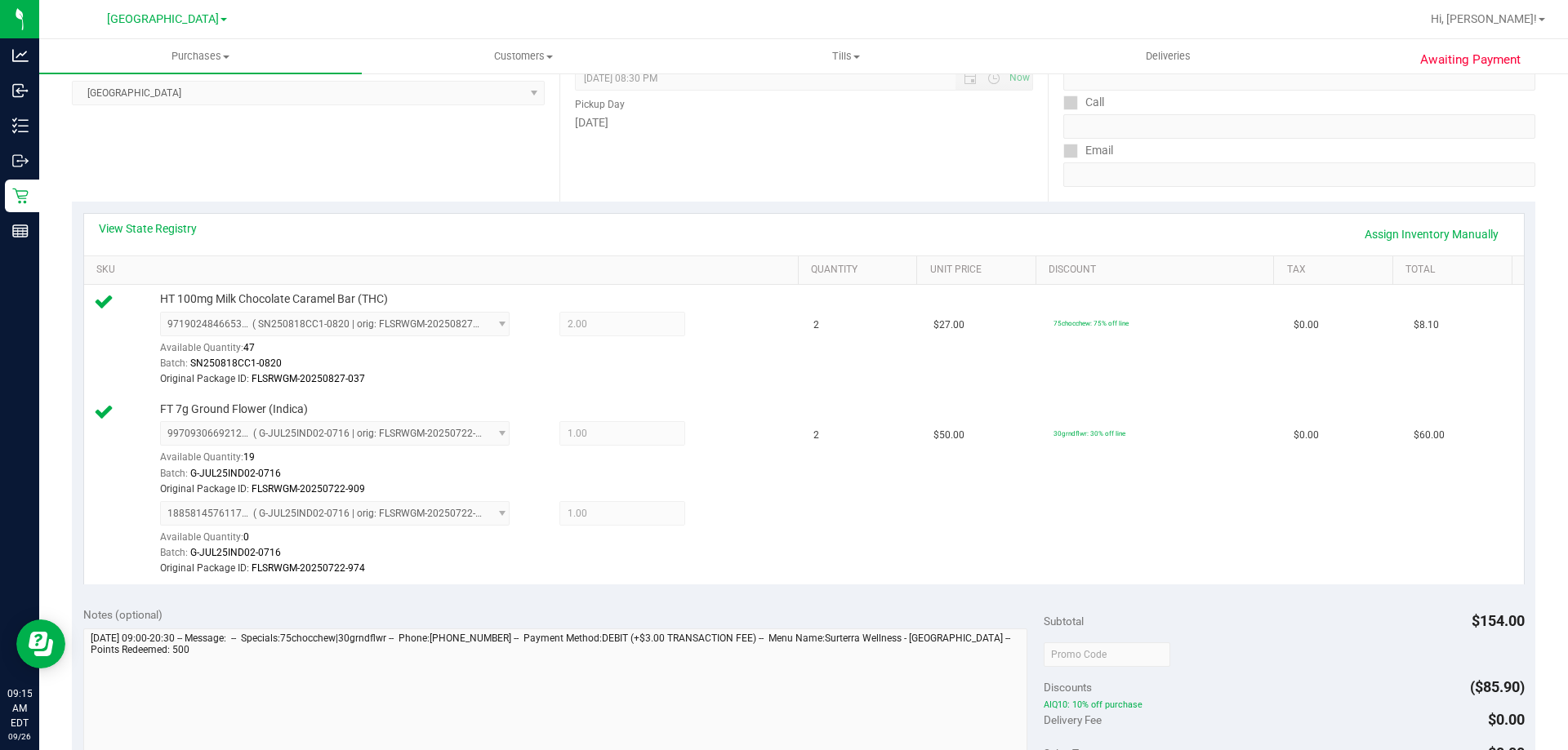
scroll to position [408, 0]
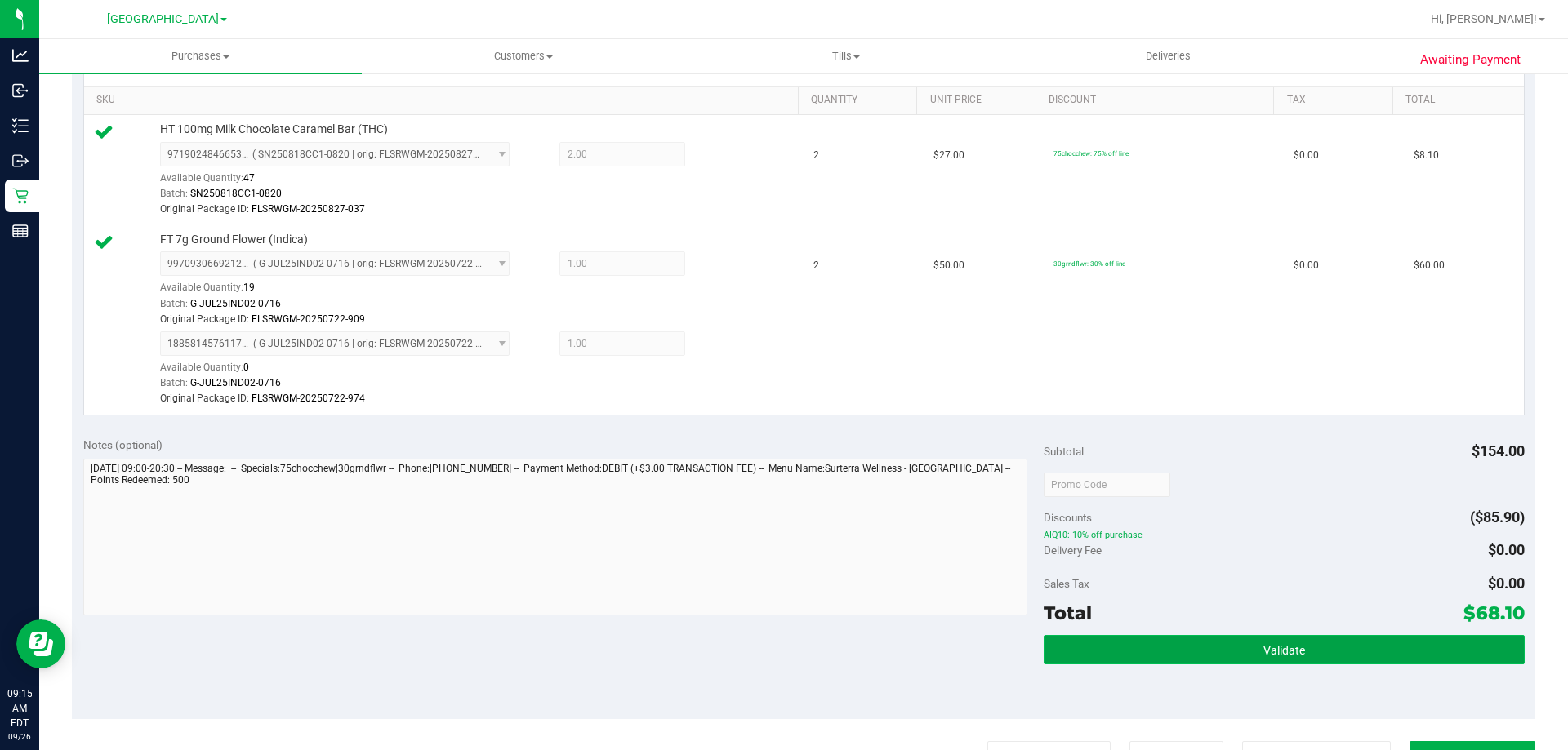
click at [1113, 648] on button "Validate" at bounding box center [1284, 650] width 480 height 29
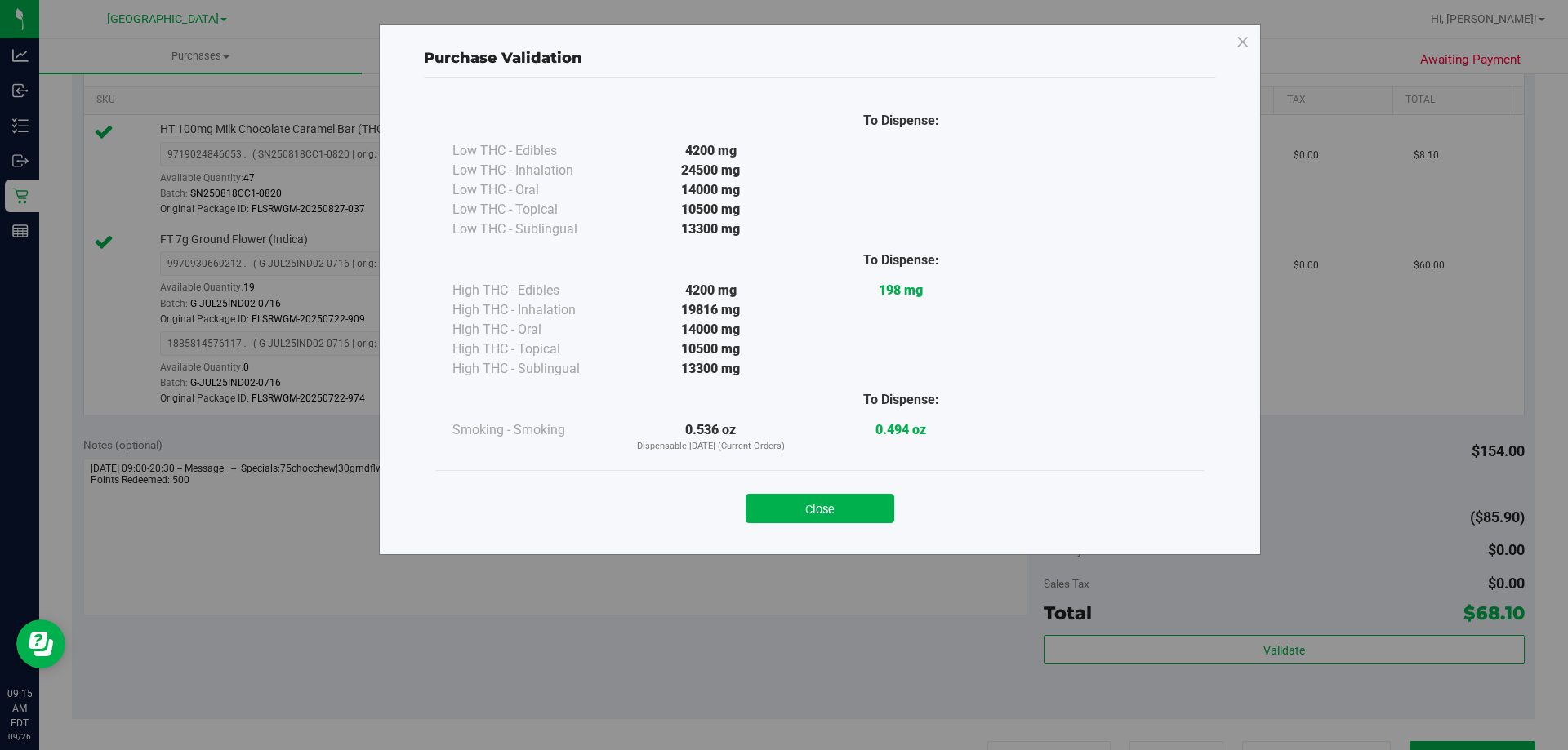
click at [832, 519] on button "Close" at bounding box center [819, 508] width 148 height 29
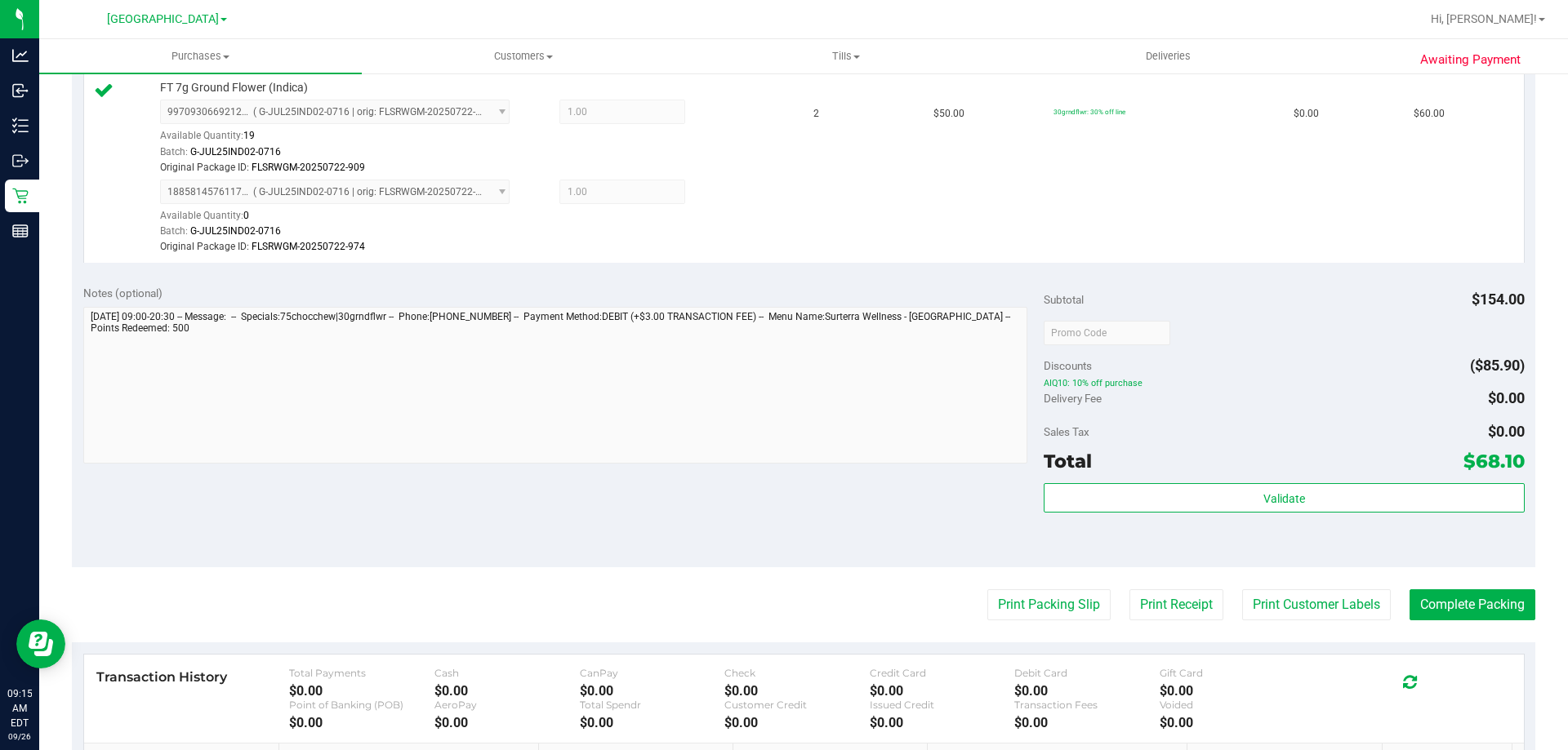
scroll to position [734, 0]
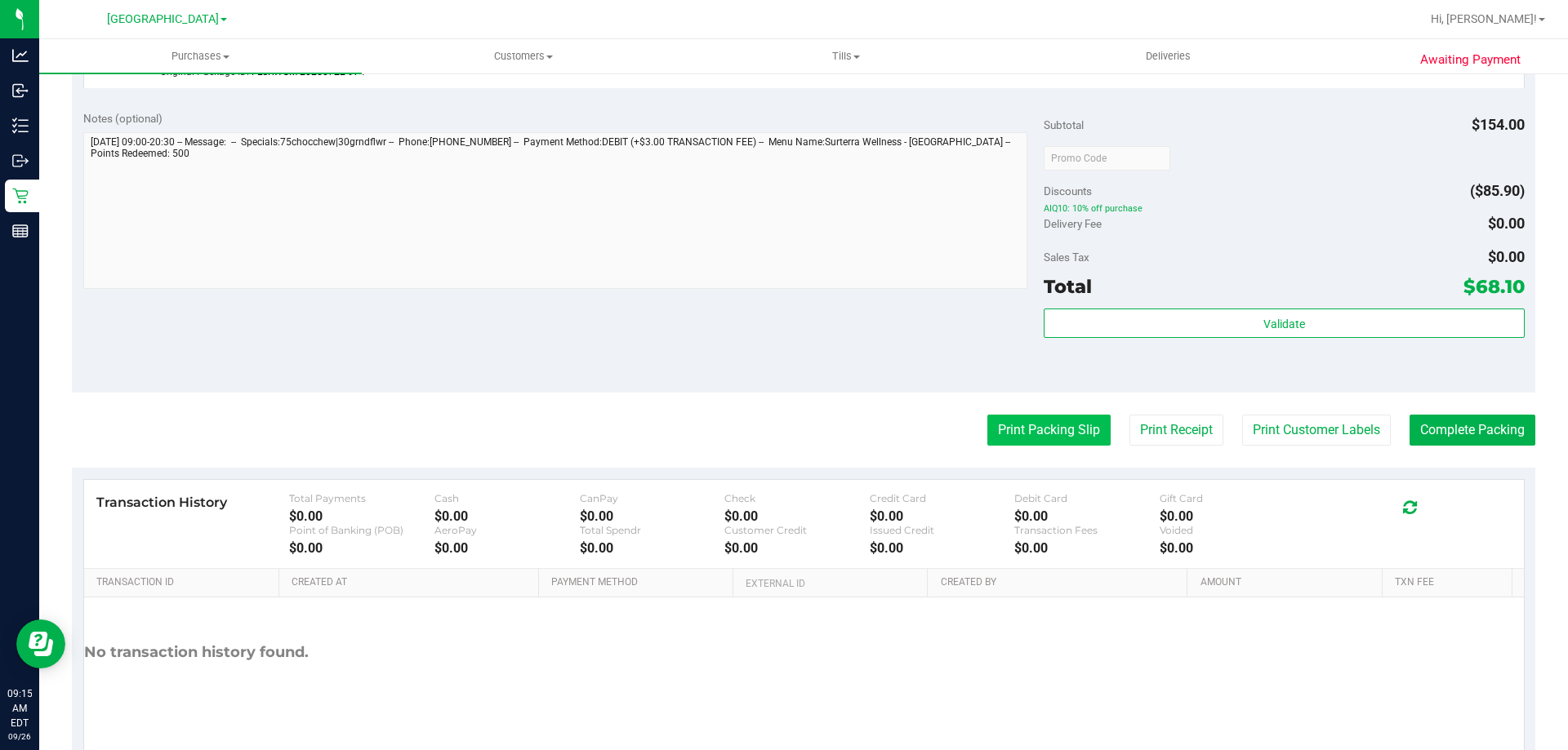
click at [1023, 434] on button "Print Packing Slip" at bounding box center [1049, 430] width 124 height 31
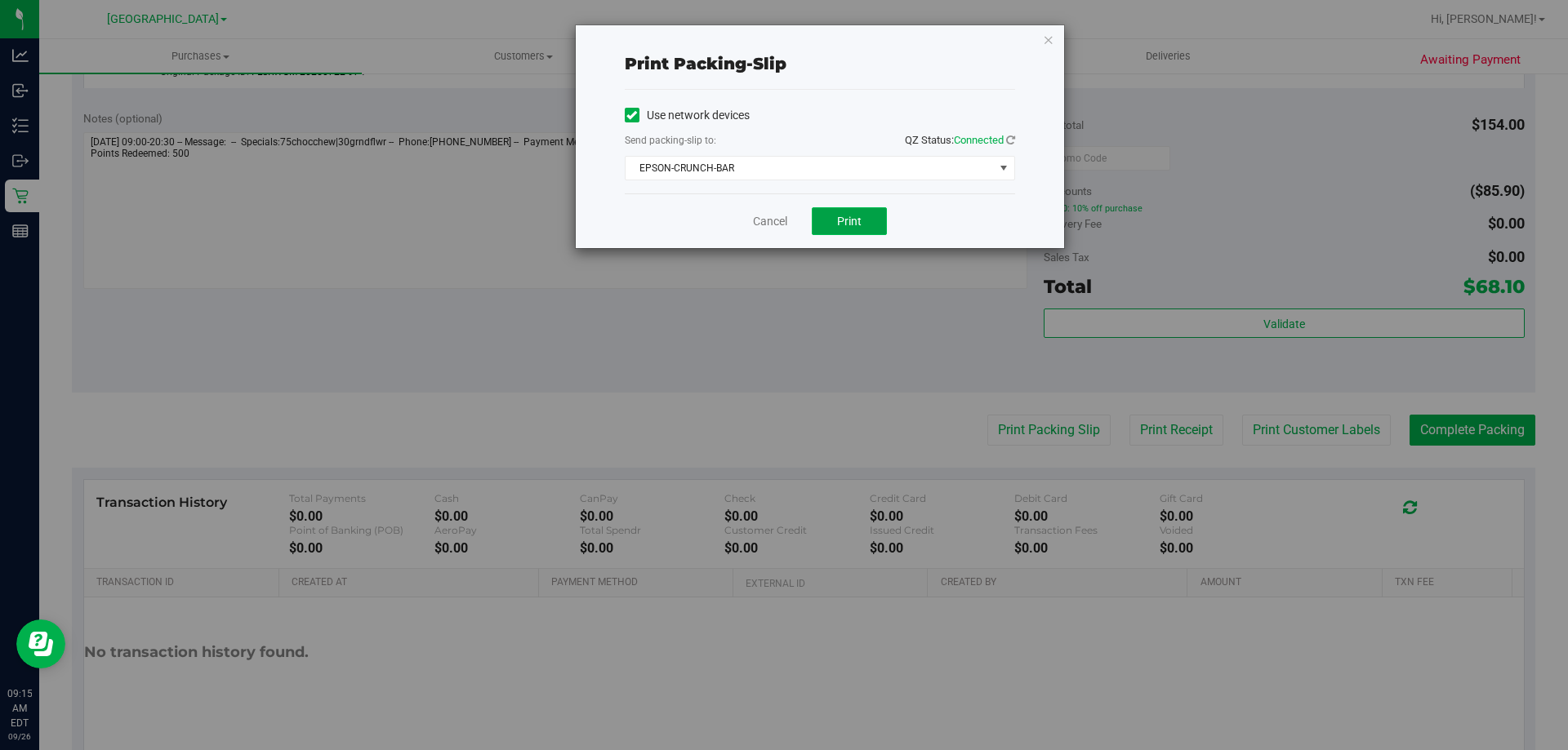
click at [857, 222] on span "Print" at bounding box center [850, 221] width 25 height 13
click at [1049, 39] on icon "button" at bounding box center [1049, 39] width 11 height 20
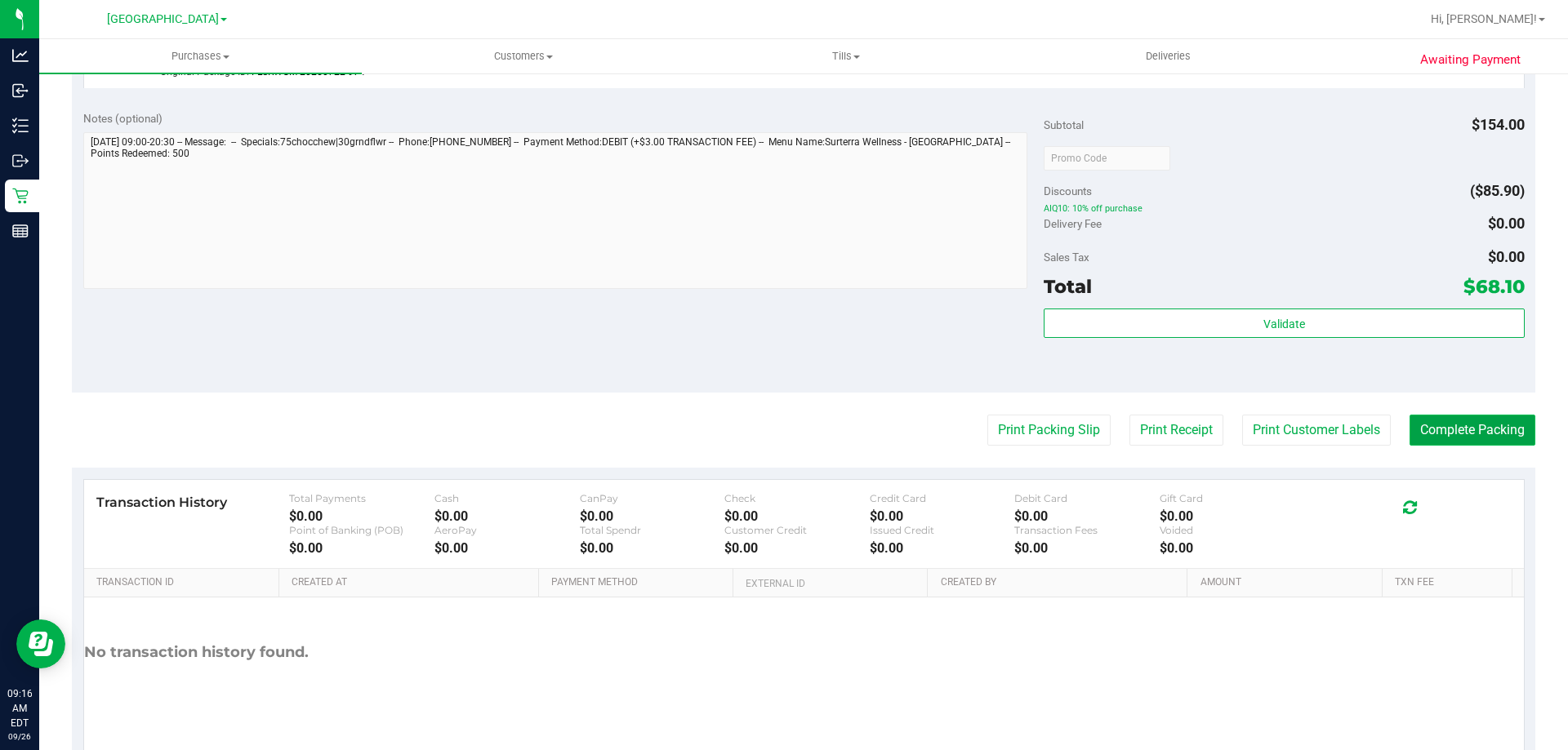
click at [1447, 426] on button "Complete Packing" at bounding box center [1473, 430] width 126 height 31
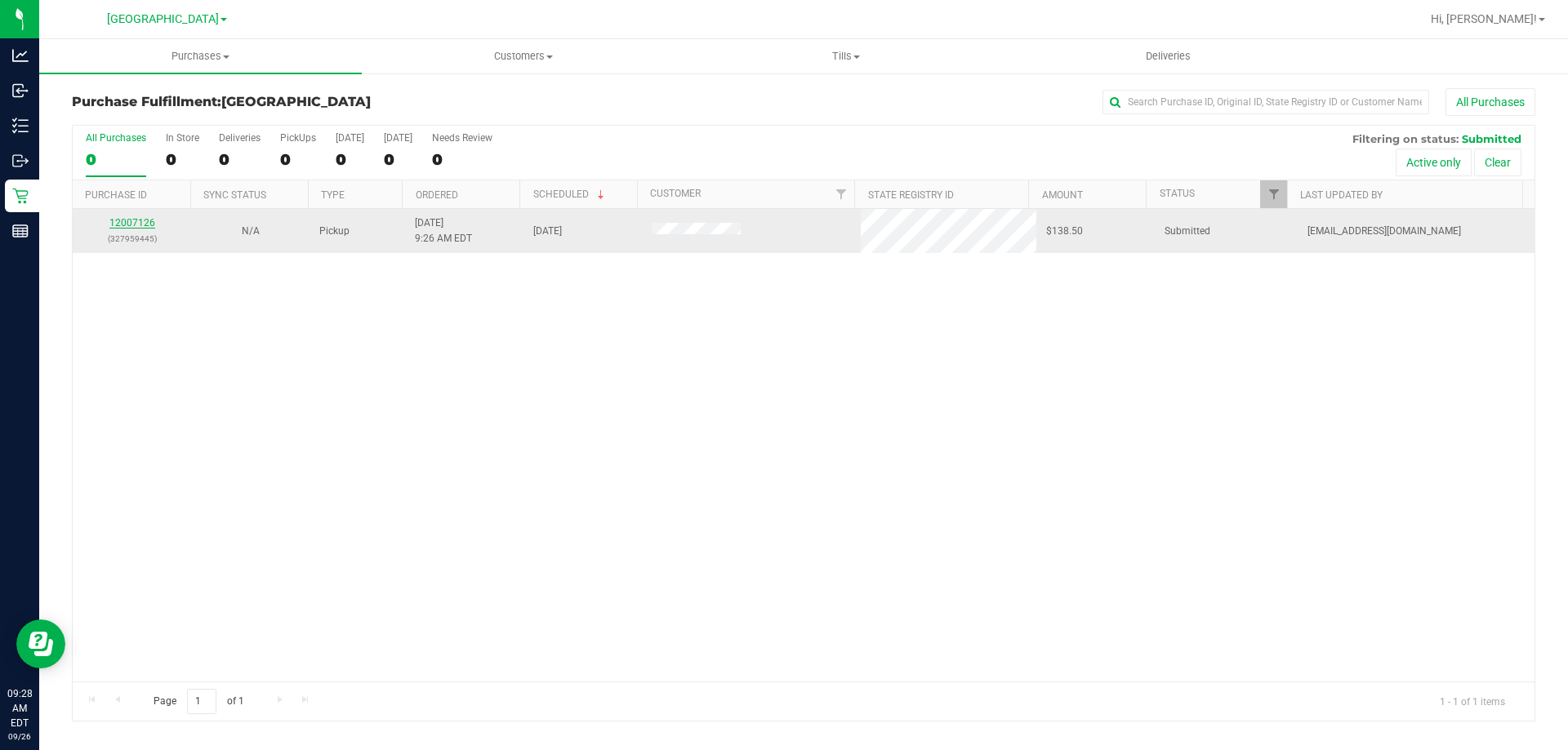
click at [131, 227] on link "12007126" at bounding box center [133, 223] width 46 height 11
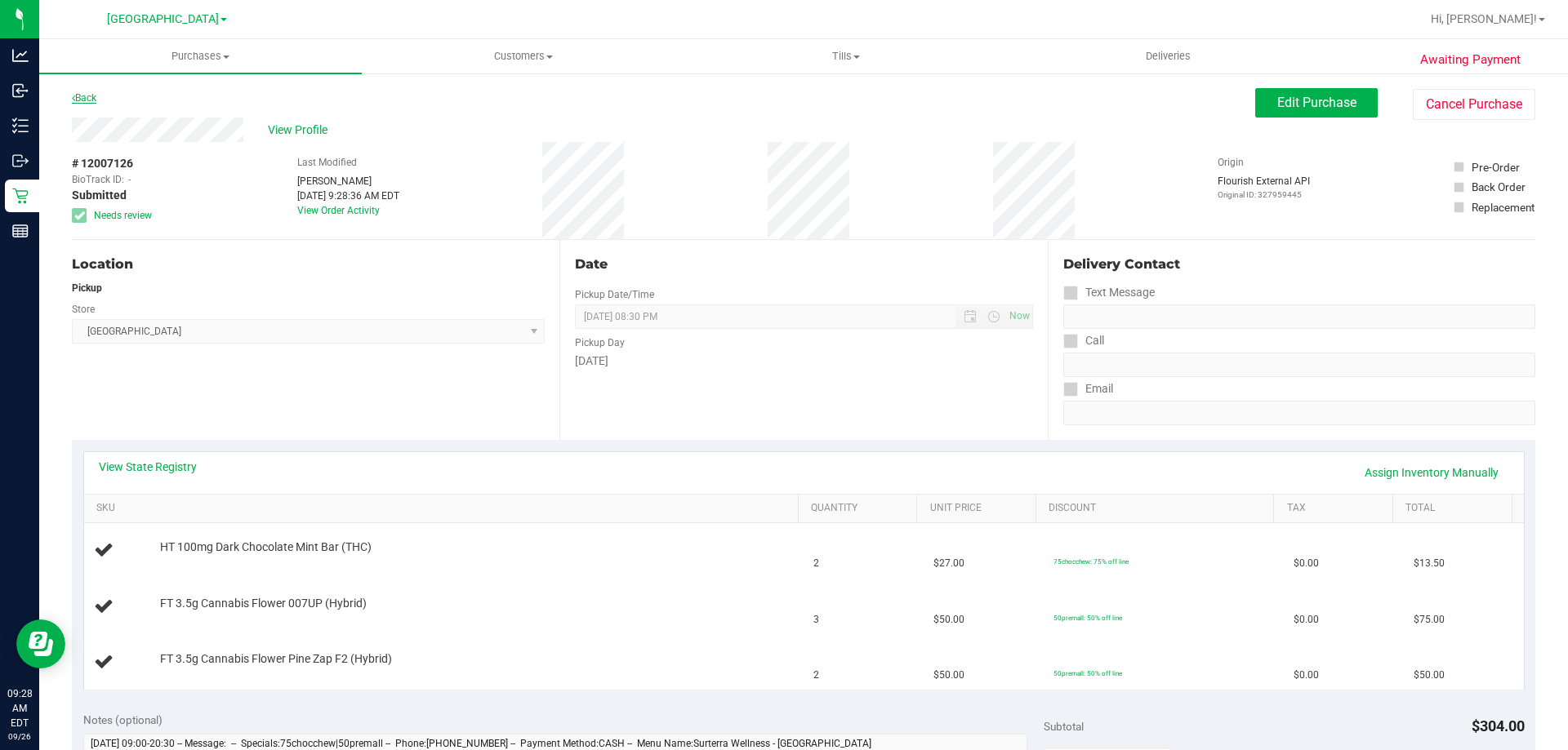
click at [86, 96] on link "Back" at bounding box center [84, 98] width 25 height 11
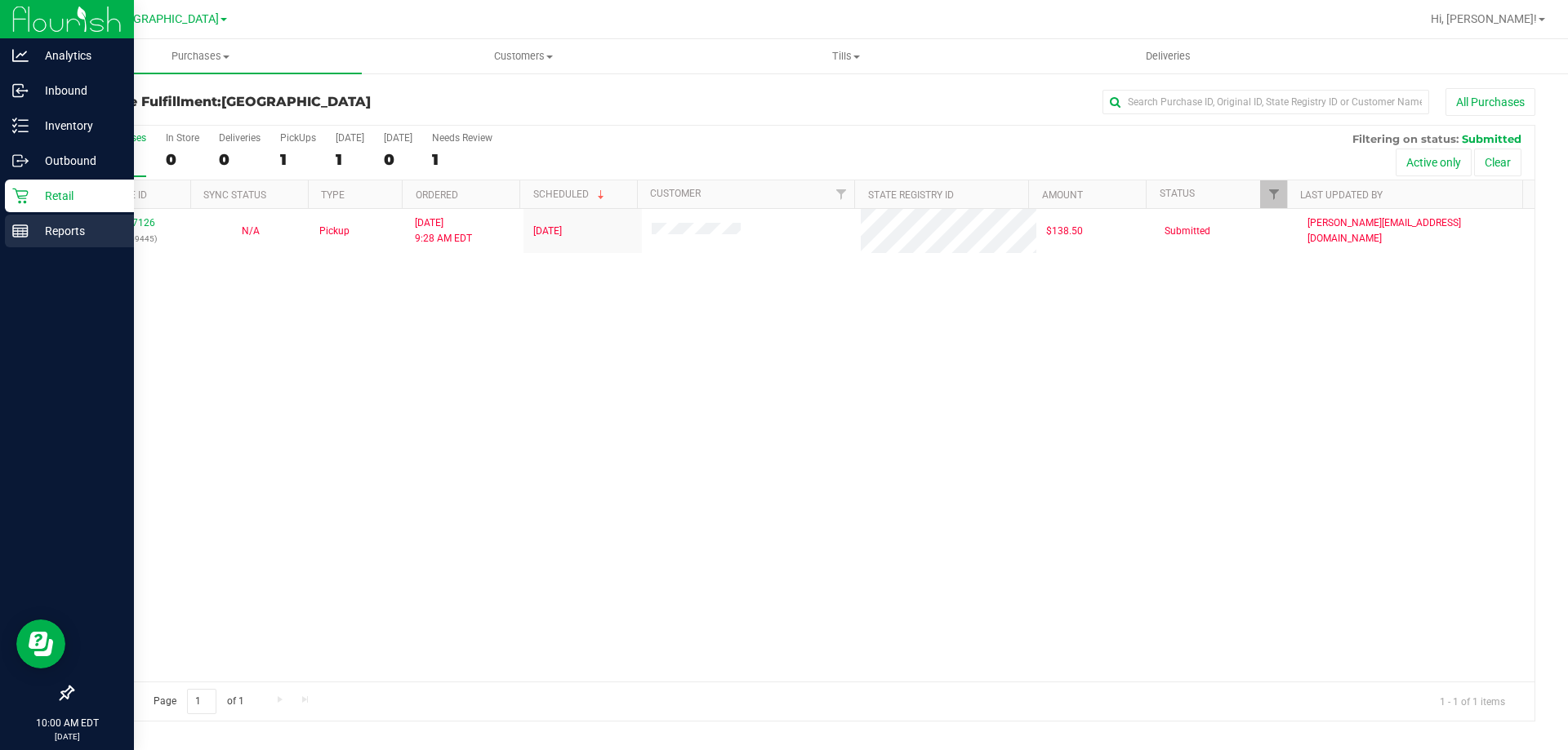
click at [20, 235] on icon at bounding box center [20, 231] width 16 height 16
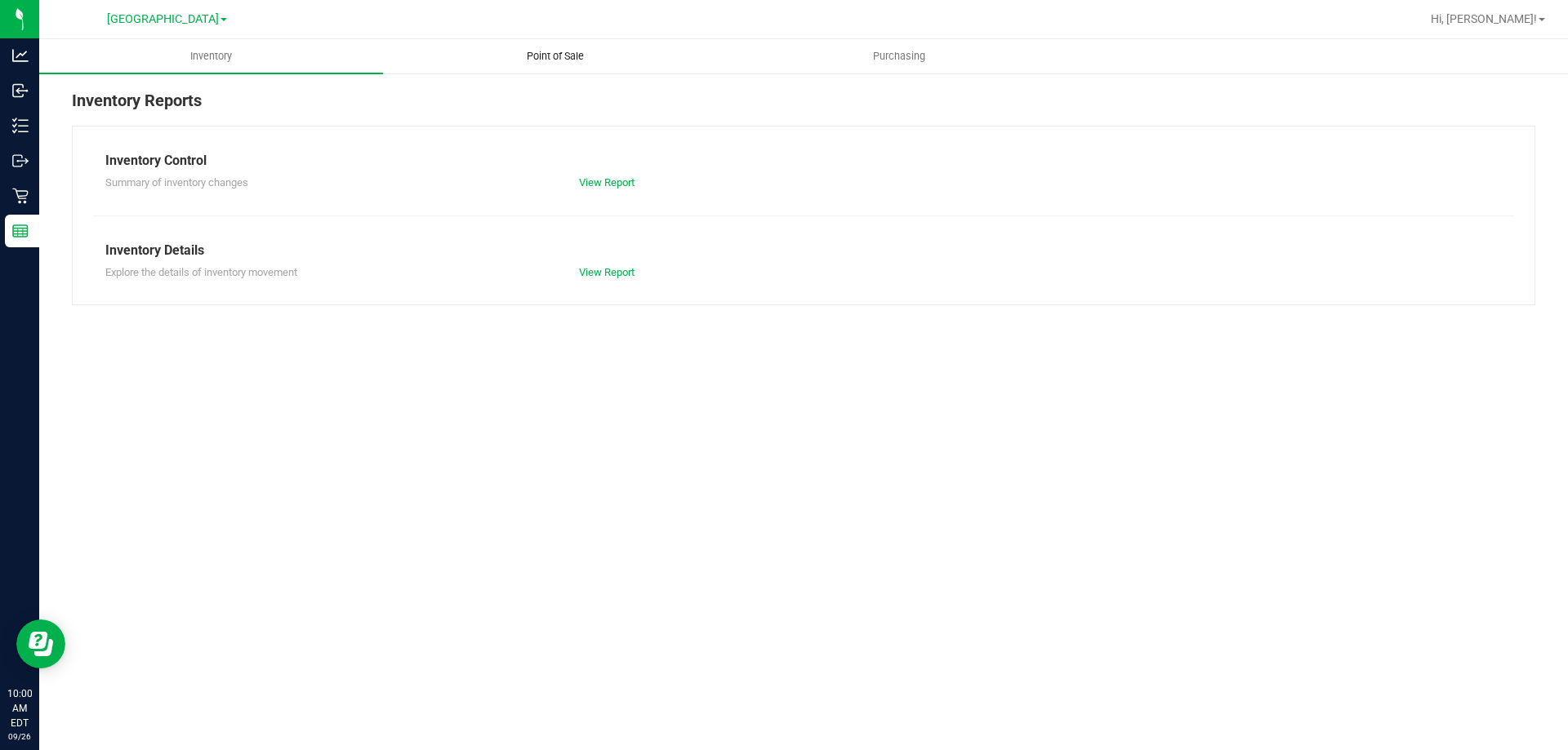
click at [533, 52] on span "Point of Sale" at bounding box center [555, 56] width 102 height 15
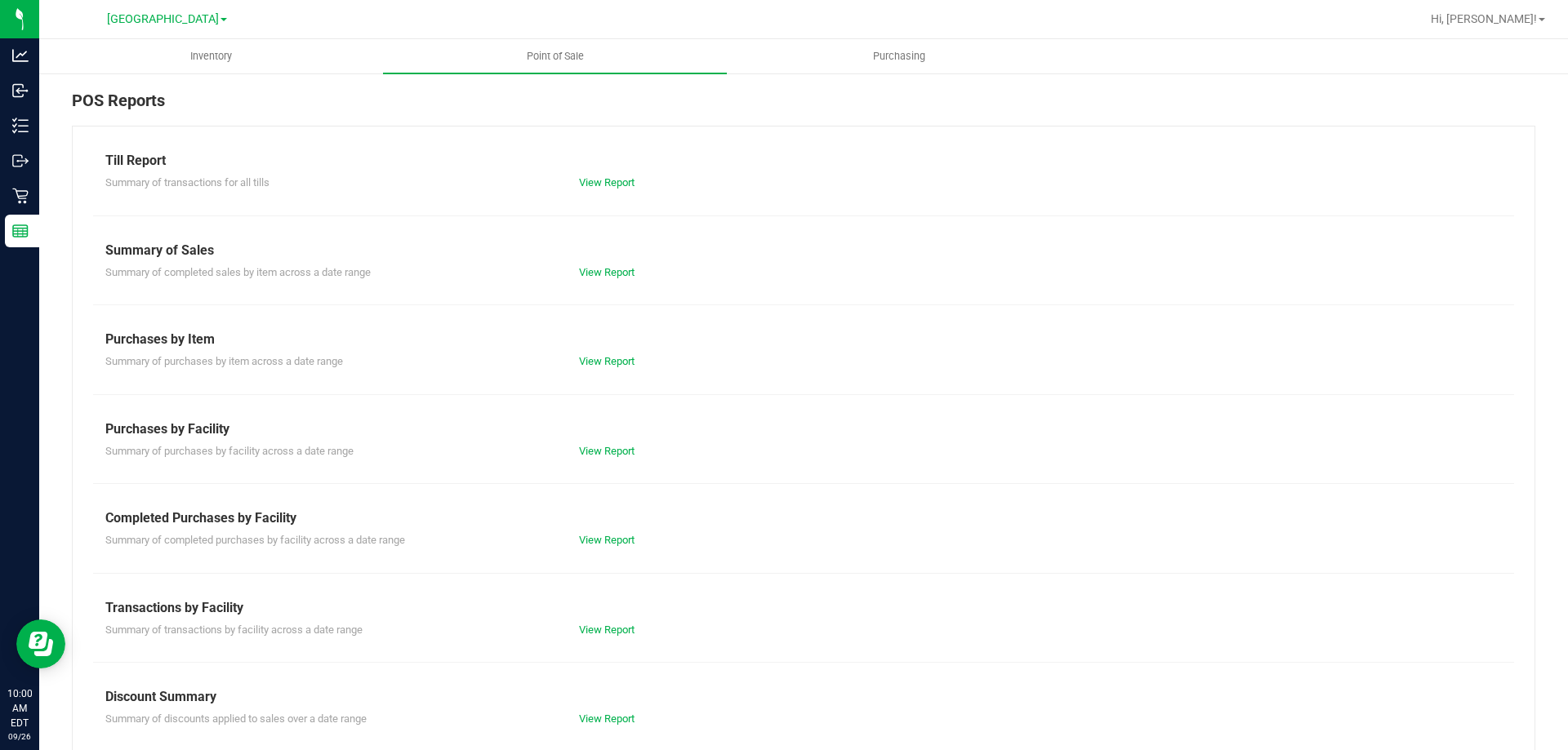
click at [600, 531] on div "Summary of completed purchases by facility across a date range View Report" at bounding box center [804, 538] width 1421 height 20
click at [600, 540] on link "View Report" at bounding box center [607, 540] width 56 height 12
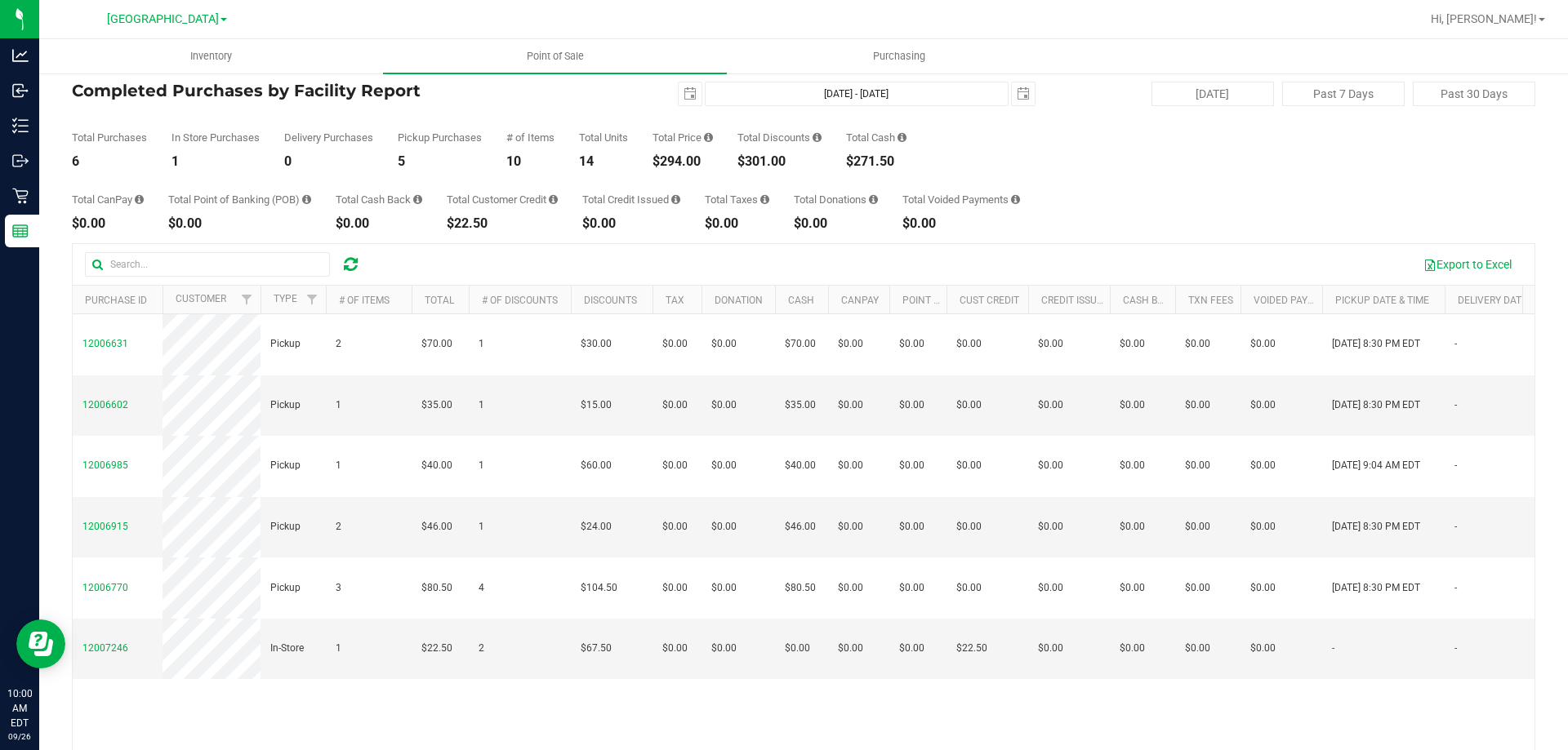
scroll to position [82, 0]
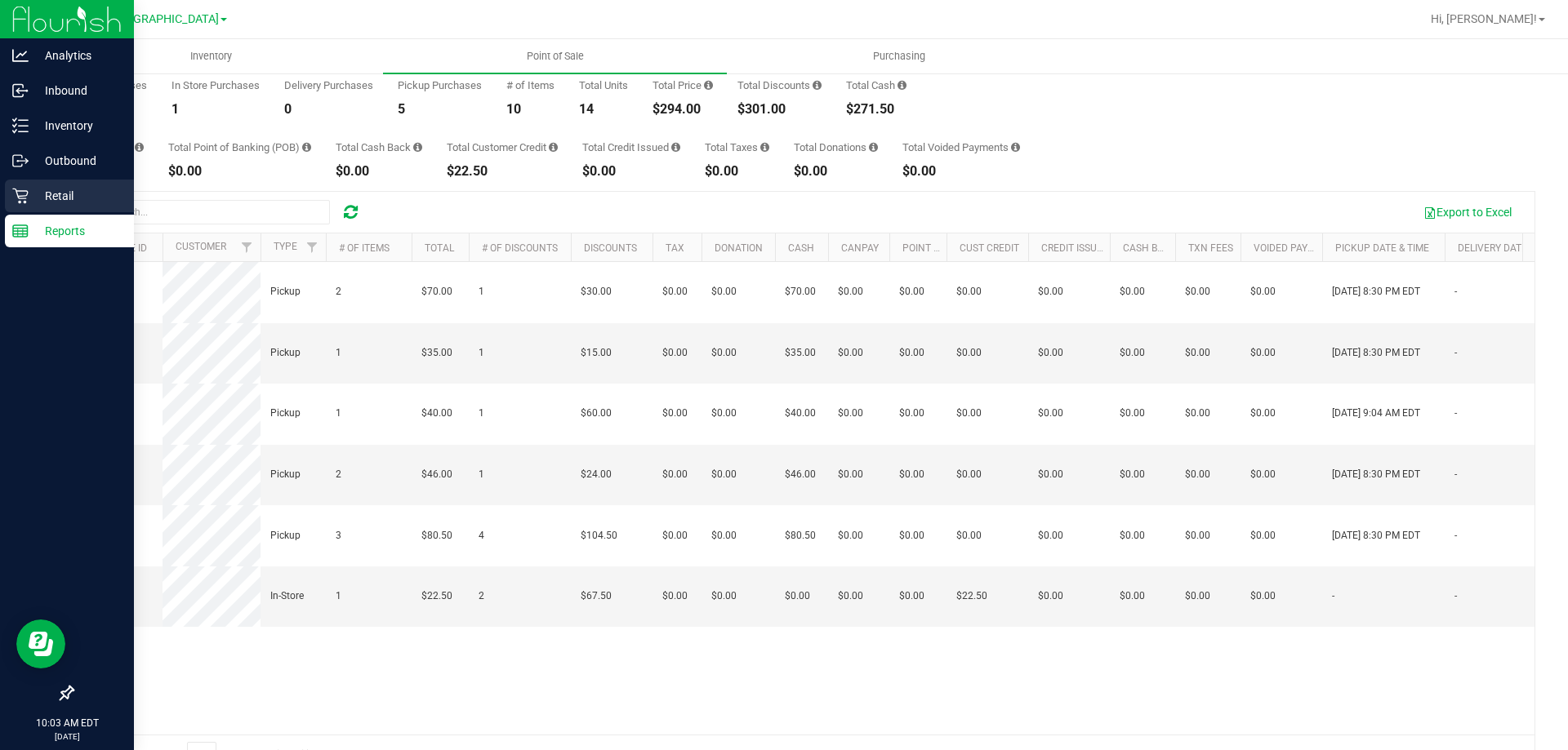
click at [69, 208] on div "Retail" at bounding box center [70, 196] width 129 height 33
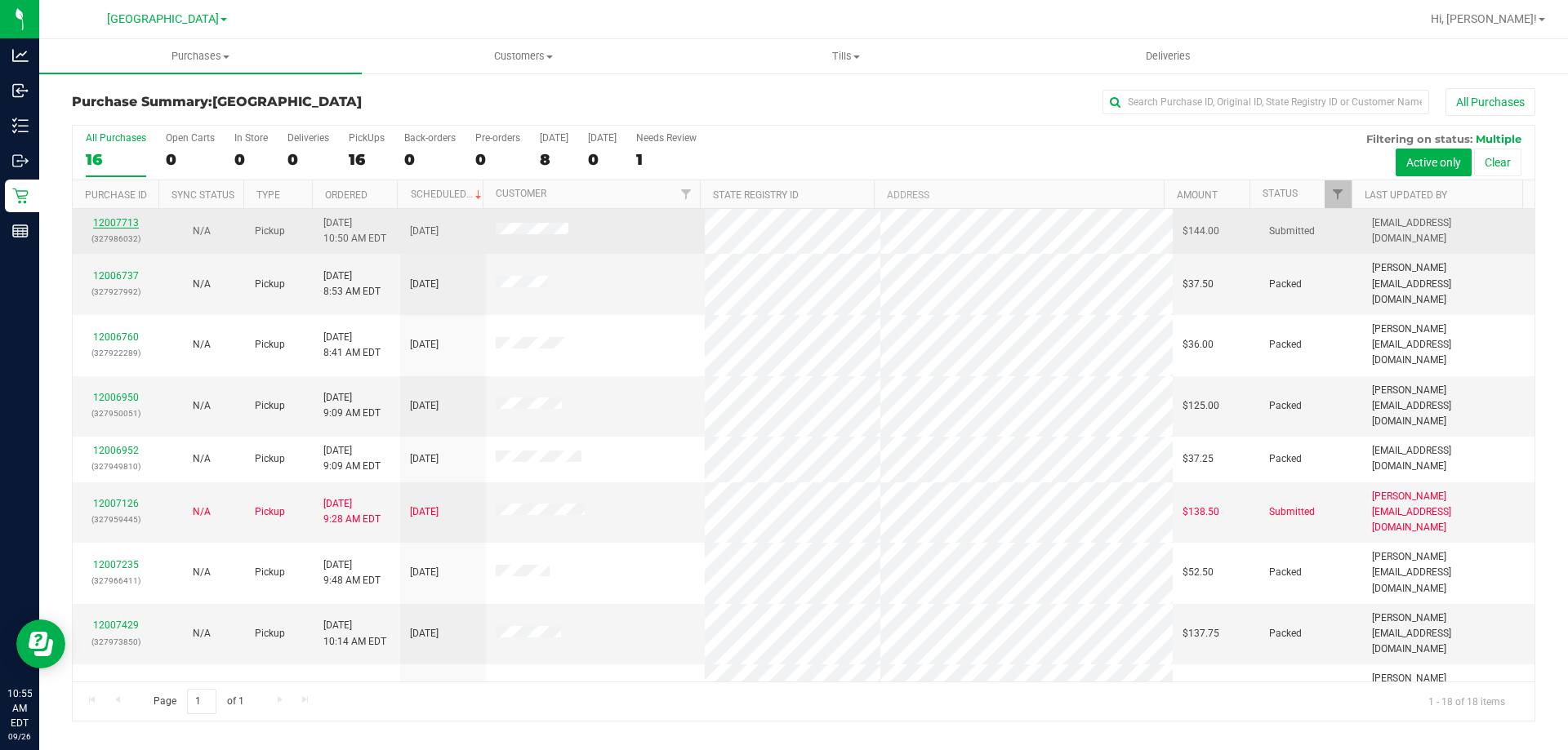
click at [131, 220] on link "12007713" at bounding box center [116, 223] width 46 height 11
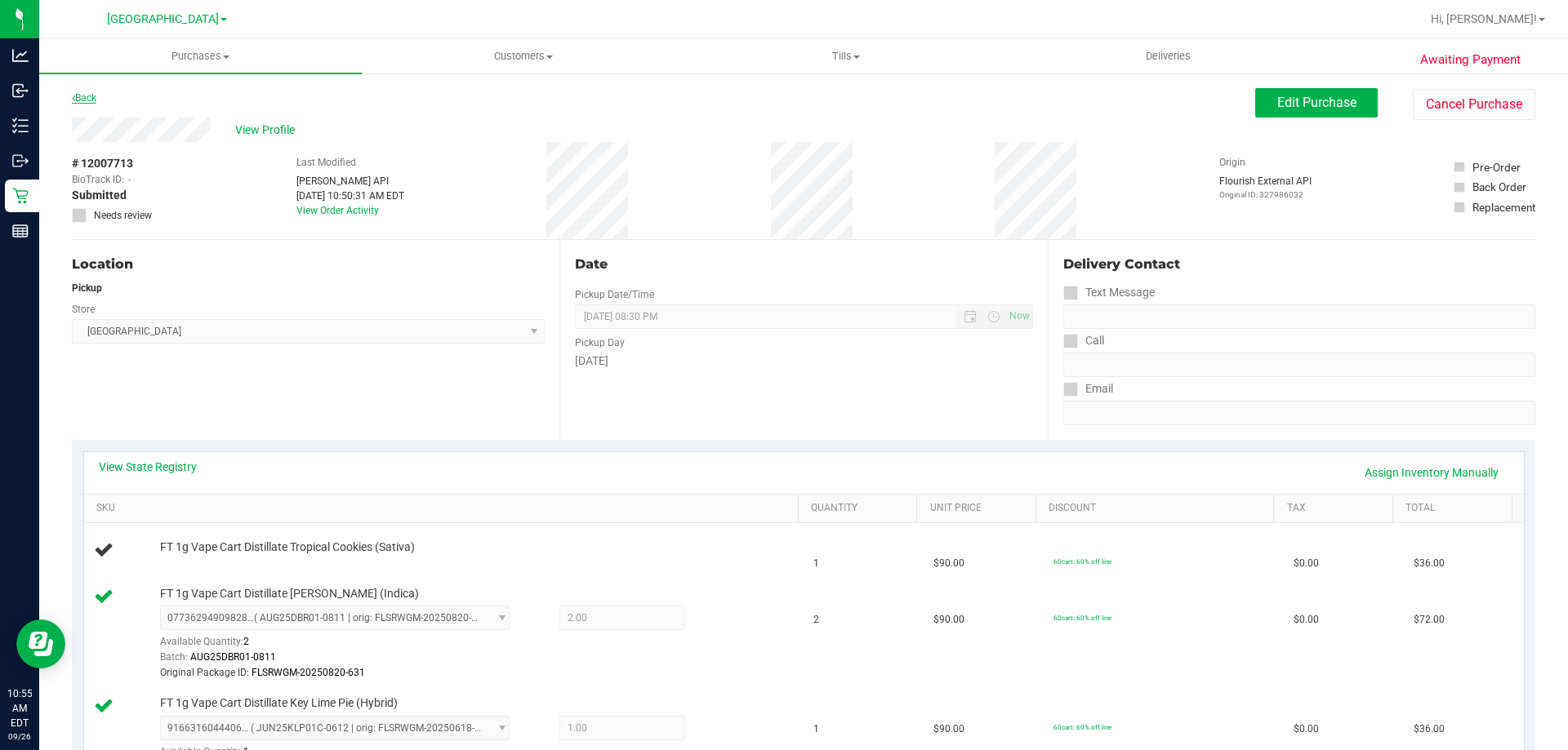
click at [86, 98] on link "Back" at bounding box center [84, 98] width 25 height 11
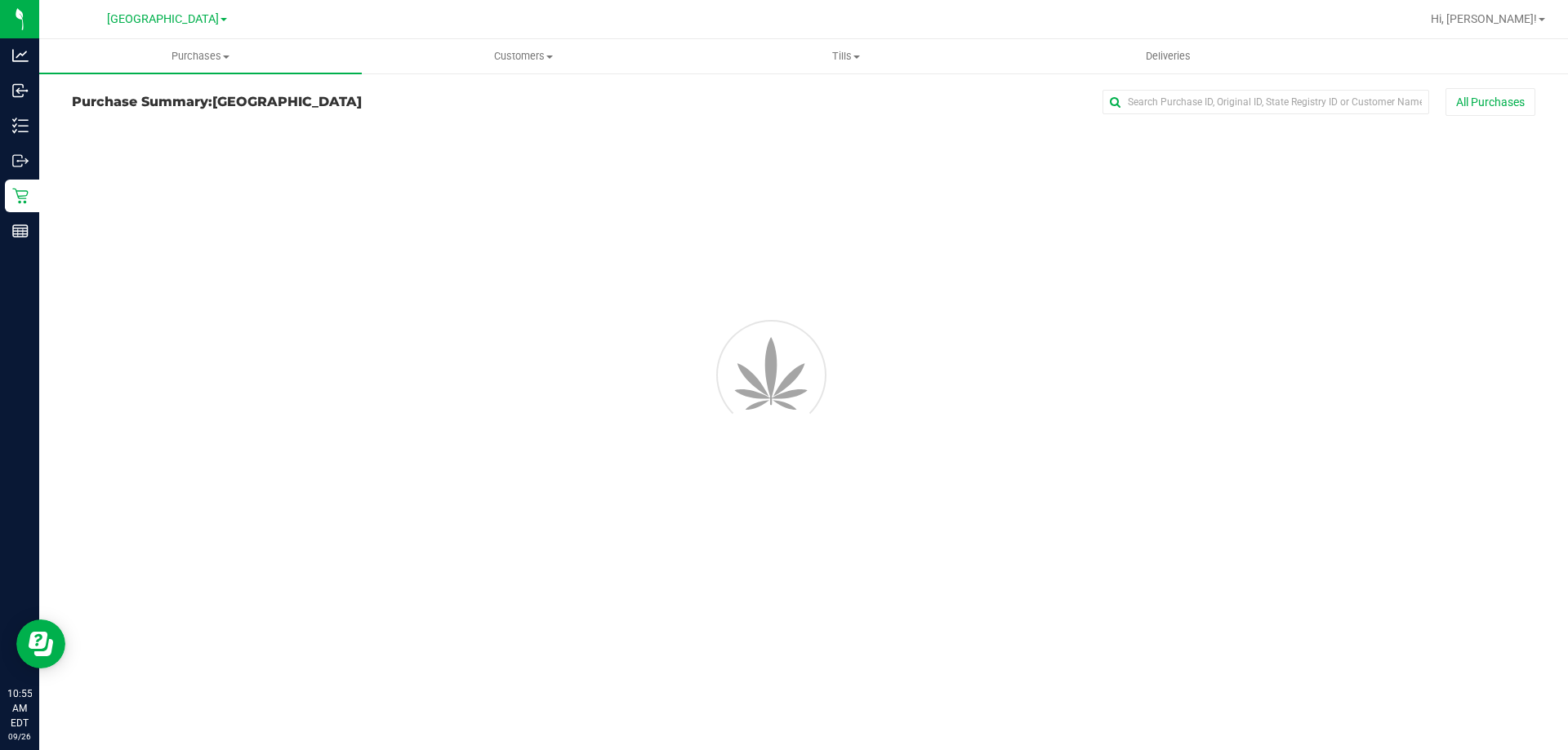
click at [86, 98] on h3 "Purchase Summary: North Port WC" at bounding box center [315, 102] width 487 height 15
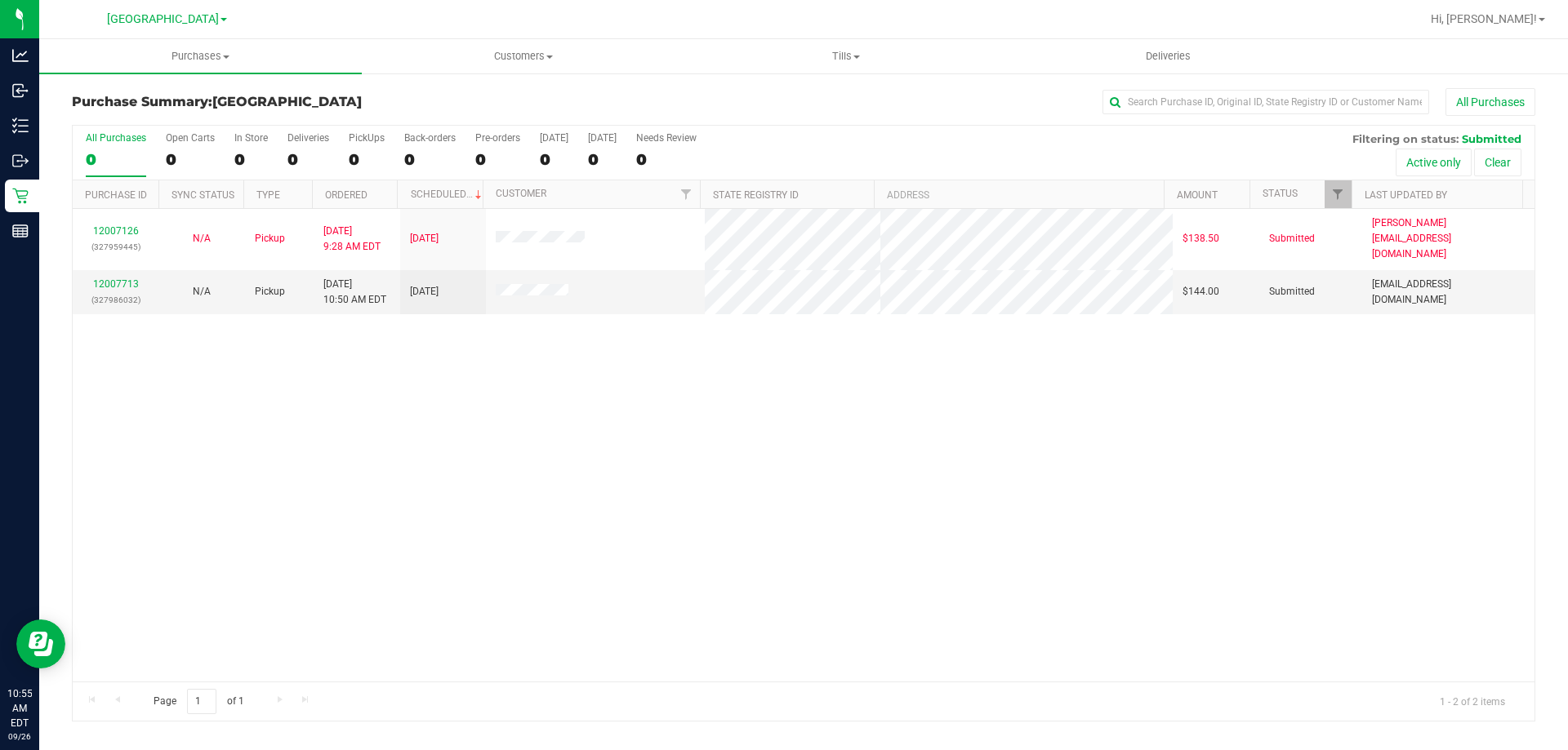
click at [622, 99] on div "All Purchases" at bounding box center [1047, 102] width 976 height 28
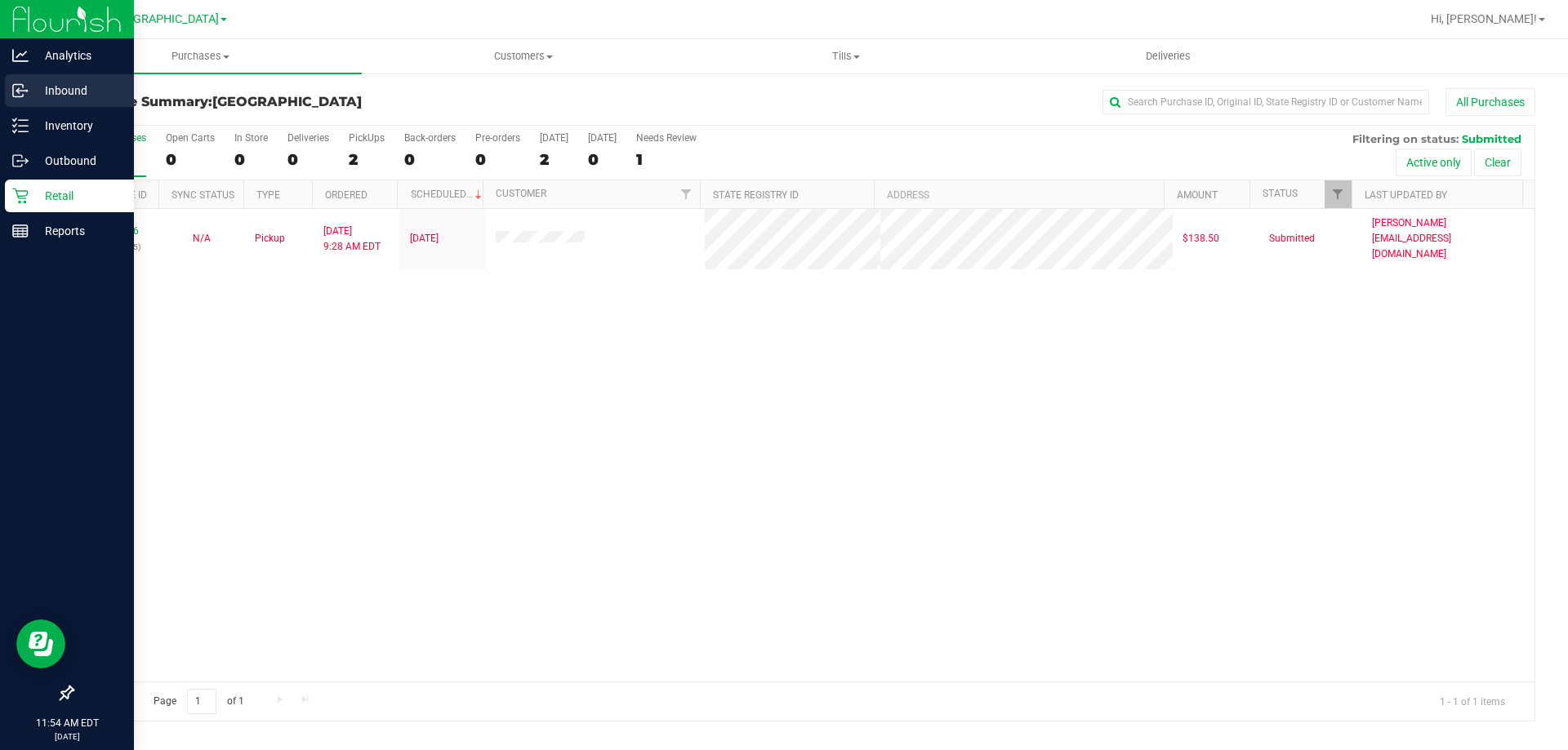
click at [61, 94] on p "Inbound" at bounding box center [78, 91] width 98 height 20
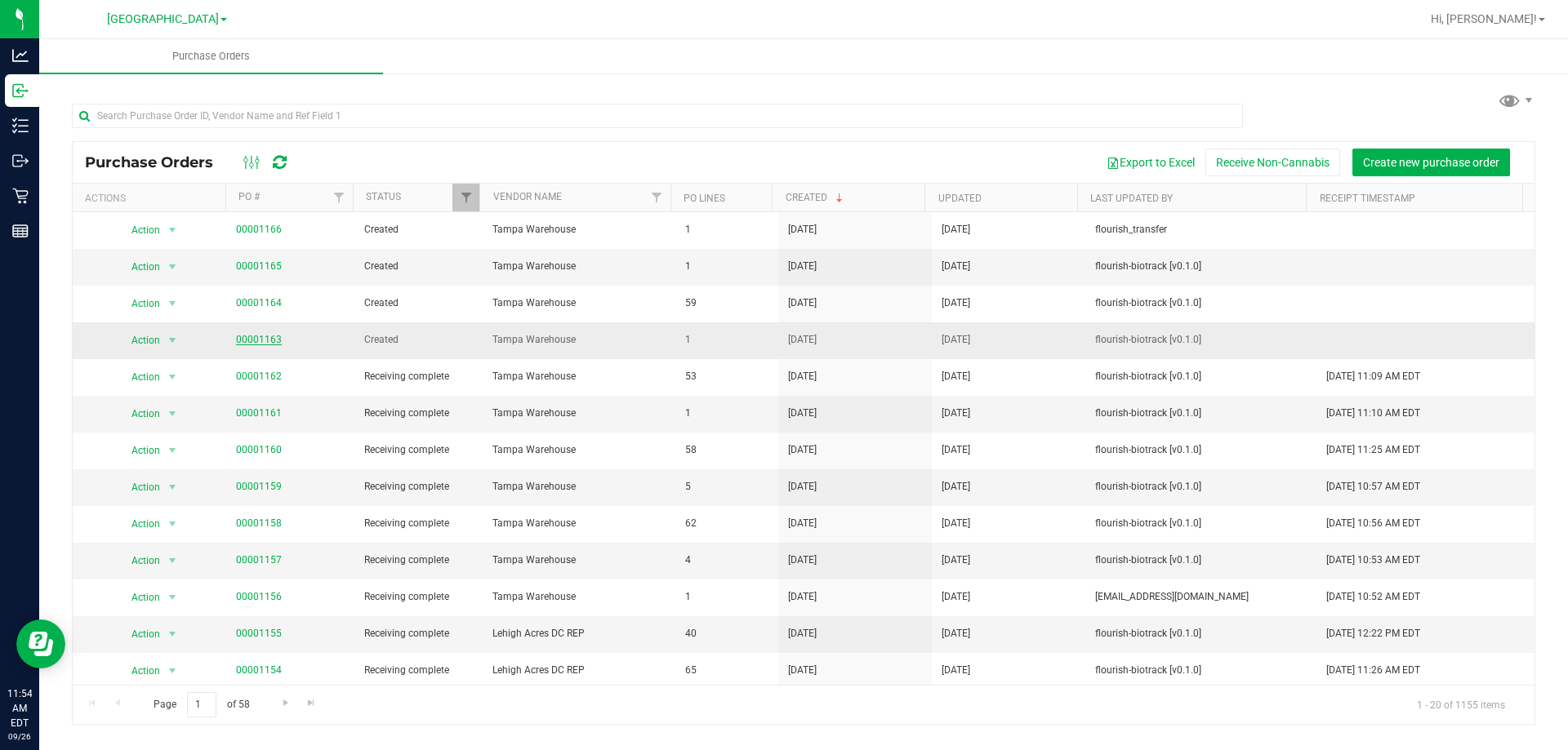
click at [256, 342] on link "00001163" at bounding box center [259, 340] width 46 height 11
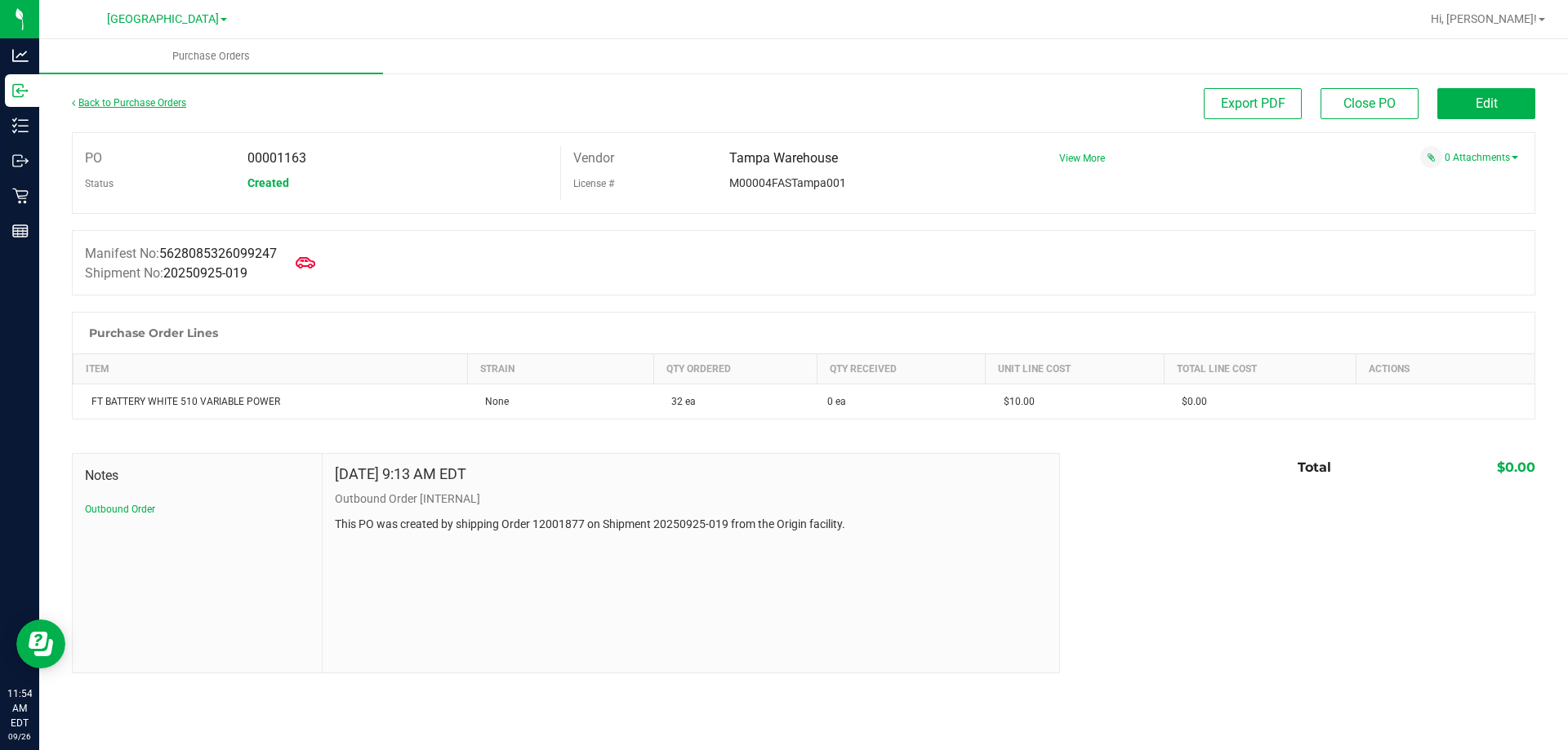
click at [106, 99] on link "Back to Purchase Orders" at bounding box center [129, 103] width 115 height 11
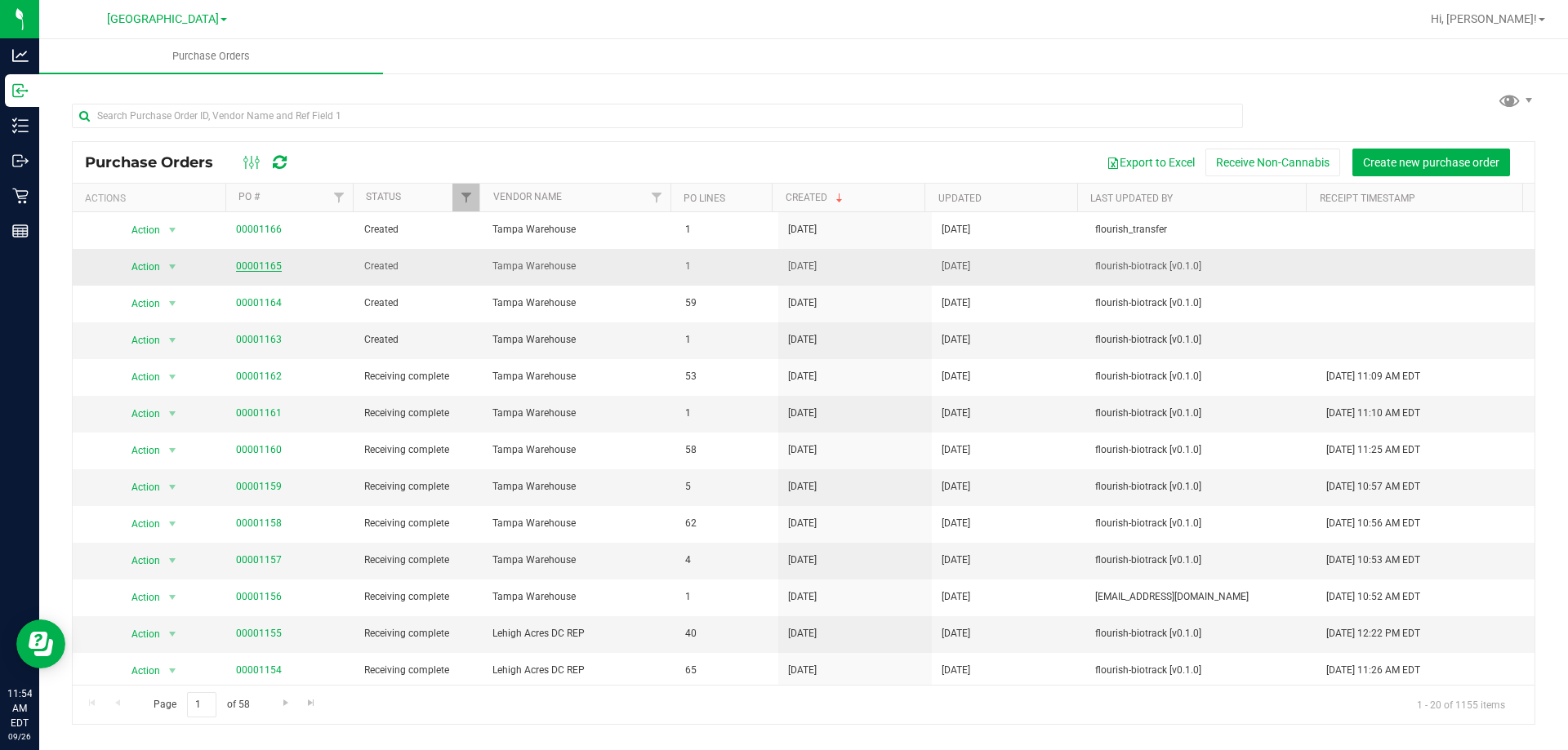
click at [252, 263] on link "00001165" at bounding box center [259, 266] width 46 height 11
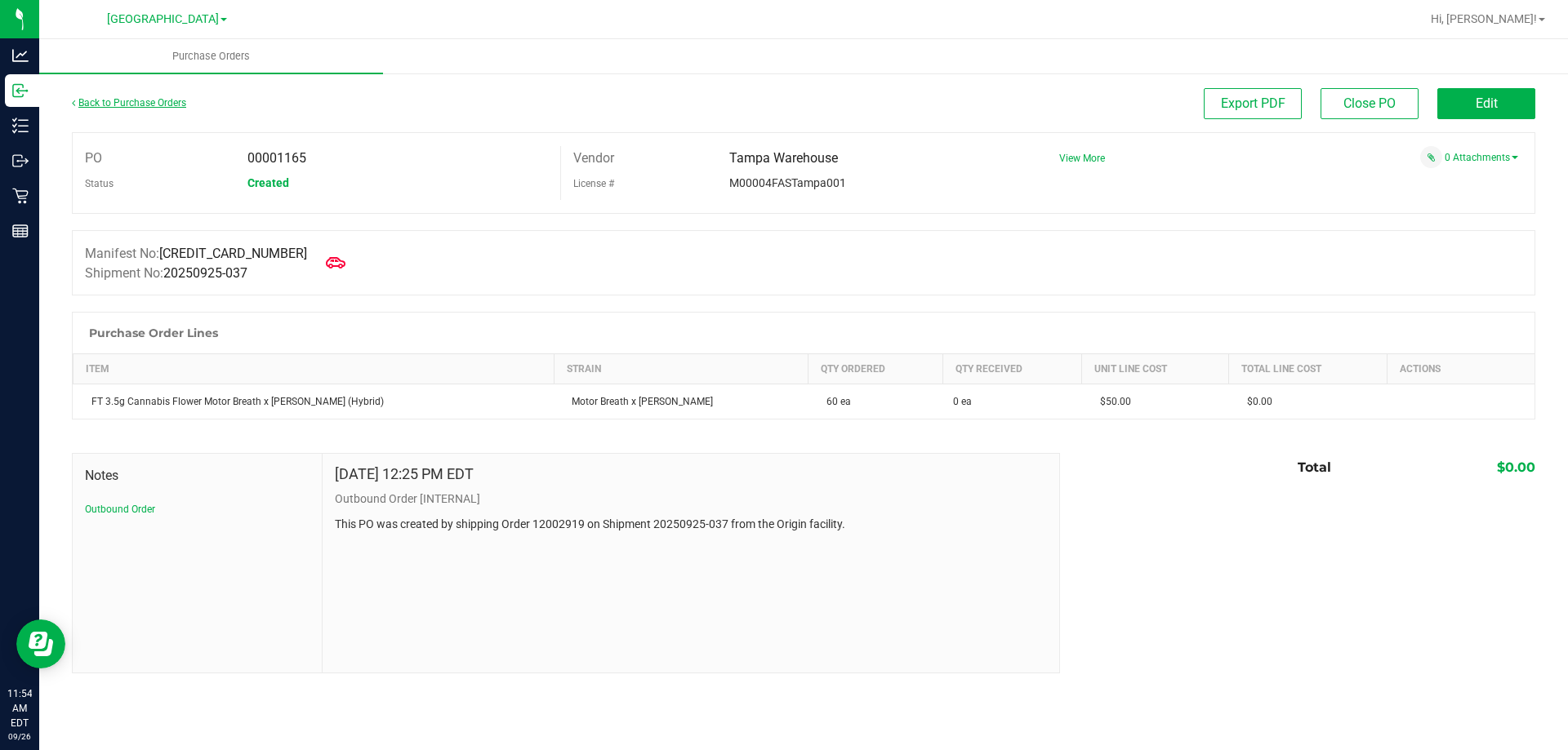
click at [118, 104] on link "Back to Purchase Orders" at bounding box center [129, 103] width 115 height 11
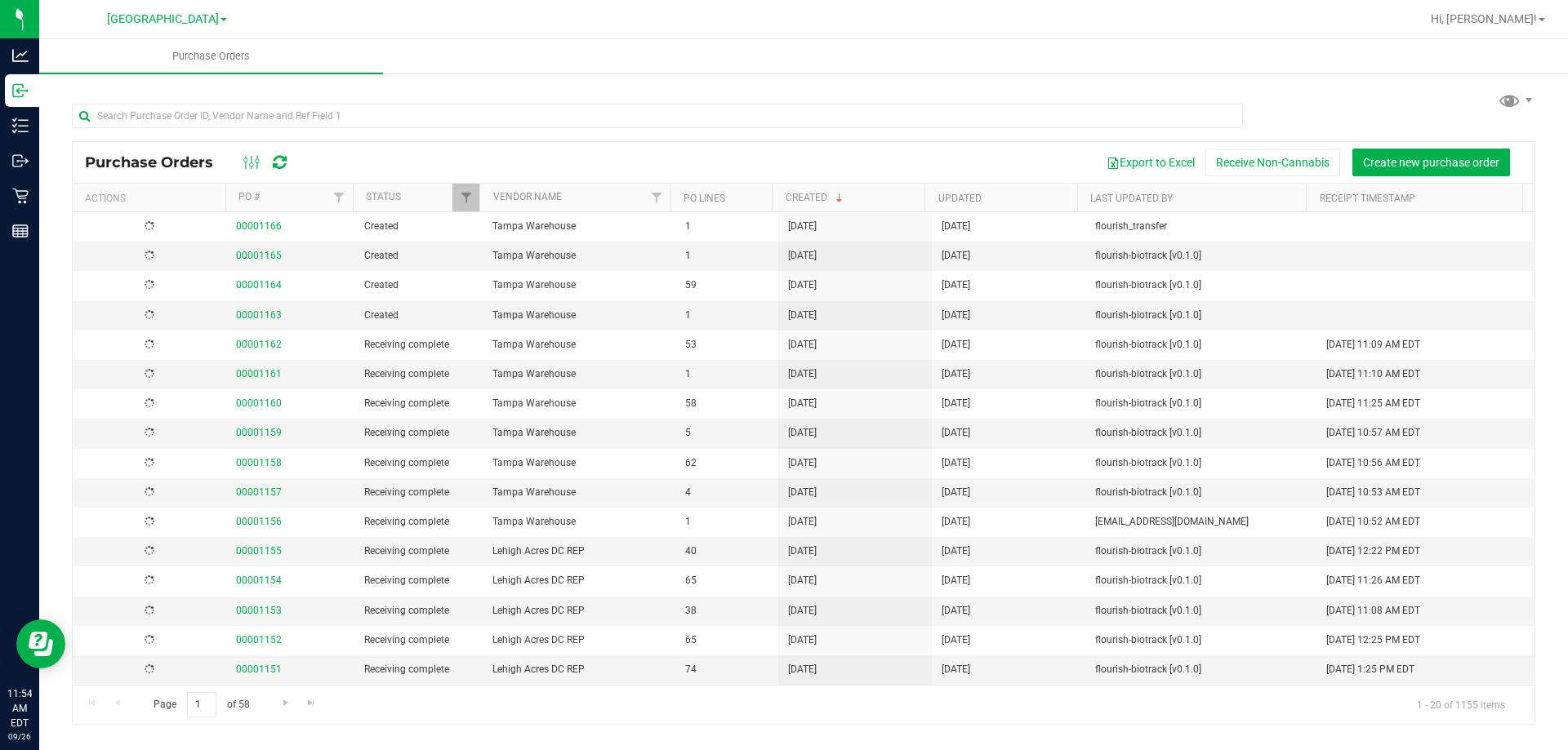
click at [373, 227] on span "Created" at bounding box center [419, 226] width 109 height 16
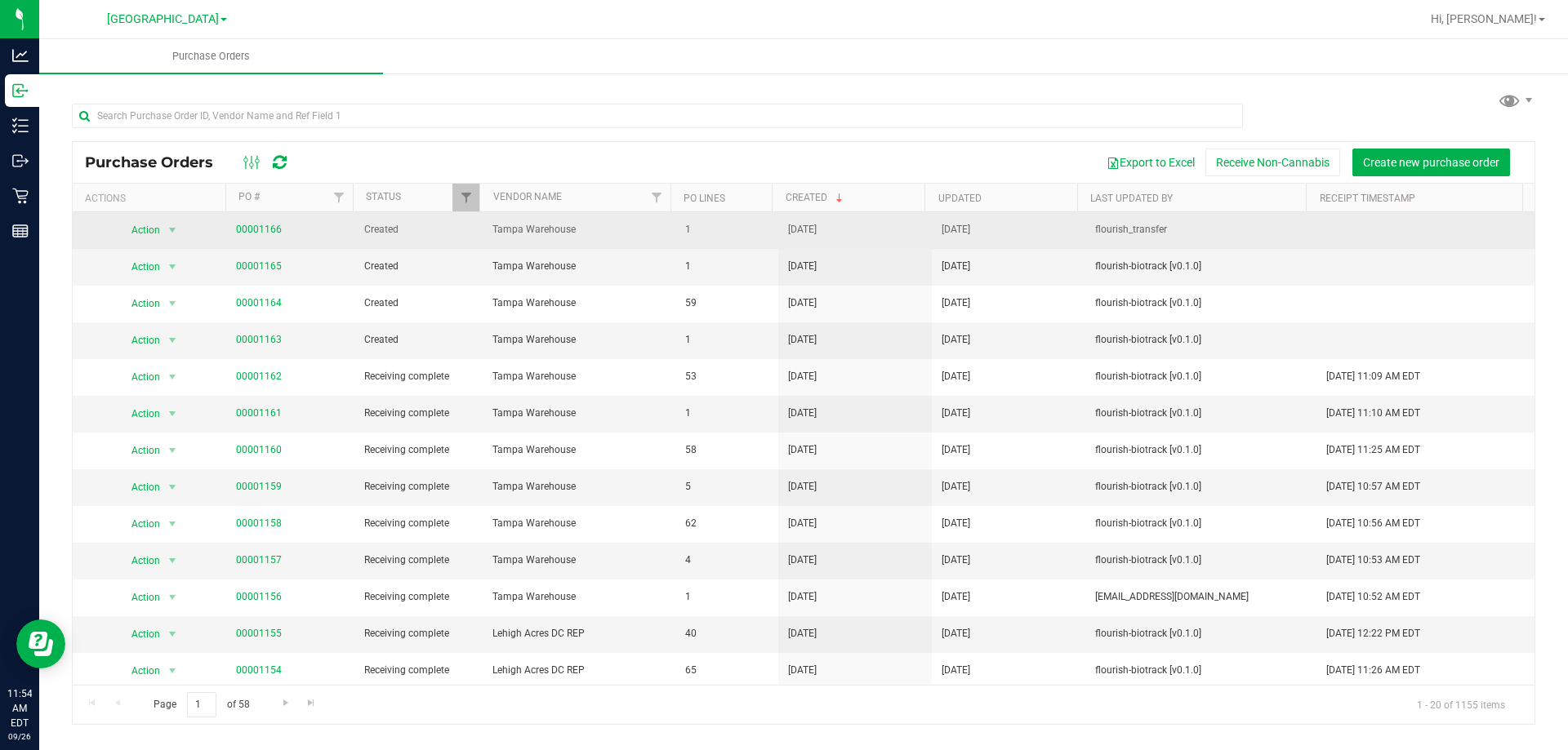
click at [247, 222] on span "00001166" at bounding box center [259, 229] width 46 height 16
click at [247, 225] on link "00001166" at bounding box center [259, 229] width 46 height 11
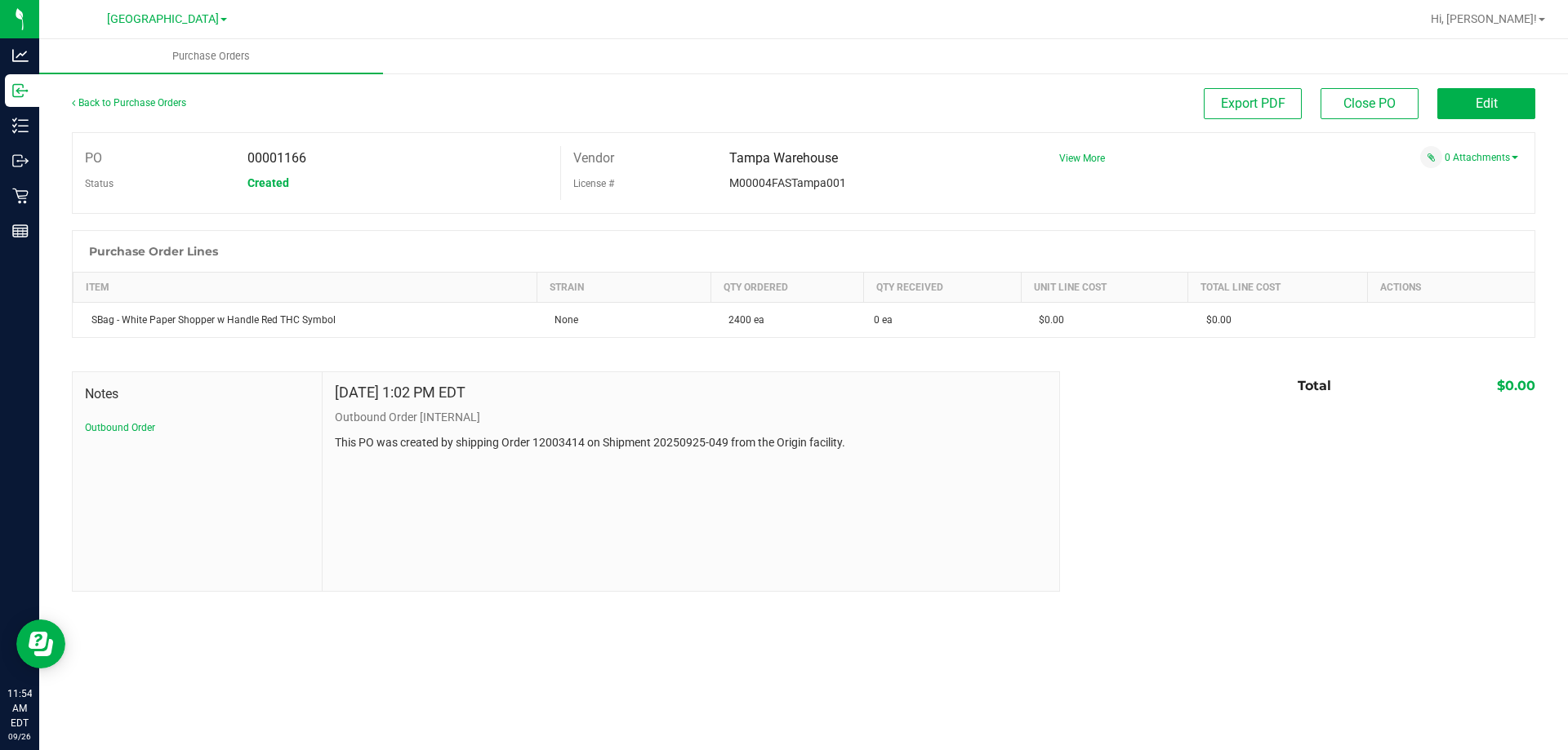
click at [95, 111] on div "Back to Purchase Orders" at bounding box center [255, 103] width 366 height 29
click at [98, 108] on link "Back to Purchase Orders" at bounding box center [129, 103] width 115 height 11
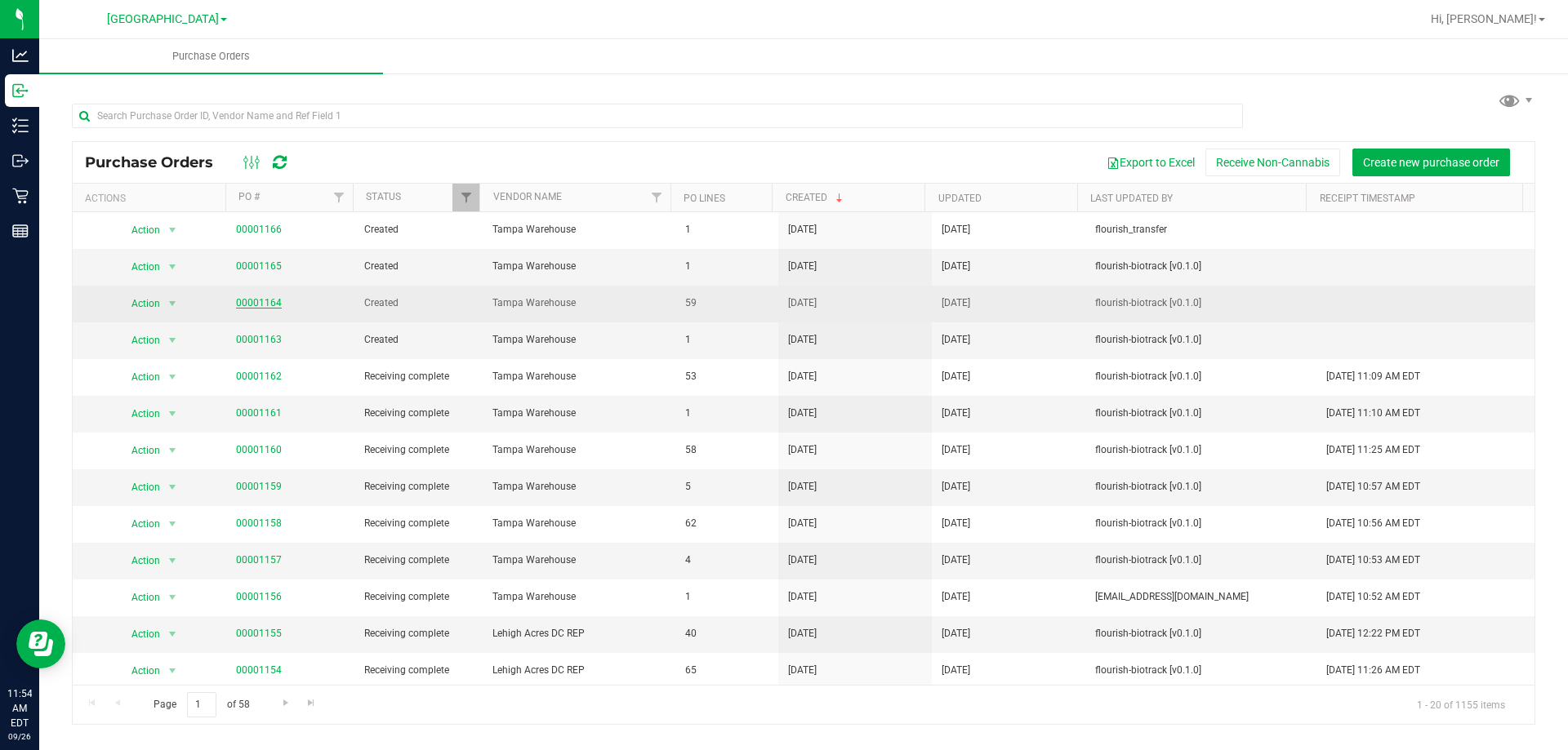
click at [253, 302] on link "00001164" at bounding box center [259, 303] width 46 height 11
